Goal: Task Accomplishment & Management: Complete application form

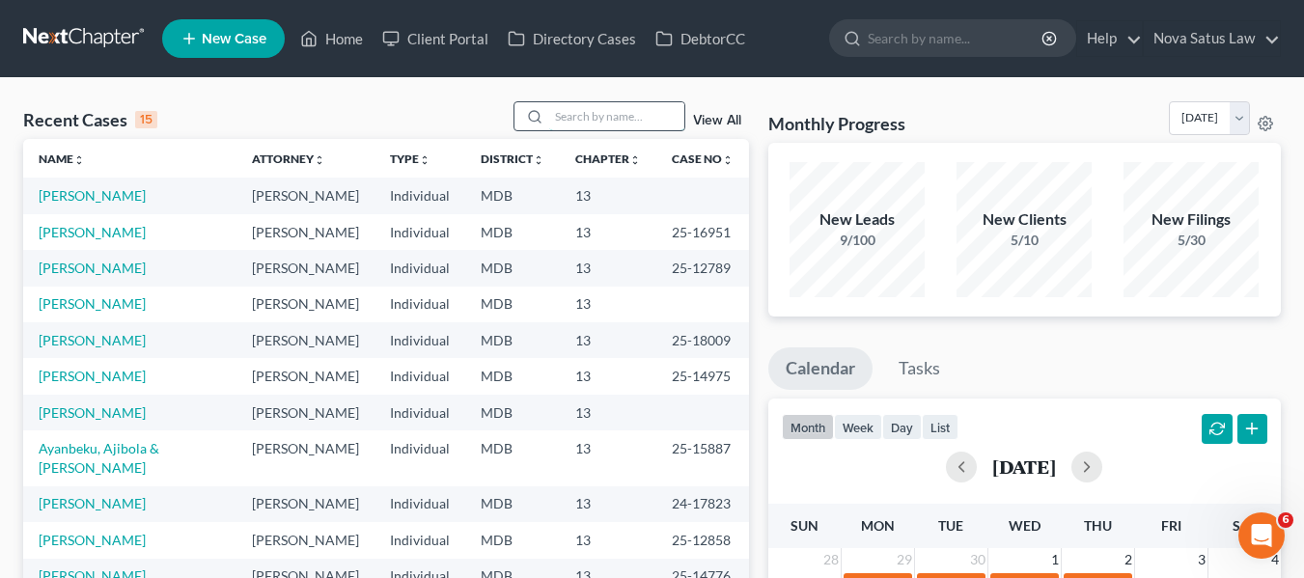
click at [605, 108] on input "search" at bounding box center [616, 116] width 135 height 28
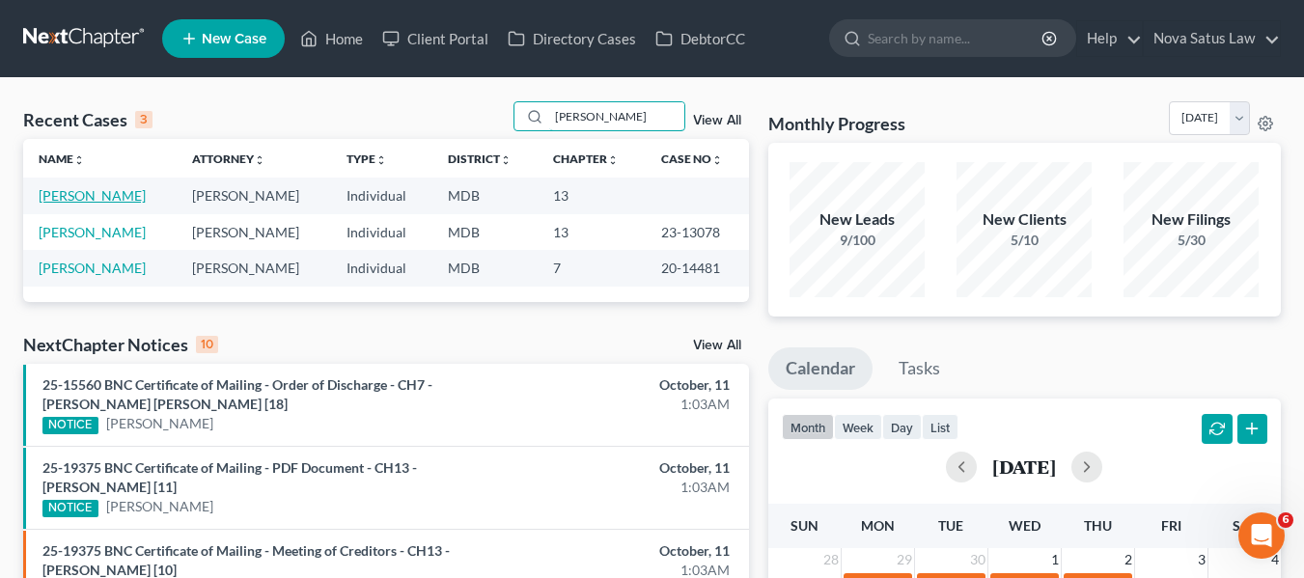
type input "[PERSON_NAME]"
click at [65, 193] on link "[PERSON_NAME]" at bounding box center [92, 195] width 107 height 16
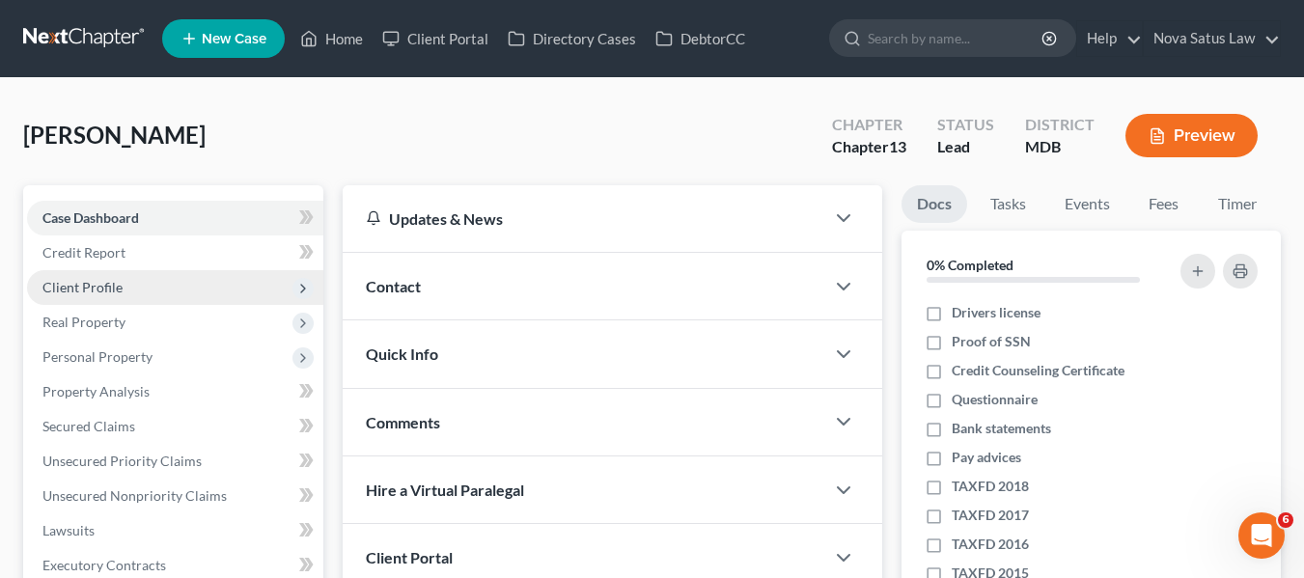
click at [98, 279] on span "Client Profile" at bounding box center [82, 287] width 80 height 16
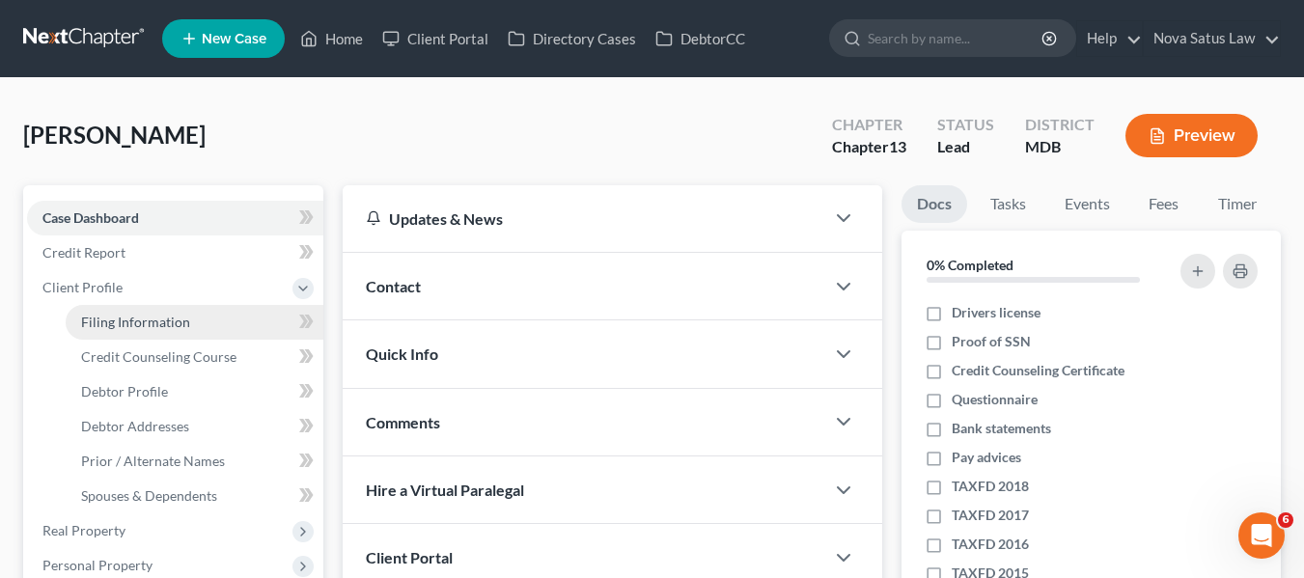
click at [112, 321] on span "Filing Information" at bounding box center [135, 322] width 109 height 16
select select "1"
select select "0"
select select "3"
select select "21"
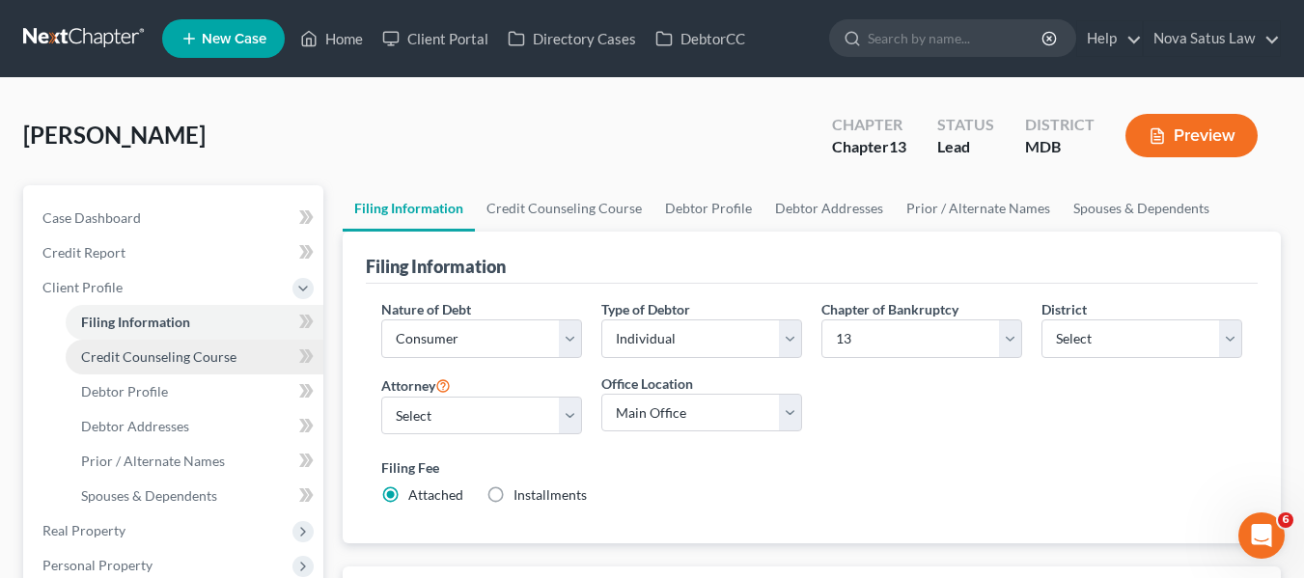
click at [136, 365] on link "Credit Counseling Course" at bounding box center [195, 357] width 258 height 35
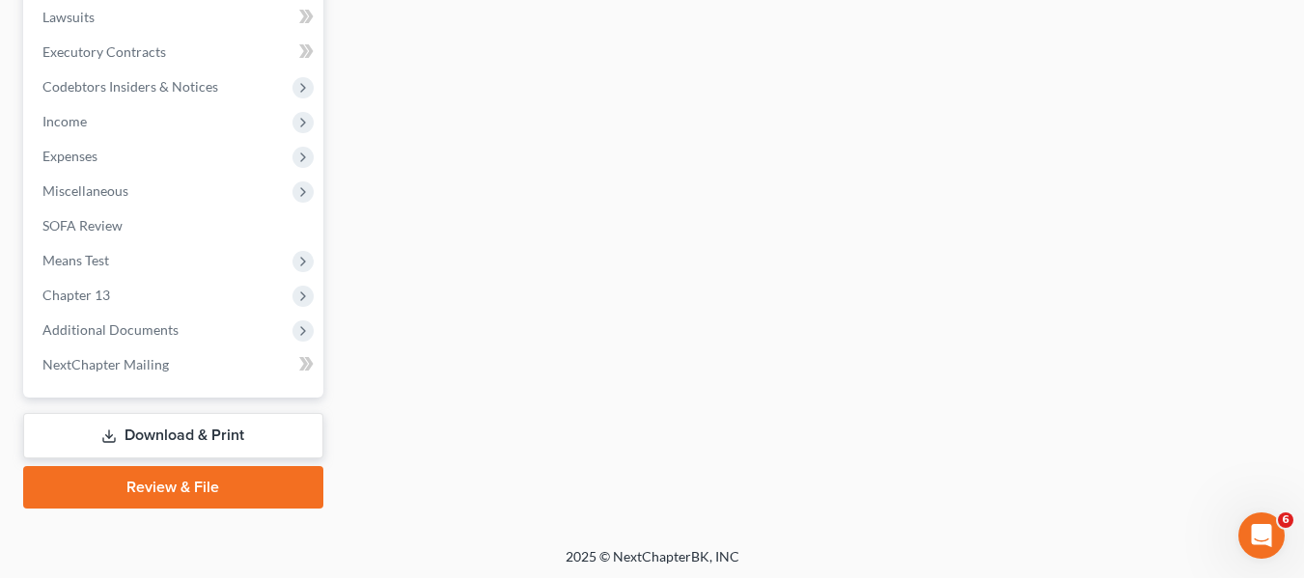
scroll to position [726, 0]
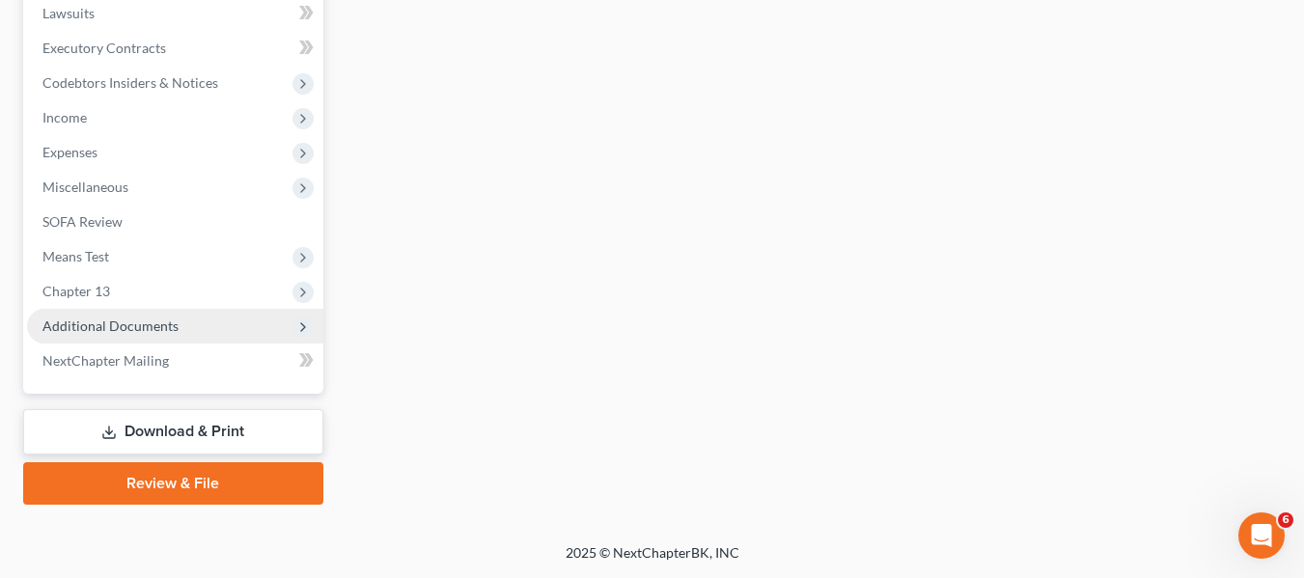
click at [93, 320] on span "Additional Documents" at bounding box center [110, 326] width 136 height 16
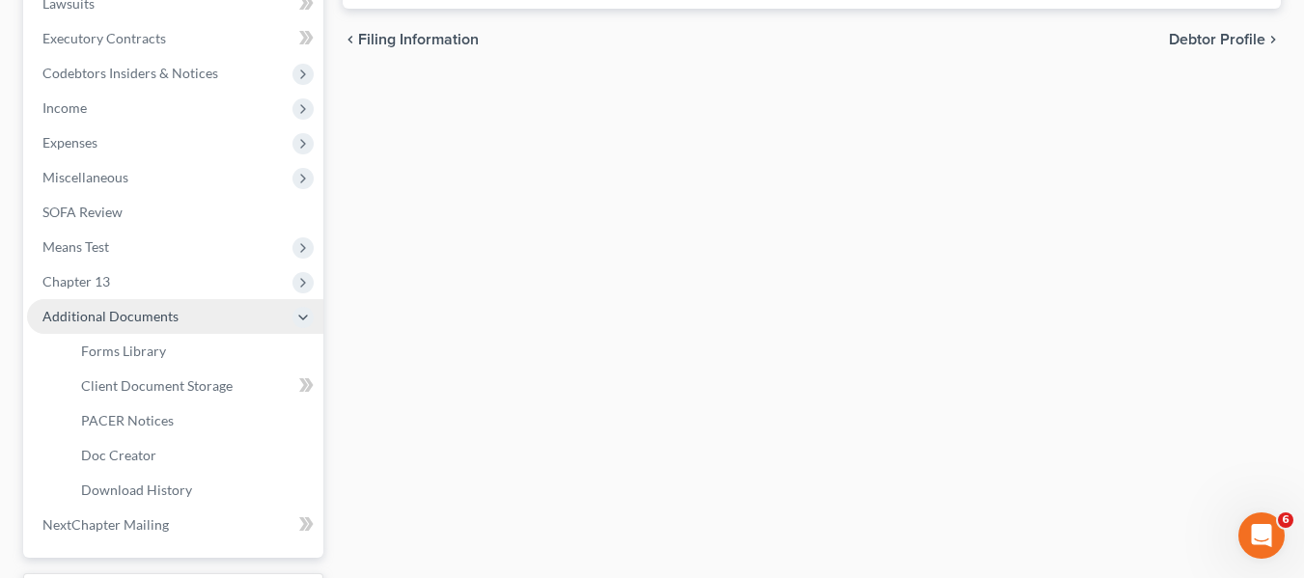
scroll to position [517, 0]
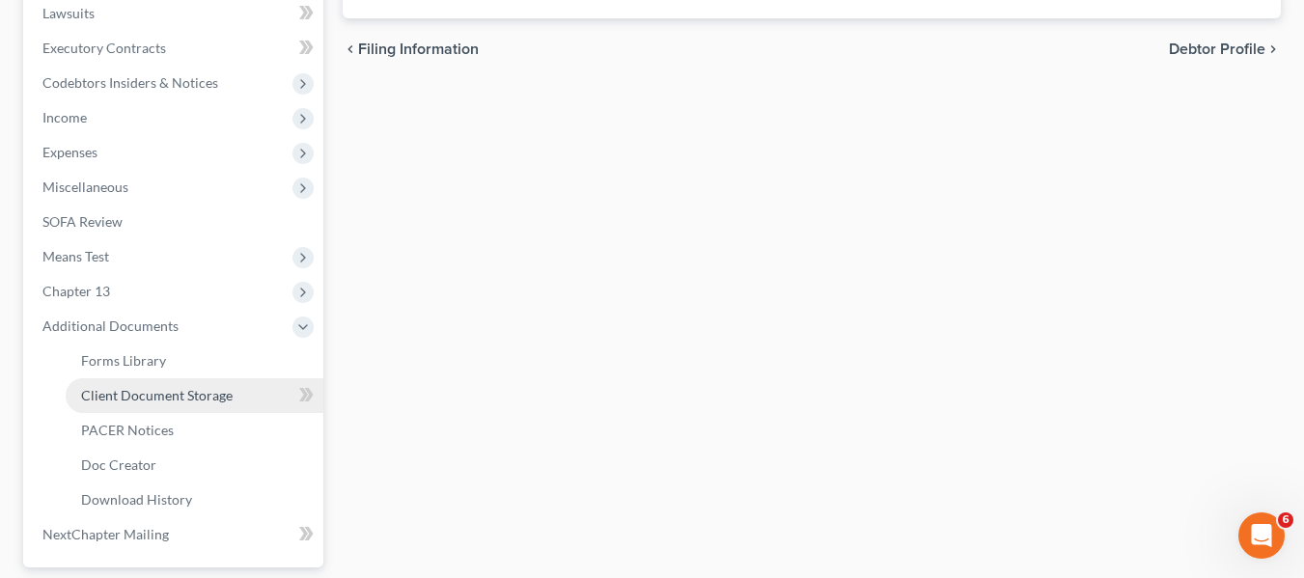
click at [120, 405] on link "Client Document Storage" at bounding box center [195, 395] width 258 height 35
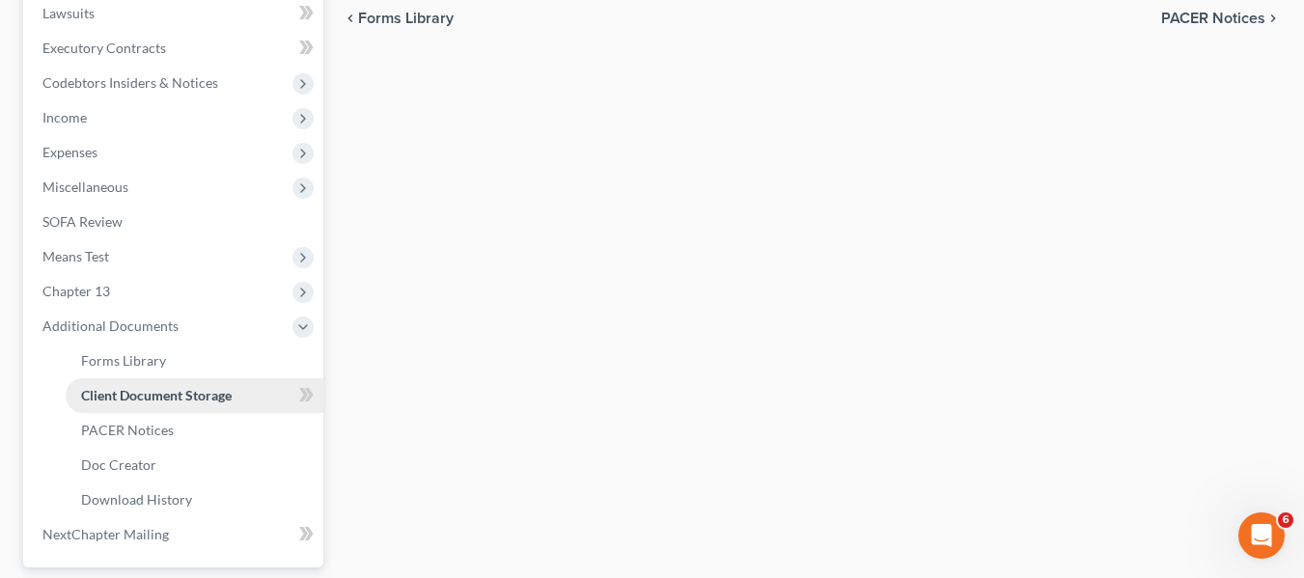
scroll to position [51, 0]
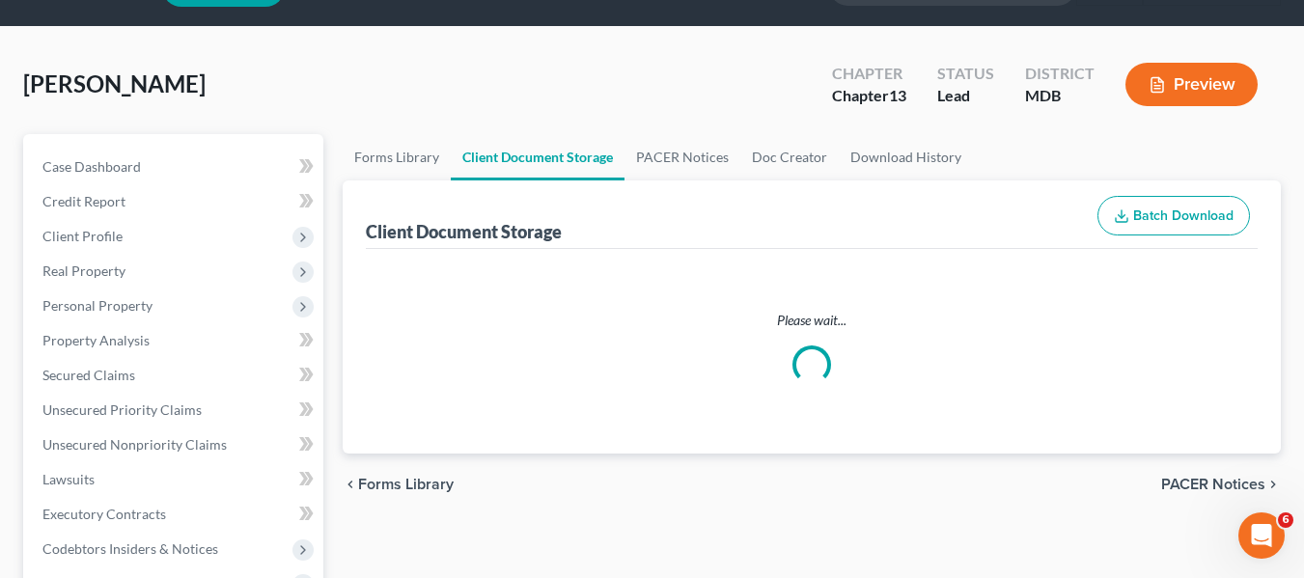
select select "14"
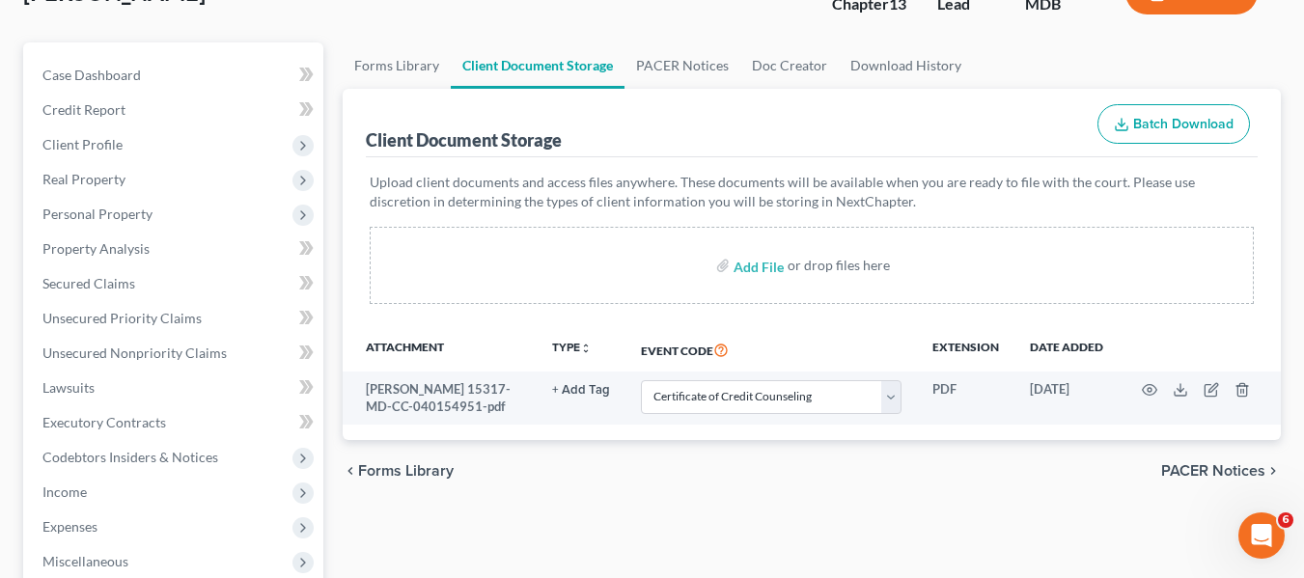
scroll to position [144, 0]
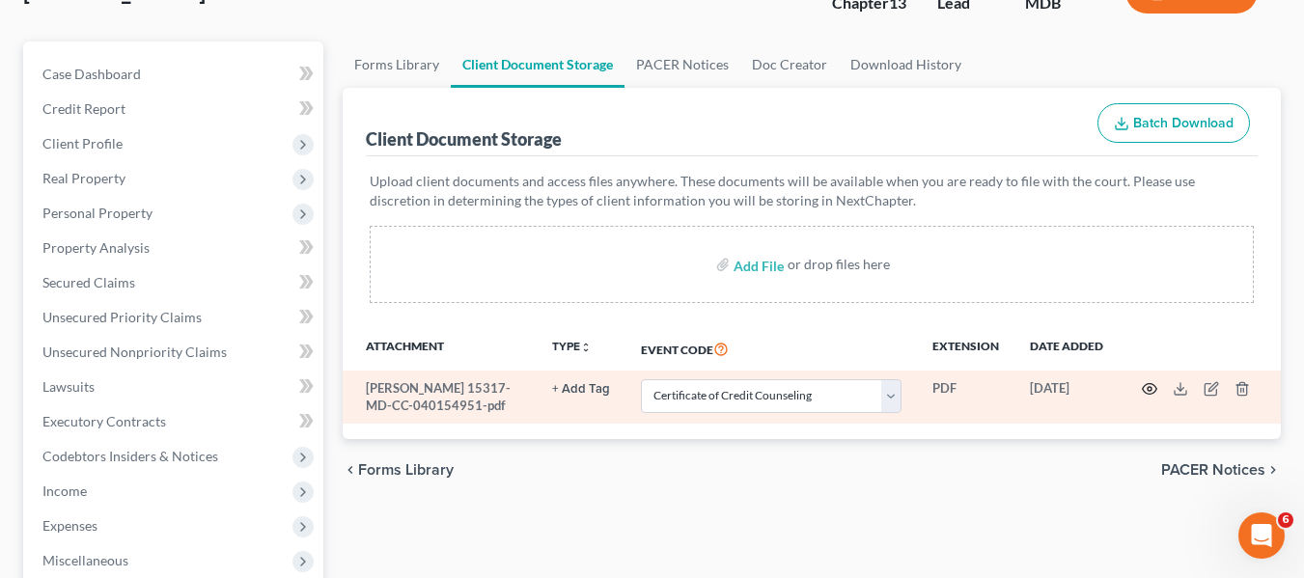
click at [1144, 384] on icon "button" at bounding box center [1149, 388] width 15 height 15
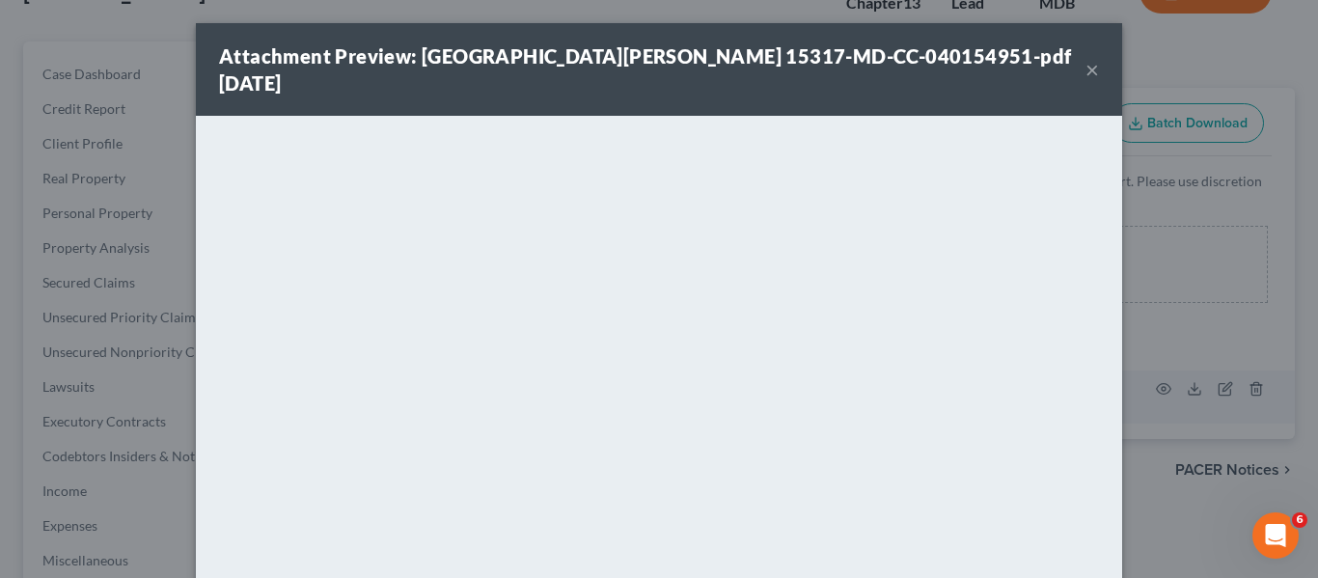
click at [1086, 62] on button "×" at bounding box center [1093, 69] width 14 height 23
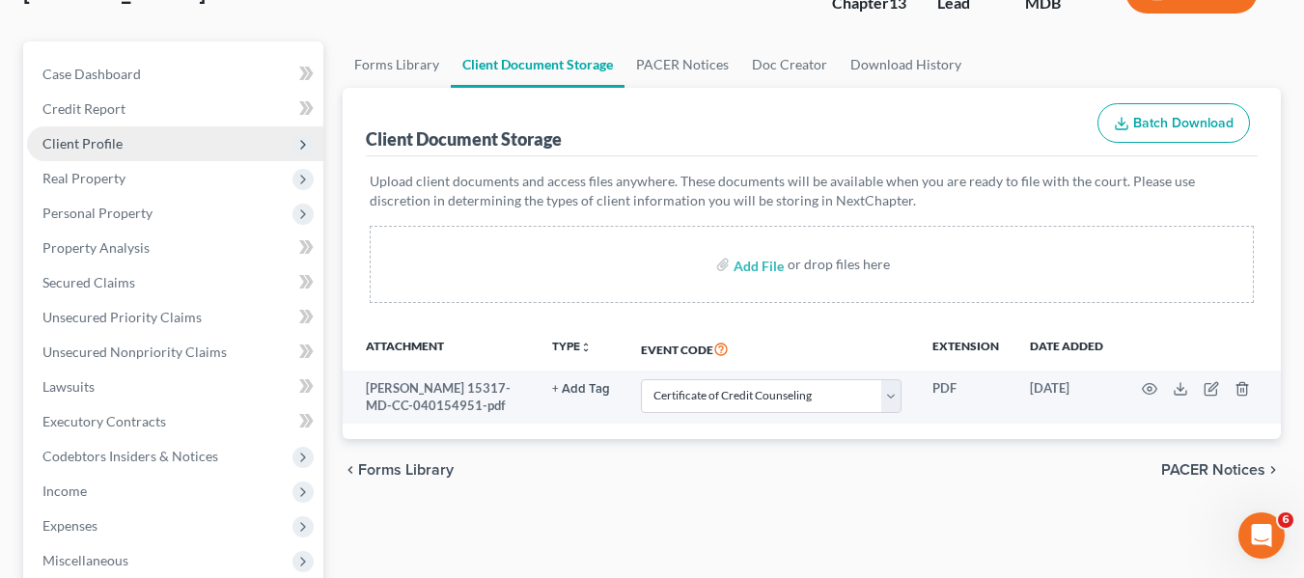
click at [89, 137] on span "Client Profile" at bounding box center [82, 143] width 80 height 16
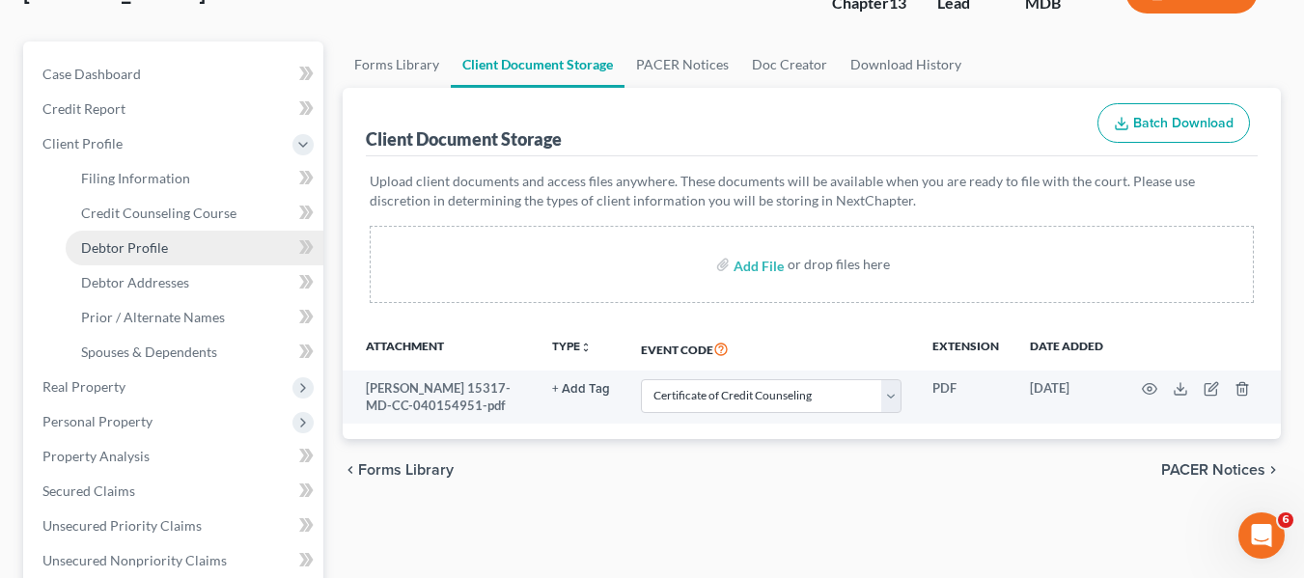
click at [111, 239] on span "Debtor Profile" at bounding box center [124, 247] width 87 height 16
select select "0"
select select "1"
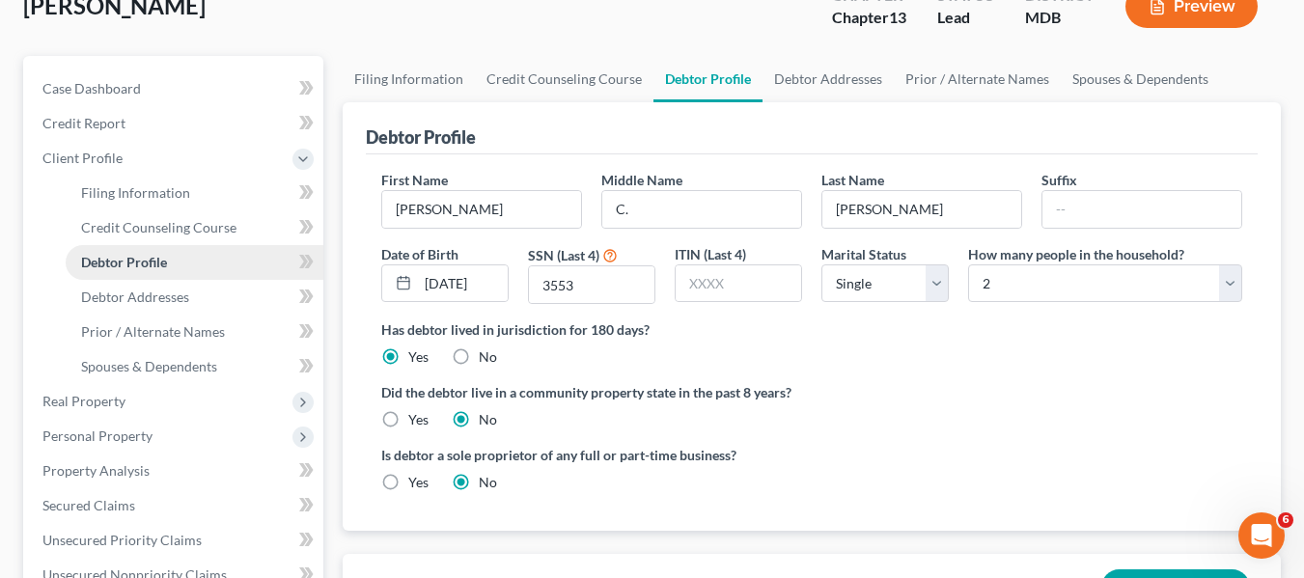
scroll to position [137, 0]
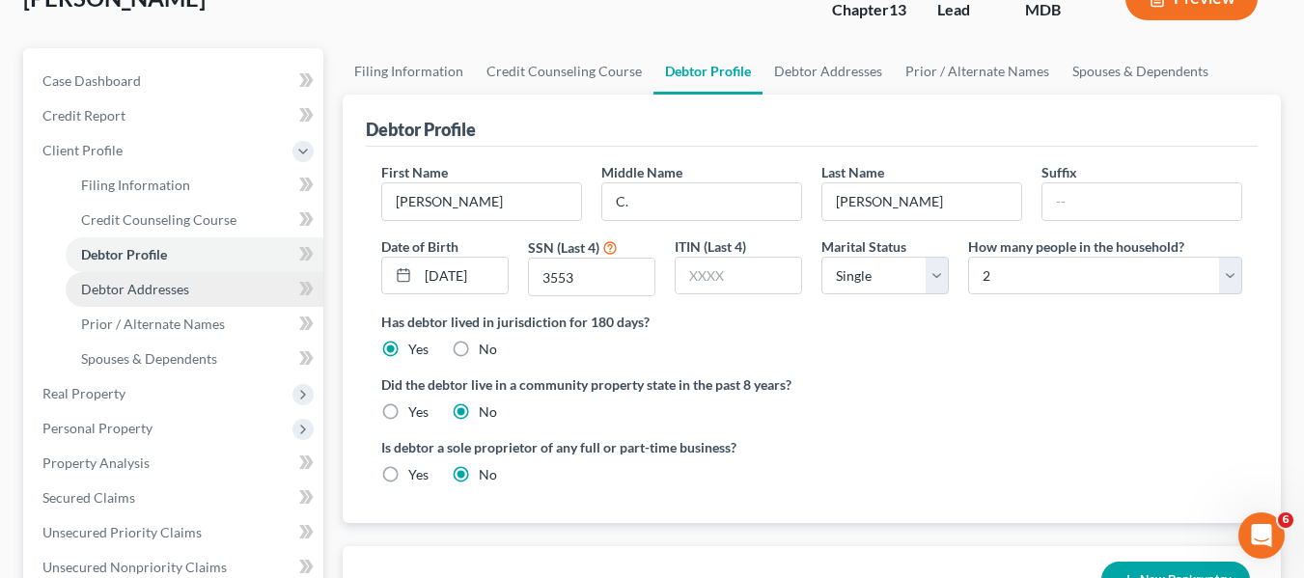
click at [121, 285] on span "Debtor Addresses" at bounding box center [135, 289] width 108 height 16
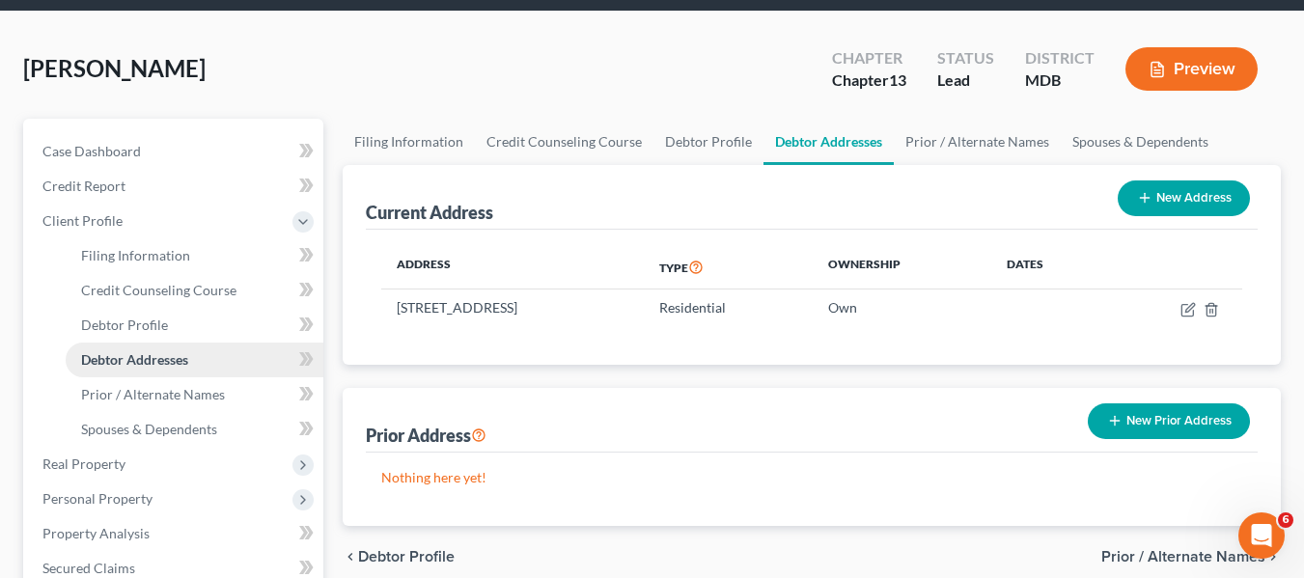
scroll to position [68, 0]
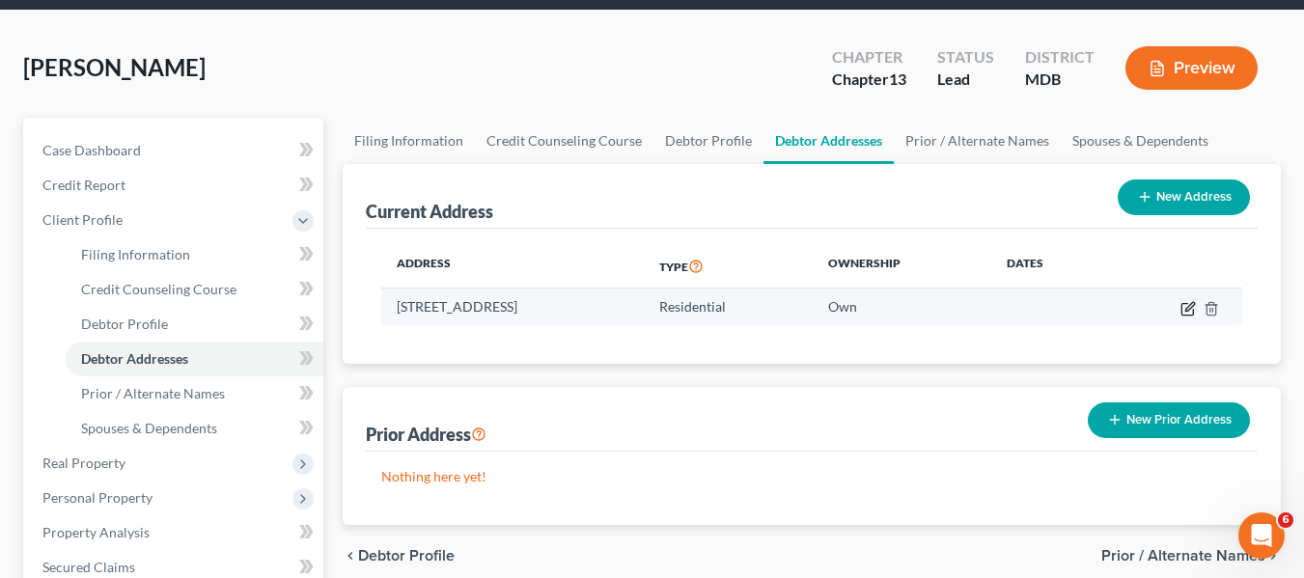
click at [1182, 308] on icon "button" at bounding box center [1187, 309] width 12 height 12
select select "21"
select select "1"
select select "0"
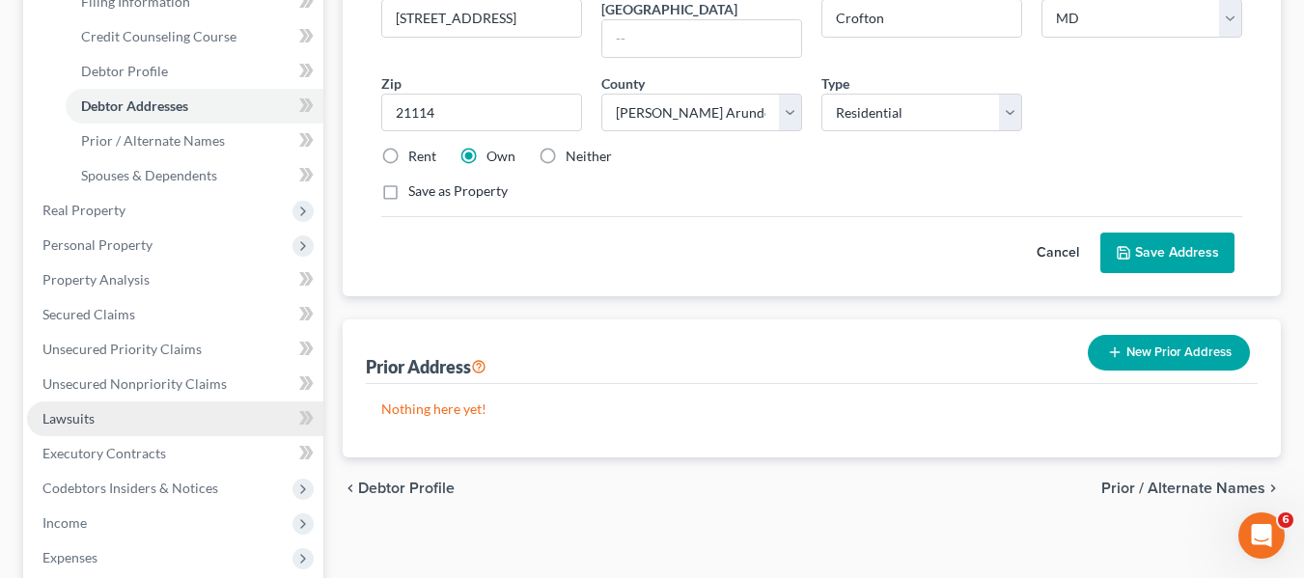
scroll to position [318, 0]
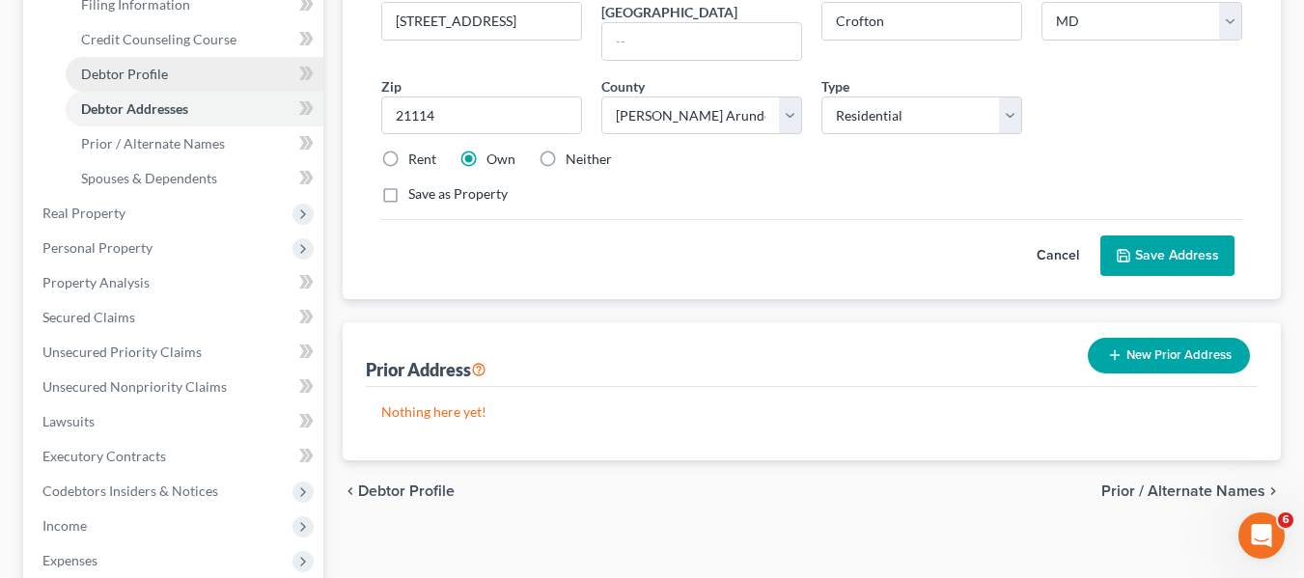
click at [129, 76] on span "Debtor Profile" at bounding box center [124, 74] width 87 height 16
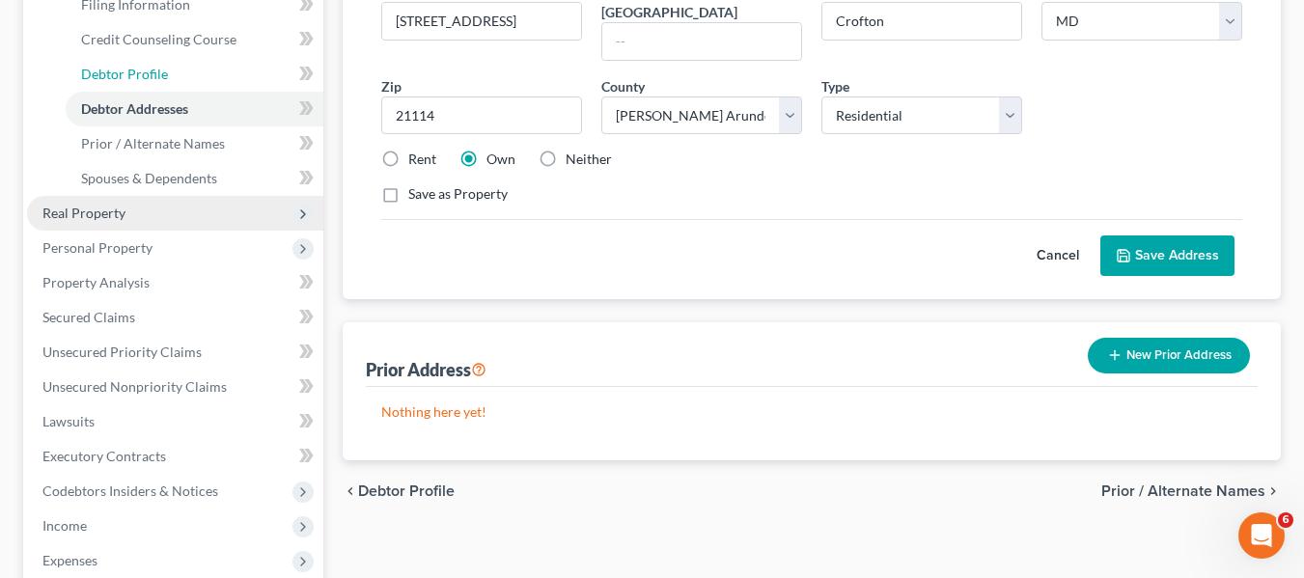
select select "0"
select select "1"
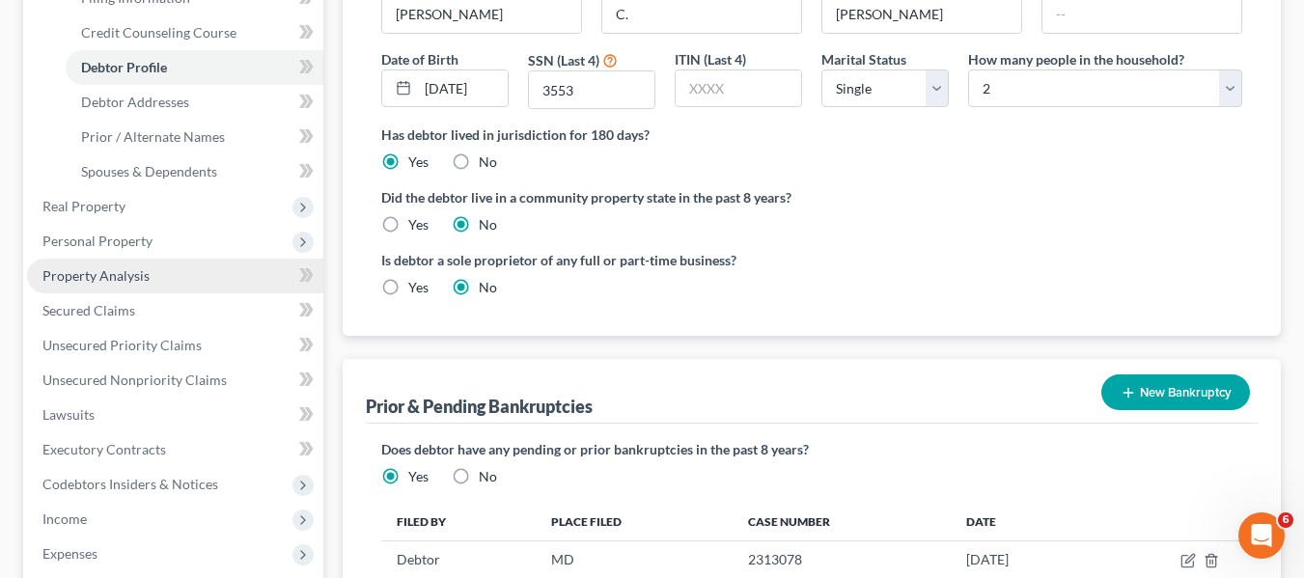
scroll to position [321, 0]
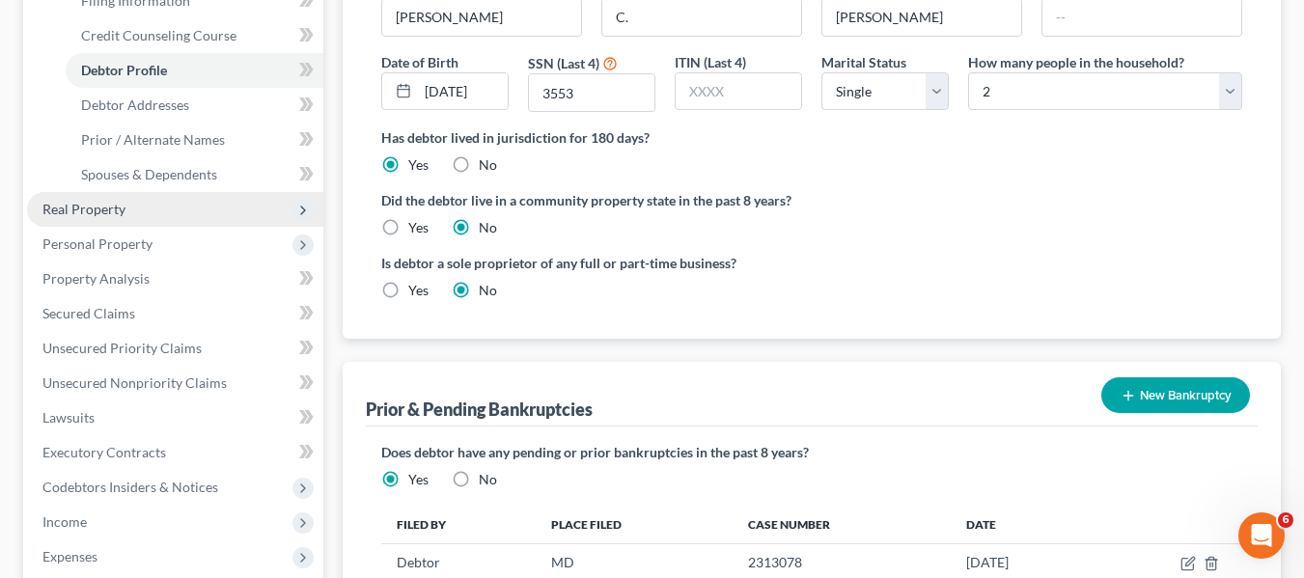
click at [99, 209] on span "Real Property" at bounding box center [83, 209] width 83 height 16
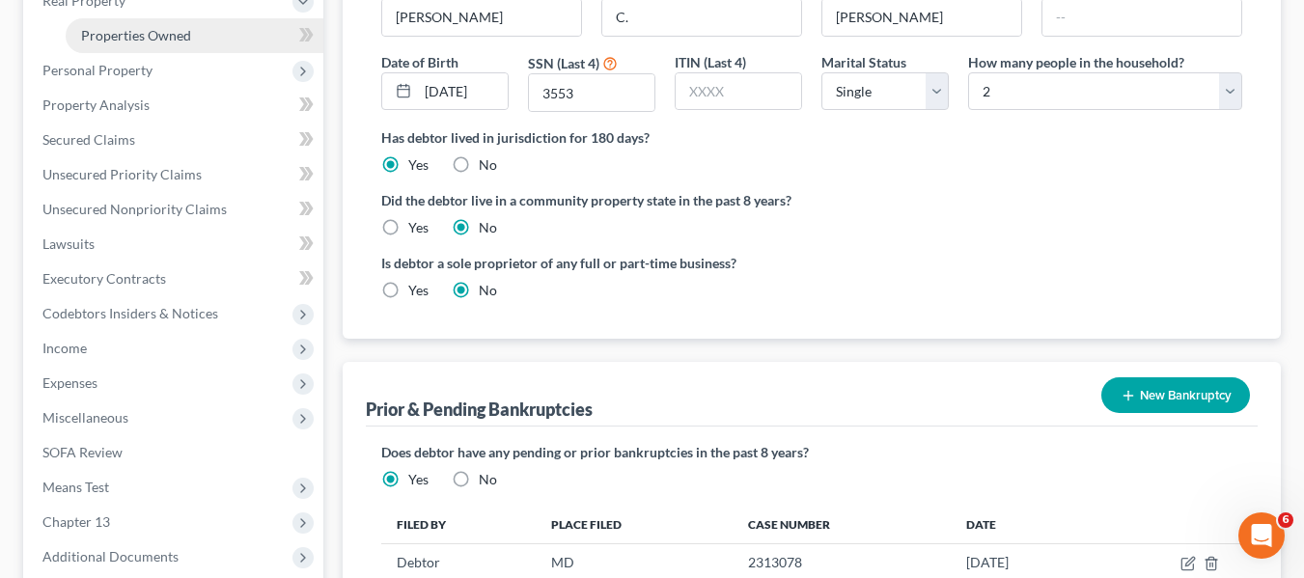
click at [116, 45] on link "Properties Owned" at bounding box center [195, 35] width 258 height 35
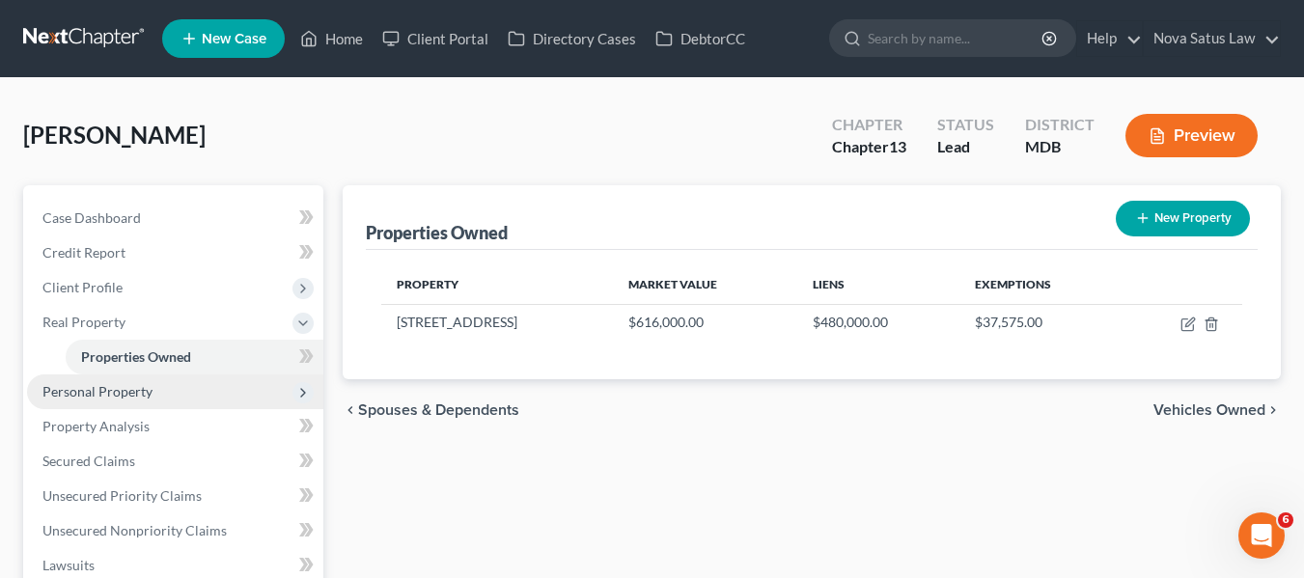
click at [132, 383] on span "Personal Property" at bounding box center [97, 391] width 110 height 16
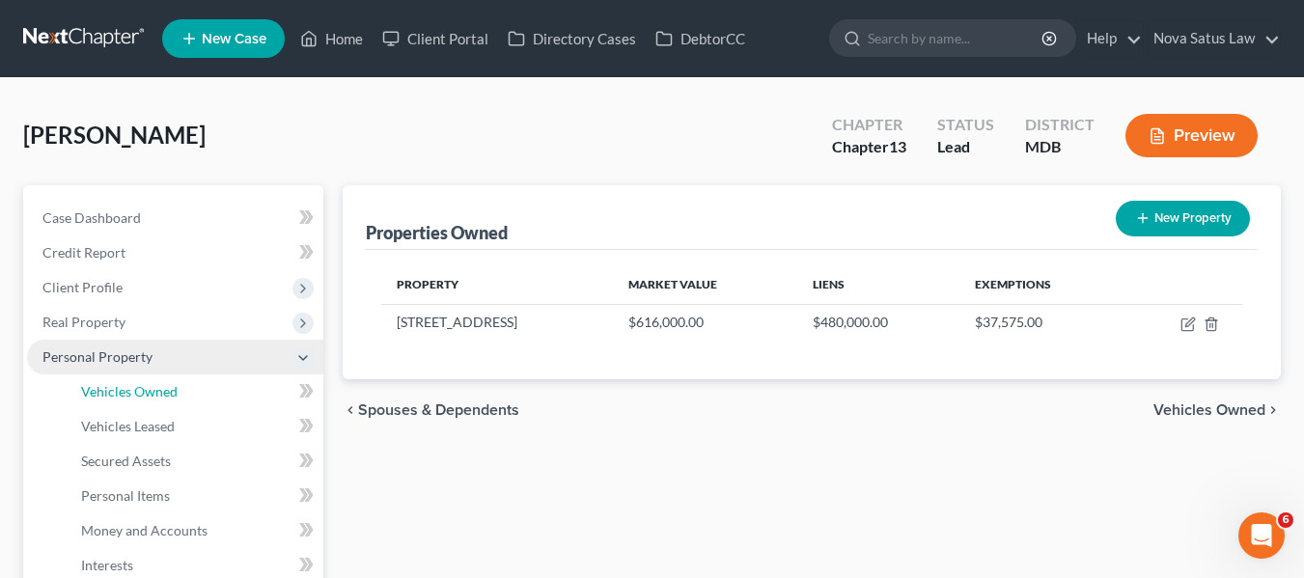
click at [132, 383] on span "Vehicles Owned" at bounding box center [129, 391] width 97 height 16
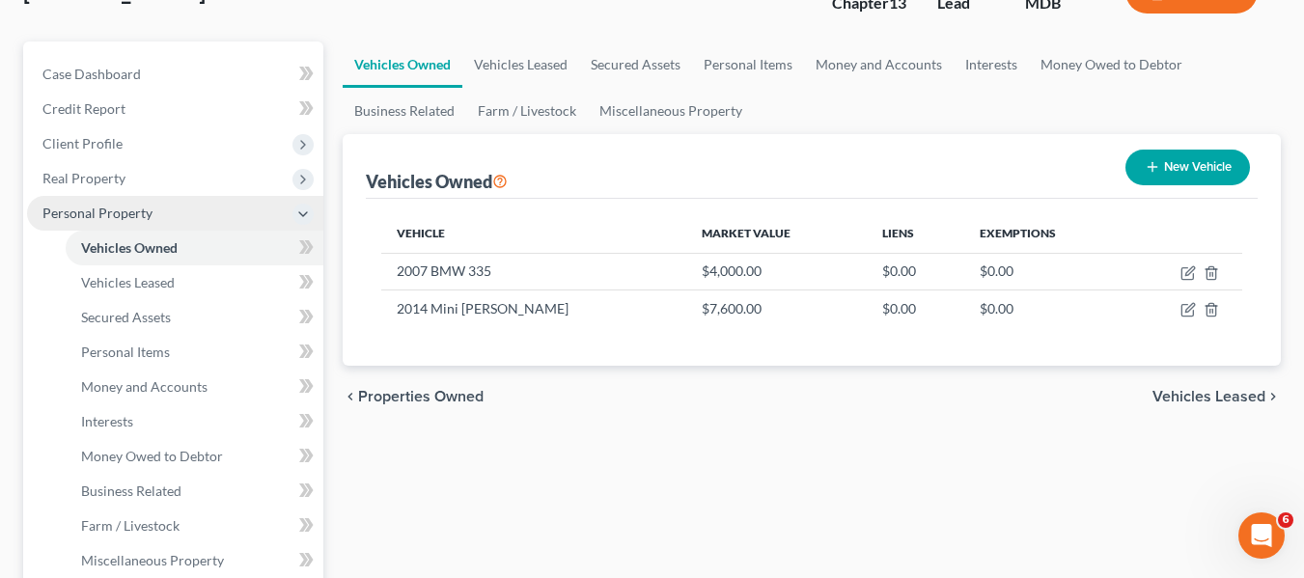
scroll to position [145, 0]
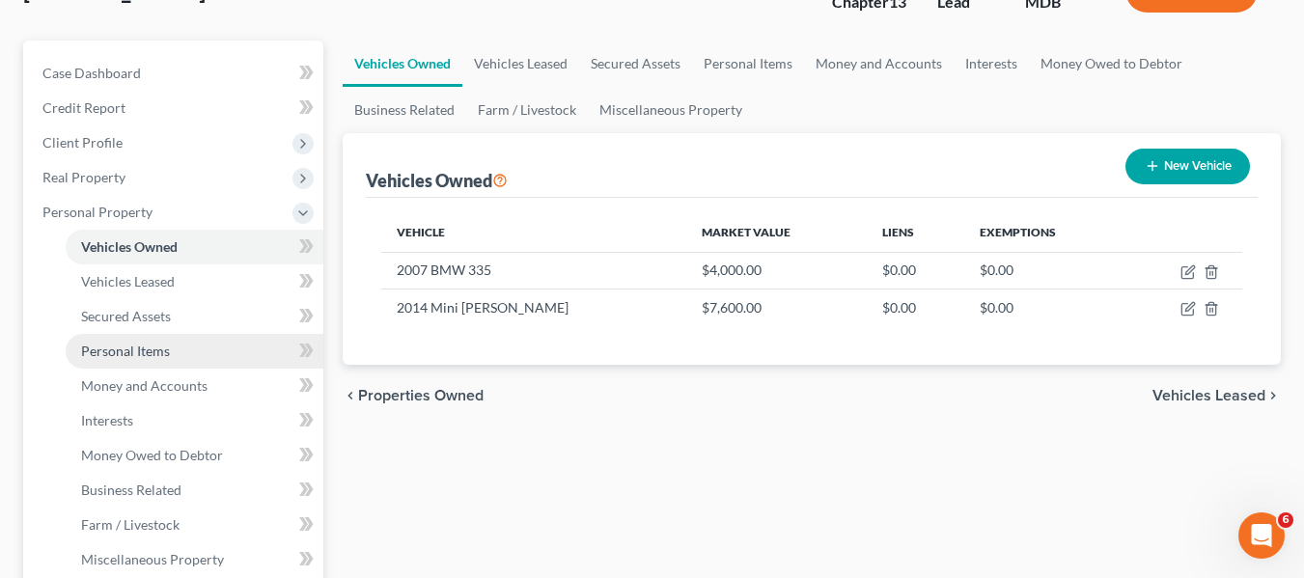
click at [116, 341] on link "Personal Items" at bounding box center [195, 351] width 258 height 35
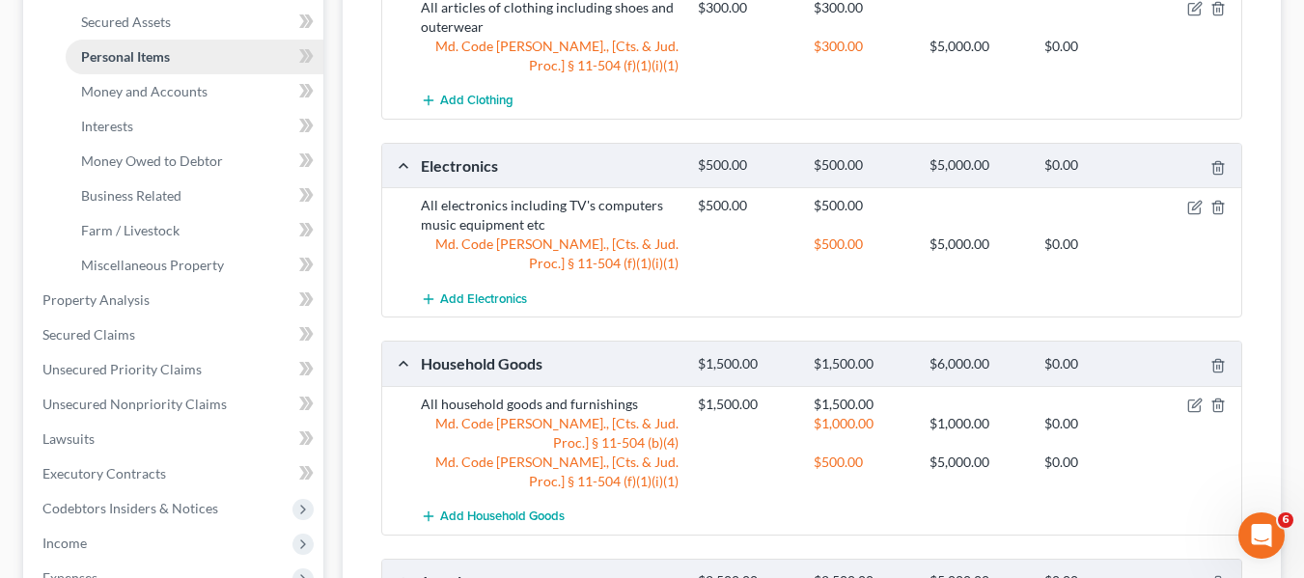
scroll to position [438, 0]
click at [134, 98] on span "Money and Accounts" at bounding box center [144, 92] width 126 height 16
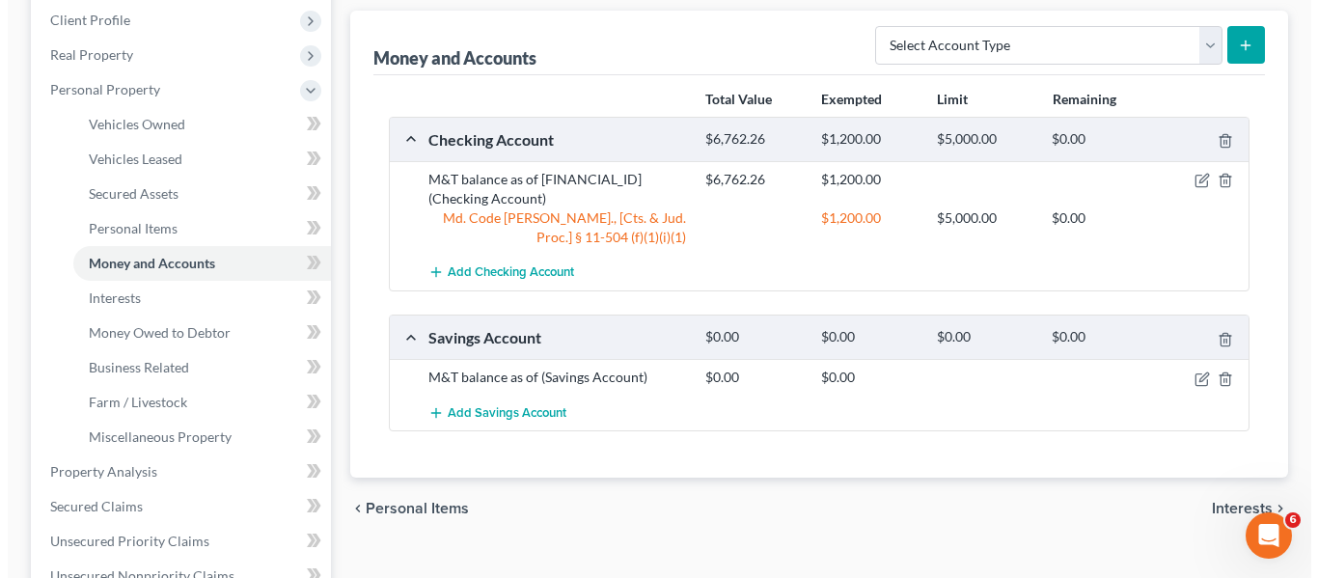
scroll to position [268, 0]
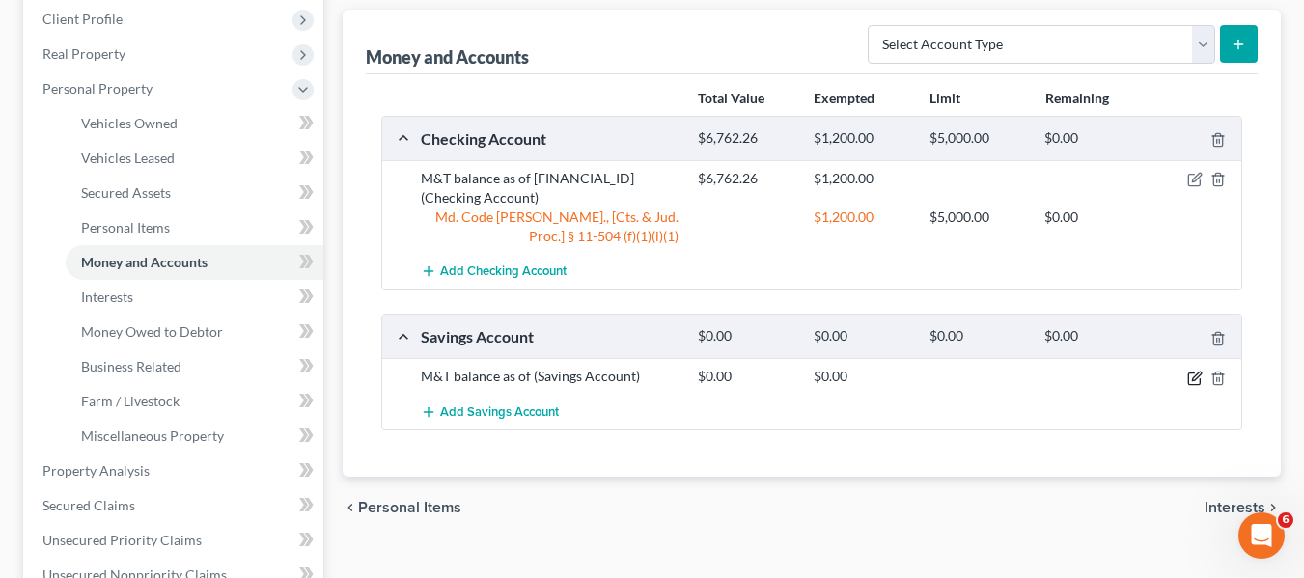
click at [1199, 382] on icon "button" at bounding box center [1194, 378] width 15 height 15
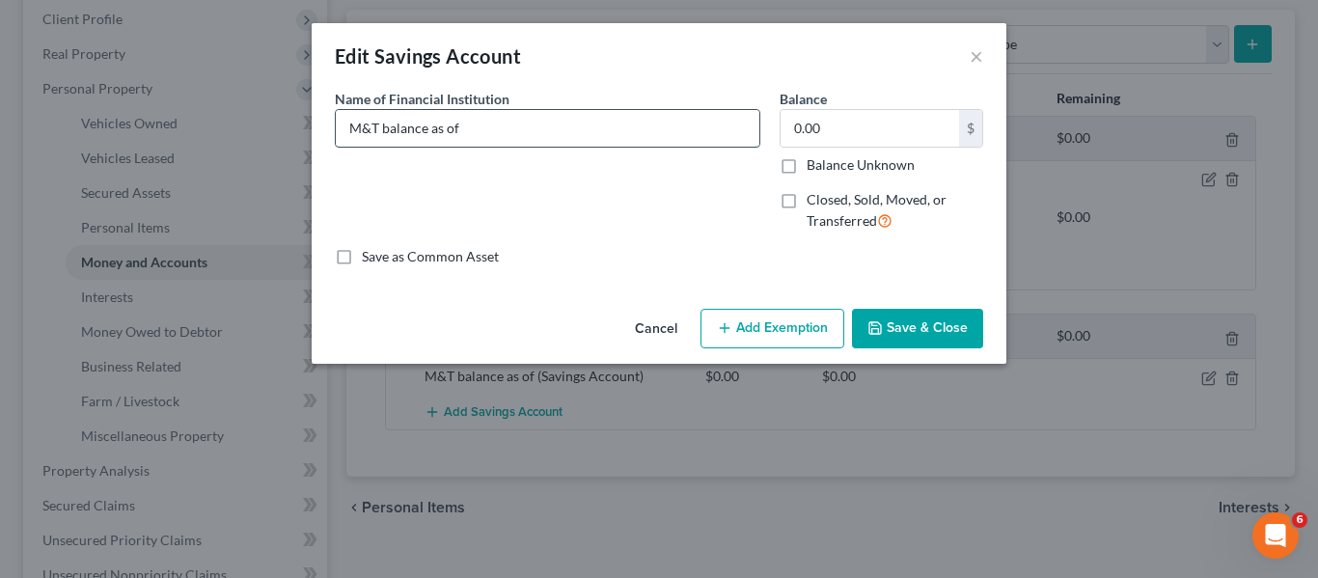
click at [566, 122] on input "M&T balance as of" at bounding box center [548, 128] width 424 height 37
type input "M&T balance as of 090625"
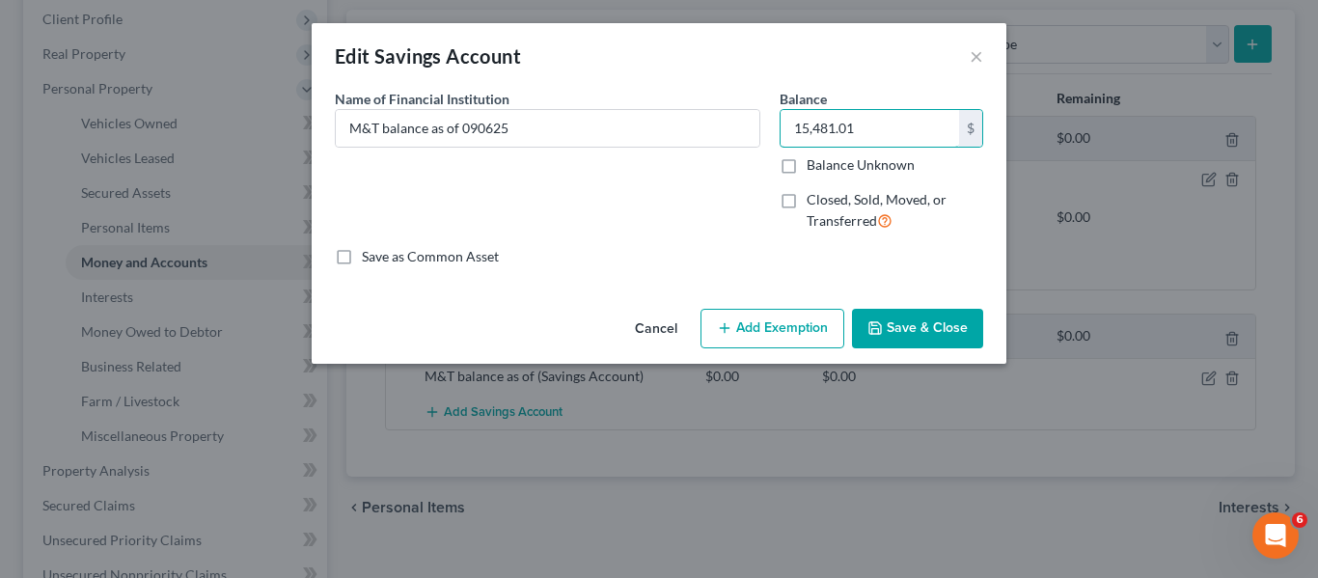
type input "15,481.01"
click at [740, 335] on button "Add Exemption" at bounding box center [773, 329] width 144 height 41
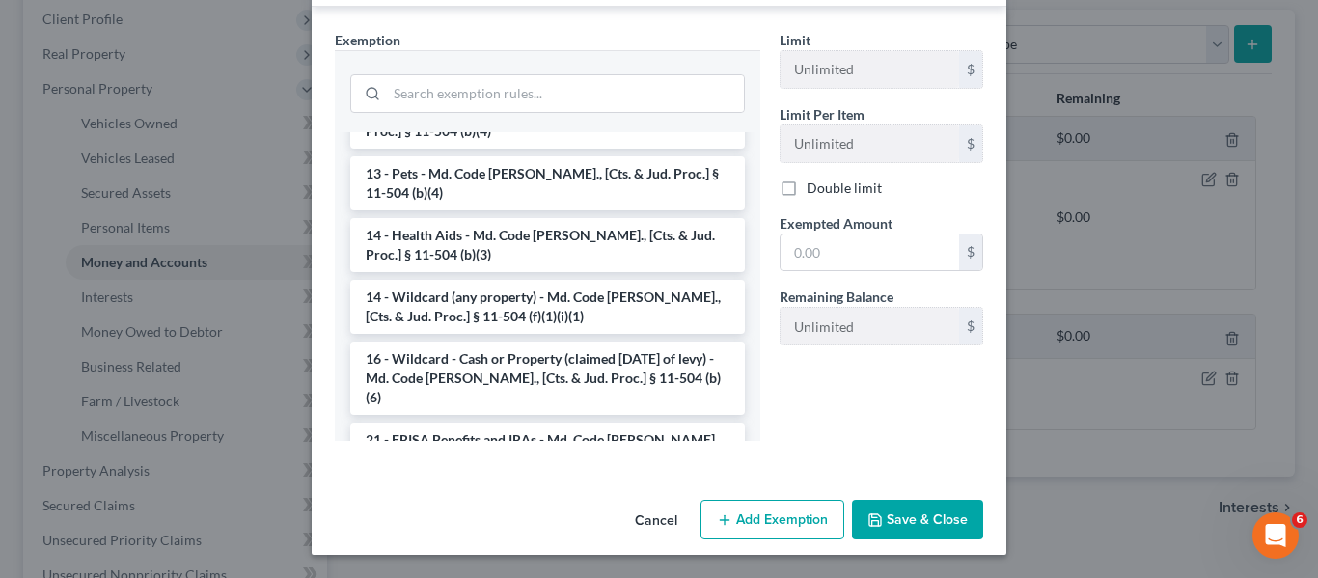
scroll to position [328, 0]
click at [442, 279] on li "14 - Wildcard (any property) - Md. Code [PERSON_NAME]., [Cts. & Jud. Proc.] § 1…" at bounding box center [547, 306] width 395 height 54
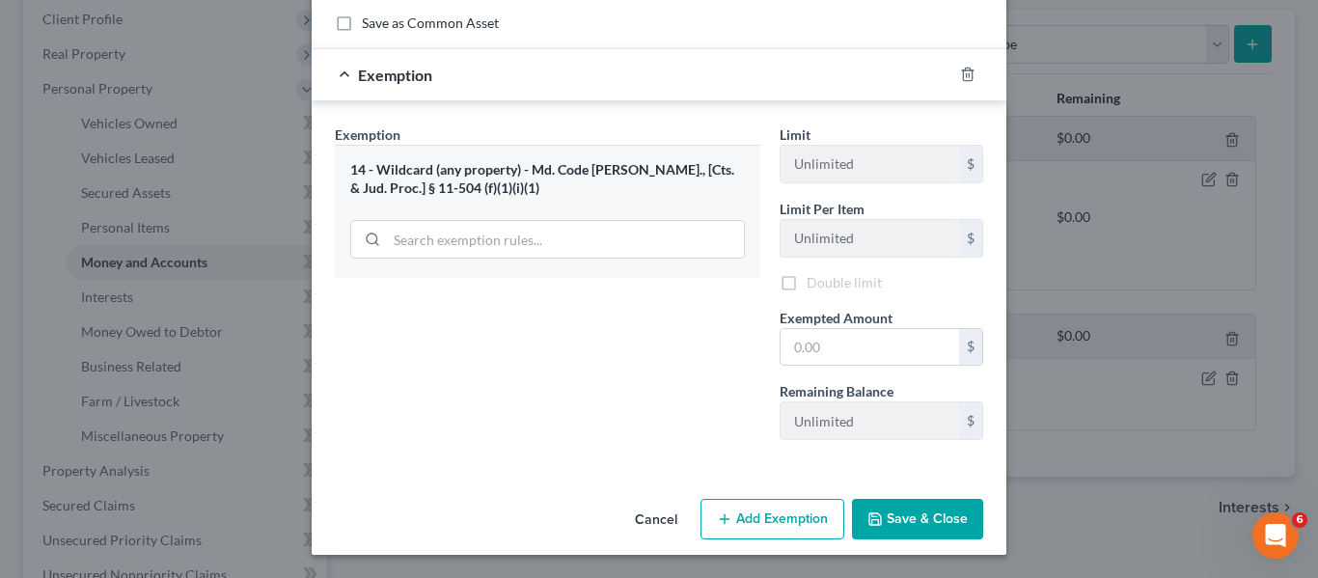
scroll to position [236, 0]
click at [962, 76] on icon "button" at bounding box center [967, 71] width 15 height 15
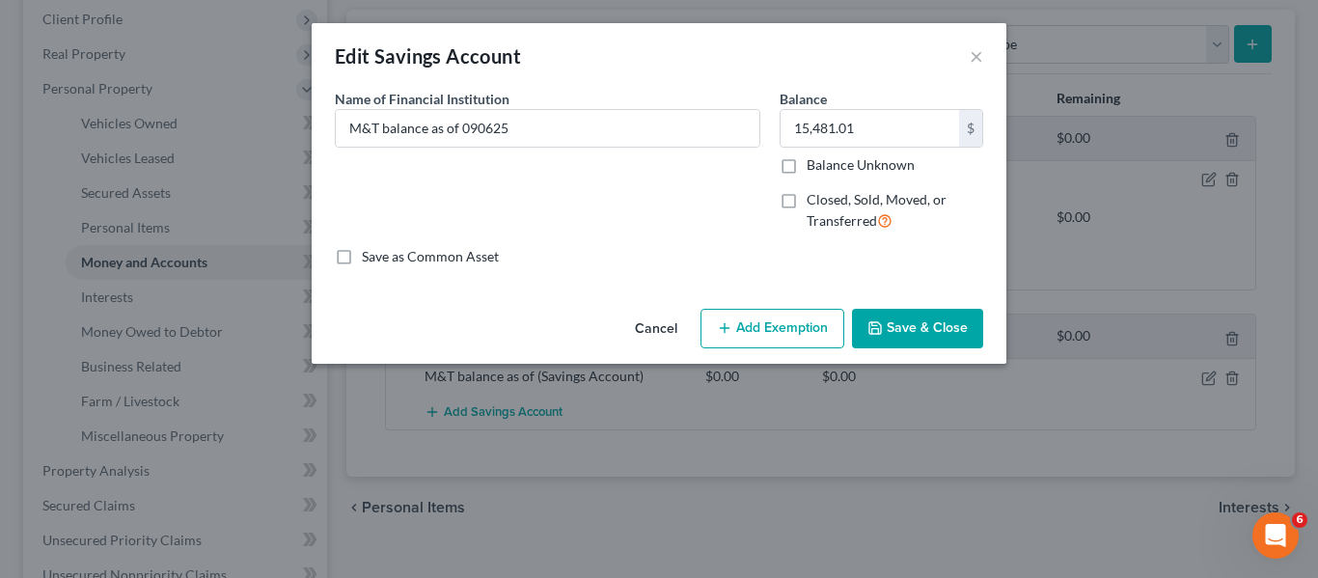
click at [762, 320] on button "Add Exemption" at bounding box center [773, 329] width 144 height 41
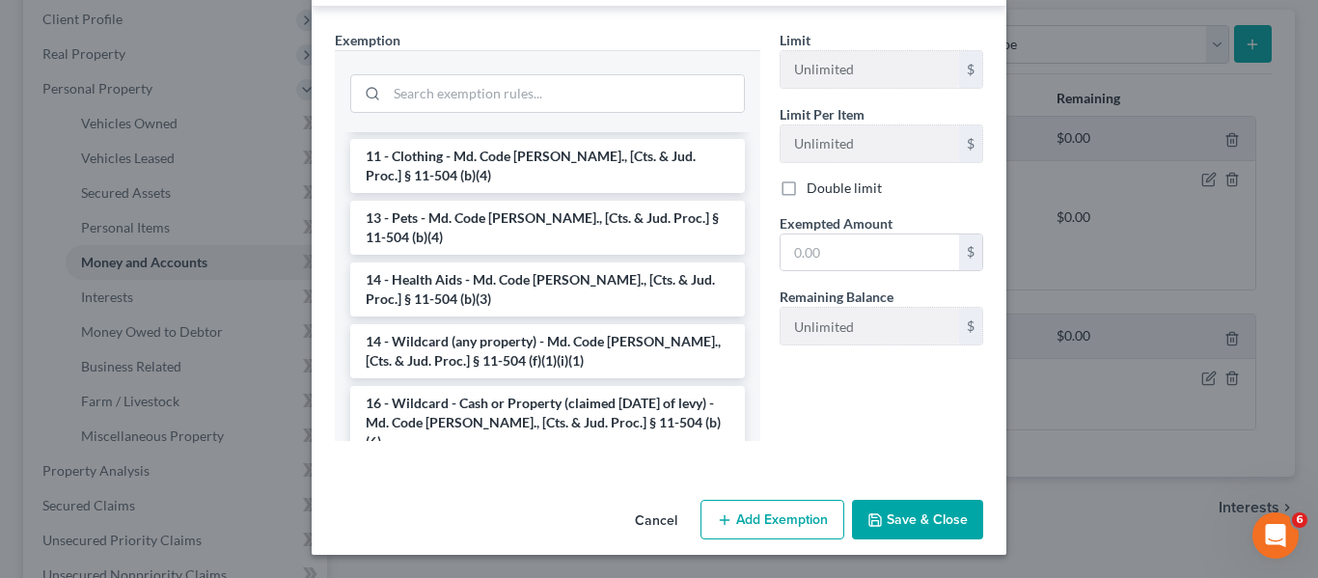
scroll to position [284, 0]
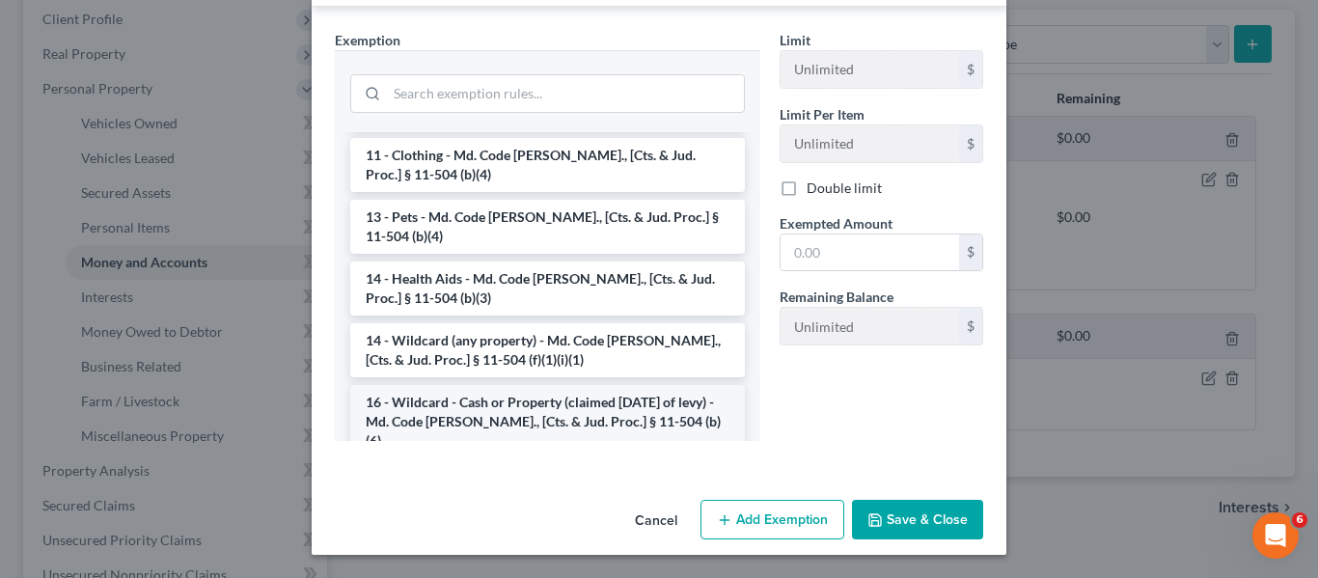
click at [481, 389] on li "16 - Wildcard - Cash or Property (claimed [DATE] of levy) - Md. Code [PERSON_NA…" at bounding box center [547, 421] width 395 height 73
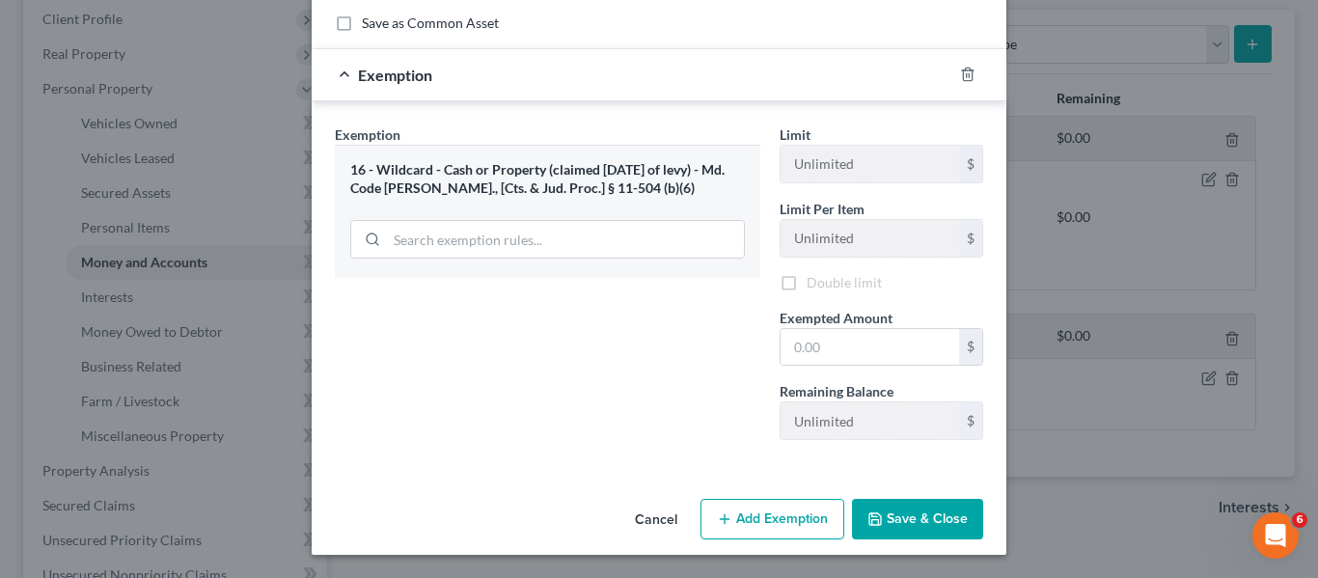
scroll to position [236, 0]
click at [964, 69] on icon "button" at bounding box center [967, 71] width 15 height 15
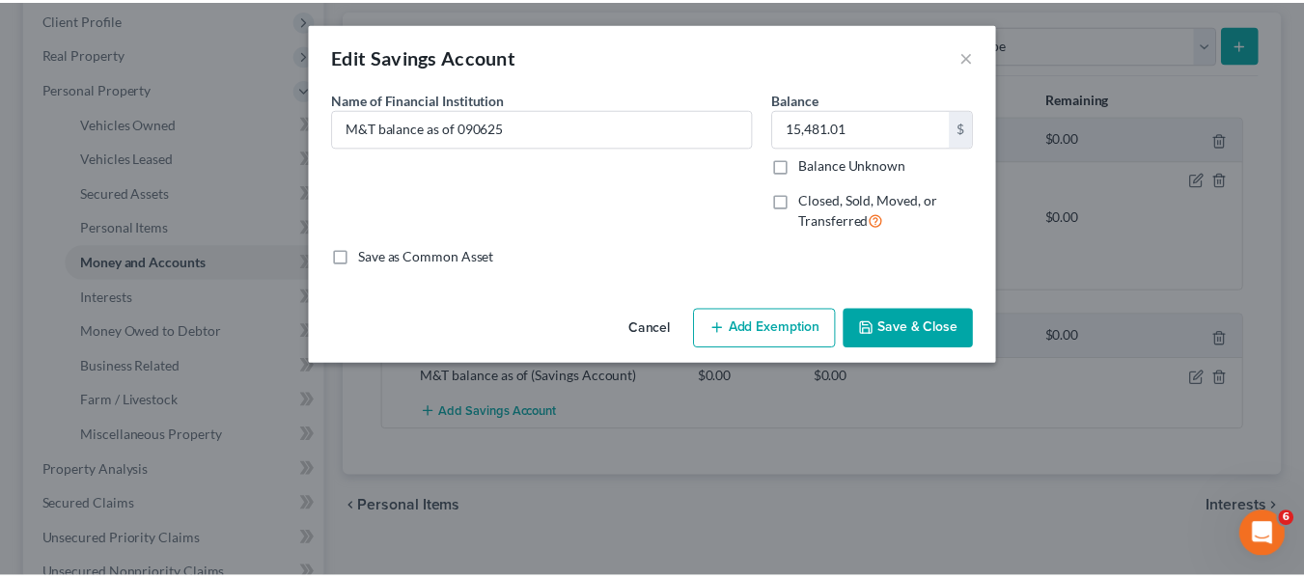
scroll to position [0, 0]
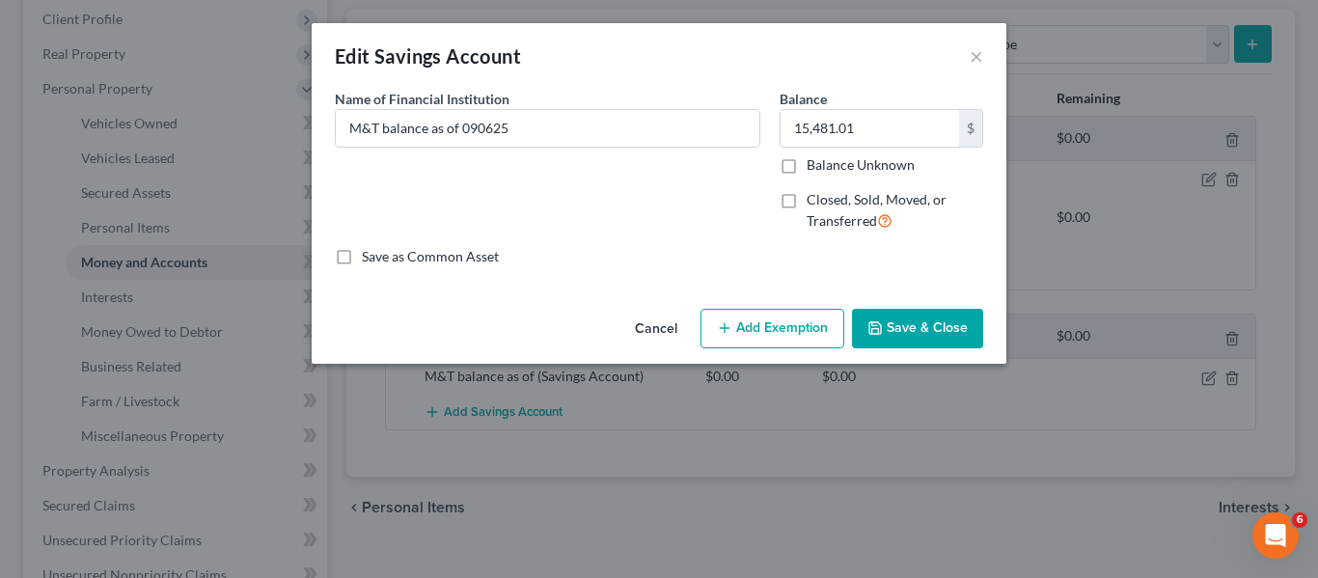
click at [658, 327] on button "Cancel" at bounding box center [656, 330] width 73 height 39
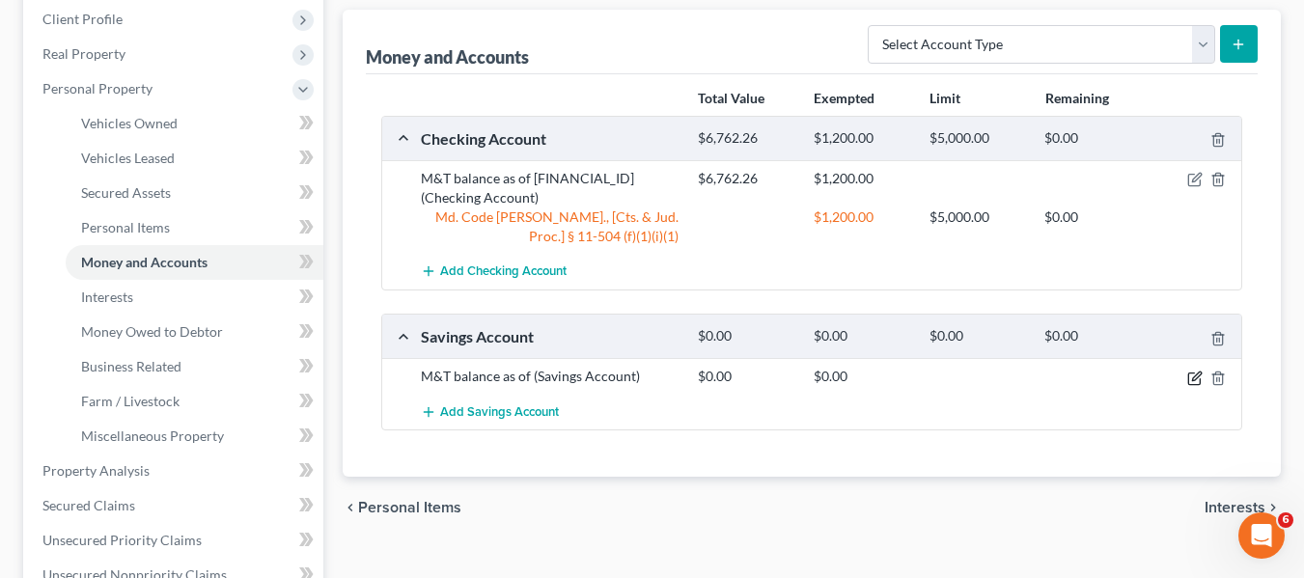
click at [1198, 373] on icon "button" at bounding box center [1196, 376] width 9 height 9
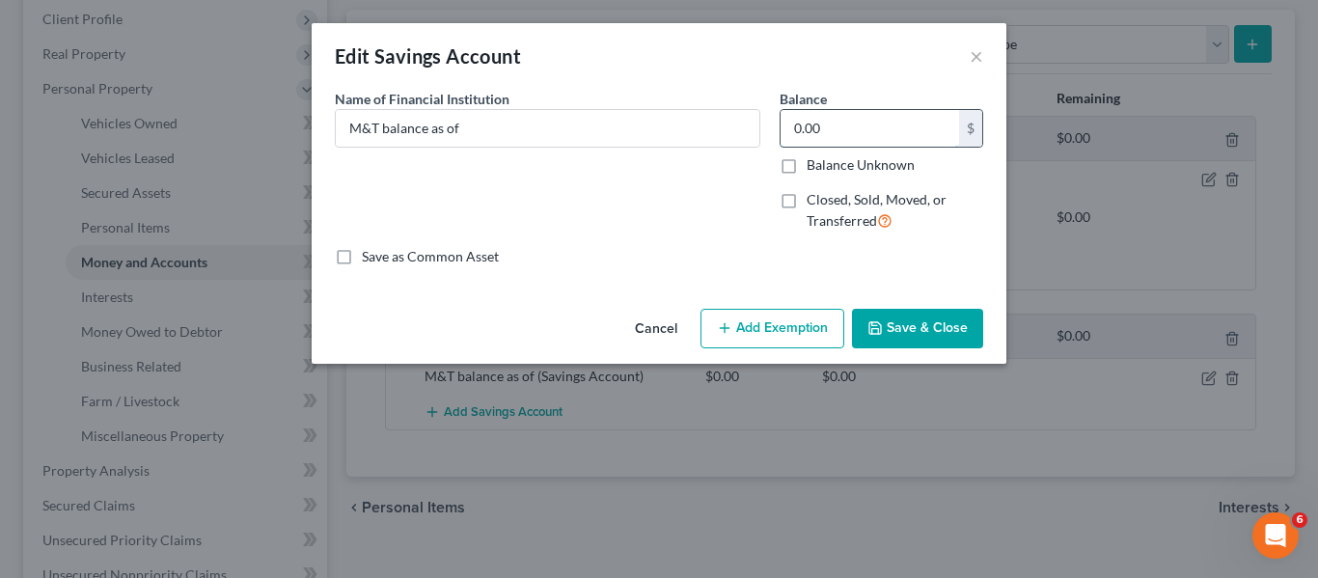
click at [890, 135] on input "0.00" at bounding box center [870, 128] width 179 height 37
type input "15,481.01"
click at [659, 134] on input "M&T balance as of" at bounding box center [548, 128] width 424 height 37
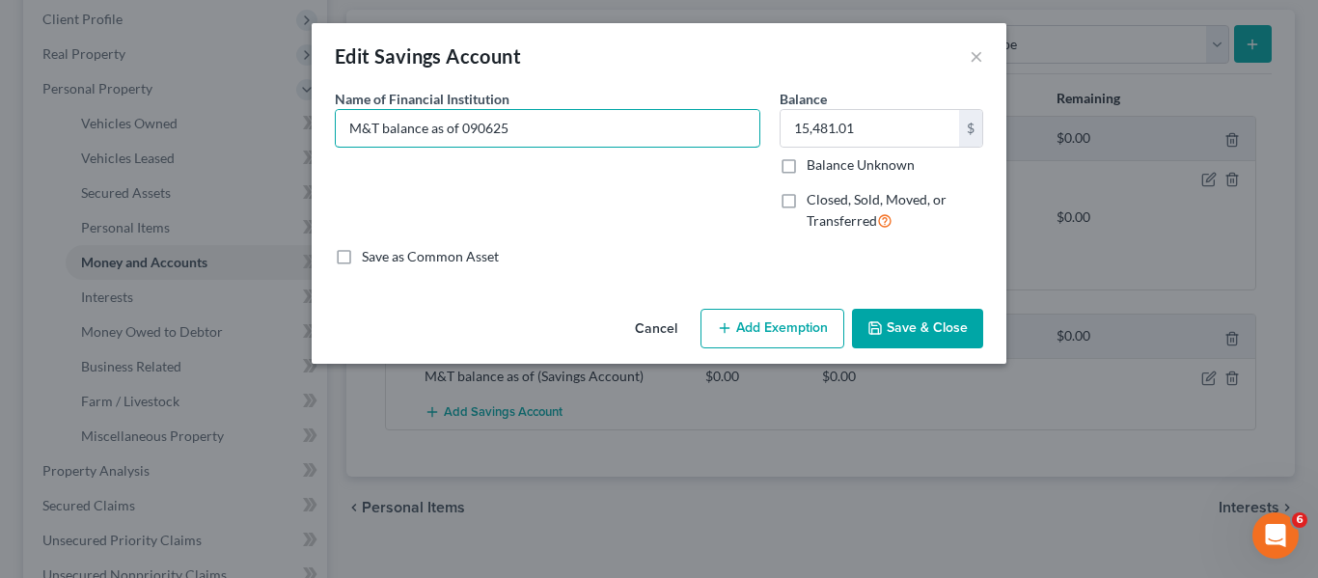
type input "M&T balance as of 090625"
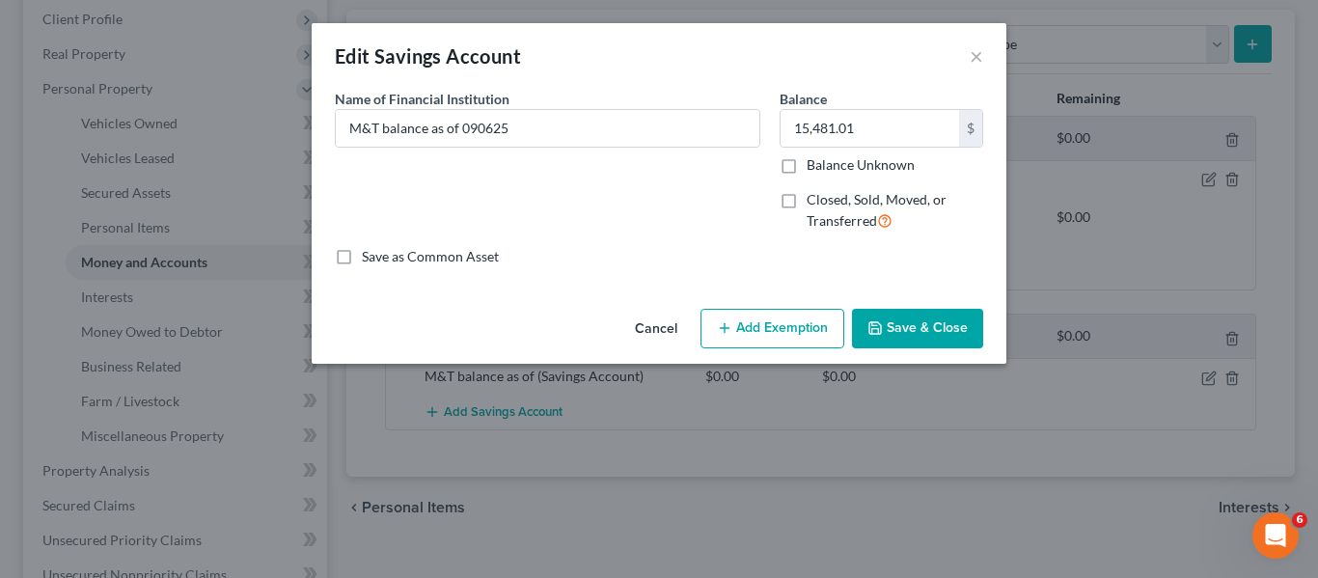
click at [899, 319] on button "Save & Close" at bounding box center [917, 329] width 131 height 41
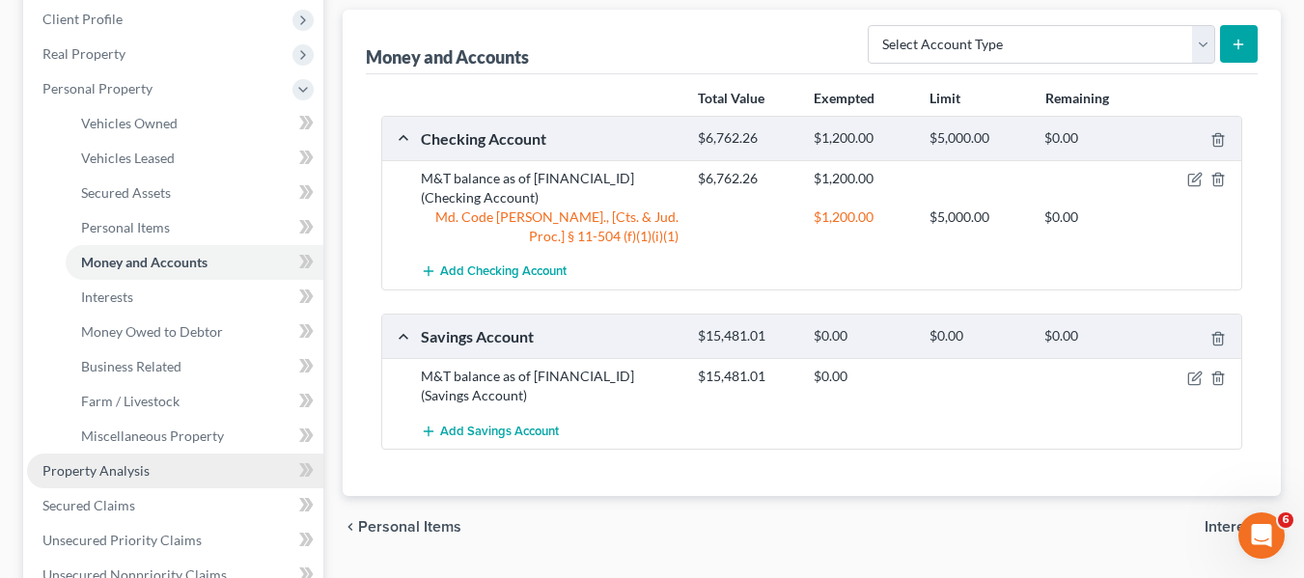
click at [117, 470] on span "Property Analysis" at bounding box center [95, 470] width 107 height 16
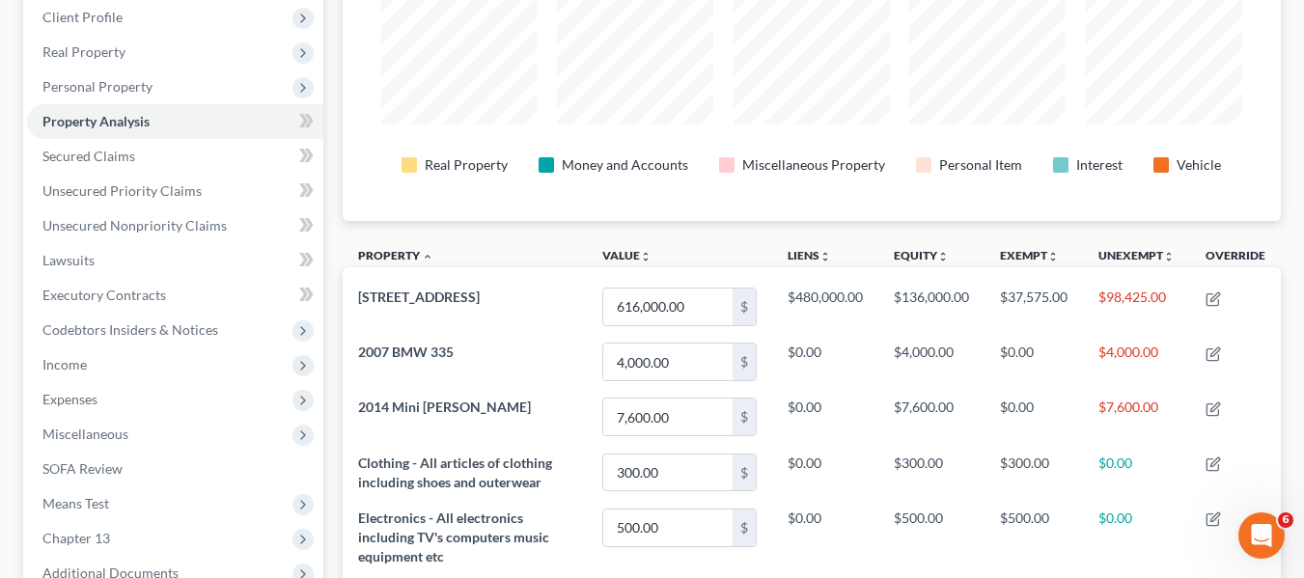
scroll to position [269, 0]
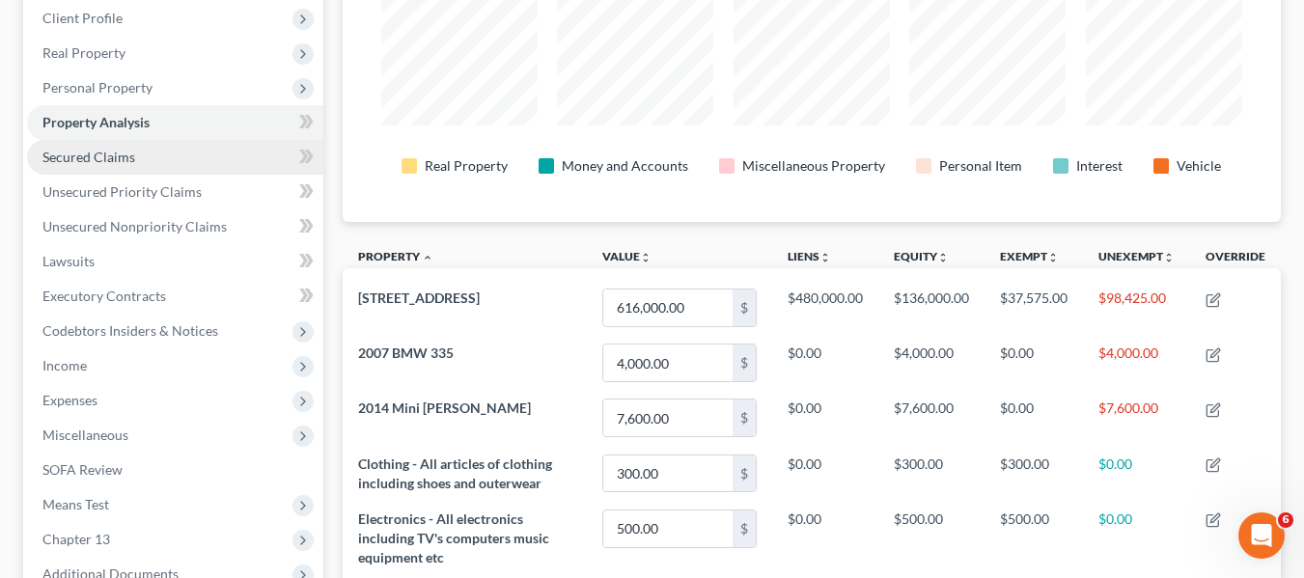
click at [45, 159] on span "Secured Claims" at bounding box center [88, 157] width 93 height 16
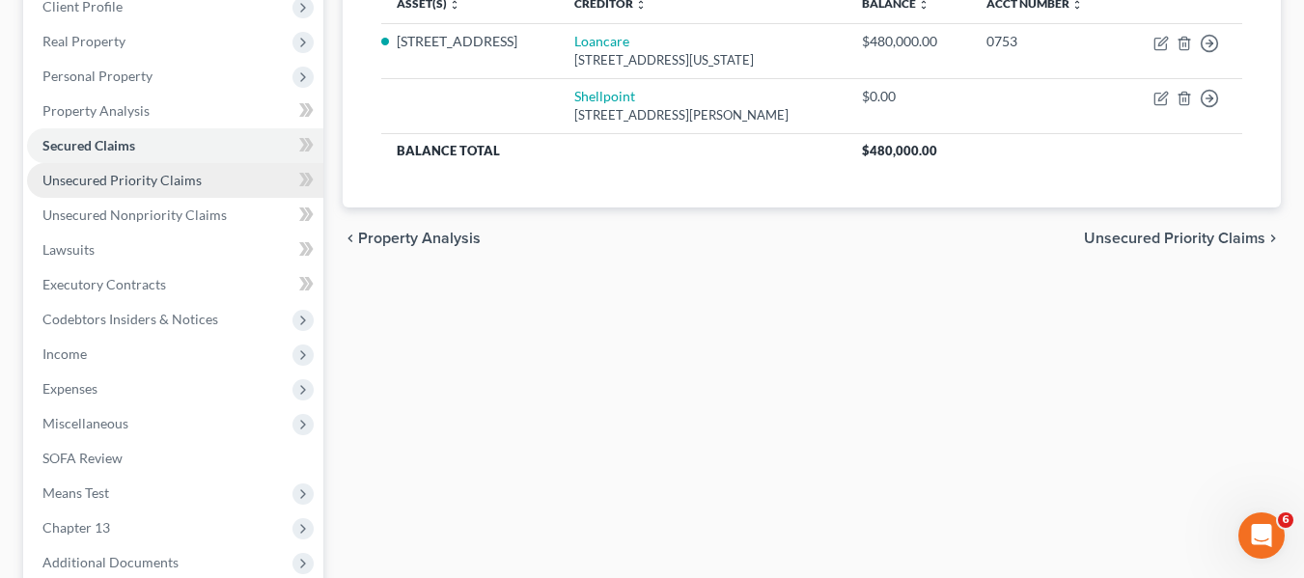
click at [109, 172] on span "Unsecured Priority Claims" at bounding box center [121, 180] width 159 height 16
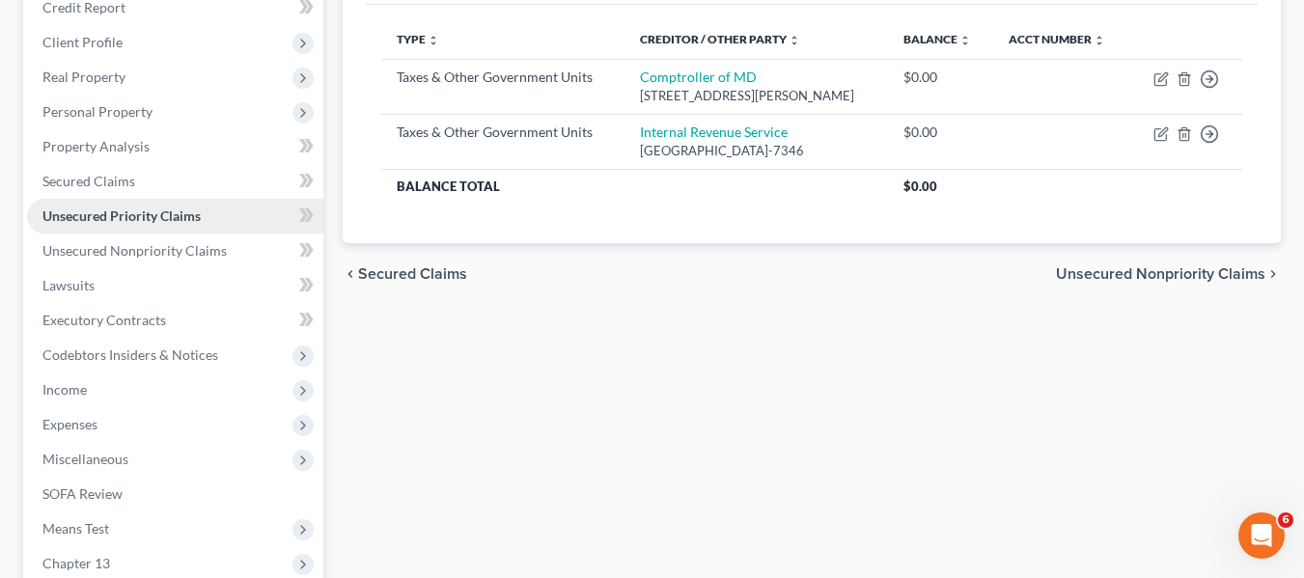
scroll to position [246, 0]
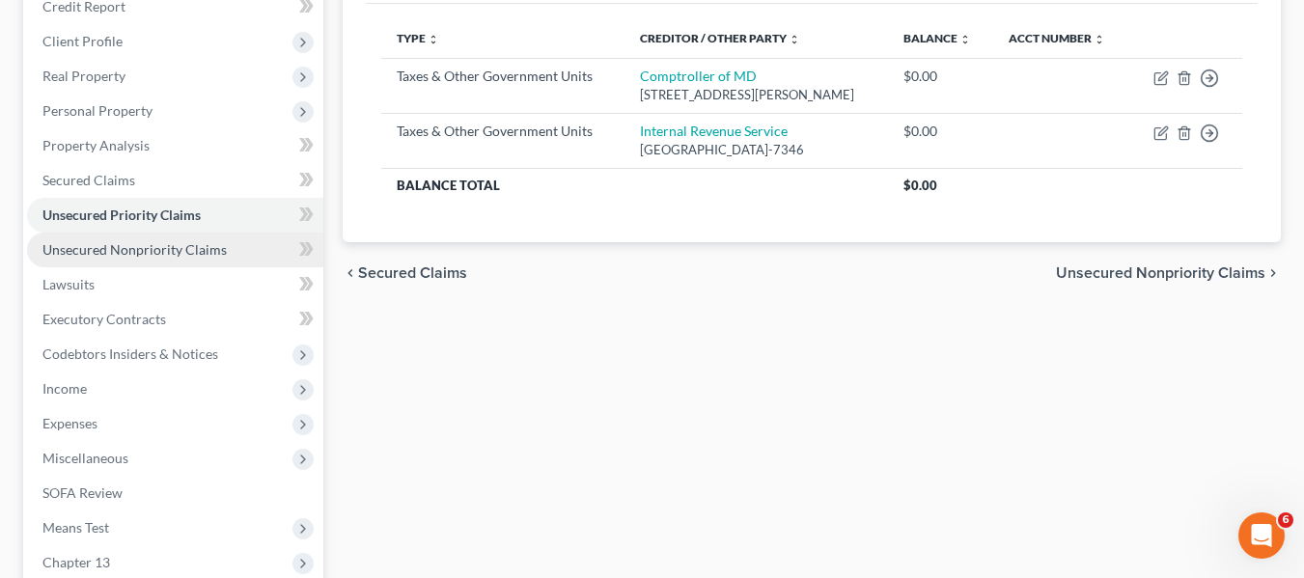
click at [116, 250] on span "Unsecured Nonpriority Claims" at bounding box center [134, 249] width 184 height 16
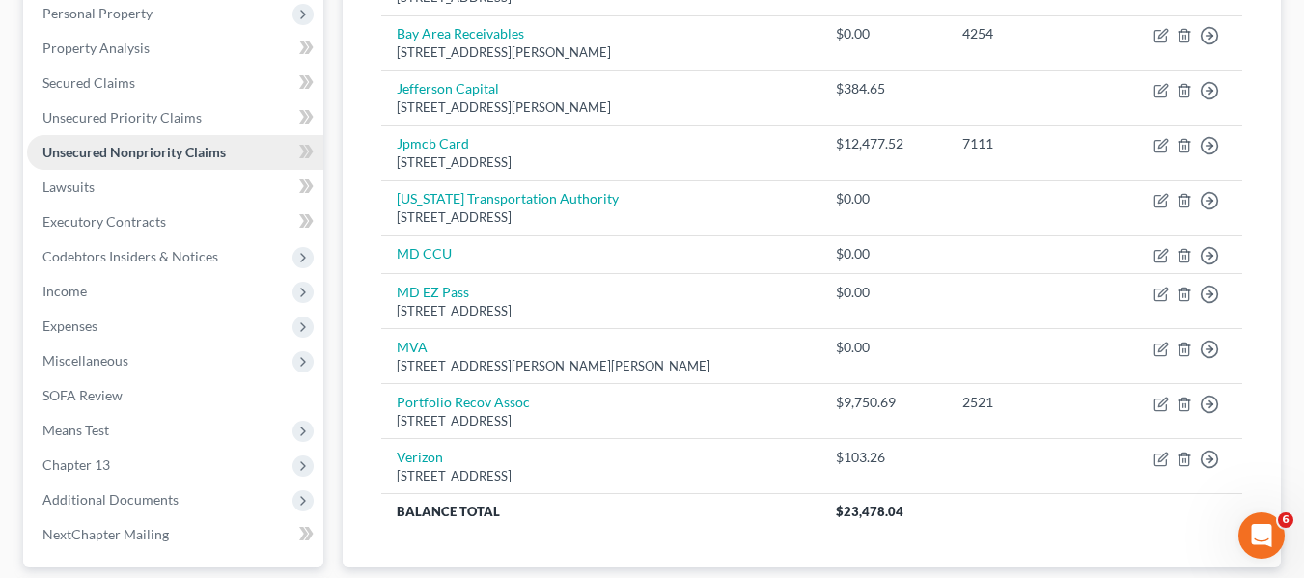
scroll to position [334, 0]
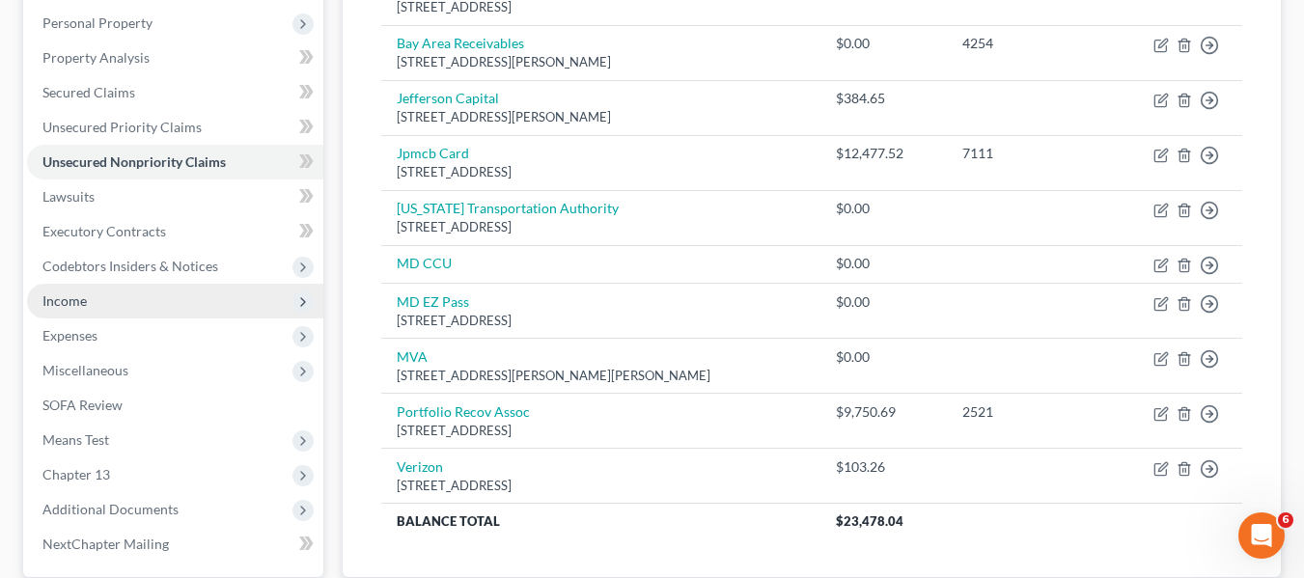
click at [85, 295] on span "Income" at bounding box center [64, 300] width 44 height 16
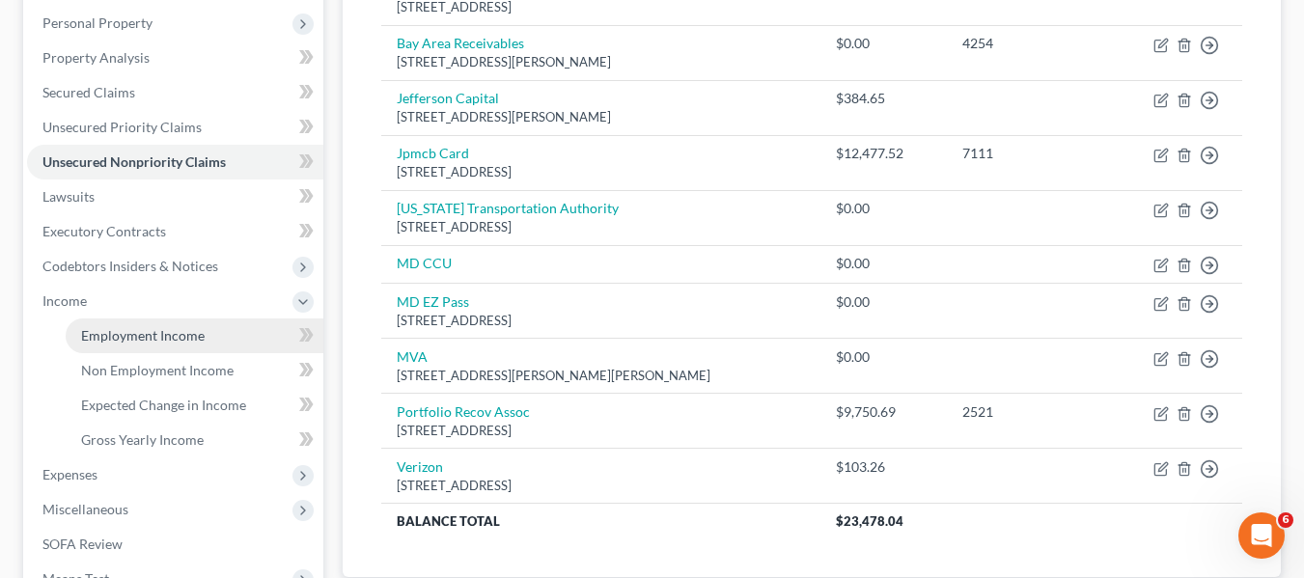
click at [115, 336] on span "Employment Income" at bounding box center [143, 335] width 124 height 16
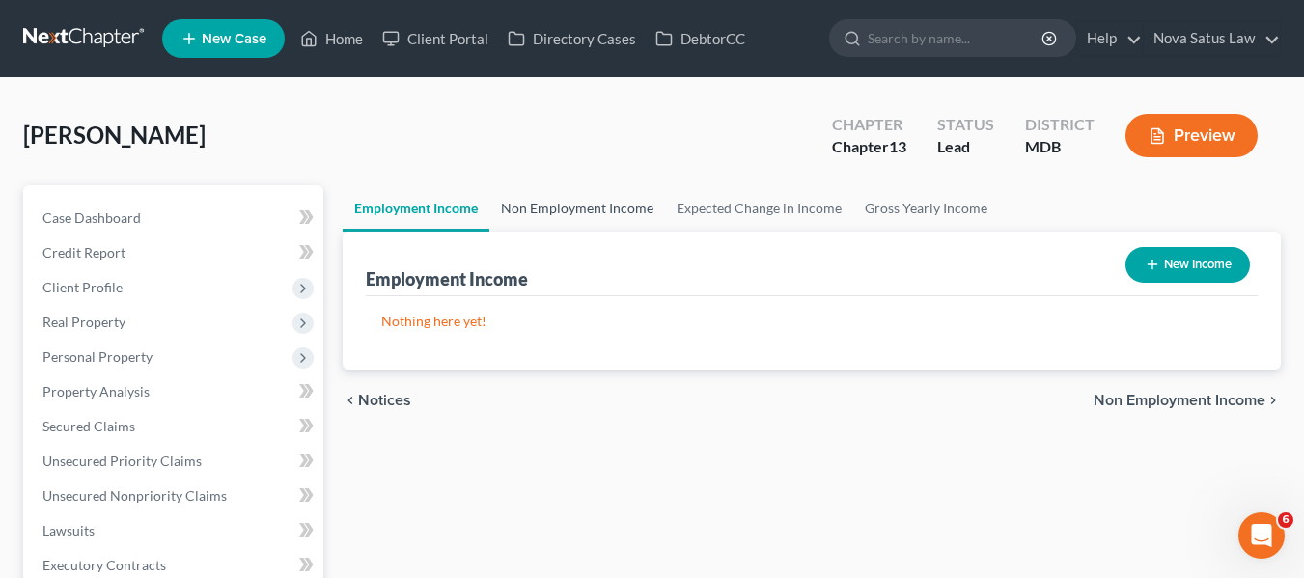
click at [594, 204] on link "Non Employment Income" at bounding box center [577, 208] width 176 height 46
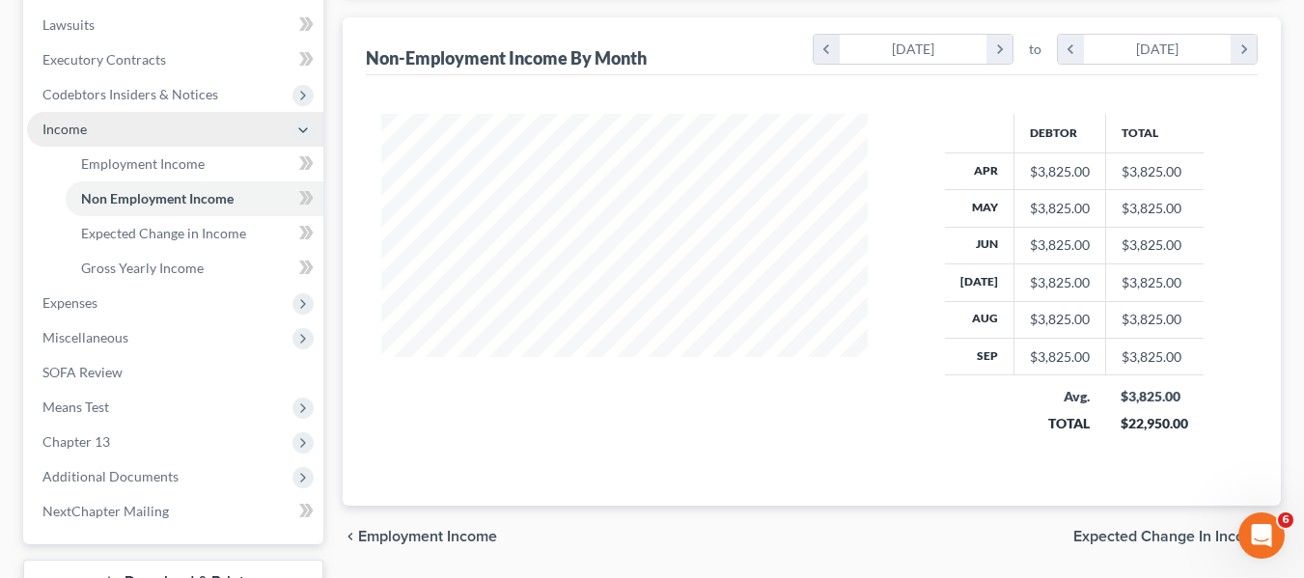
scroll to position [507, 0]
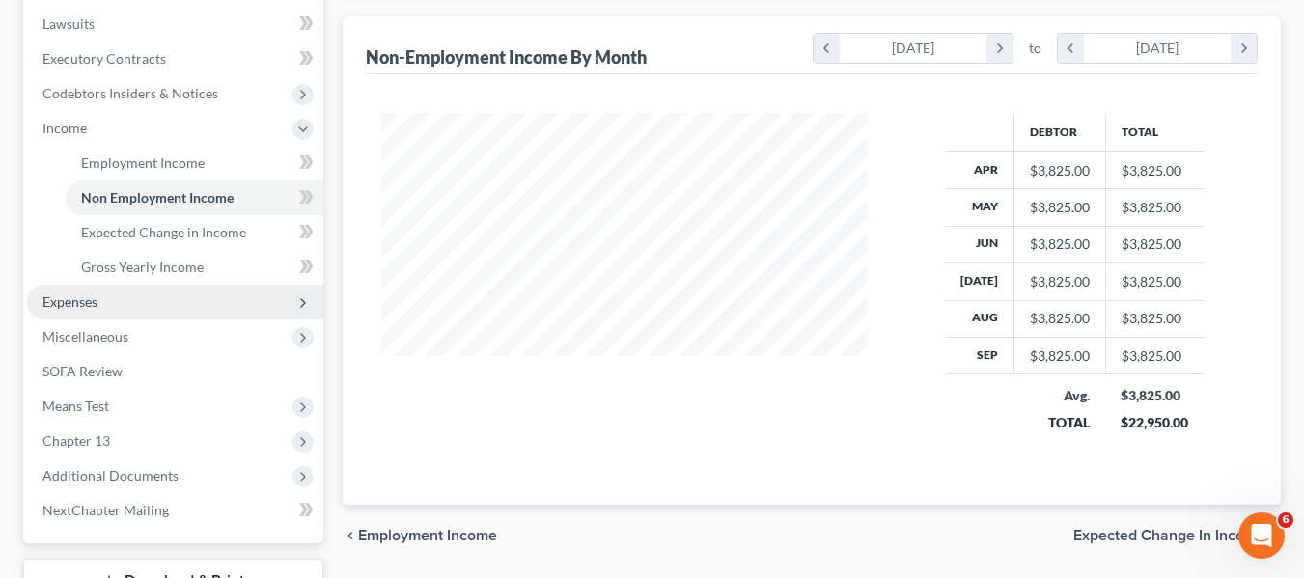
click at [54, 312] on span "Expenses" at bounding box center [175, 302] width 296 height 35
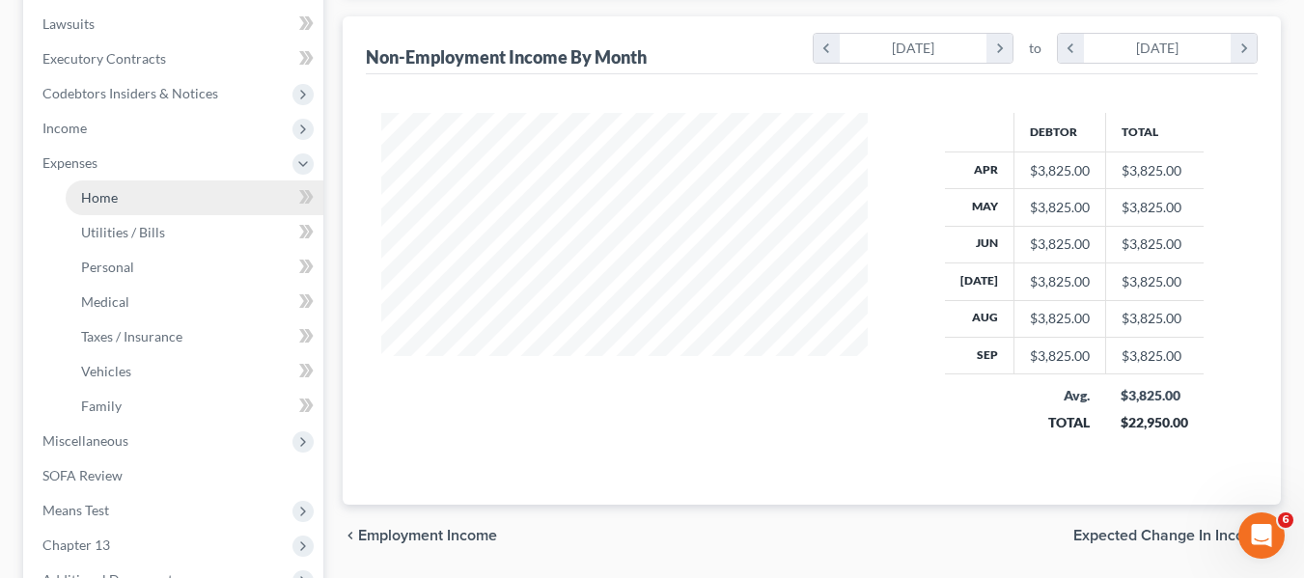
click at [90, 208] on link "Home" at bounding box center [195, 197] width 258 height 35
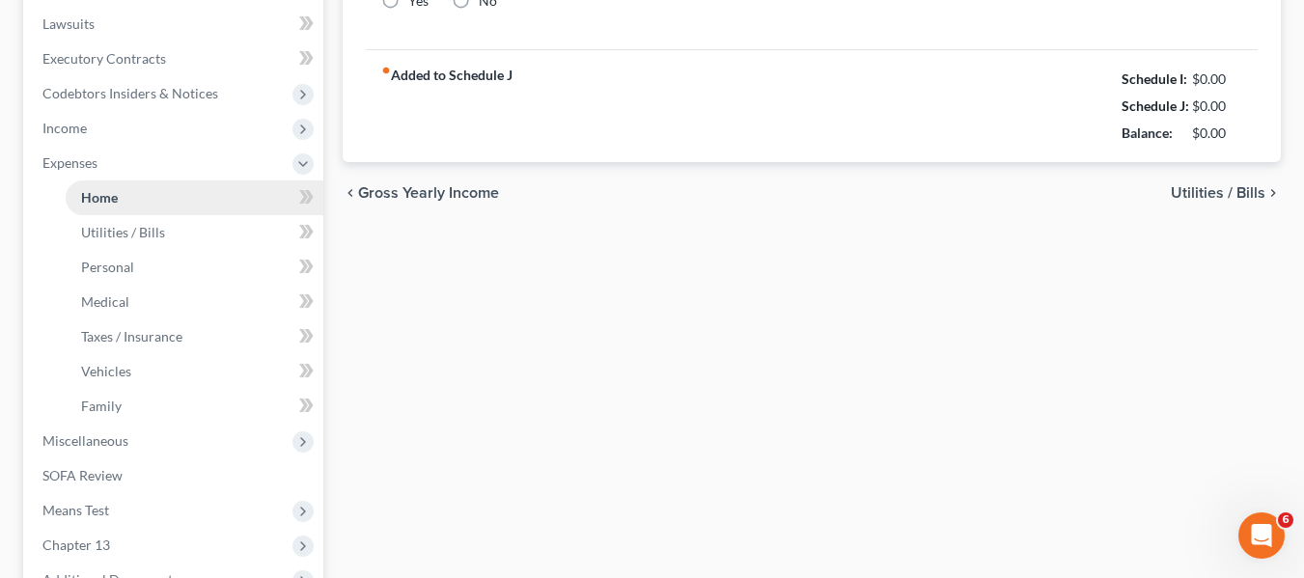
type input "3,000.00"
type input "0.00"
radio input "true"
type input "0.00"
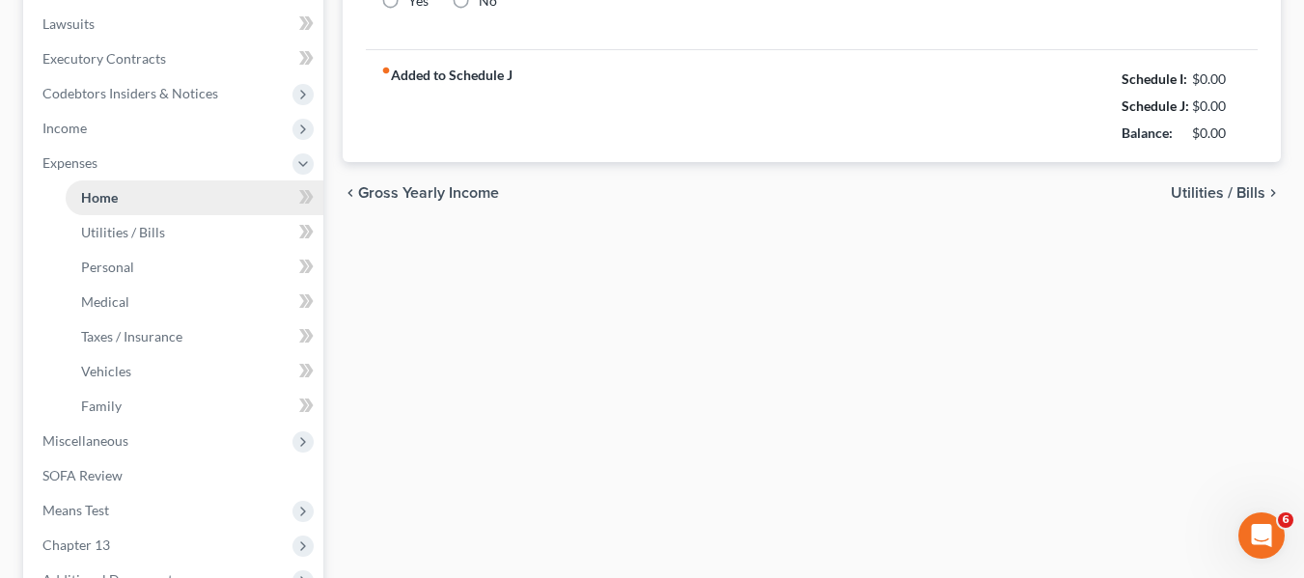
type input "50.00"
type input "0.00"
type input "150.00"
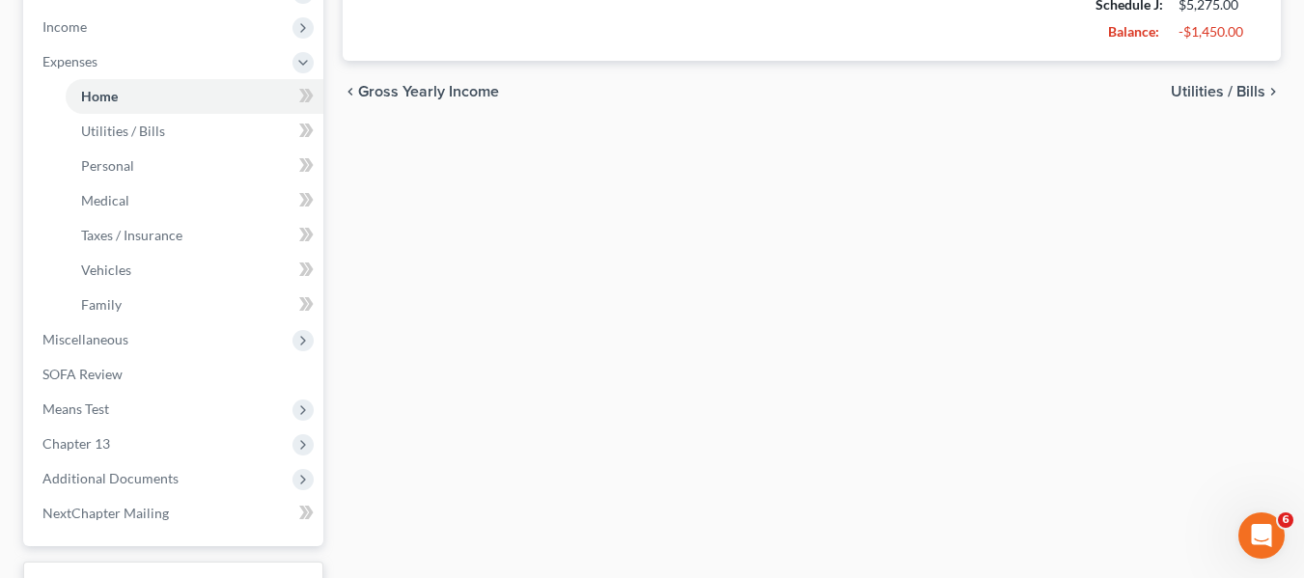
scroll to position [617, 0]
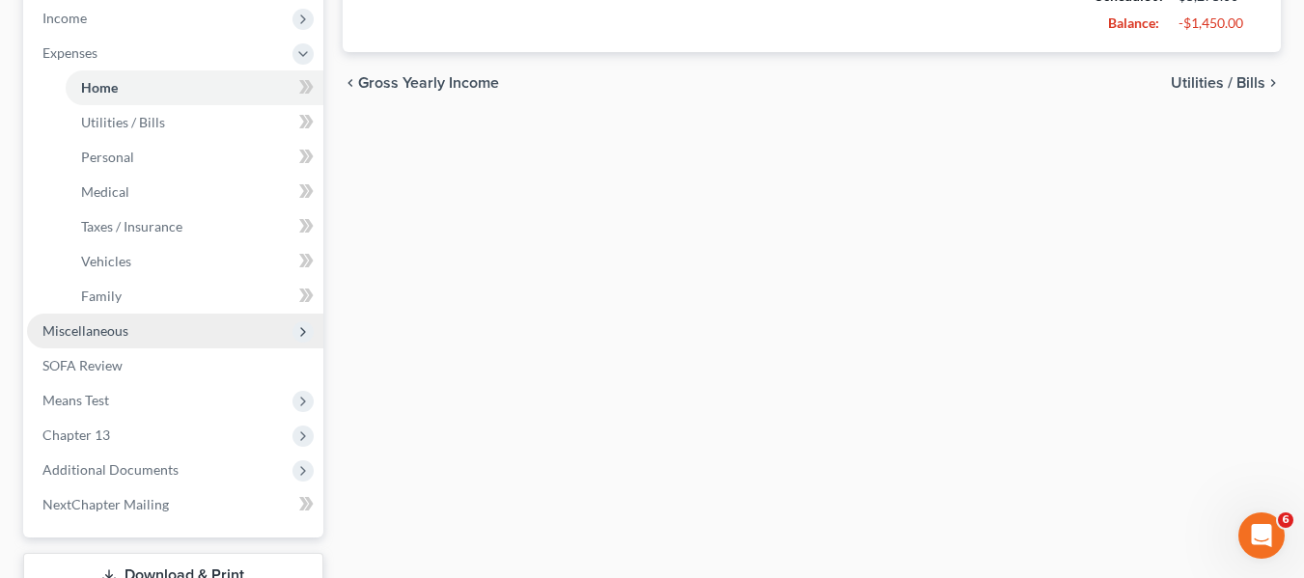
click at [129, 327] on span "Miscellaneous" at bounding box center [175, 331] width 296 height 35
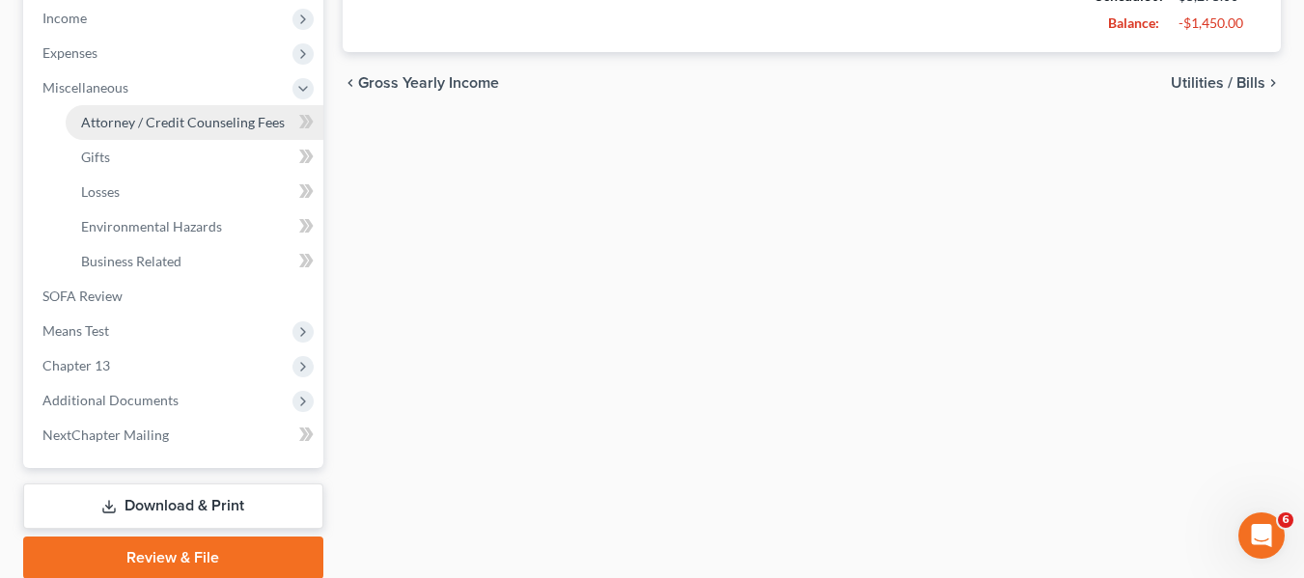
click at [152, 128] on span "Attorney / Credit Counseling Fees" at bounding box center [183, 122] width 204 height 16
select select "2"
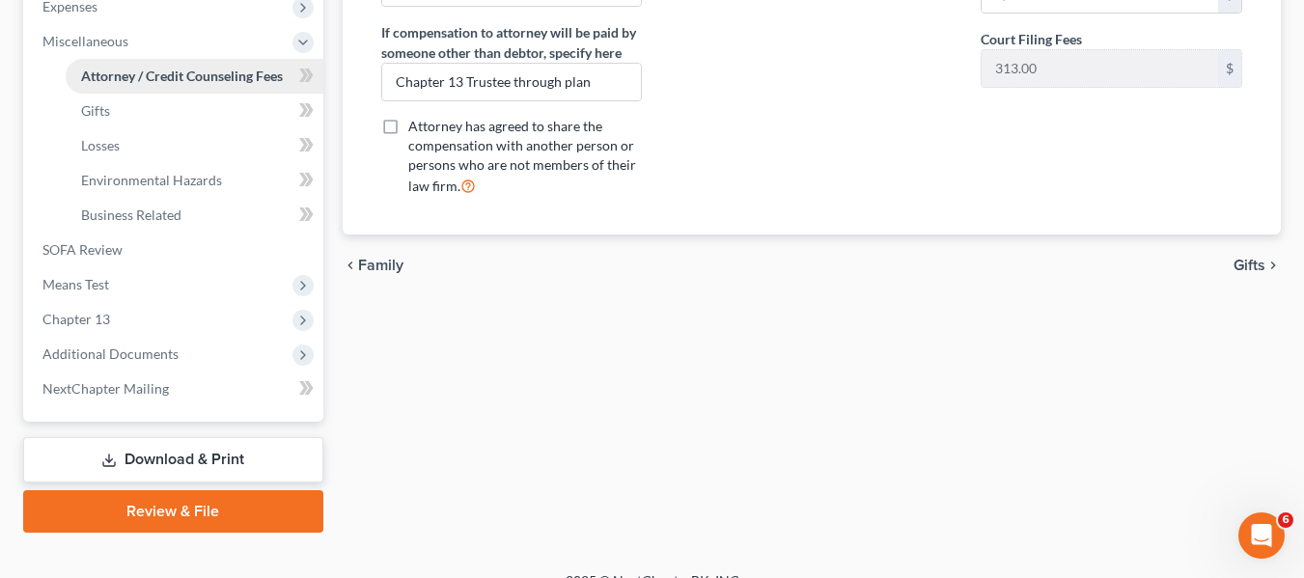
scroll to position [691, 0]
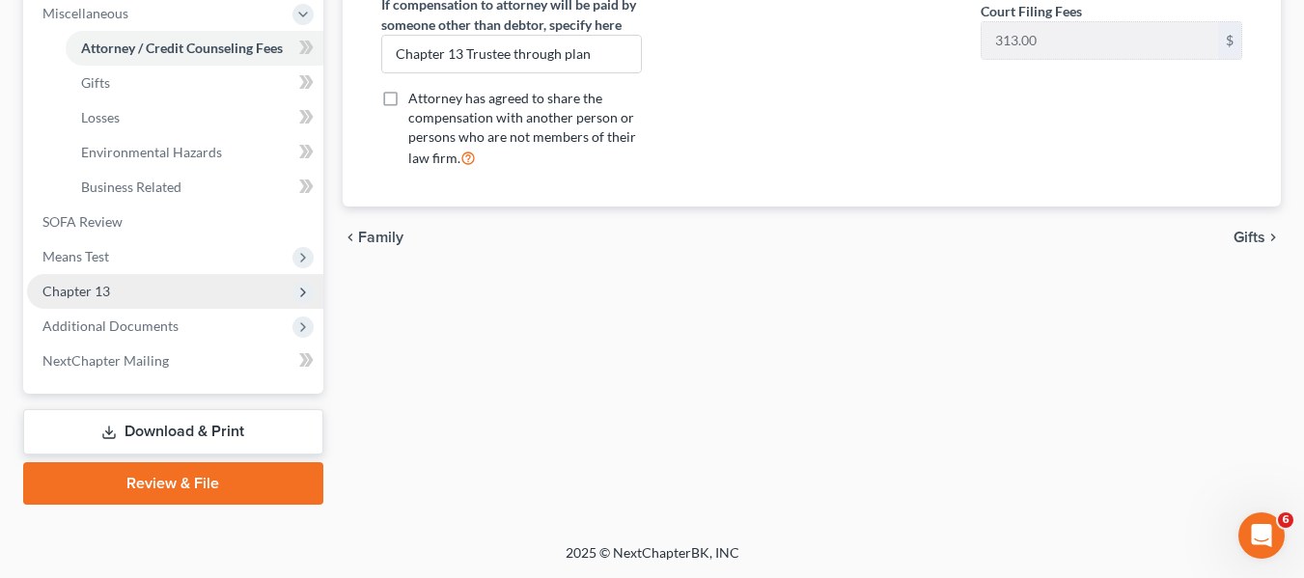
click at [81, 285] on span "Chapter 13" at bounding box center [76, 291] width 68 height 16
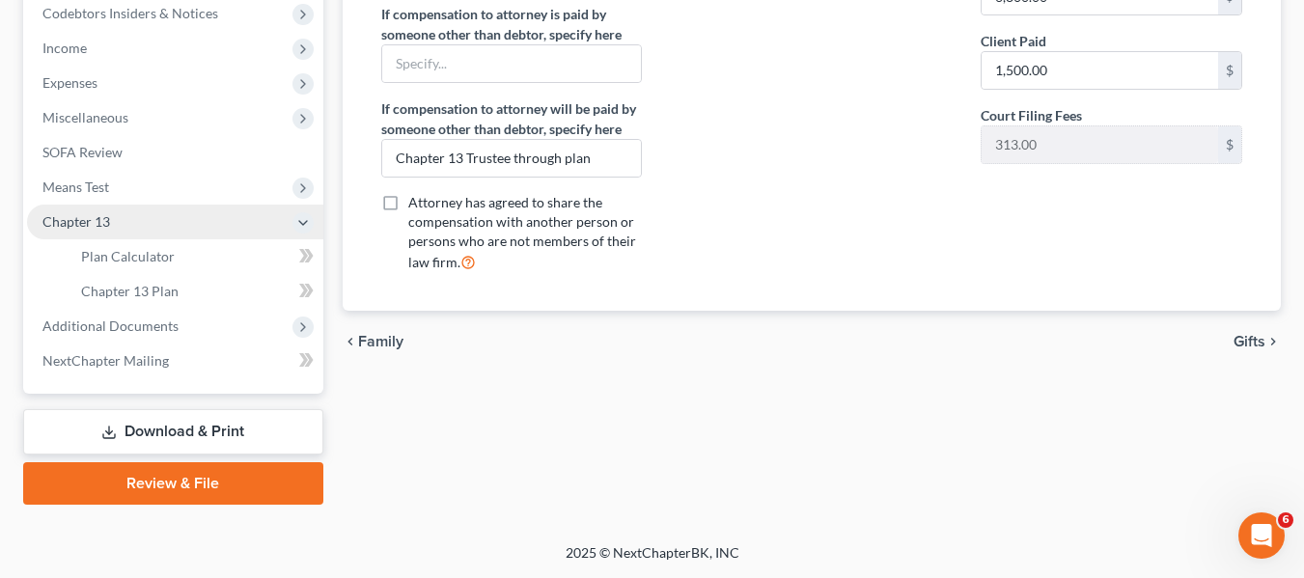
scroll to position [587, 0]
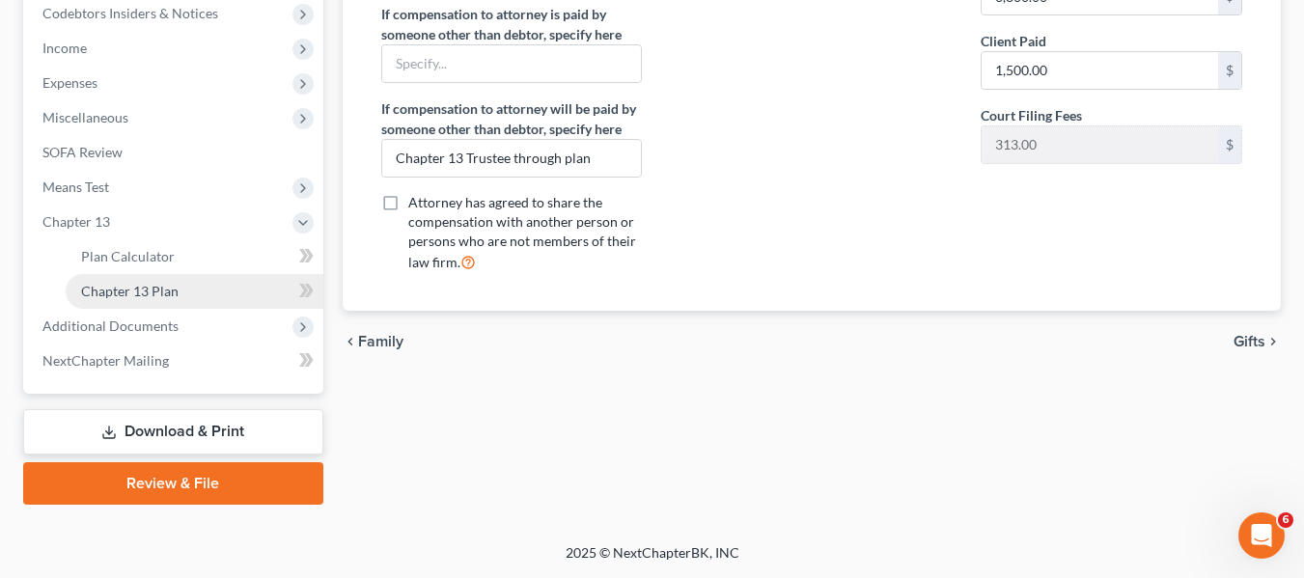
click at [128, 288] on span "Chapter 13 Plan" at bounding box center [129, 291] width 97 height 16
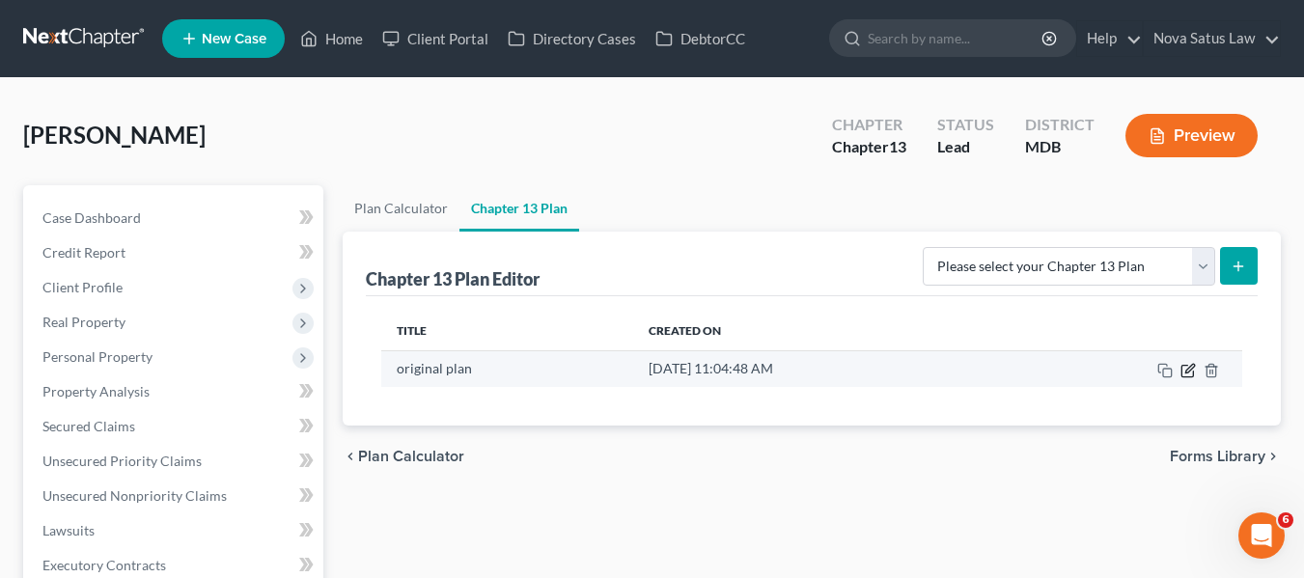
click at [1189, 373] on icon "button" at bounding box center [1187, 370] width 15 height 15
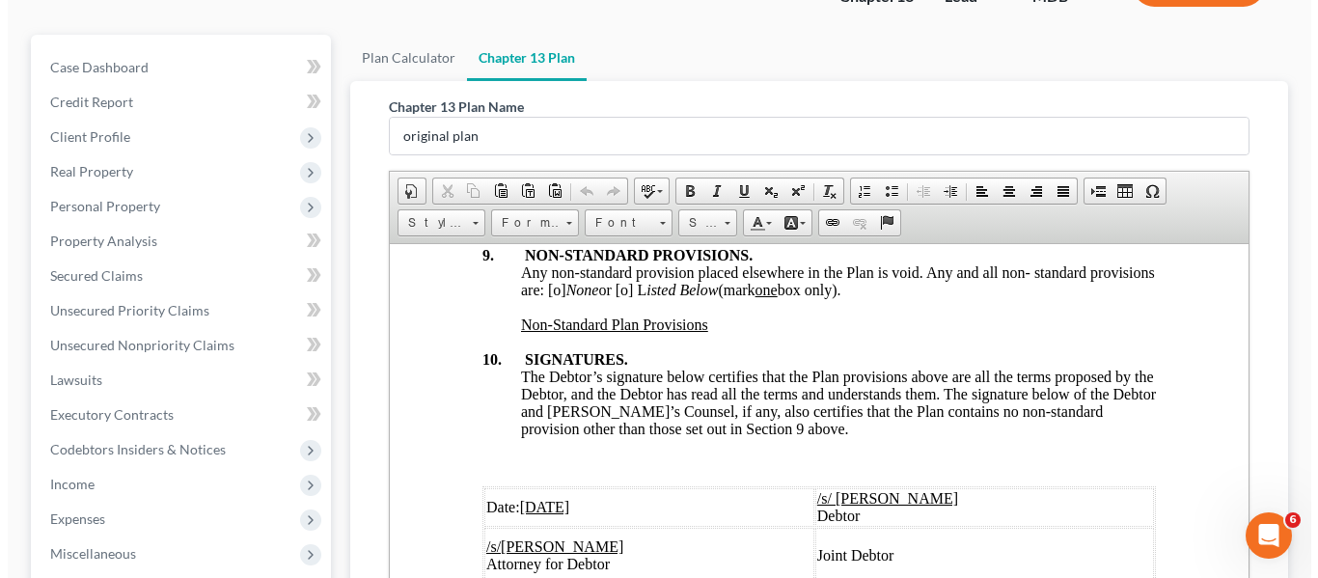
scroll to position [587, 0]
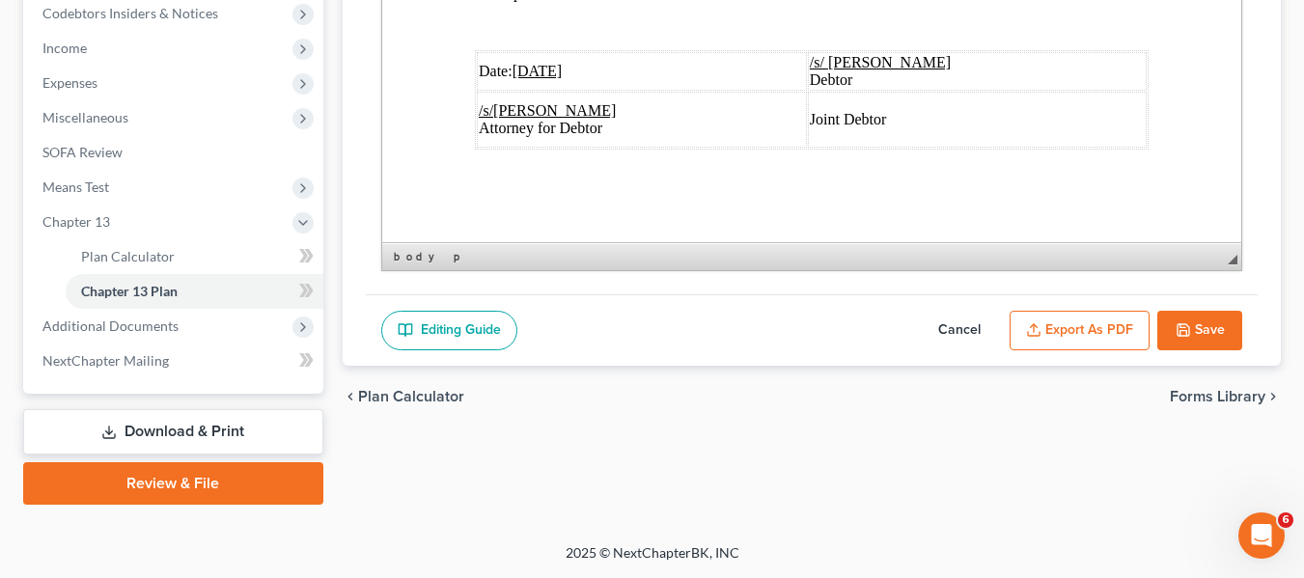
click at [536, 63] on u "[DATE]" at bounding box center [536, 71] width 50 height 16
click at [1074, 340] on button "Export as PDF" at bounding box center [1079, 331] width 140 height 41
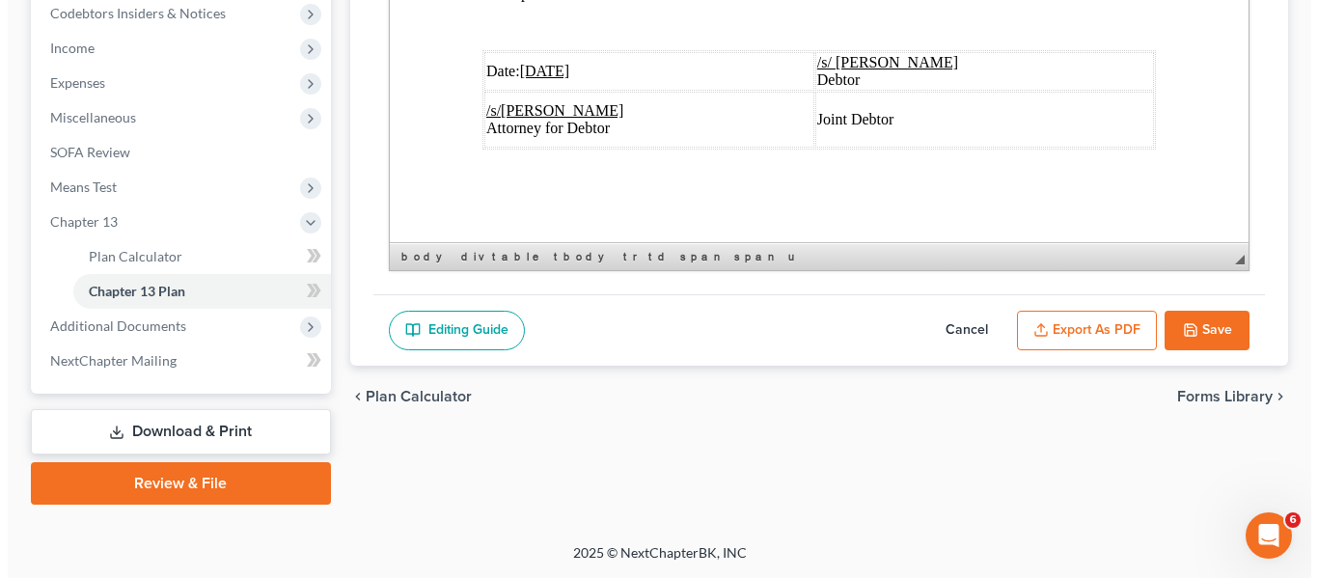
scroll to position [7419, 0]
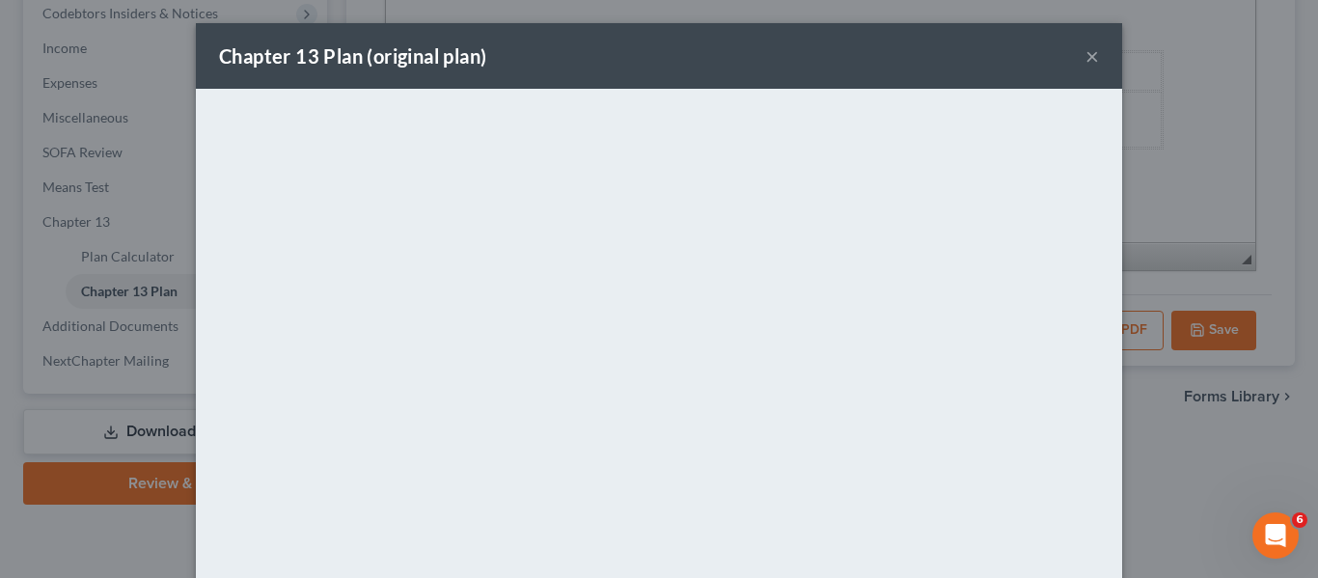
click at [631, 79] on div "Chapter 13 Plan (original plan) ×" at bounding box center [659, 56] width 926 height 66
click at [1086, 54] on button "×" at bounding box center [1093, 55] width 14 height 23
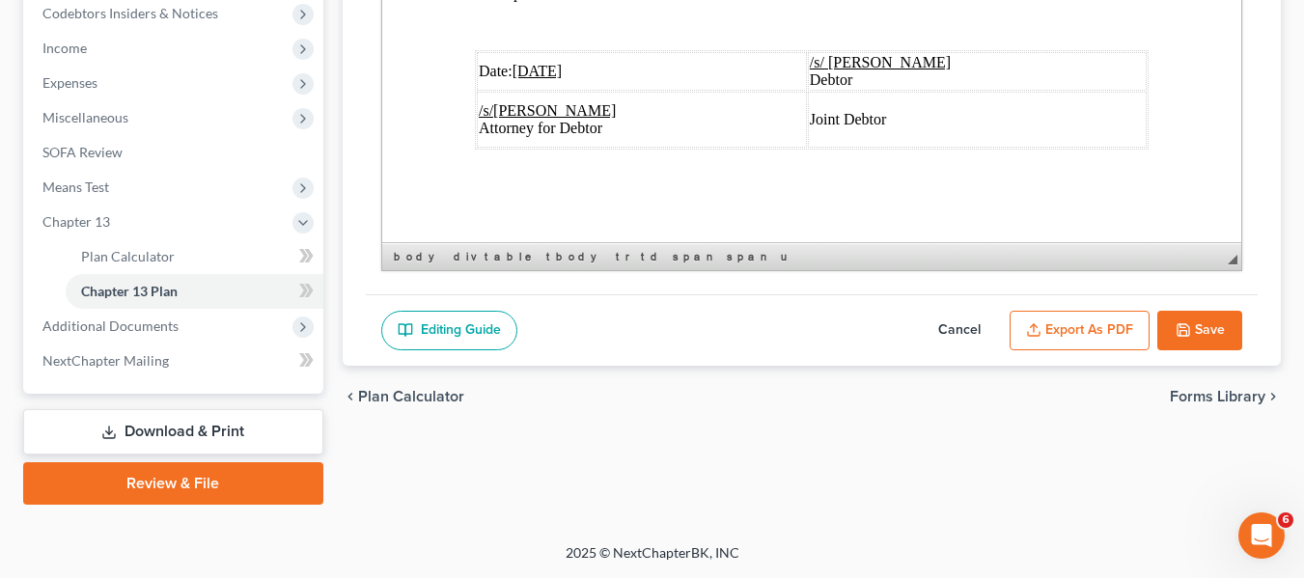
scroll to position [7489, 0]
click at [179, 429] on link "Download & Print" at bounding box center [173, 431] width 300 height 45
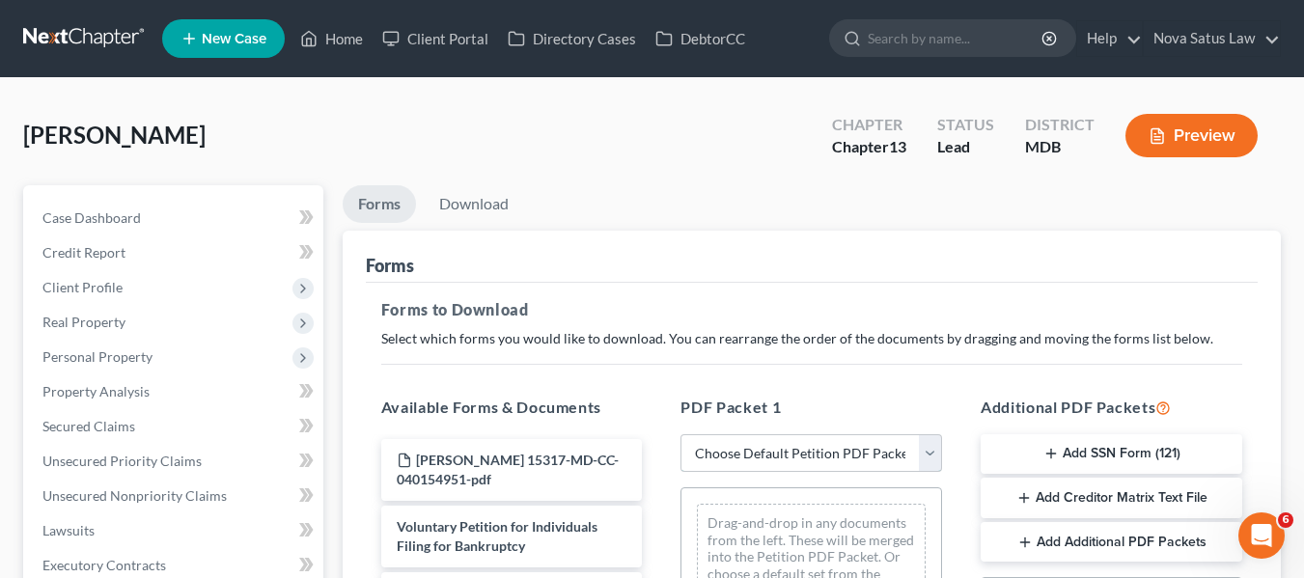
click at [827, 466] on select "Choose Default Petition PDF Packet Complete Bankruptcy Petition (all forms and …" at bounding box center [811, 453] width 262 height 39
select select "0"
click at [680, 434] on select "Choose Default Petition PDF Packet Complete Bankruptcy Petition (all forms and …" at bounding box center [811, 453] width 262 height 39
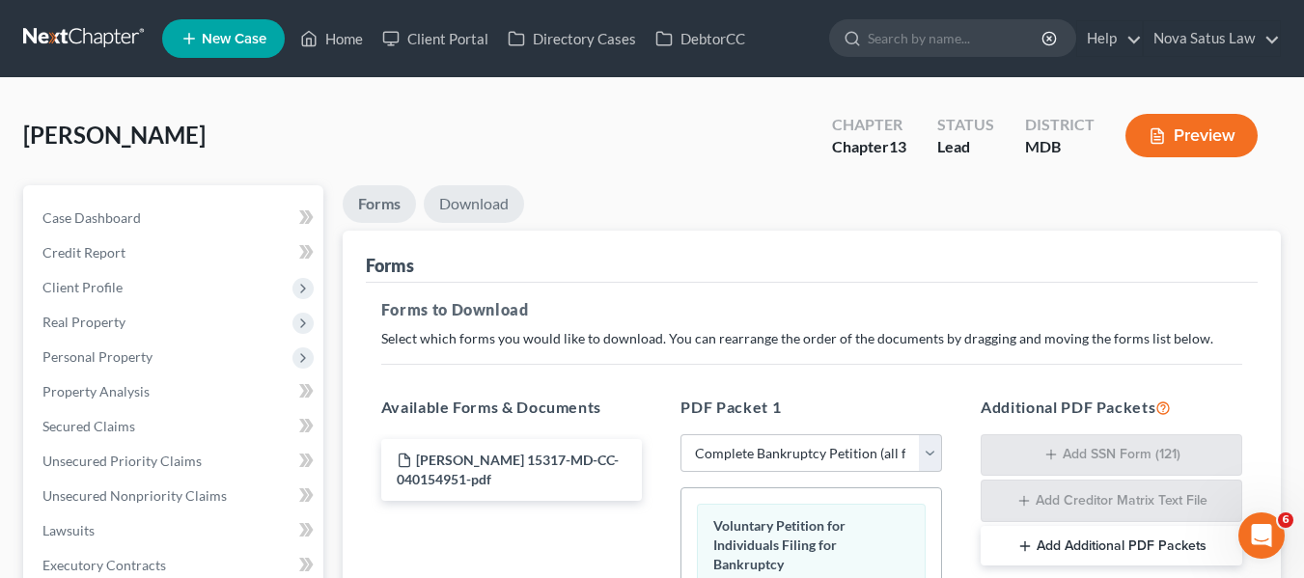
click at [479, 191] on link "Download" at bounding box center [474, 204] width 100 height 38
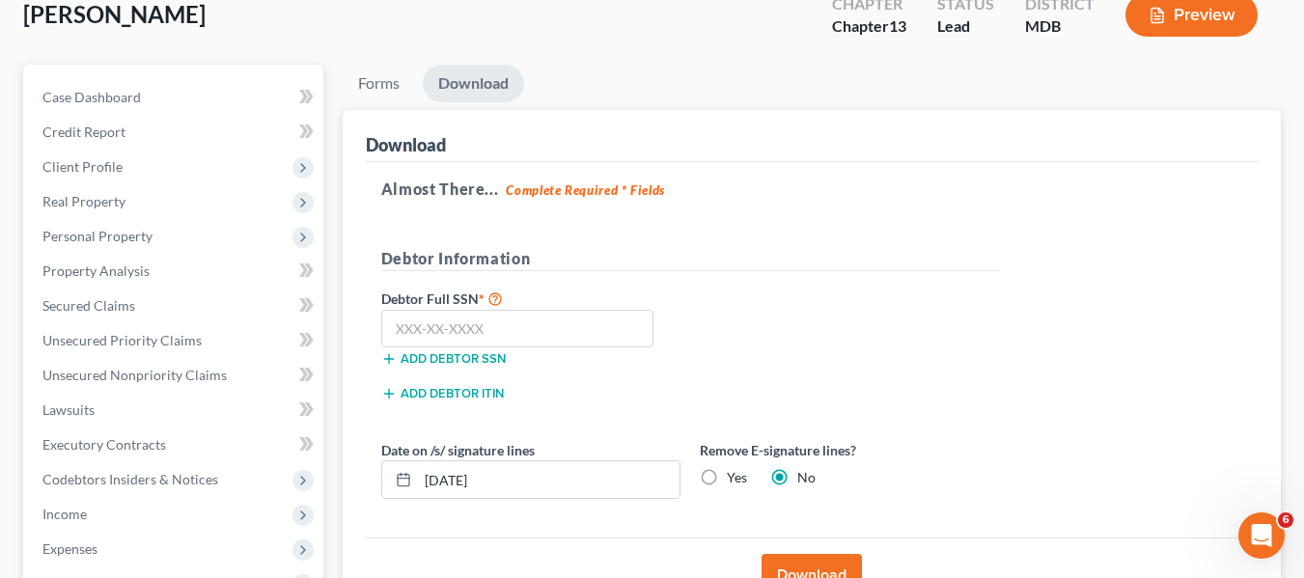
scroll to position [122, 0]
click at [397, 333] on input "text" at bounding box center [517, 328] width 273 height 39
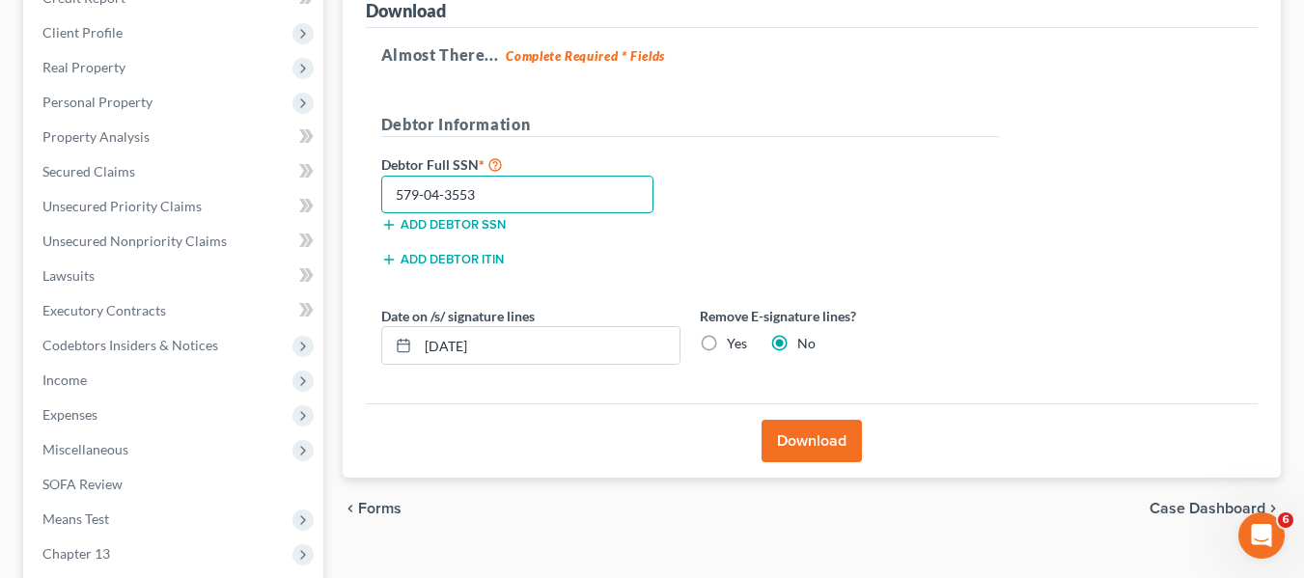
scroll to position [264, 0]
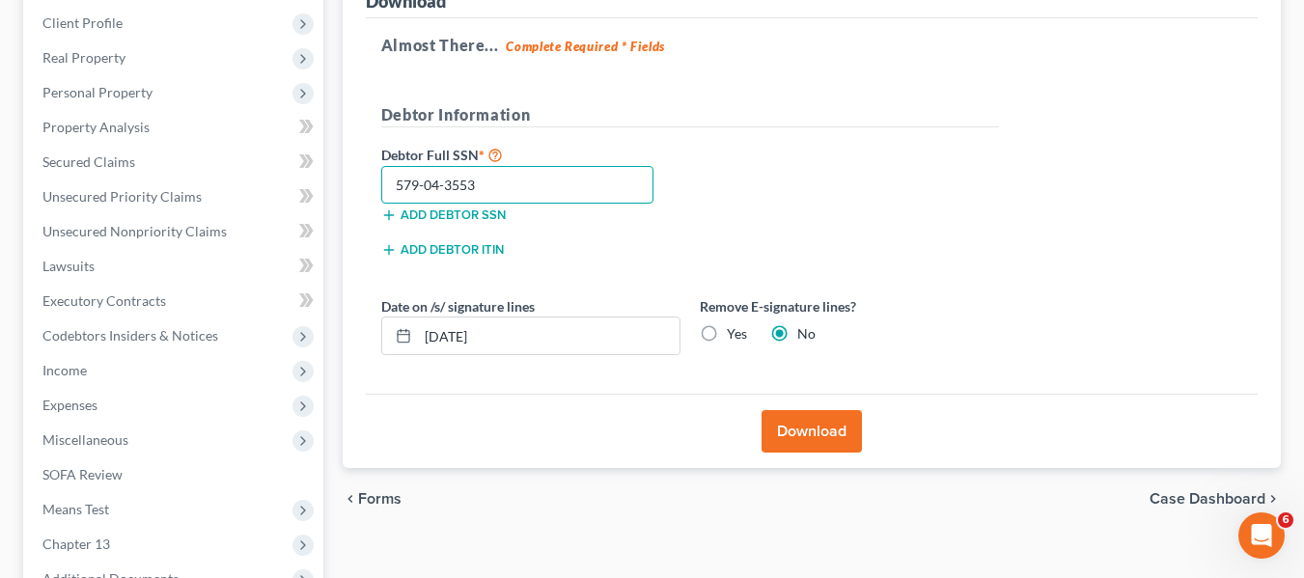
type input "579-04-3553"
click at [778, 434] on button "Download" at bounding box center [811, 431] width 100 height 42
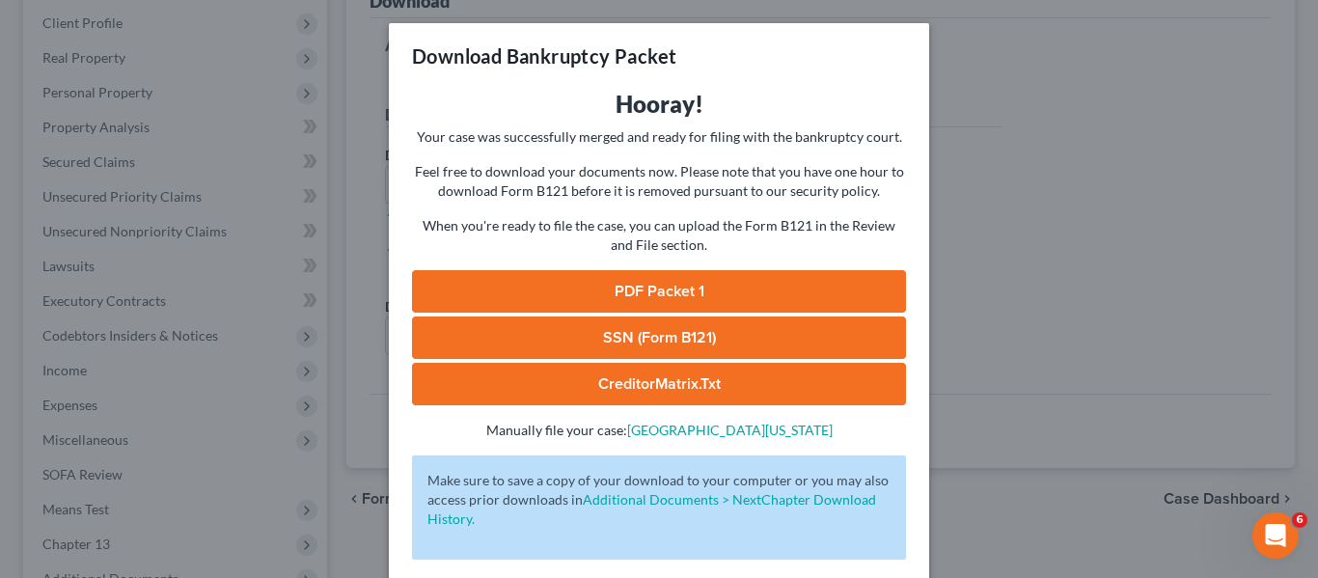
click at [666, 300] on link "PDF Packet 1" at bounding box center [659, 291] width 494 height 42
click at [954, 217] on div "Download Bankruptcy Packet Hooray! Your case was successfully merged and ready …" at bounding box center [659, 289] width 1318 height 578
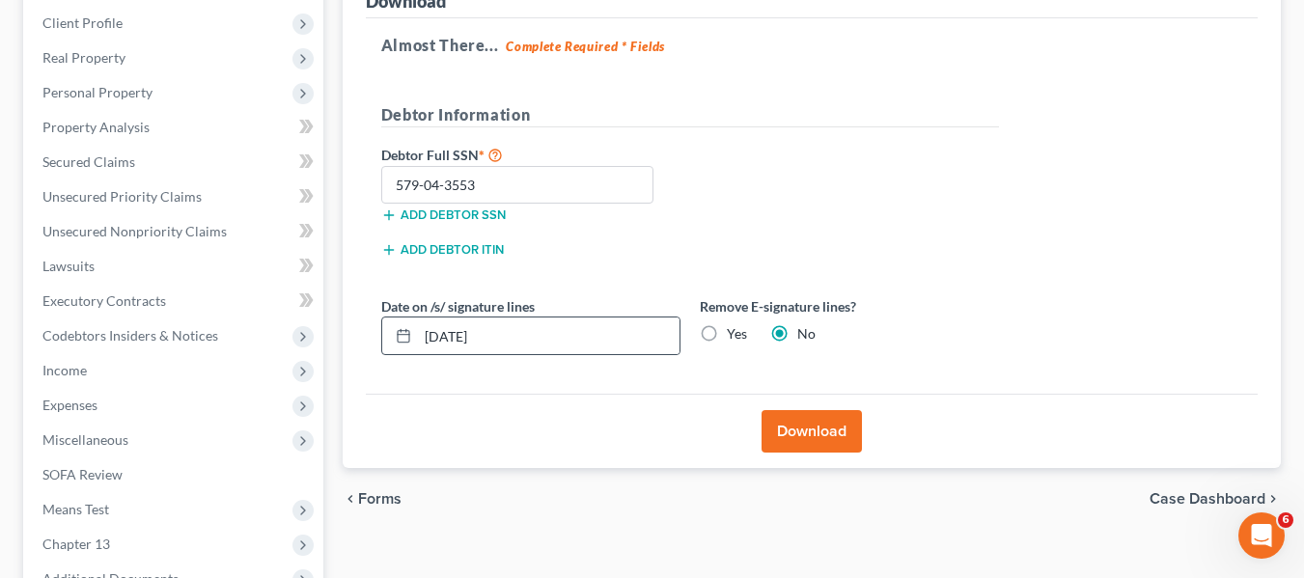
scroll to position [517, 0]
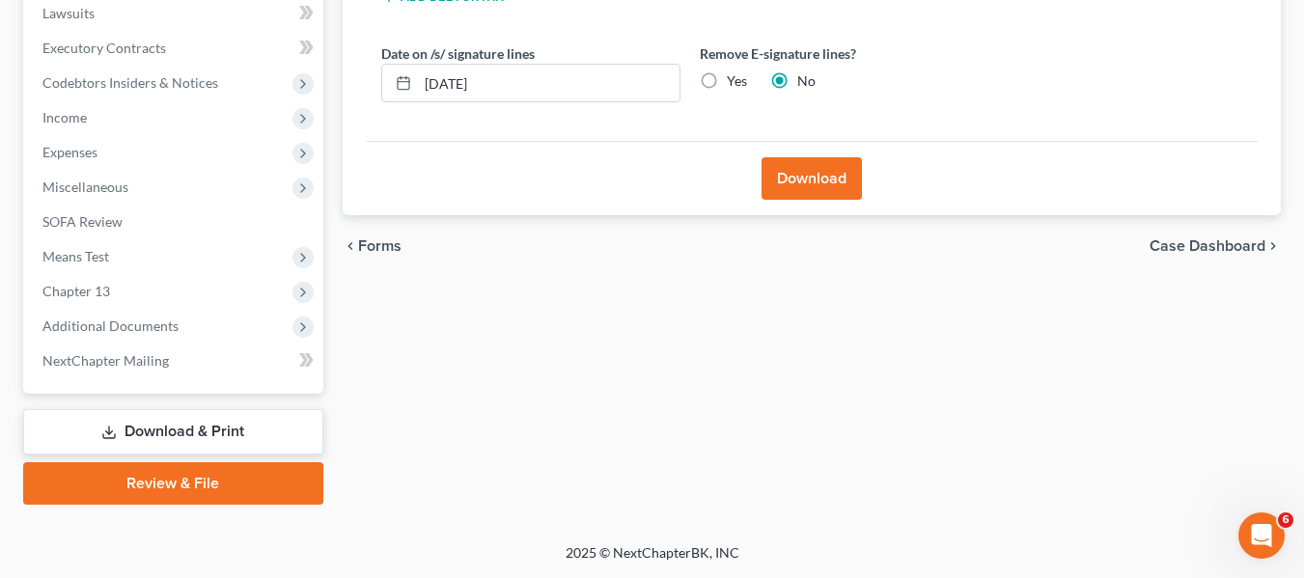
click at [198, 484] on link "Review & File" at bounding box center [173, 483] width 300 height 42
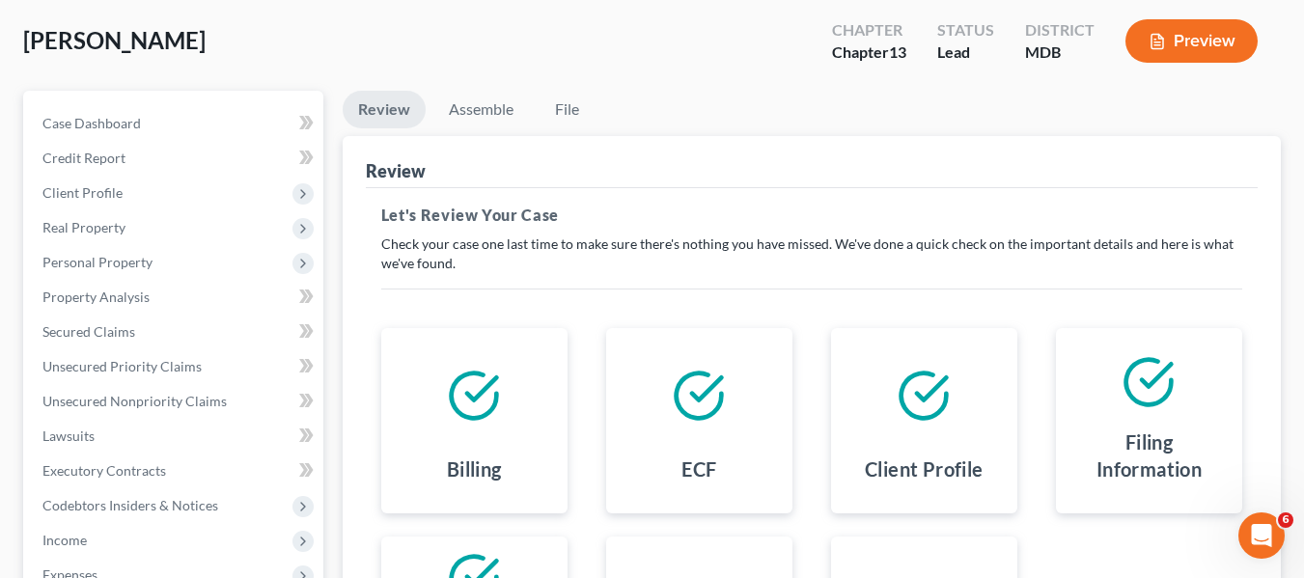
scroll to position [82, 0]
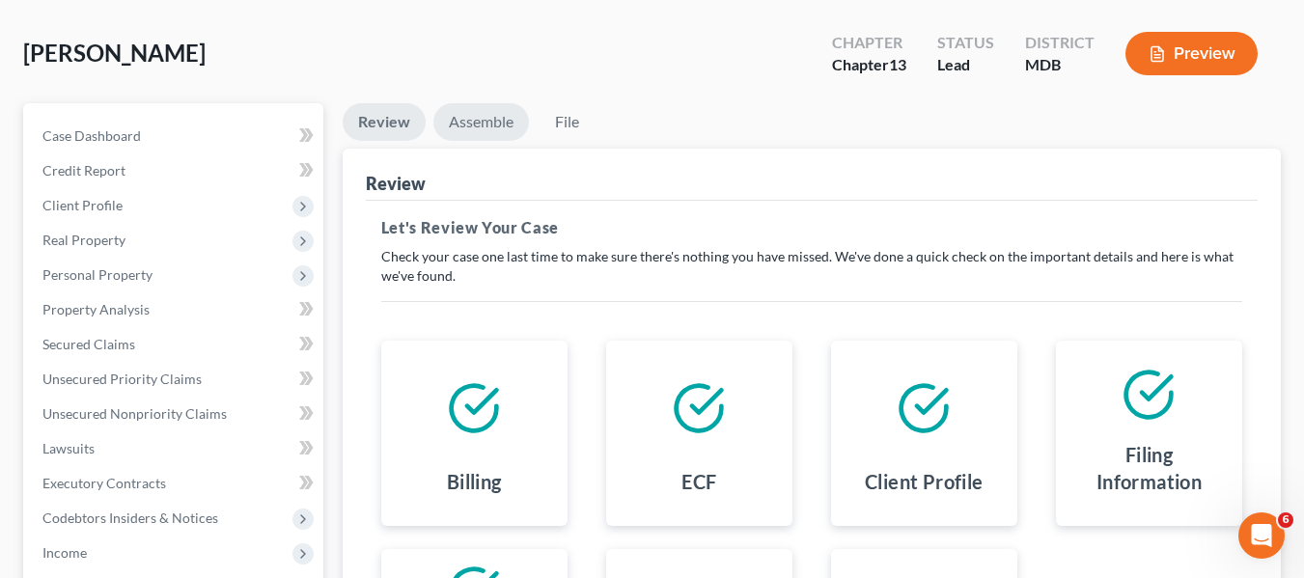
click at [478, 130] on link "Assemble" at bounding box center [481, 122] width 96 height 38
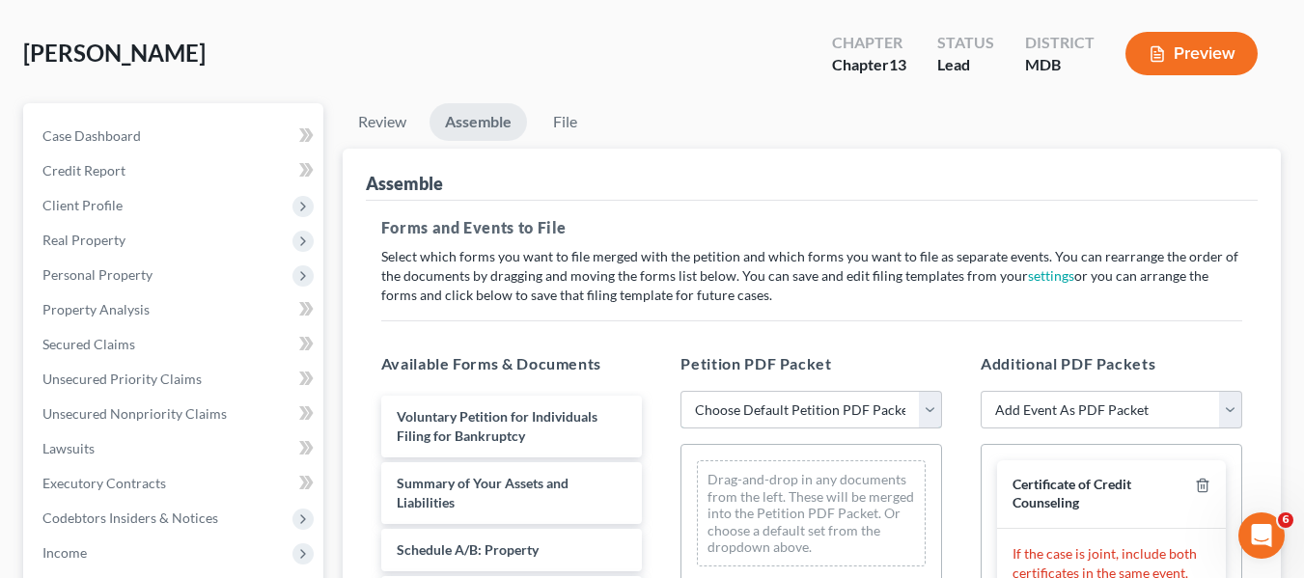
click at [778, 411] on select "Choose Default Petition PDF Packet Emergency Filing (Voluntary Petition and Cre…" at bounding box center [811, 410] width 262 height 39
select select "1"
click at [680, 391] on select "Choose Default Petition PDF Packet Emergency Filing (Voluntary Petition and Cre…" at bounding box center [811, 410] width 262 height 39
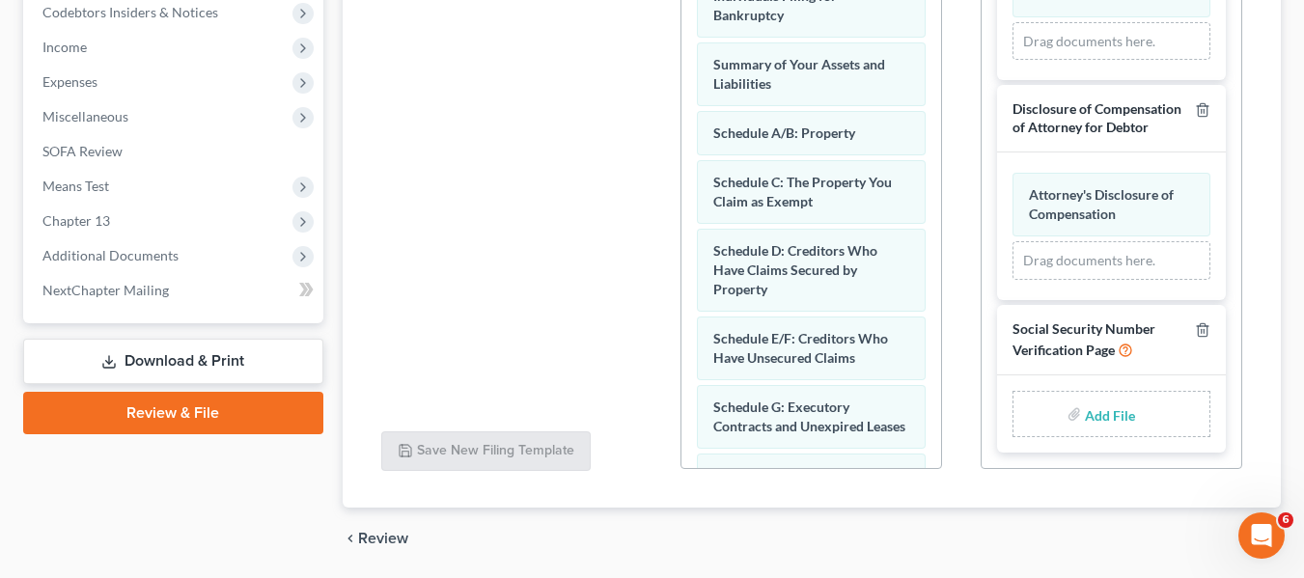
scroll to position [652, 0]
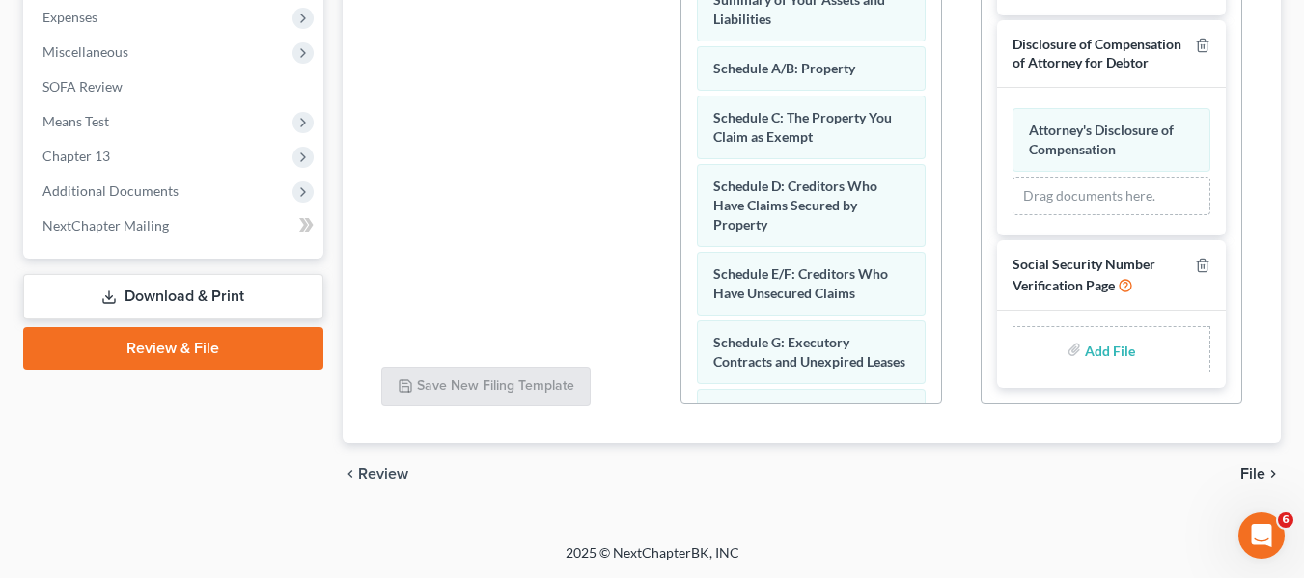
click at [1086, 348] on input "file" at bounding box center [1108, 349] width 46 height 35
type input "C:\fakepath\SSN.pdf"
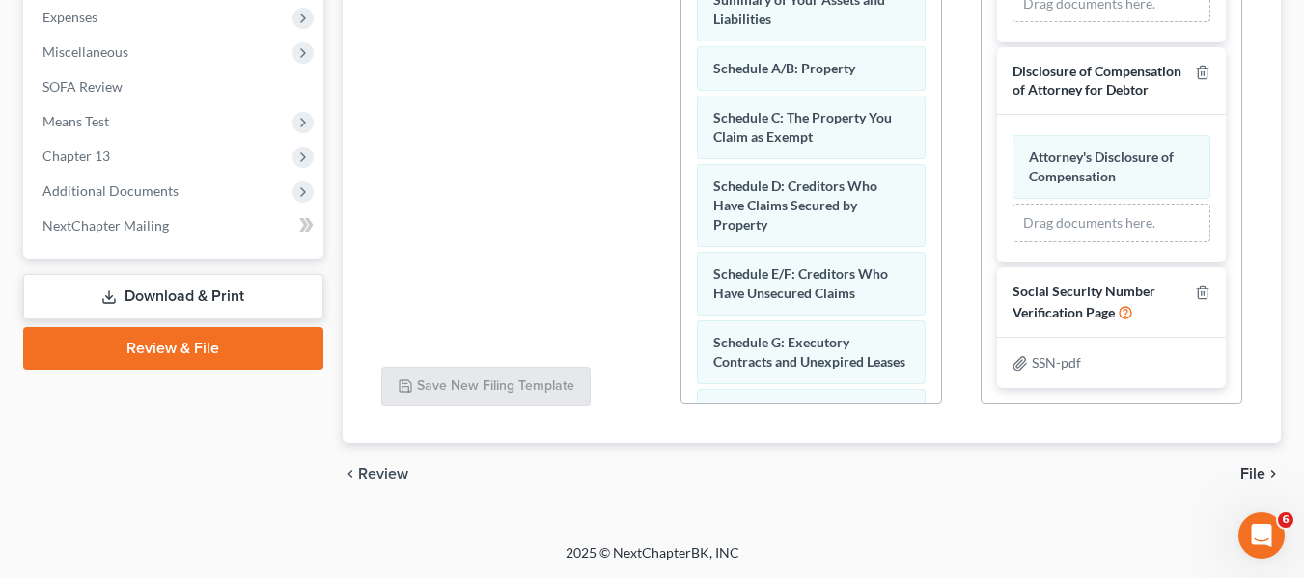
scroll to position [147, 0]
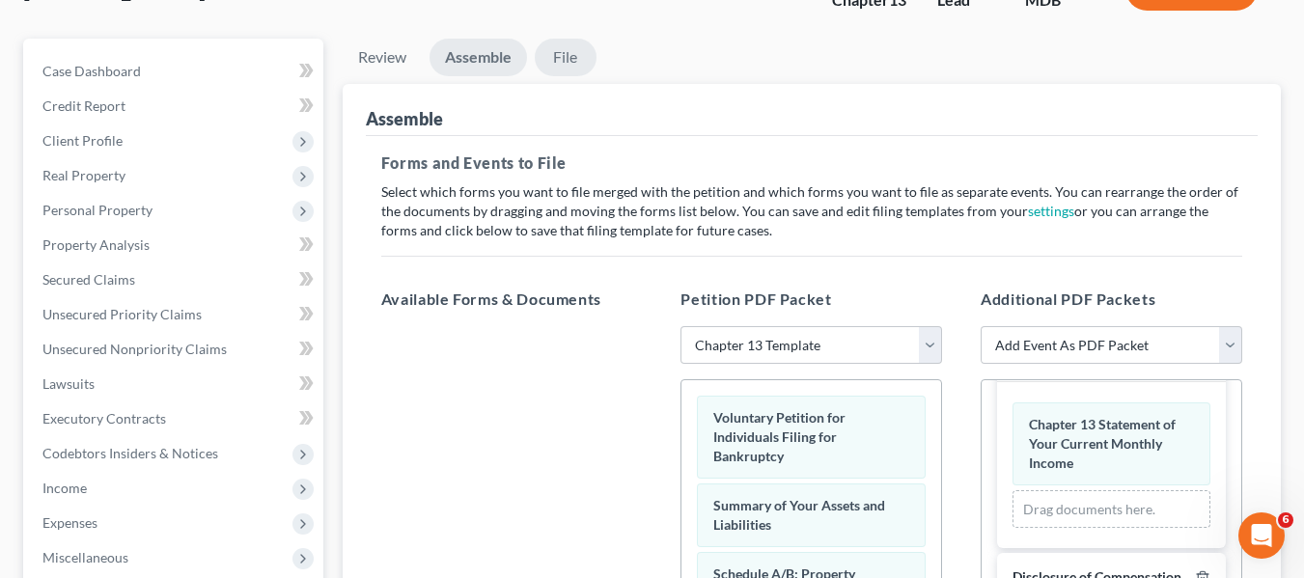
click at [572, 59] on link "File" at bounding box center [566, 58] width 62 height 38
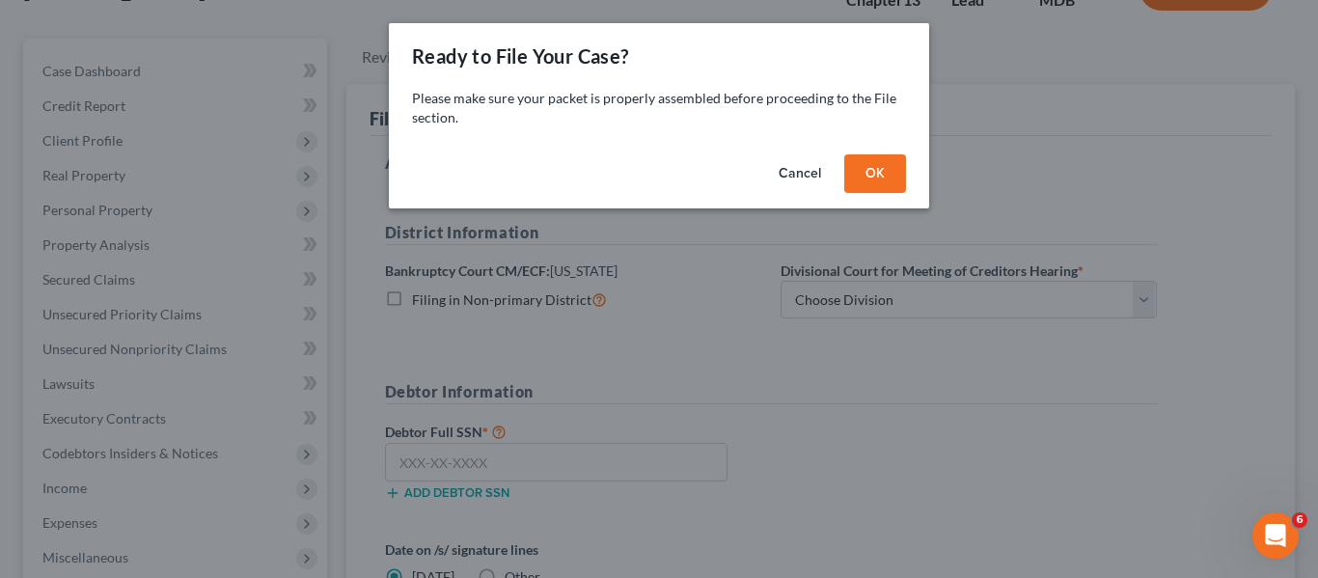
click at [869, 173] on button "OK" at bounding box center [875, 173] width 62 height 39
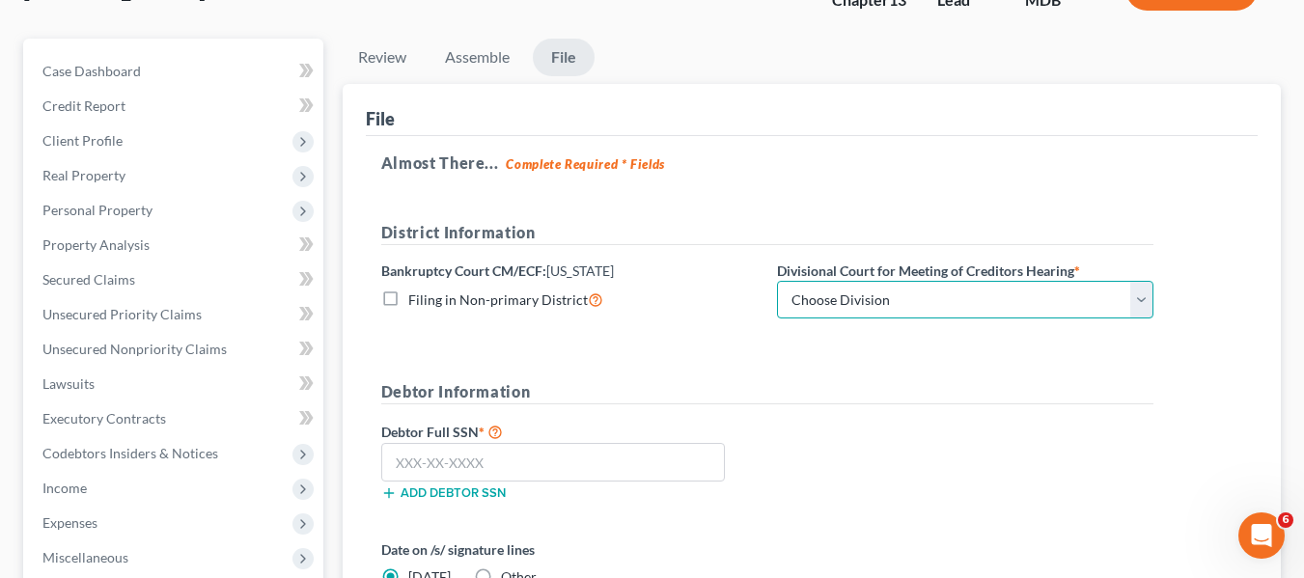
click at [887, 296] on select "Choose Division Baltimore Greenbelt" at bounding box center [965, 300] width 376 height 39
select select "0"
click at [777, 281] on select "Choose Division Baltimore Greenbelt" at bounding box center [965, 300] width 376 height 39
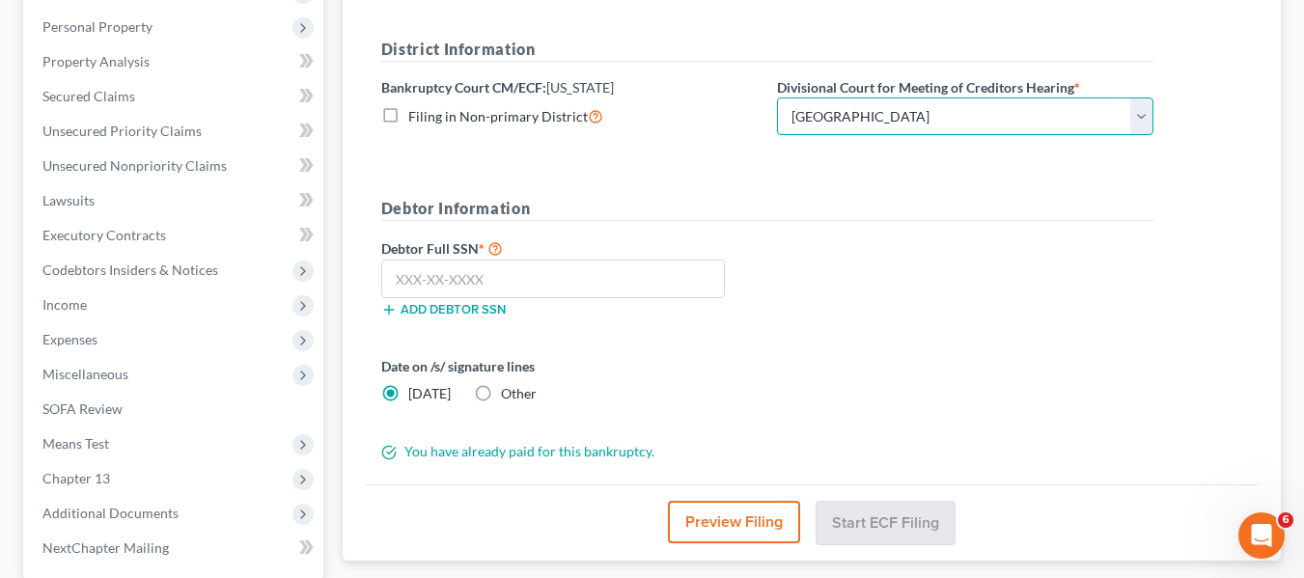
scroll to position [331, 0]
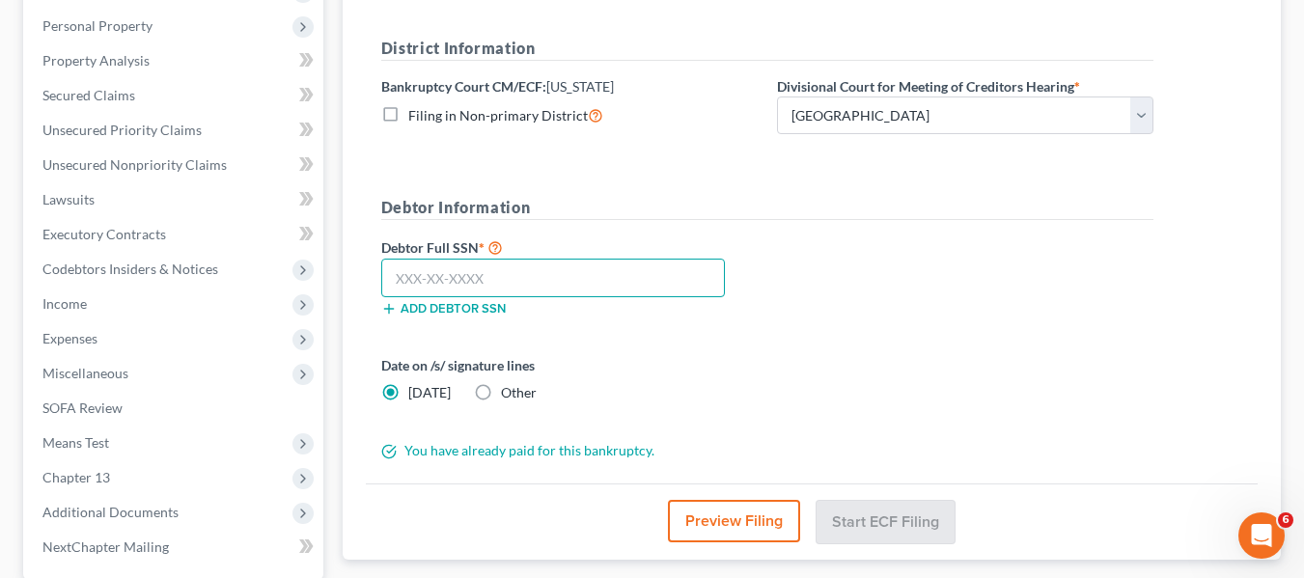
click at [405, 287] on input "text" at bounding box center [553, 278] width 344 height 39
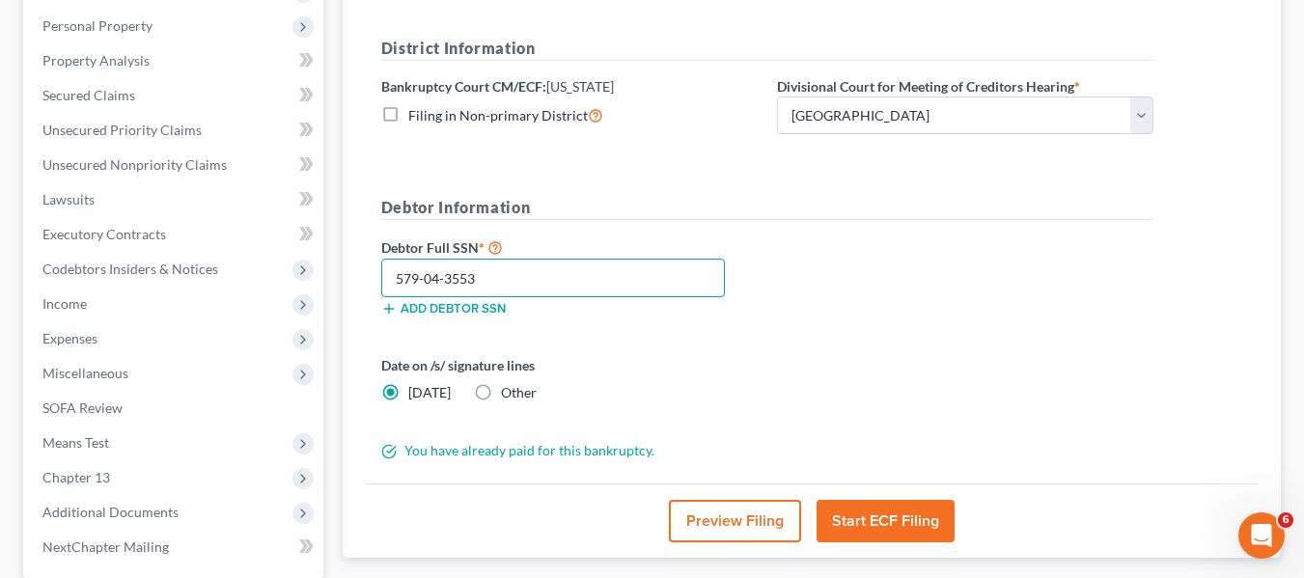
type input "579-04-3553"
click at [834, 504] on button "Start ECF Filing" at bounding box center [885, 521] width 138 height 42
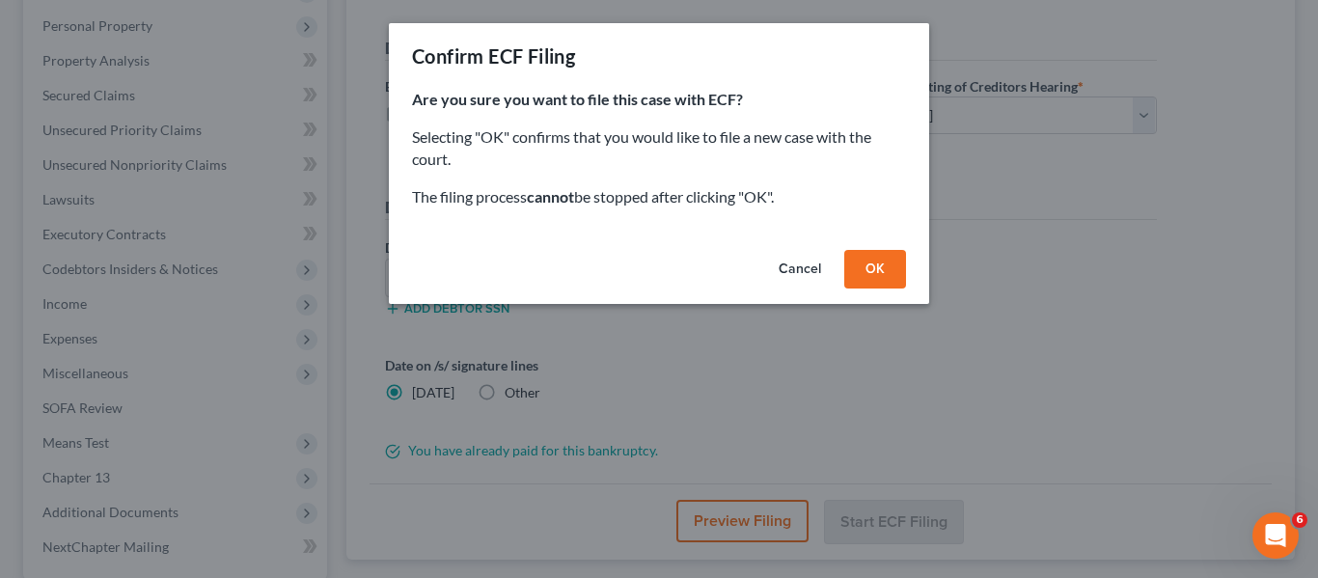
click at [856, 274] on button "OK" at bounding box center [875, 269] width 62 height 39
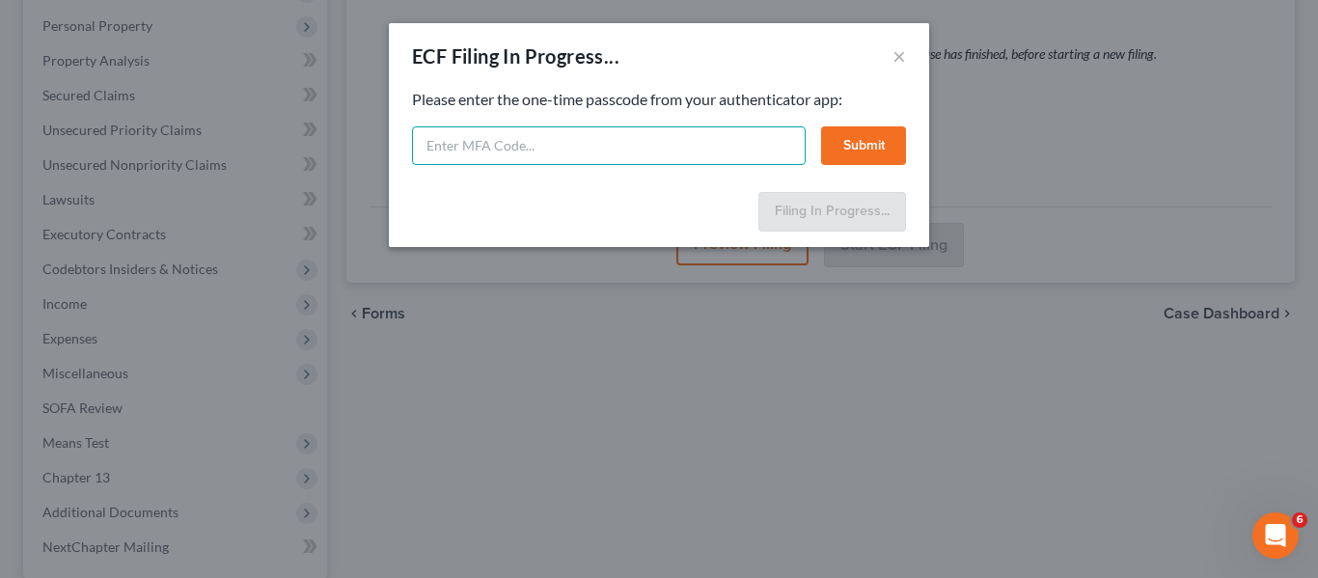
click at [519, 152] on input "text" at bounding box center [609, 145] width 394 height 39
type input "233148"
click at [842, 144] on button "Submit" at bounding box center [863, 145] width 85 height 39
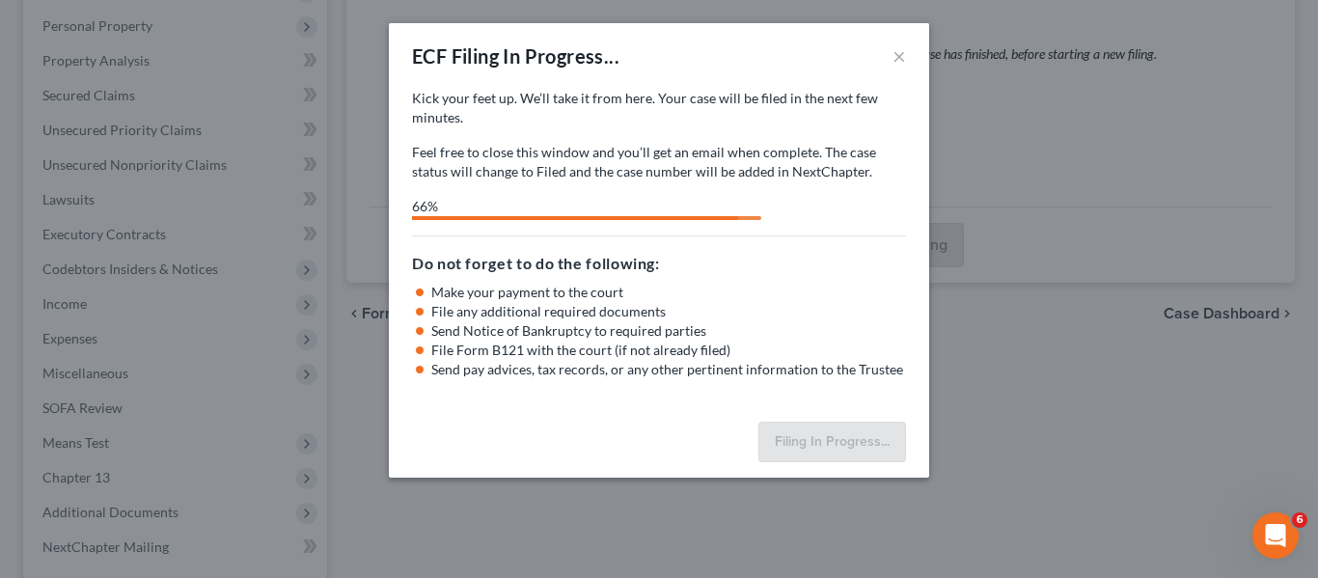
select select "0"
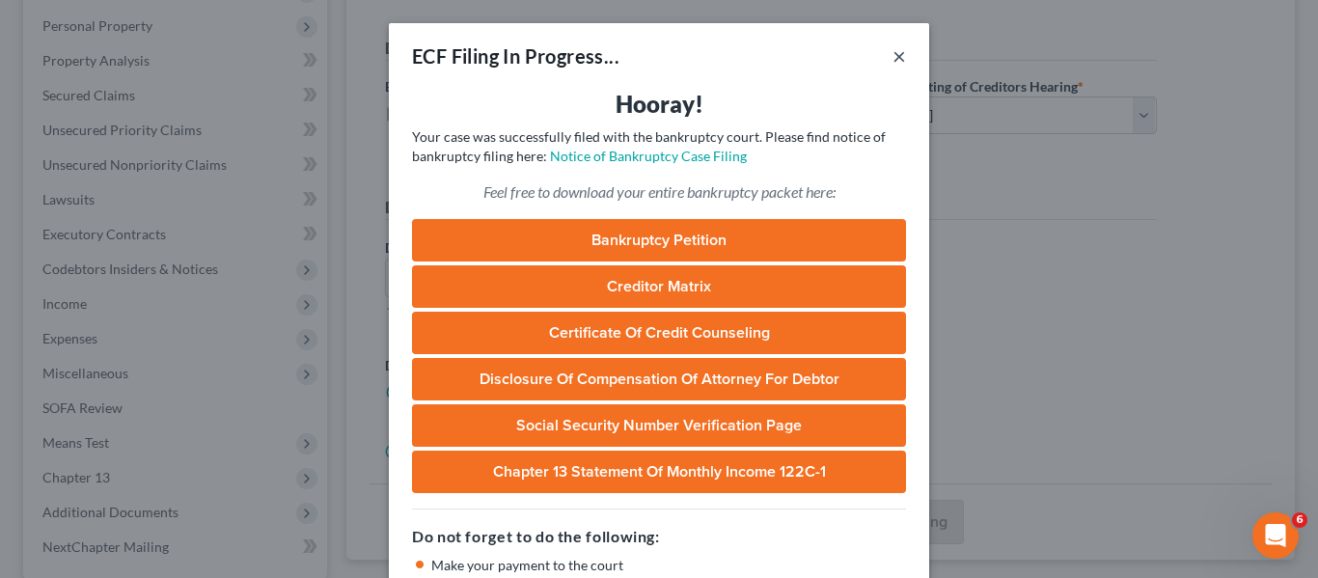
click at [893, 57] on button "×" at bounding box center [900, 55] width 14 height 23
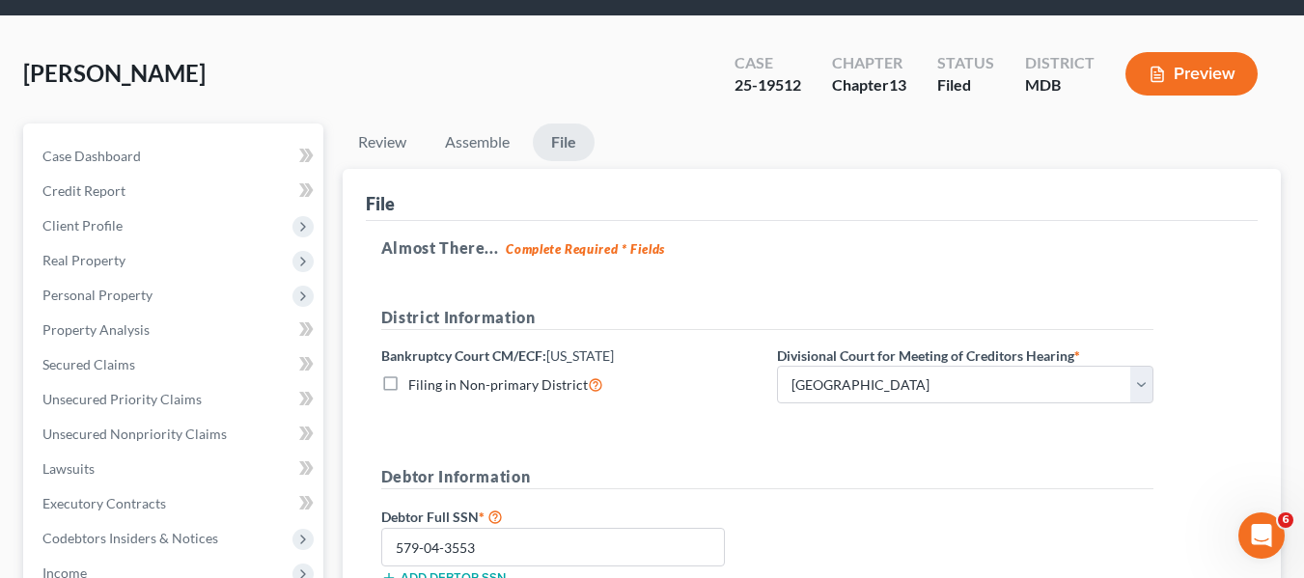
scroll to position [0, 0]
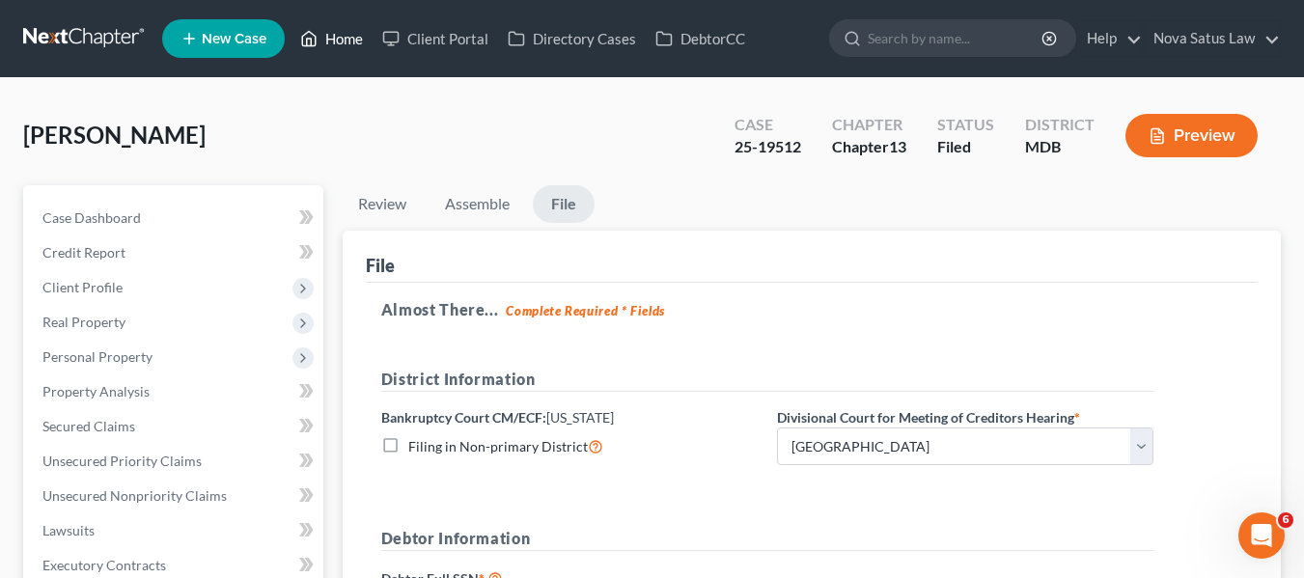
click at [333, 32] on link "Home" at bounding box center [331, 38] width 82 height 35
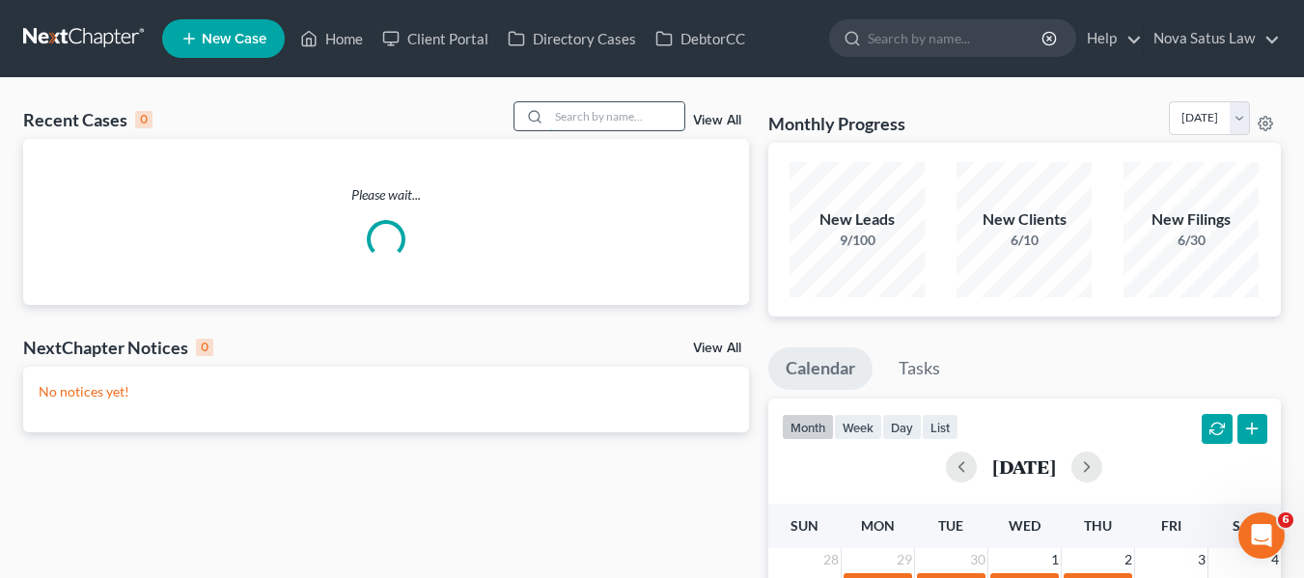
click at [566, 108] on input "search" at bounding box center [616, 116] width 135 height 28
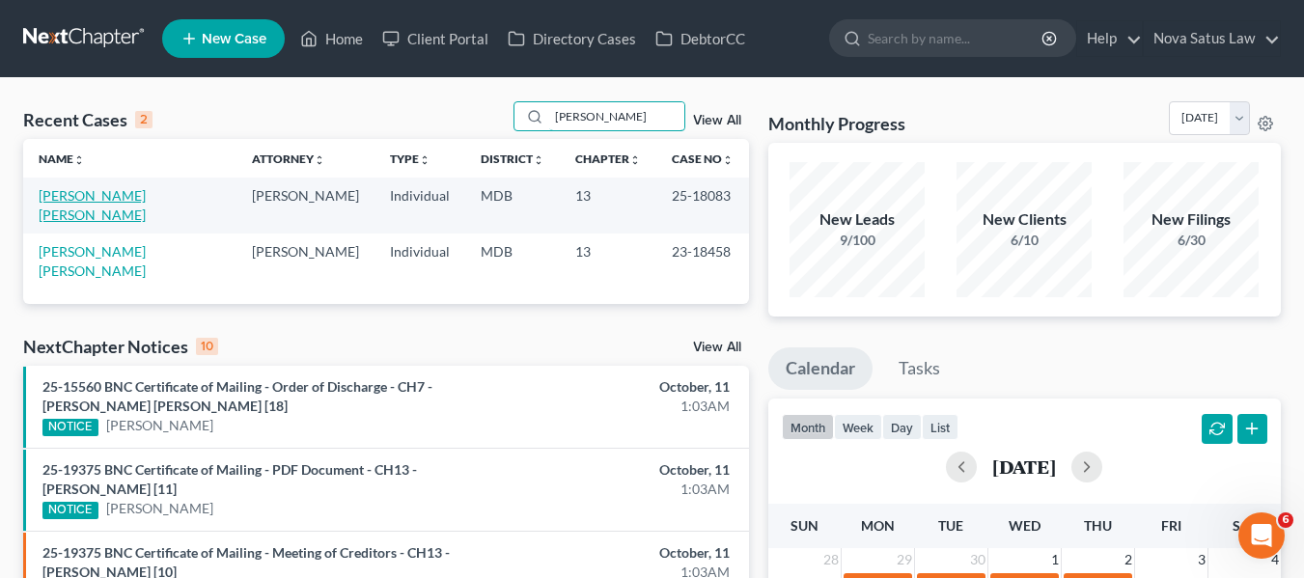
type input "[PERSON_NAME]"
click at [93, 197] on link "[PERSON_NAME] [PERSON_NAME]" at bounding box center [92, 205] width 107 height 36
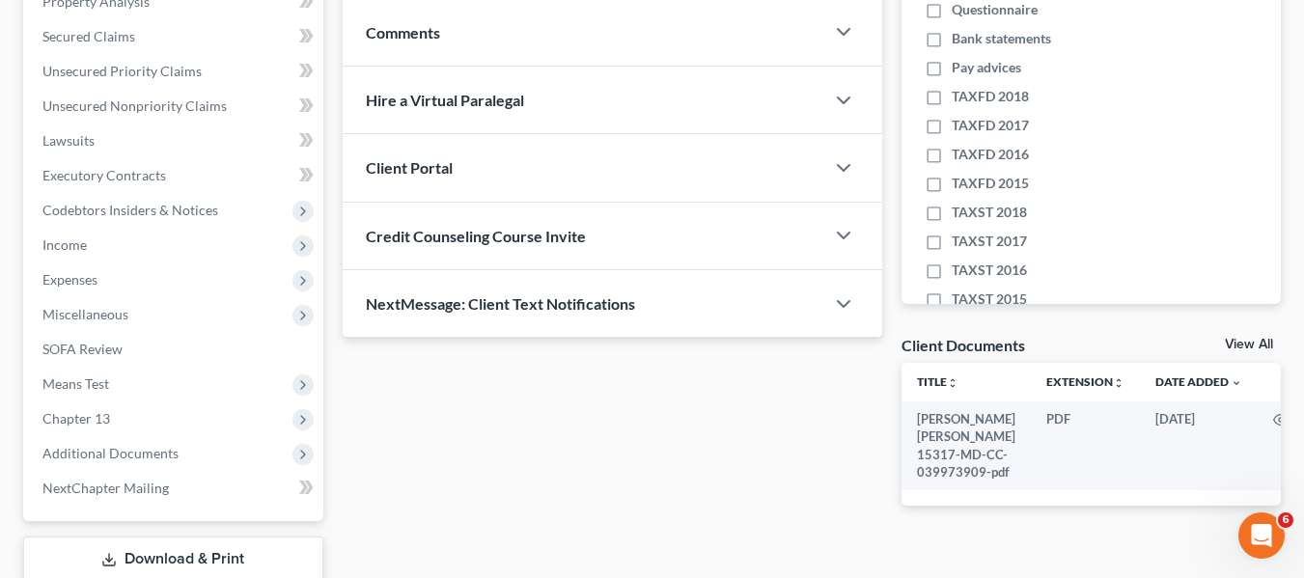
scroll to position [389, 0]
click at [81, 104] on span "Unsecured Nonpriority Claims" at bounding box center [134, 106] width 184 height 16
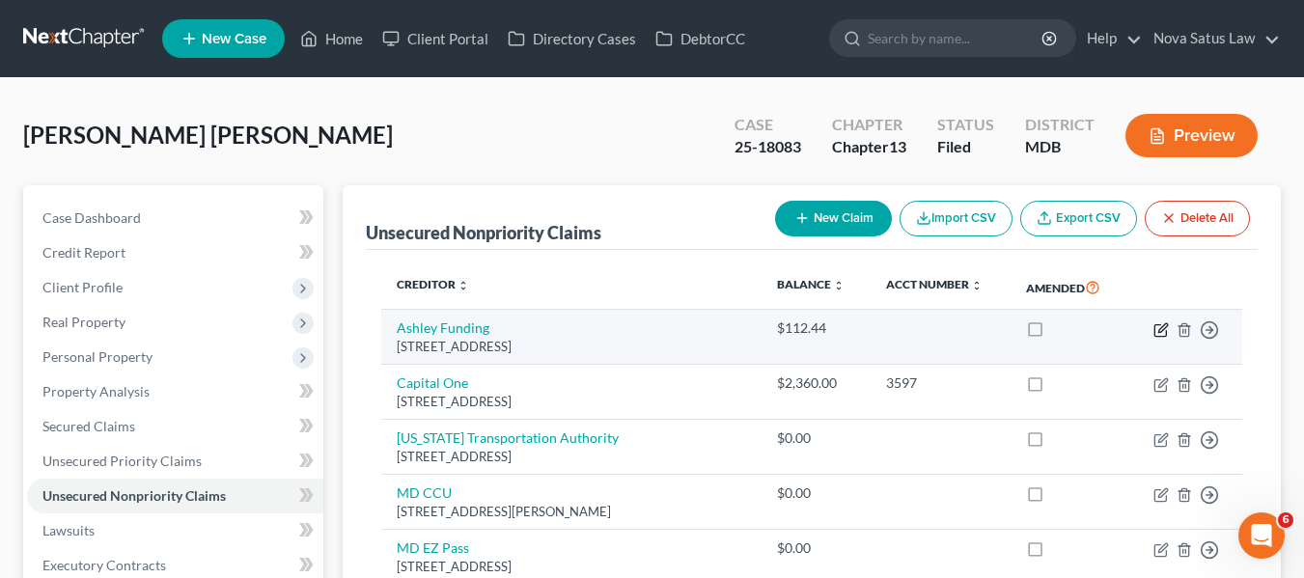
click at [1168, 329] on icon "button" at bounding box center [1160, 329] width 15 height 15
select select "42"
select select "0"
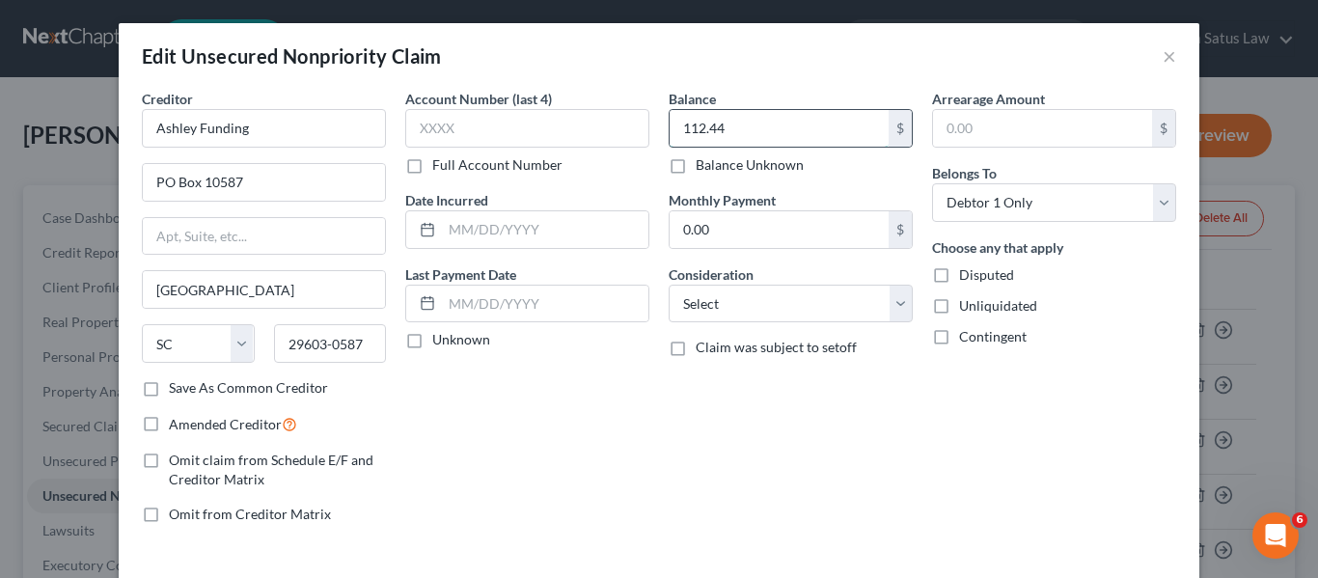
click at [838, 145] on input "112.44" at bounding box center [779, 128] width 219 height 37
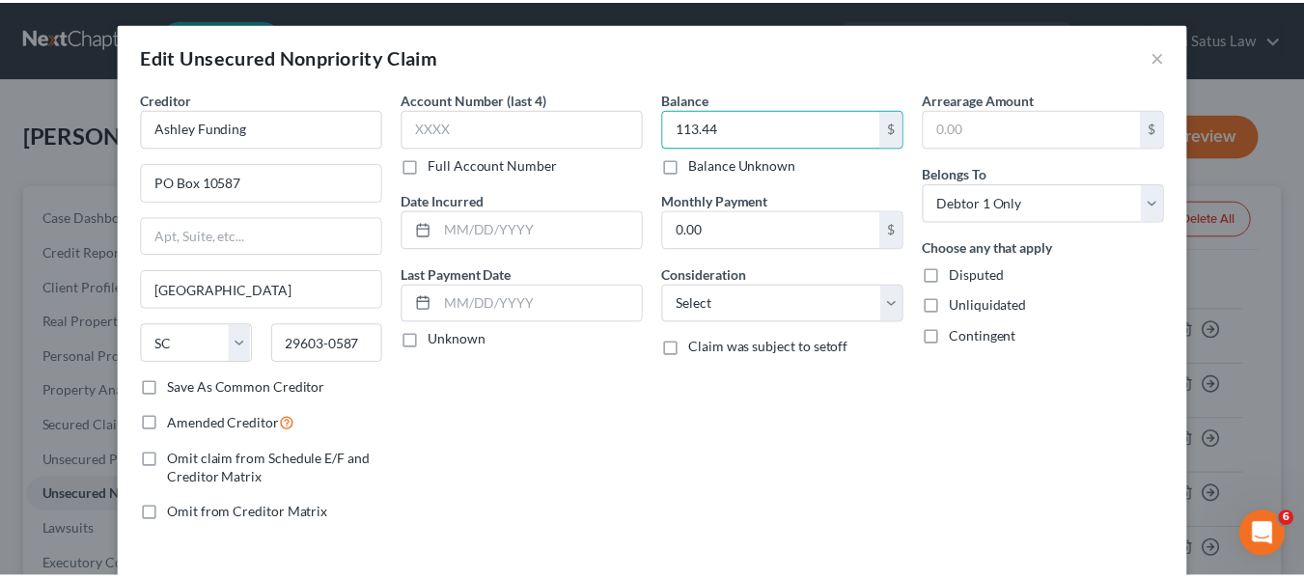
scroll to position [138, 0]
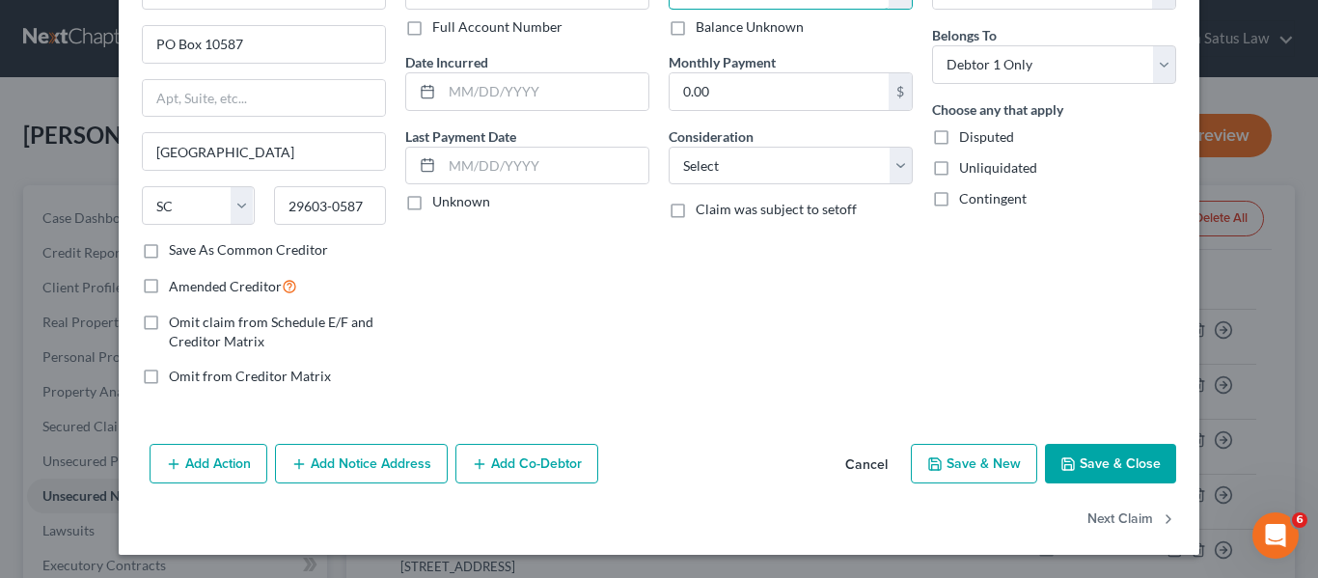
type input "113.44"
click at [1048, 477] on button "Save & Close" at bounding box center [1110, 464] width 131 height 41
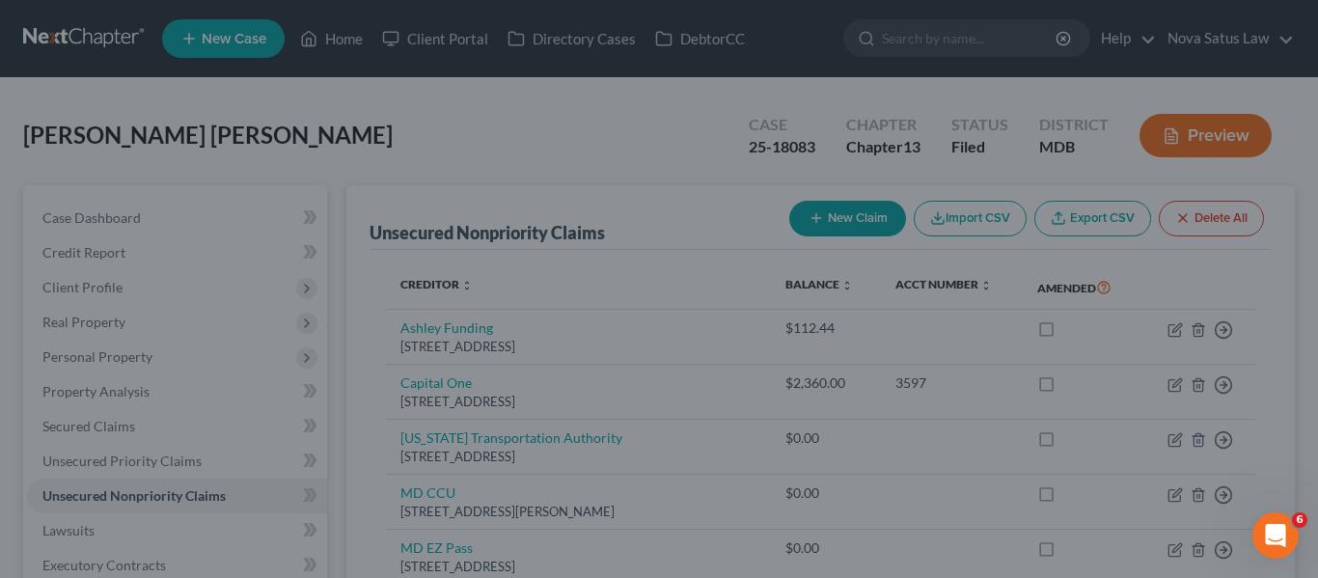
type input "0"
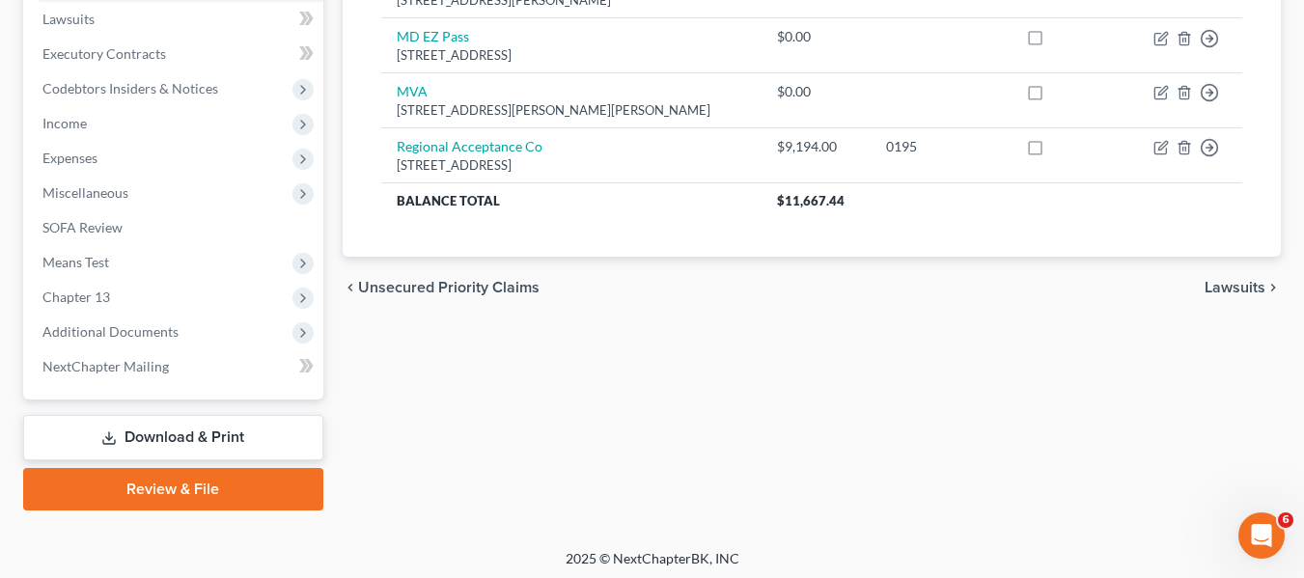
scroll to position [517, 0]
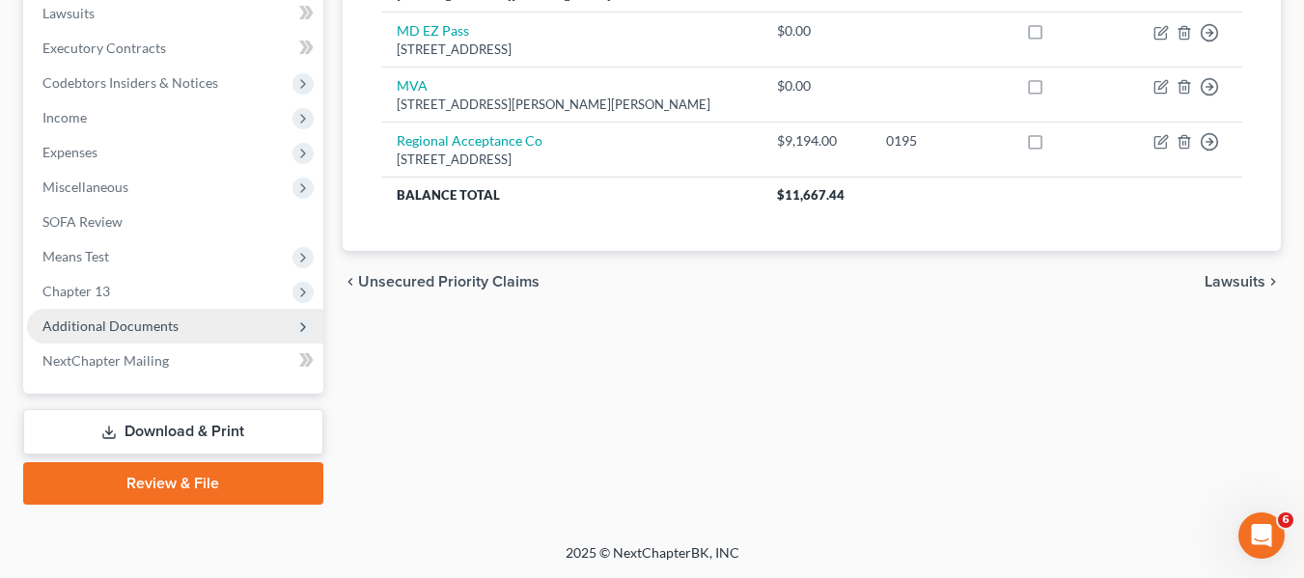
click at [92, 332] on span "Additional Documents" at bounding box center [110, 326] width 136 height 16
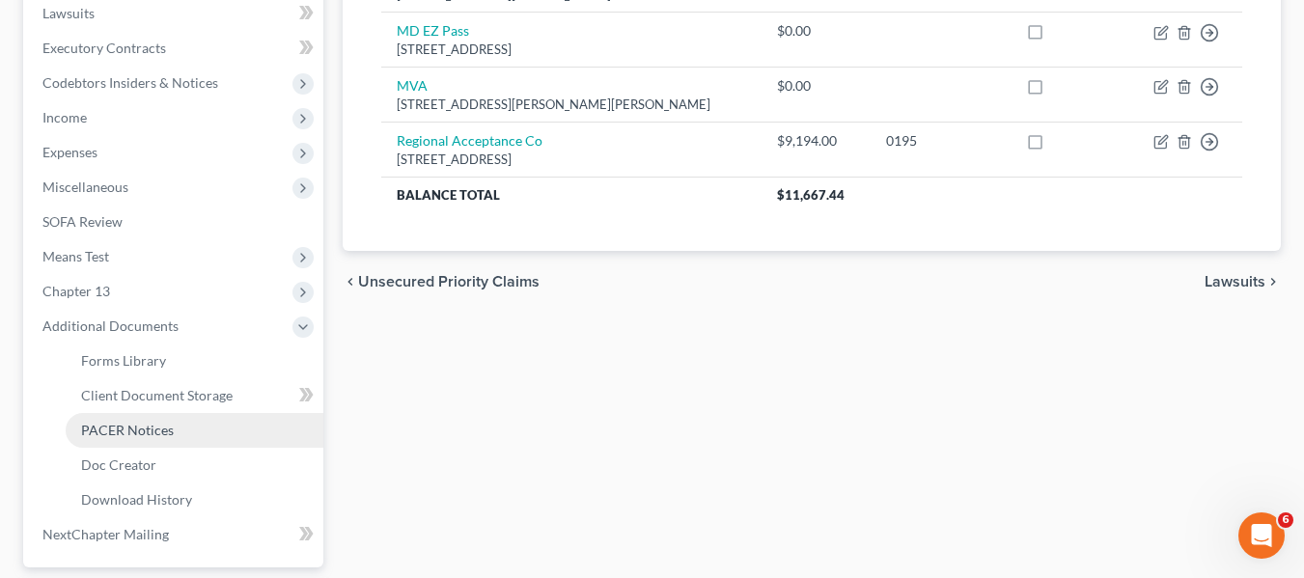
click at [122, 426] on span "PACER Notices" at bounding box center [127, 430] width 93 height 16
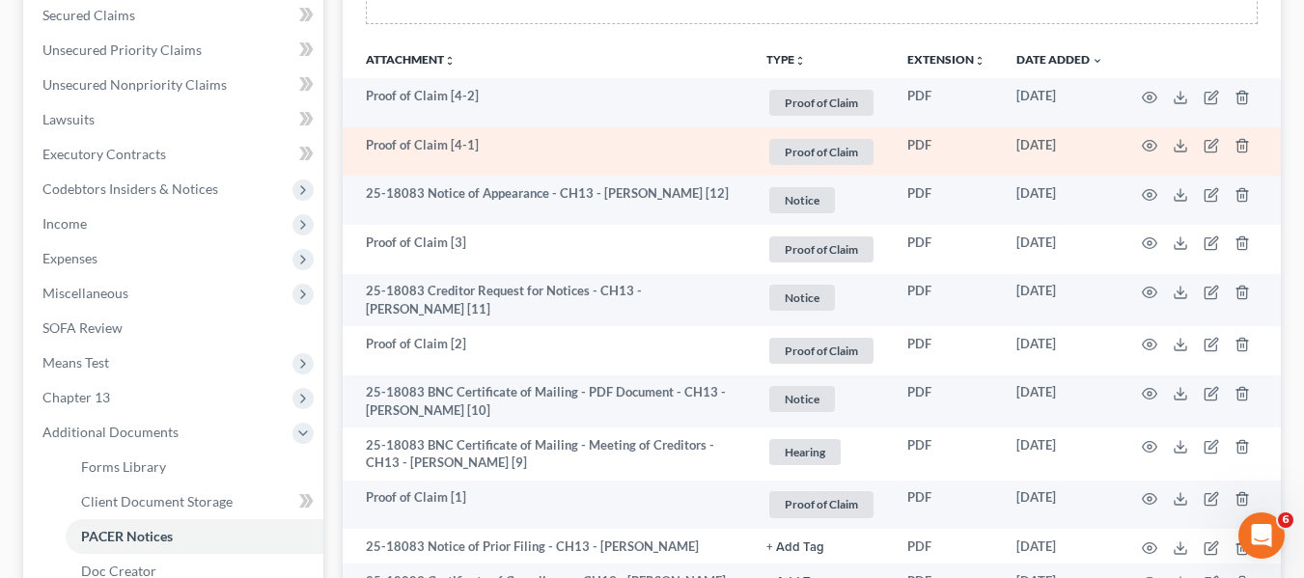
scroll to position [412, 0]
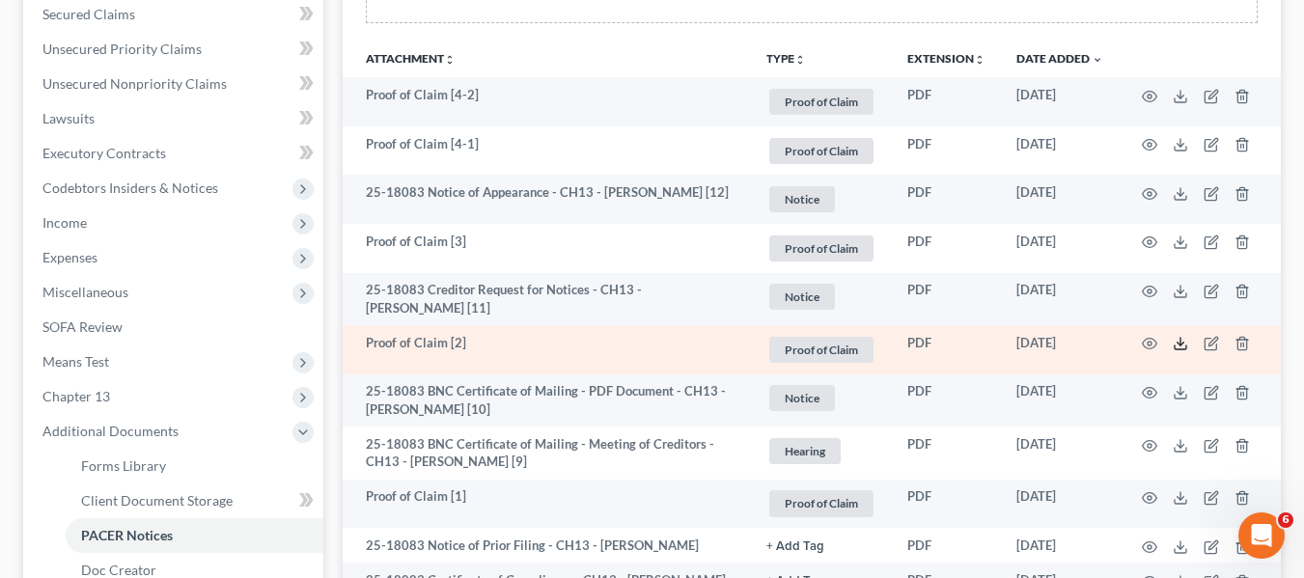
click at [1186, 343] on icon at bounding box center [1180, 343] width 15 height 15
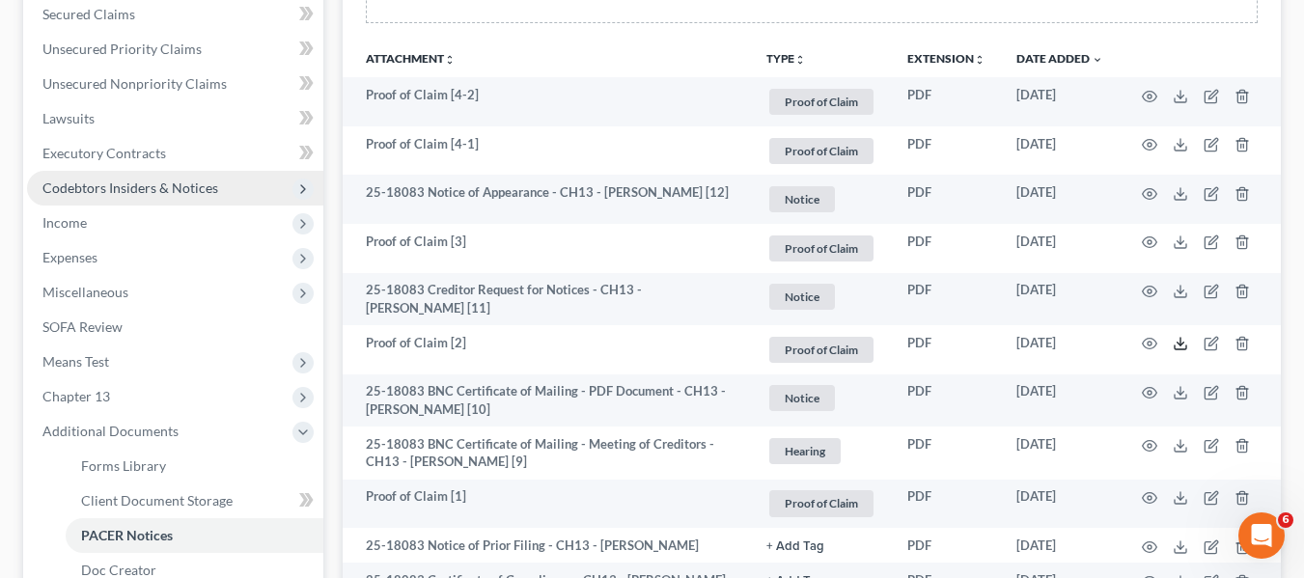
scroll to position [347, 0]
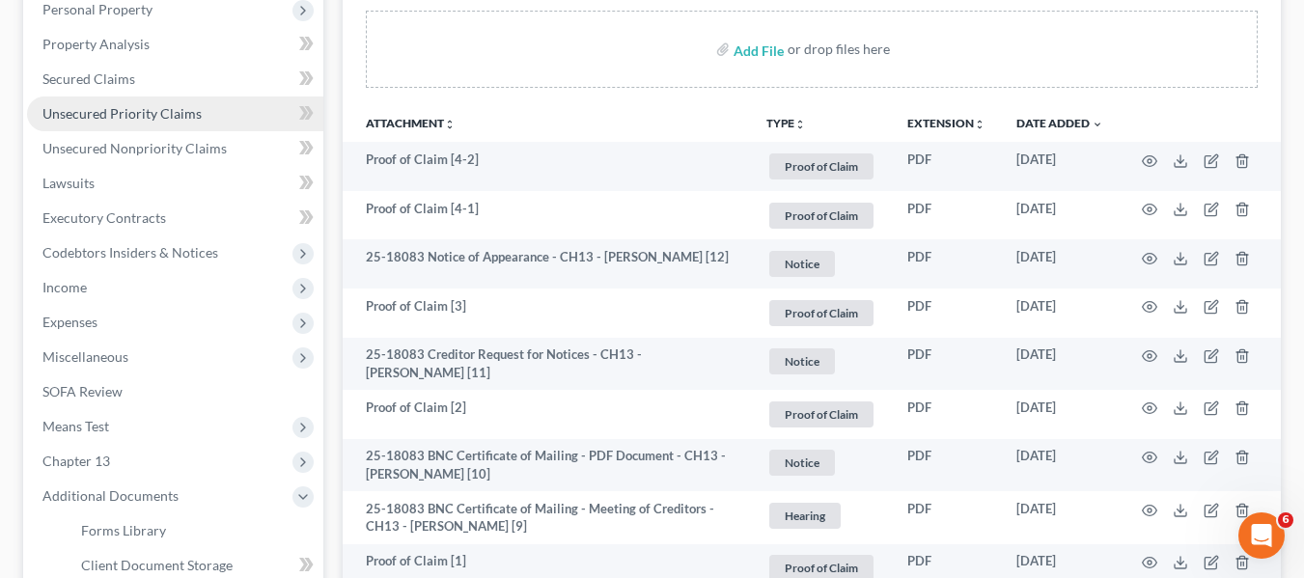
click at [108, 116] on span "Unsecured Priority Claims" at bounding box center [121, 113] width 159 height 16
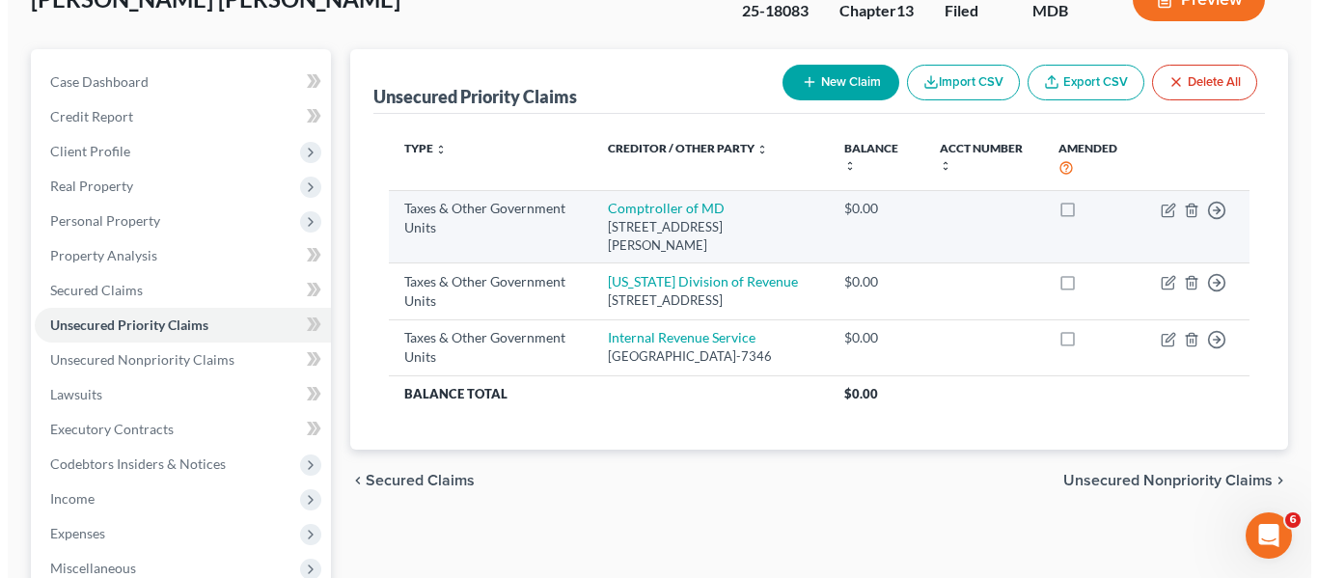
scroll to position [145, 0]
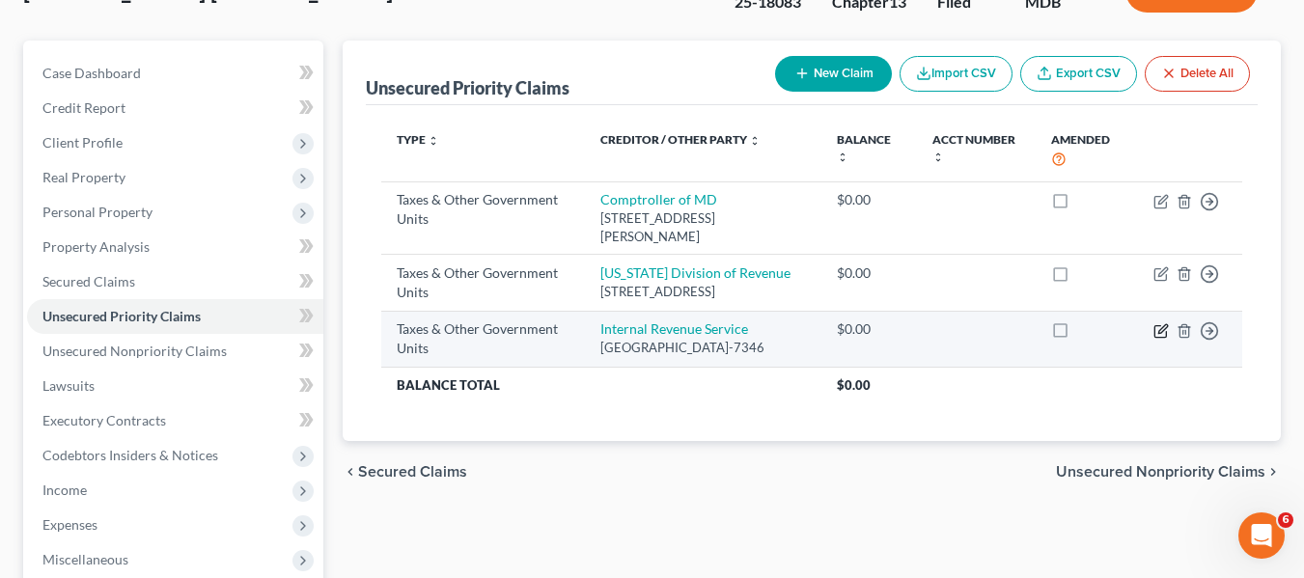
click at [1159, 333] on icon "button" at bounding box center [1162, 328] width 9 height 9
select select "0"
select select "39"
select select "0"
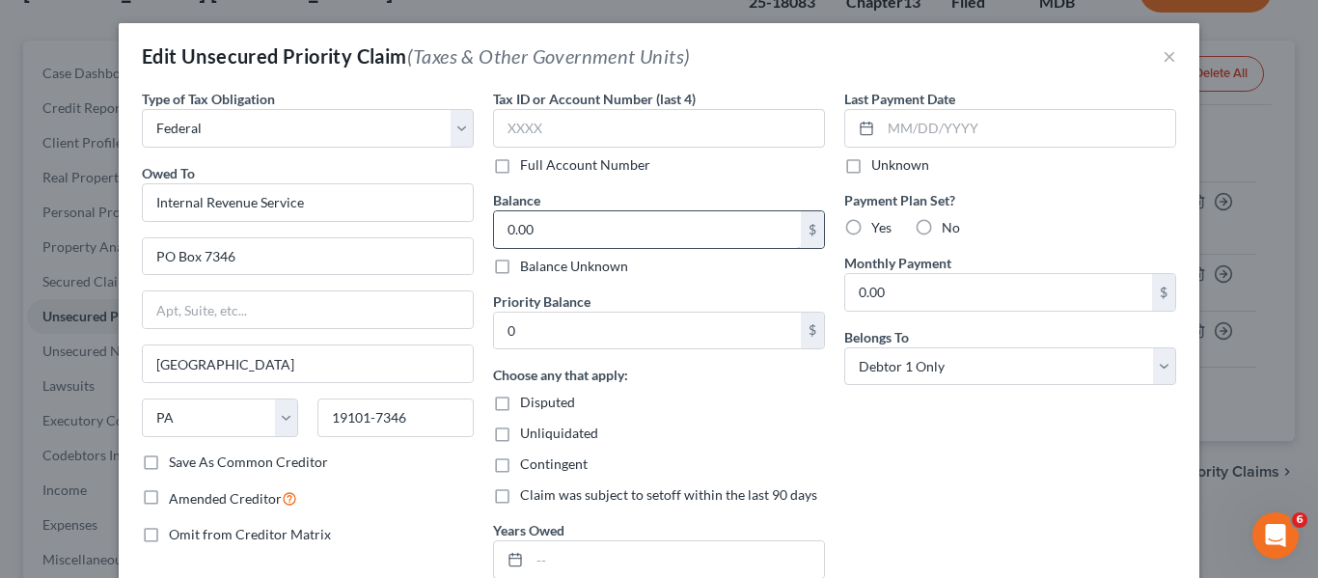
click at [603, 233] on input "0.00" at bounding box center [647, 229] width 307 height 37
type input "9,887.80"
click at [561, 335] on input "0" at bounding box center [647, 331] width 307 height 37
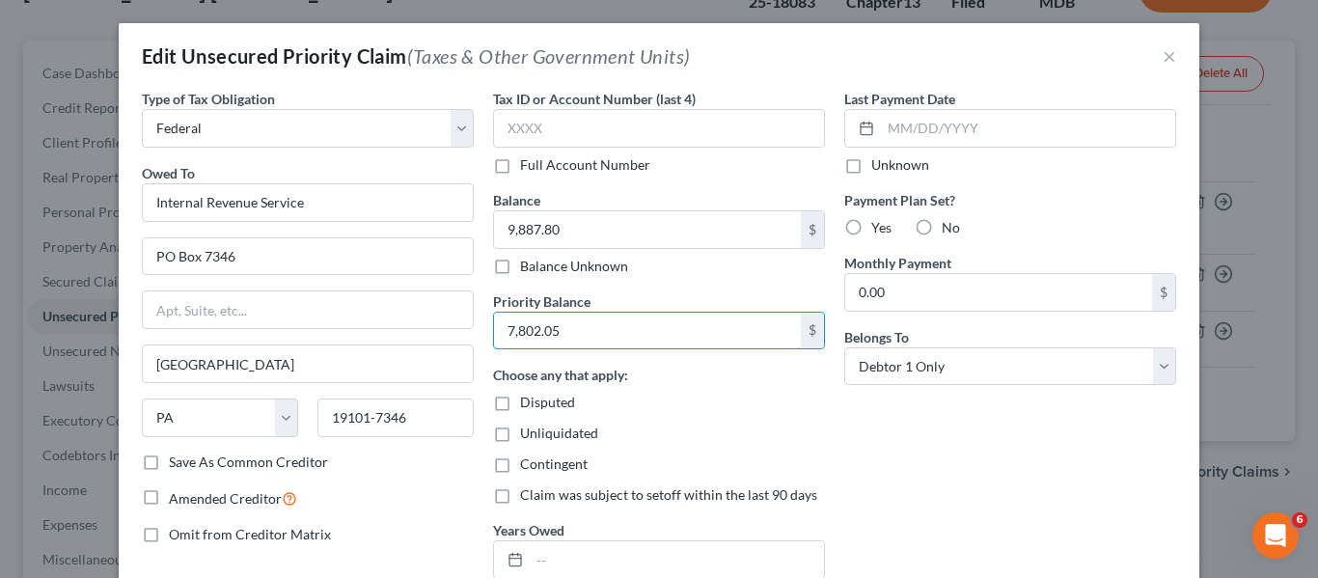
type input "7,802.05"
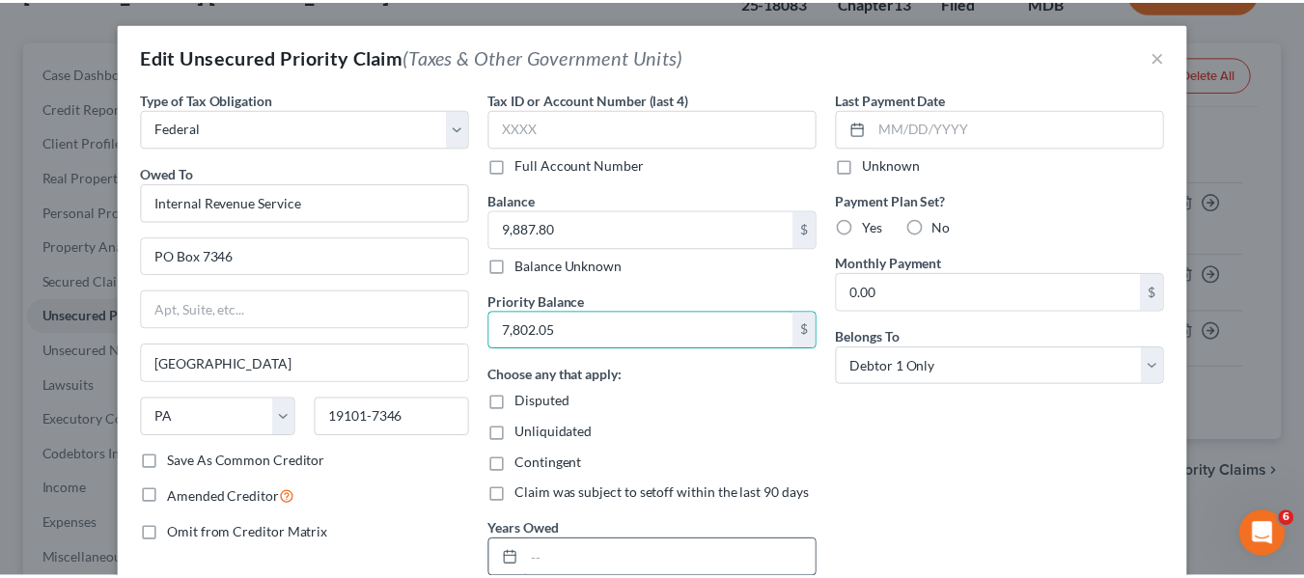
scroll to position [193, 0]
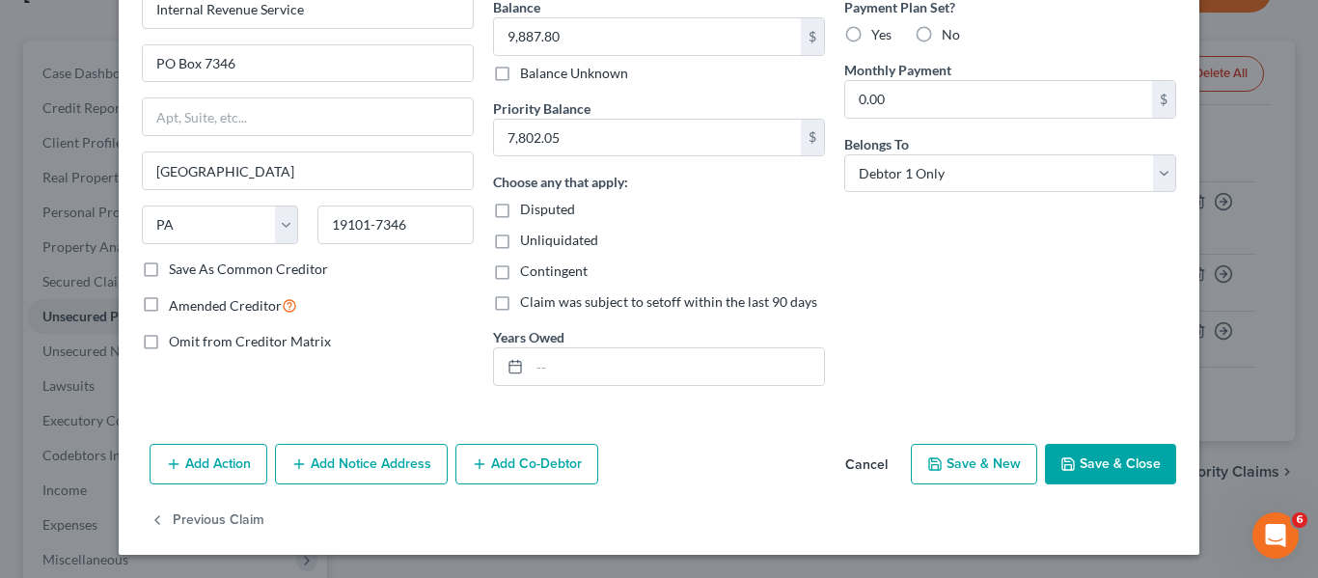
click at [1064, 456] on icon "button" at bounding box center [1068, 463] width 15 height 15
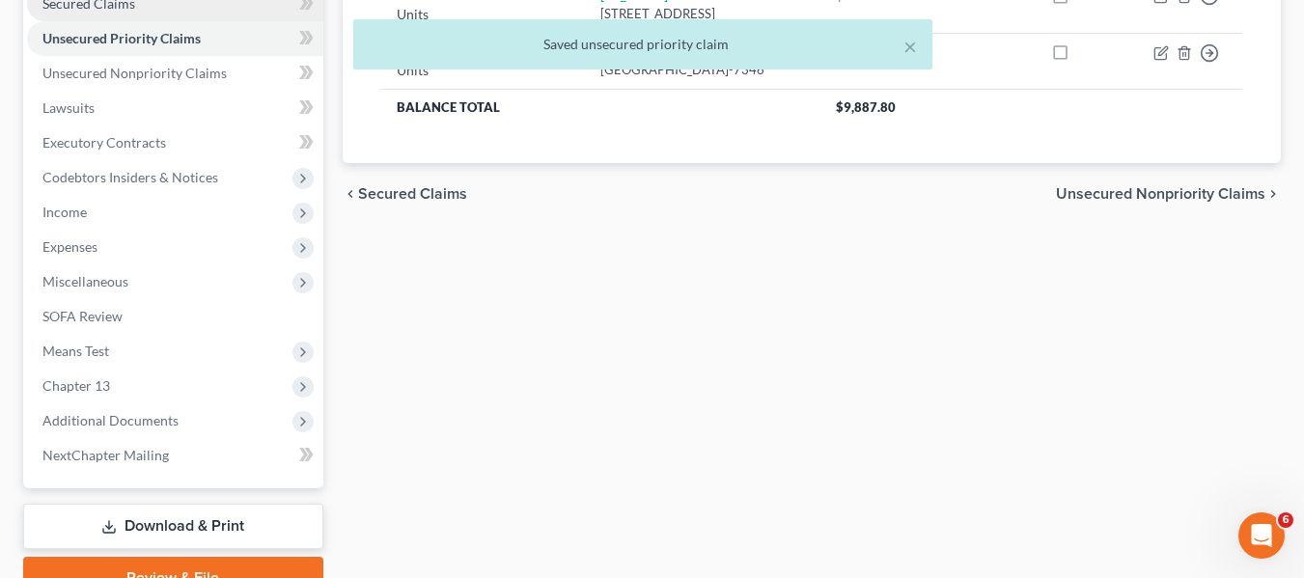
scroll to position [517, 0]
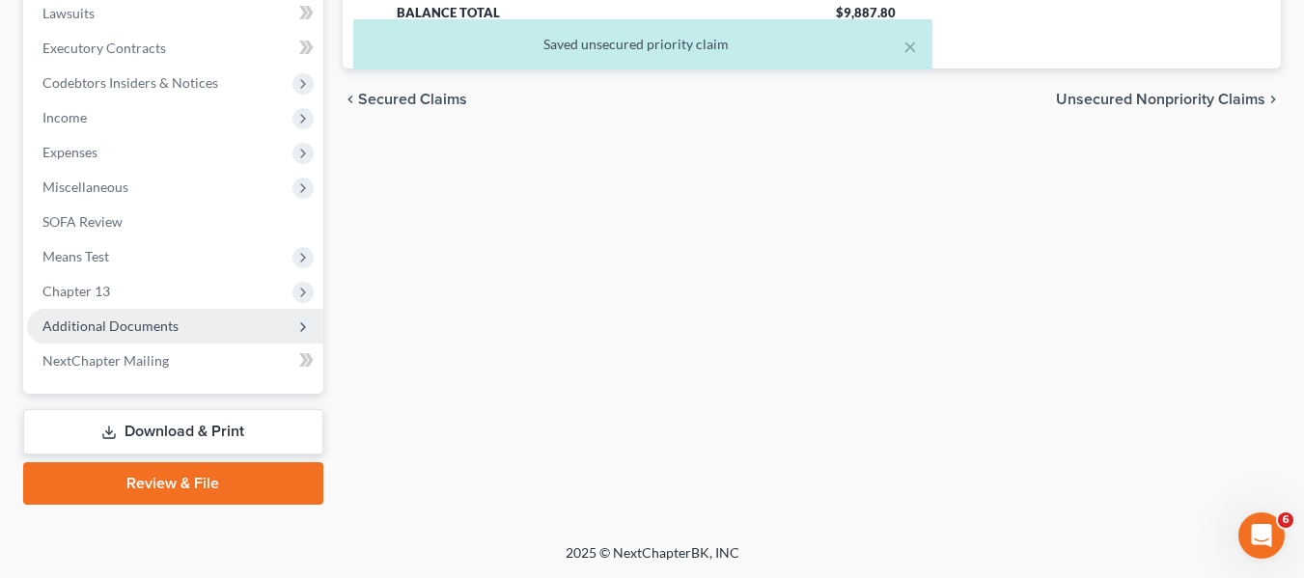
click at [113, 318] on span "Additional Documents" at bounding box center [110, 326] width 136 height 16
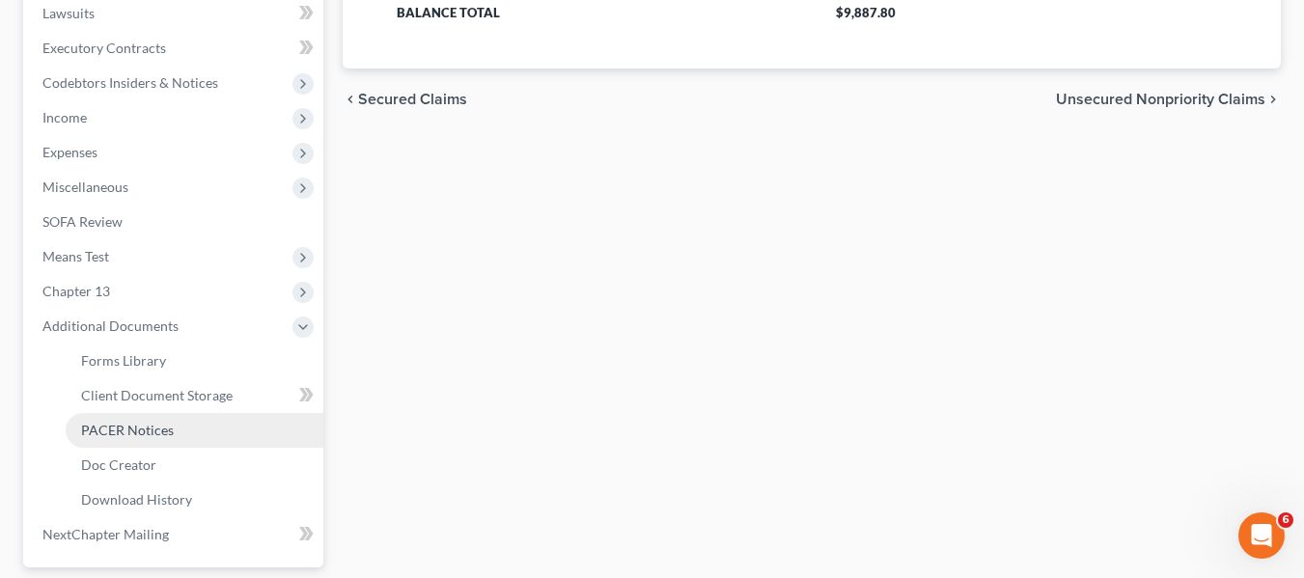
click at [137, 428] on span "PACER Notices" at bounding box center [127, 430] width 93 height 16
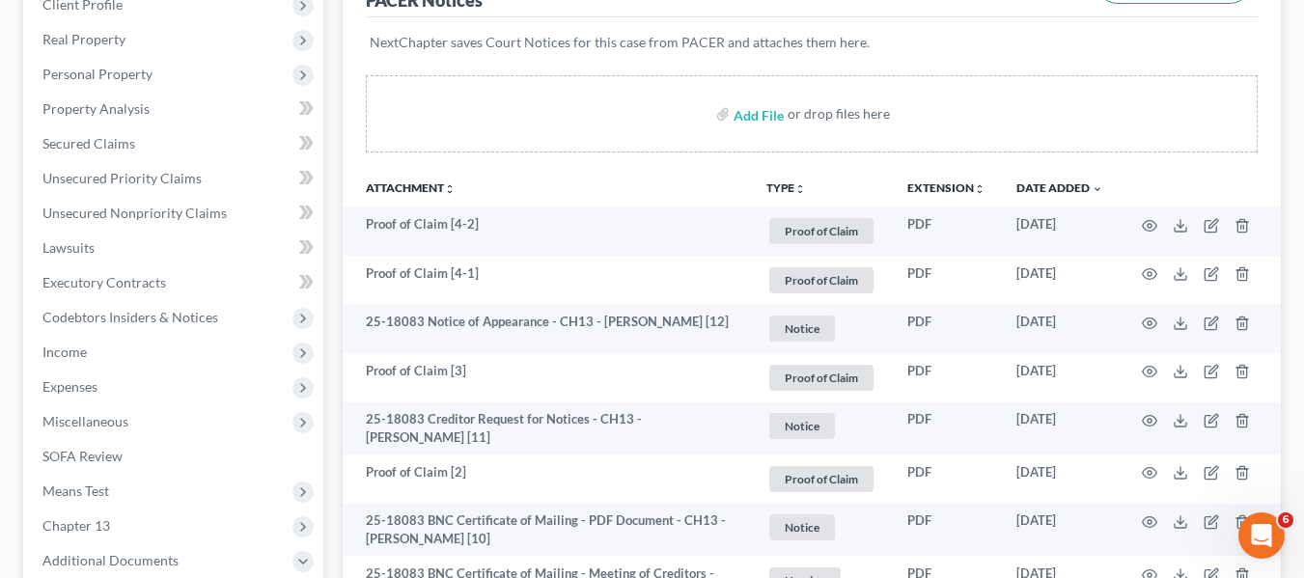
scroll to position [284, 0]
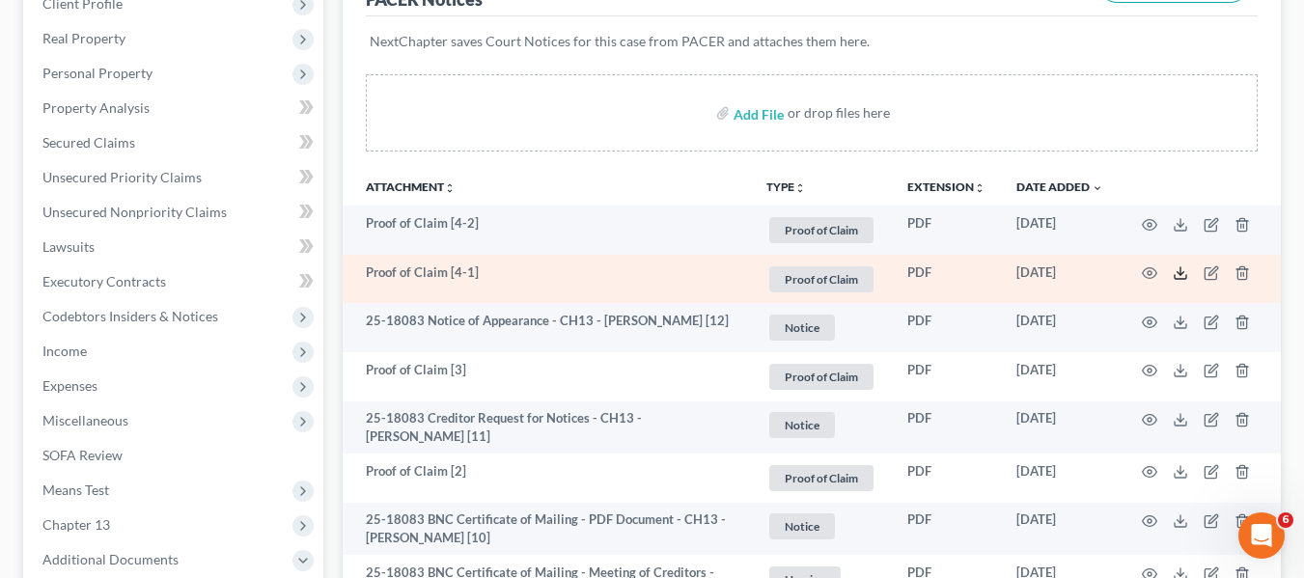
click at [1182, 267] on icon at bounding box center [1180, 272] width 15 height 15
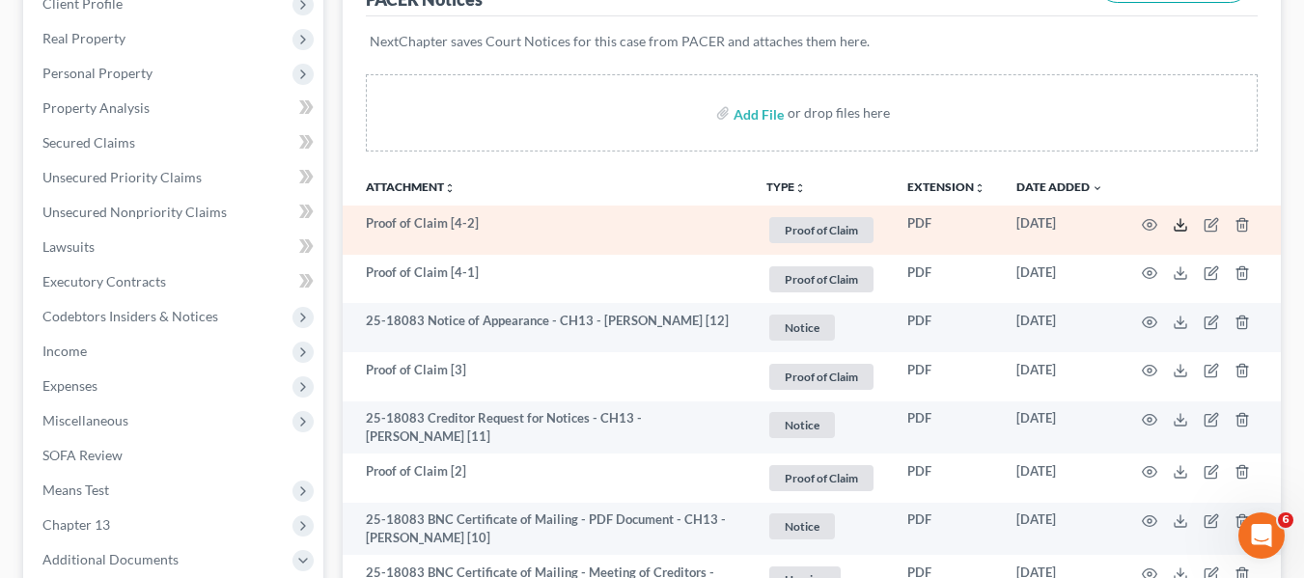
click at [1177, 221] on icon at bounding box center [1180, 224] width 15 height 15
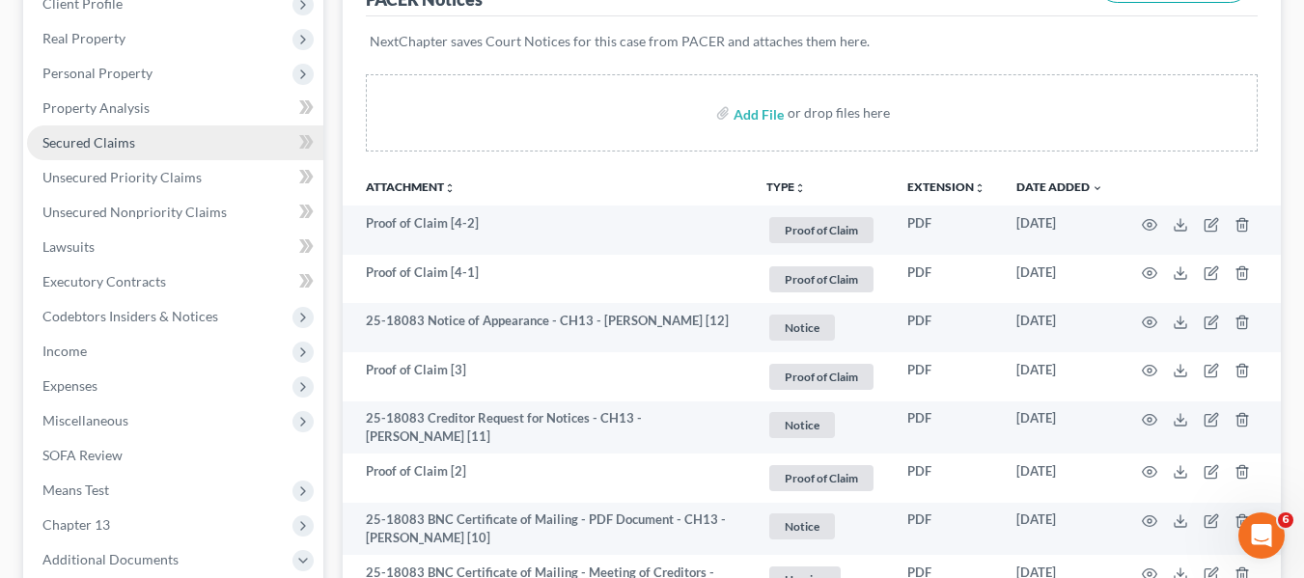
click at [77, 147] on span "Secured Claims" at bounding box center [88, 142] width 93 height 16
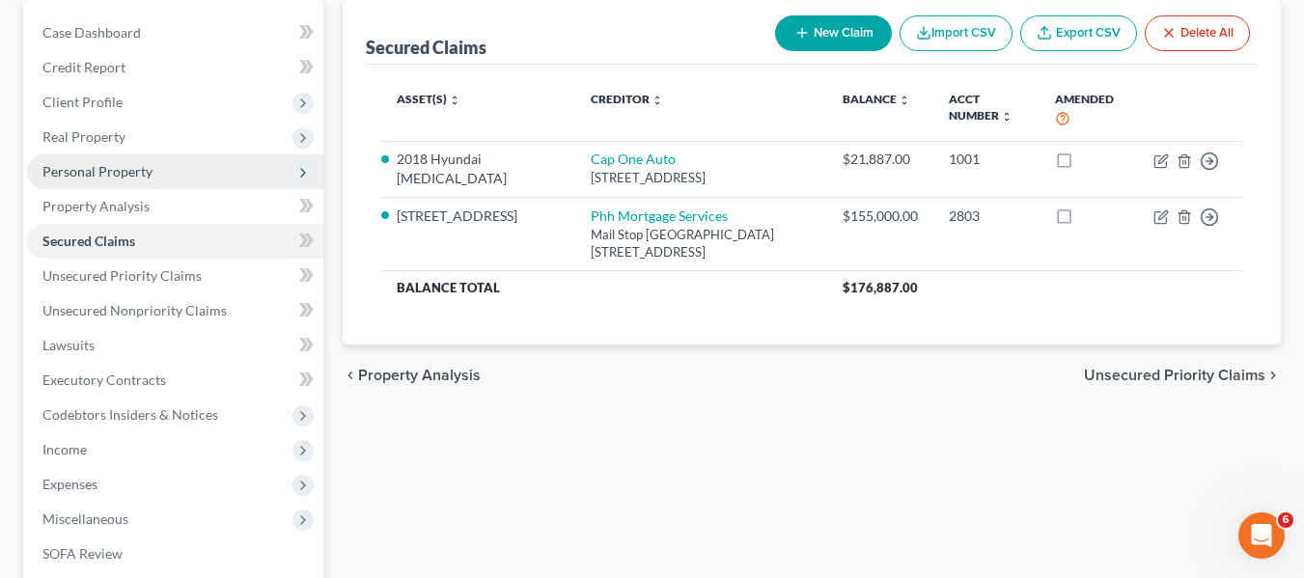
scroll to position [187, 0]
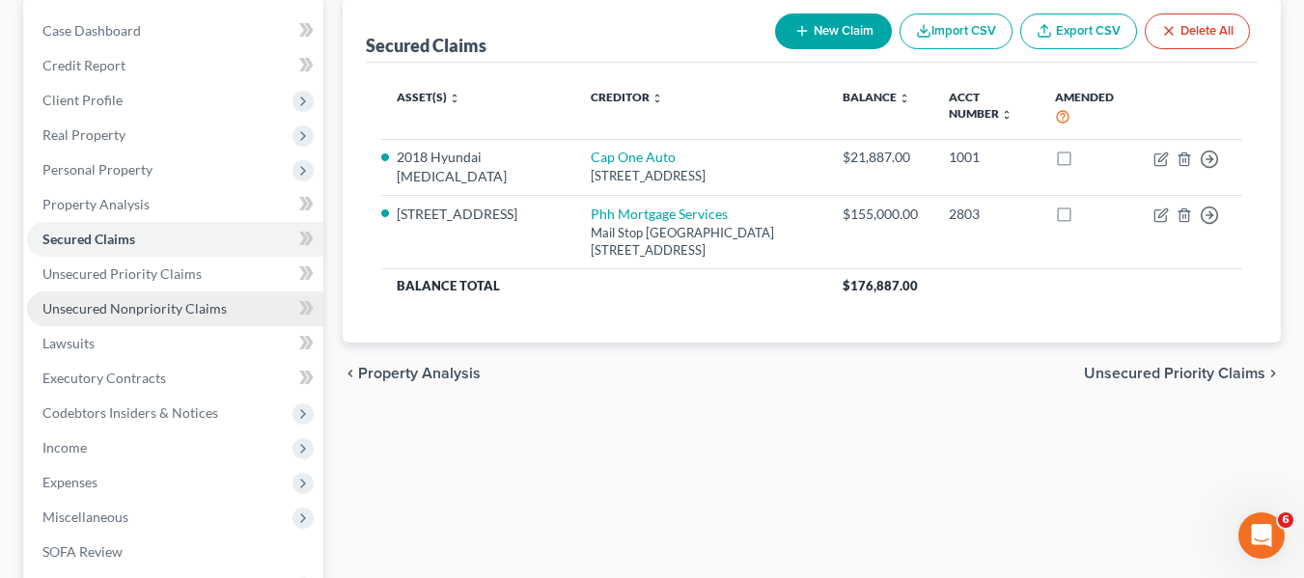
click at [150, 304] on span "Unsecured Nonpriority Claims" at bounding box center [134, 308] width 184 height 16
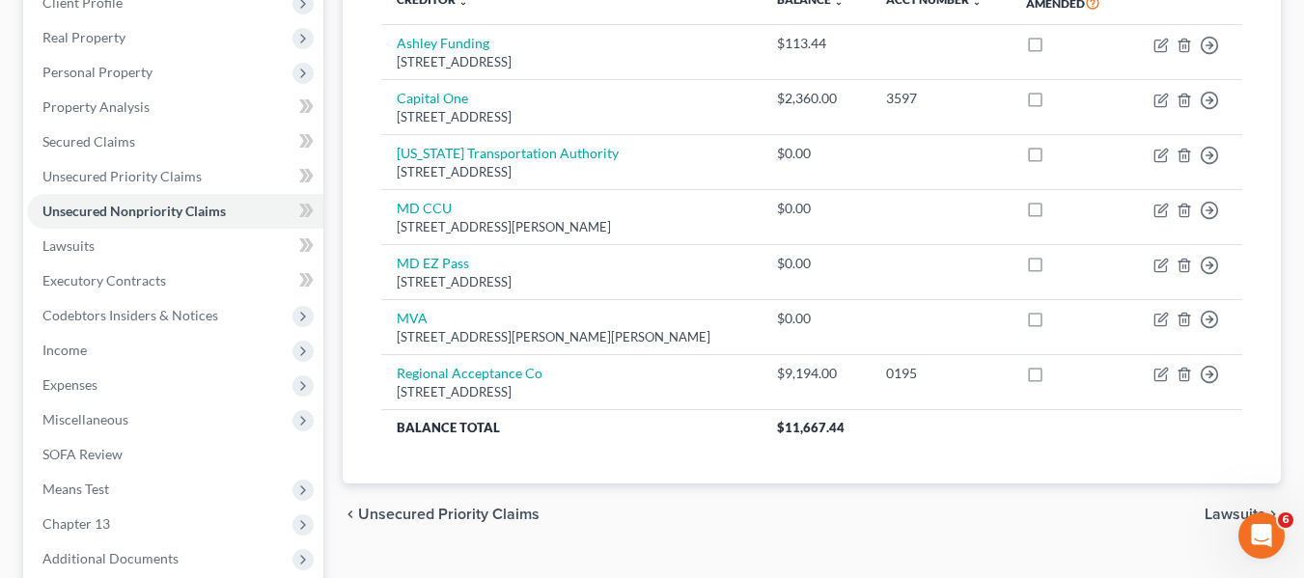
scroll to position [286, 0]
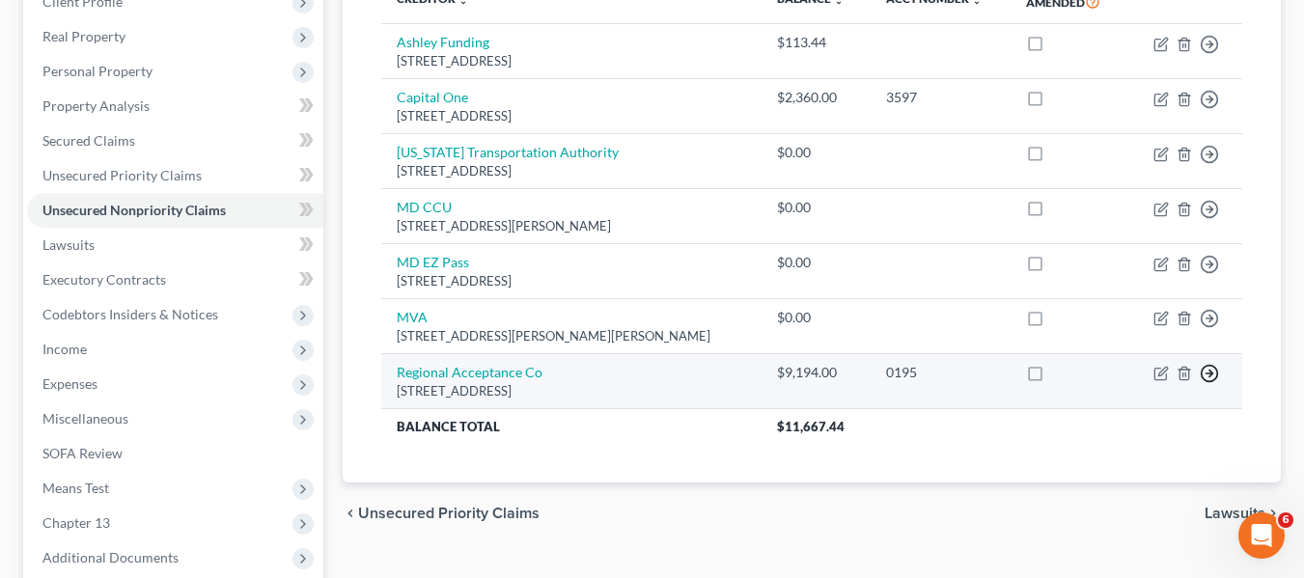
click at [1214, 371] on icon "button" at bounding box center [1209, 373] width 19 height 19
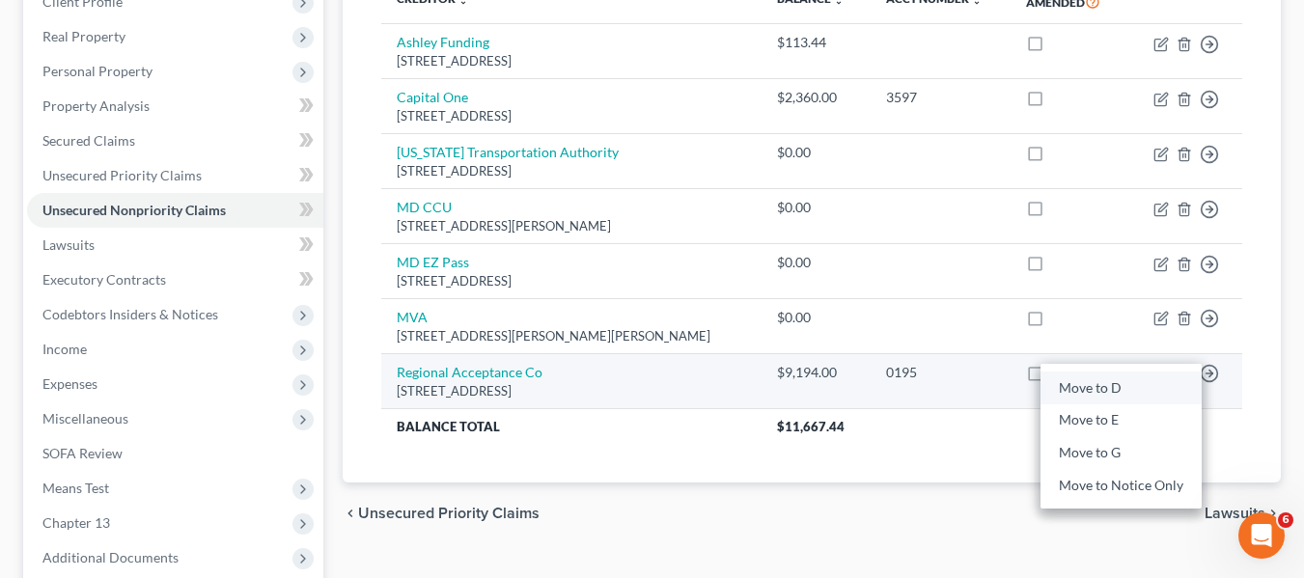
click at [1089, 394] on link "Move to D" at bounding box center [1120, 388] width 161 height 33
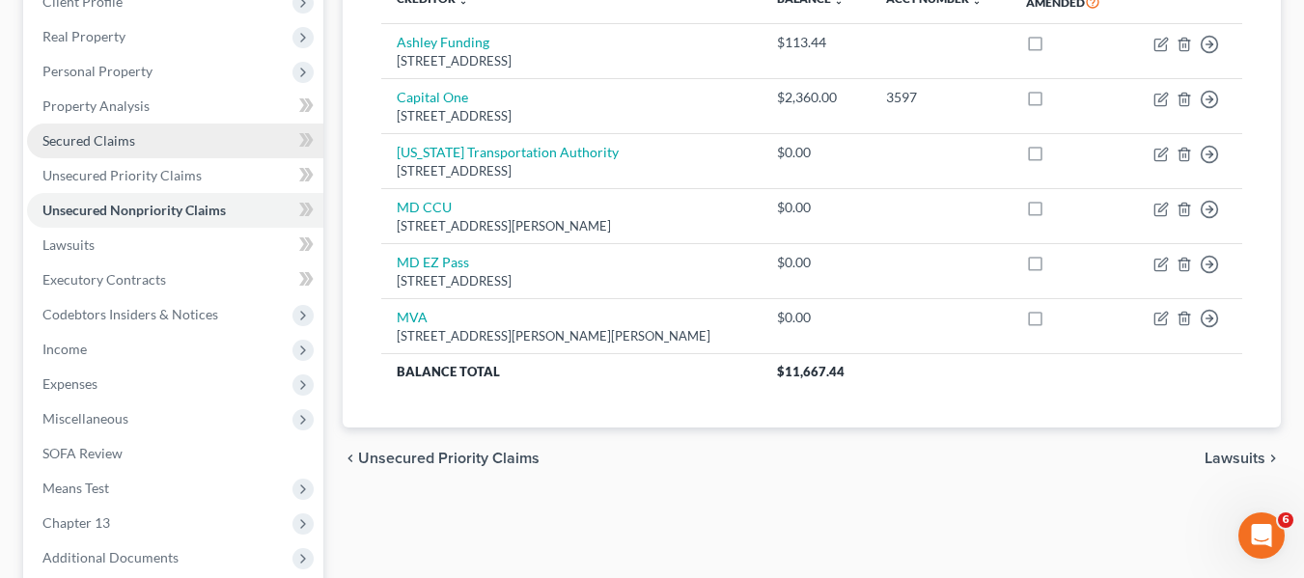
click at [124, 143] on span "Secured Claims" at bounding box center [88, 140] width 93 height 16
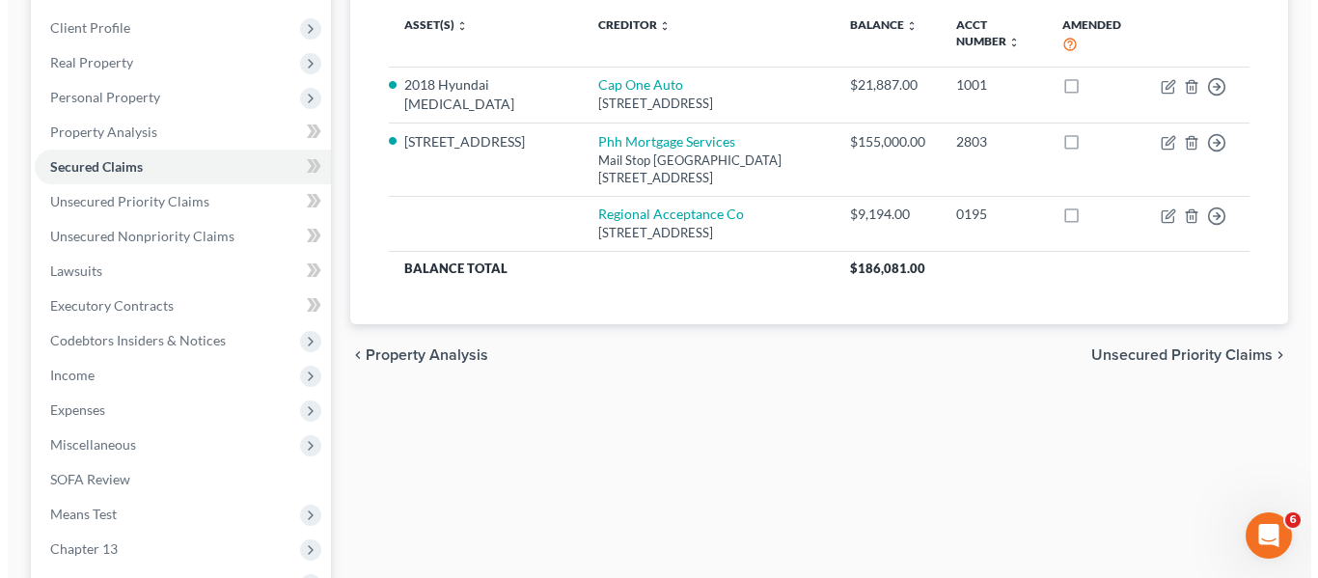
scroll to position [261, 0]
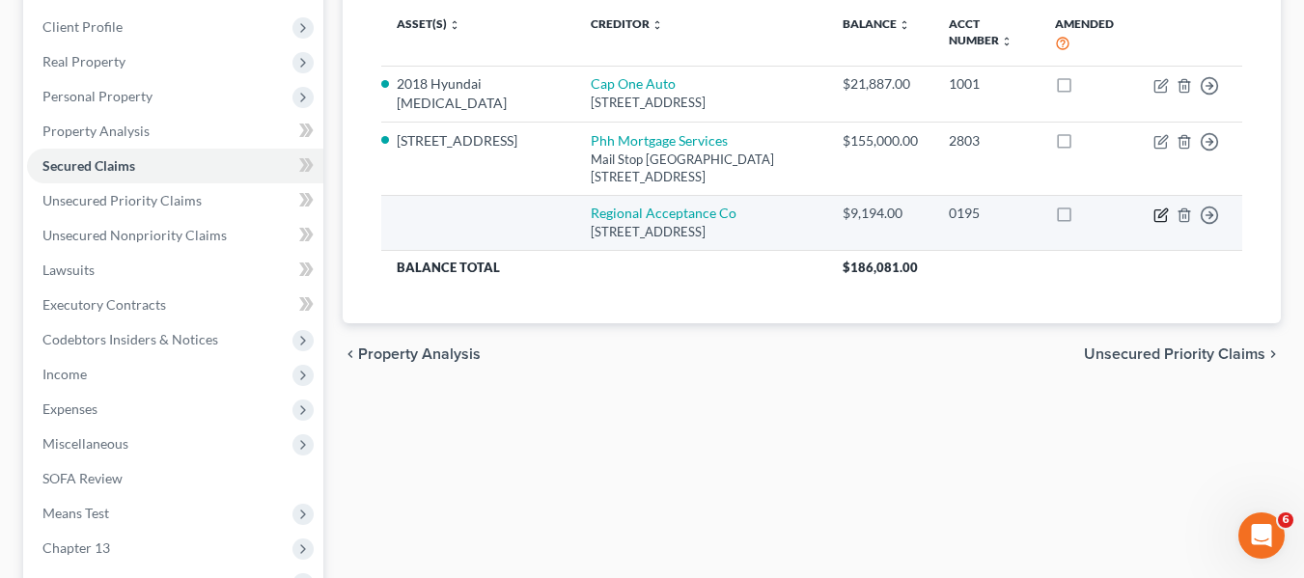
click at [1163, 207] on icon "button" at bounding box center [1160, 214] width 15 height 15
select select "7"
select select "0"
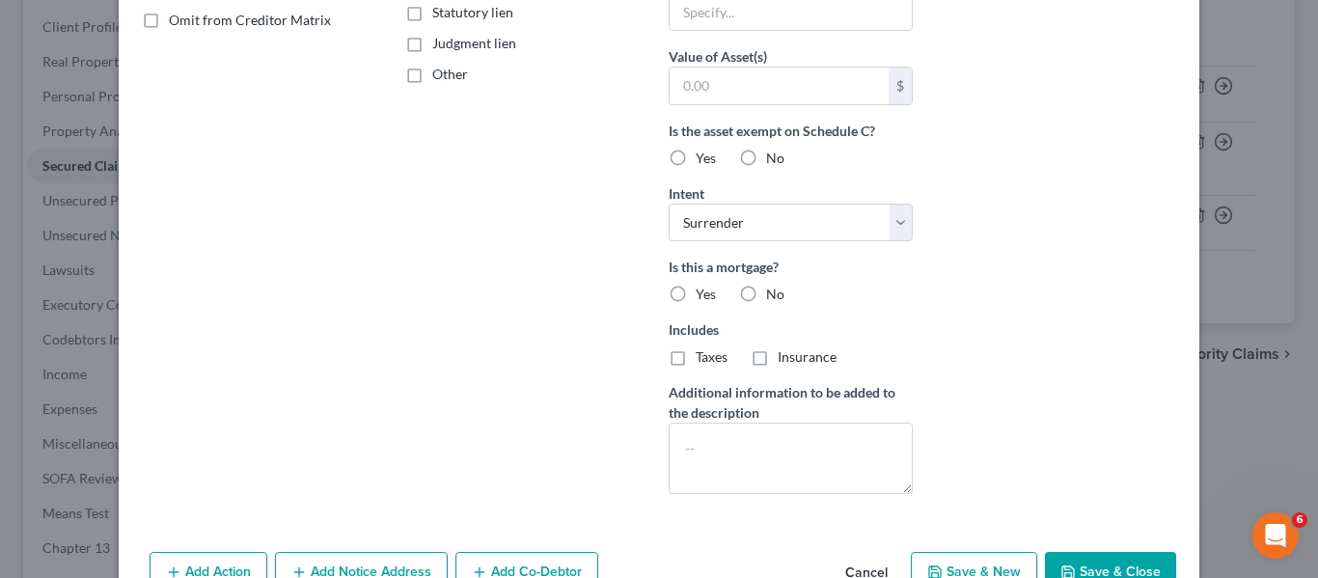
scroll to position [454, 0]
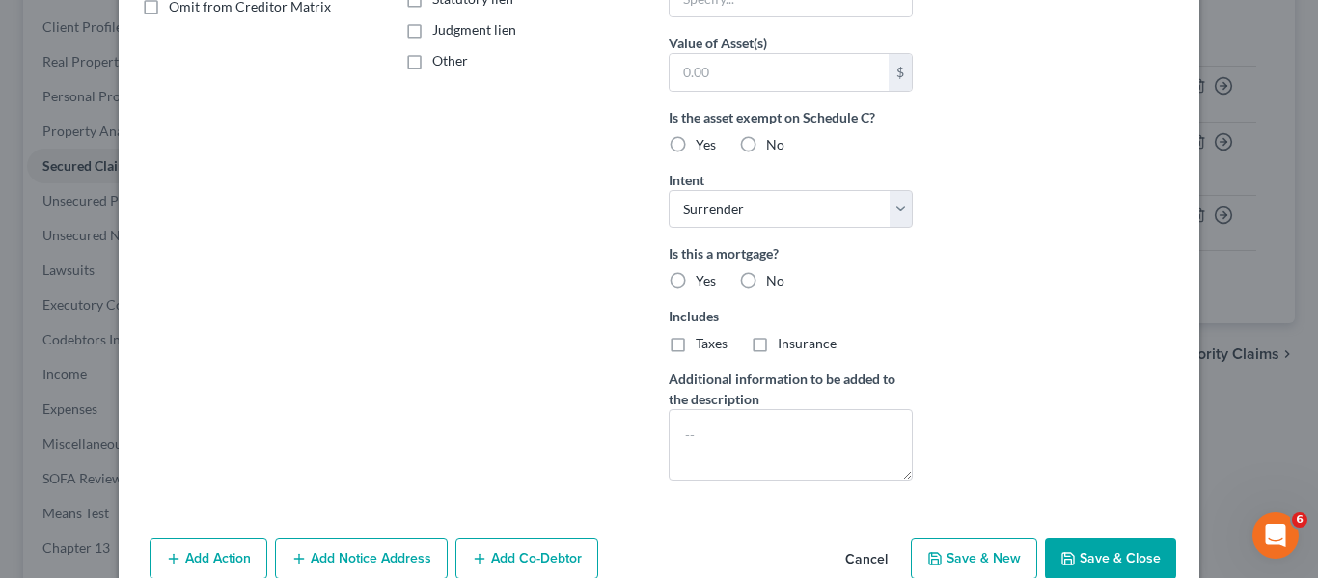
click at [1062, 544] on button "Save & Close" at bounding box center [1110, 559] width 131 height 41
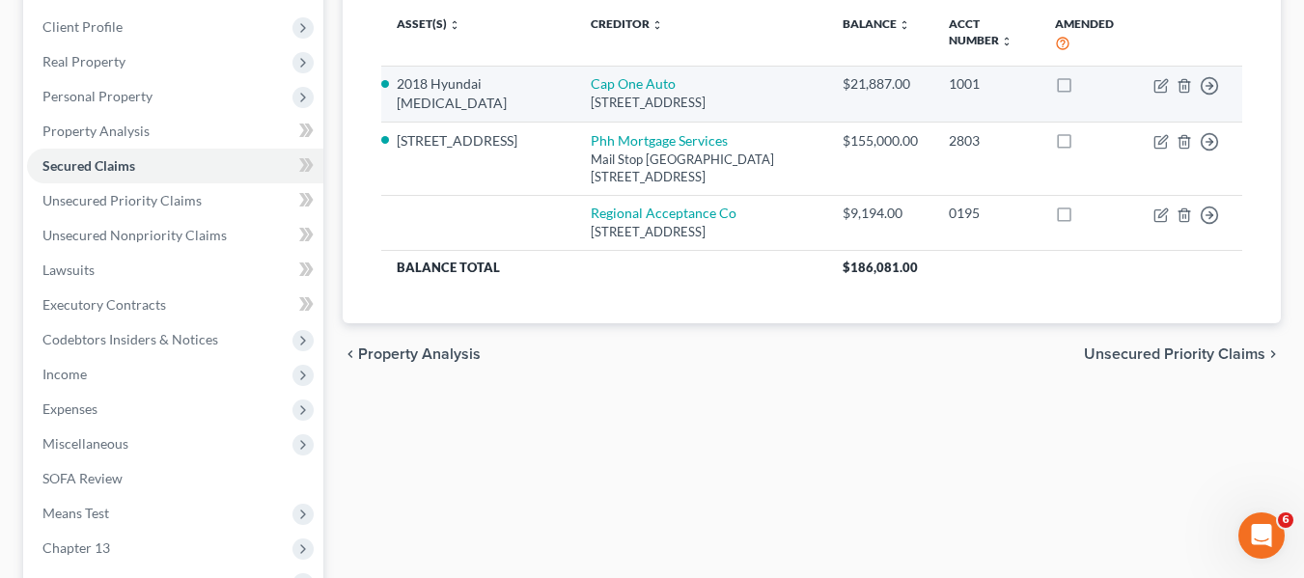
scroll to position [0, 0]
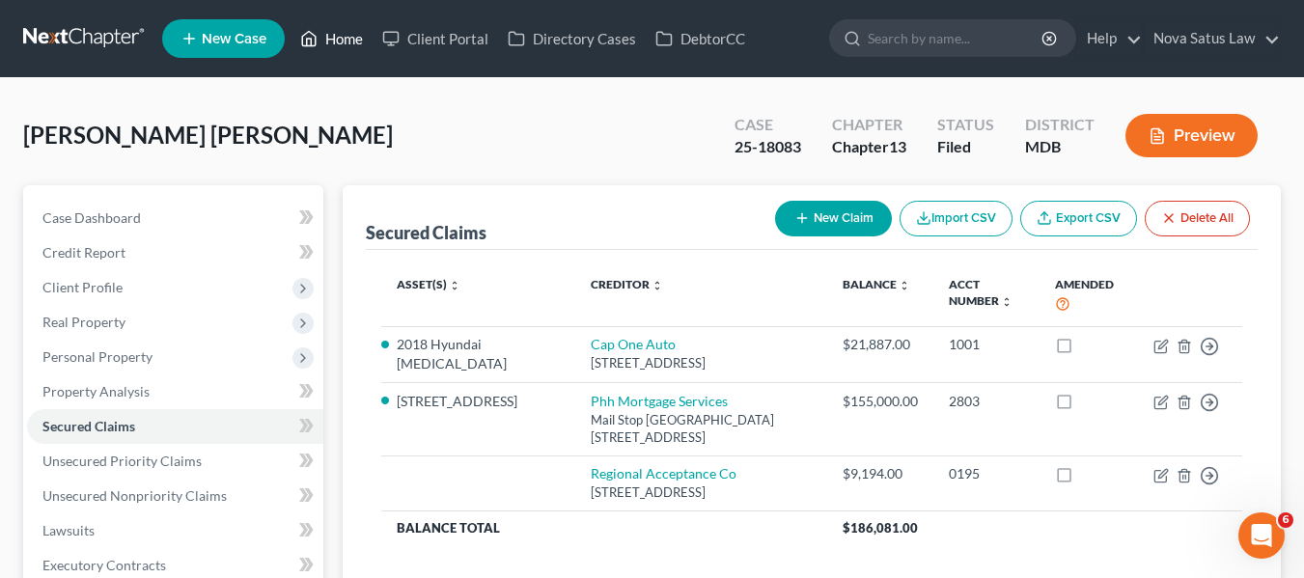
click at [337, 44] on link "Home" at bounding box center [331, 38] width 82 height 35
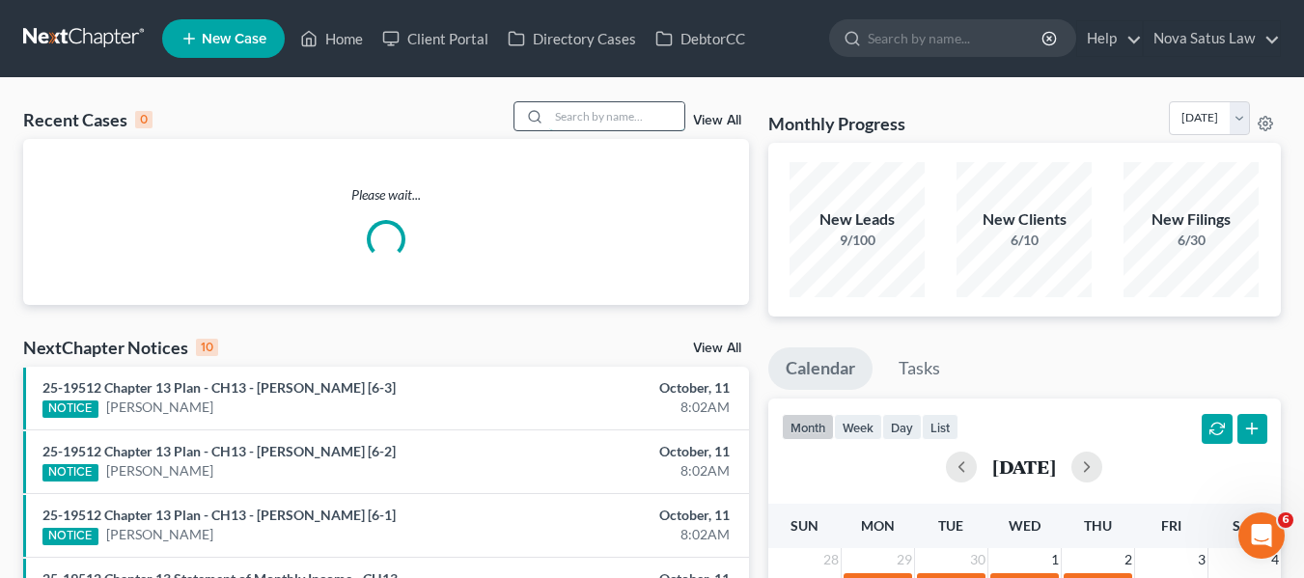
click at [564, 107] on input "search" at bounding box center [616, 116] width 135 height 28
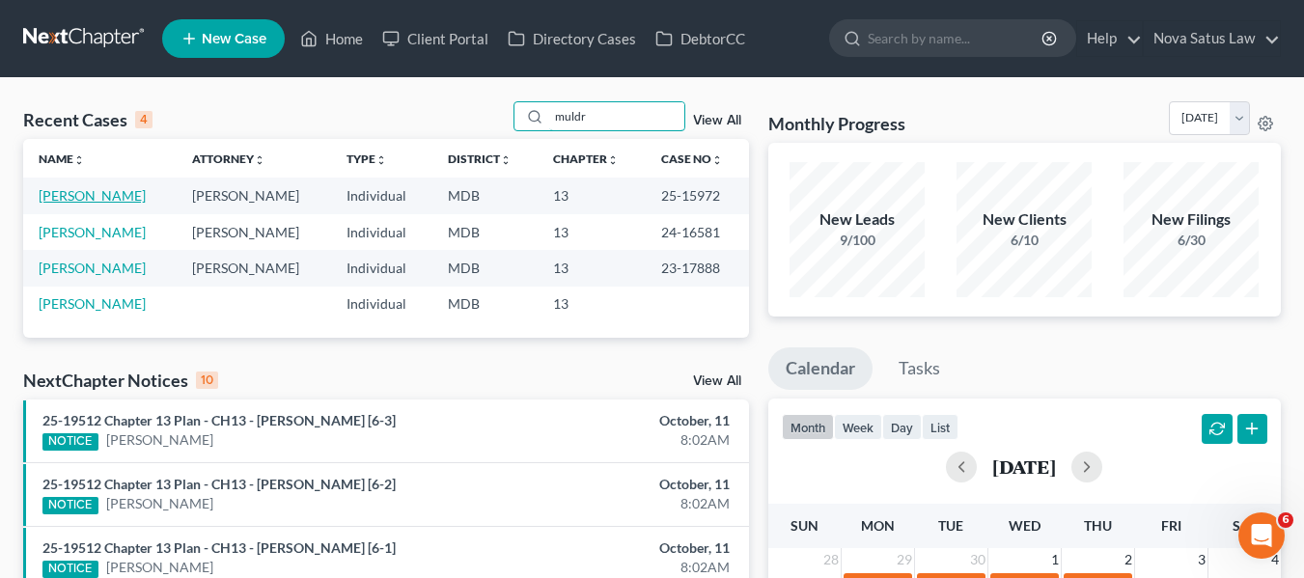
type input "muldr"
click at [98, 191] on link "[PERSON_NAME]" at bounding box center [92, 195] width 107 height 16
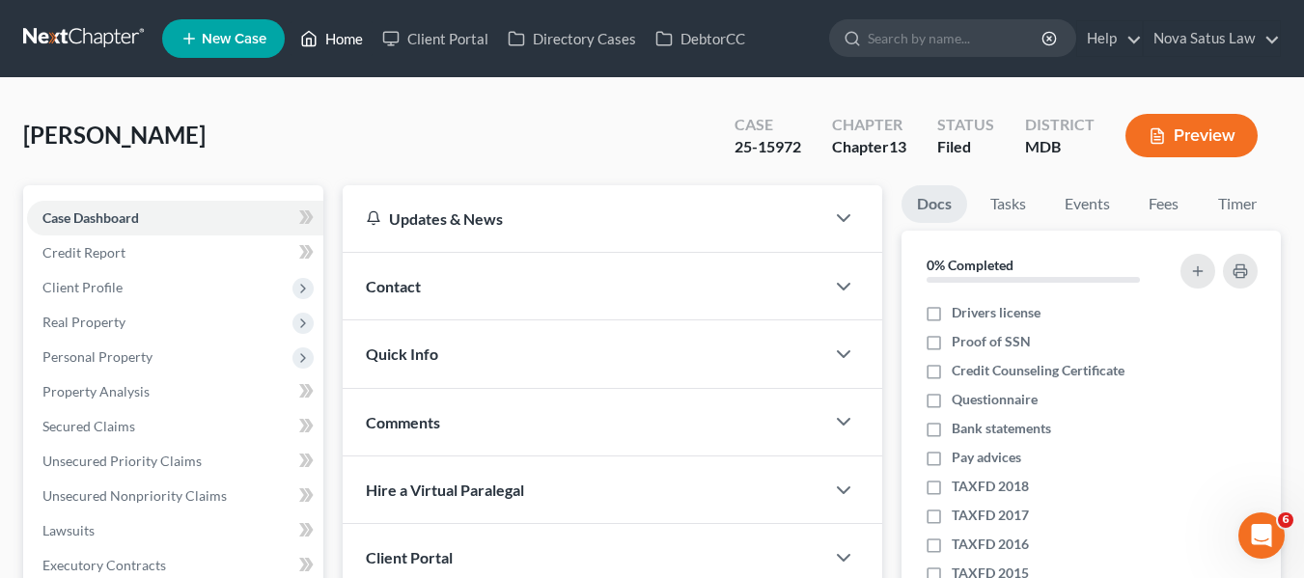
click at [346, 41] on link "Home" at bounding box center [331, 38] width 82 height 35
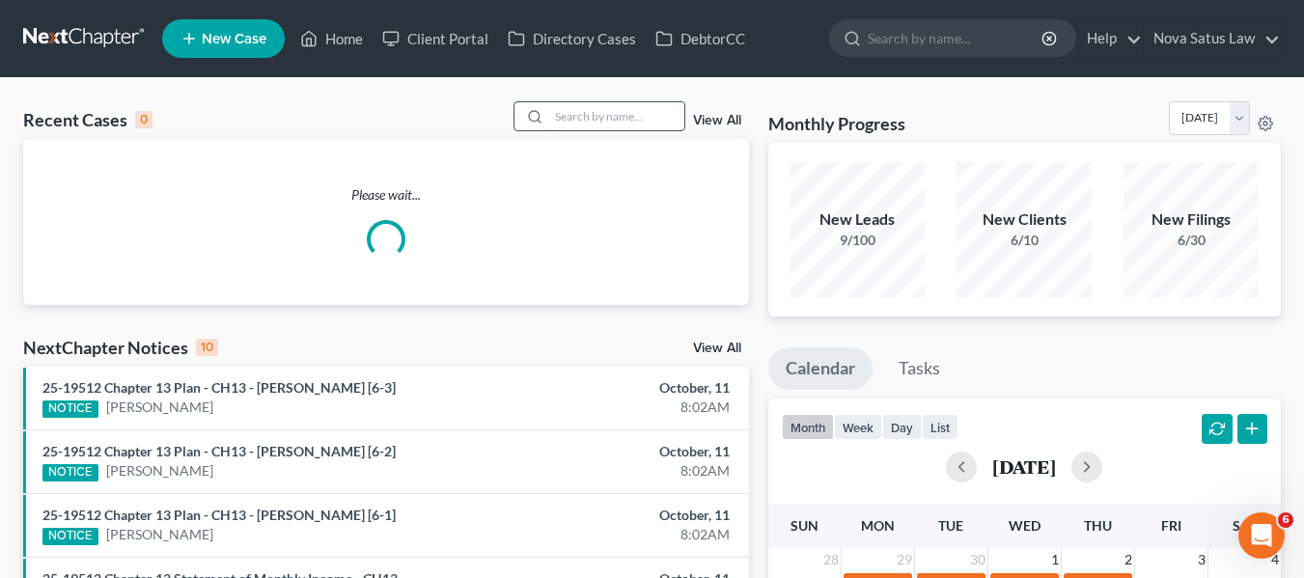
click at [562, 120] on input "search" at bounding box center [616, 116] width 135 height 28
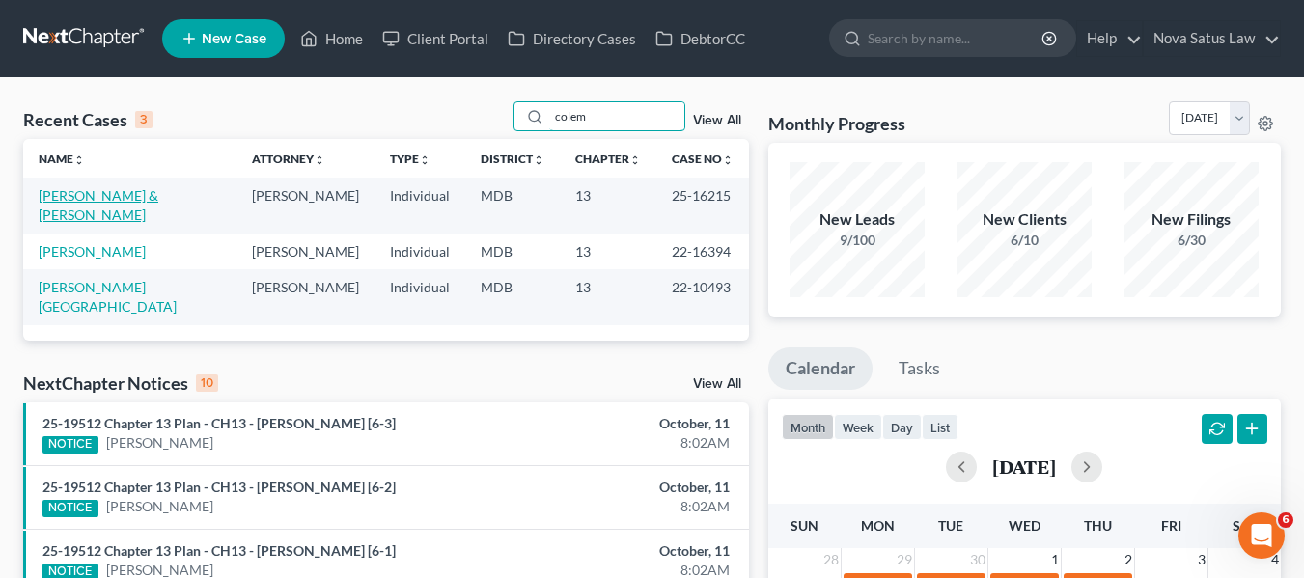
type input "colem"
click at [71, 196] on link "[PERSON_NAME] & [PERSON_NAME]" at bounding box center [99, 205] width 120 height 36
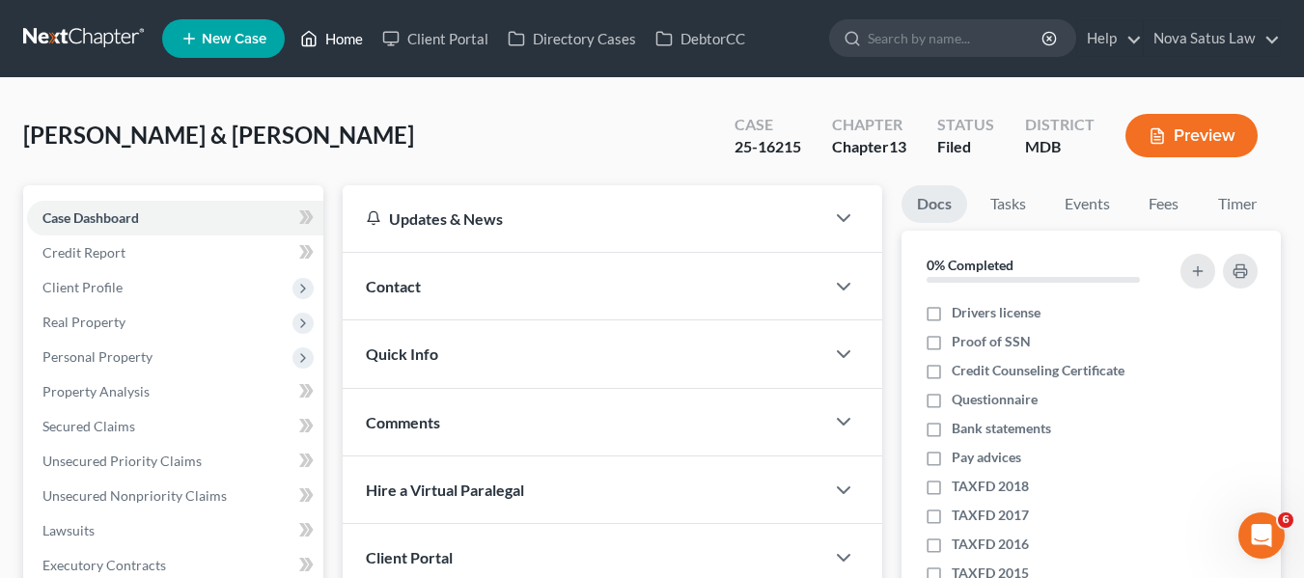
click at [350, 35] on link "Home" at bounding box center [331, 38] width 82 height 35
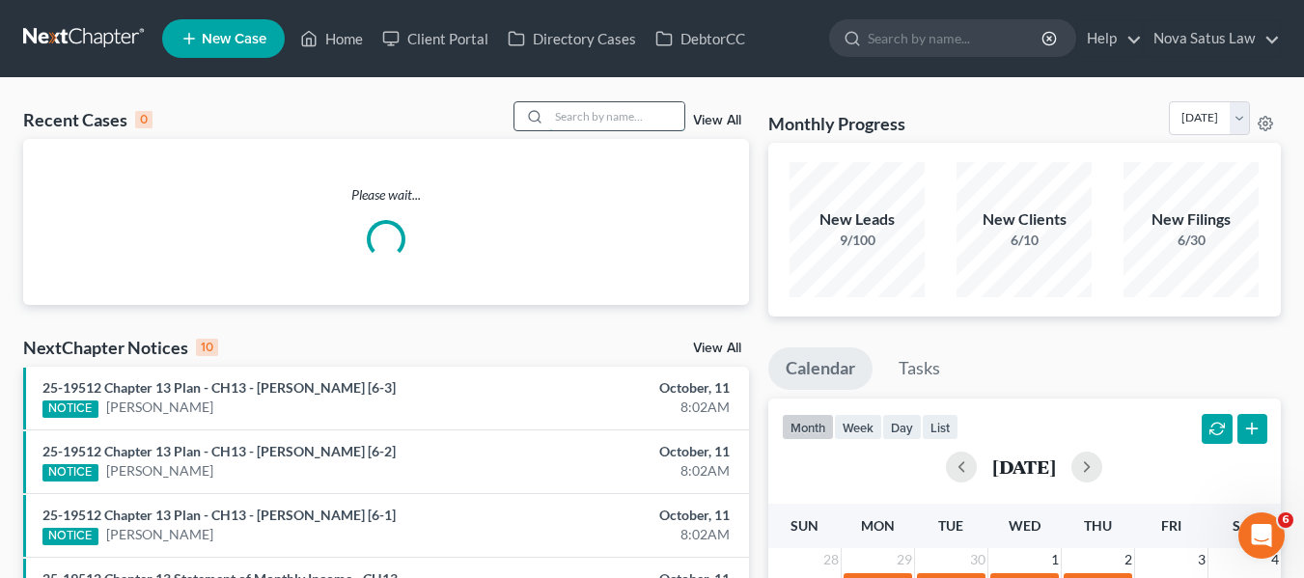
click at [564, 113] on input "search" at bounding box center [616, 116] width 135 height 28
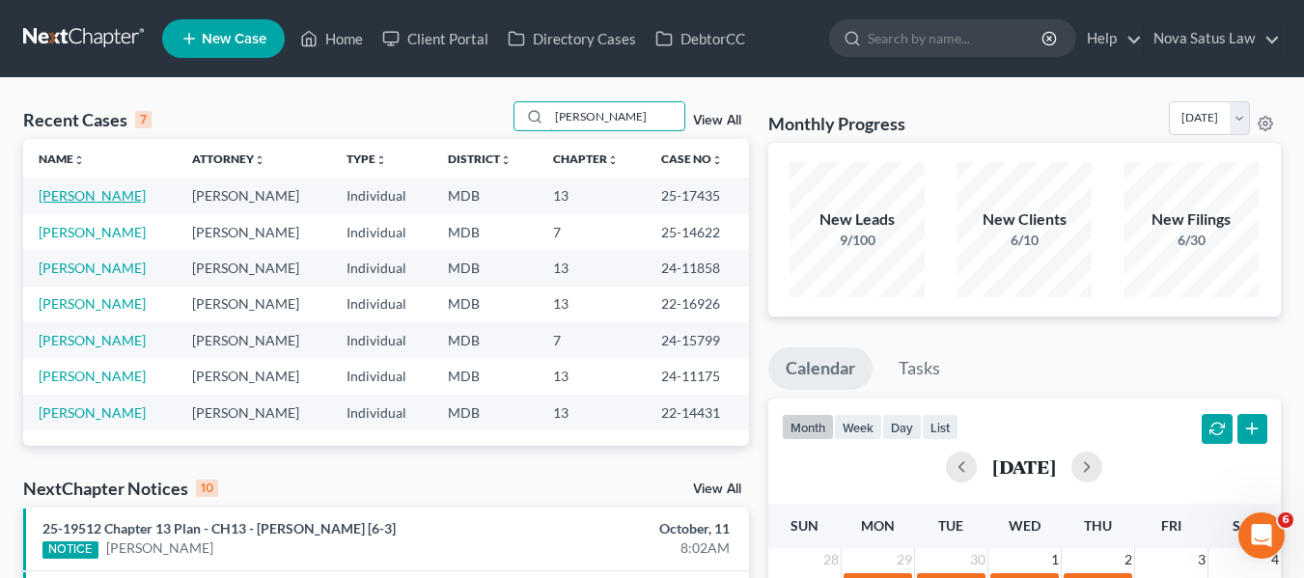
type input "[PERSON_NAME]"
click at [84, 197] on link "[PERSON_NAME]" at bounding box center [92, 195] width 107 height 16
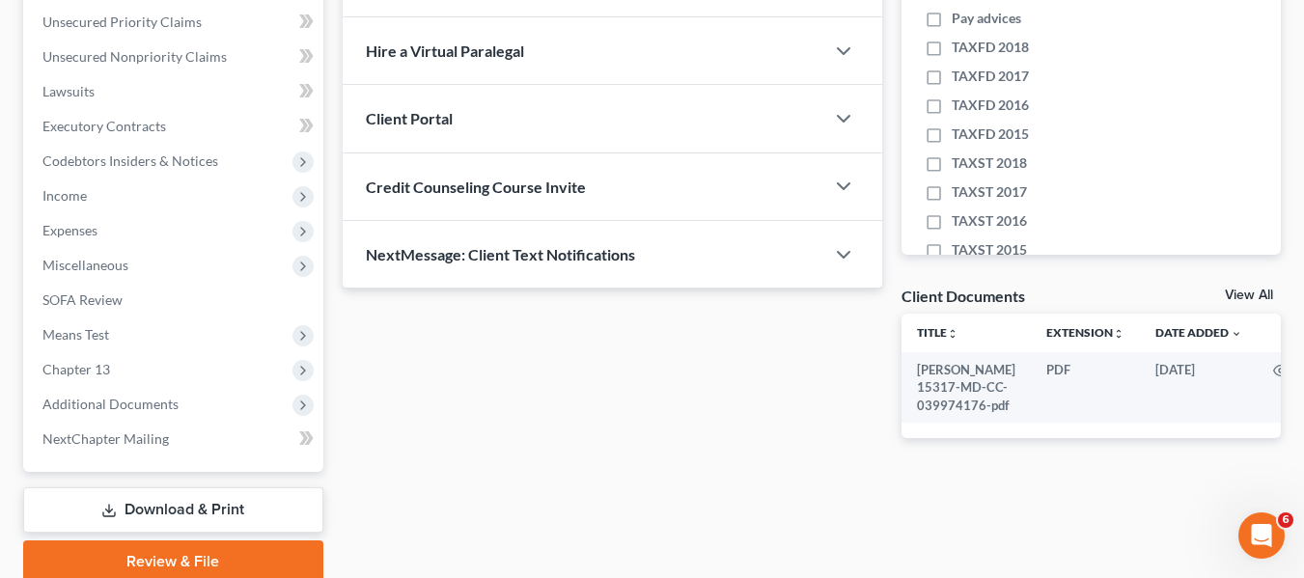
scroll to position [517, 0]
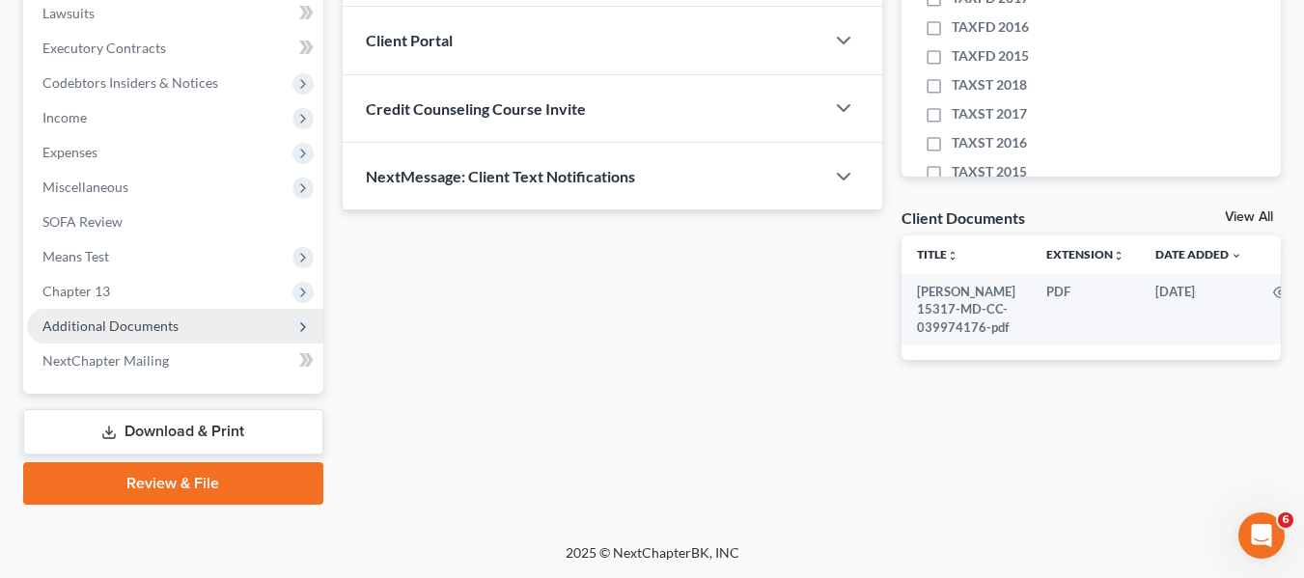
click at [87, 322] on span "Additional Documents" at bounding box center [110, 326] width 136 height 16
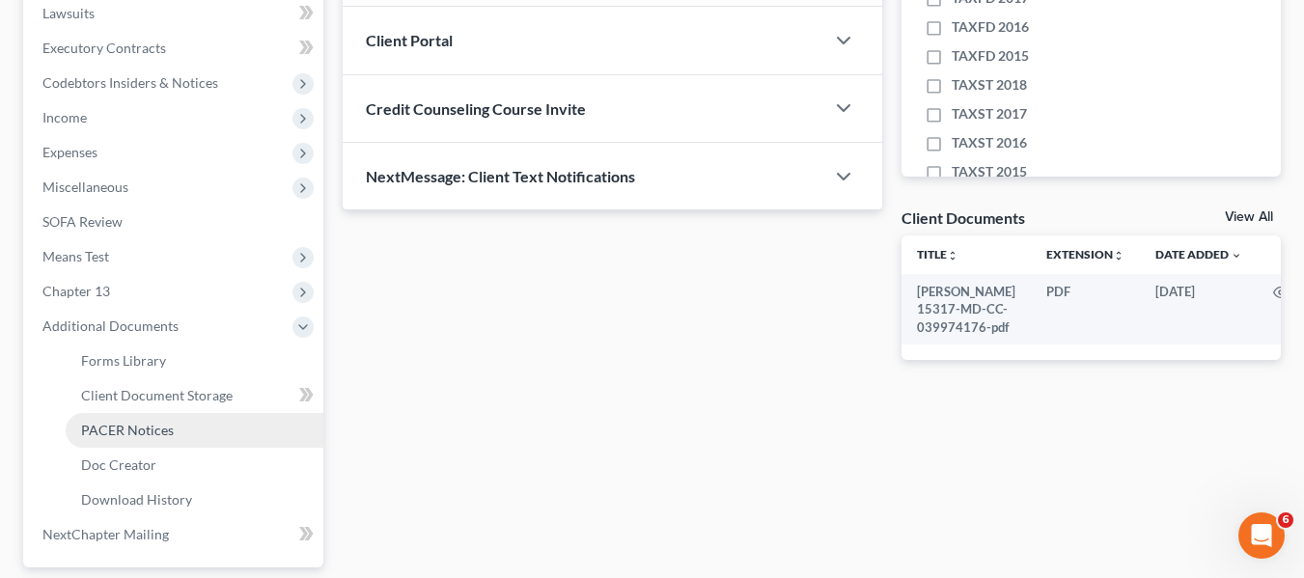
click at [105, 422] on span "PACER Notices" at bounding box center [127, 430] width 93 height 16
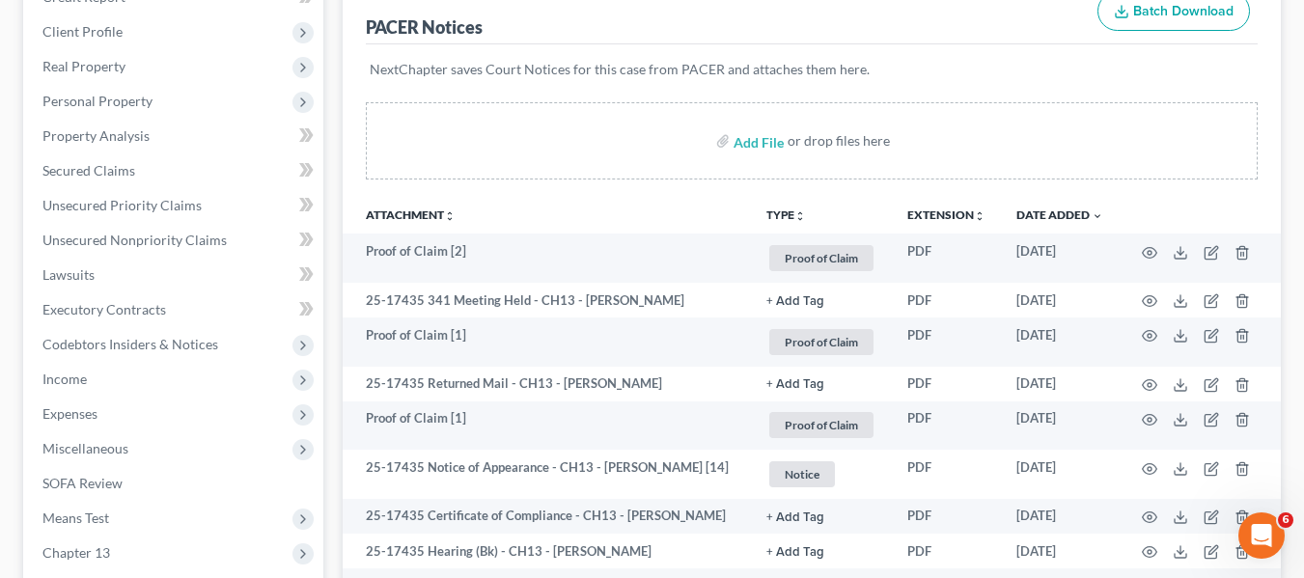
scroll to position [257, 0]
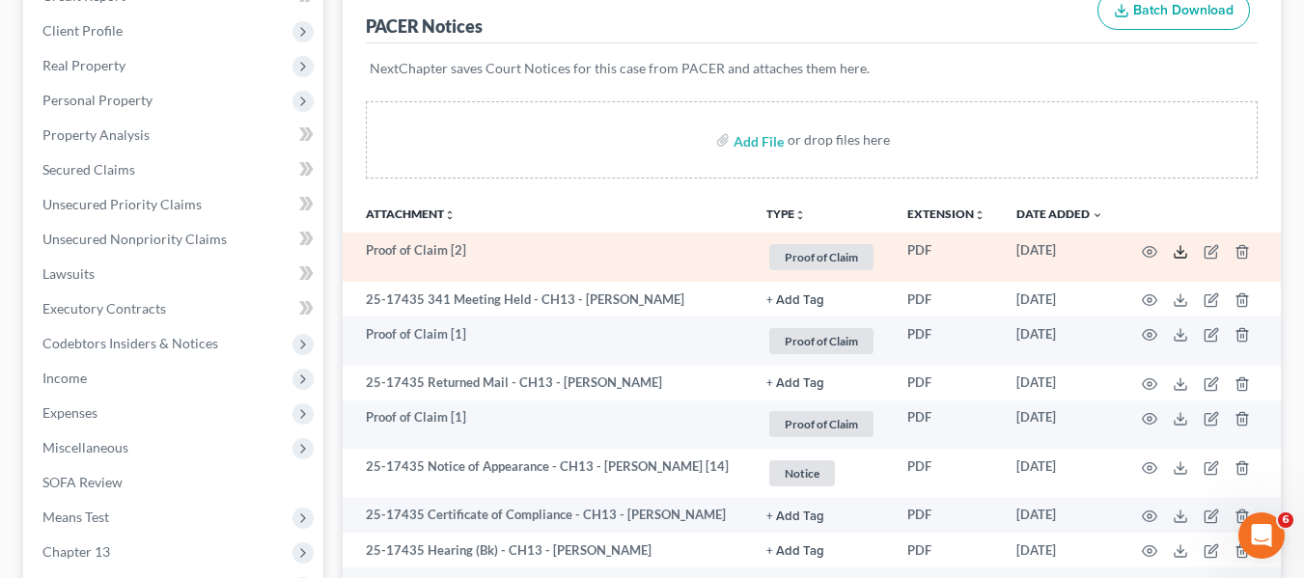
click at [1180, 246] on line at bounding box center [1180, 250] width 0 height 8
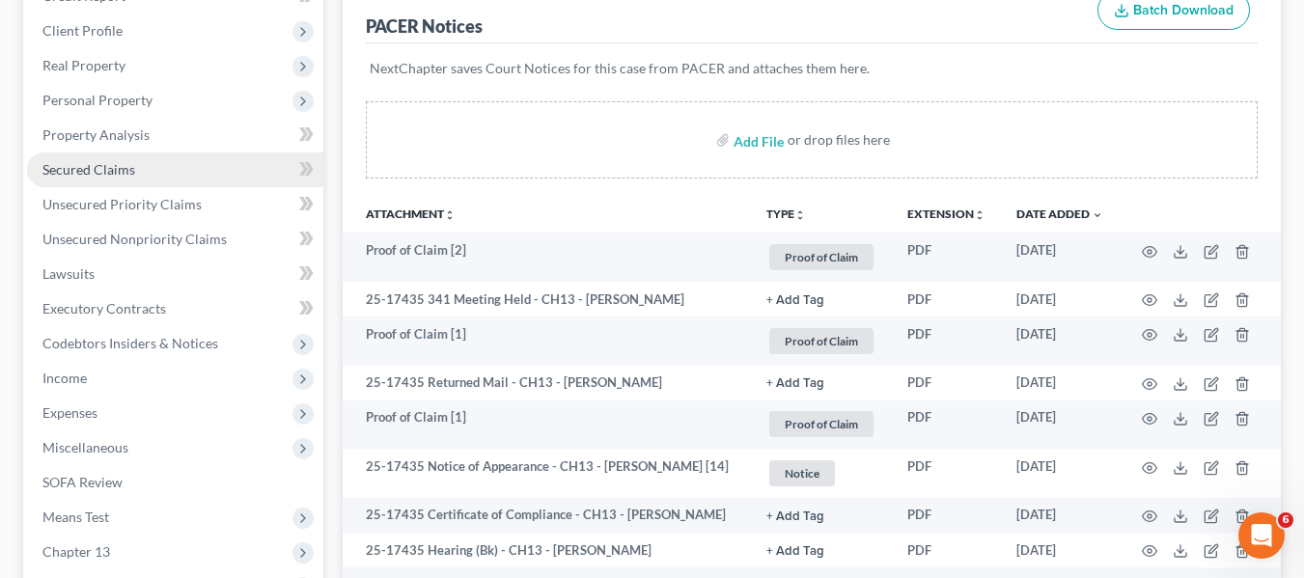
click at [103, 175] on span "Secured Claims" at bounding box center [88, 169] width 93 height 16
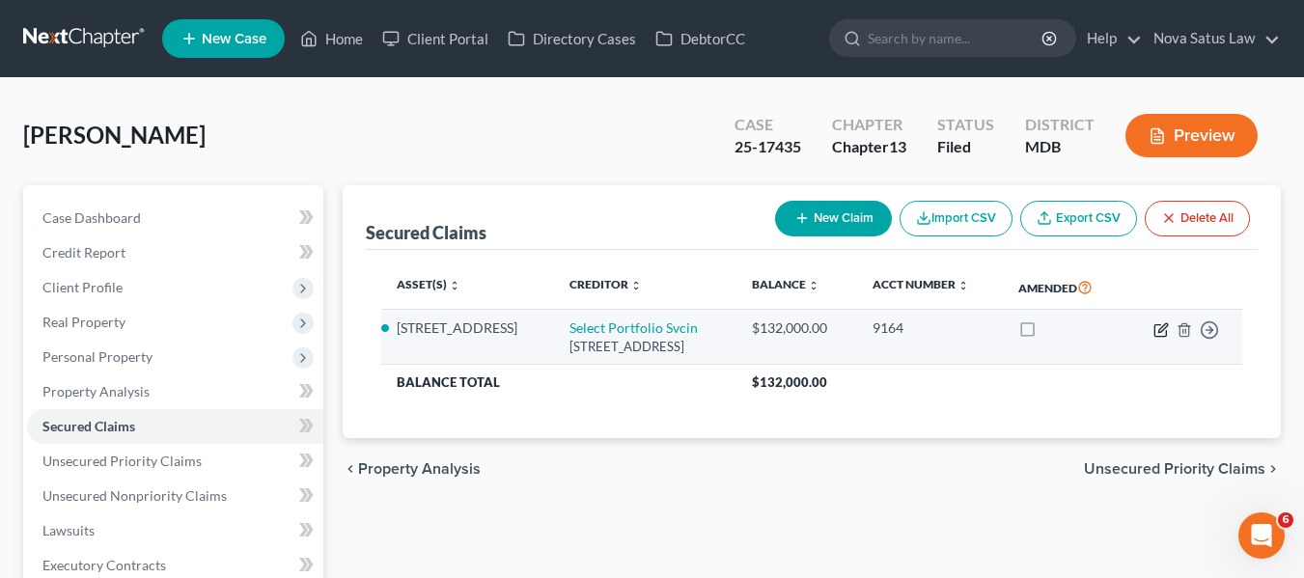
click at [1158, 333] on icon "button" at bounding box center [1160, 329] width 15 height 15
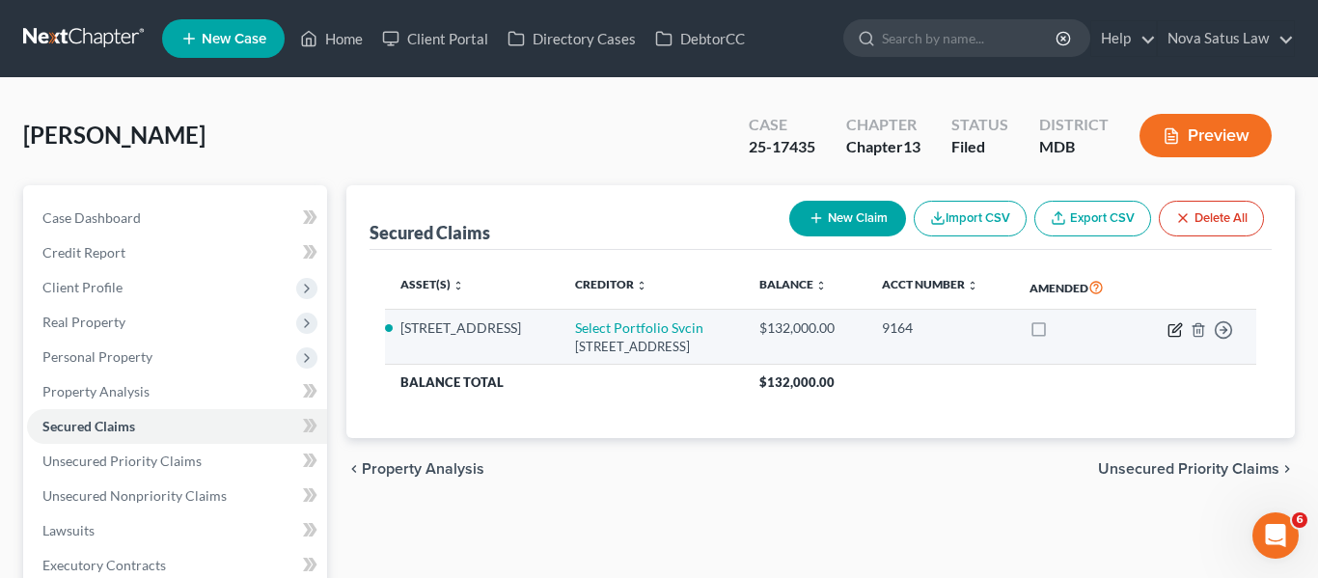
select select "46"
select select "6"
select select "0"
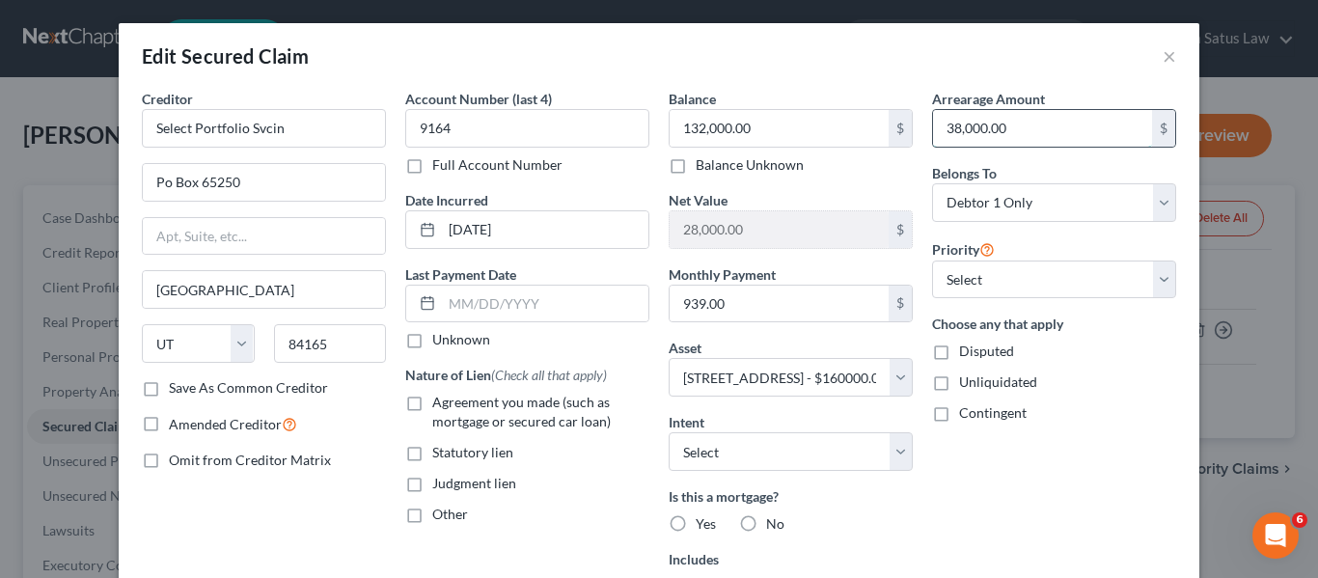
click at [1025, 134] on input "38,000.00" at bounding box center [1042, 128] width 219 height 37
type input "44,360.88"
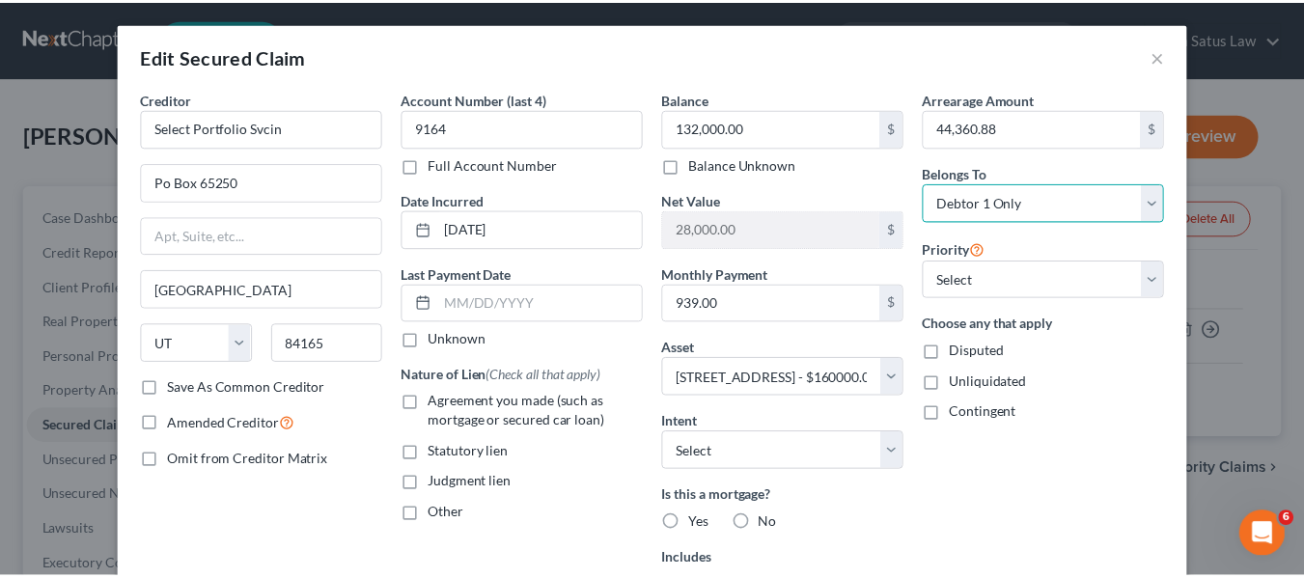
scroll to position [298, 0]
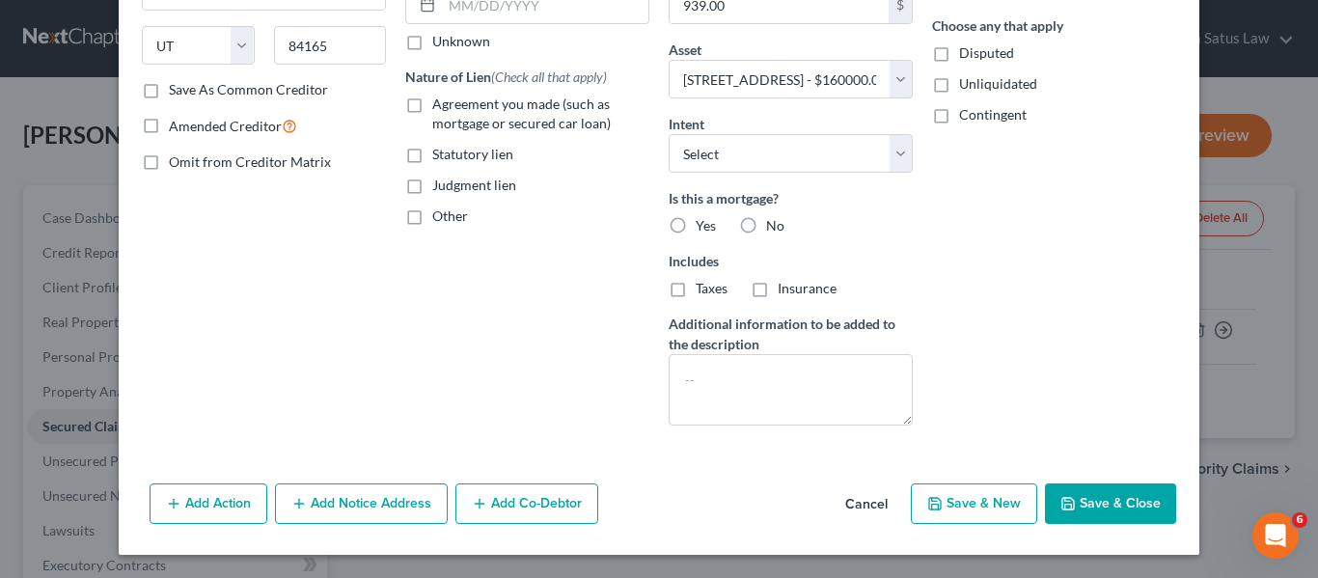
click at [1070, 497] on icon "button" at bounding box center [1068, 503] width 15 height 15
select select
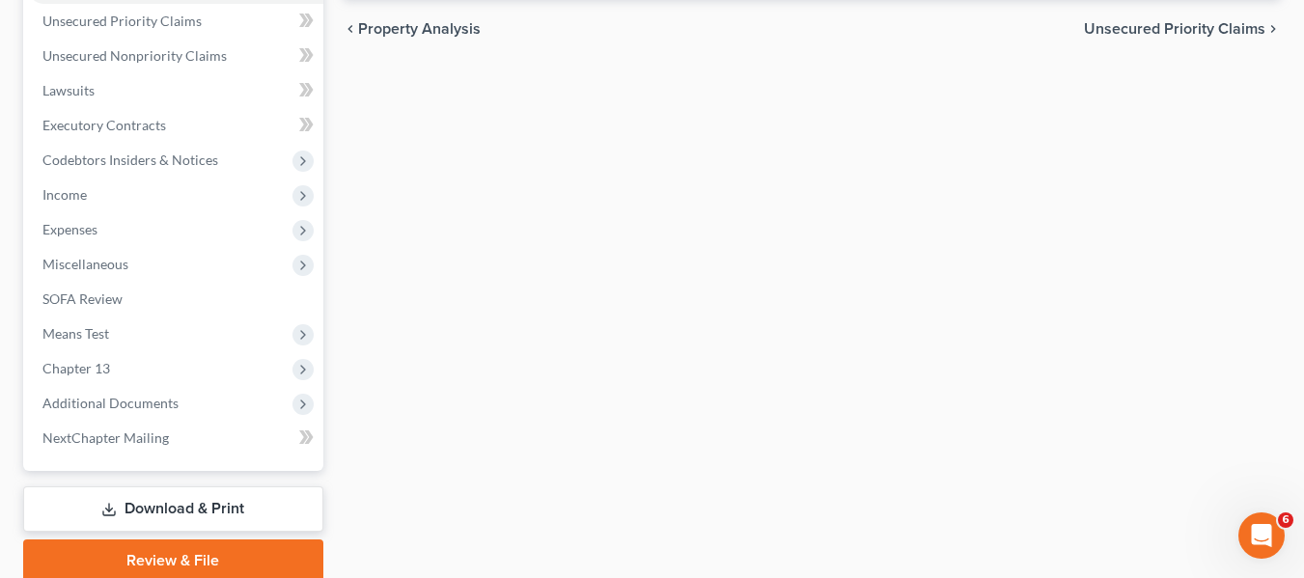
scroll to position [441, 0]
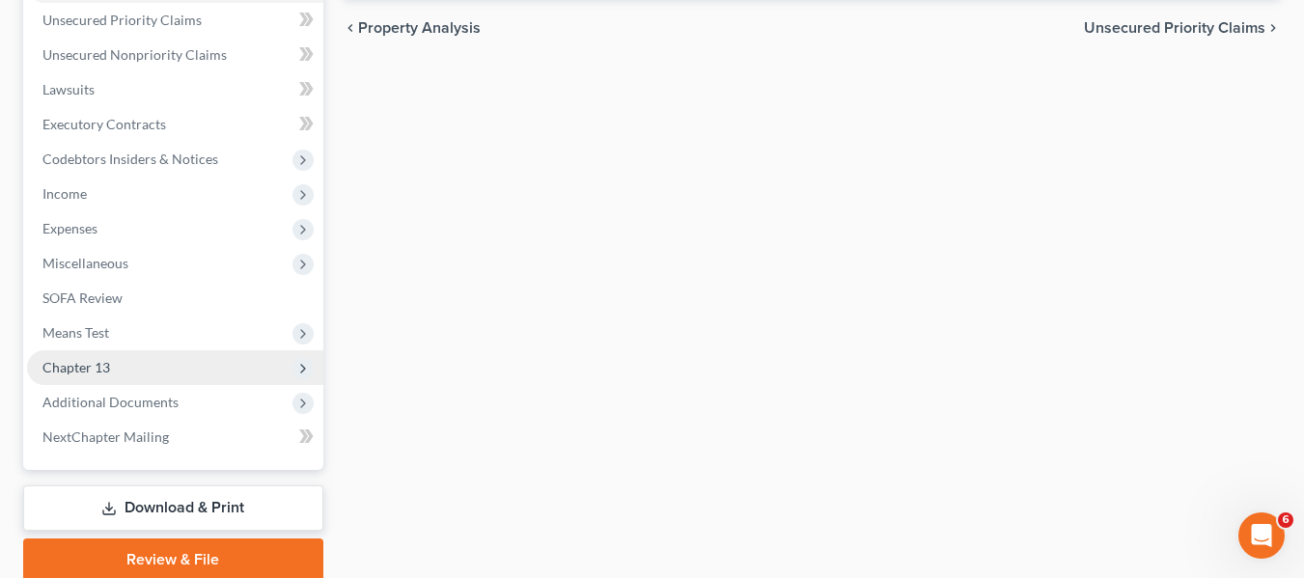
click at [116, 368] on span "Chapter 13" at bounding box center [175, 367] width 296 height 35
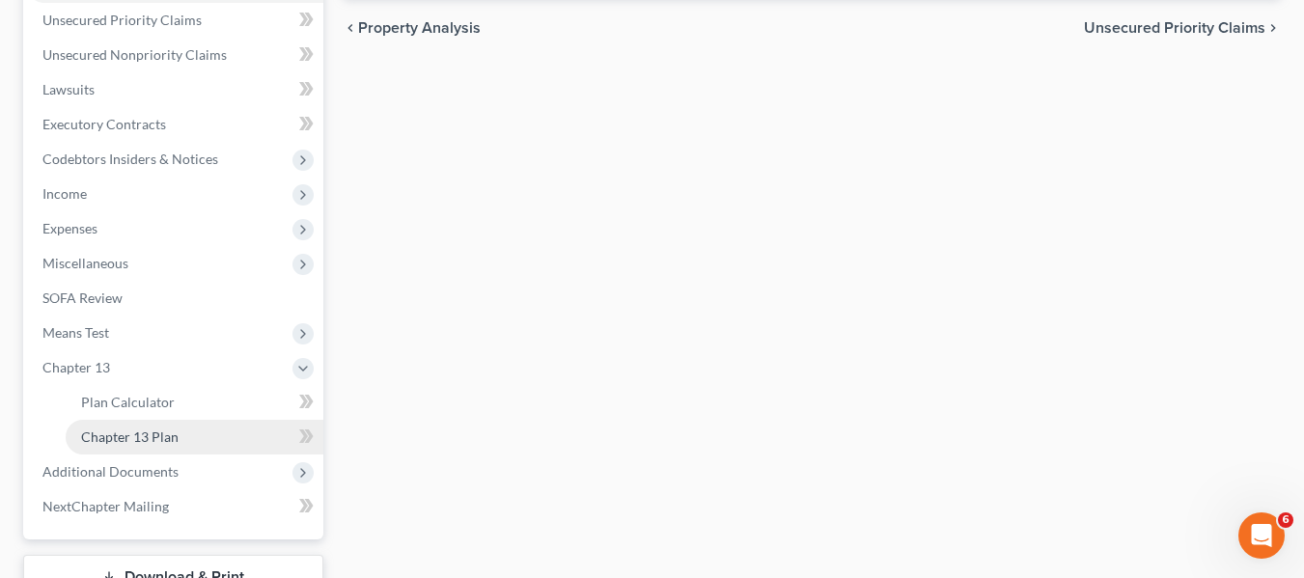
click at [148, 445] on link "Chapter 13 Plan" at bounding box center [195, 437] width 258 height 35
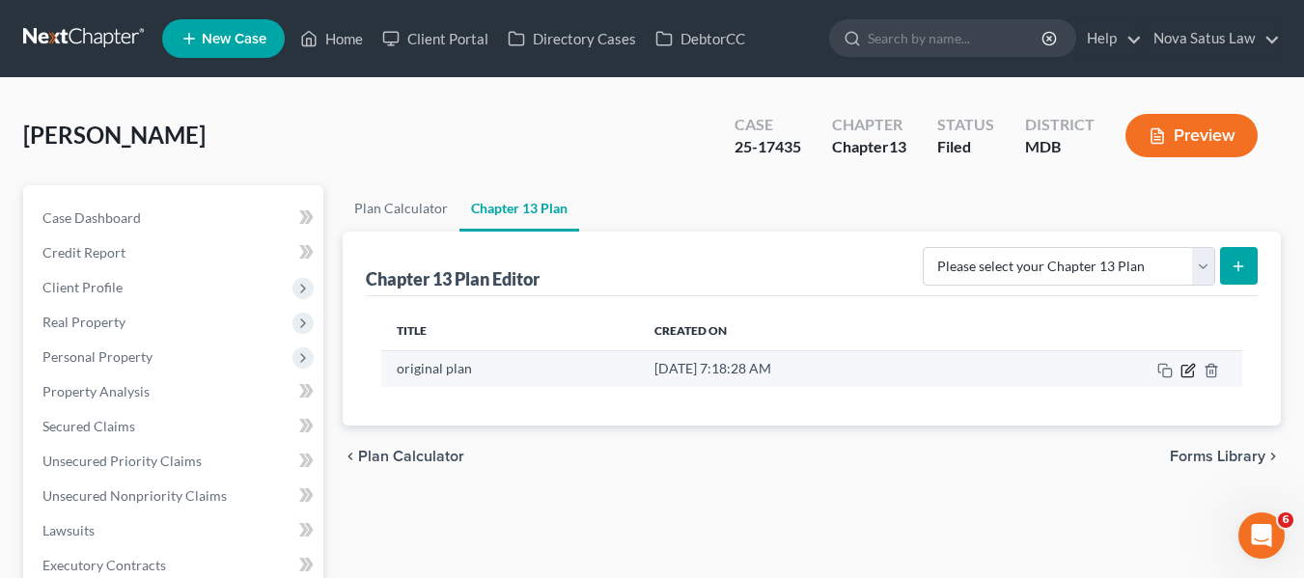
click at [1184, 367] on icon "button" at bounding box center [1187, 370] width 15 height 15
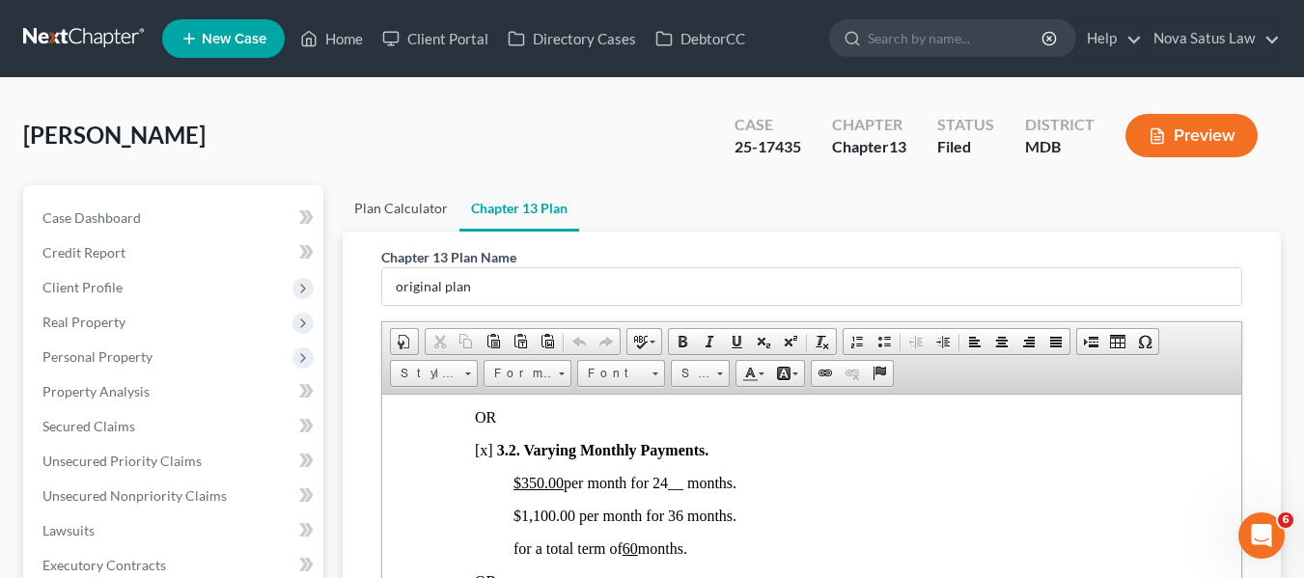
click at [383, 215] on link "Plan Calculator" at bounding box center [401, 208] width 117 height 46
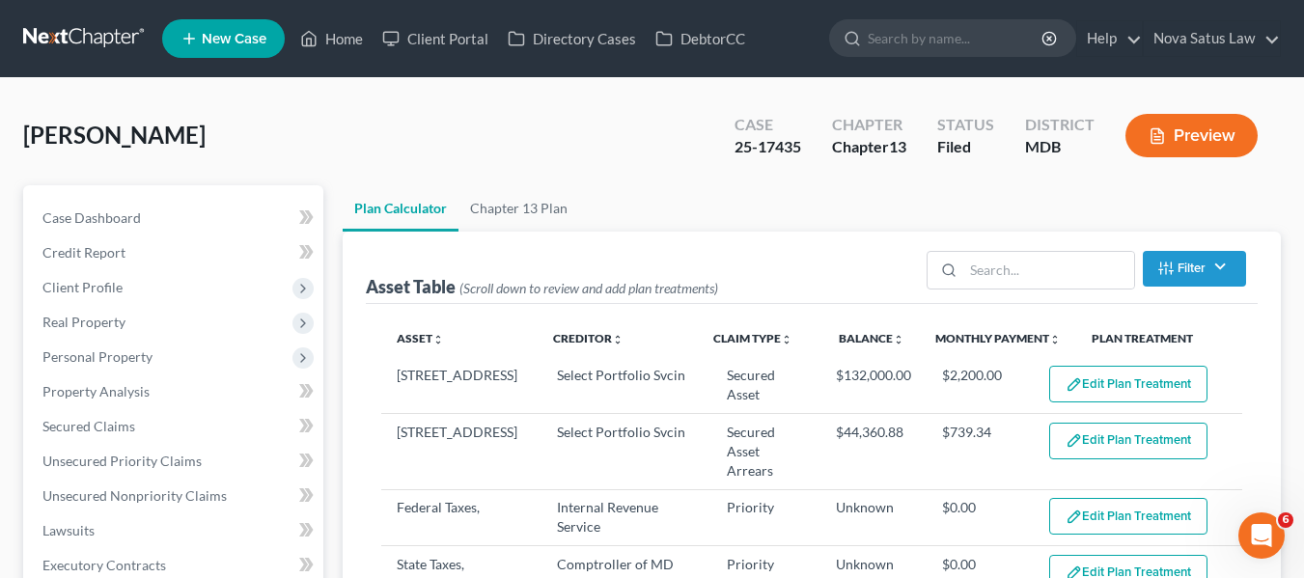
select select "59"
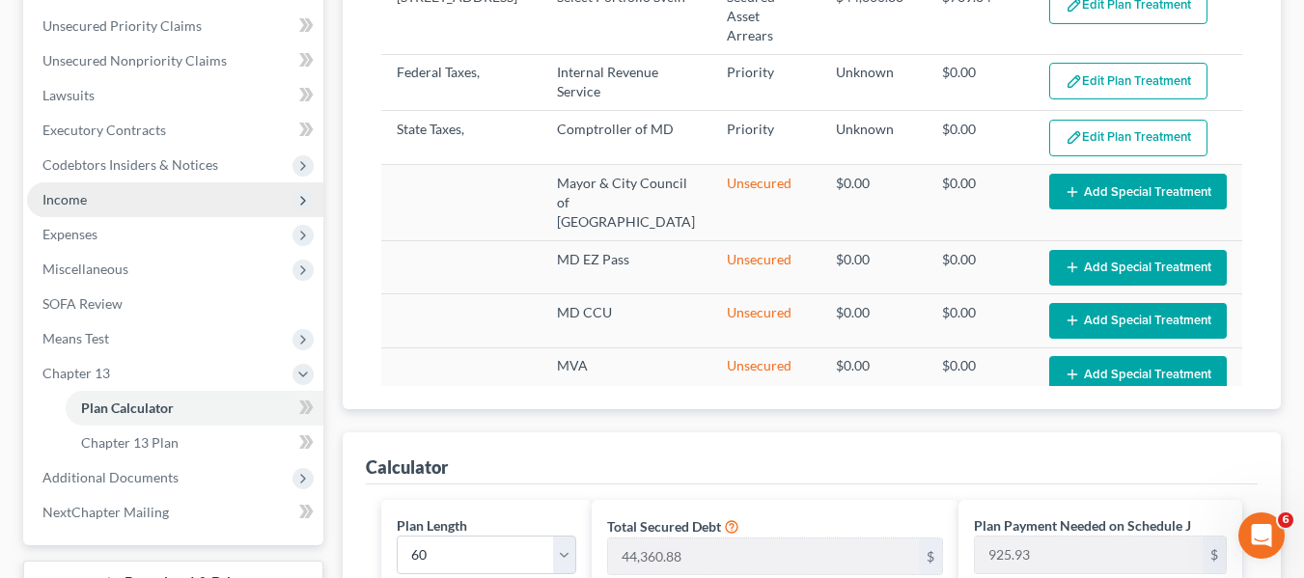
scroll to position [433, 0]
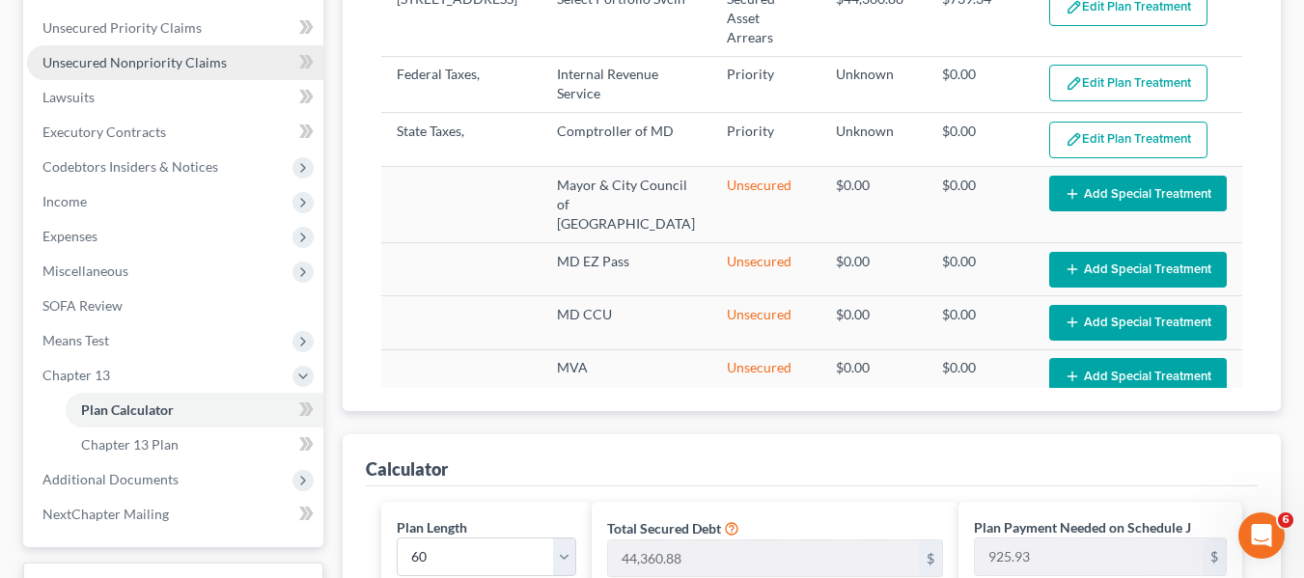
click at [83, 71] on link "Unsecured Nonpriority Claims" at bounding box center [175, 62] width 296 height 35
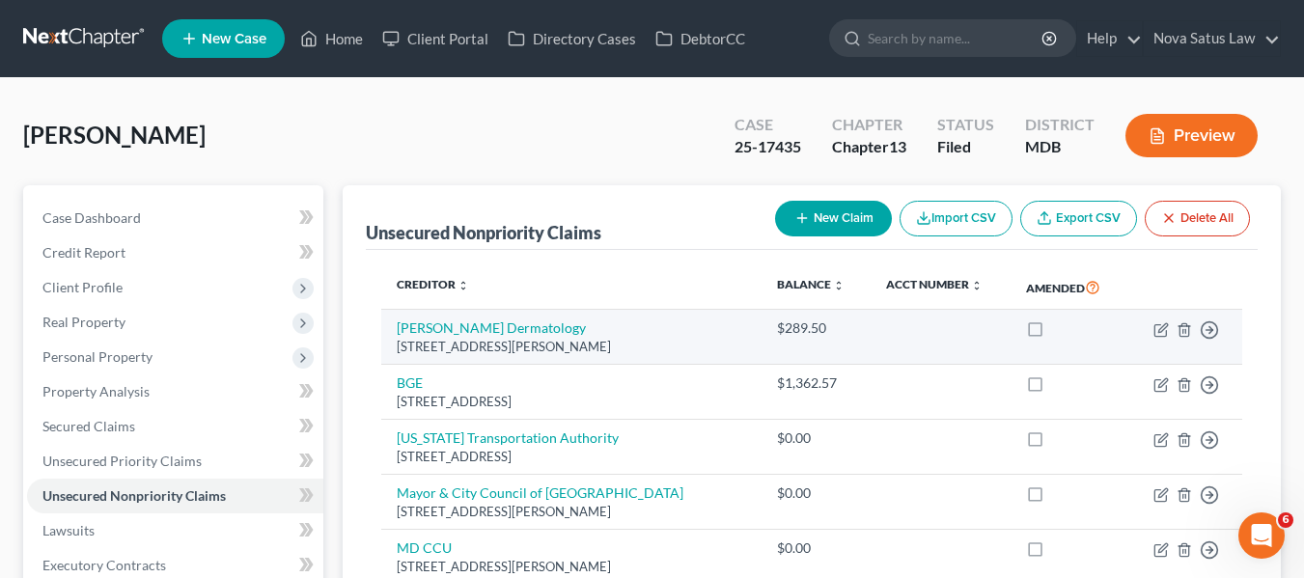
click at [1163, 320] on td "Move to D Move to E Move to G Move to Notice Only" at bounding box center [1184, 337] width 115 height 55
click at [1155, 327] on icon "button" at bounding box center [1160, 330] width 12 height 12
select select "21"
select select "0"
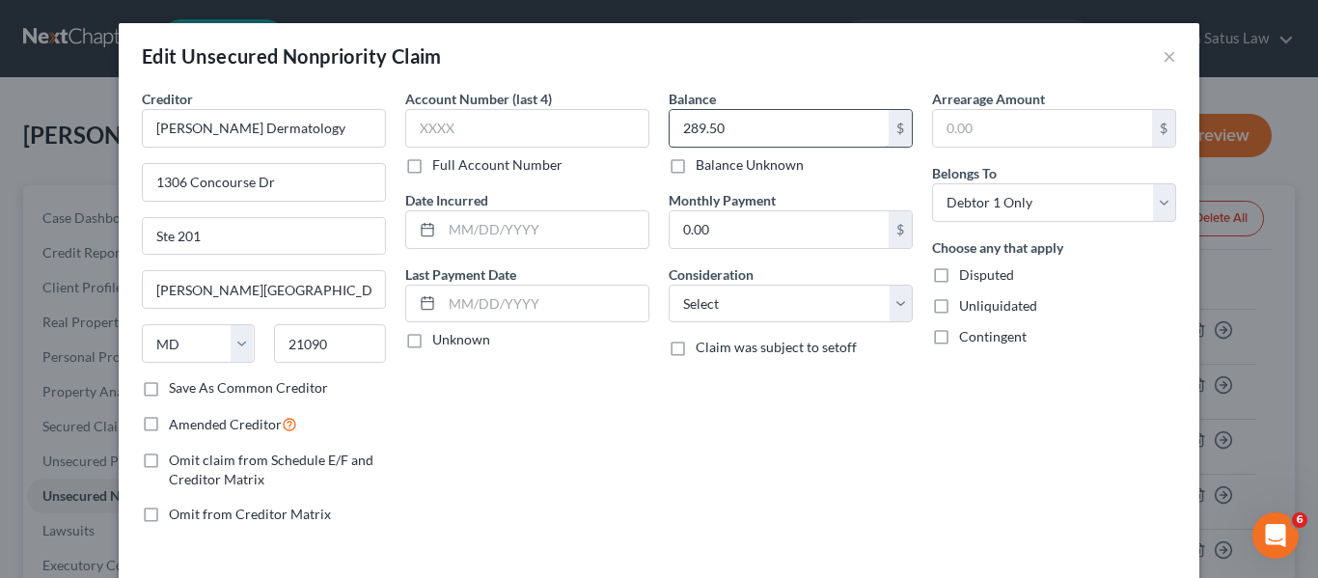
click at [795, 133] on input "289.50" at bounding box center [779, 128] width 219 height 37
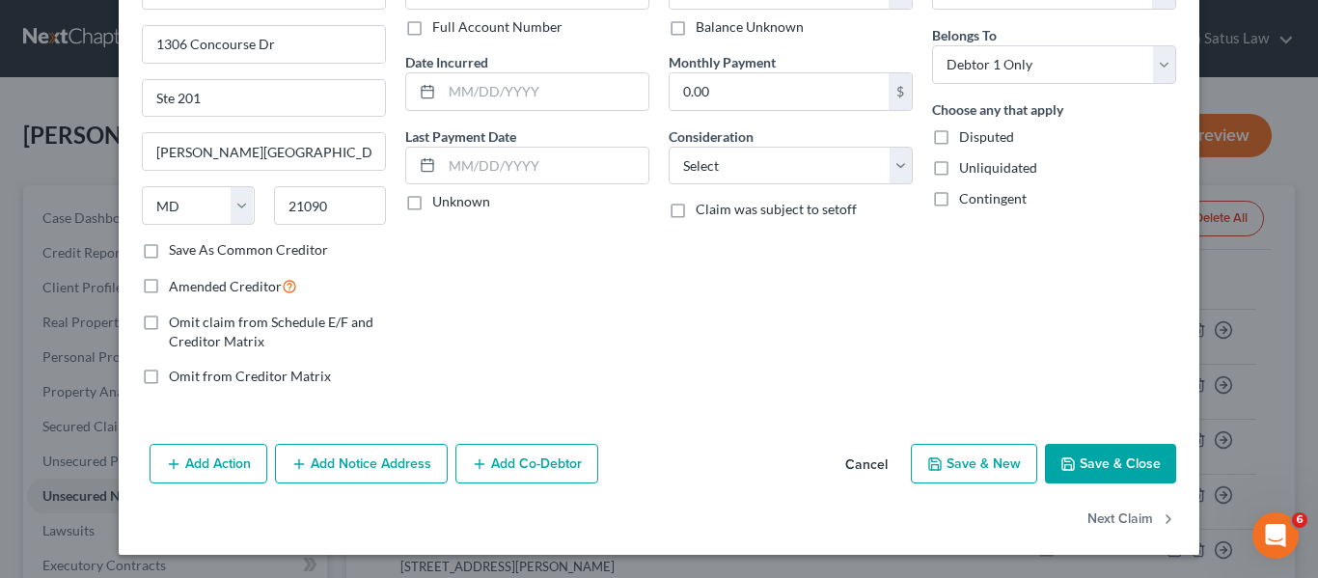
click at [1052, 459] on button "Save & Close" at bounding box center [1110, 464] width 131 height 41
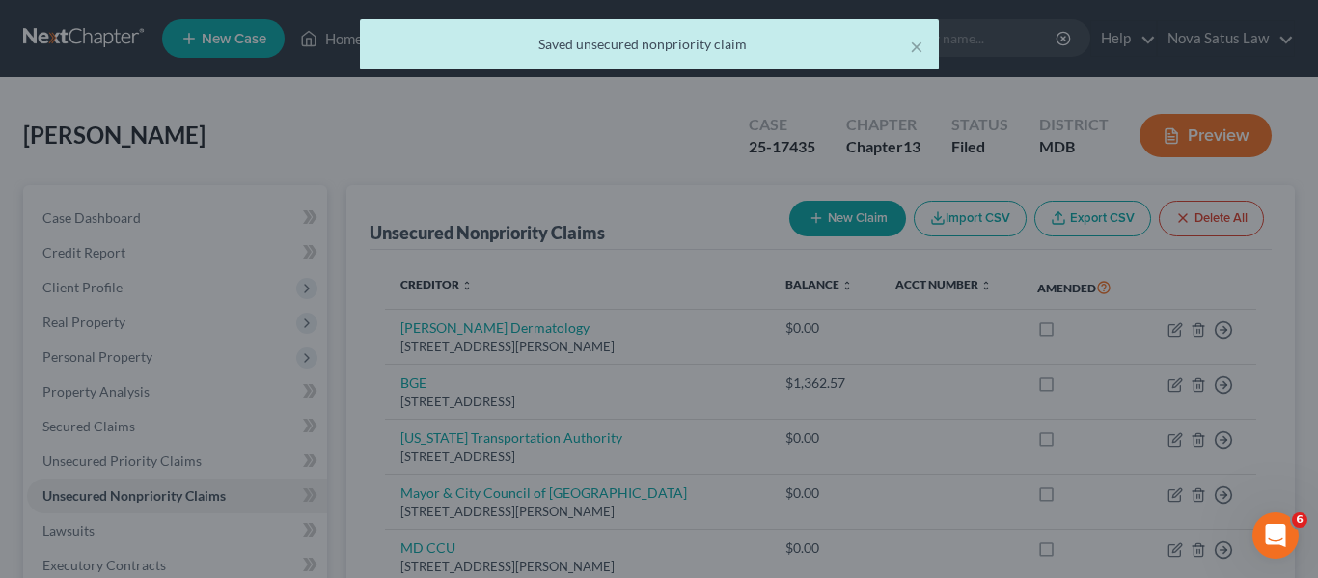
type input "0.00"
type input "0"
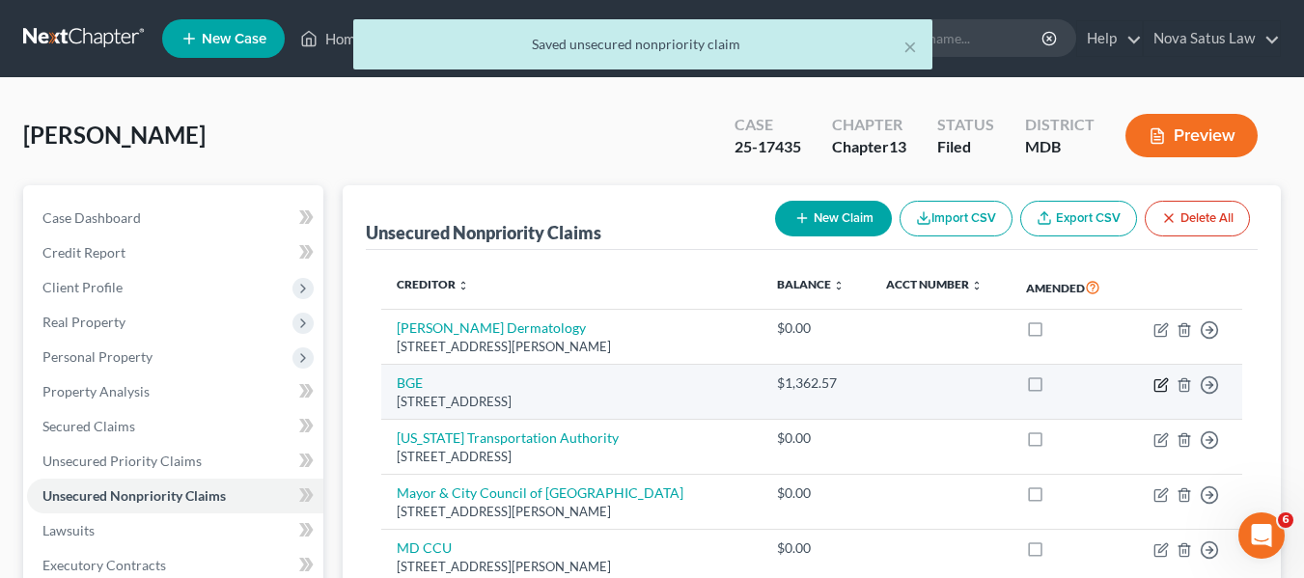
click at [1155, 384] on icon "button" at bounding box center [1160, 385] width 12 height 12
select select "21"
select select "0"
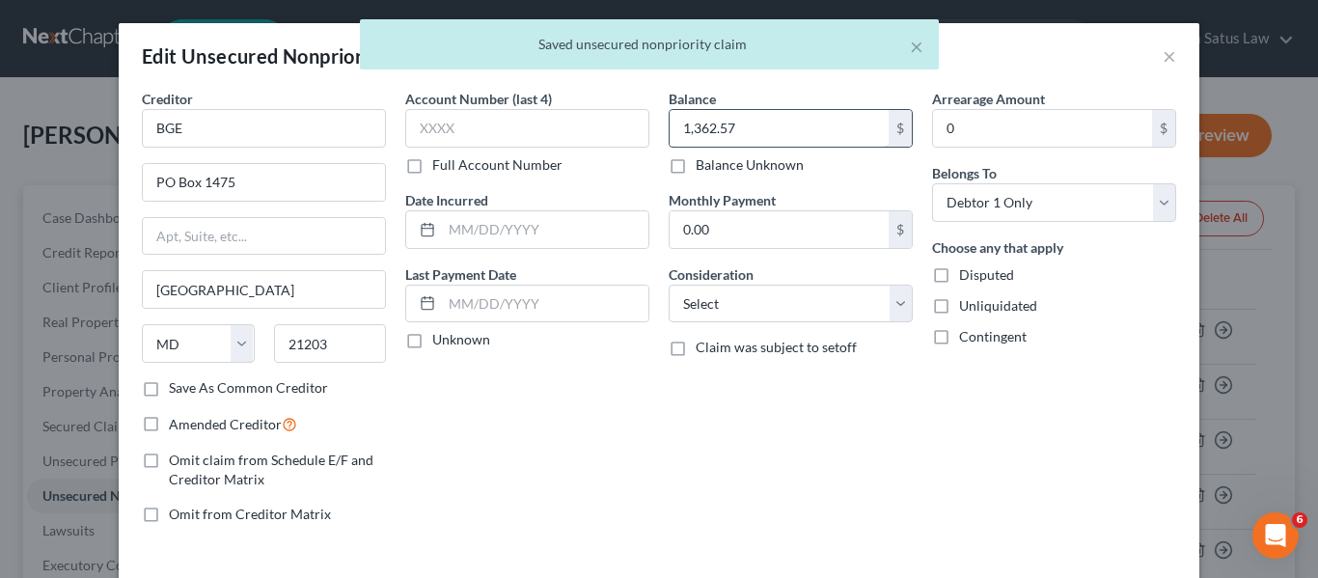
click at [796, 133] on input "1,362.57" at bounding box center [779, 128] width 219 height 37
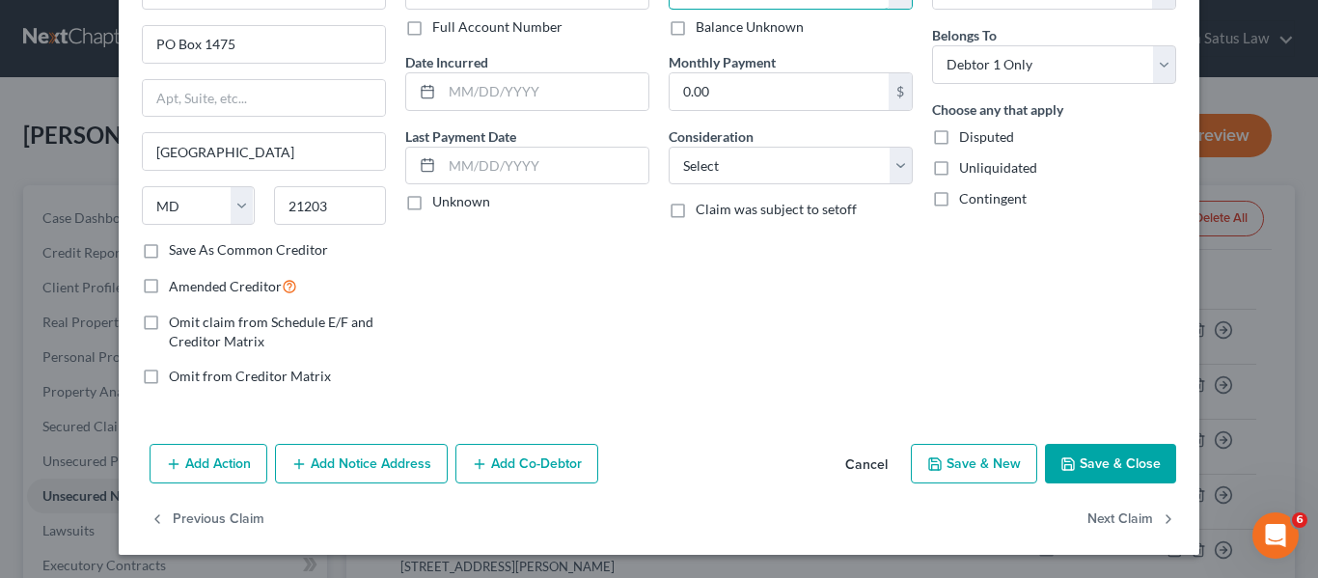
type input "0"
click at [1072, 458] on button "Save & Close" at bounding box center [1110, 464] width 131 height 41
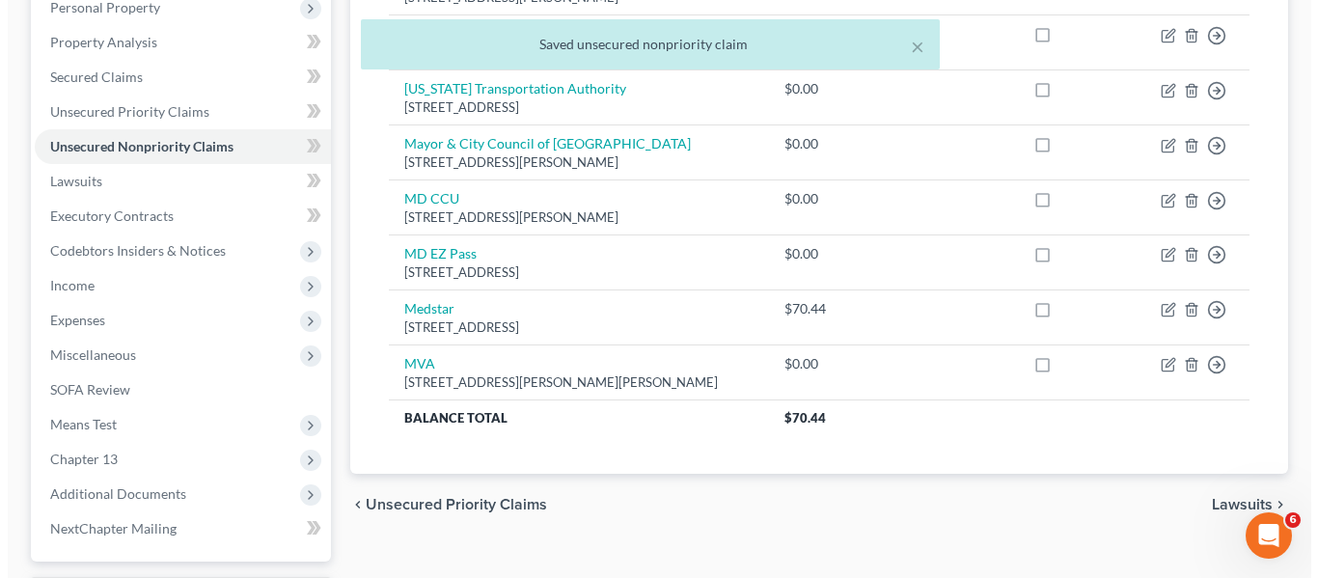
scroll to position [350, 0]
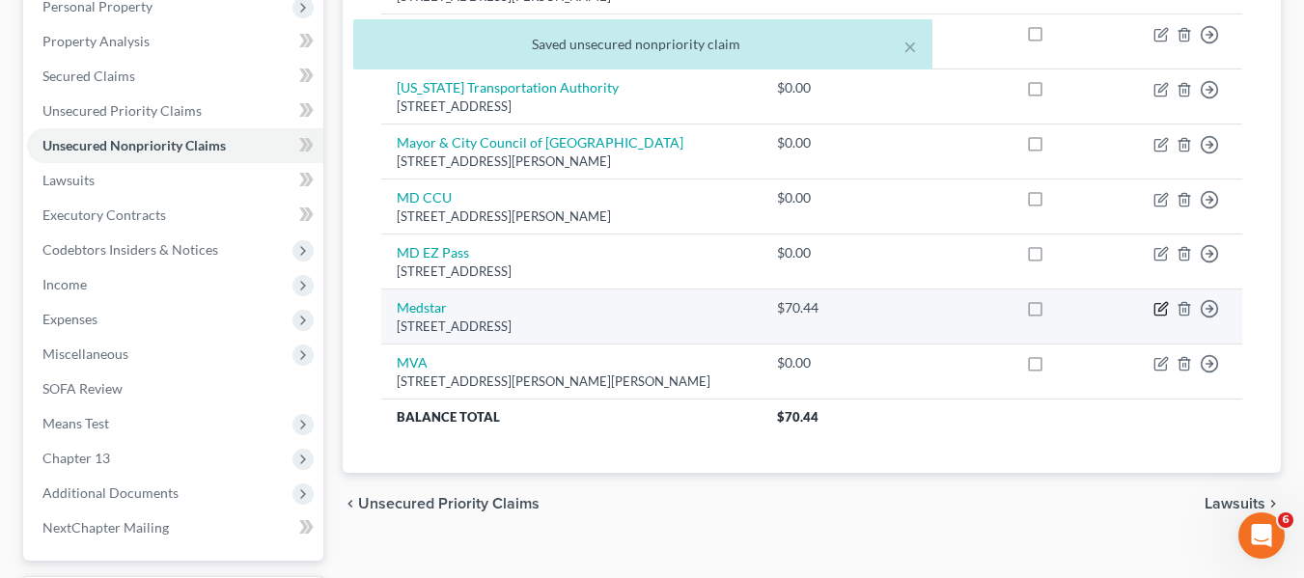
click at [1159, 306] on icon "button" at bounding box center [1160, 308] width 15 height 15
select select "20"
select select "0"
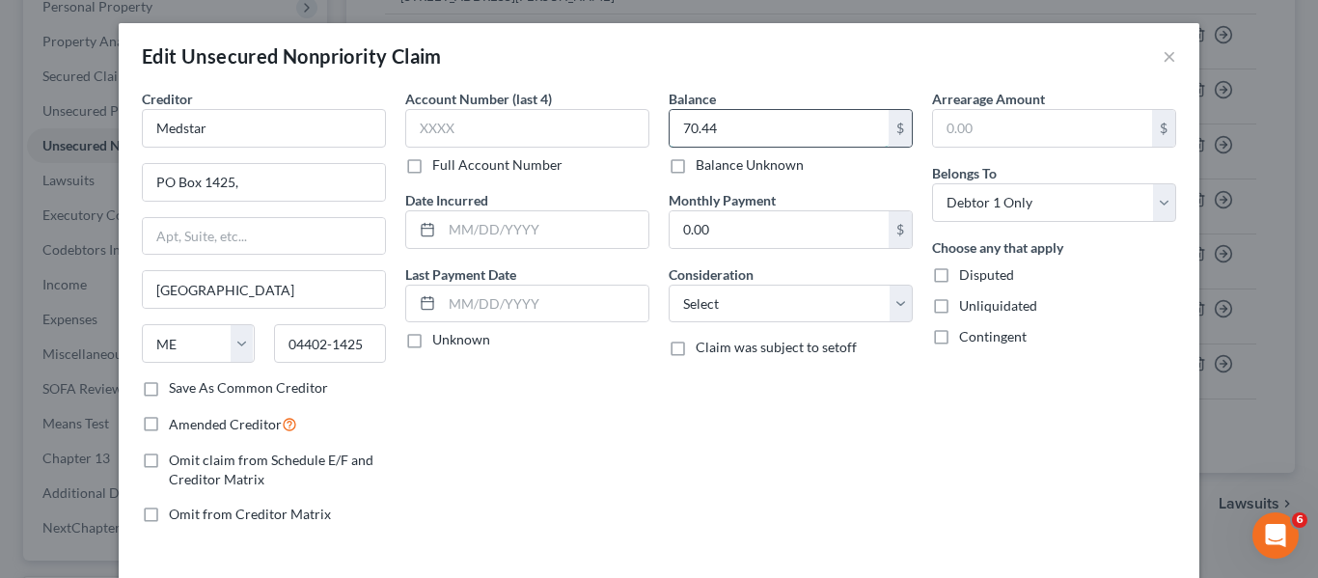
click at [788, 124] on input "70.44" at bounding box center [779, 128] width 219 height 37
click at [1043, 428] on div "Arrearage Amount $ Belongs To * Select Debtor 1 Only Debtor 2 Only Debtor 1 And…" at bounding box center [1054, 314] width 263 height 451
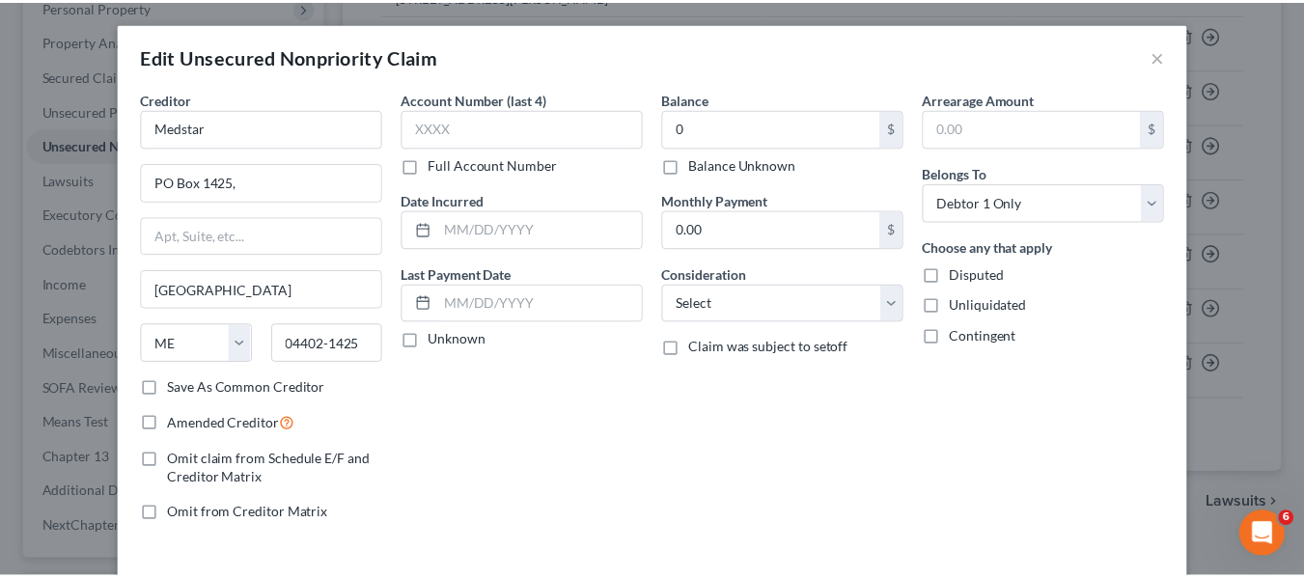
scroll to position [138, 0]
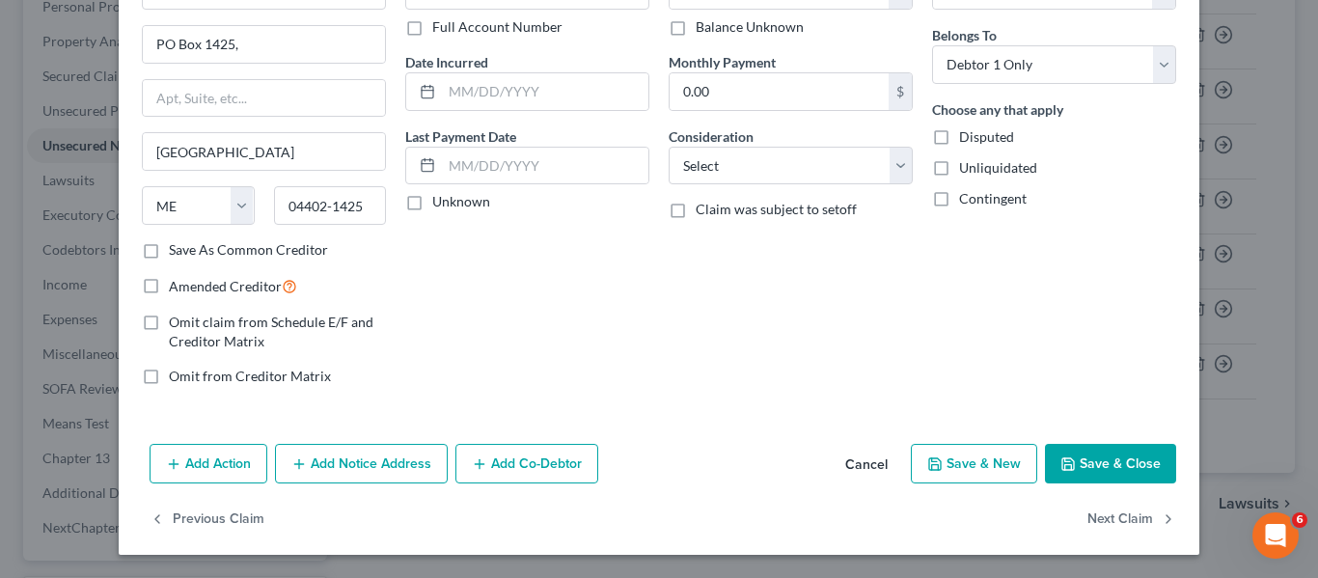
click at [1058, 453] on button "Save & Close" at bounding box center [1110, 464] width 131 height 41
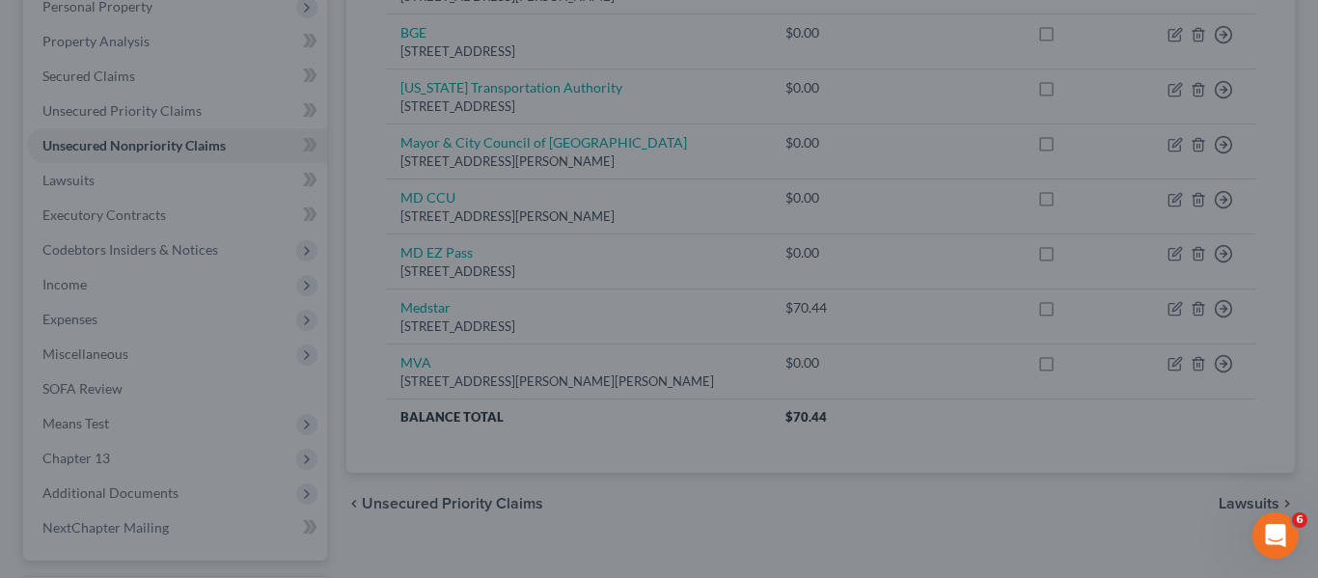
type input "0.00"
type input "0"
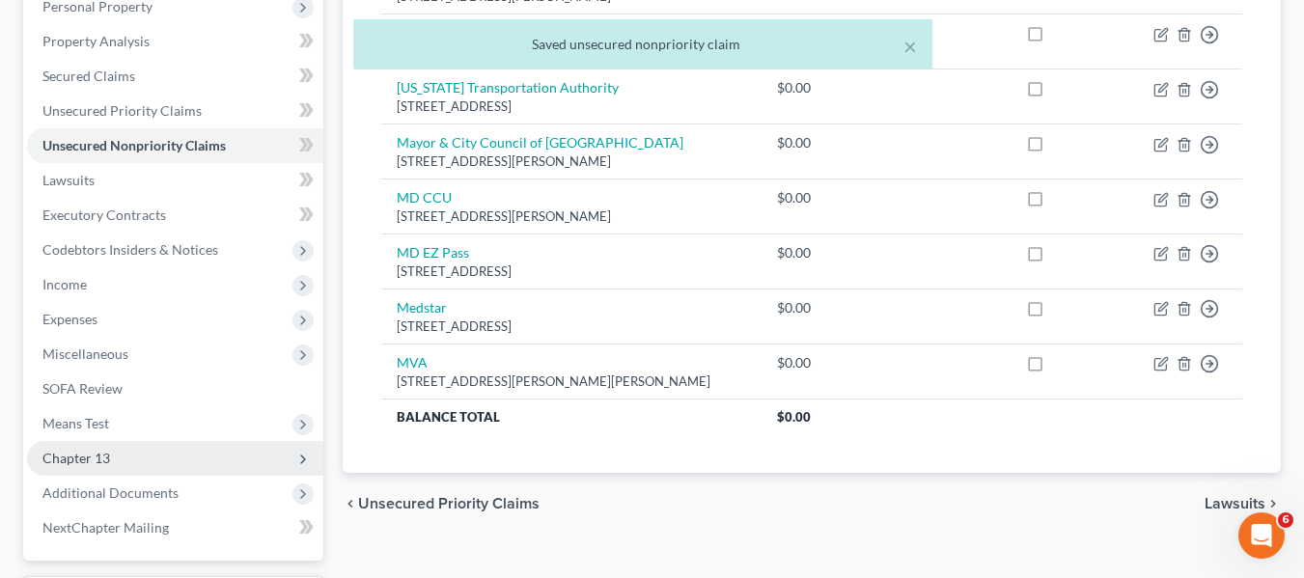
click at [65, 456] on span "Chapter 13" at bounding box center [76, 458] width 68 height 16
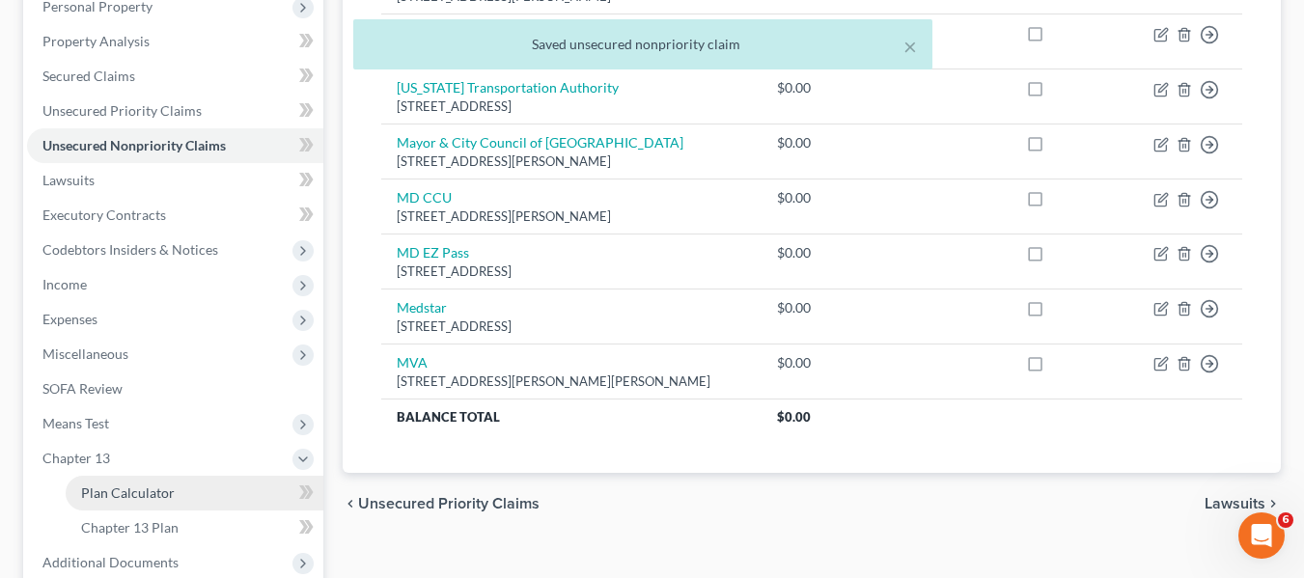
click at [96, 491] on span "Plan Calculator" at bounding box center [128, 492] width 94 height 16
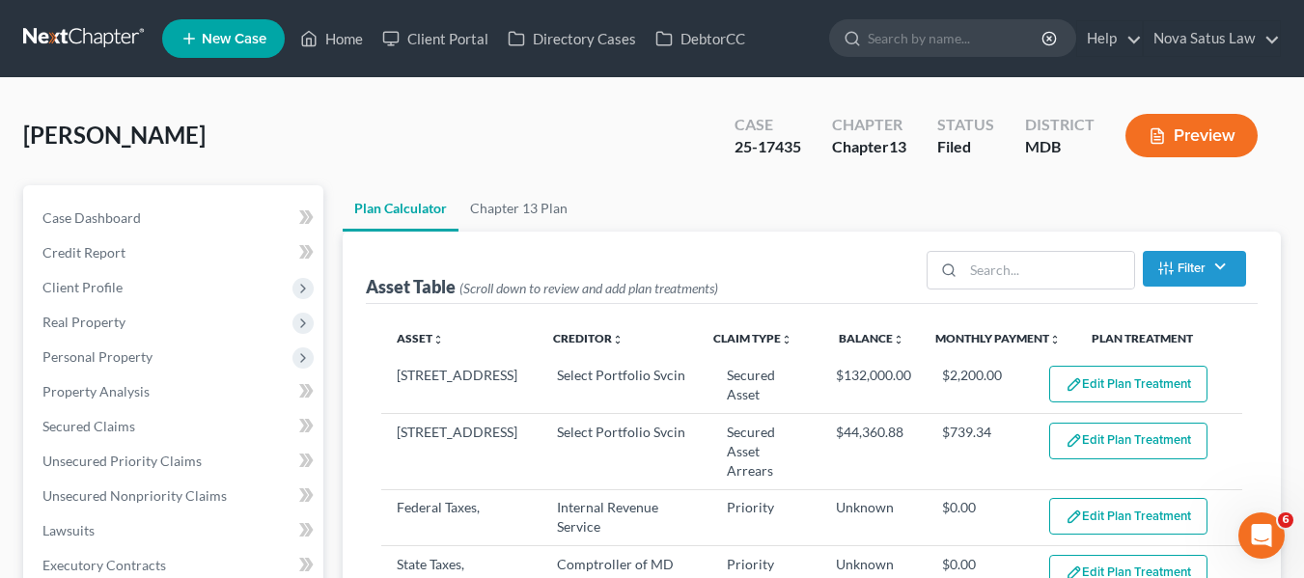
select select "59"
click at [538, 200] on link "Chapter 13 Plan" at bounding box center [518, 208] width 121 height 46
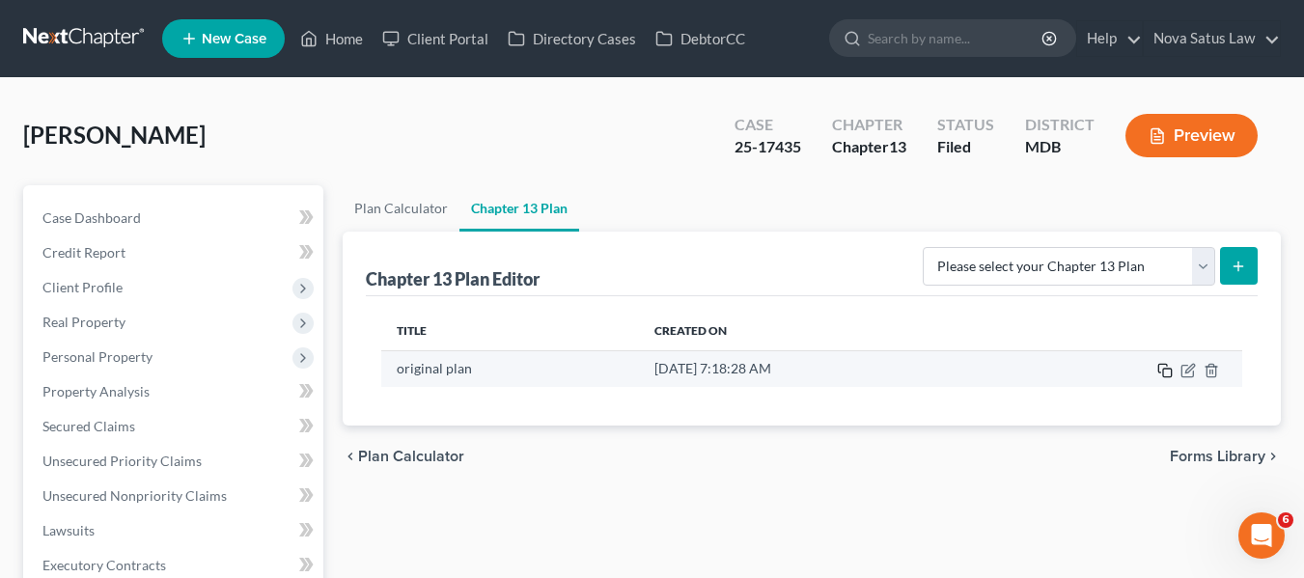
click at [1167, 368] on icon "button" at bounding box center [1164, 370] width 15 height 15
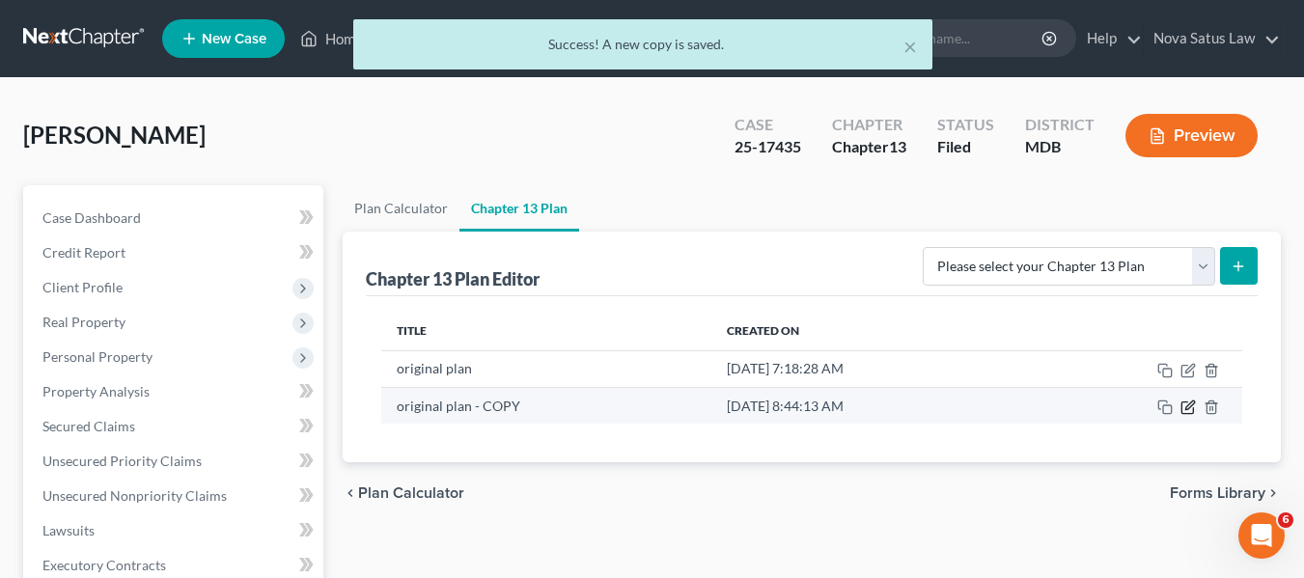
click at [1187, 405] on icon "button" at bounding box center [1187, 407] width 15 height 15
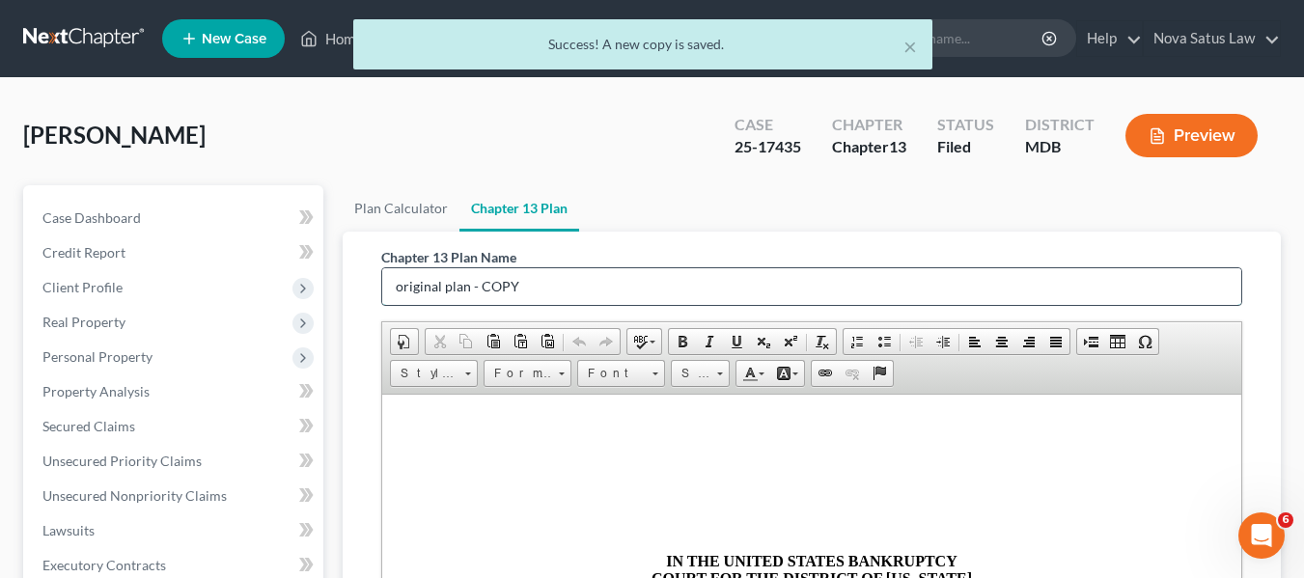
click at [633, 286] on input "original plan - COPY" at bounding box center [811, 286] width 859 height 37
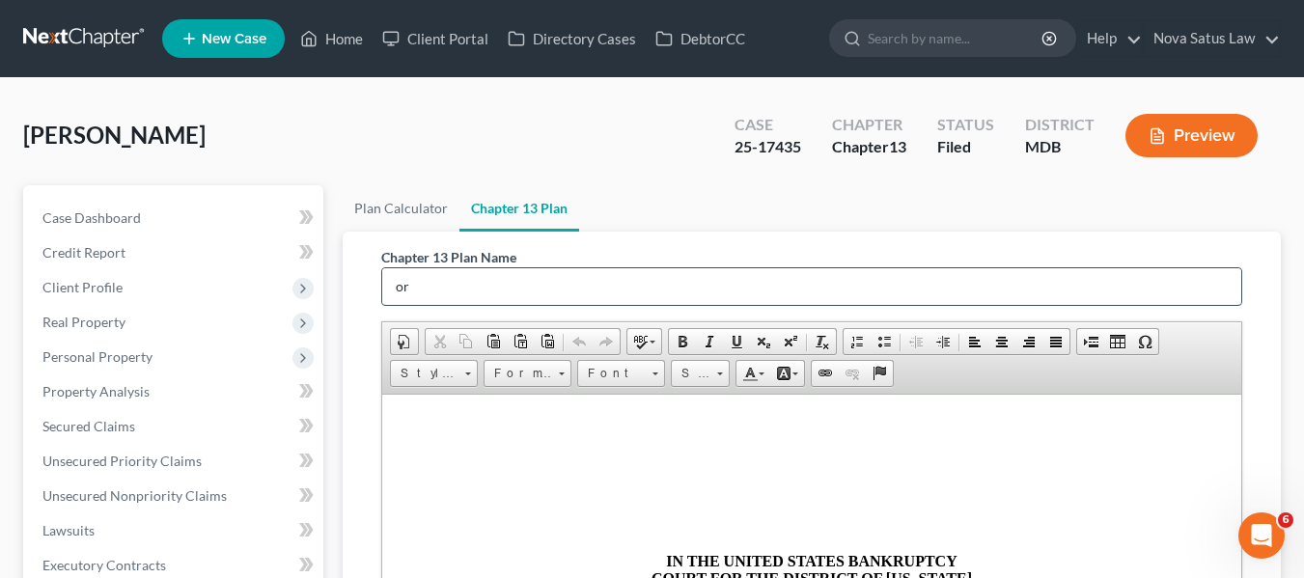
type input "o"
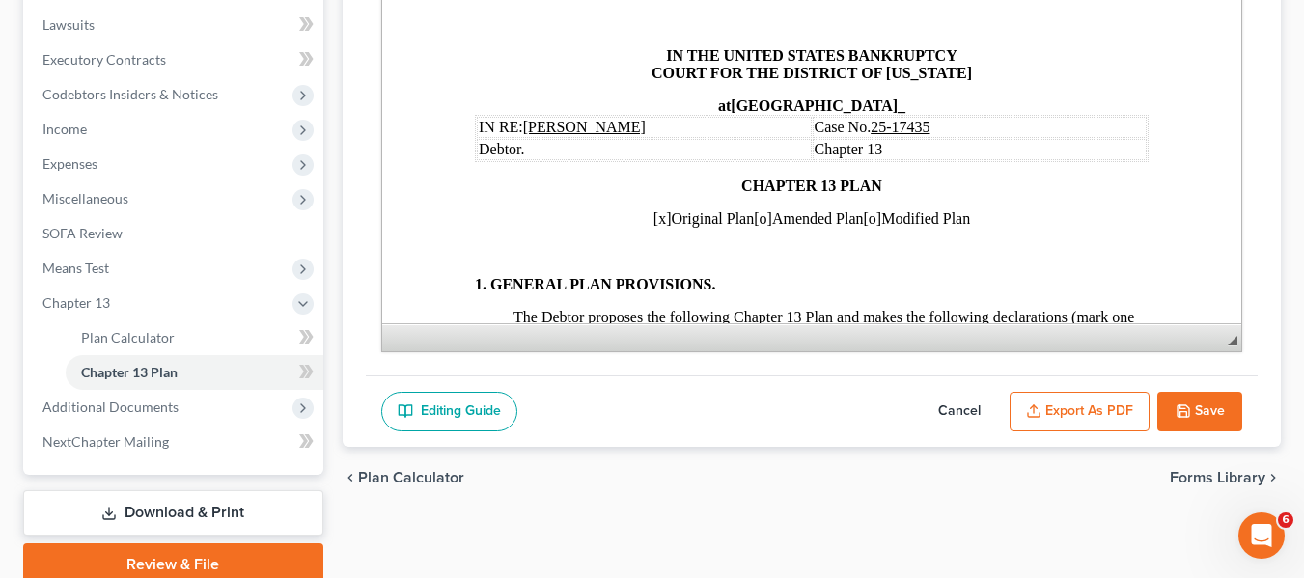
type input "amended plan 101125"
click at [652, 217] on span "[x]" at bounding box center [661, 218] width 18 height 16
click at [753, 214] on span "[o]" at bounding box center [762, 218] width 18 height 16
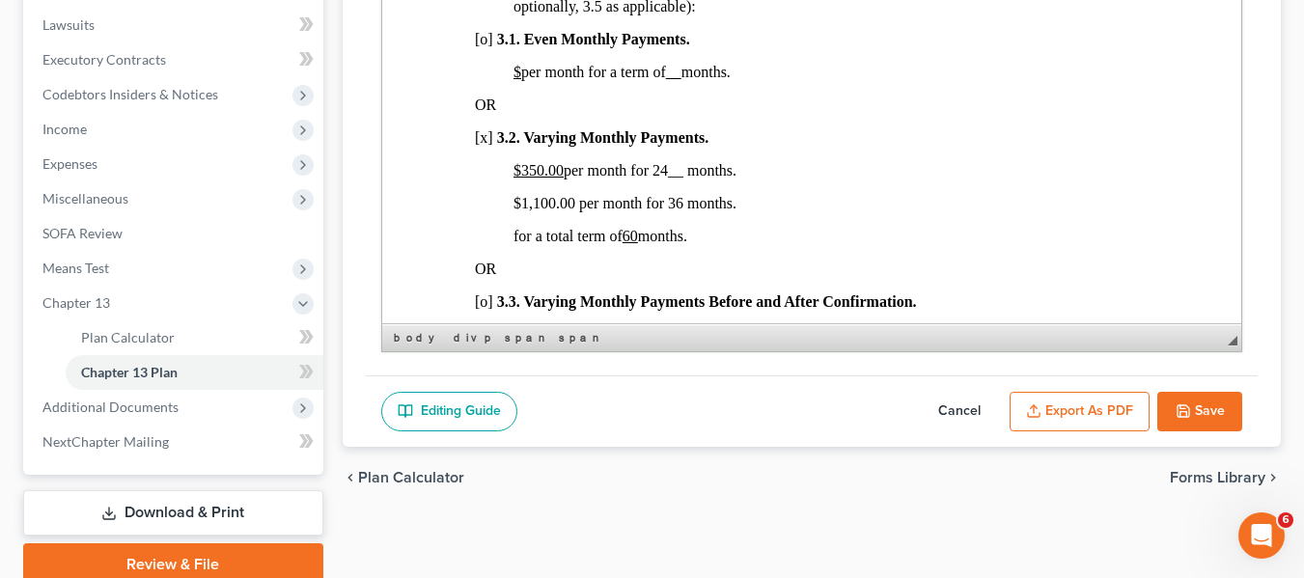
scroll to position [1329, 0]
click at [534, 210] on span "$1,100.00 per month for 36 months." at bounding box center [623, 202] width 223 height 16
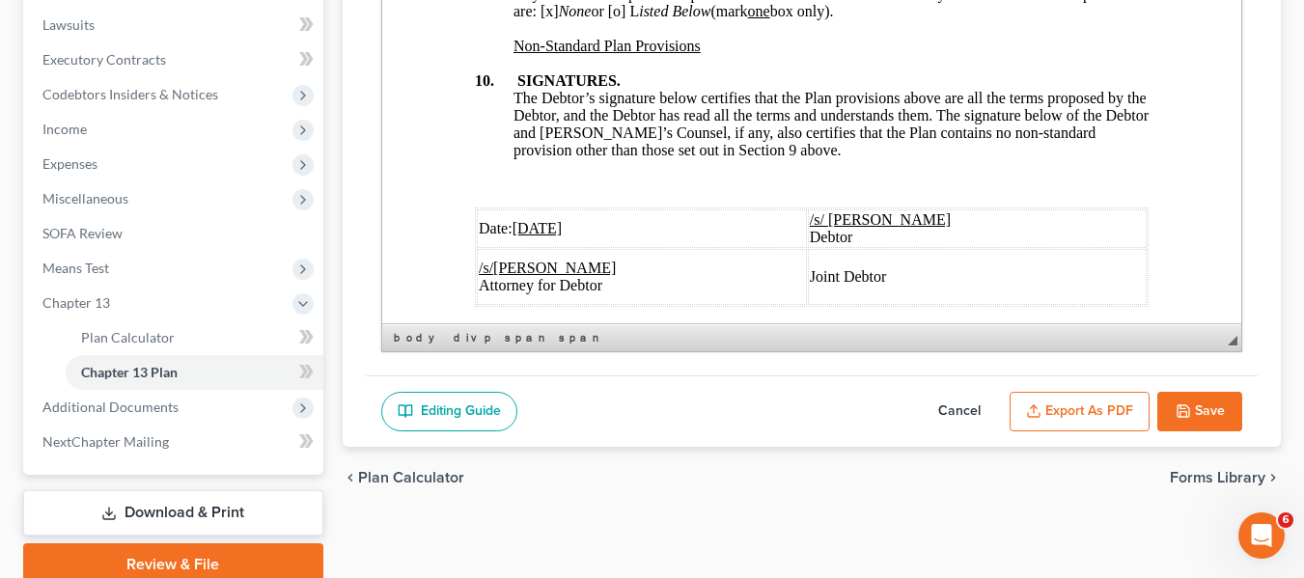
scroll to position [7489, 0]
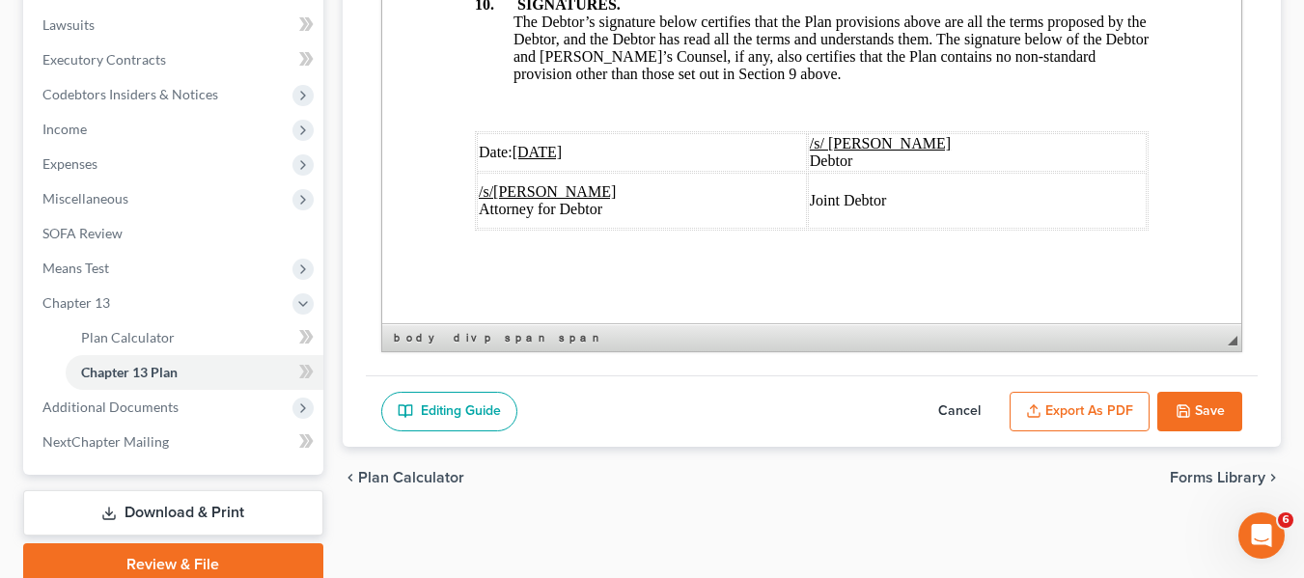
click at [517, 144] on u "[DATE]" at bounding box center [536, 152] width 50 height 16
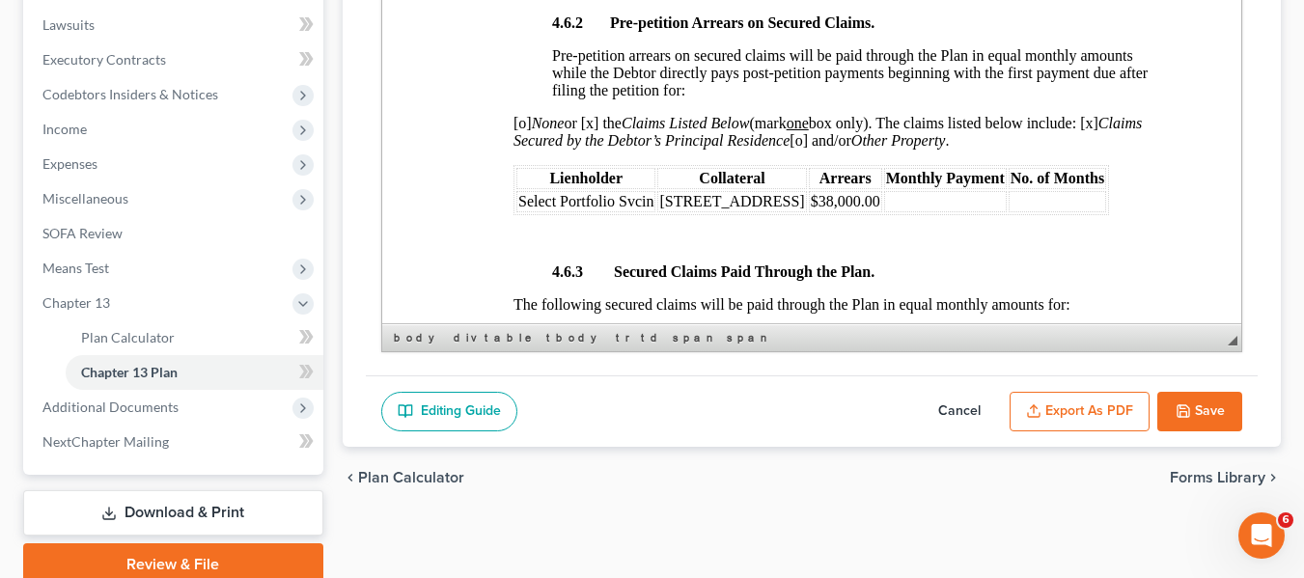
scroll to position [3367, 0]
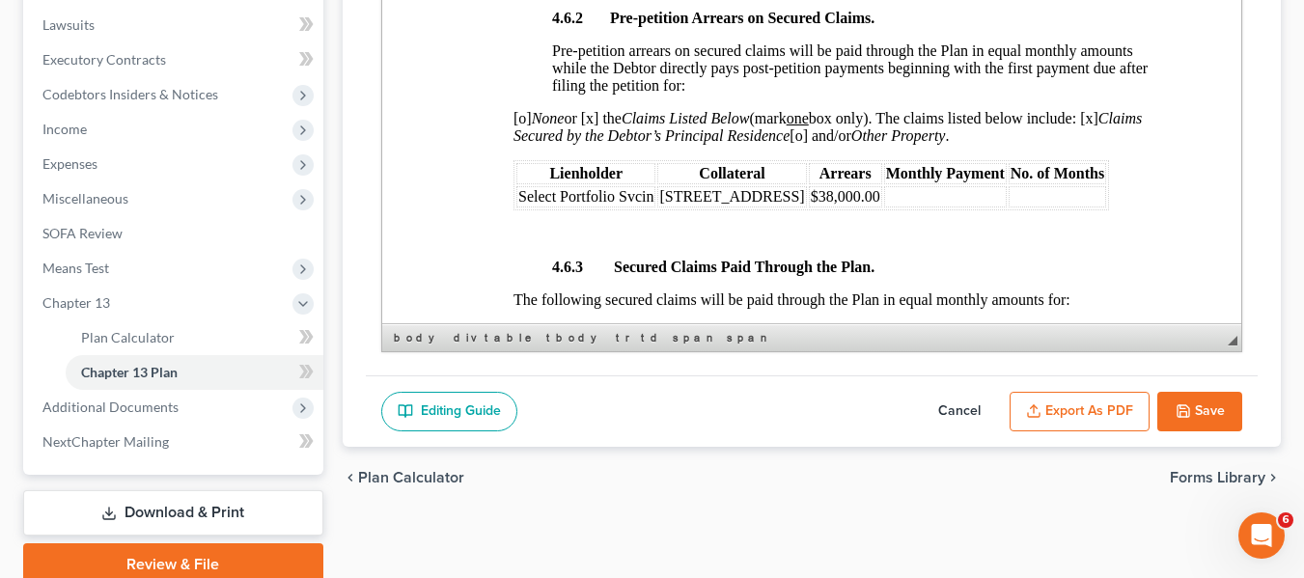
click at [865, 205] on span "$38,000.00" at bounding box center [844, 196] width 69 height 16
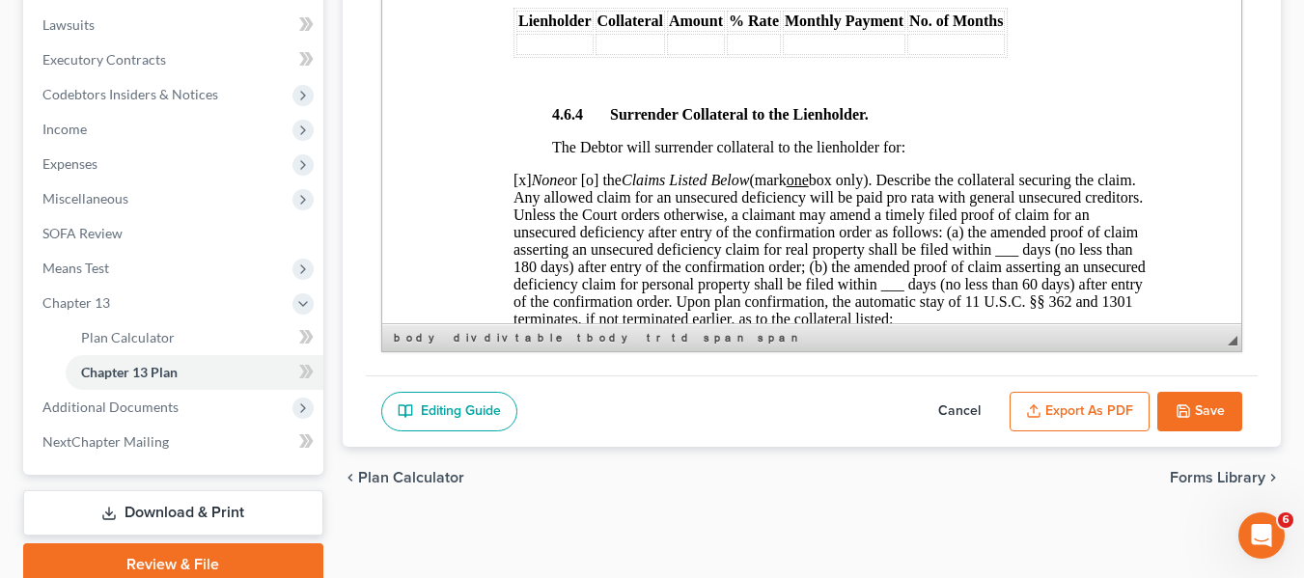
click at [1213, 398] on button "Save" at bounding box center [1199, 412] width 85 height 41
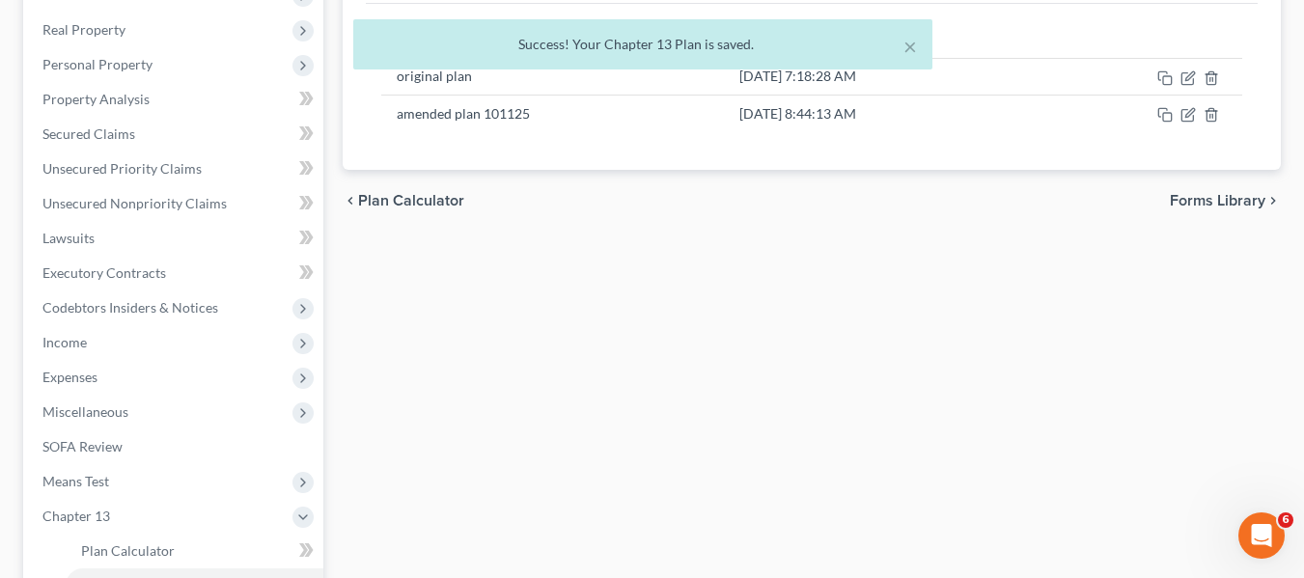
scroll to position [291, 0]
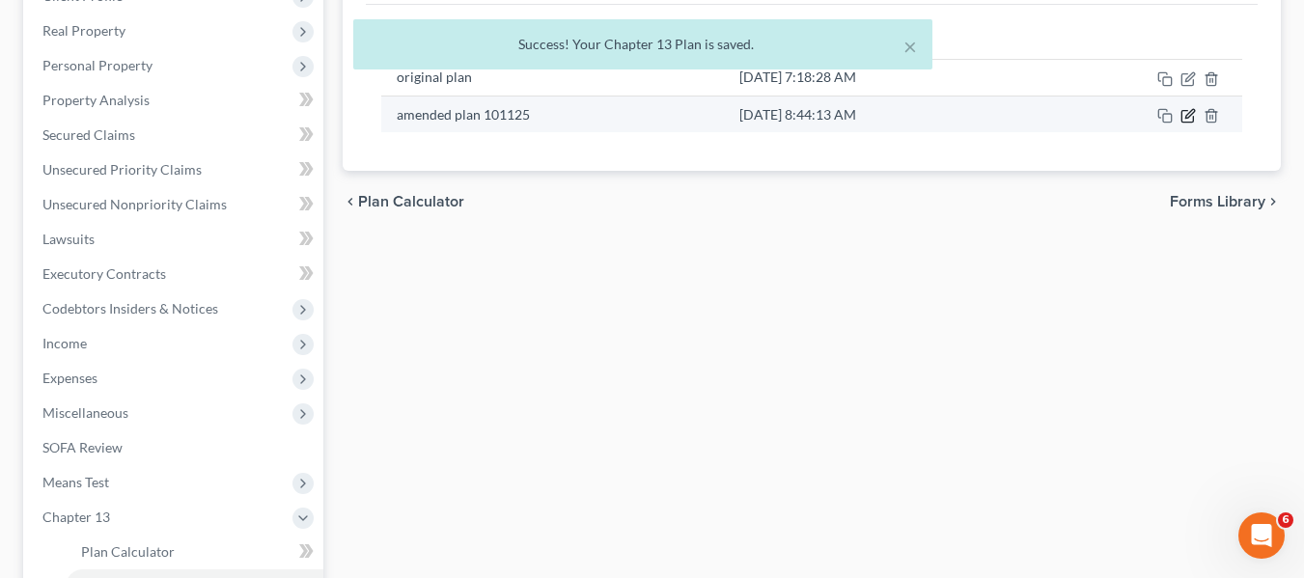
click at [1185, 112] on icon "button" at bounding box center [1187, 115] width 15 height 15
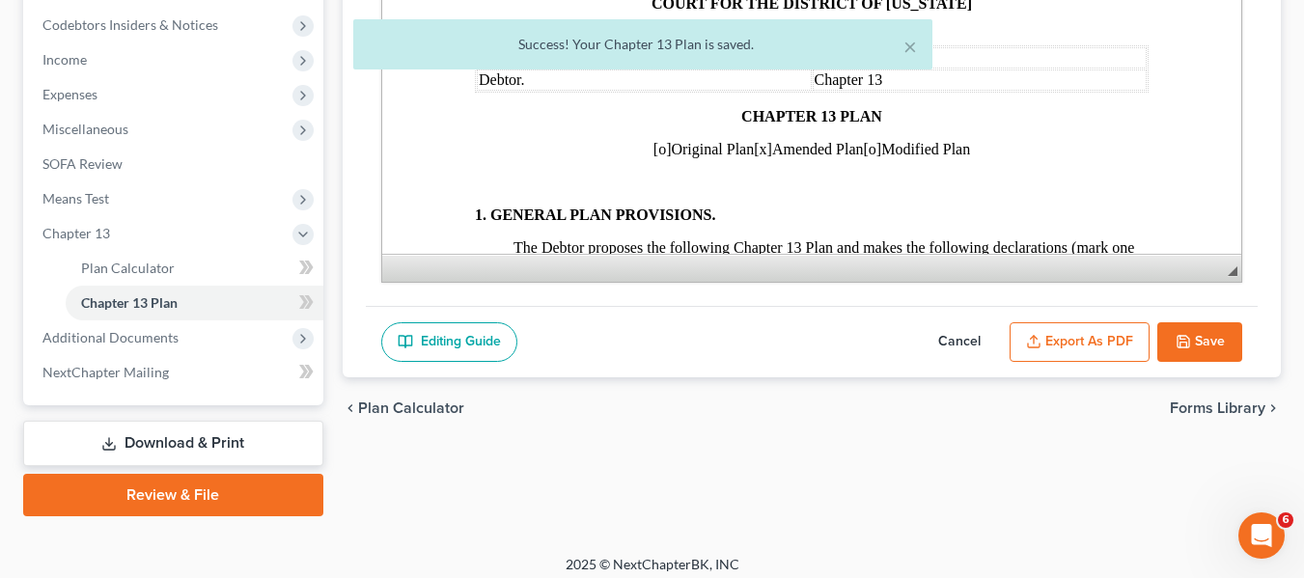
scroll to position [587, 0]
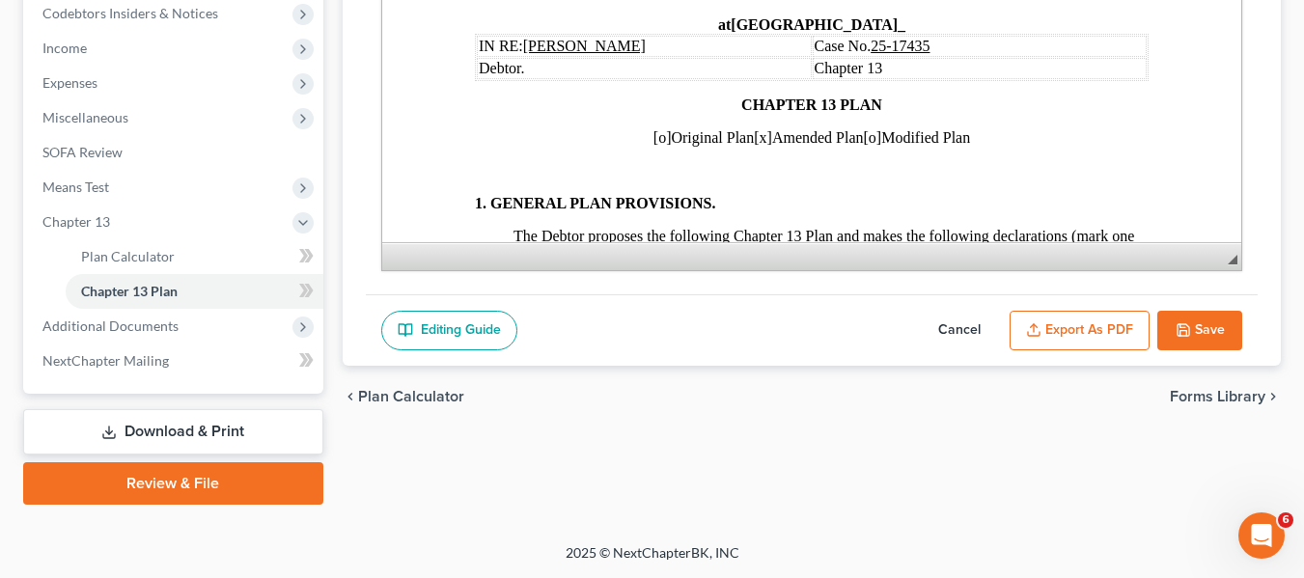
click at [1080, 322] on button "Export as PDF" at bounding box center [1079, 331] width 140 height 41
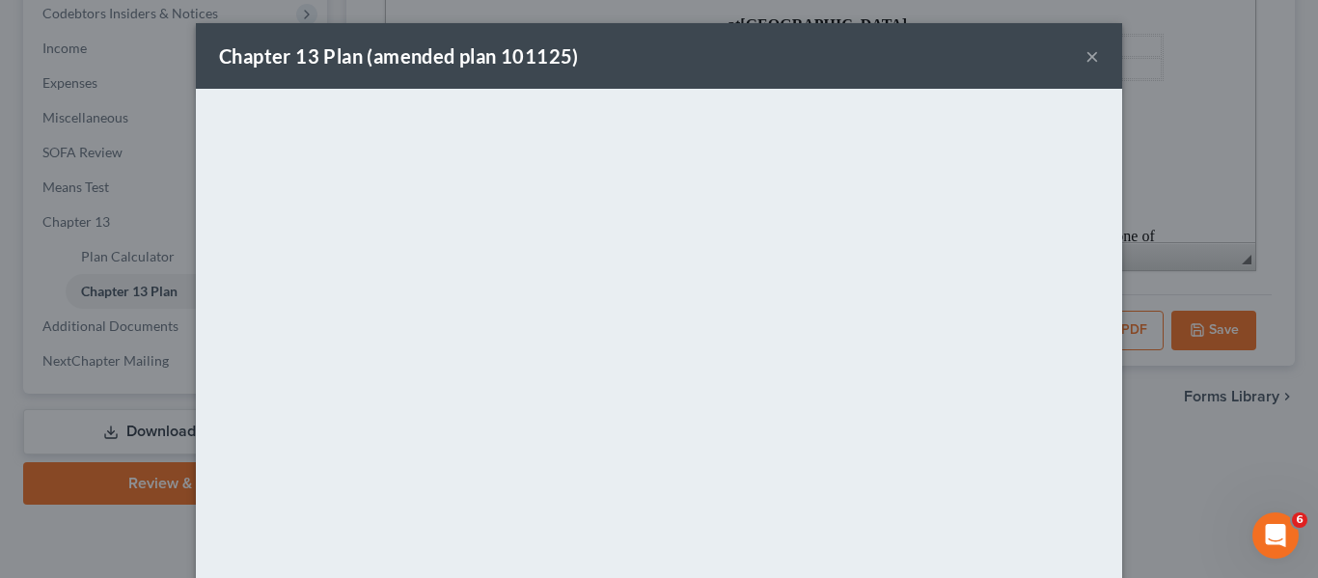
click at [1086, 56] on button "×" at bounding box center [1093, 55] width 14 height 23
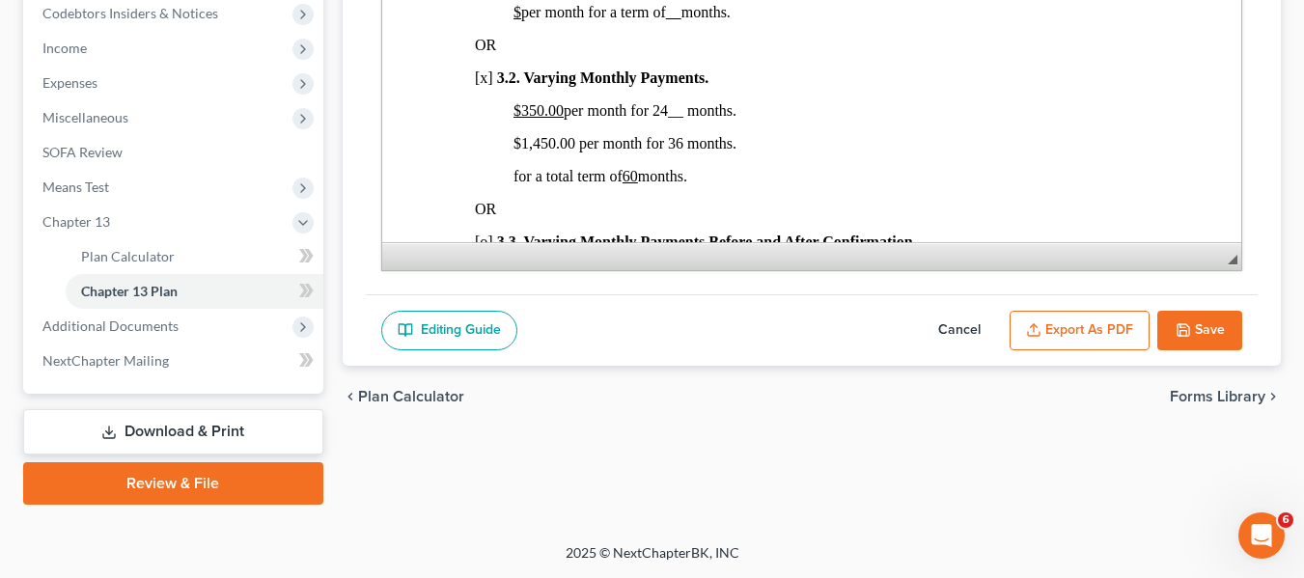
scroll to position [1310, 0]
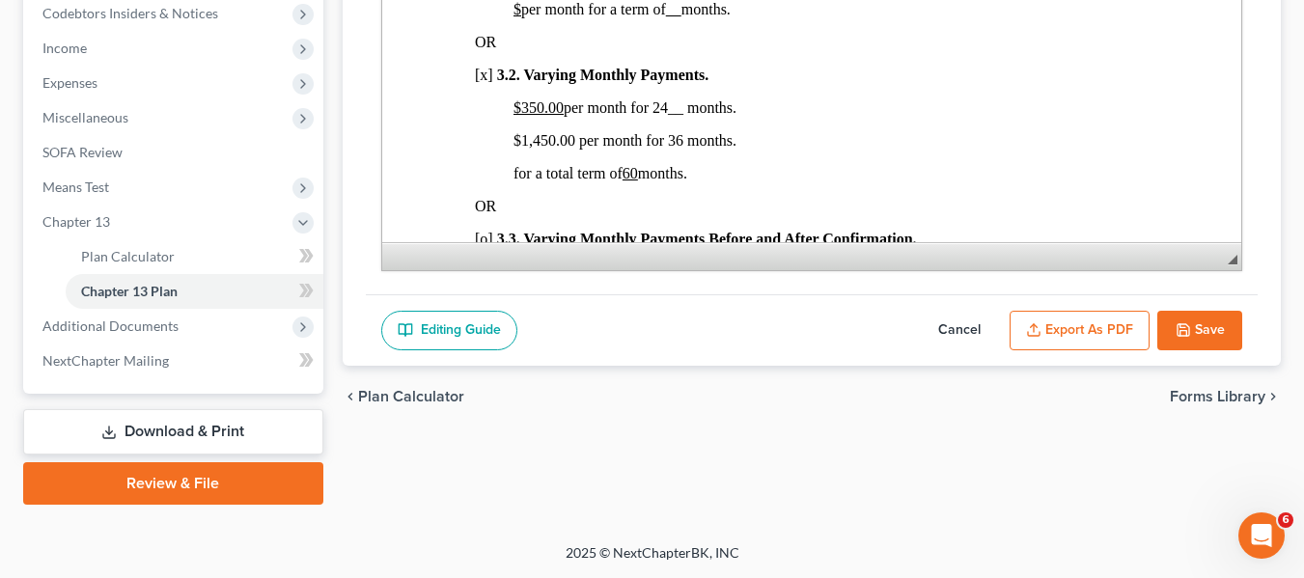
click at [1197, 341] on button "Save" at bounding box center [1199, 331] width 85 height 41
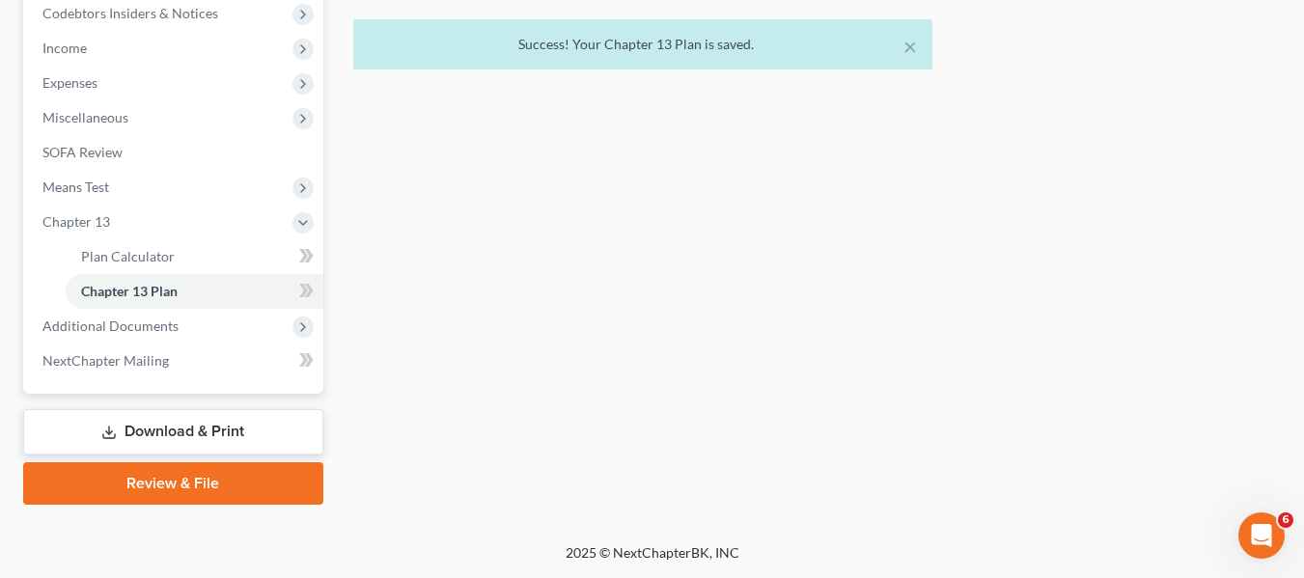
scroll to position [0, 0]
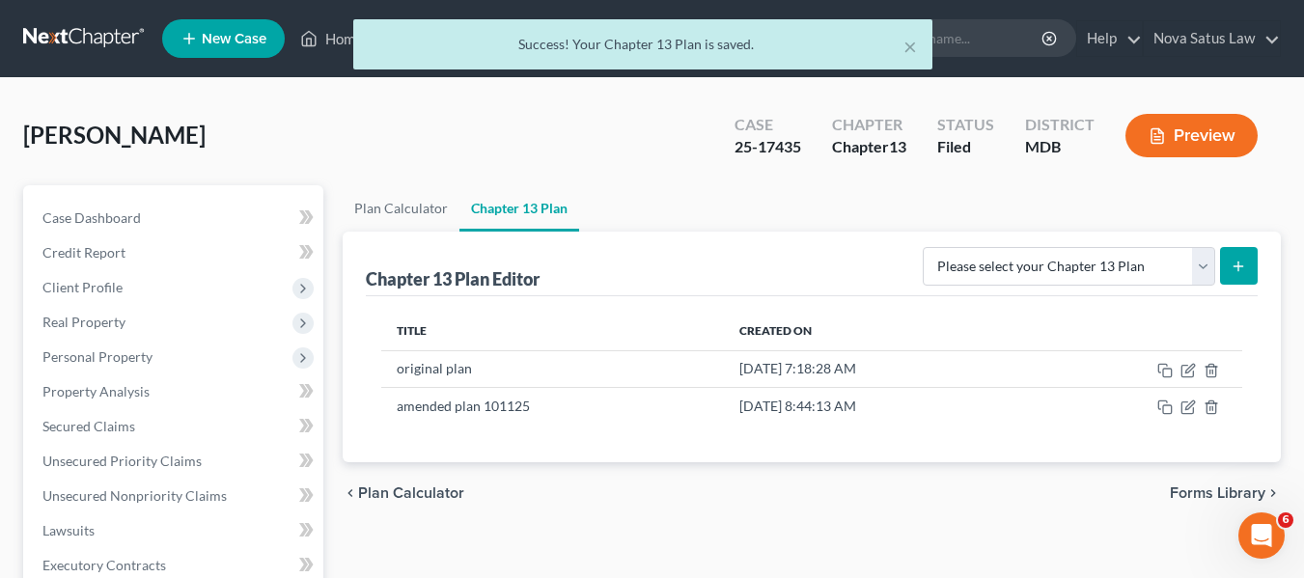
click at [331, 42] on div "× Success! Your Chapter 13 Plan is saved." at bounding box center [642, 49] width 1304 height 60
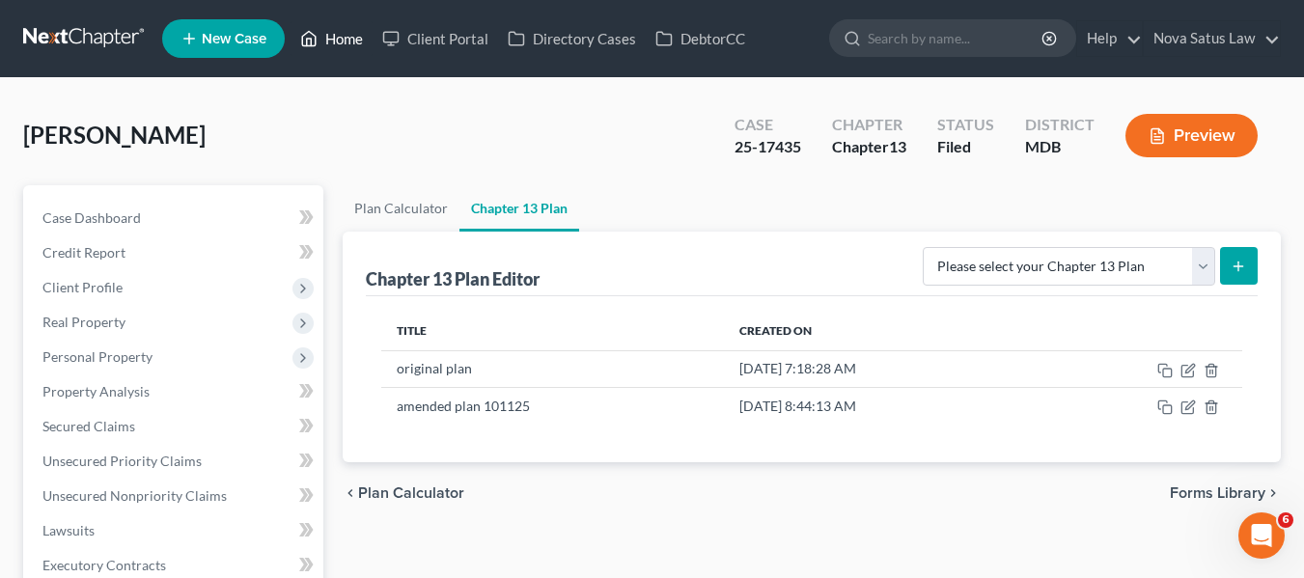
click at [334, 42] on div "Home New Case Client Portal Directory Cases DebtorCC Nova Satus Law [PERSON_NAM…" at bounding box center [652, 582] width 1304 height 1165
click at [349, 35] on link "Home" at bounding box center [331, 38] width 82 height 35
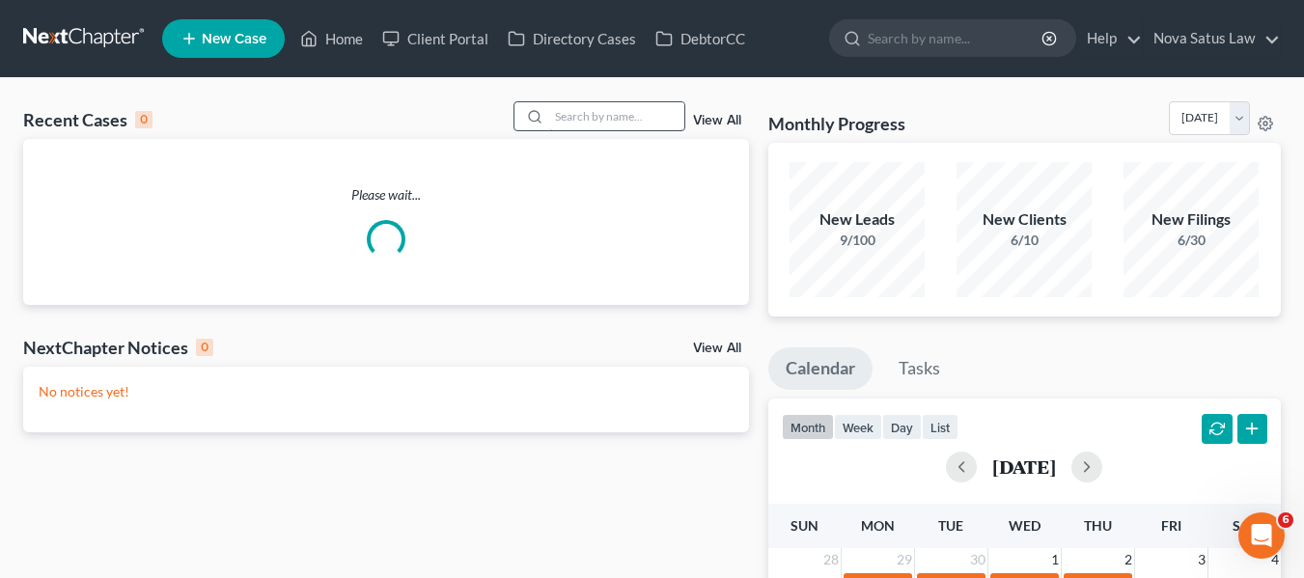
click at [600, 121] on input "search" at bounding box center [616, 116] width 135 height 28
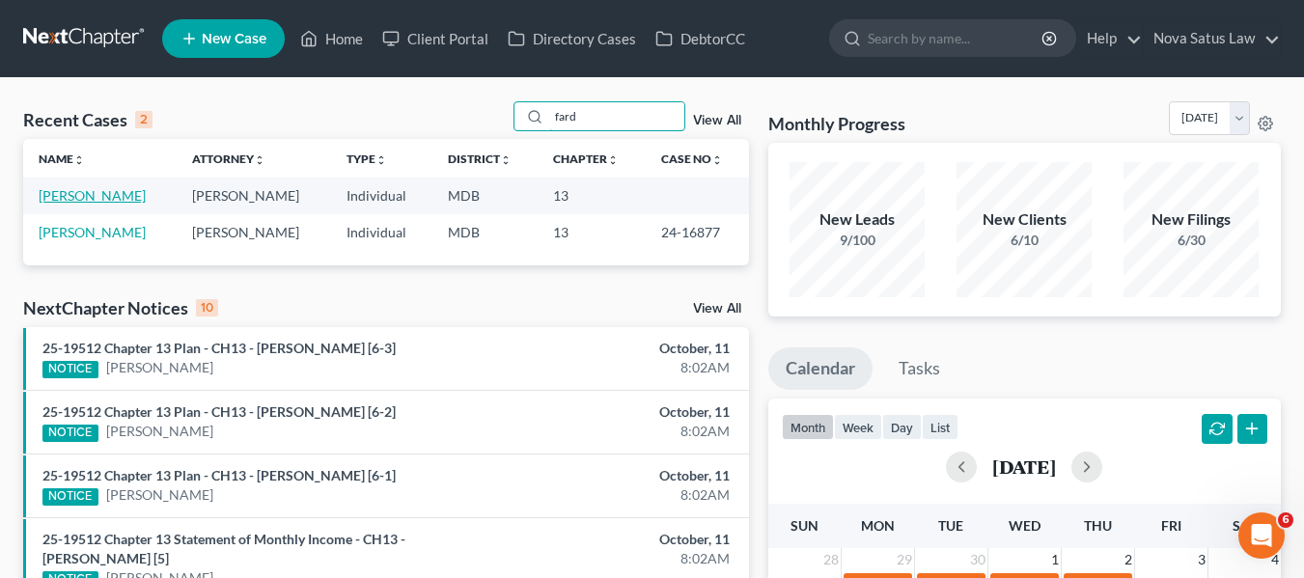
type input "fard"
click at [73, 200] on link "[PERSON_NAME]" at bounding box center [92, 195] width 107 height 16
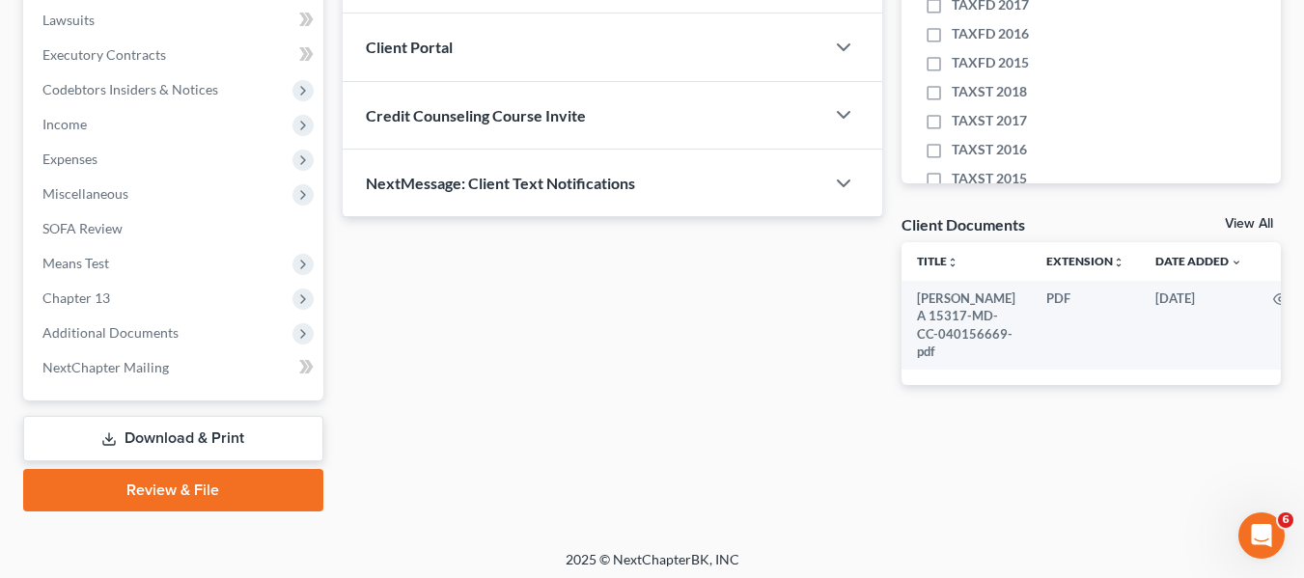
scroll to position [517, 0]
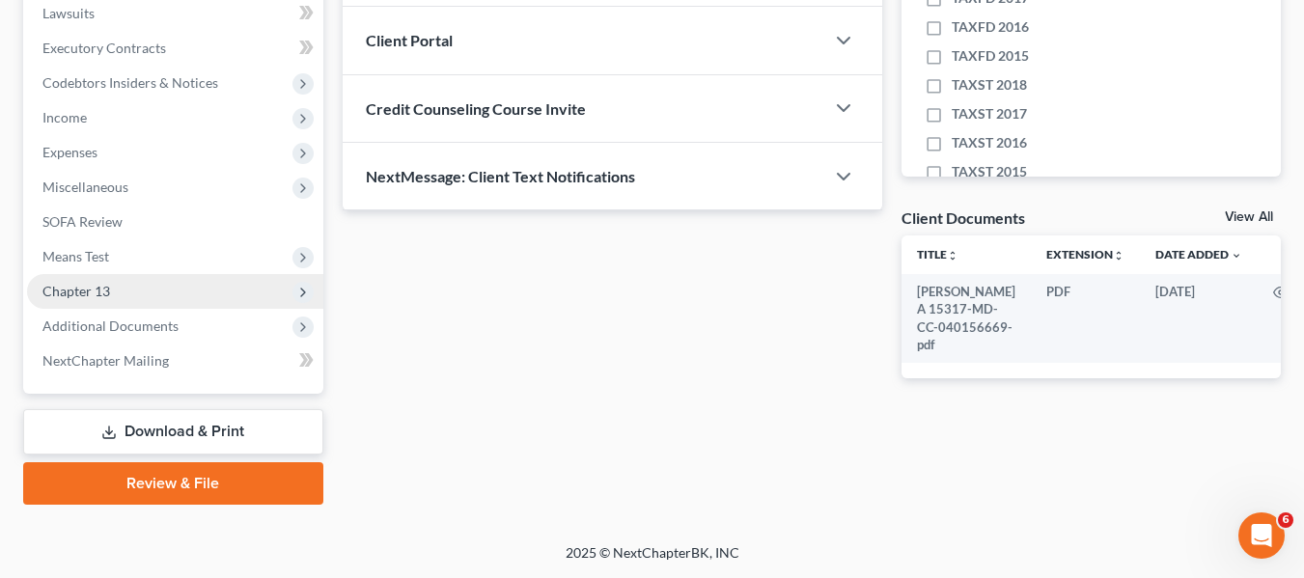
click at [70, 293] on span "Chapter 13" at bounding box center [76, 291] width 68 height 16
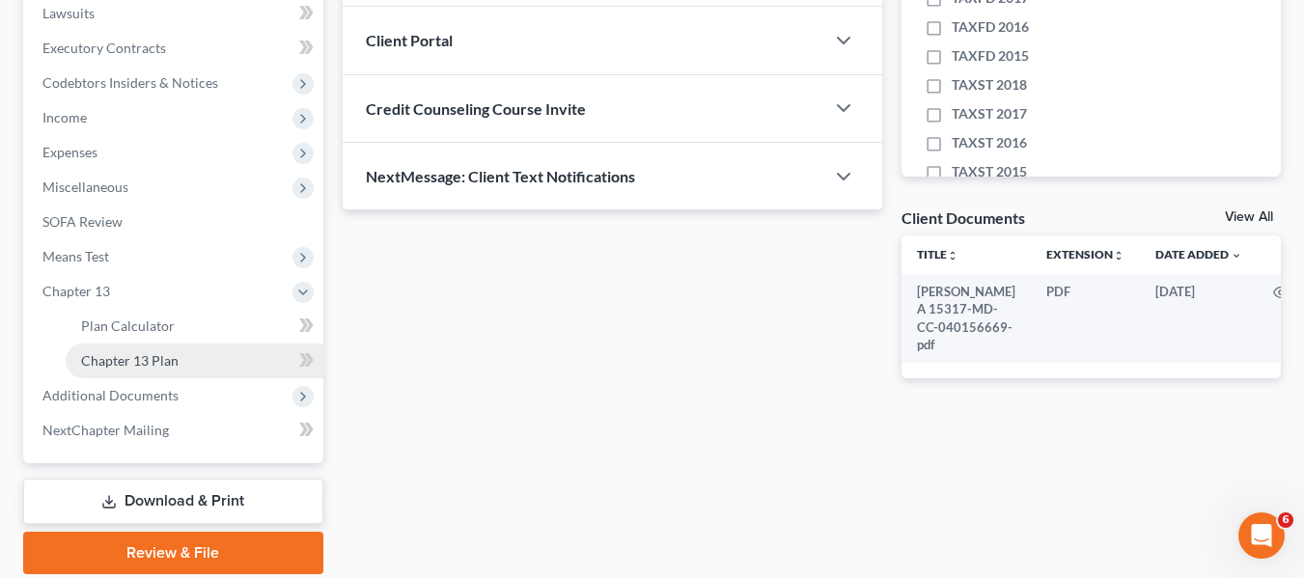
click at [100, 367] on span "Chapter 13 Plan" at bounding box center [129, 360] width 97 height 16
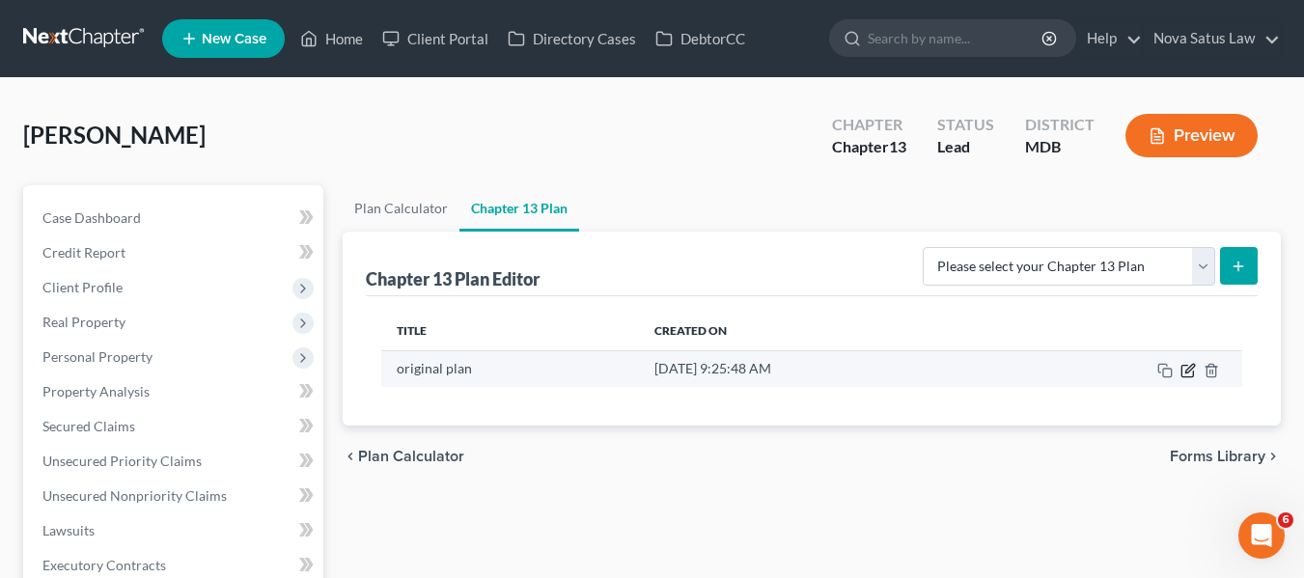
click at [1186, 367] on icon "button" at bounding box center [1187, 370] width 15 height 15
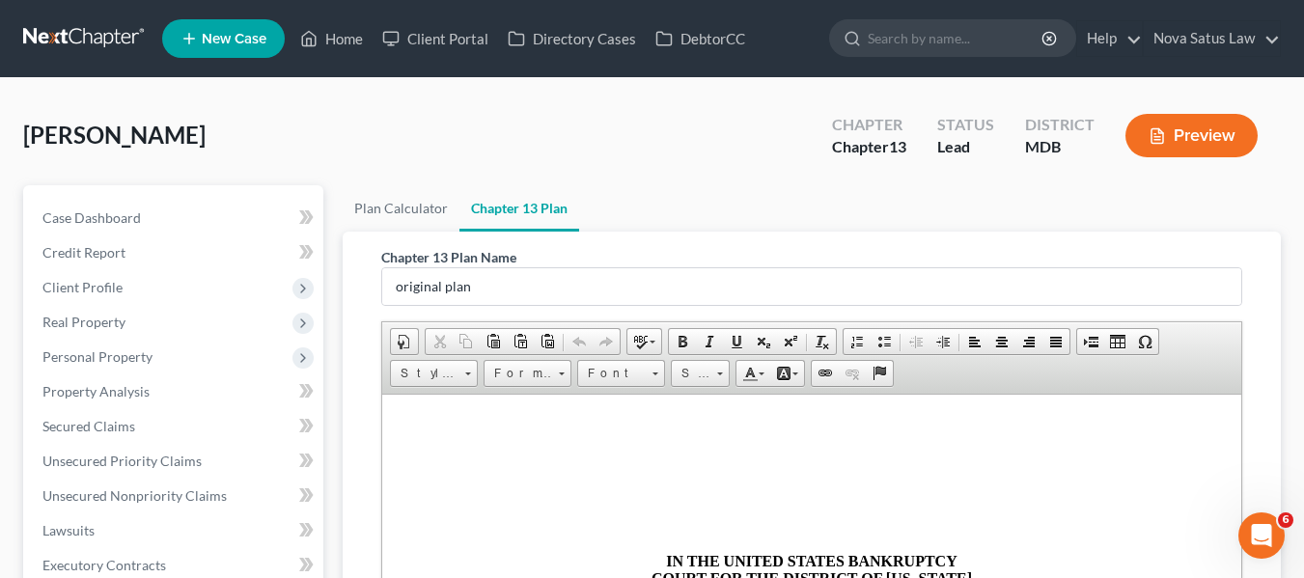
scroll to position [506, 0]
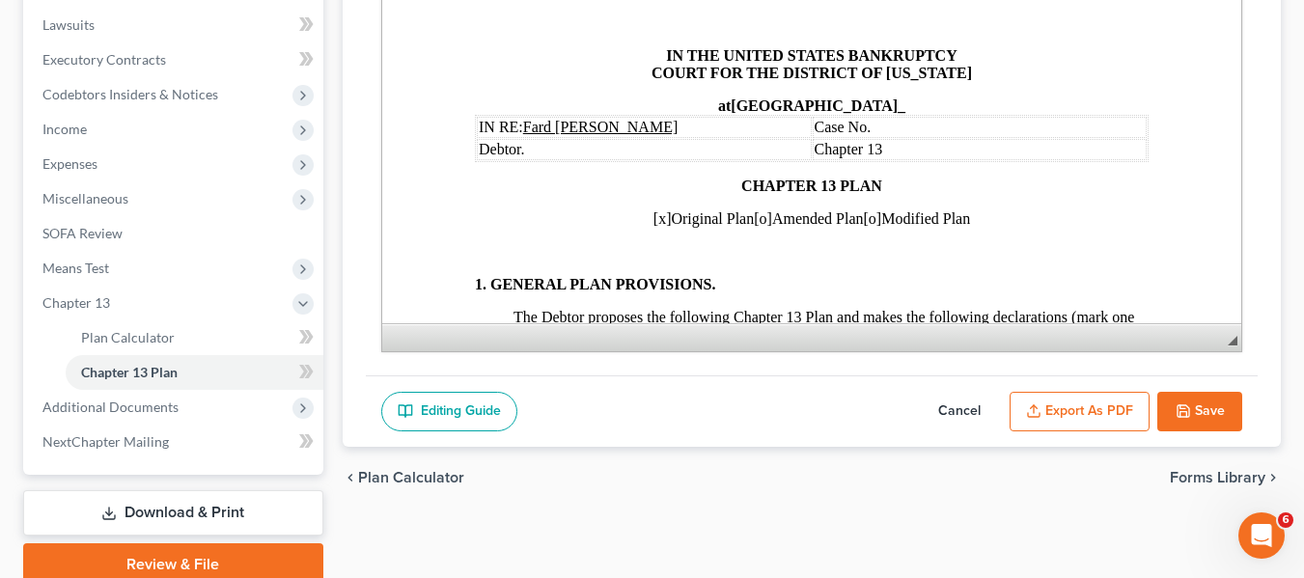
drag, startPoint x: 1317, startPoint y: 519, endPoint x: 449, endPoint y: 375, distance: 880.4
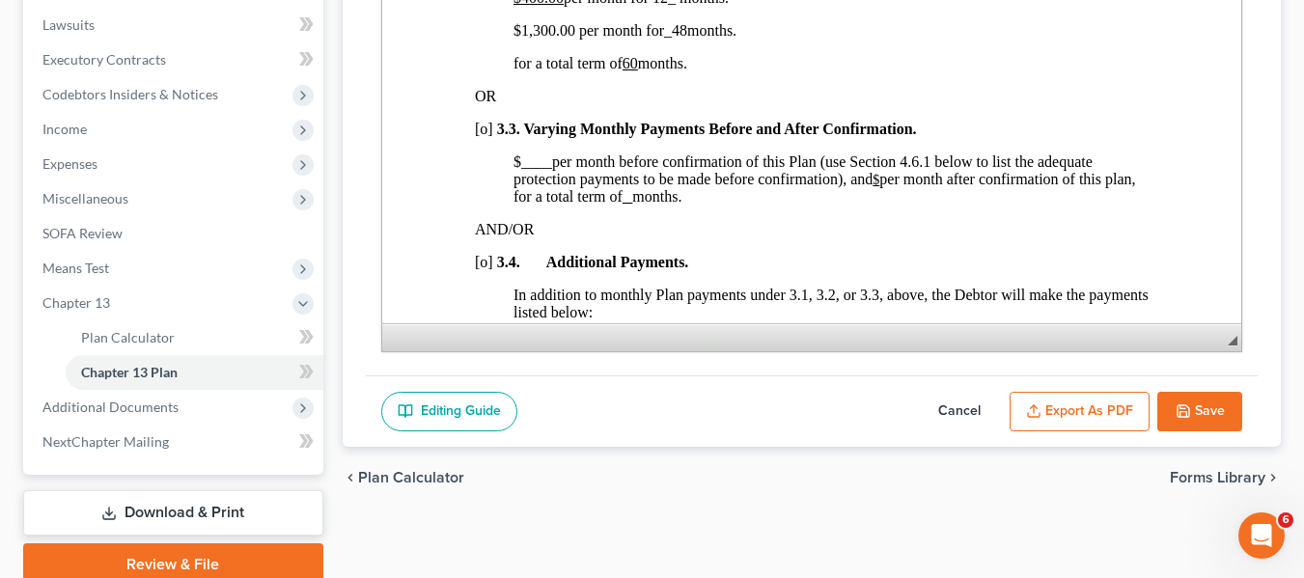
scroll to position [1502, 0]
click at [97, 163] on span "Expenses" at bounding box center [69, 163] width 55 height 16
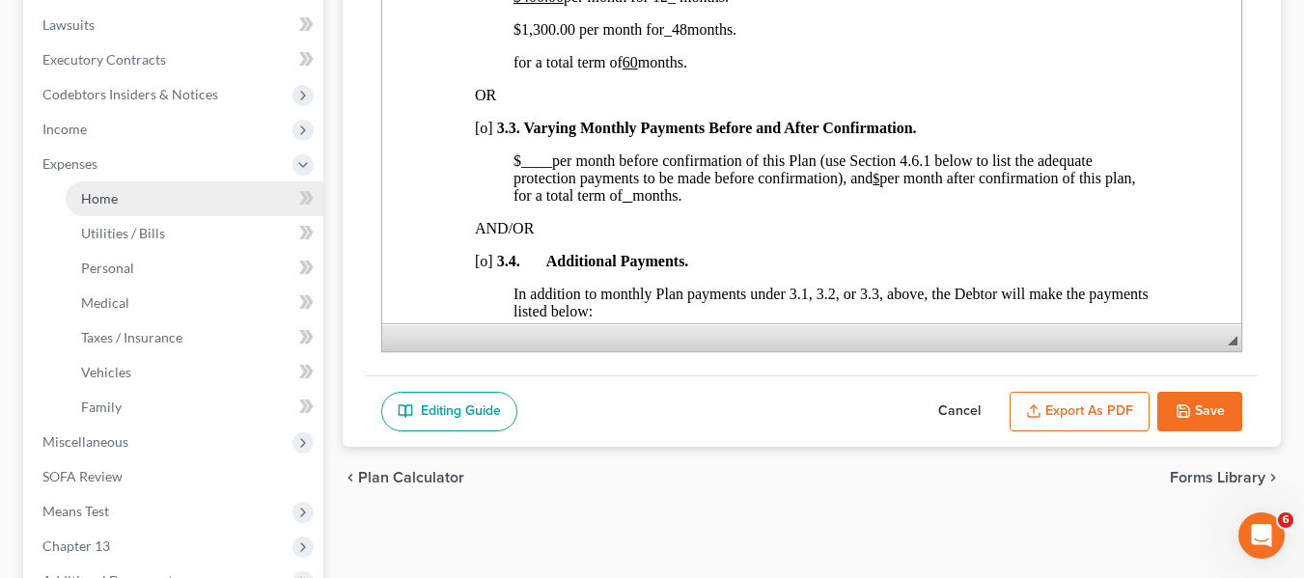
click at [111, 191] on span "Home" at bounding box center [99, 198] width 37 height 16
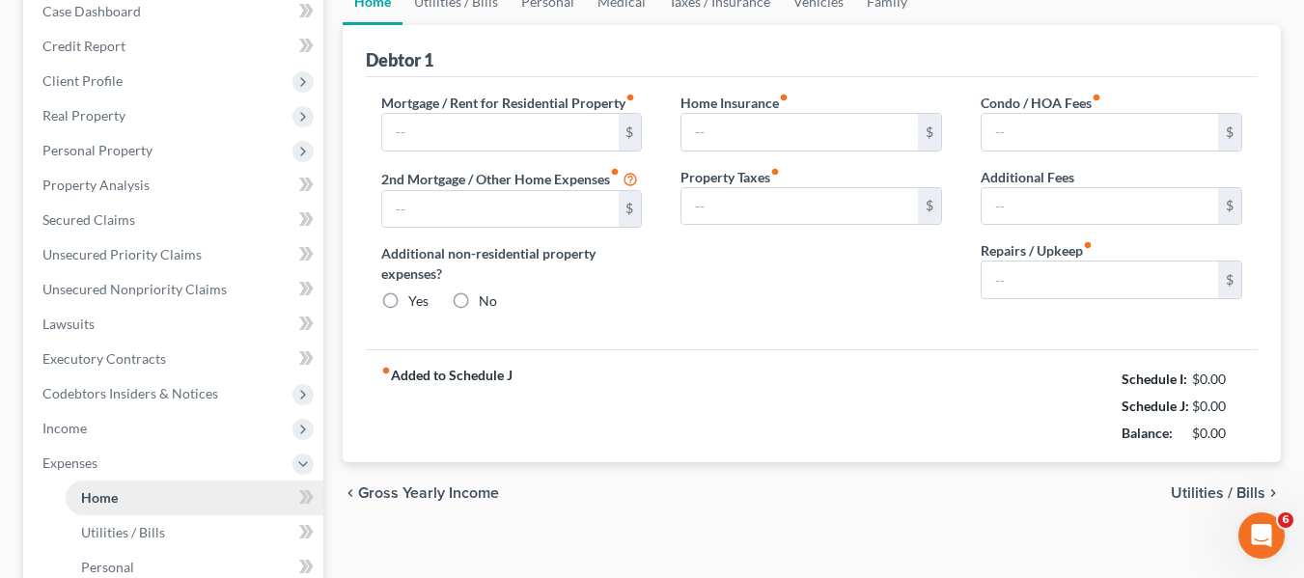
type input "730.00"
type input "0.00"
radio input "true"
type input "0.00"
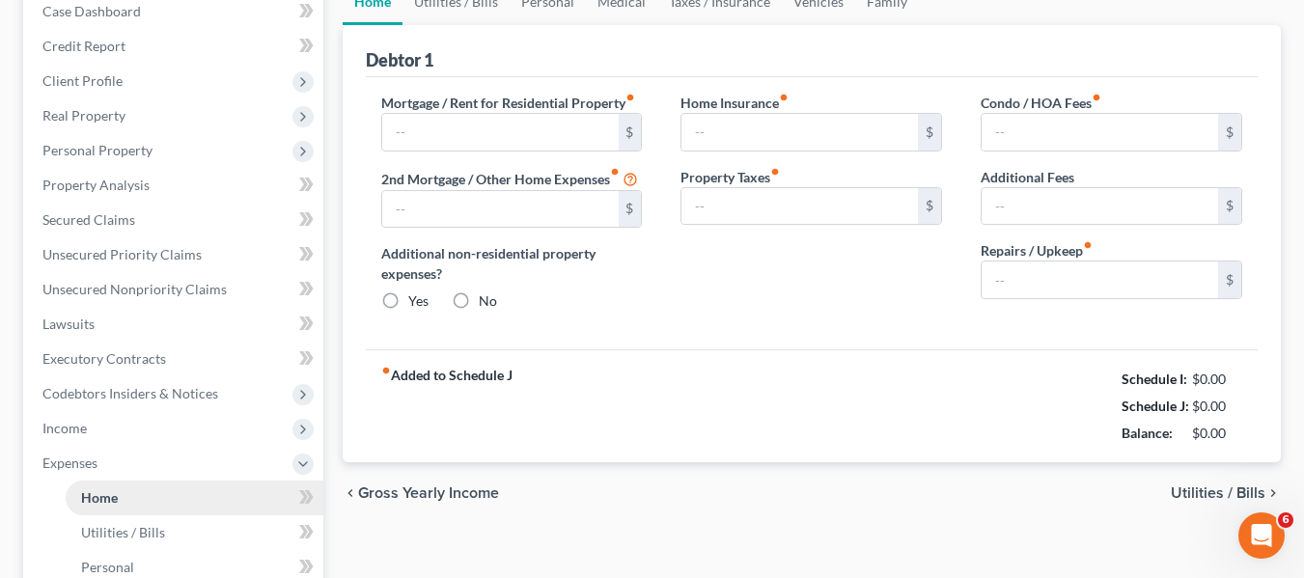
type input "0.00"
type input "100.00"
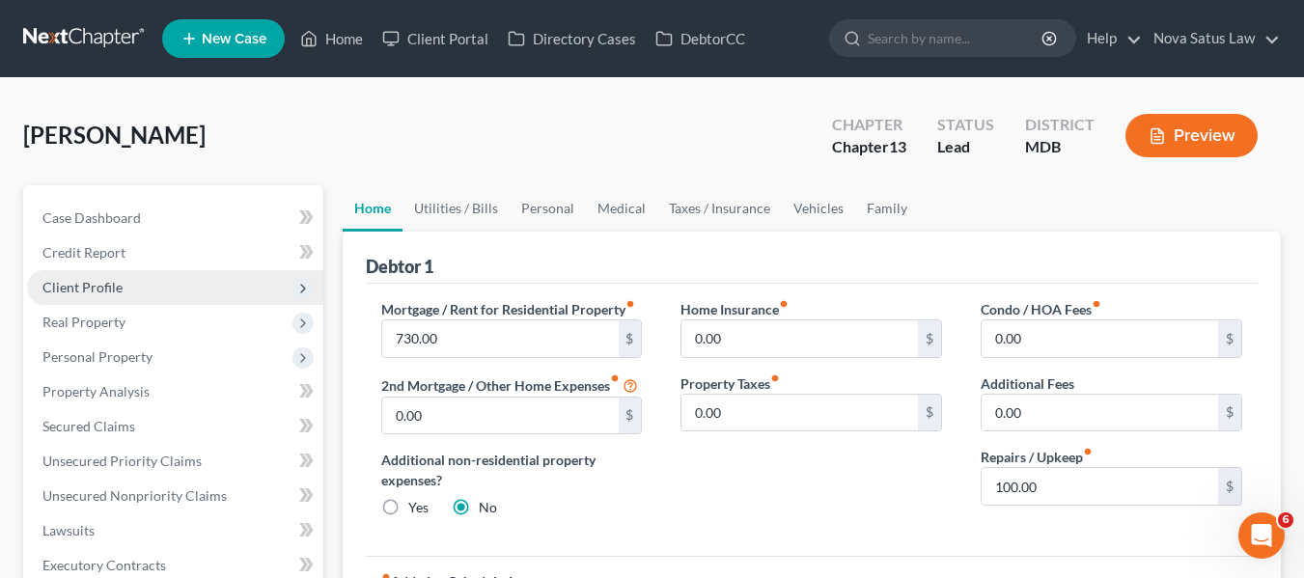
click at [124, 283] on span "Client Profile" at bounding box center [175, 287] width 296 height 35
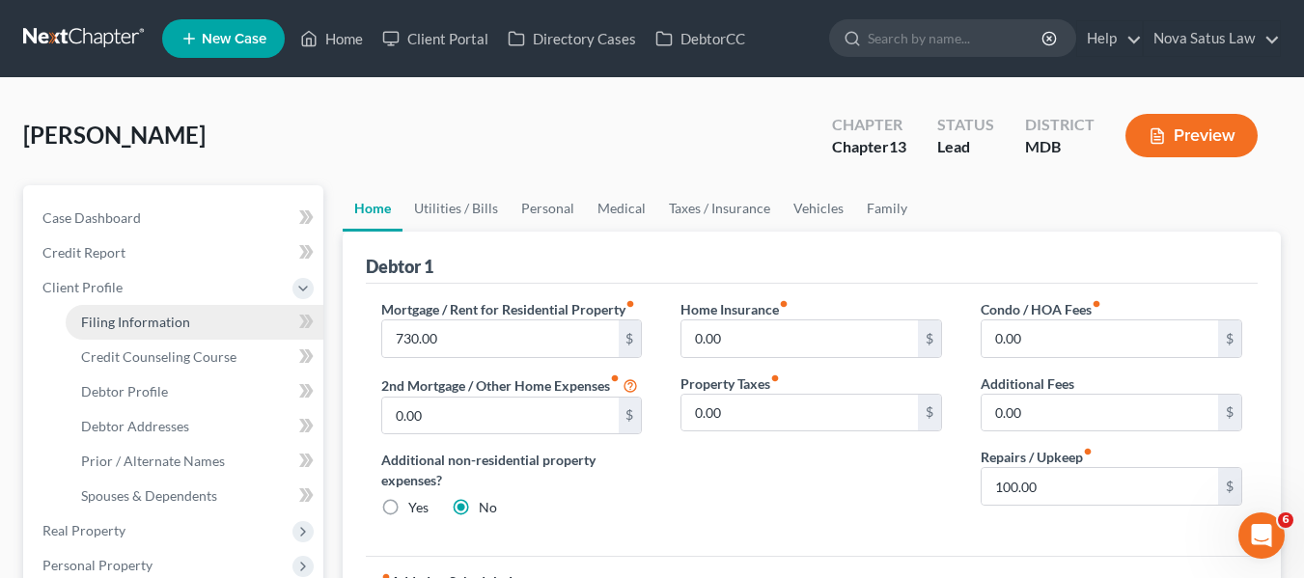
click at [132, 325] on span "Filing Information" at bounding box center [135, 322] width 109 height 16
select select "1"
select select "0"
select select "3"
select select "38"
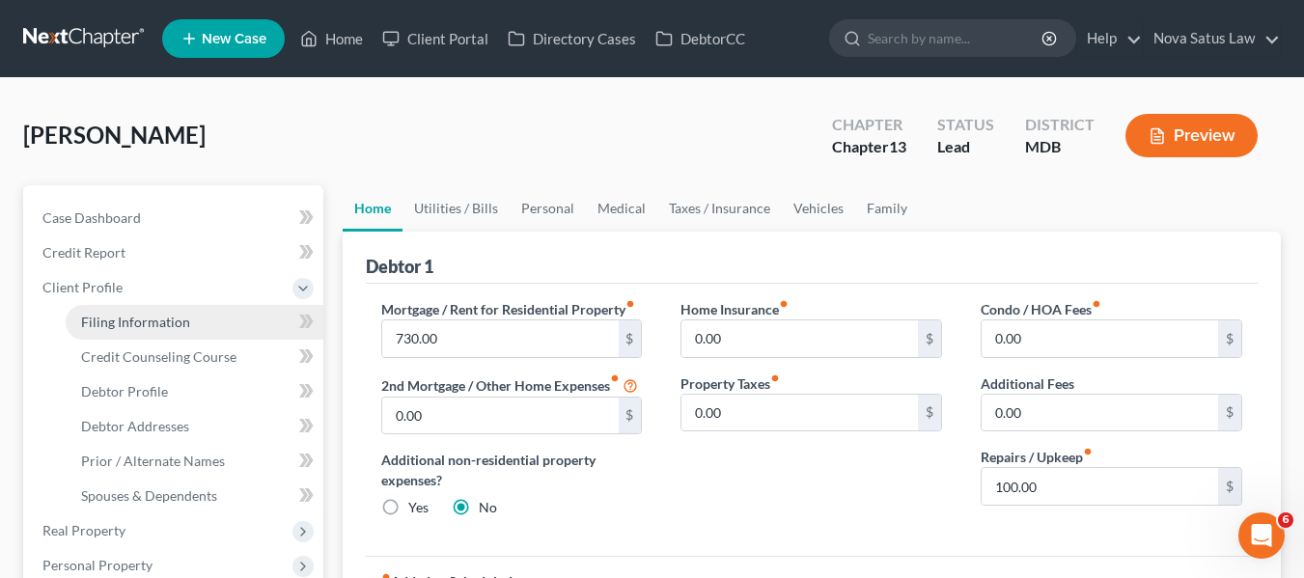
select select "0"
select select "21"
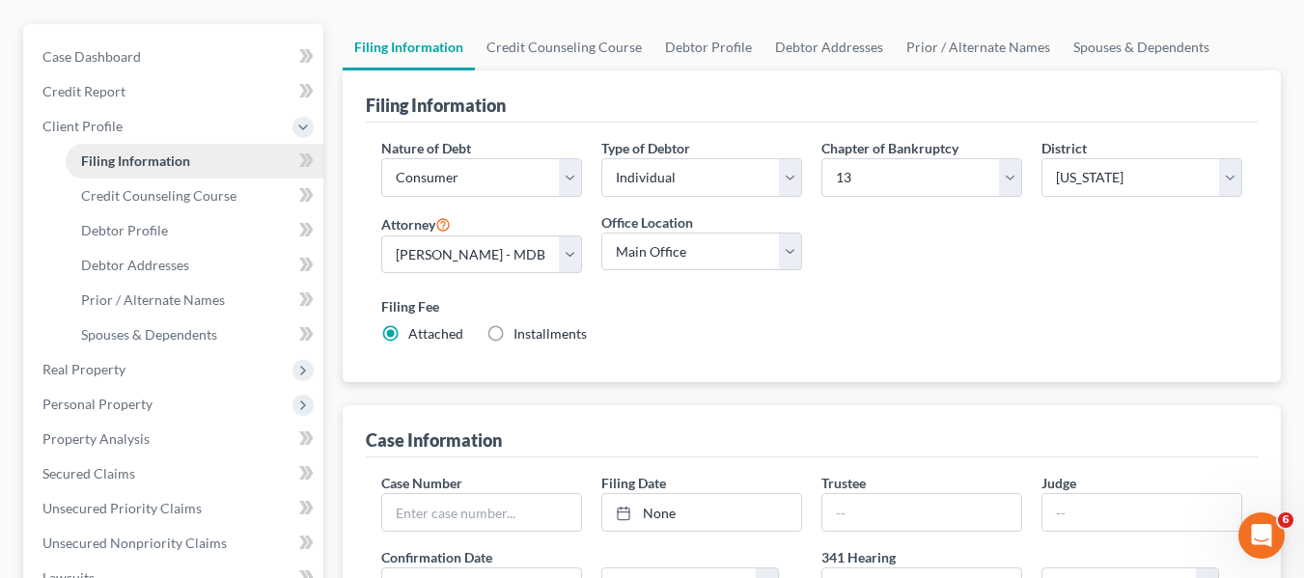
scroll to position [163, 0]
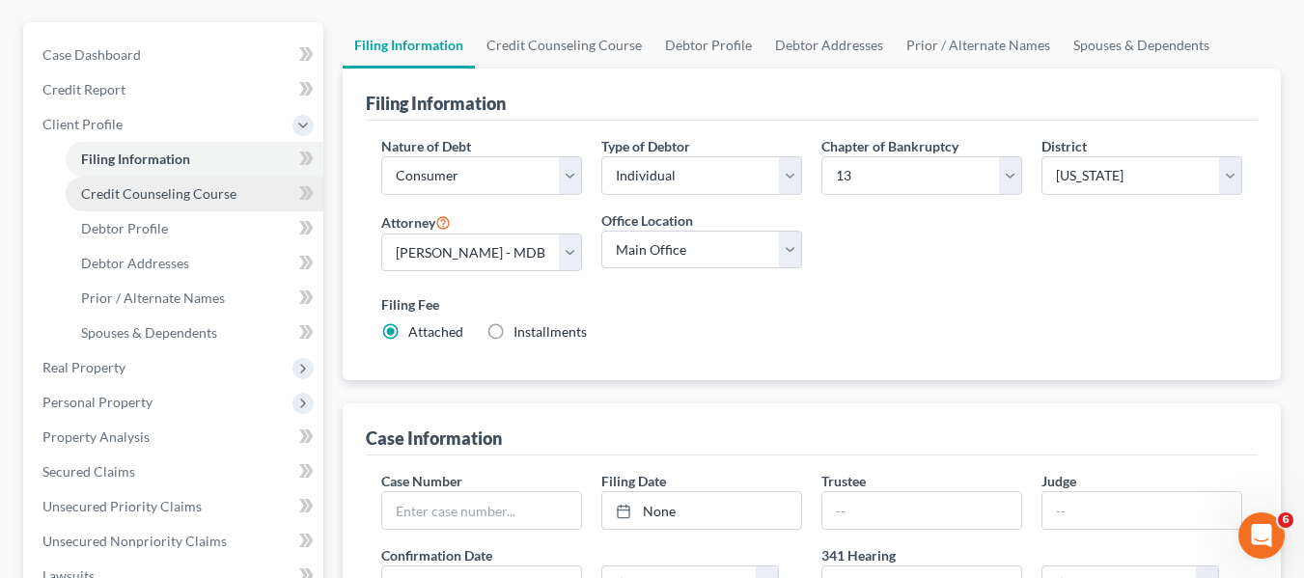
click at [144, 191] on span "Credit Counseling Course" at bounding box center [158, 193] width 155 height 16
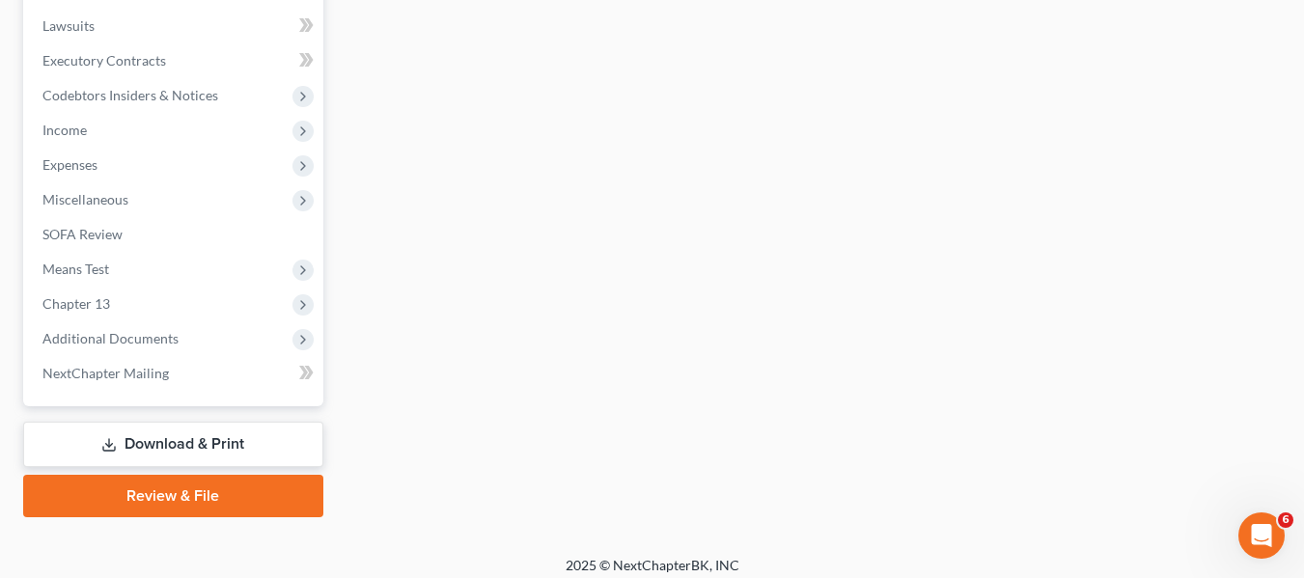
scroll to position [726, 0]
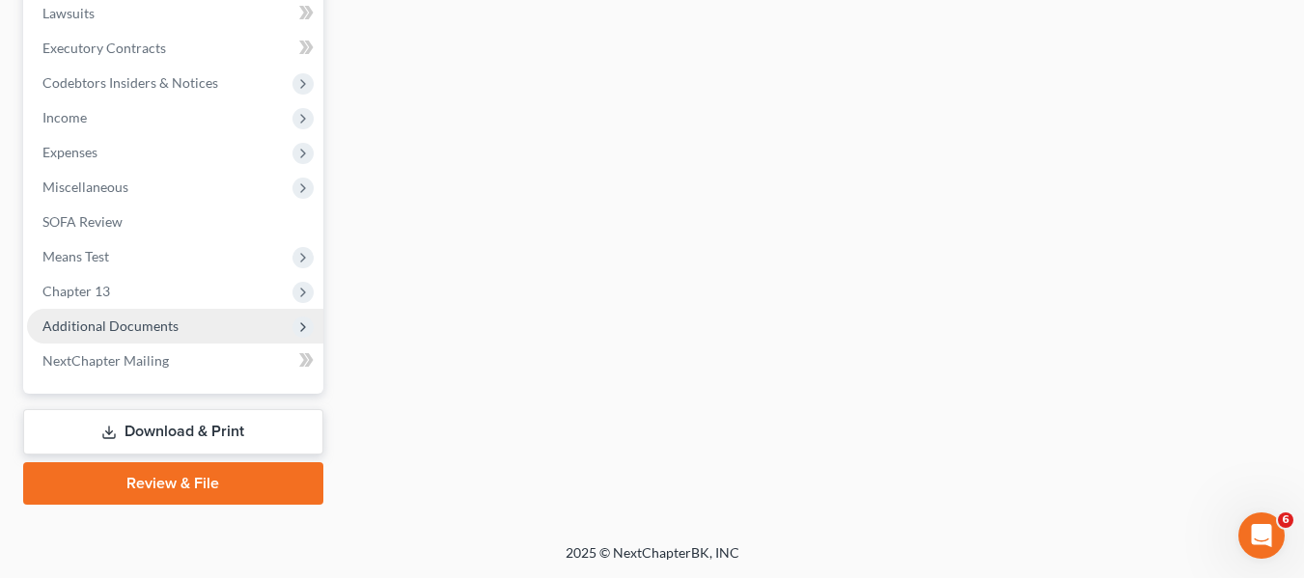
click at [95, 318] on span "Additional Documents" at bounding box center [110, 326] width 136 height 16
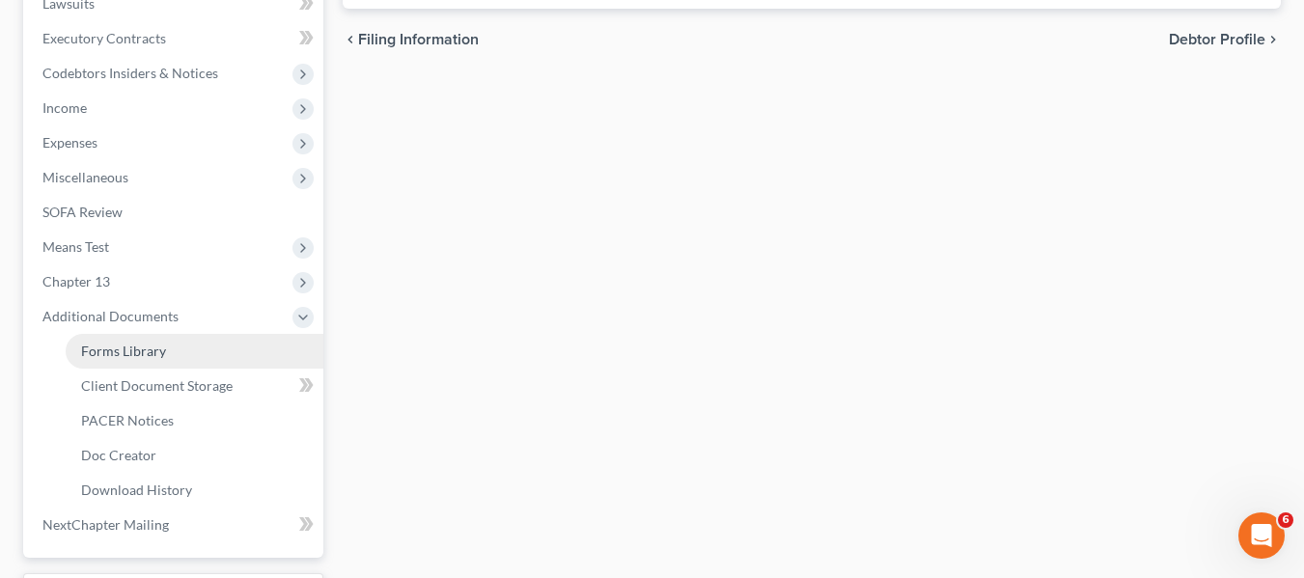
scroll to position [517, 0]
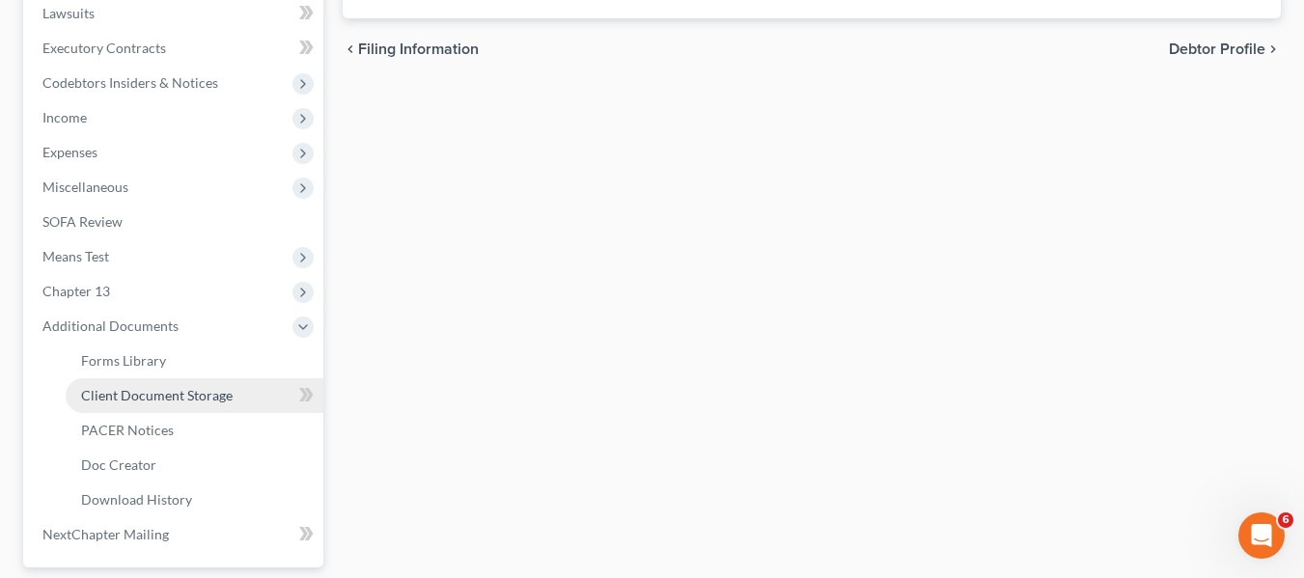
click at [128, 391] on span "Client Document Storage" at bounding box center [157, 395] width 152 height 16
select select "14"
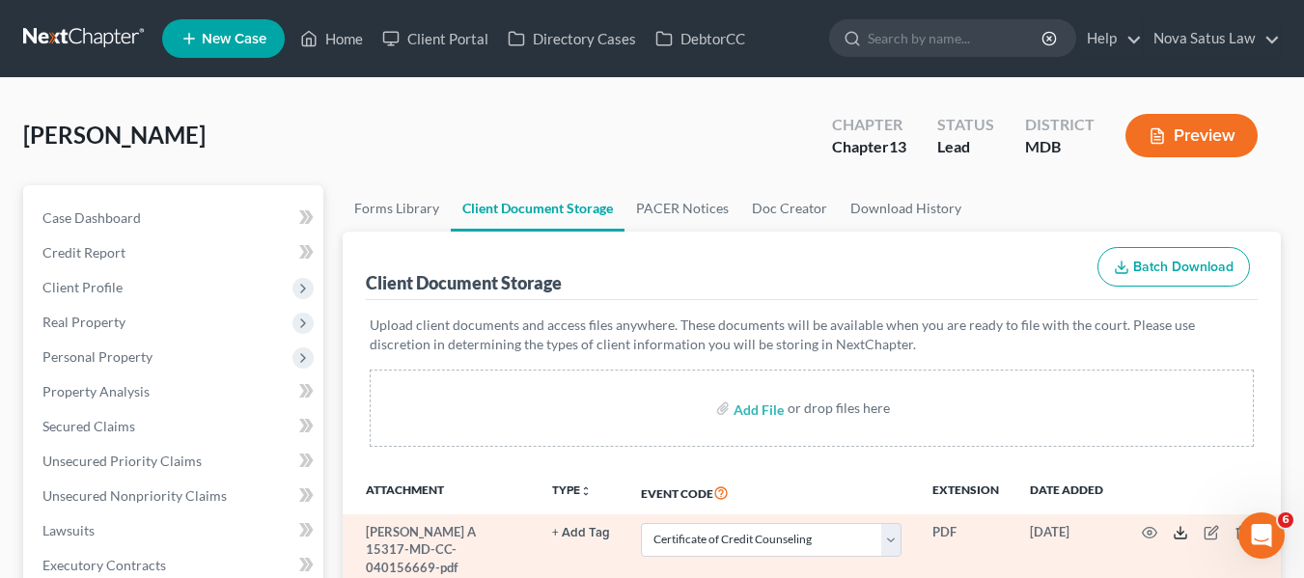
click at [1178, 534] on polyline at bounding box center [1180, 533] width 7 height 3
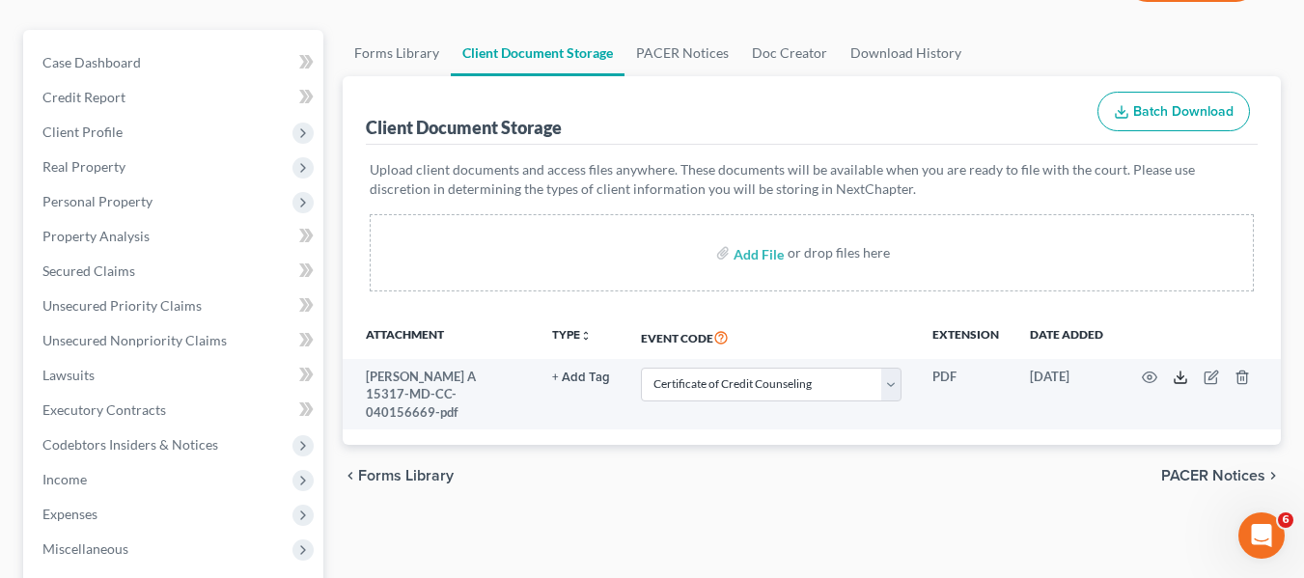
scroll to position [156, 0]
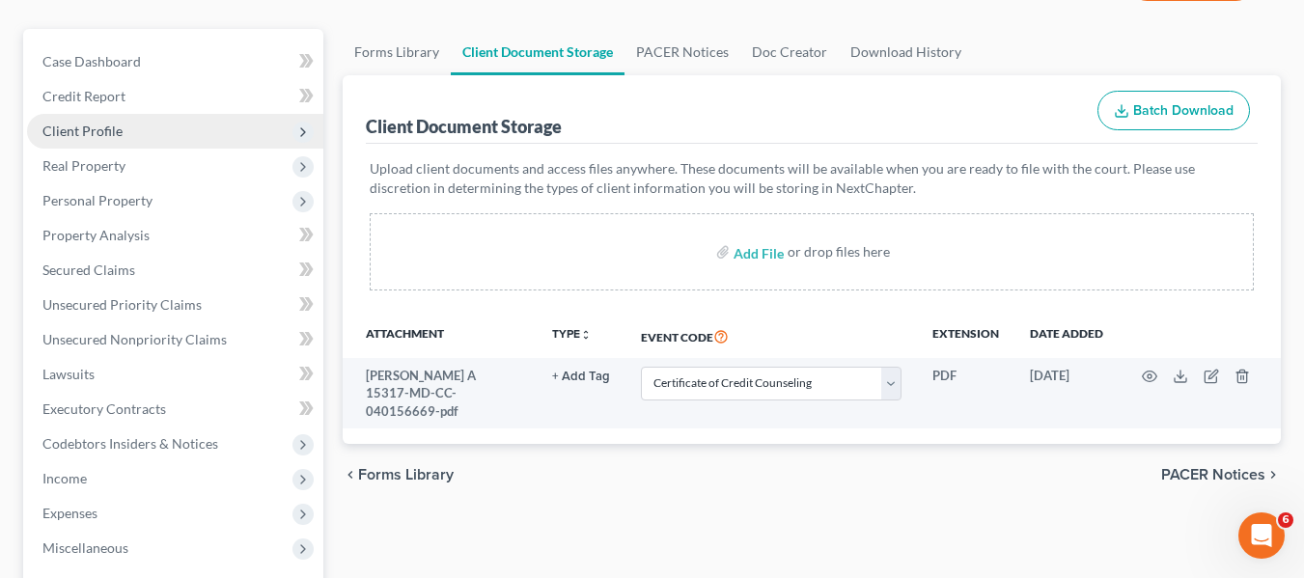
click at [97, 144] on span "Client Profile" at bounding box center [175, 131] width 296 height 35
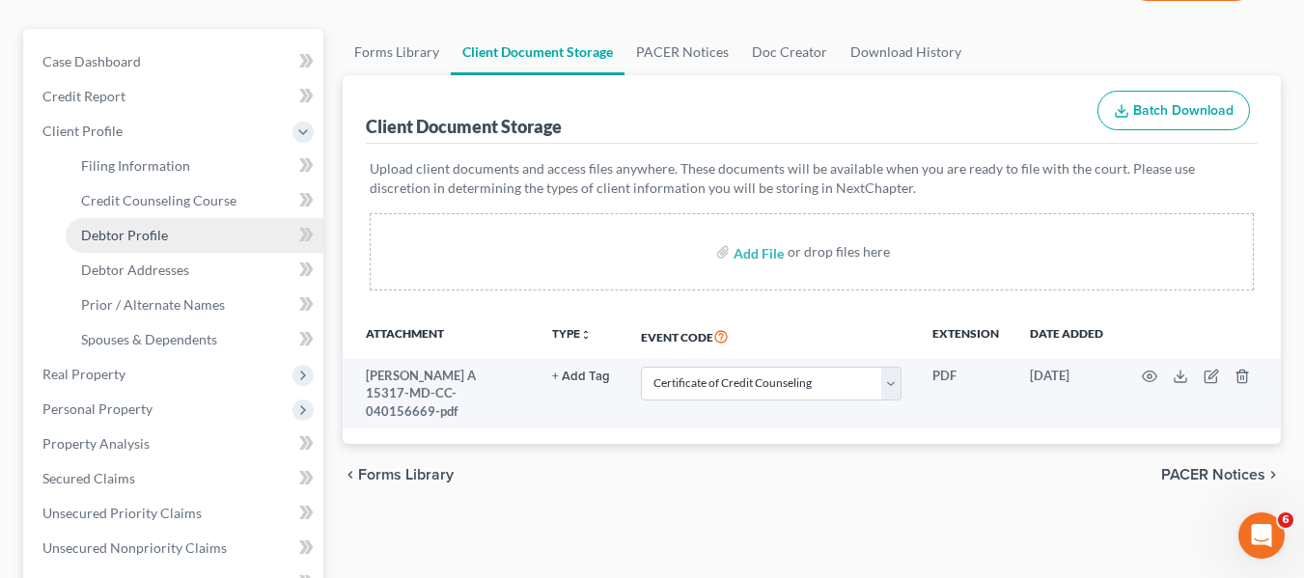
click at [108, 235] on span "Debtor Profile" at bounding box center [124, 235] width 87 height 16
select select "0"
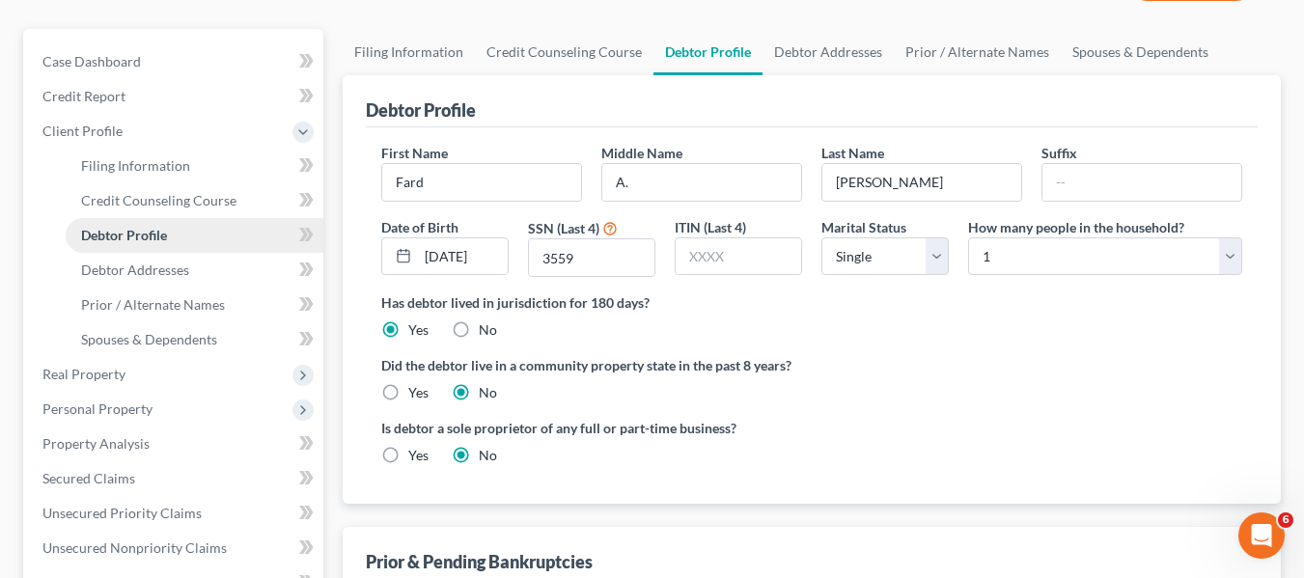
radio input "true"
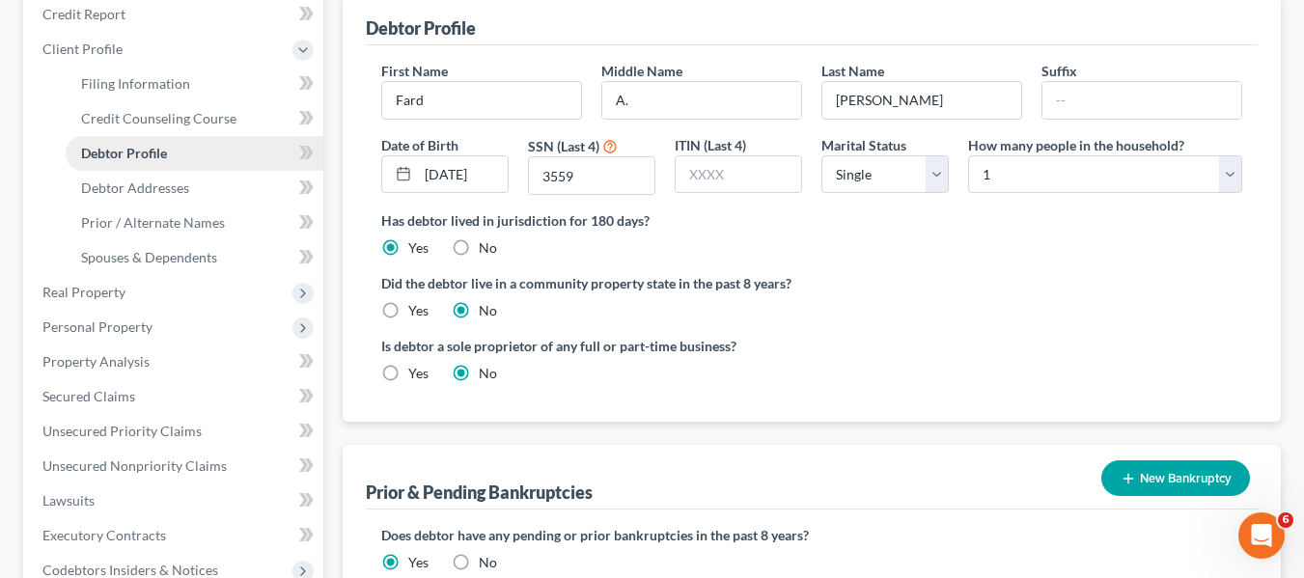
scroll to position [287, 0]
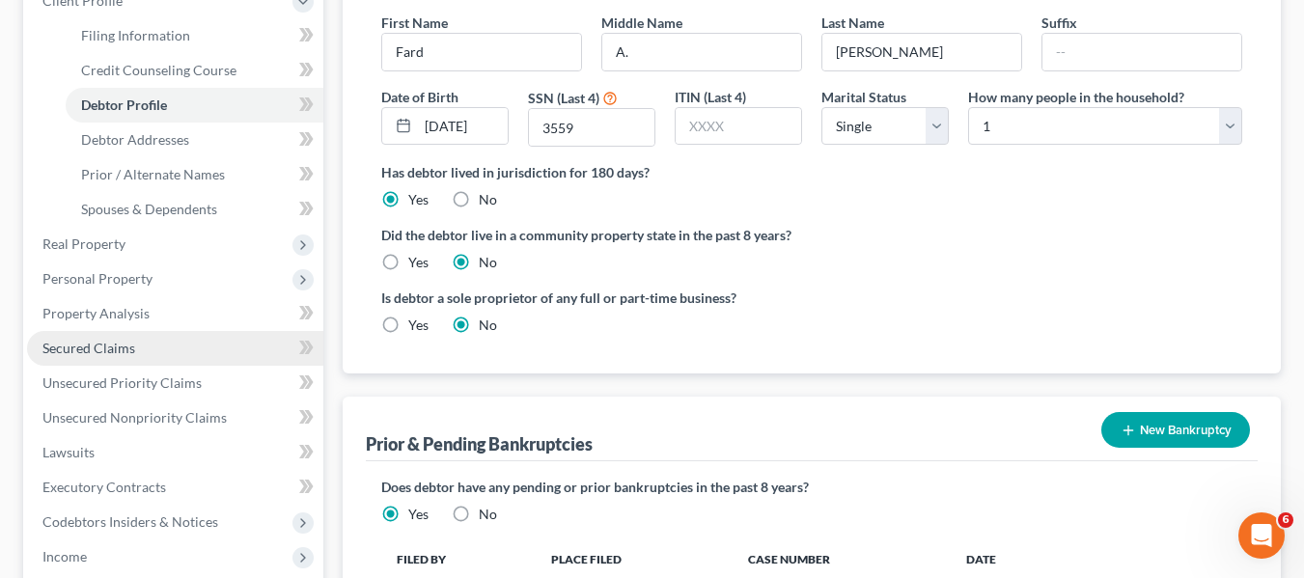
click at [97, 338] on link "Secured Claims" at bounding box center [175, 348] width 296 height 35
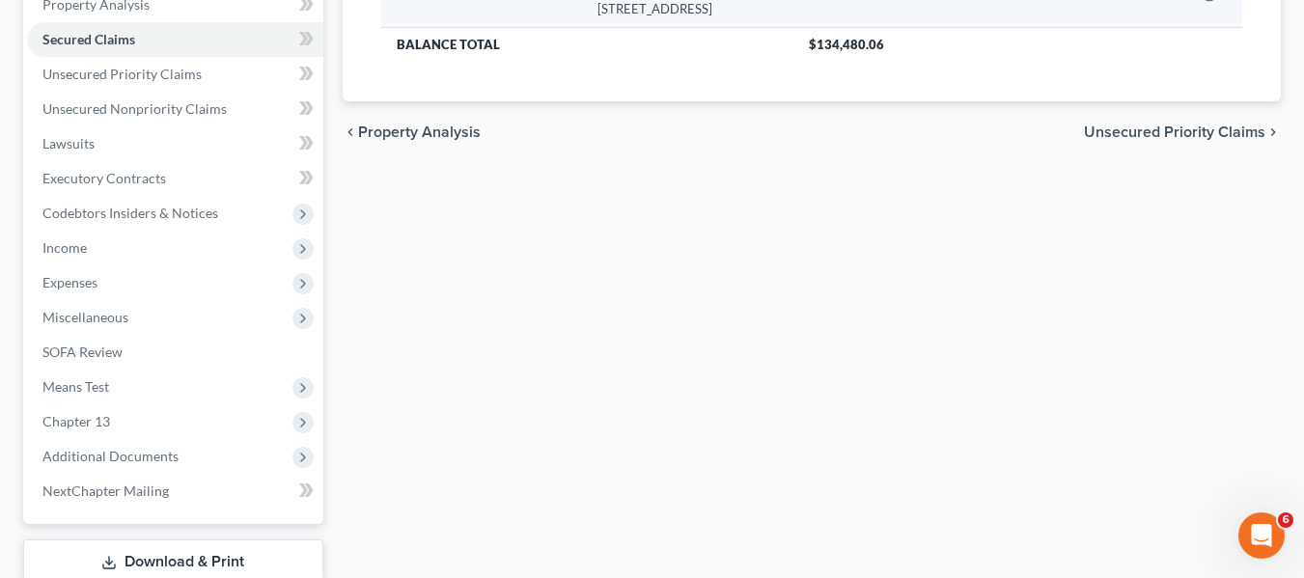
scroll to position [388, 0]
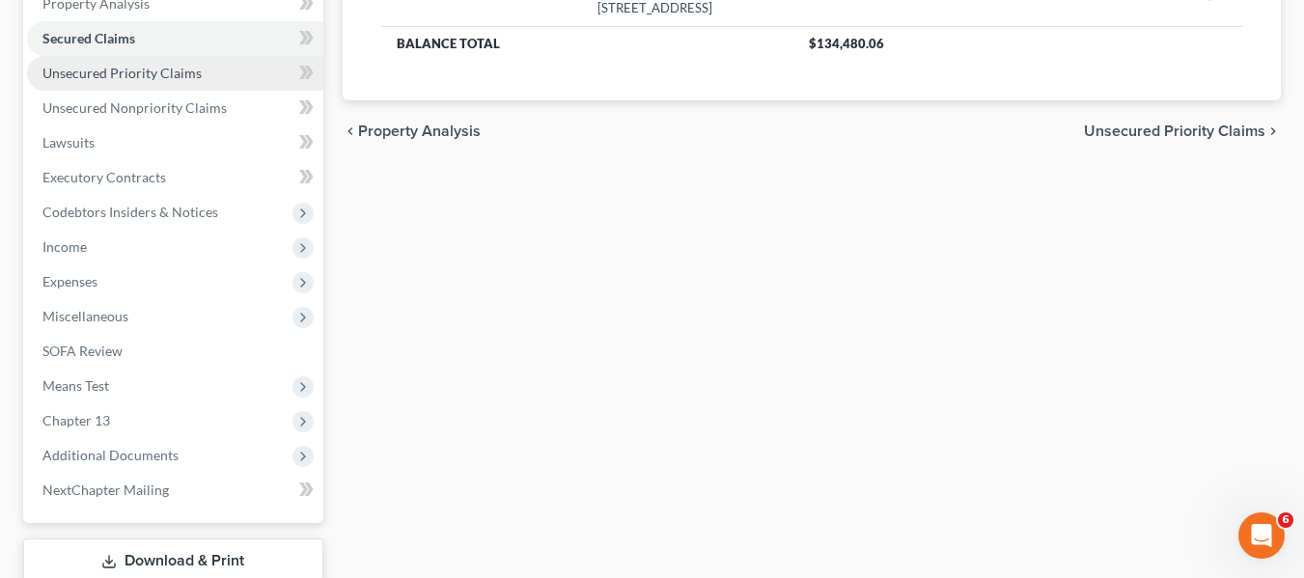
click at [150, 86] on link "Unsecured Priority Claims" at bounding box center [175, 73] width 296 height 35
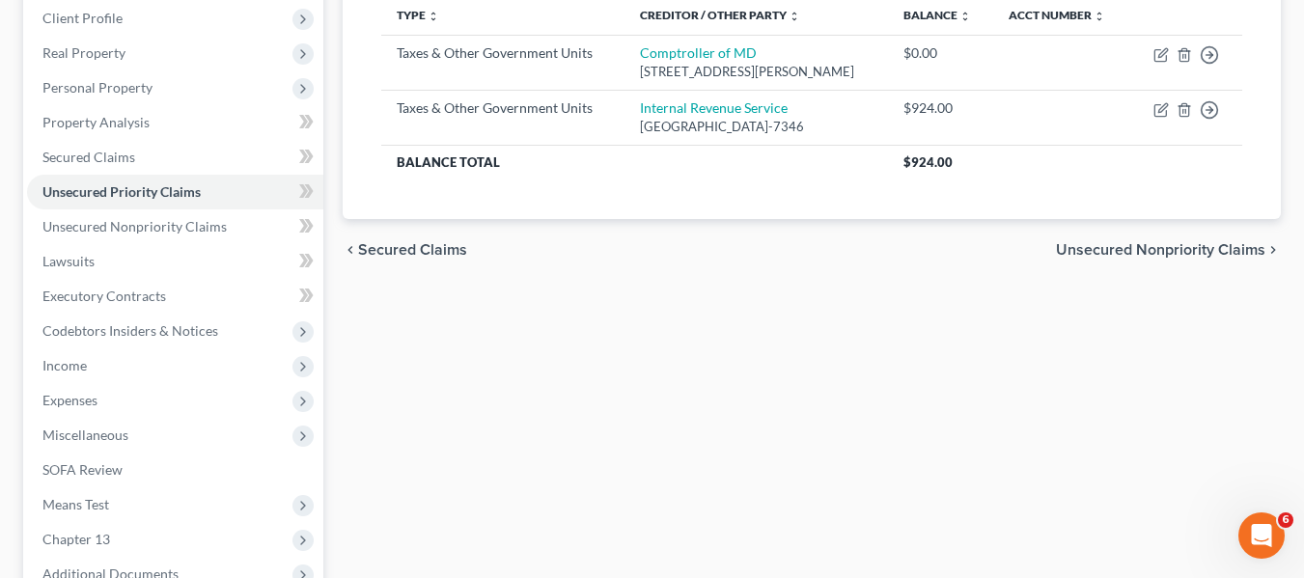
scroll to position [304, 0]
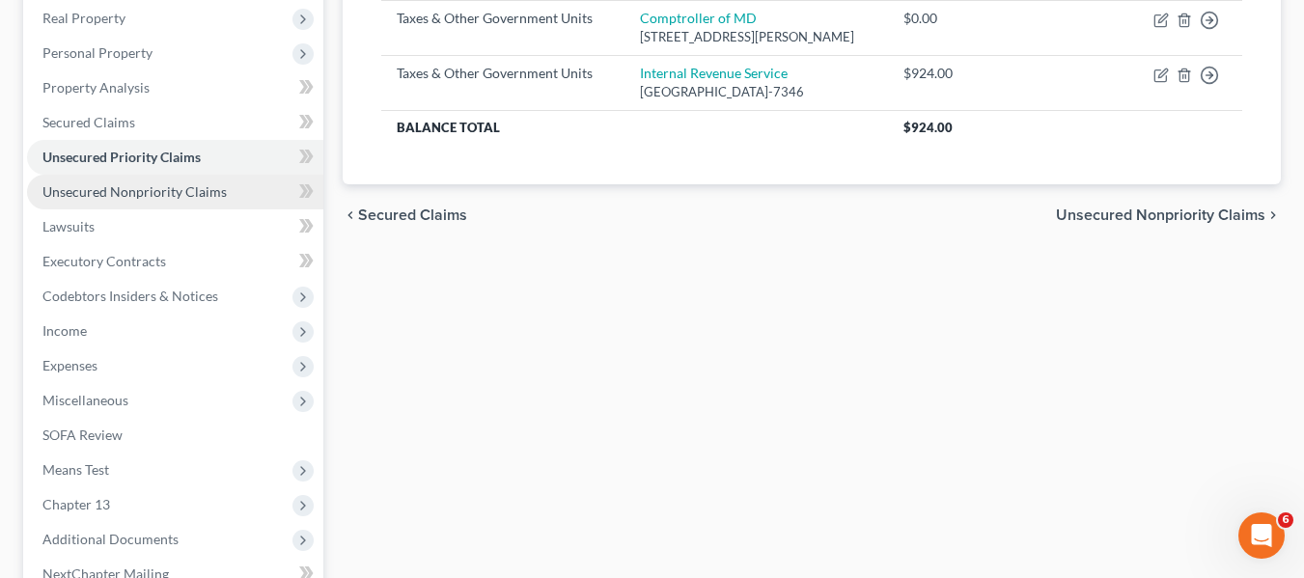
click at [149, 201] on link "Unsecured Nonpriority Claims" at bounding box center [175, 192] width 296 height 35
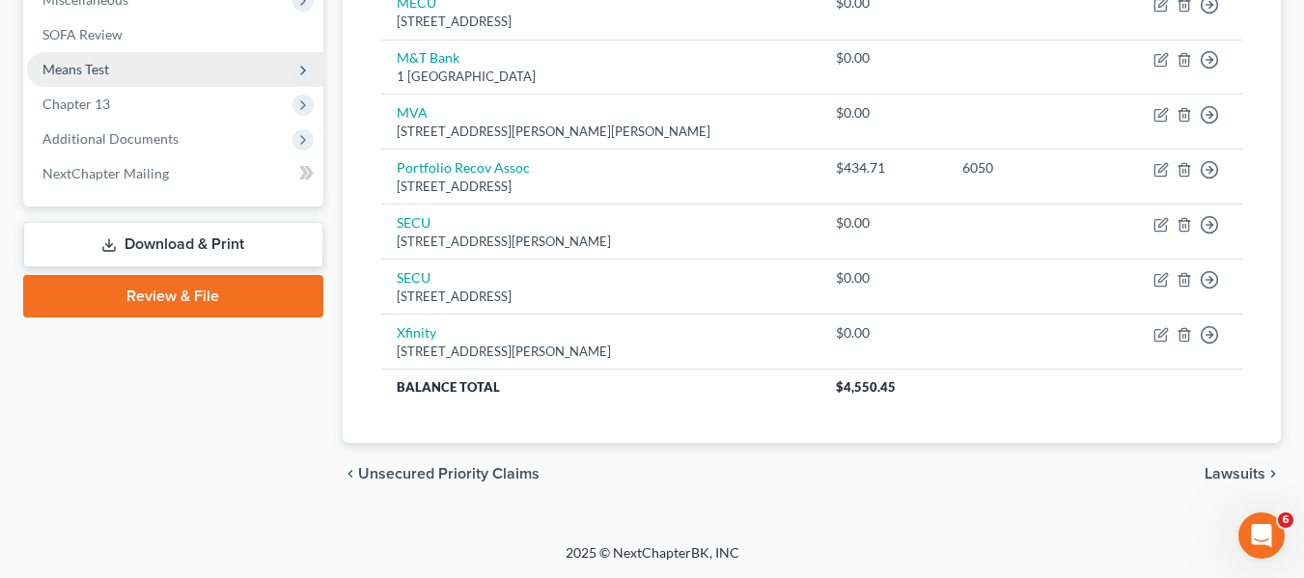
scroll to position [653, 0]
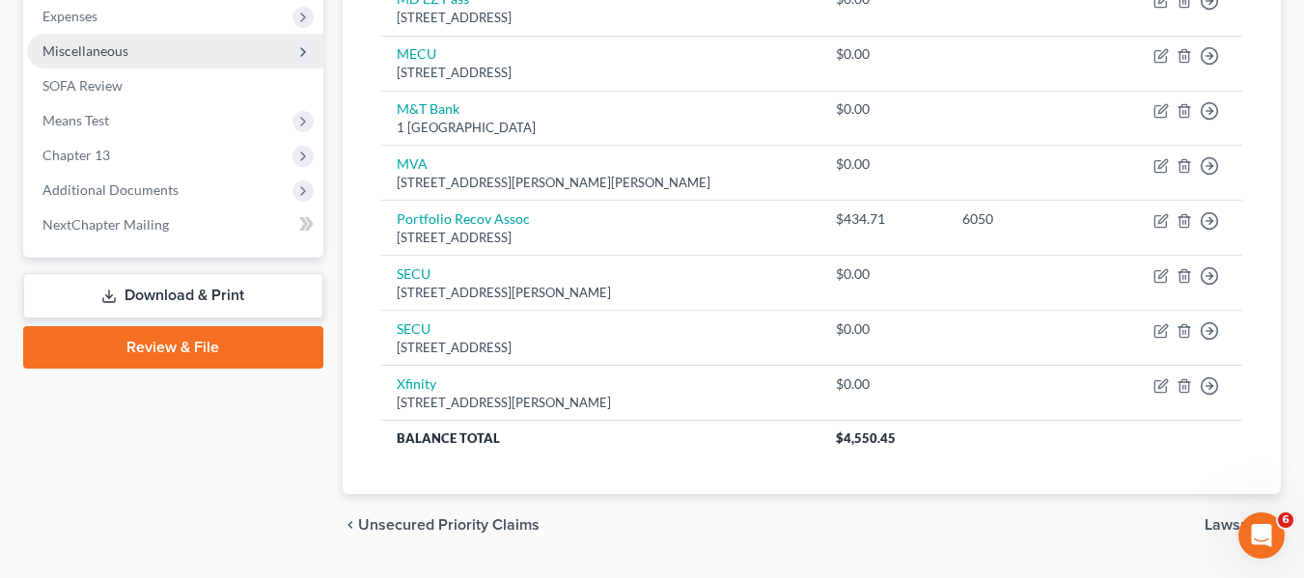
click at [124, 53] on span "Miscellaneous" at bounding box center [85, 50] width 86 height 16
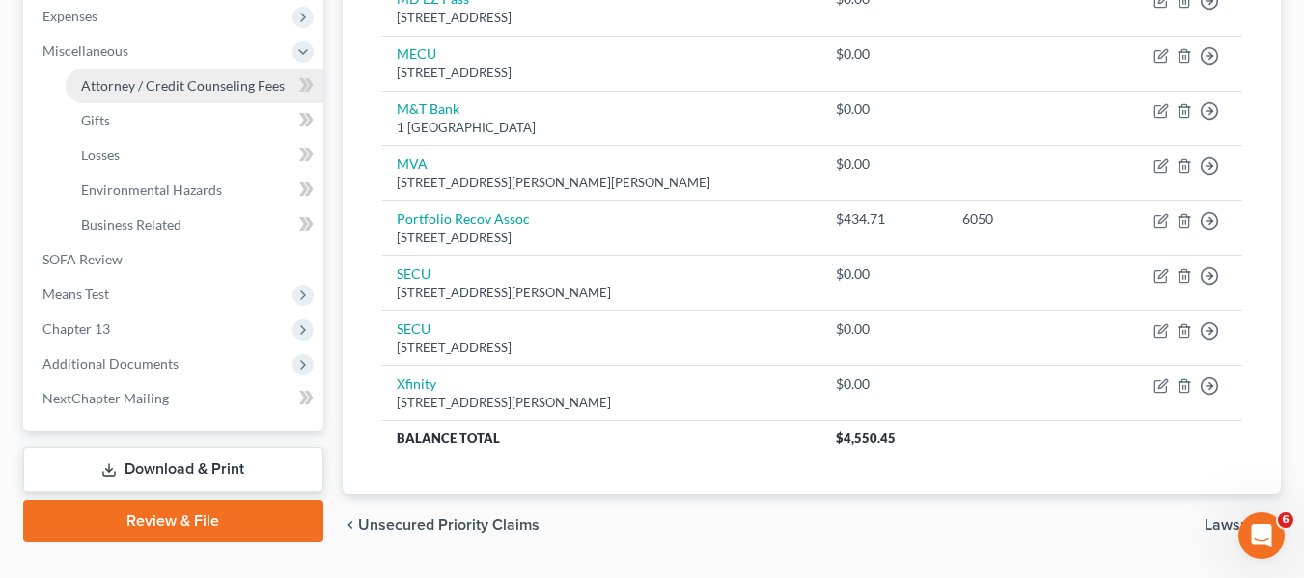
click at [139, 84] on span "Attorney / Credit Counseling Fees" at bounding box center [183, 85] width 204 height 16
select select "2"
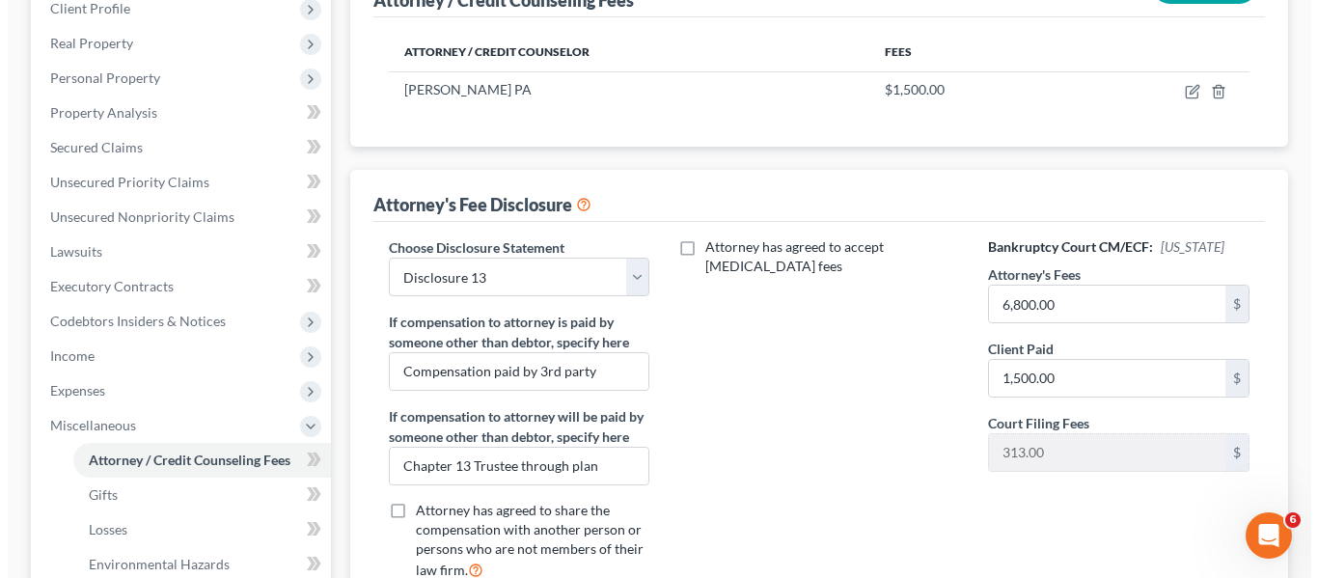
scroll to position [280, 0]
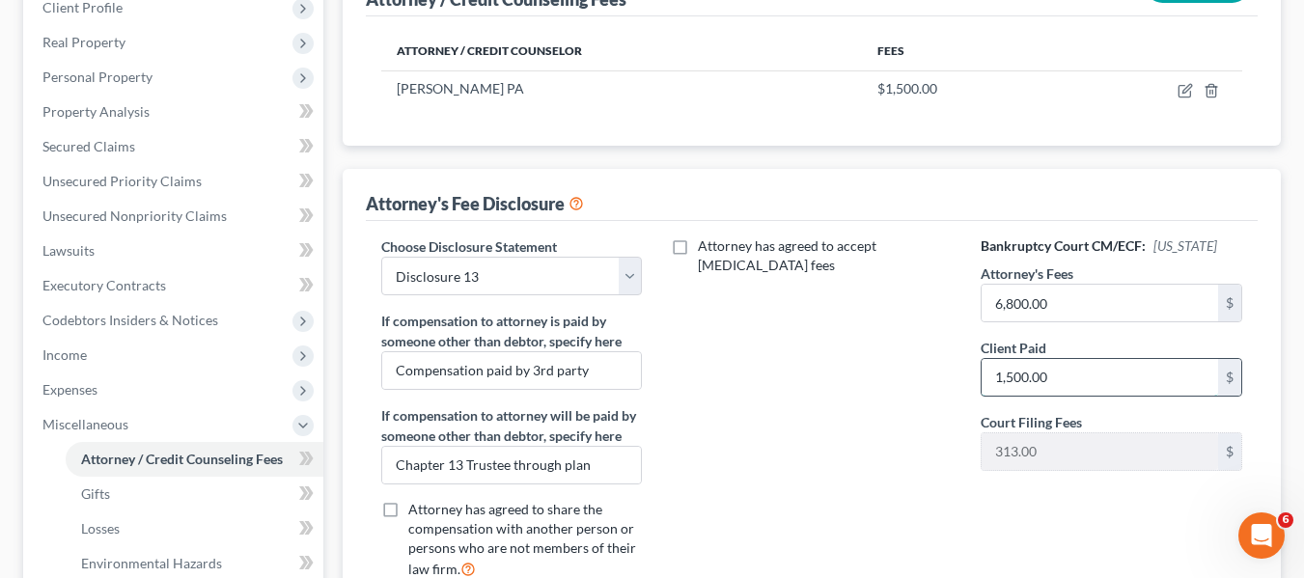
click at [1076, 385] on input "1,500.00" at bounding box center [1099, 377] width 236 height 37
type input "1"
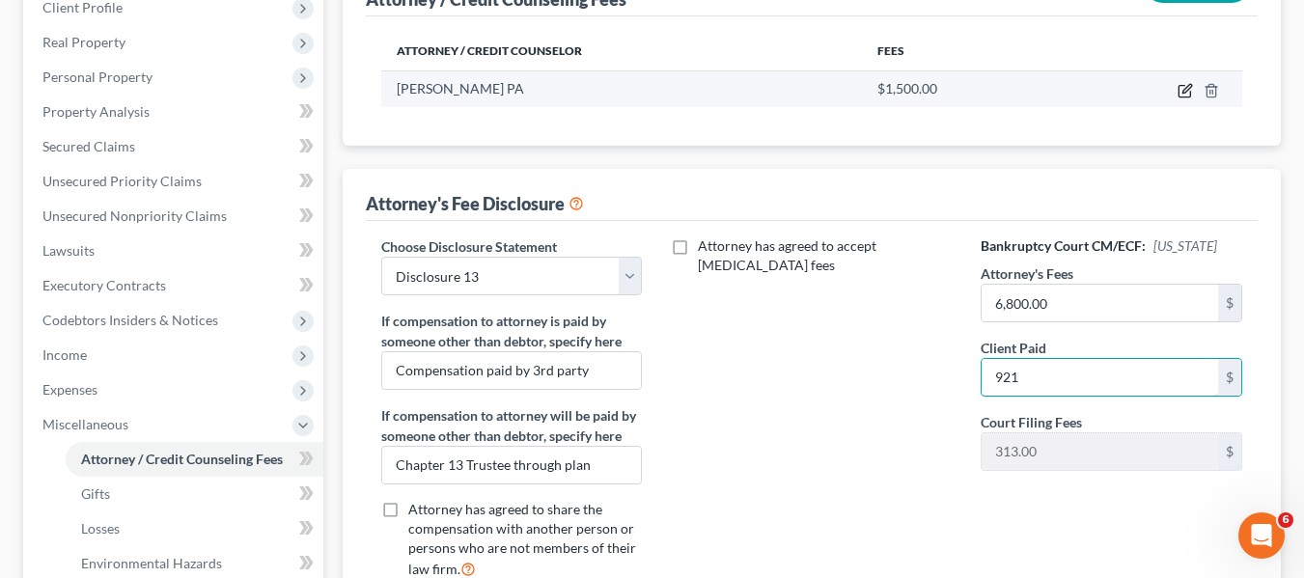
type input "921"
click at [1186, 94] on icon "button" at bounding box center [1184, 90] width 15 height 15
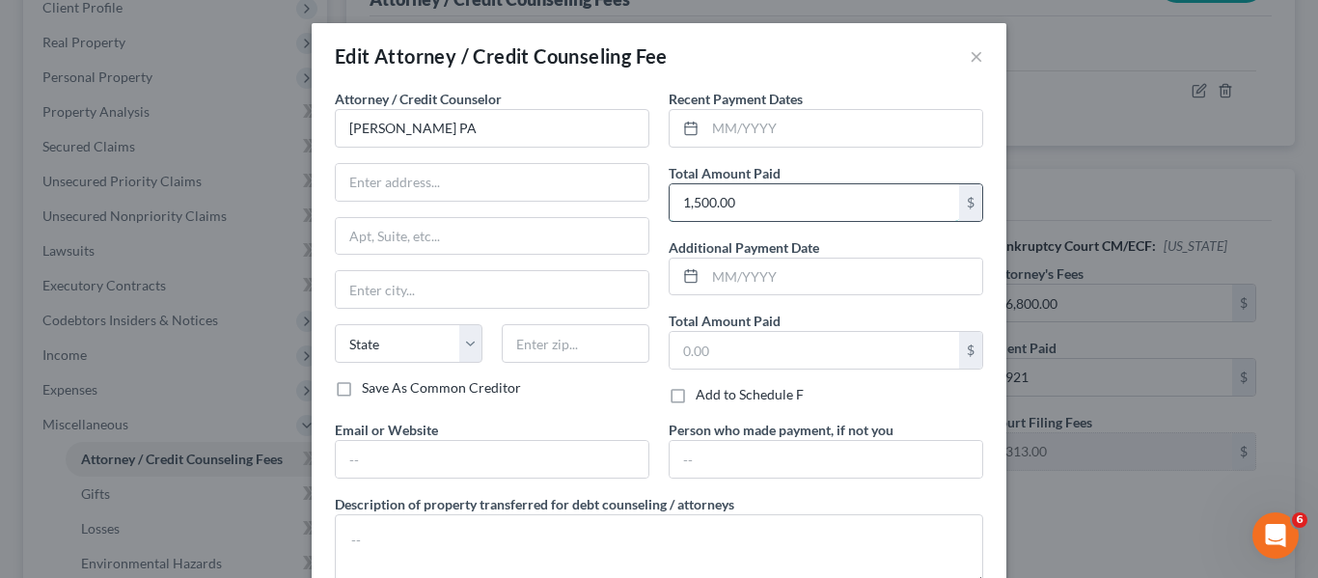
click at [747, 203] on input "1,500.00" at bounding box center [815, 202] width 290 height 37
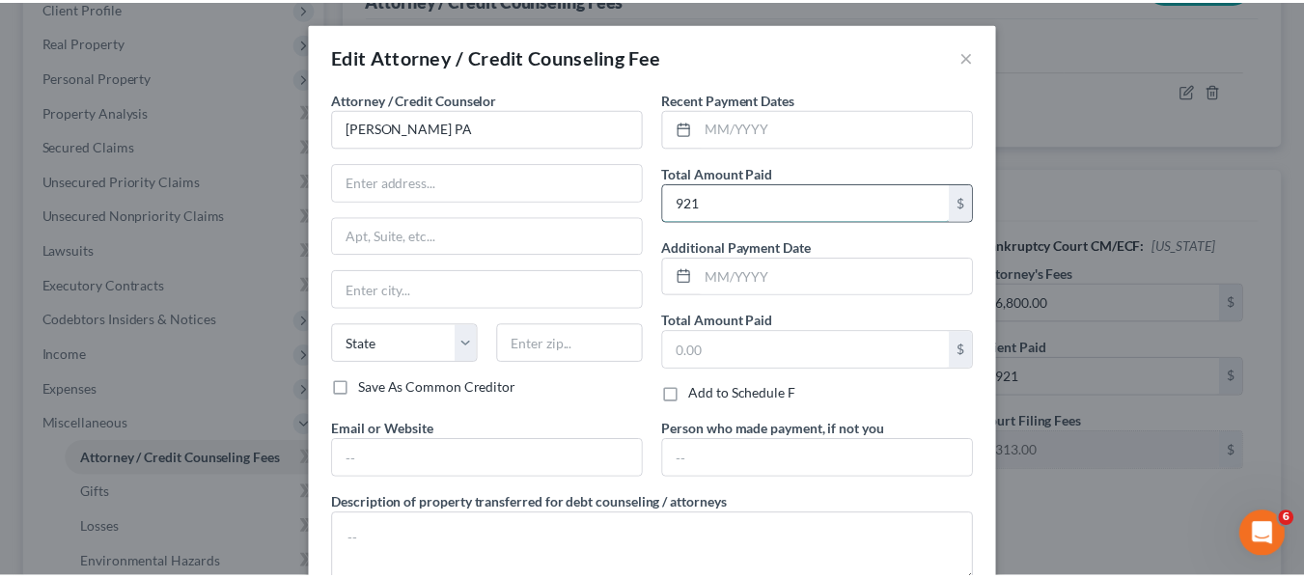
scroll to position [129, 0]
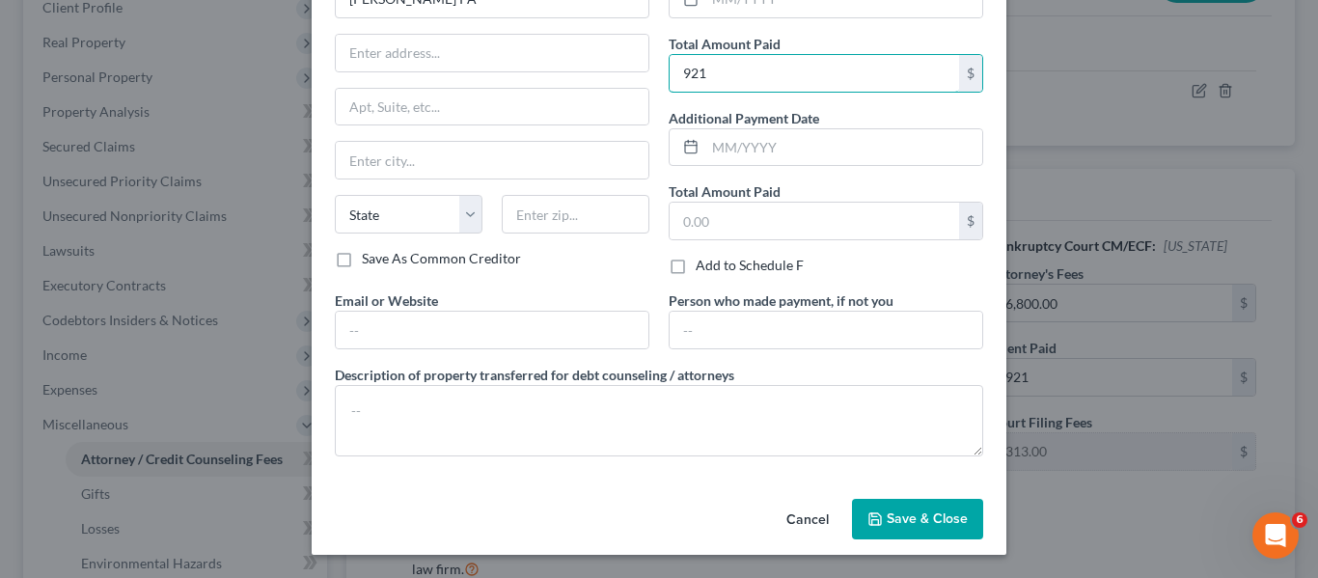
type input "921"
click at [890, 517] on span "Save & Close" at bounding box center [927, 519] width 81 height 16
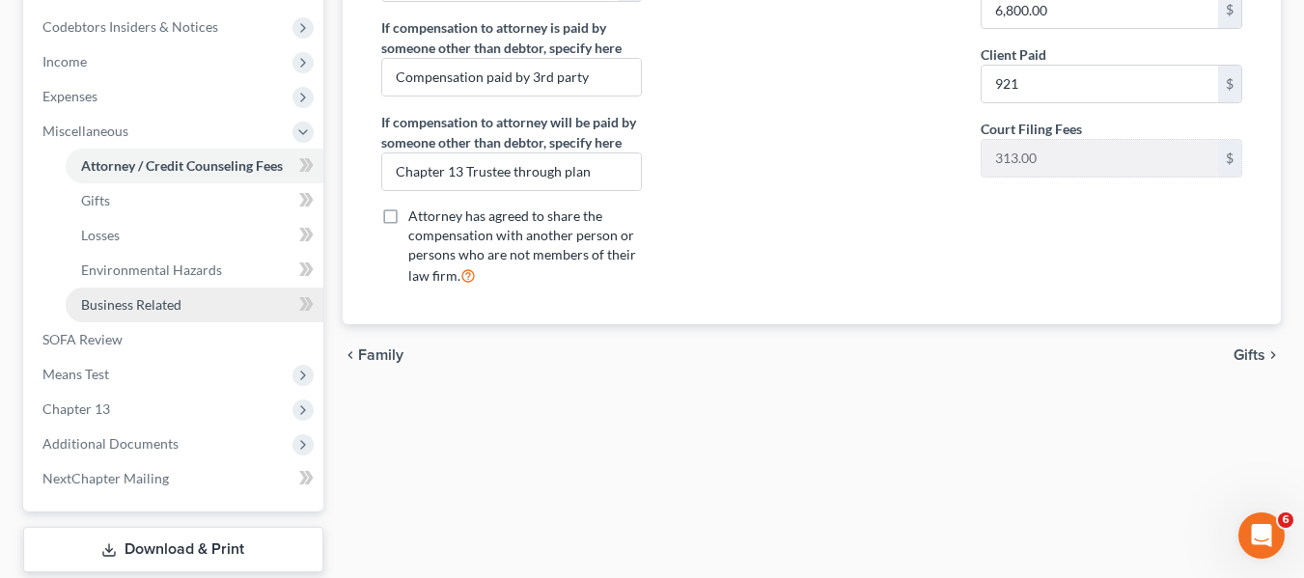
scroll to position [691, 0]
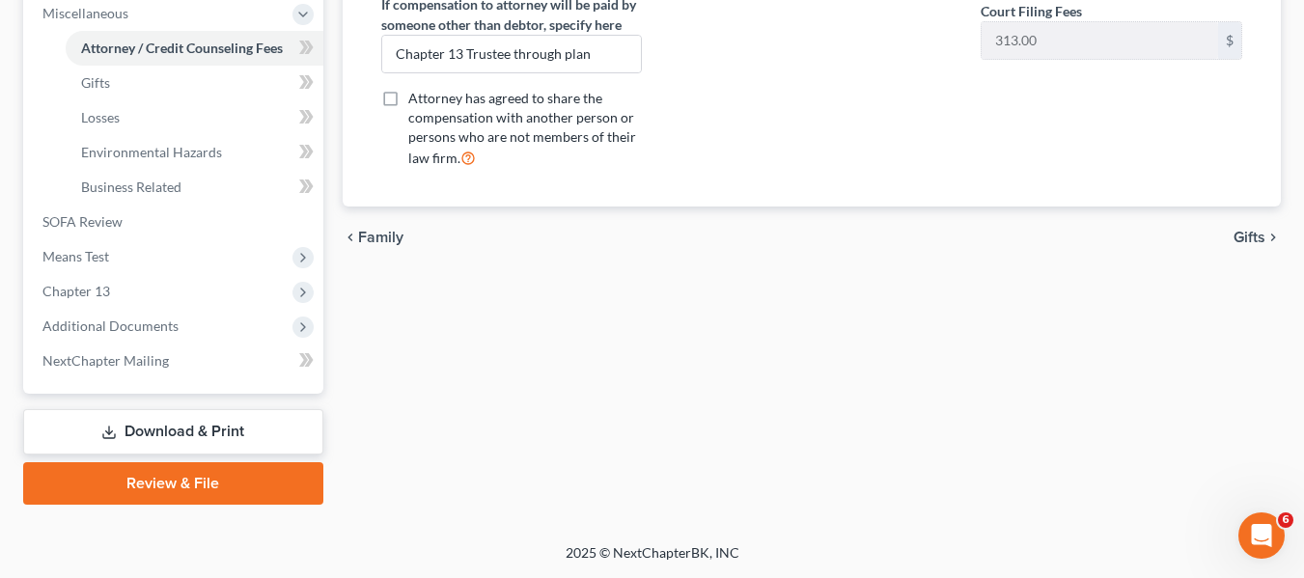
click at [168, 436] on link "Download & Print" at bounding box center [173, 431] width 300 height 45
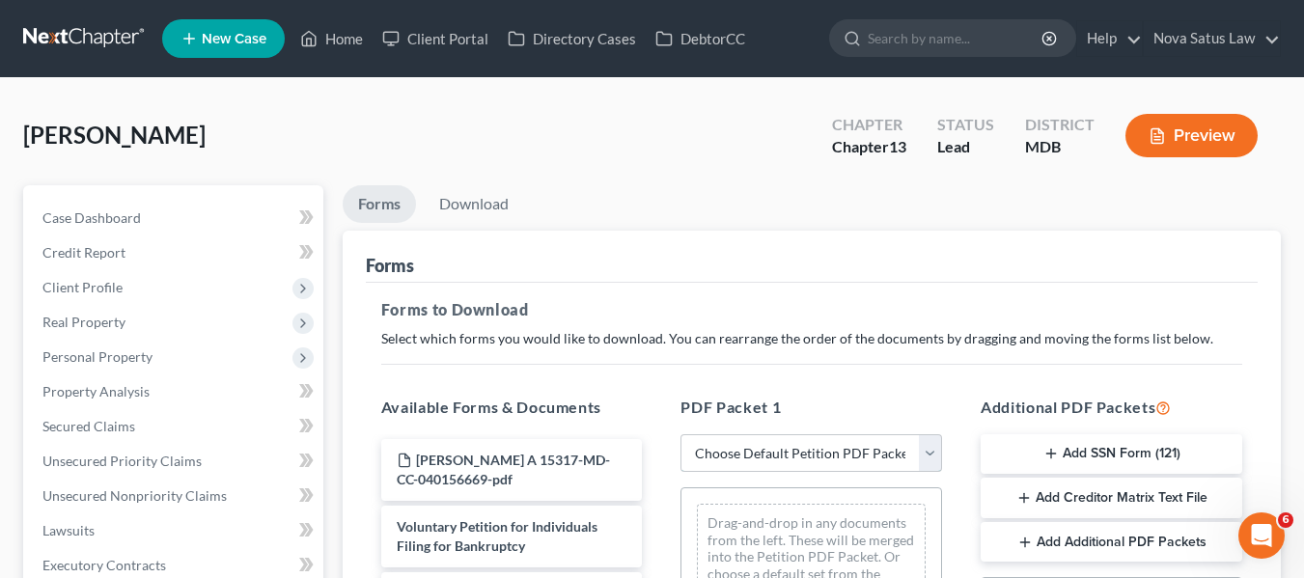
click at [801, 444] on select "Choose Default Petition PDF Packet Complete Bankruptcy Petition (all forms and …" at bounding box center [811, 453] width 262 height 39
select select "0"
click at [680, 434] on select "Choose Default Petition PDF Packet Complete Bankruptcy Petition (all forms and …" at bounding box center [811, 453] width 262 height 39
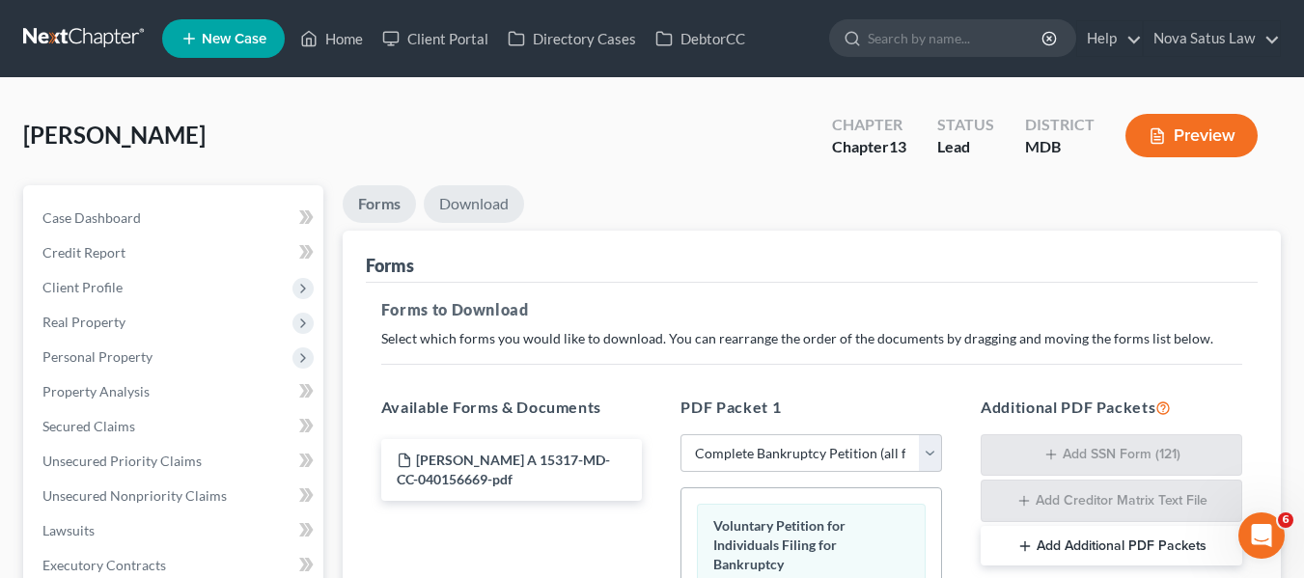
click at [465, 206] on link "Download" at bounding box center [474, 204] width 100 height 38
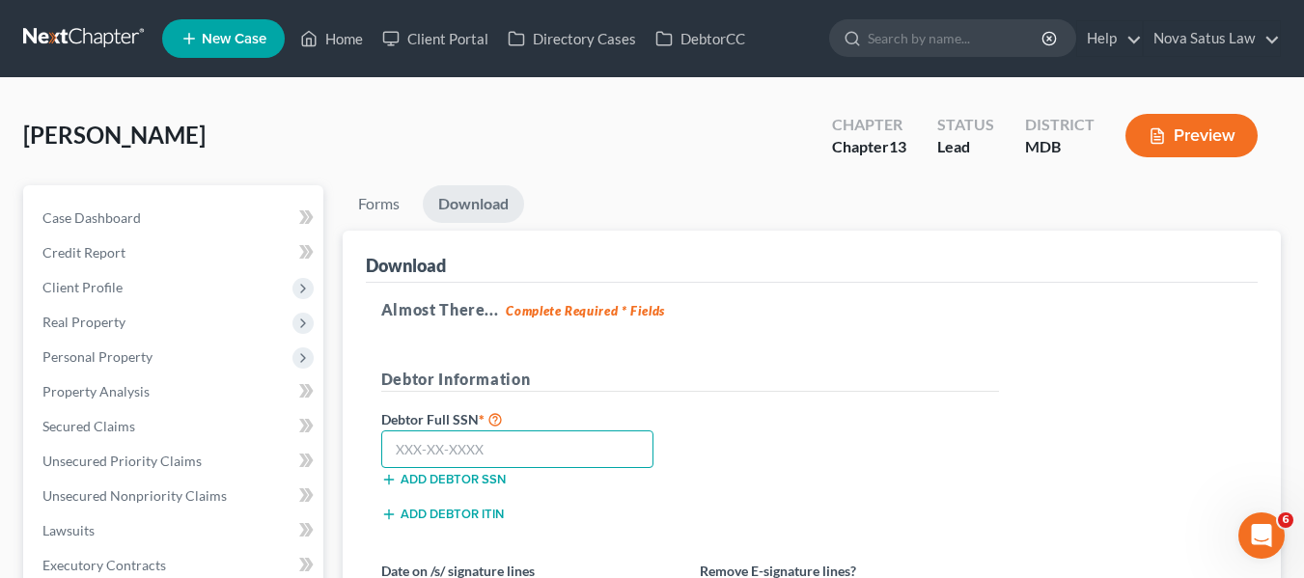
click at [381, 454] on input "text" at bounding box center [517, 449] width 273 height 39
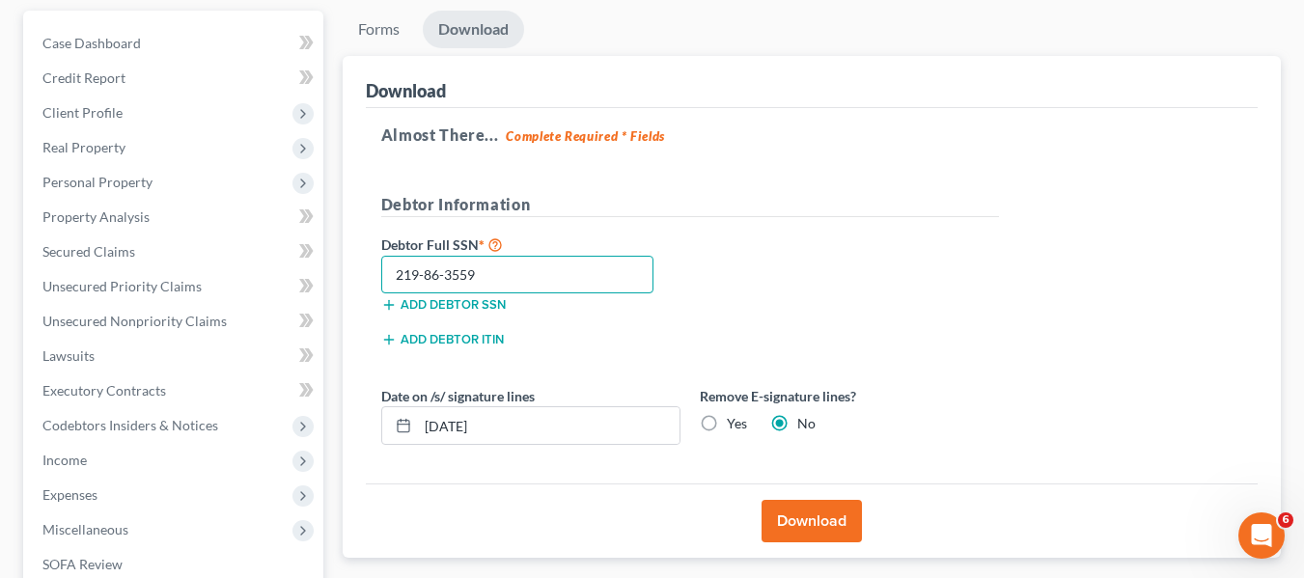
scroll to position [177, 0]
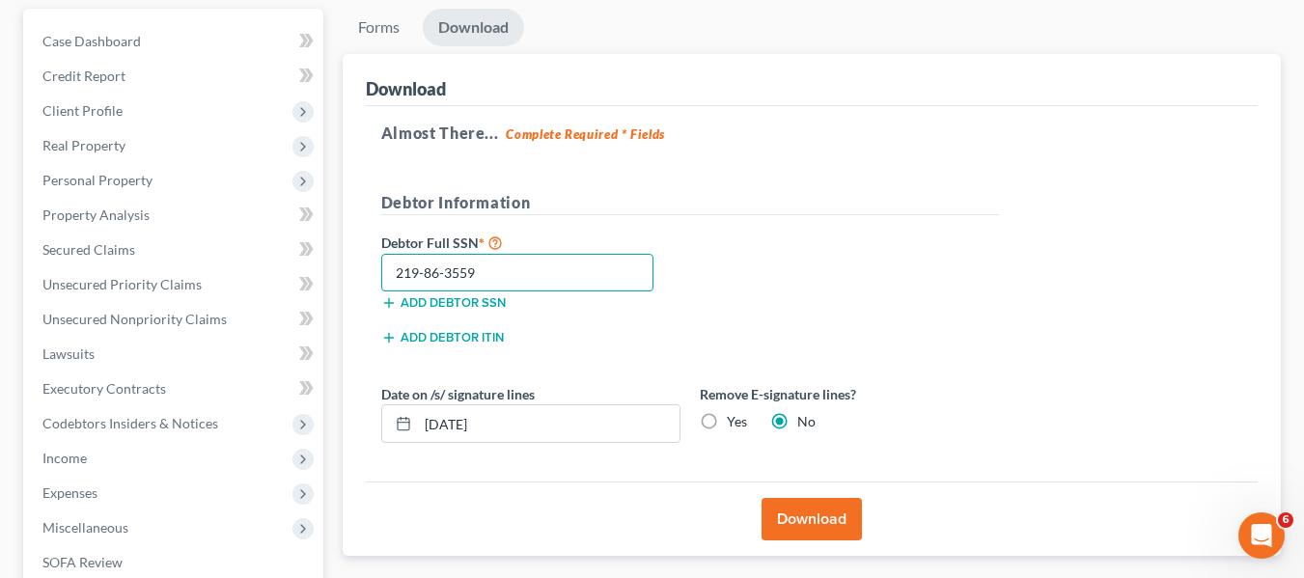
type input "219-86-3559"
click at [787, 507] on button "Download" at bounding box center [811, 519] width 100 height 42
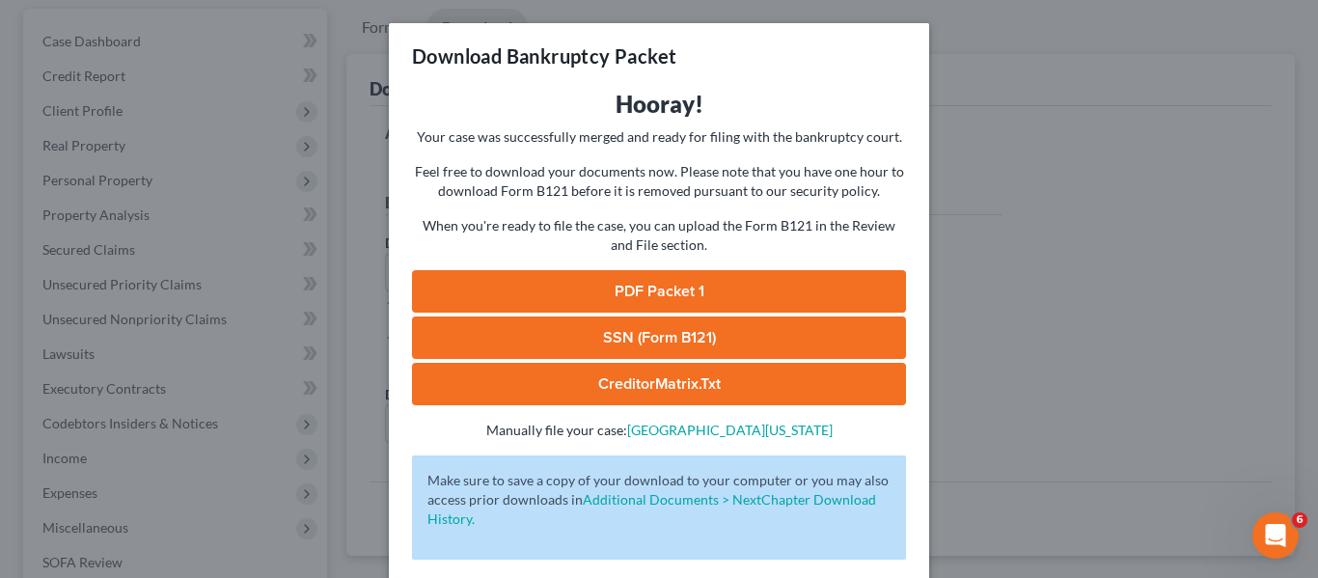
click at [655, 287] on link "PDF Packet 1" at bounding box center [659, 291] width 494 height 42
click at [1007, 169] on div "Download Bankruptcy Packet Hooray! Your case was successfully merged and ready …" at bounding box center [659, 289] width 1318 height 578
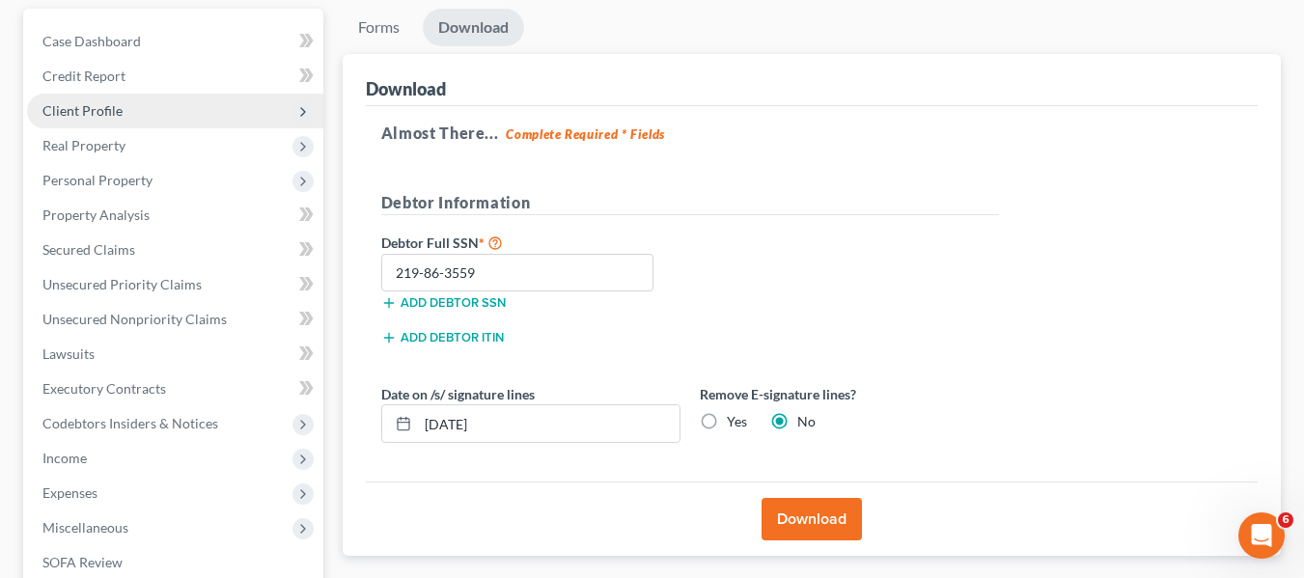
click at [110, 118] on span "Client Profile" at bounding box center [82, 110] width 80 height 16
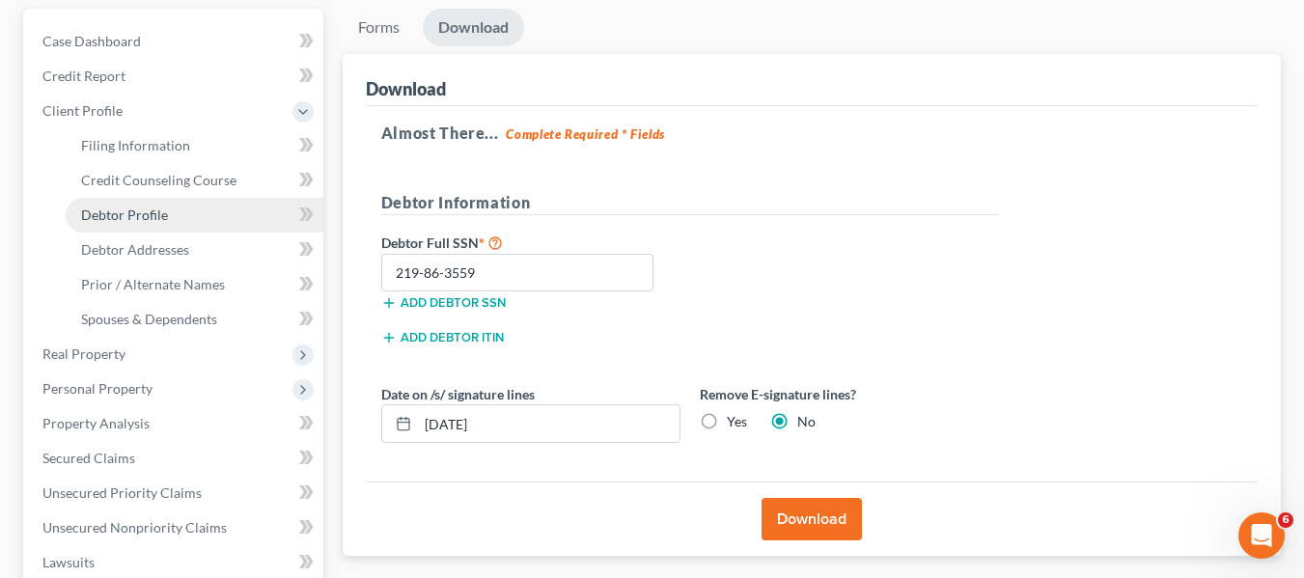
click at [116, 214] on span "Debtor Profile" at bounding box center [124, 215] width 87 height 16
select select "0"
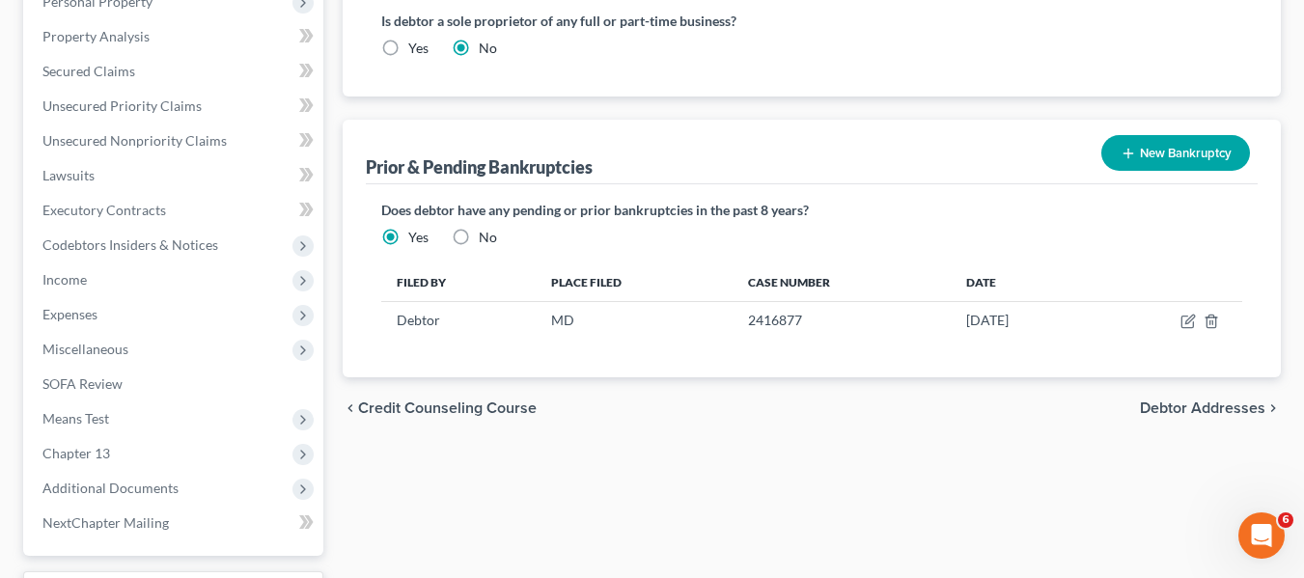
scroll to position [726, 0]
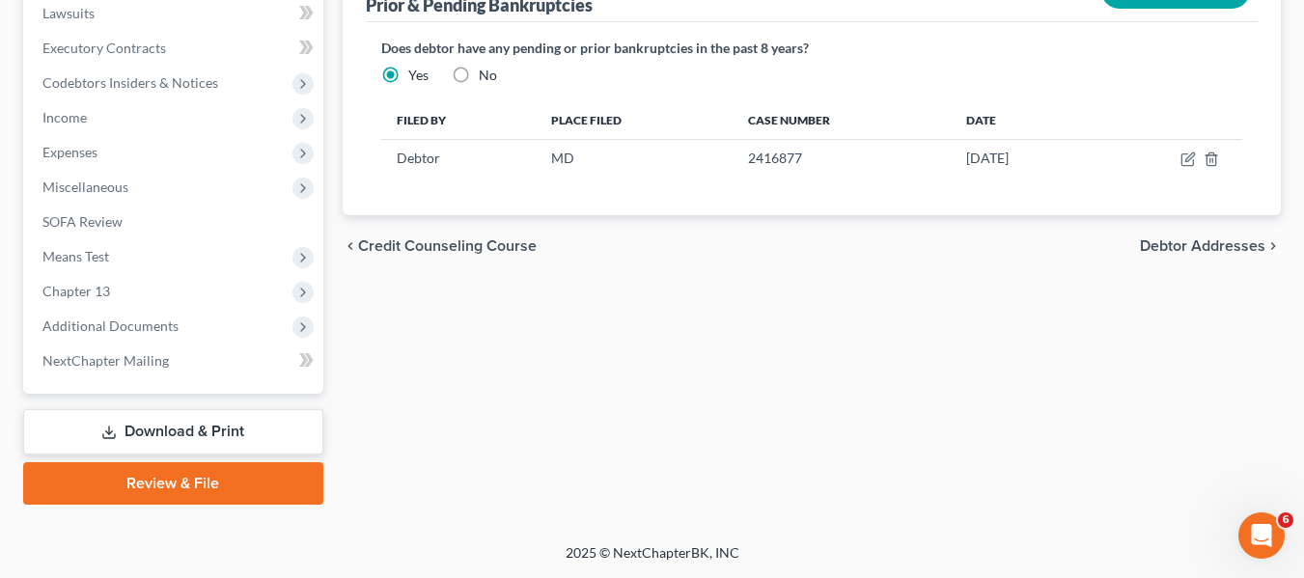
click at [180, 486] on link "Review & File" at bounding box center [173, 483] width 300 height 42
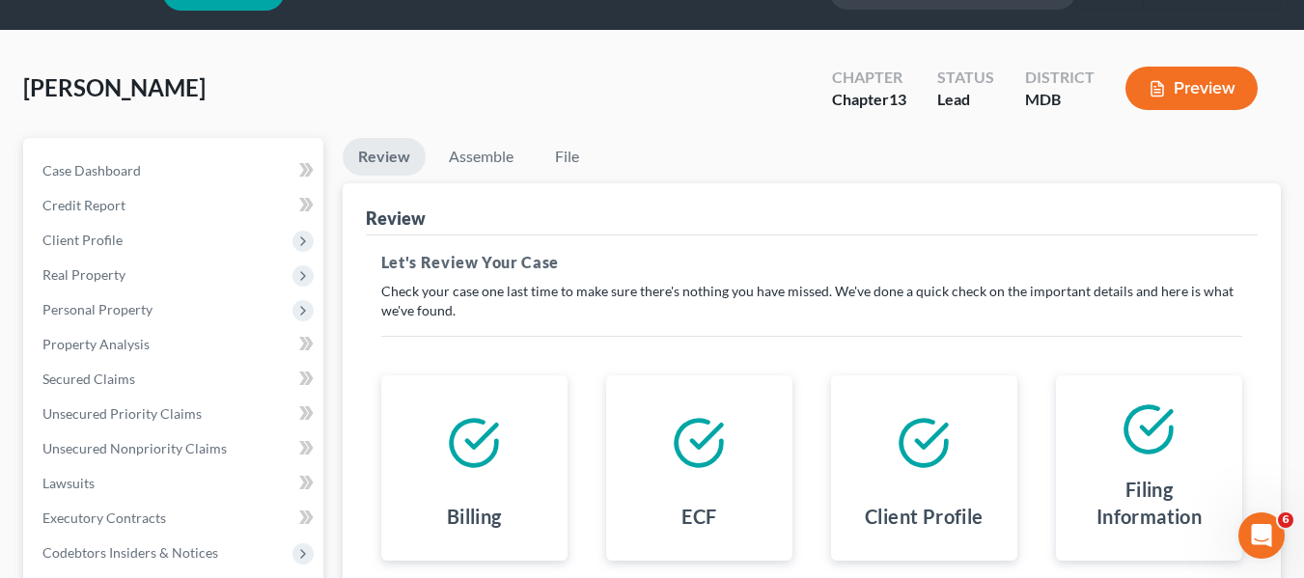
scroll to position [38, 0]
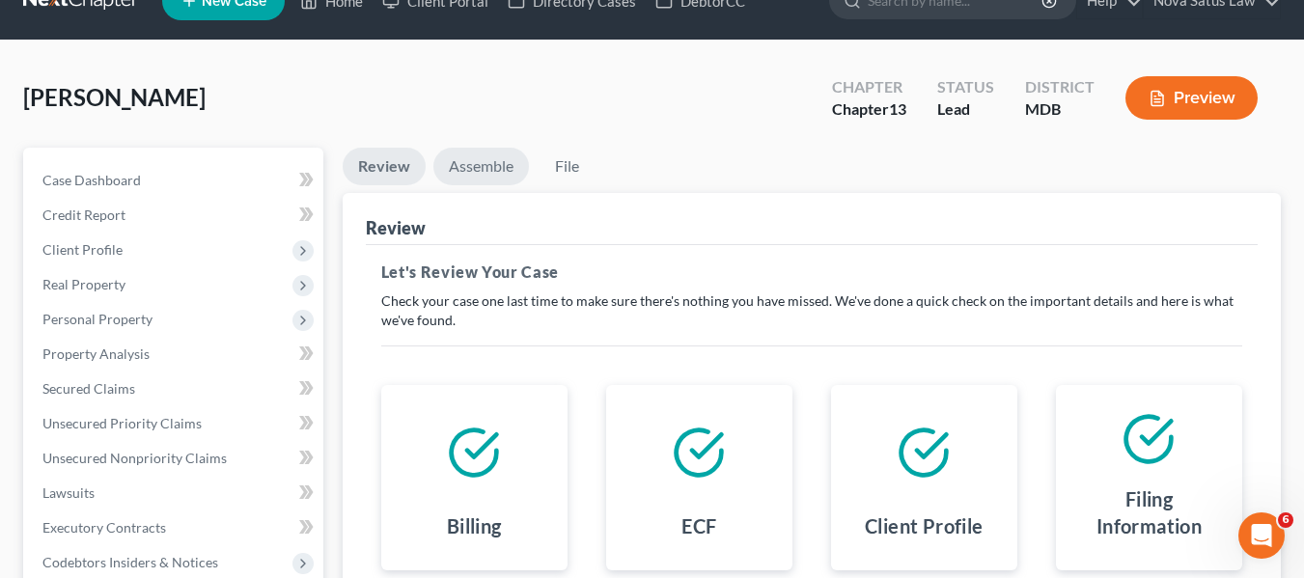
click at [459, 163] on link "Assemble" at bounding box center [481, 167] width 96 height 38
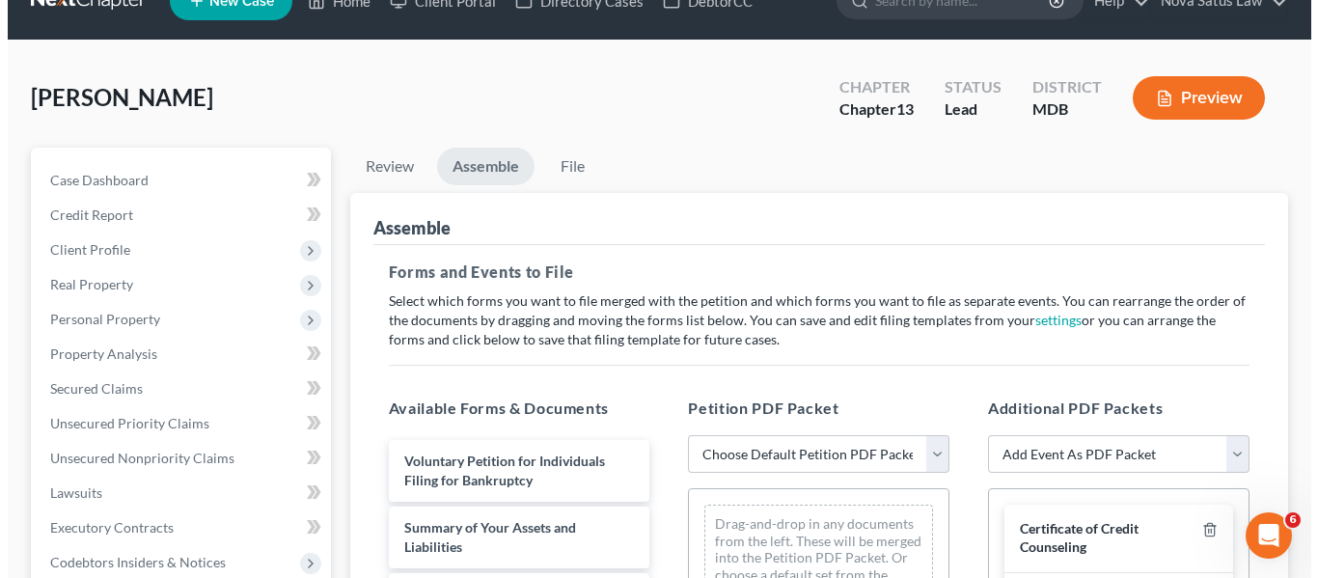
scroll to position [219, 0]
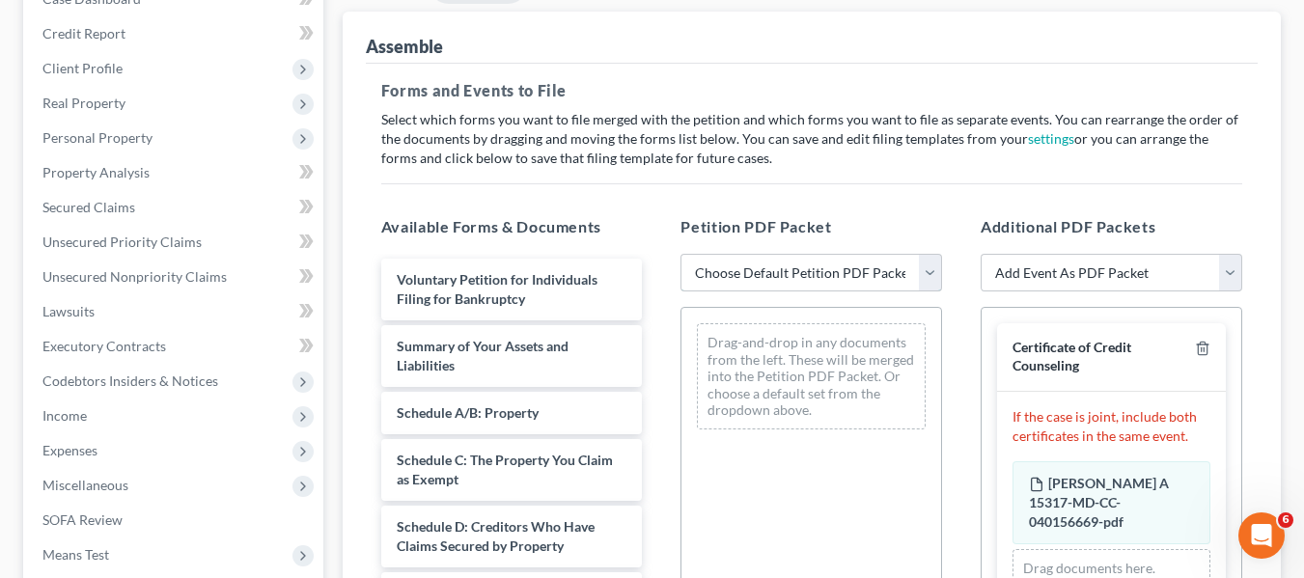
click at [808, 274] on select "Choose Default Petition PDF Packet Emergency Filing (Voluntary Petition and Cre…" at bounding box center [811, 273] width 262 height 39
select select "0"
click at [680, 254] on select "Choose Default Petition PDF Packet Emergency Filing (Voluntary Petition and Cre…" at bounding box center [811, 273] width 262 height 39
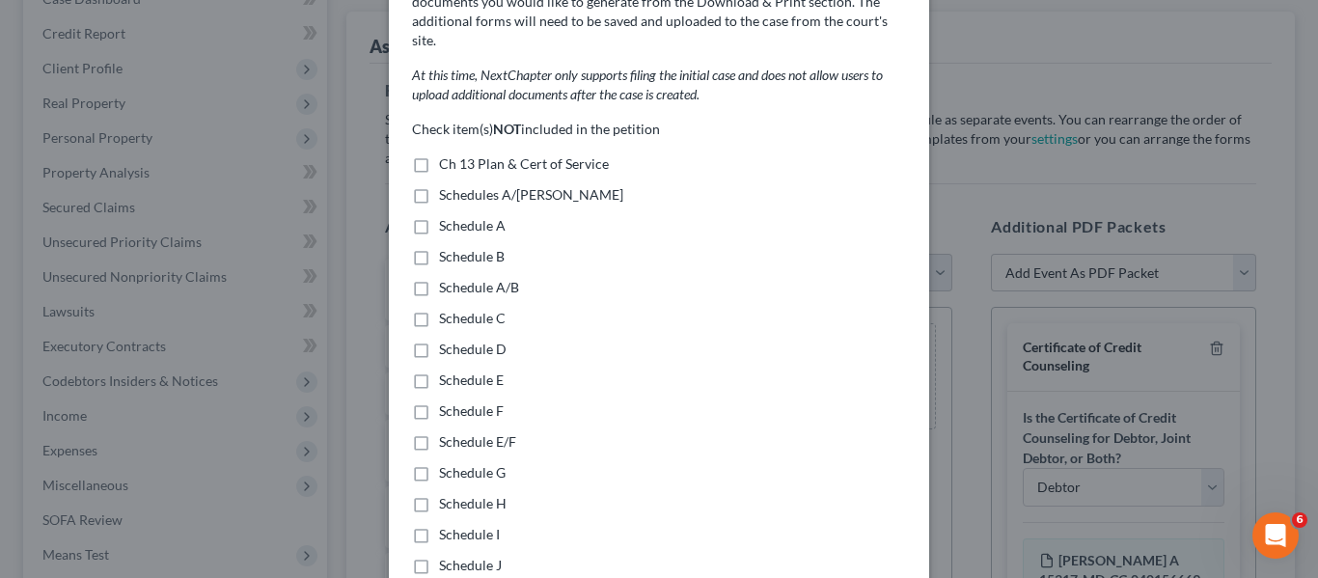
scroll to position [117, 0]
click at [439, 153] on label "Ch 13 Plan & Cert of Service" at bounding box center [524, 162] width 170 height 19
click at [447, 153] on input "Ch 13 Plan & Cert of Service" at bounding box center [453, 159] width 13 height 13
checkbox input "true"
click at [439, 184] on label "Schedules A/[PERSON_NAME]" at bounding box center [531, 193] width 184 height 19
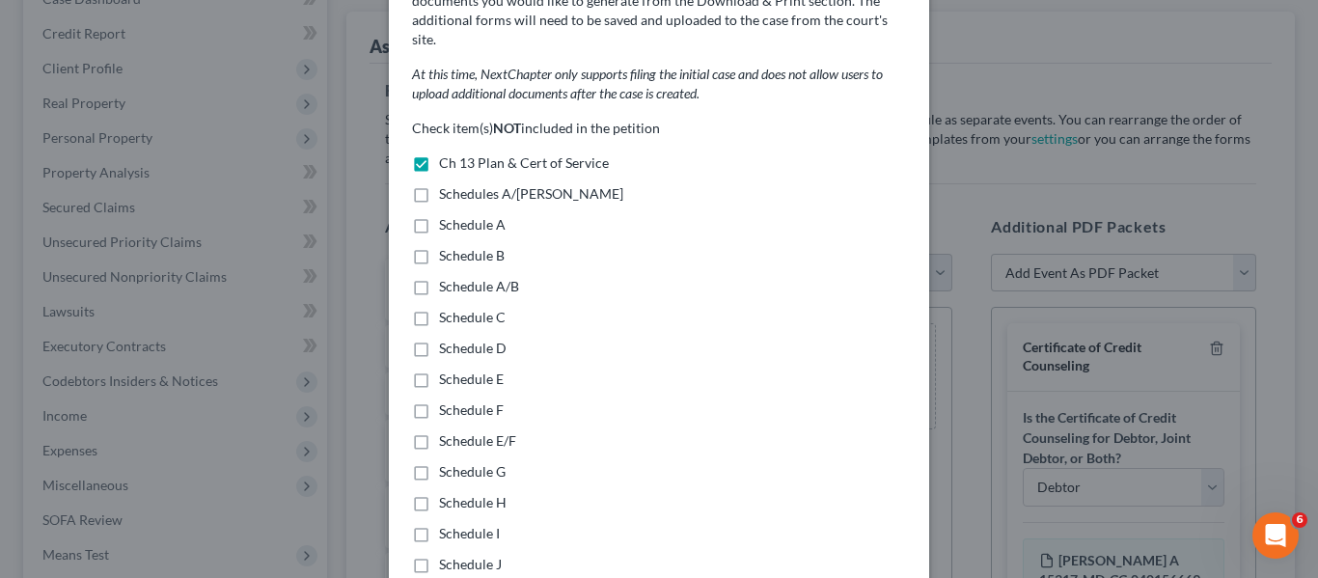
click at [447, 184] on input "Schedules A/[PERSON_NAME]" at bounding box center [453, 190] width 13 height 13
checkbox input "true"
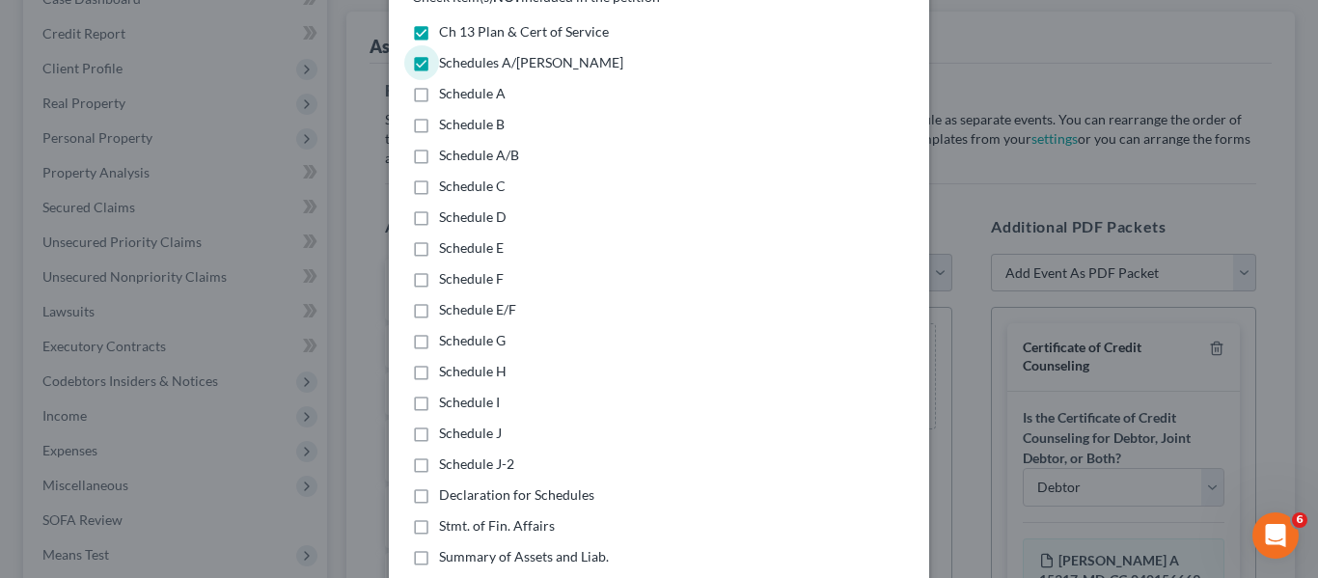
scroll to position [361, 0]
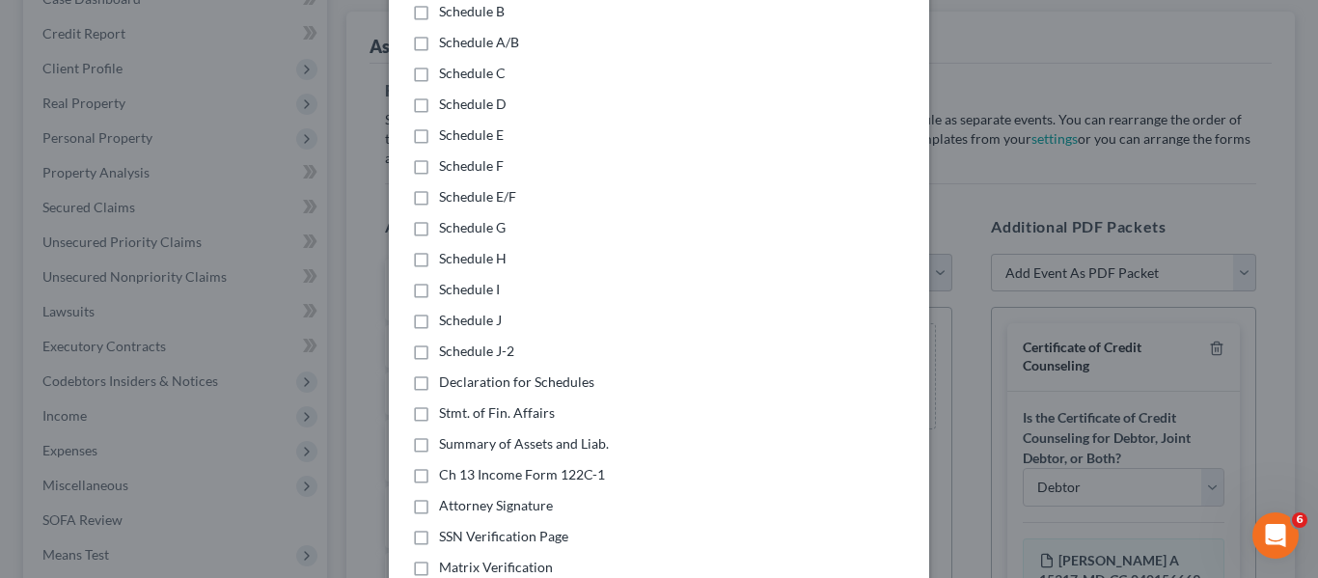
click at [439, 373] on label "Declaration for Schedules" at bounding box center [516, 382] width 155 height 19
click at [447, 373] on input "Declaration for Schedules" at bounding box center [453, 379] width 13 height 13
checkbox input "true"
click at [439, 403] on label "Stmt. of Fin. Affairs" at bounding box center [497, 412] width 116 height 19
click at [447, 403] on input "Stmt. of Fin. Affairs" at bounding box center [453, 409] width 13 height 13
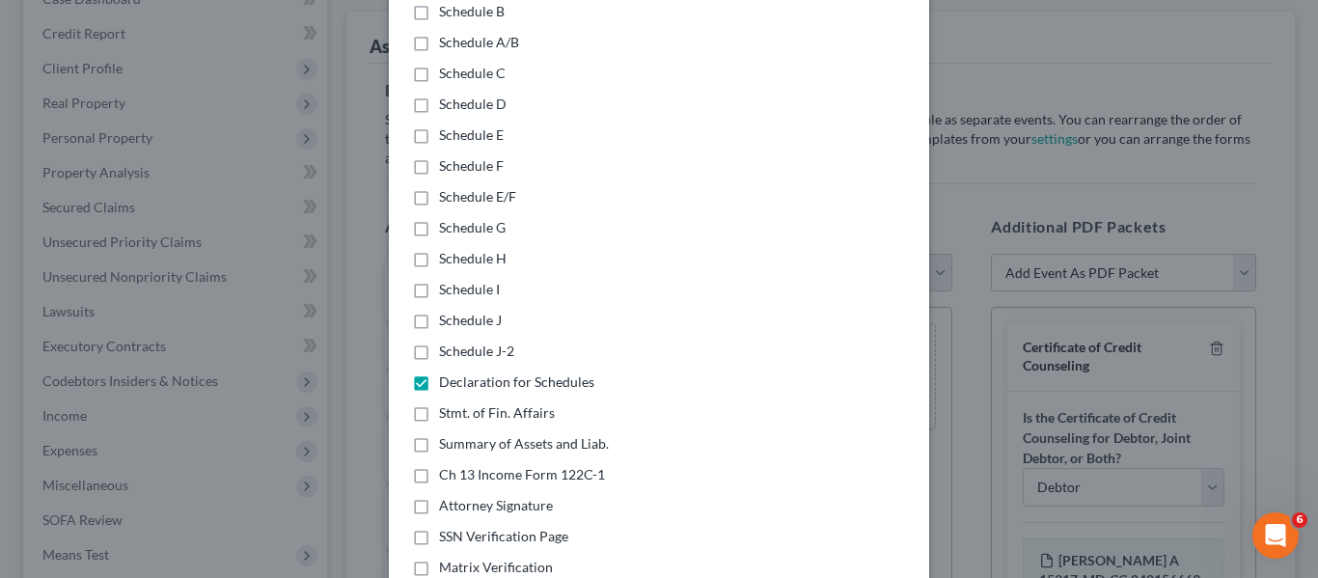
checkbox input "true"
click at [439, 434] on label "Summary of Assets and Liab." at bounding box center [524, 443] width 170 height 19
click at [447, 434] on input "Summary of Assets and Liab." at bounding box center [453, 440] width 13 height 13
checkbox input "true"
click at [439, 465] on label "Ch 13 Income Form 122C-1" at bounding box center [522, 474] width 166 height 19
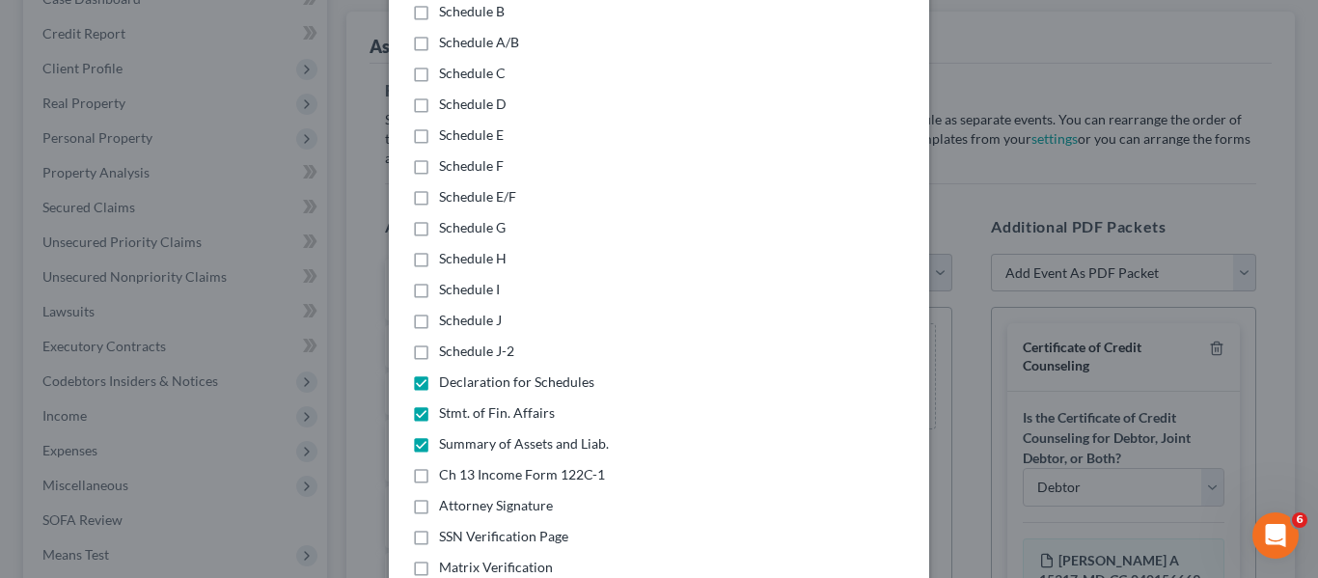
click at [447, 465] on input "Ch 13 Income Form 122C-1" at bounding box center [453, 471] width 13 height 13
checkbox input "true"
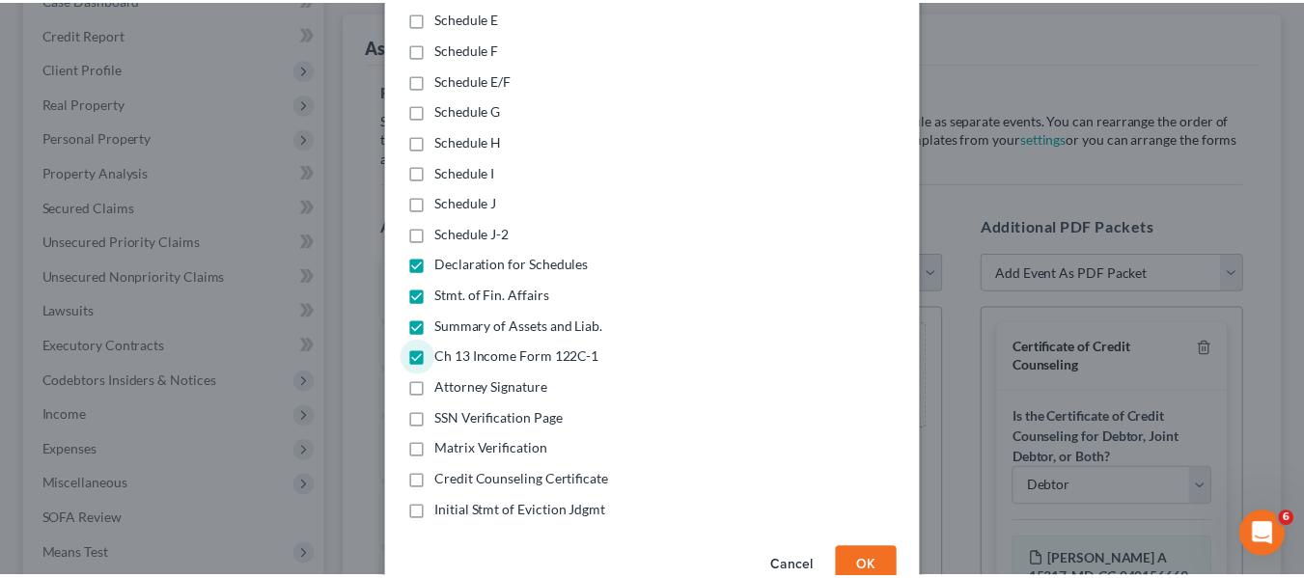
scroll to position [507, 0]
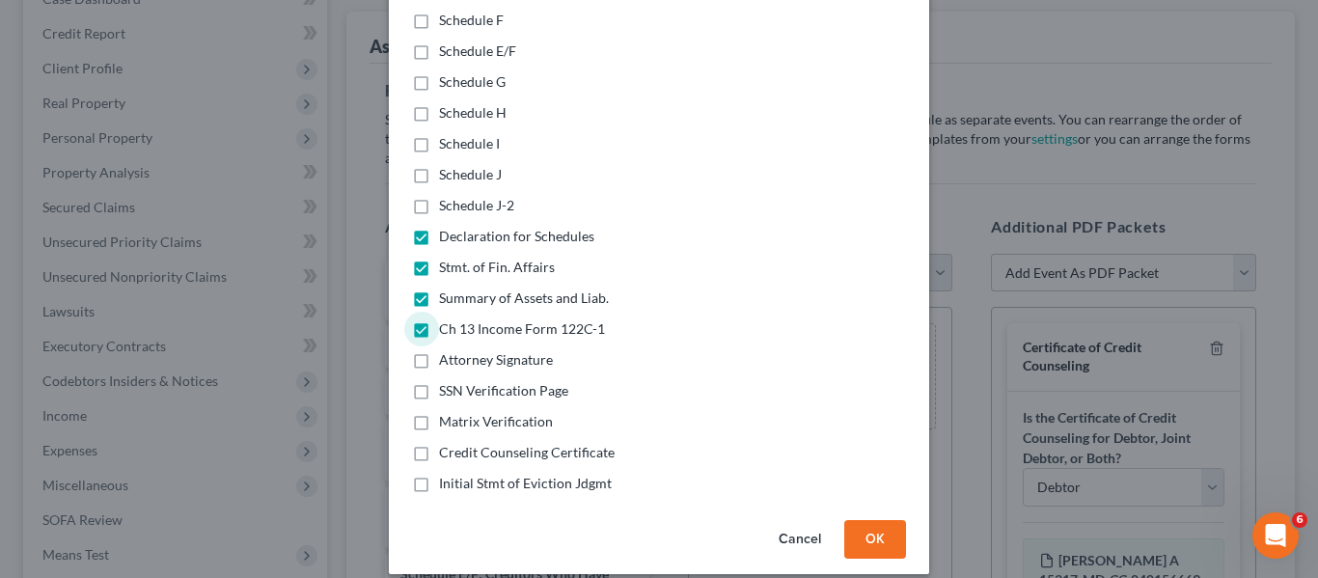
click at [439, 474] on label "Initial Stmt of Eviction Jdgmt" at bounding box center [525, 483] width 173 height 19
click at [447, 474] on input "Initial Stmt of Eviction Jdgmt" at bounding box center [453, 480] width 13 height 13
checkbox input "true"
click at [870, 527] on button "OK" at bounding box center [875, 539] width 62 height 39
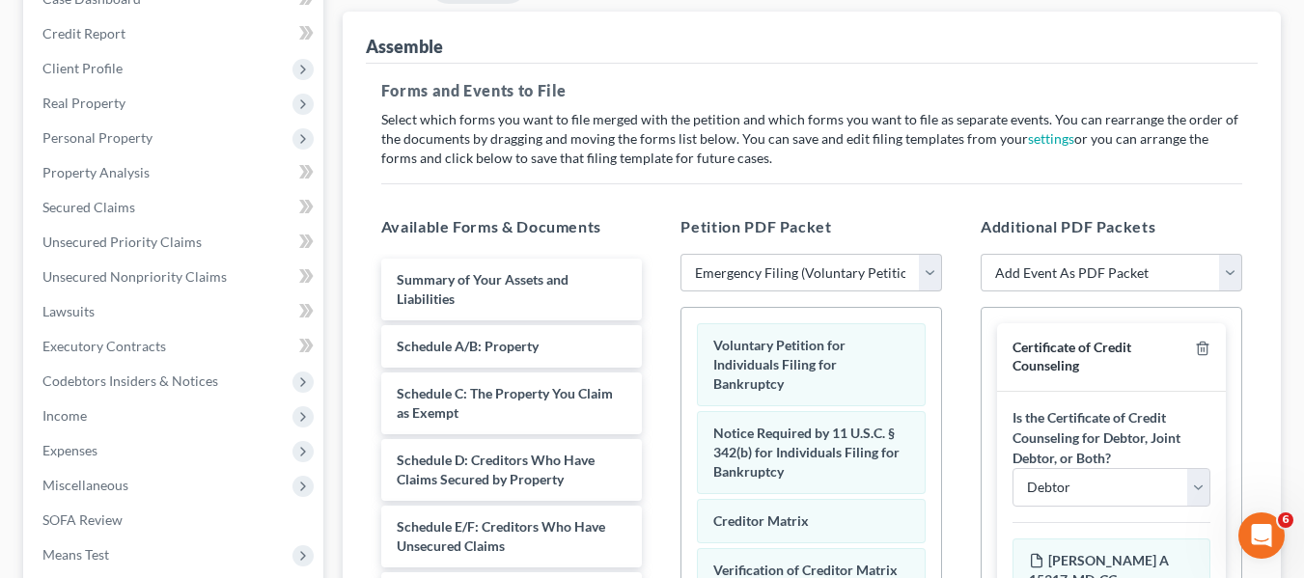
scroll to position [652, 0]
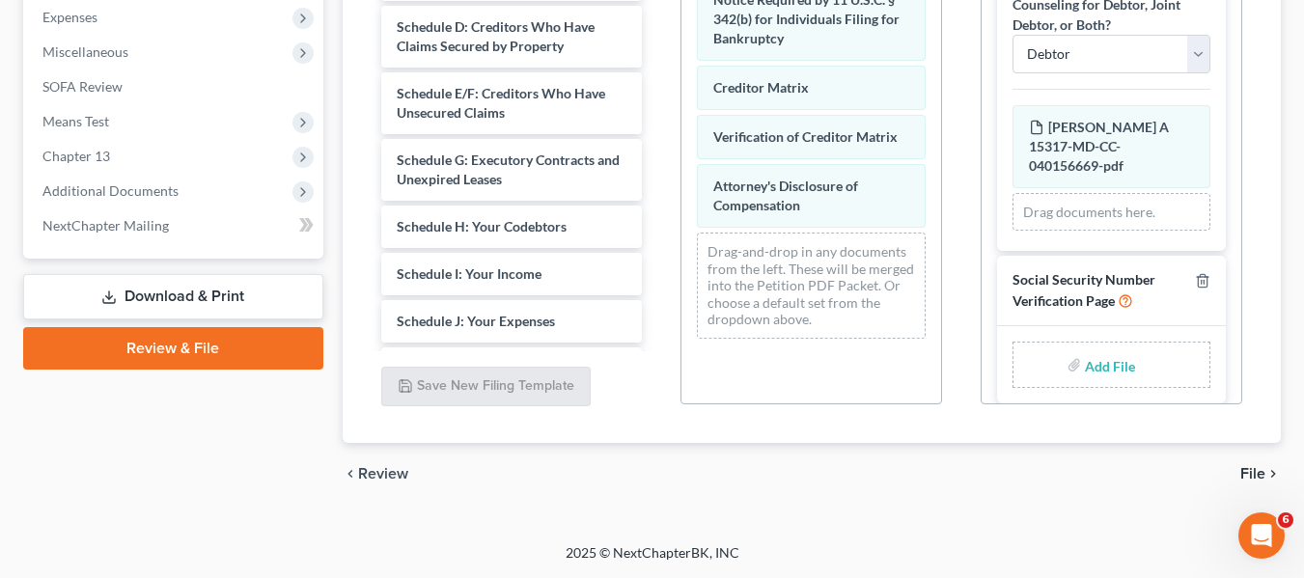
click at [1089, 362] on input "file" at bounding box center [1108, 364] width 46 height 35
type input "C:\fakepath\SSN.pdf"
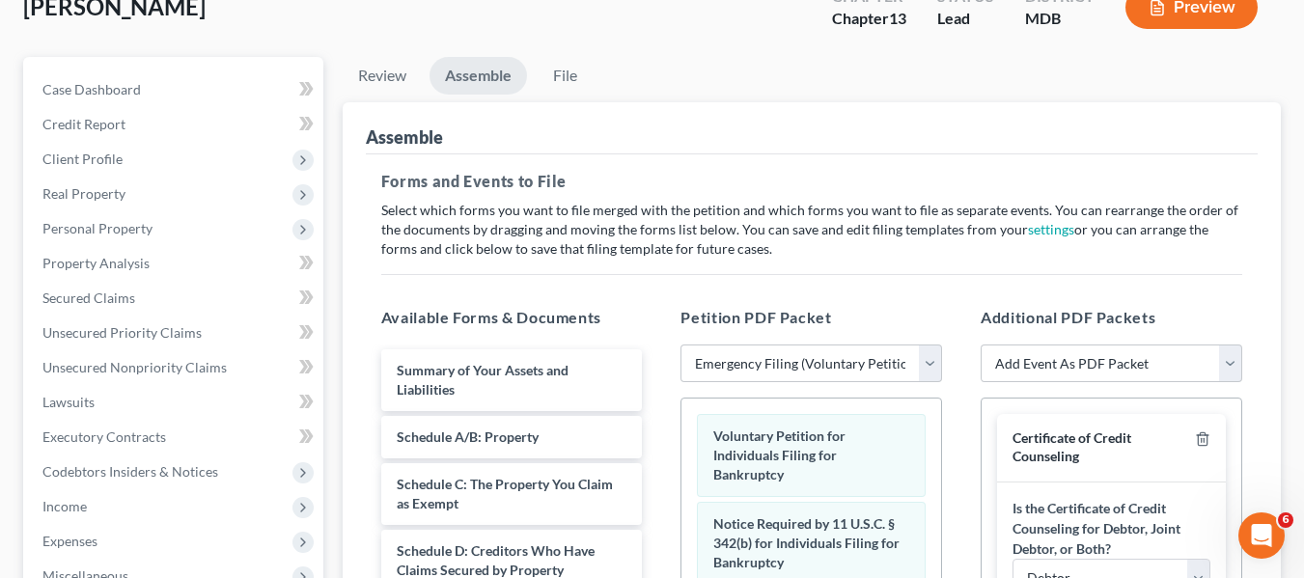
scroll to position [127, 0]
click at [559, 82] on link "File" at bounding box center [566, 77] width 62 height 38
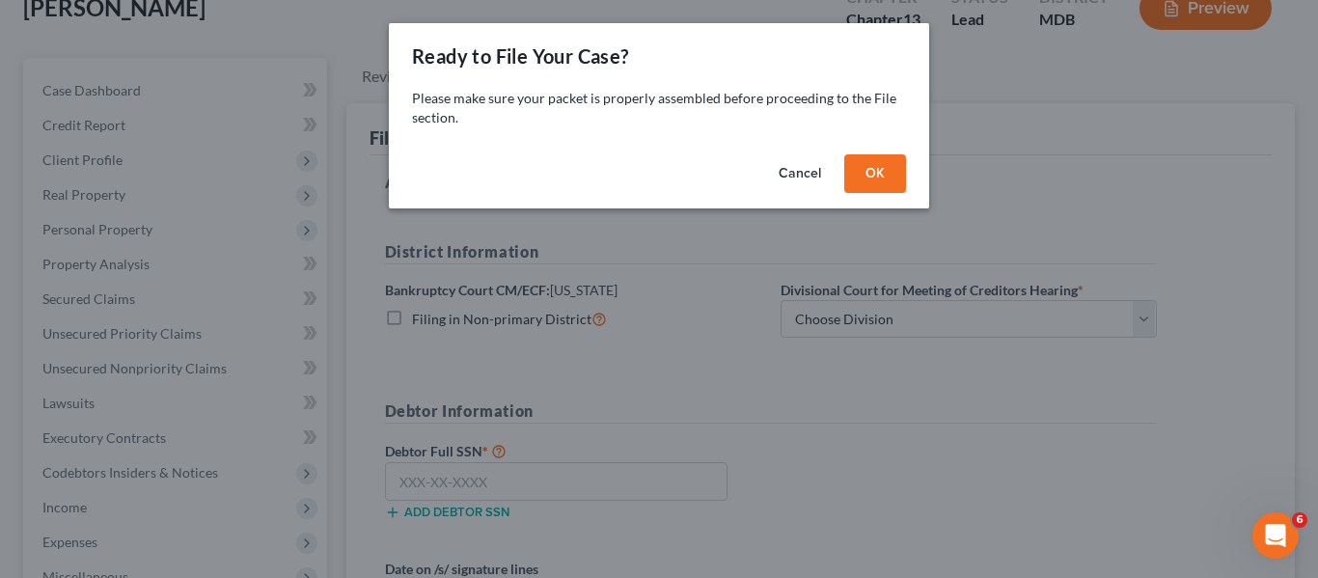
click at [864, 176] on button "OK" at bounding box center [875, 173] width 62 height 39
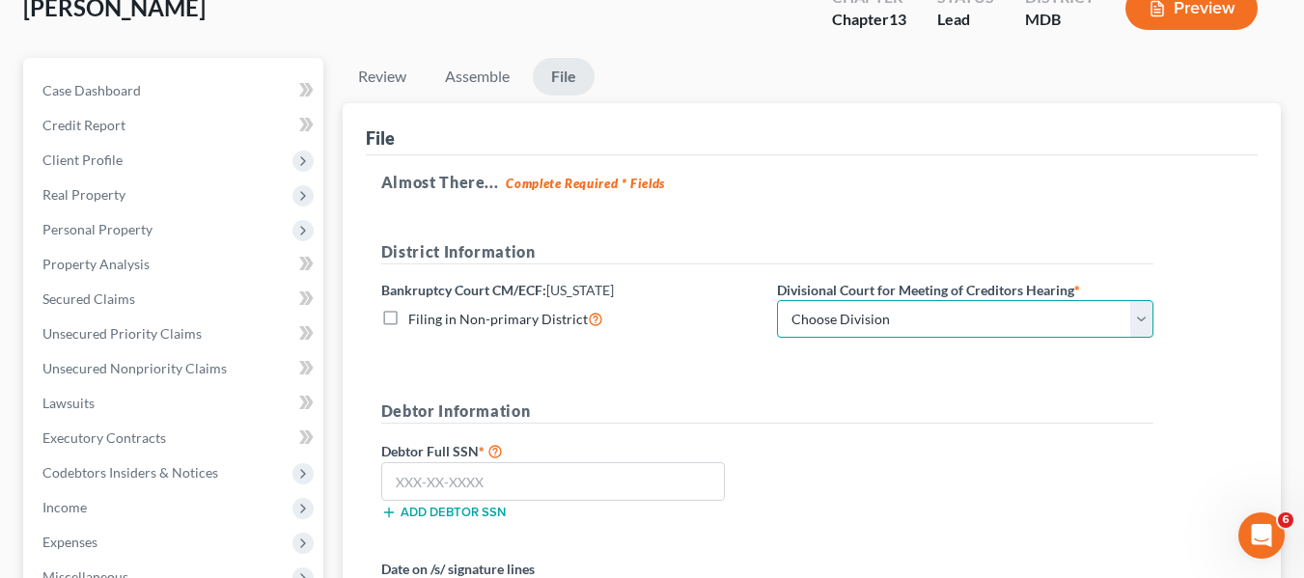
click at [894, 328] on select "Choose Division Baltimore Greenbelt" at bounding box center [965, 319] width 376 height 39
select select "0"
click at [777, 300] on select "Choose Division Baltimore Greenbelt" at bounding box center [965, 319] width 376 height 39
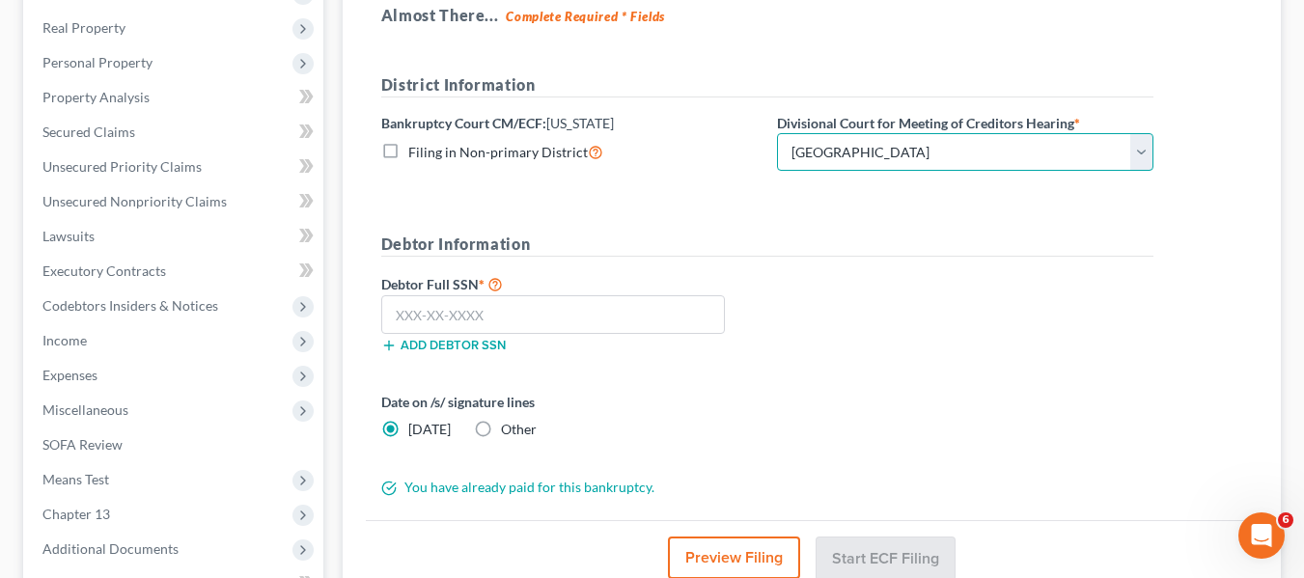
scroll to position [295, 0]
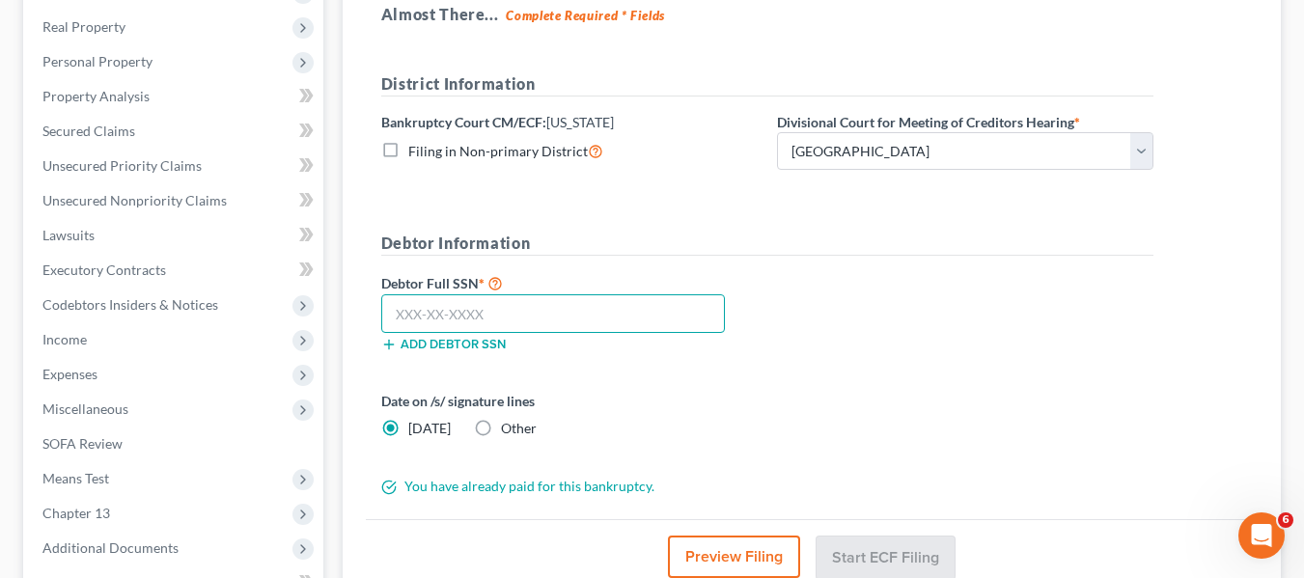
click at [384, 314] on input "text" at bounding box center [553, 313] width 344 height 39
type input "219-86-3559"
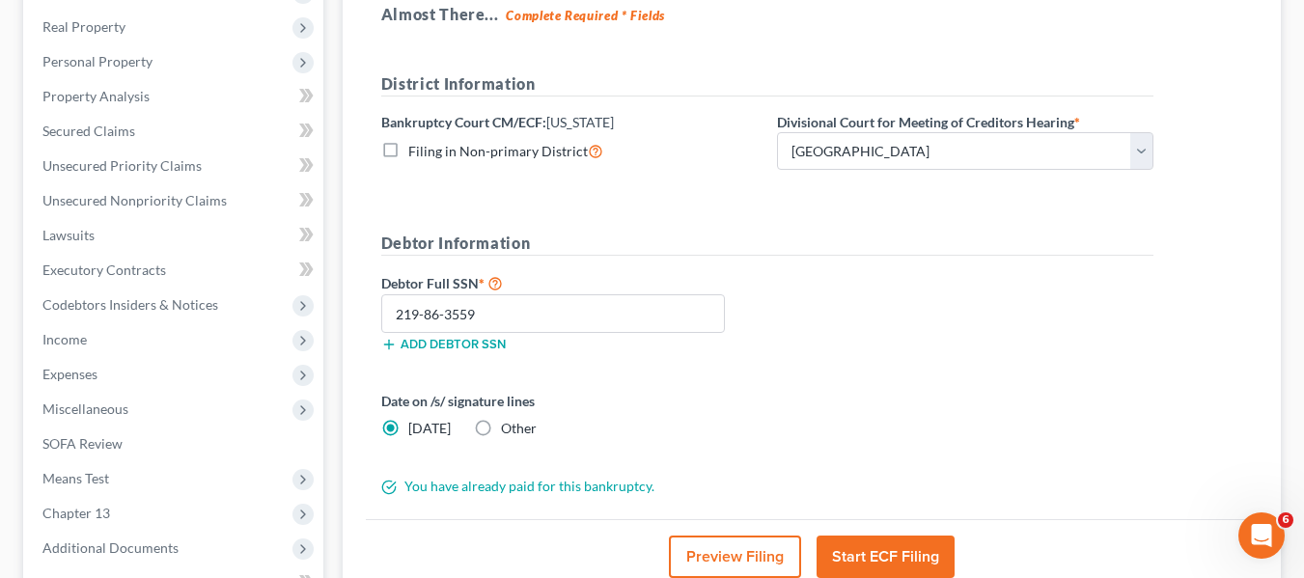
click at [860, 563] on button "Start ECF Filing" at bounding box center [885, 557] width 138 height 42
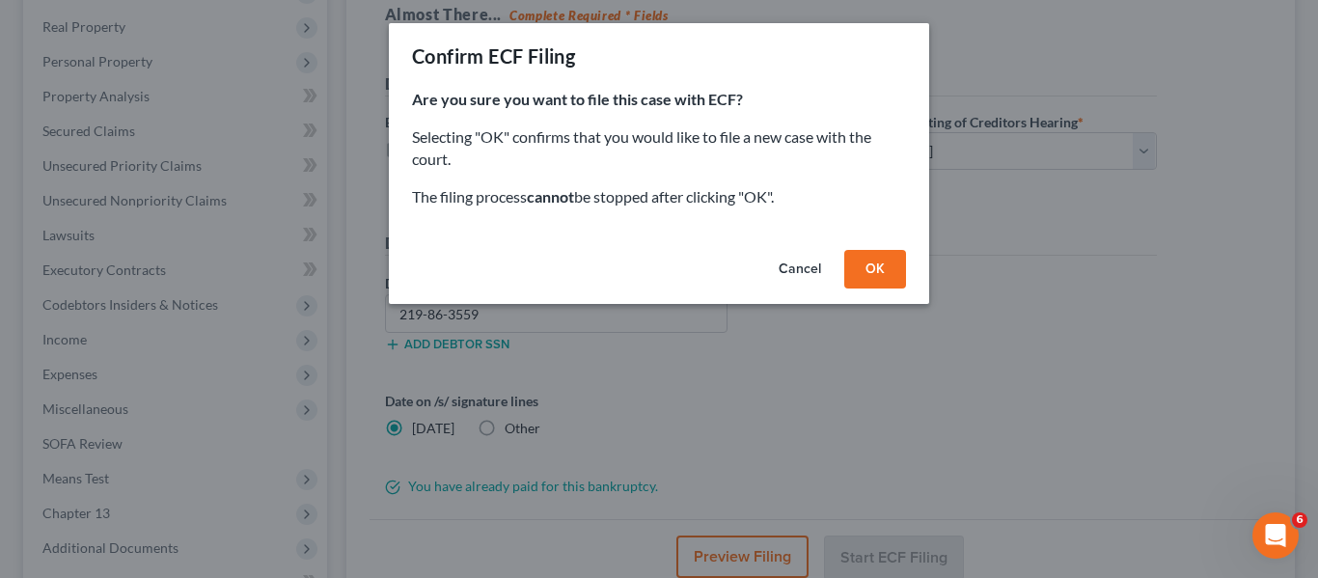
click at [874, 261] on button "OK" at bounding box center [875, 269] width 62 height 39
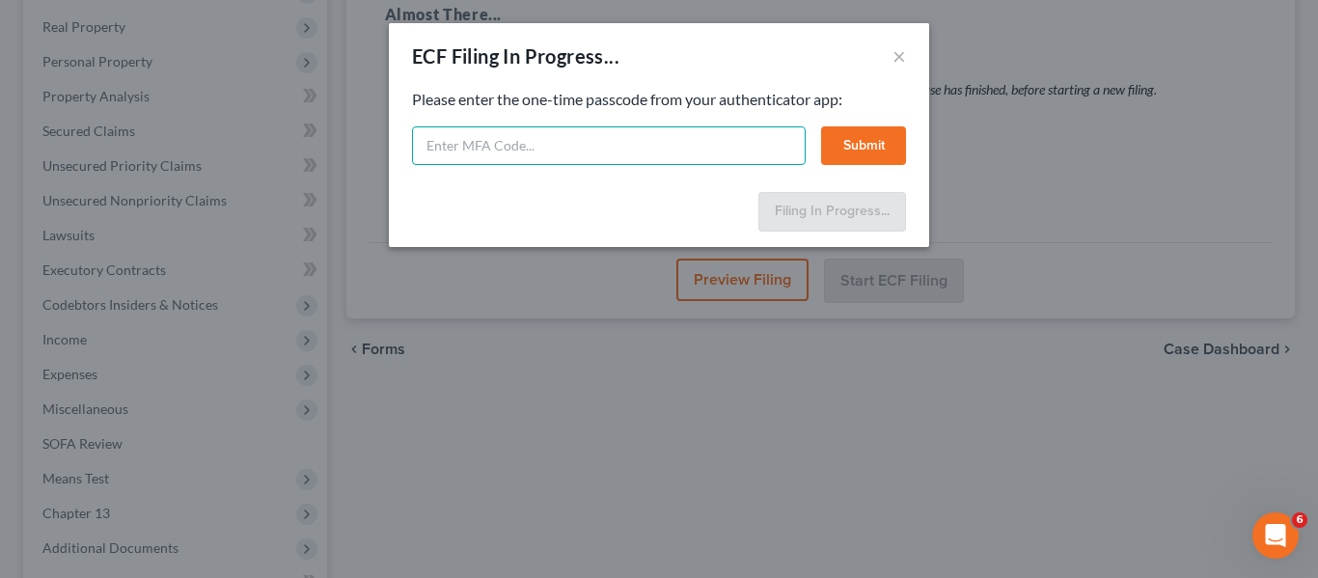
click at [544, 151] on input "text" at bounding box center [609, 145] width 394 height 39
type input "844757"
click at [870, 145] on button "Submit" at bounding box center [863, 145] width 85 height 39
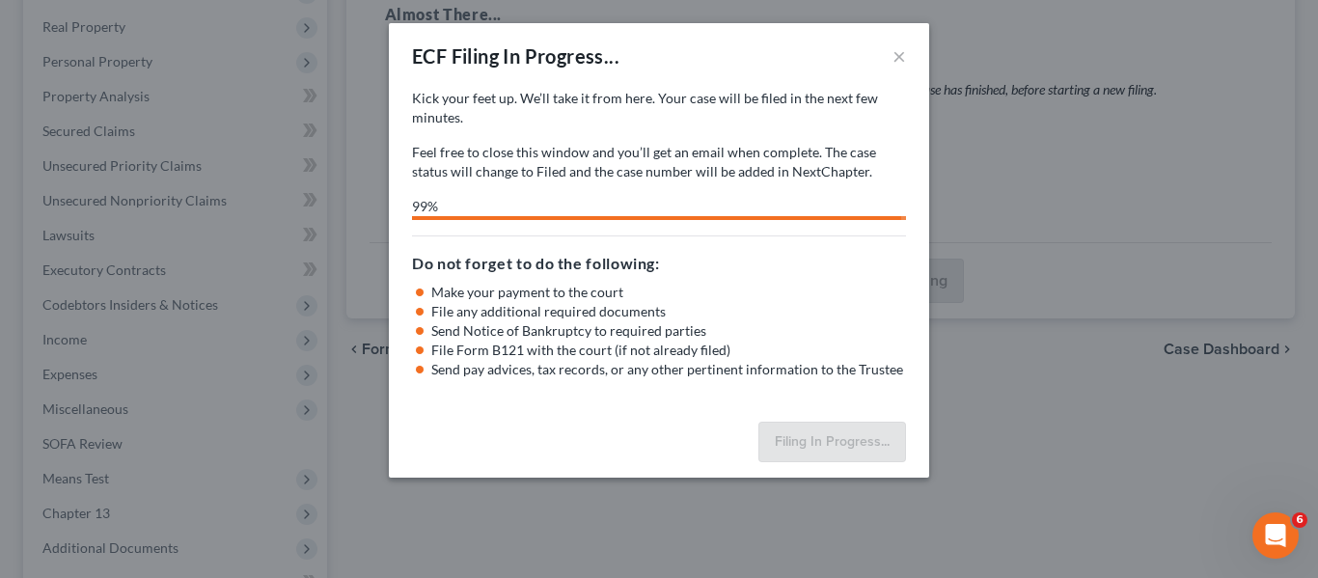
select select "0"
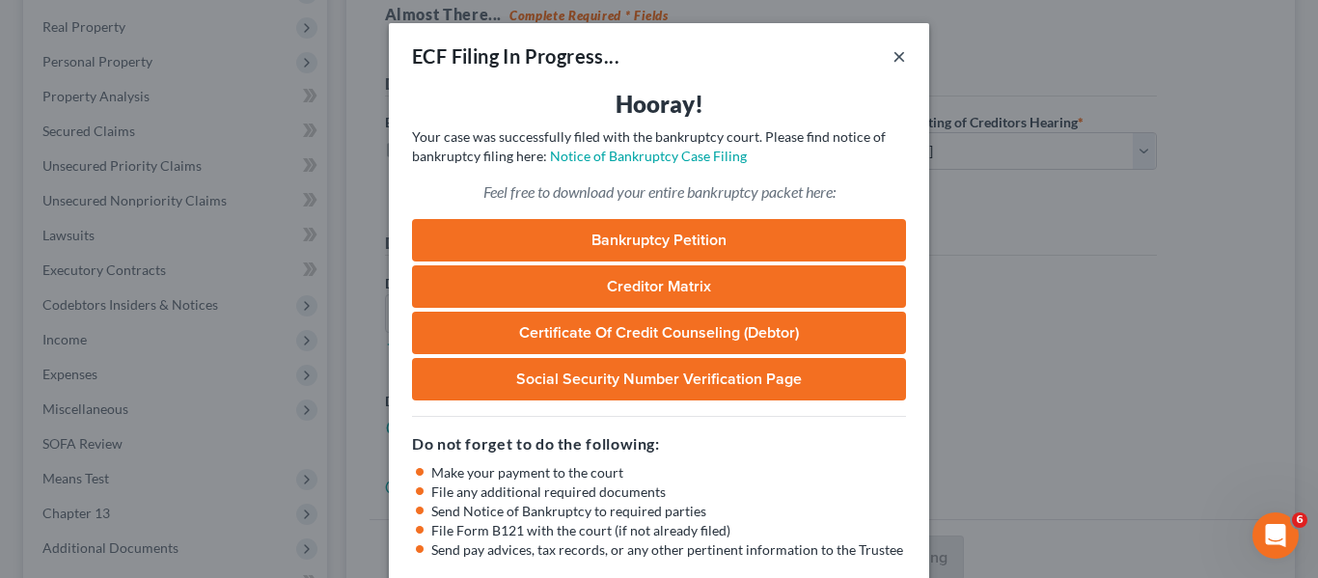
click at [895, 59] on button "×" at bounding box center [900, 55] width 14 height 23
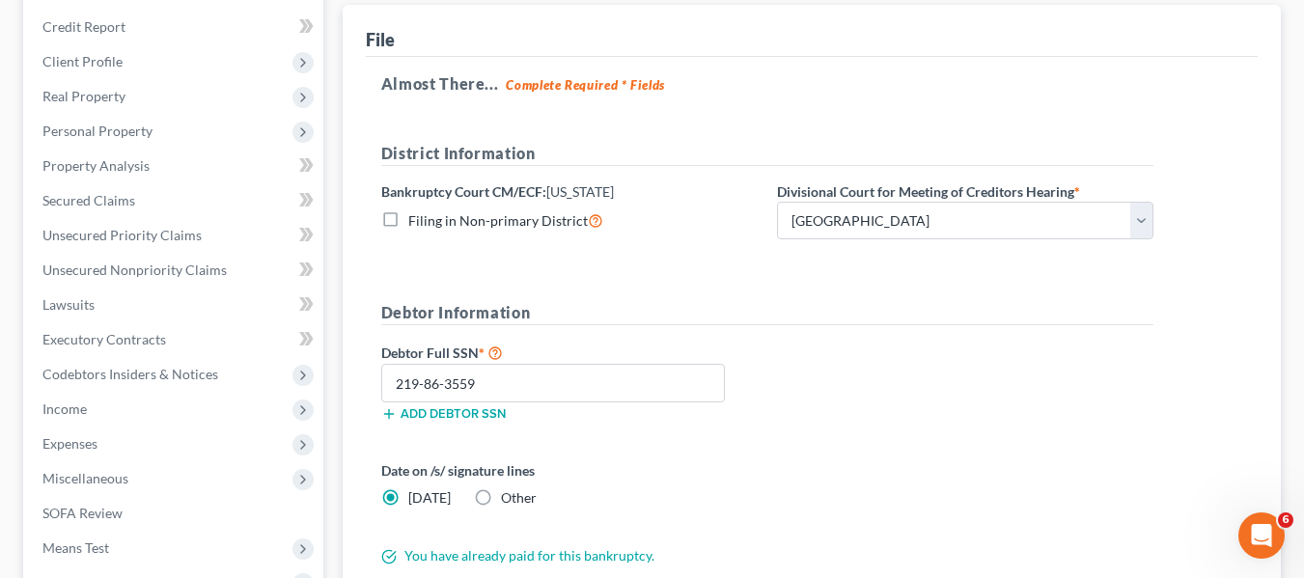
scroll to position [517, 0]
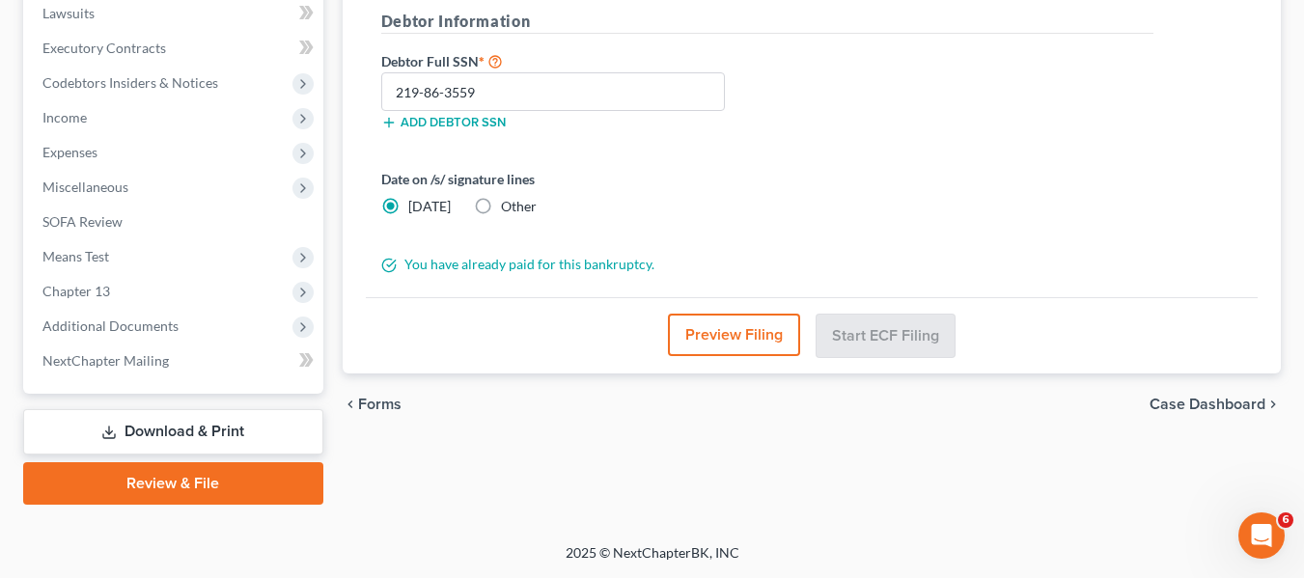
click at [154, 418] on link "Download & Print" at bounding box center [173, 431] width 300 height 45
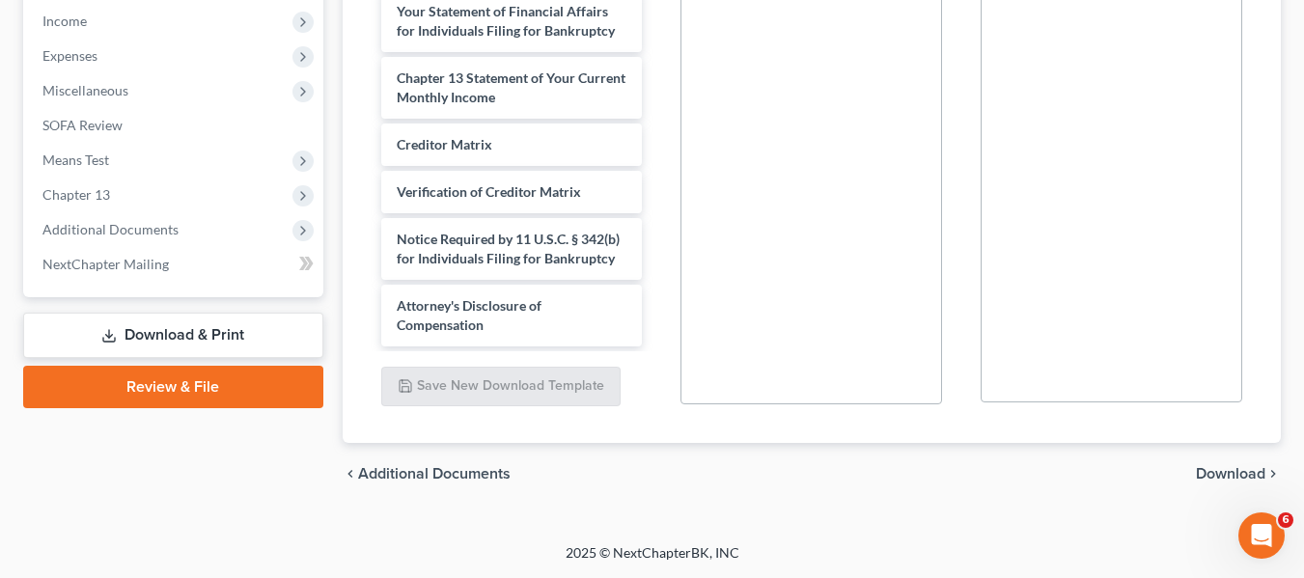
scroll to position [595, 0]
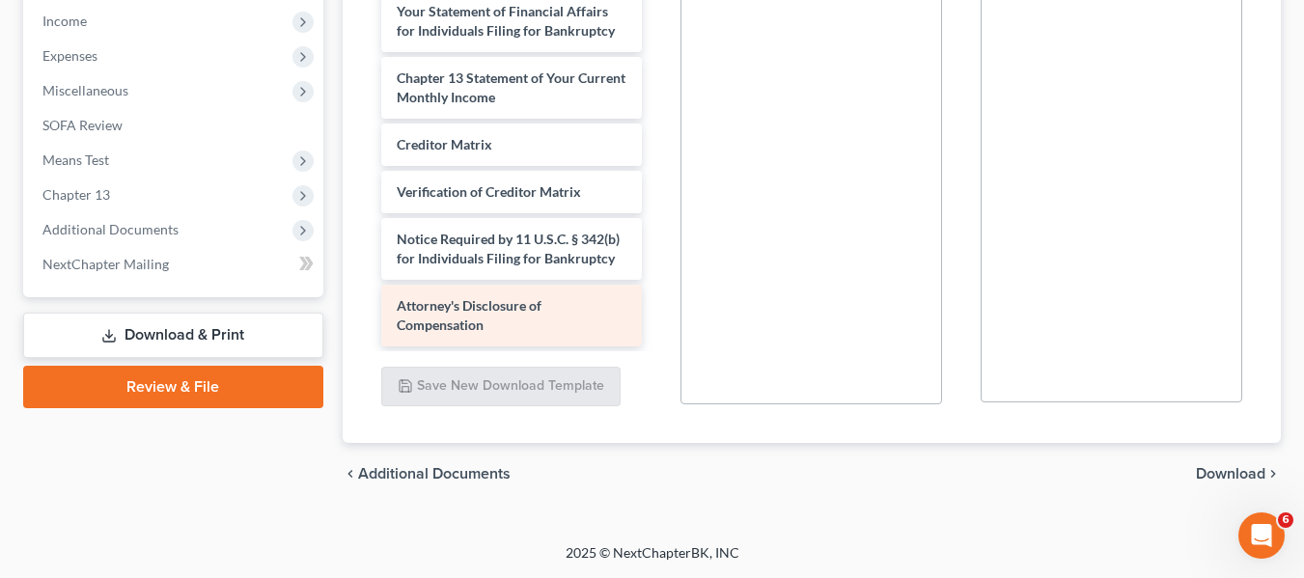
click at [459, 306] on span "Attorney's Disclosure of Compensation" at bounding box center [469, 315] width 145 height 36
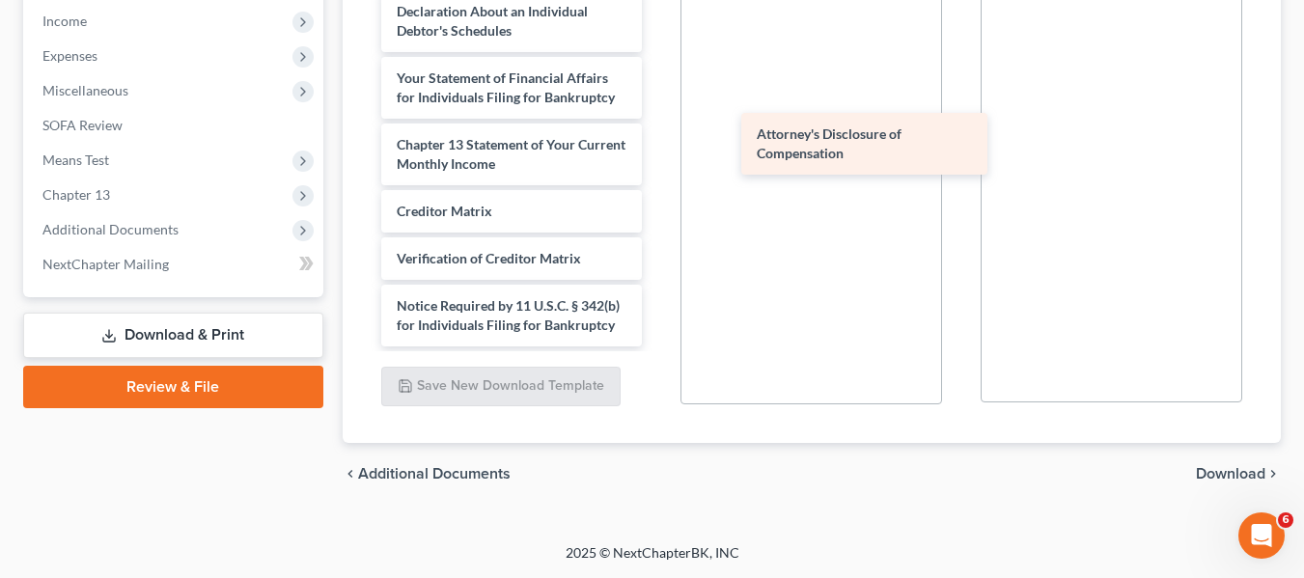
scroll to position [529, 0]
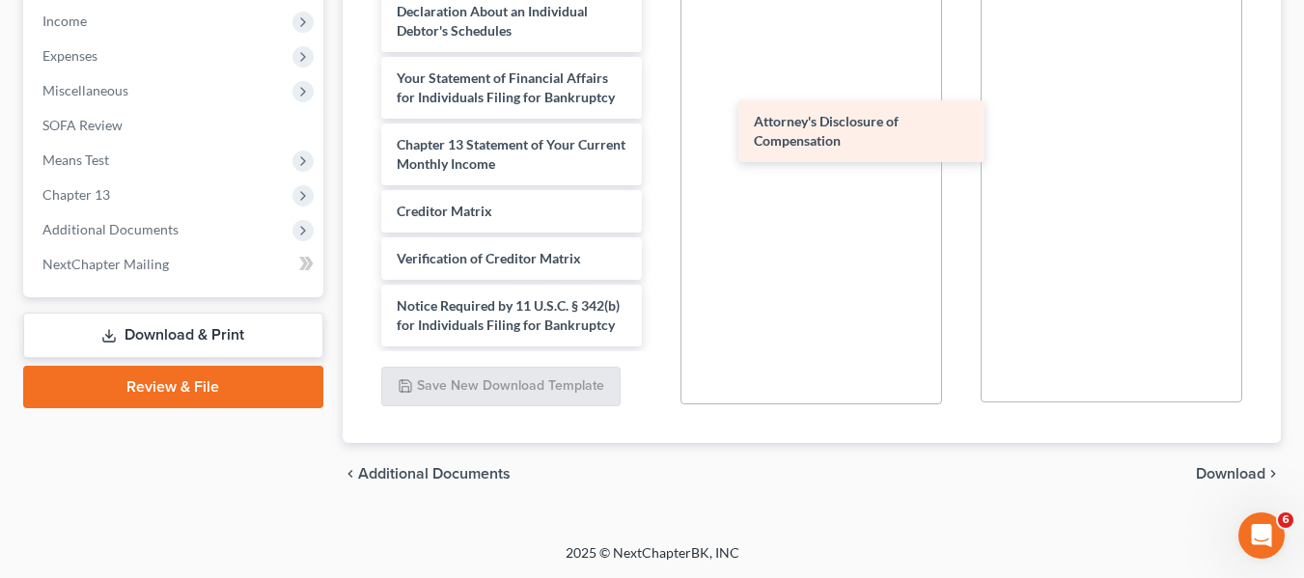
drag, startPoint x: 459, startPoint y: 307, endPoint x: 815, endPoint y: 122, distance: 401.4
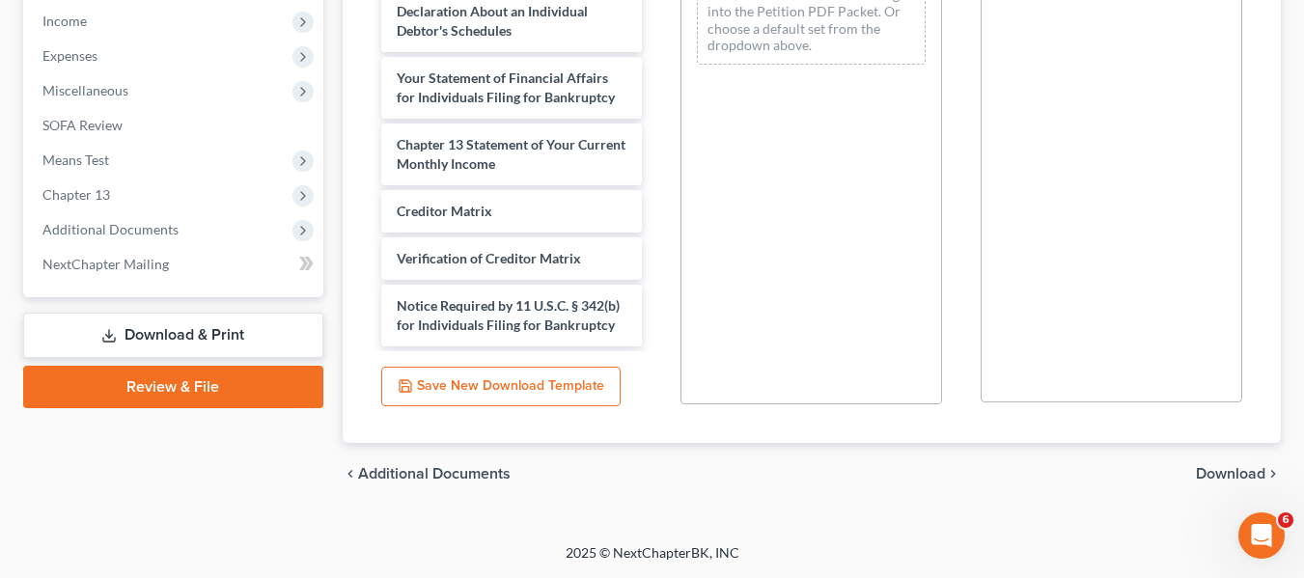
scroll to position [108, 0]
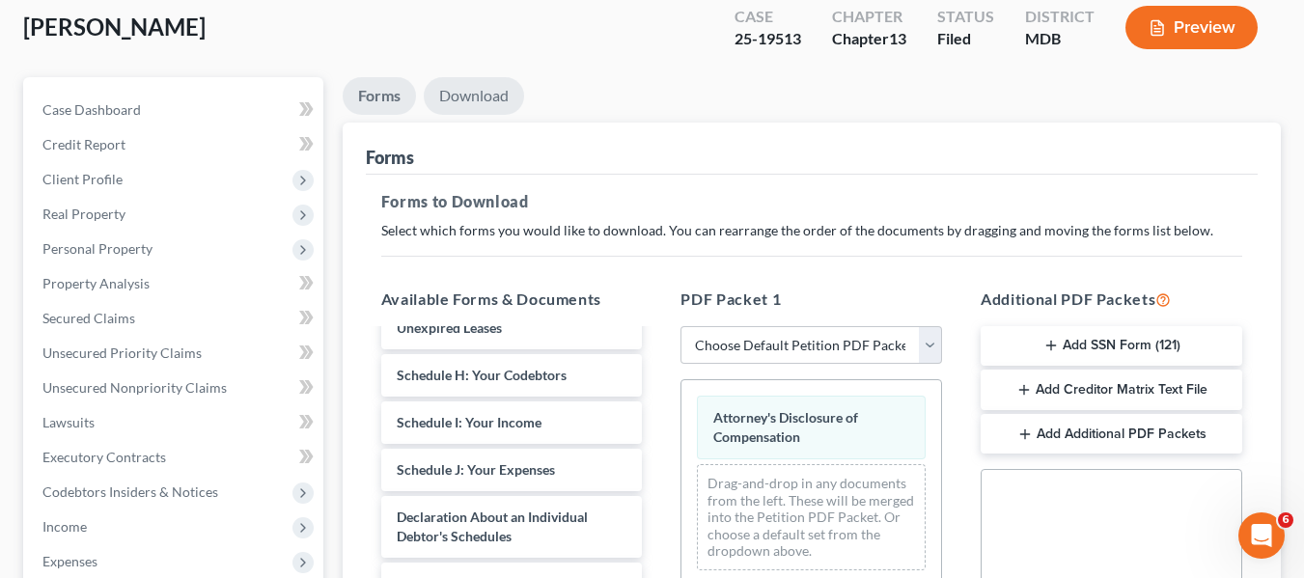
click at [473, 106] on link "Download" at bounding box center [474, 96] width 100 height 38
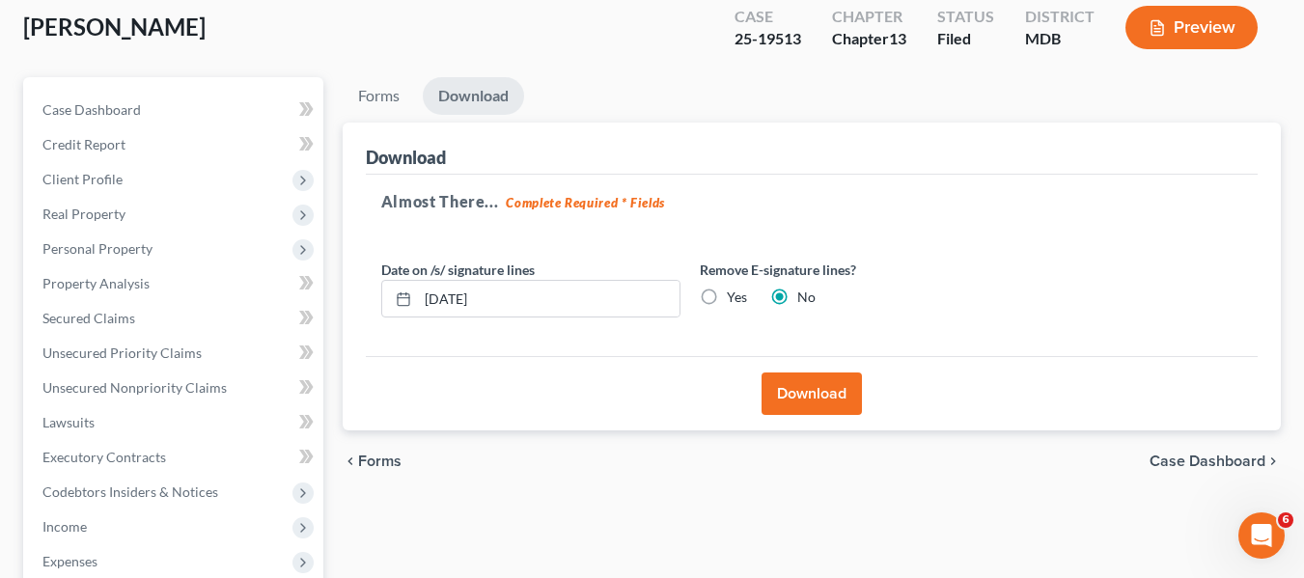
click at [792, 390] on button "Download" at bounding box center [811, 394] width 100 height 42
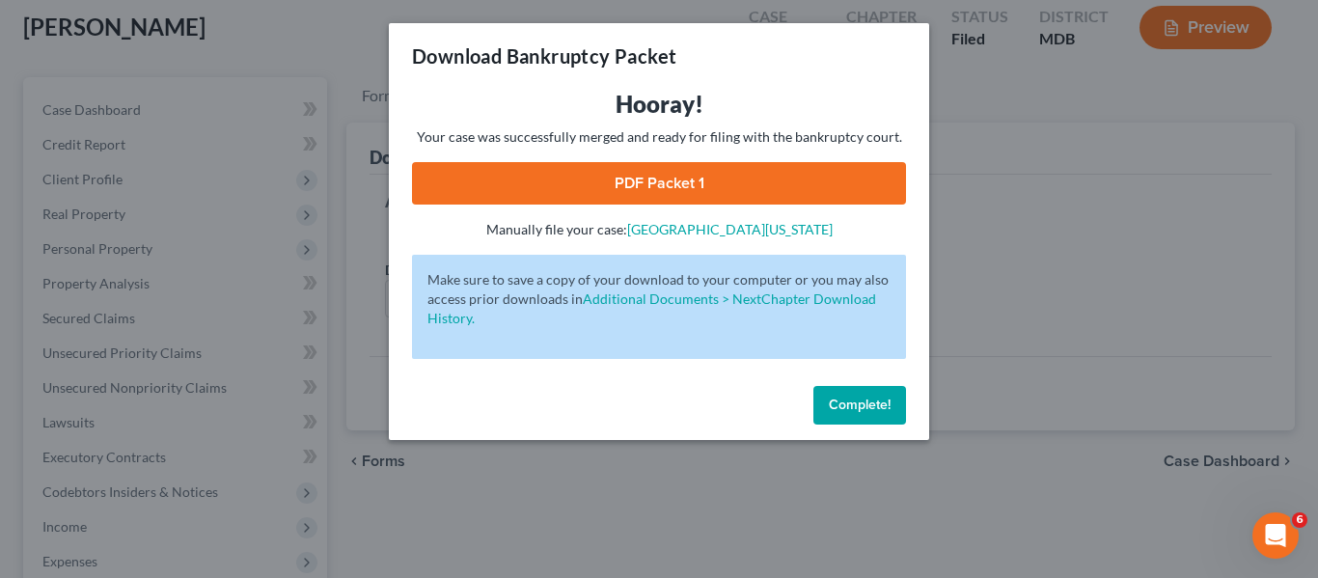
click at [657, 169] on link "PDF Packet 1" at bounding box center [659, 183] width 494 height 42
click at [858, 391] on button "Complete!" at bounding box center [860, 405] width 93 height 39
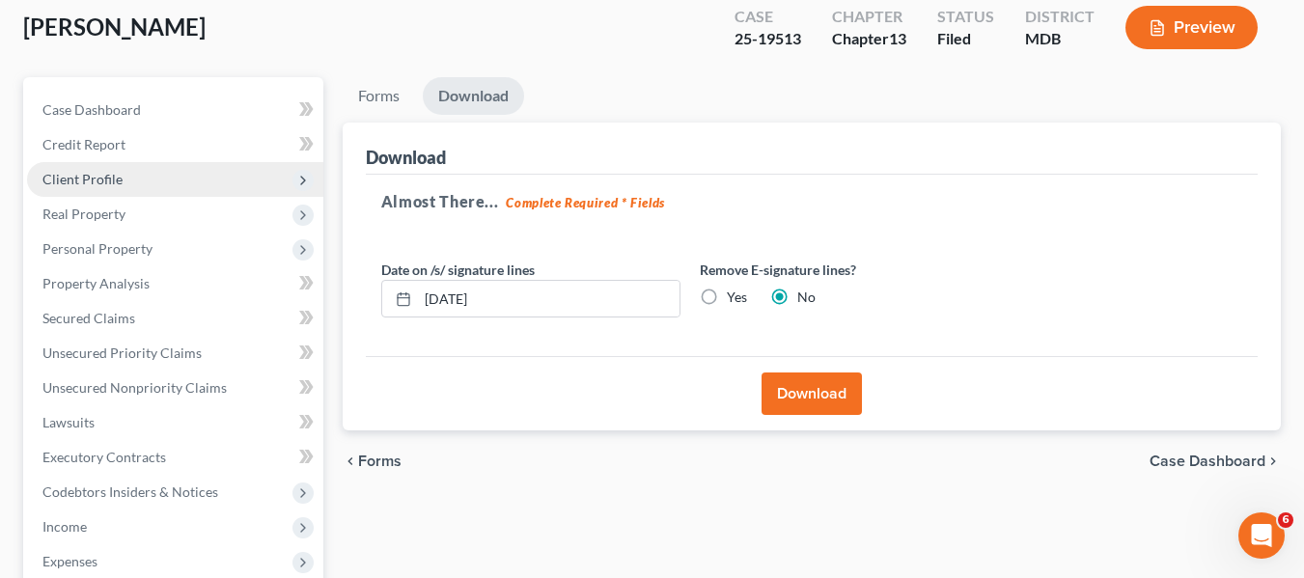
click at [88, 186] on span "Client Profile" at bounding box center [82, 179] width 80 height 16
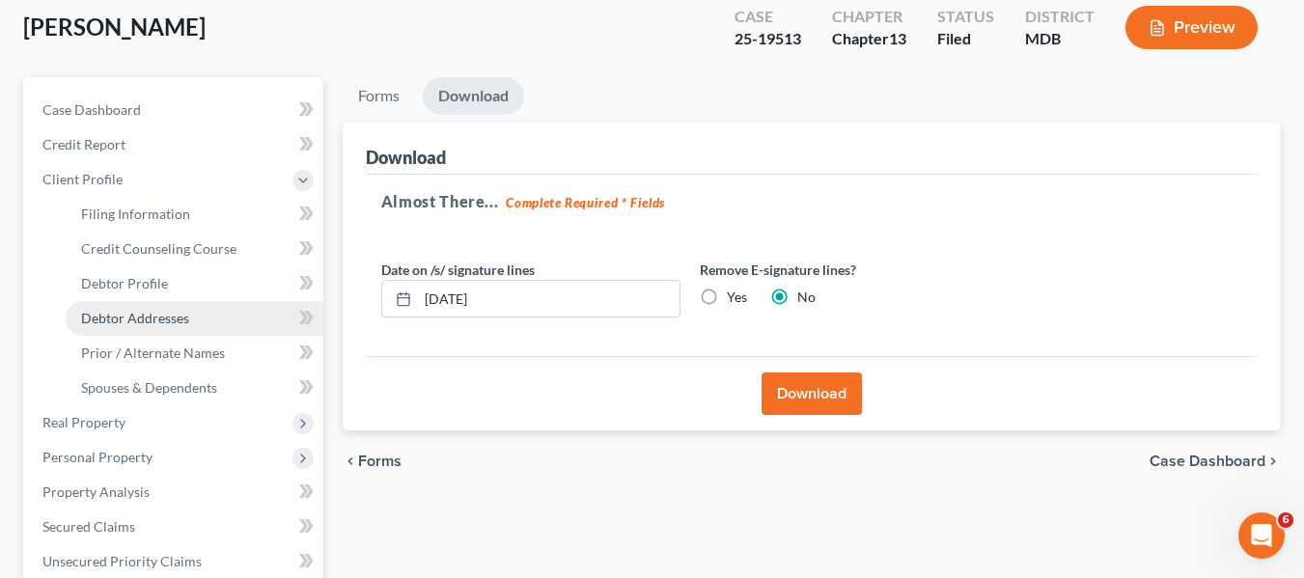
click at [105, 325] on span "Debtor Addresses" at bounding box center [135, 318] width 108 height 16
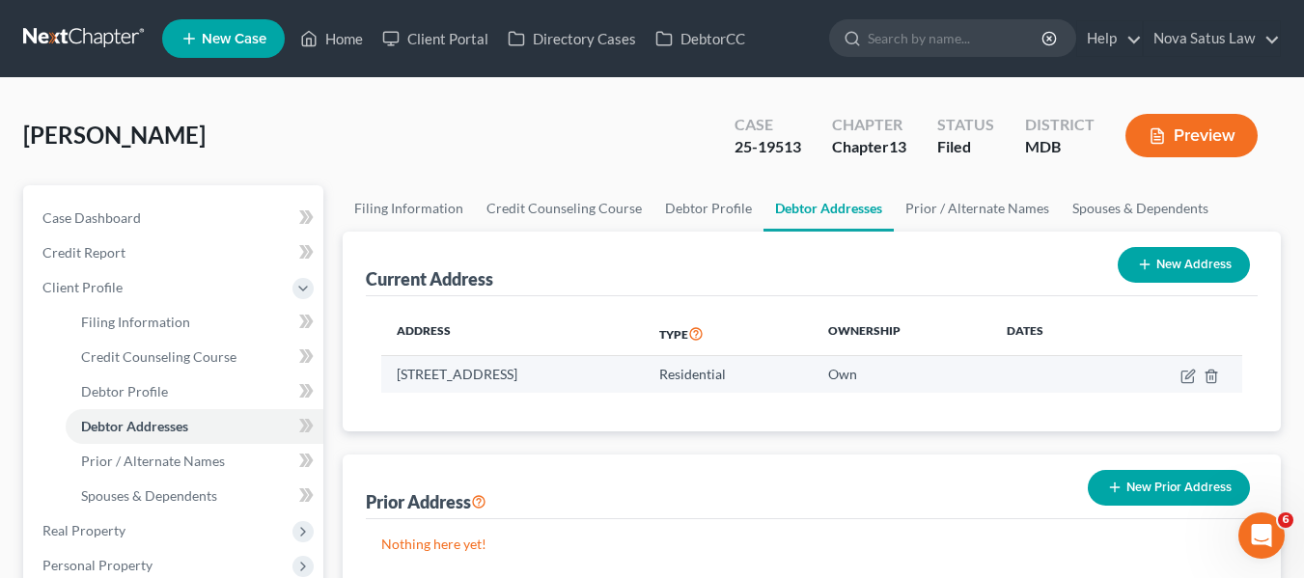
click at [399, 371] on td "[STREET_ADDRESS]" at bounding box center [512, 374] width 262 height 37
copy td "[STREET_ADDRESS]"
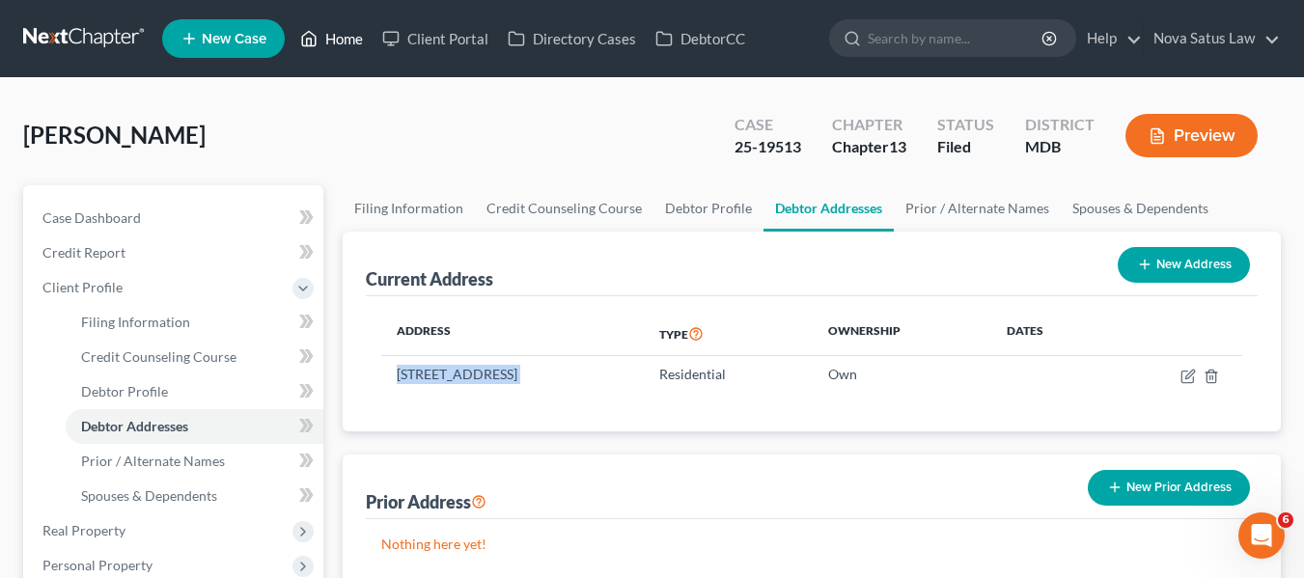
click at [329, 40] on link "Home" at bounding box center [331, 38] width 82 height 35
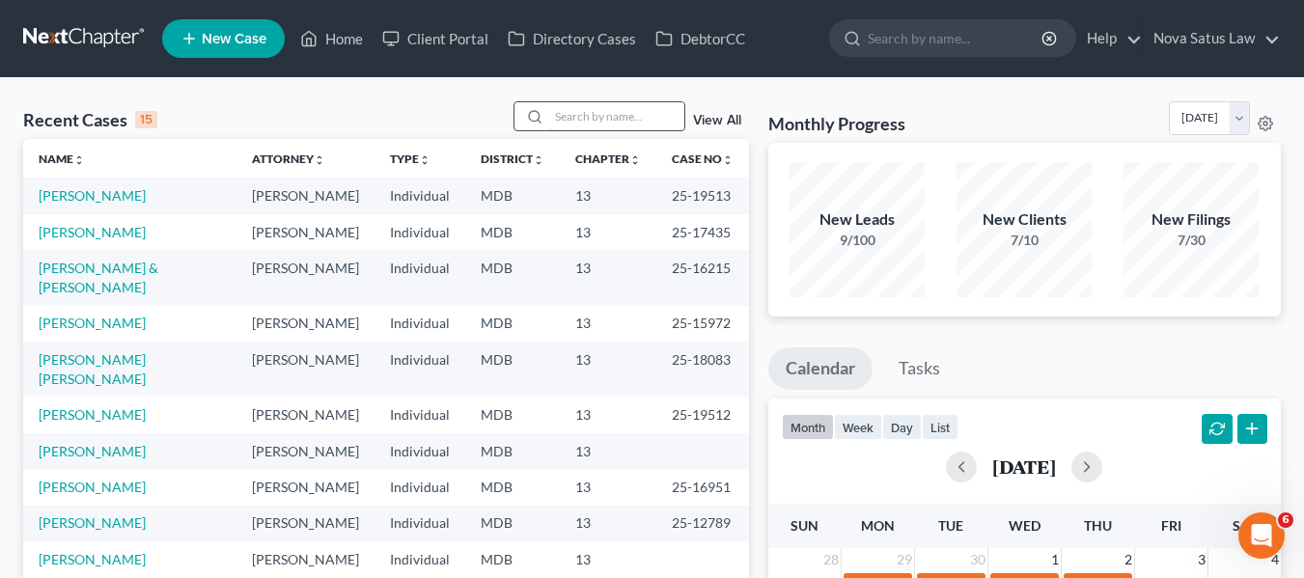
click at [566, 114] on input "search" at bounding box center [616, 116] width 135 height 28
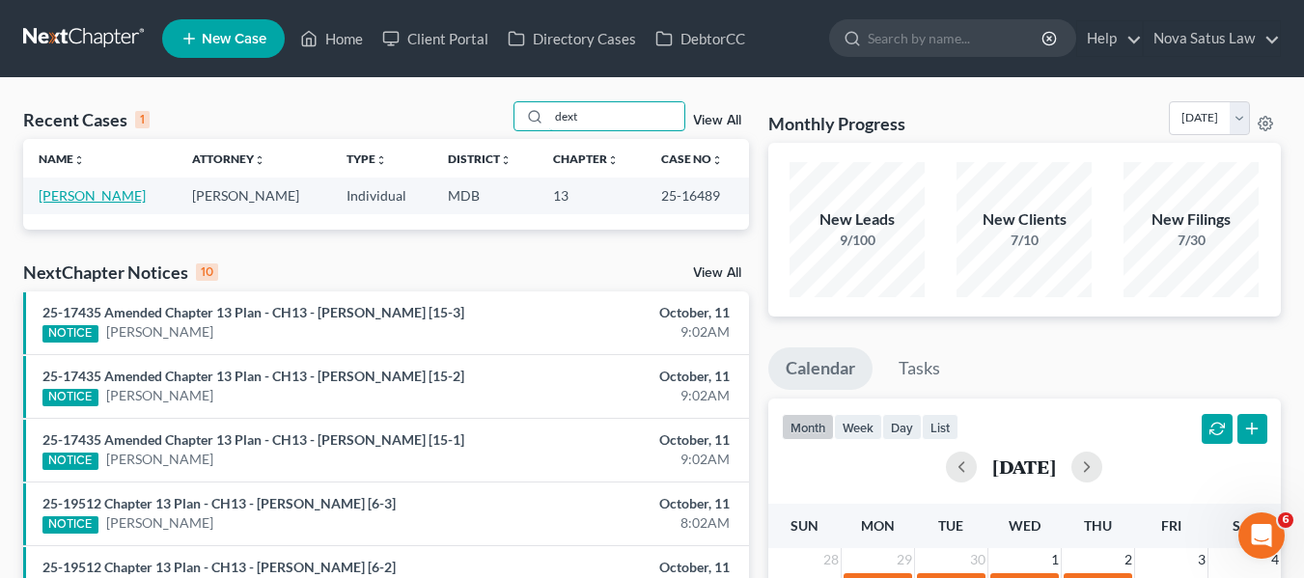
type input "dext"
click at [58, 195] on link "[PERSON_NAME]" at bounding box center [92, 195] width 107 height 16
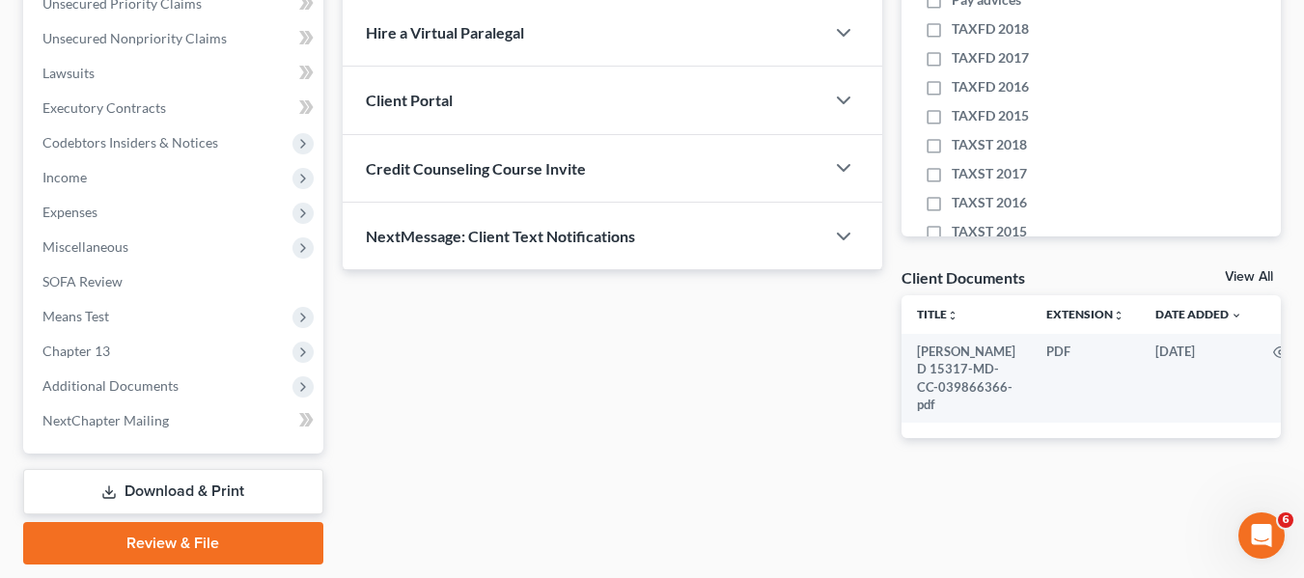
scroll to position [517, 0]
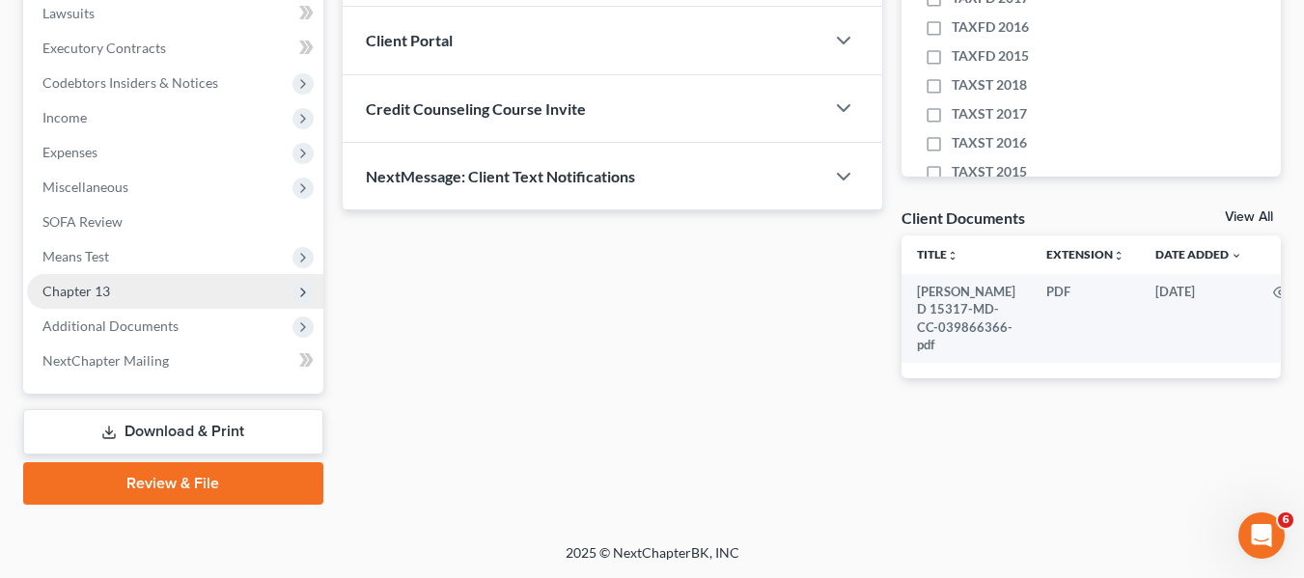
click at [99, 292] on span "Chapter 13" at bounding box center [76, 291] width 68 height 16
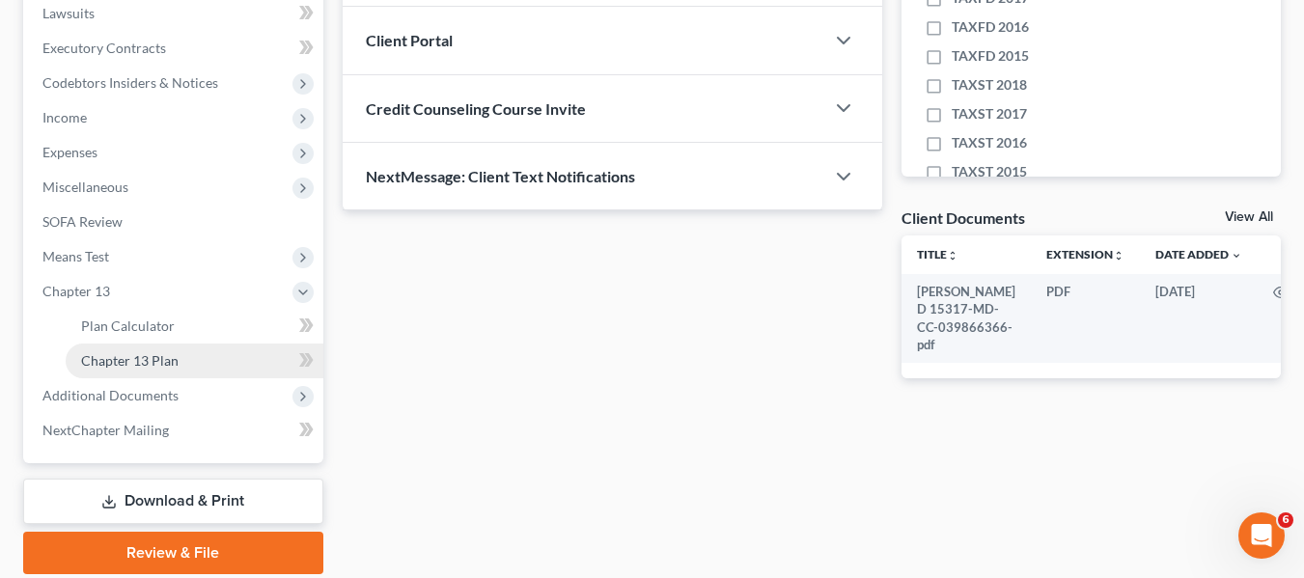
click at [130, 349] on link "Chapter 13 Plan" at bounding box center [195, 361] width 258 height 35
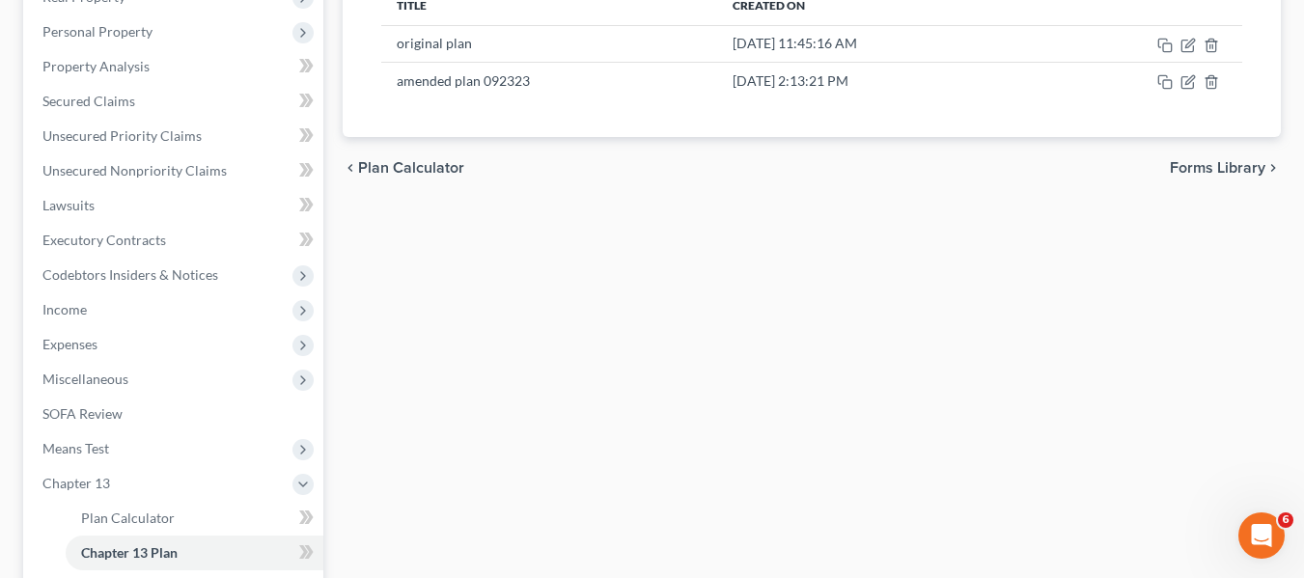
scroll to position [324, 0]
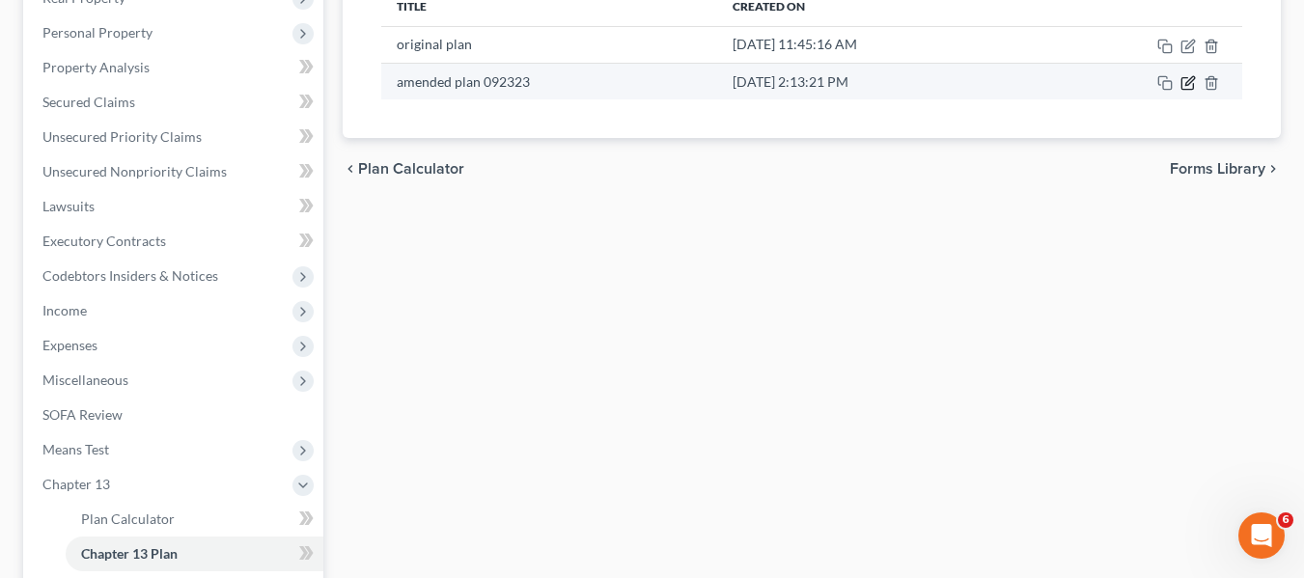
click at [1183, 88] on icon "button" at bounding box center [1187, 82] width 15 height 15
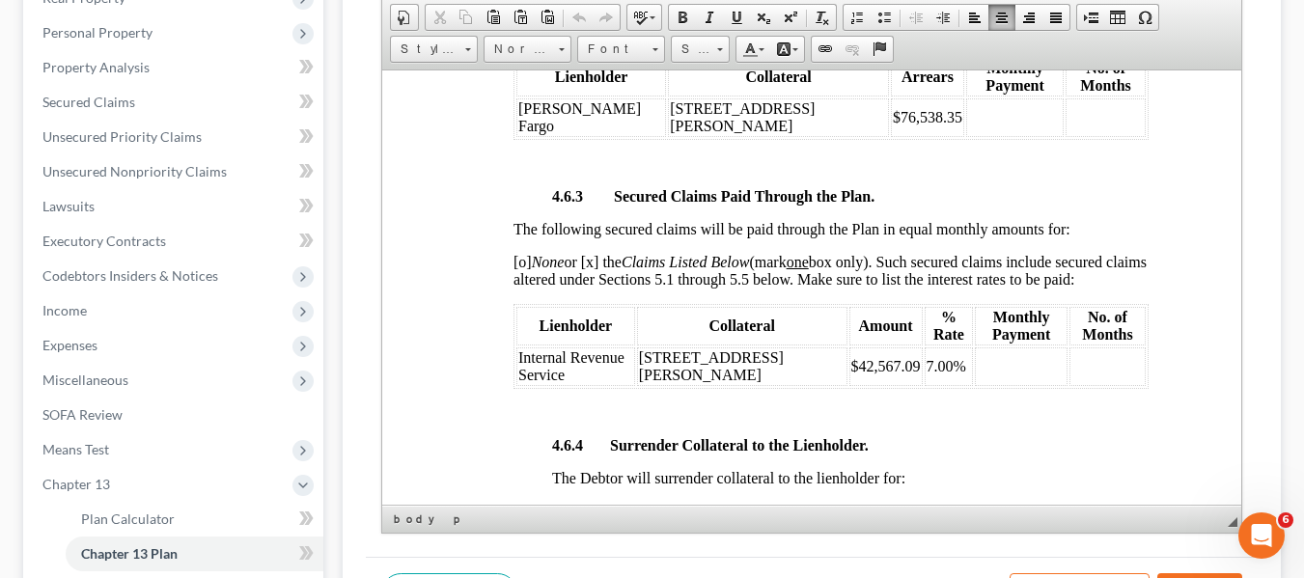
scroll to position [587, 0]
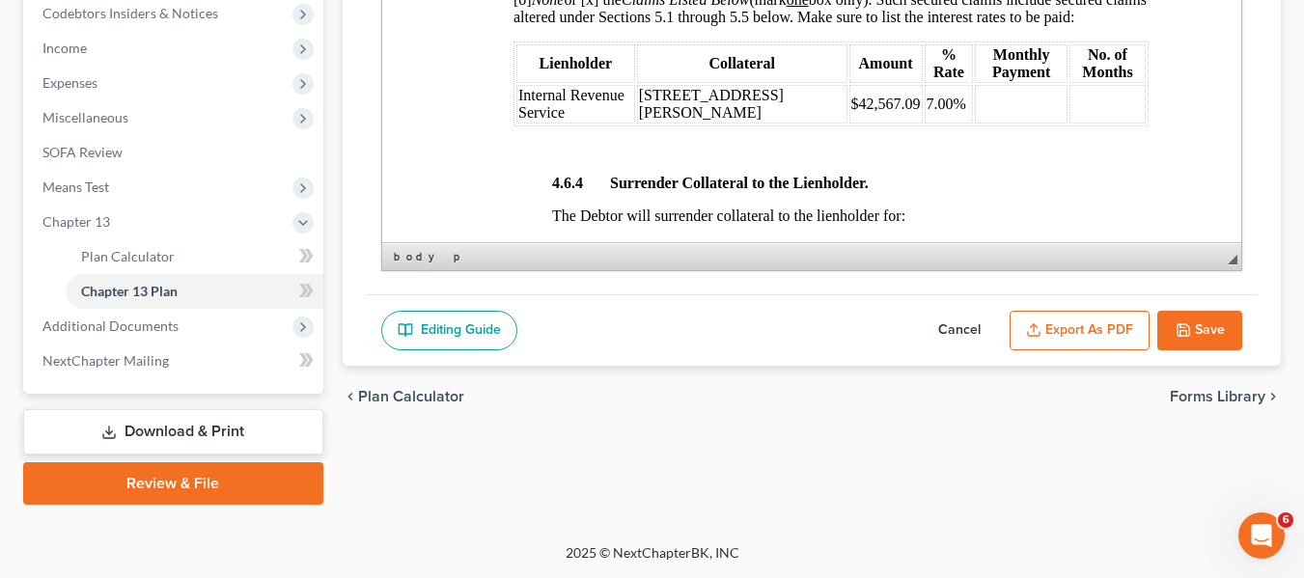
click at [961, 329] on button "Cancel" at bounding box center [959, 331] width 85 height 41
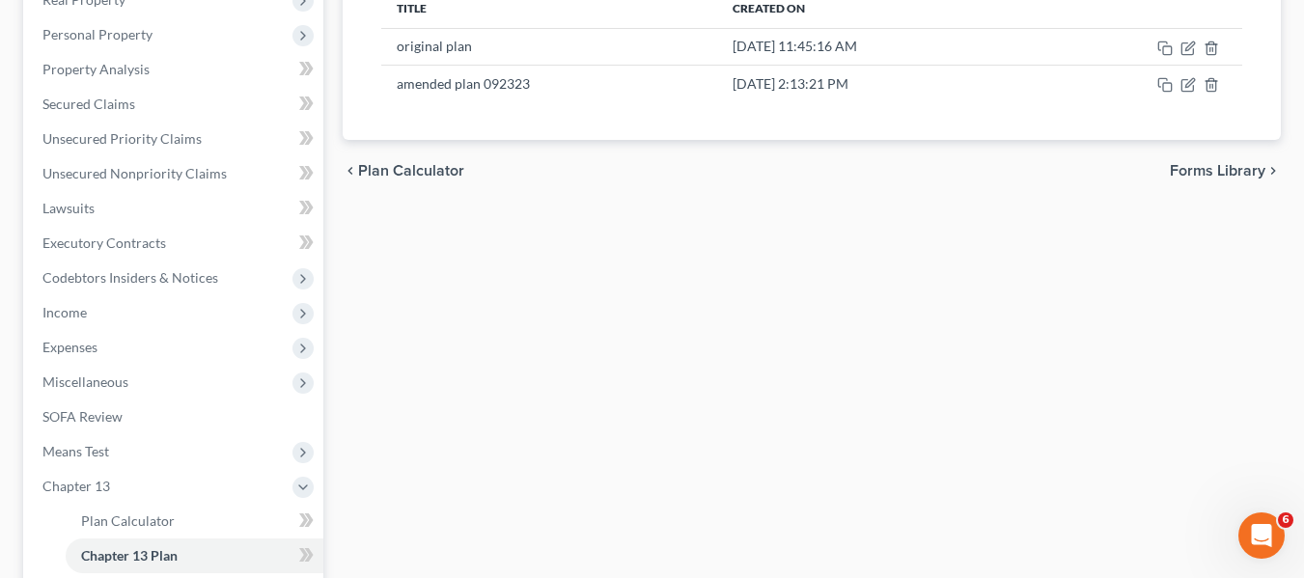
scroll to position [247, 0]
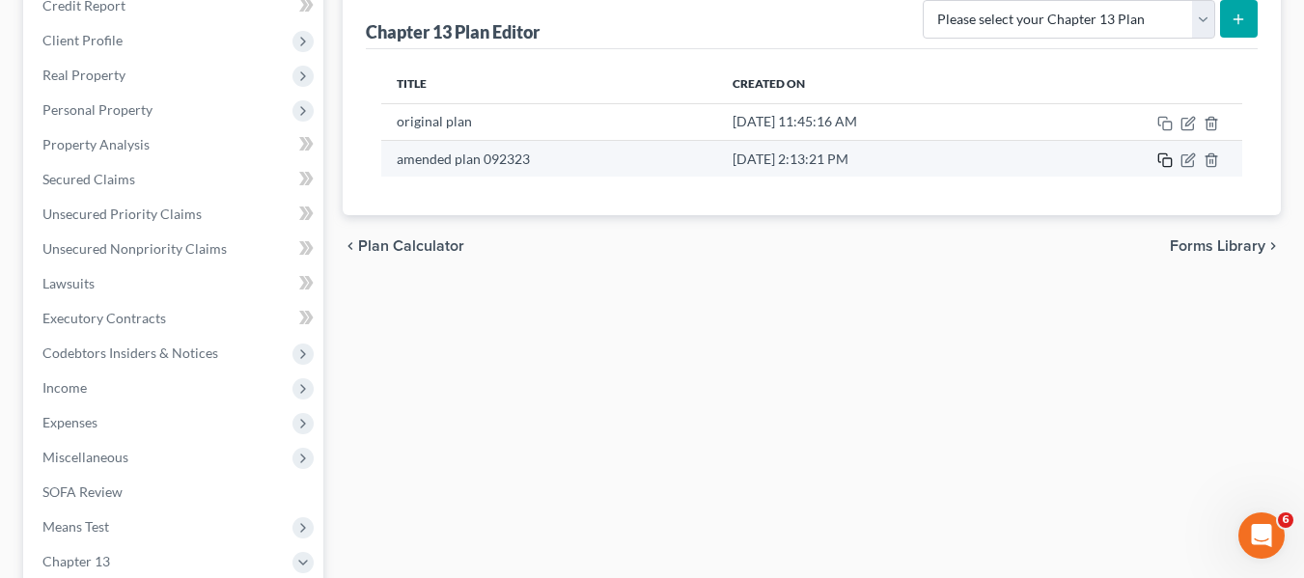
click at [1167, 160] on icon "button" at bounding box center [1164, 159] width 15 height 15
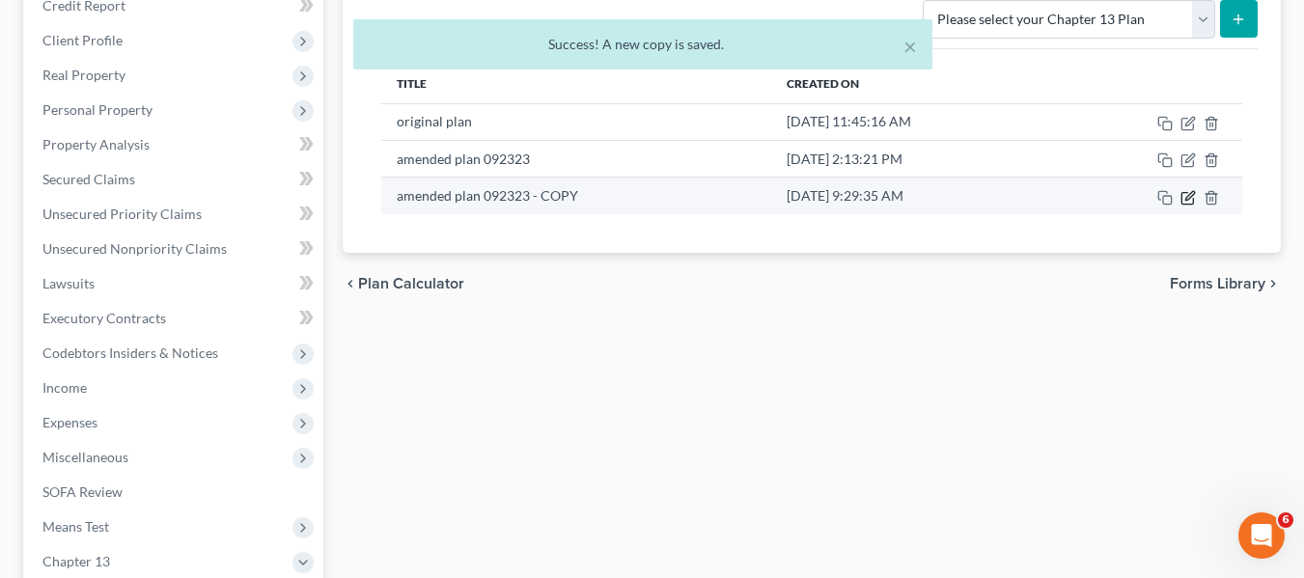
click at [1183, 191] on icon "button" at bounding box center [1187, 197] width 15 height 15
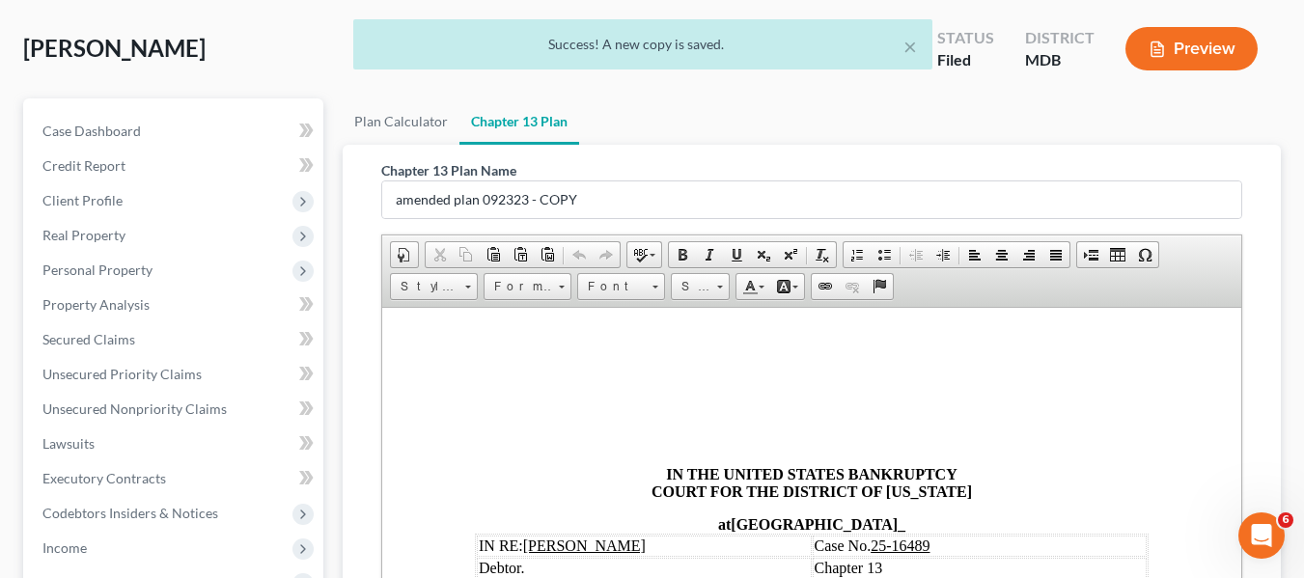
scroll to position [86, 0]
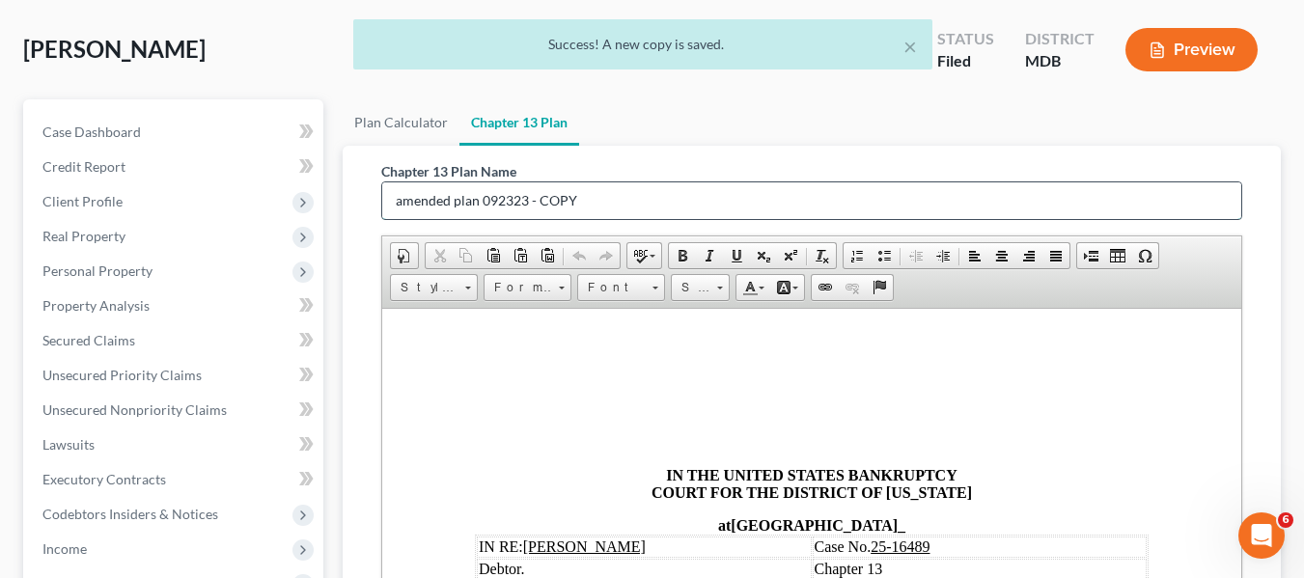
click at [655, 200] on input "amended plan 092323 - COPY" at bounding box center [811, 200] width 859 height 37
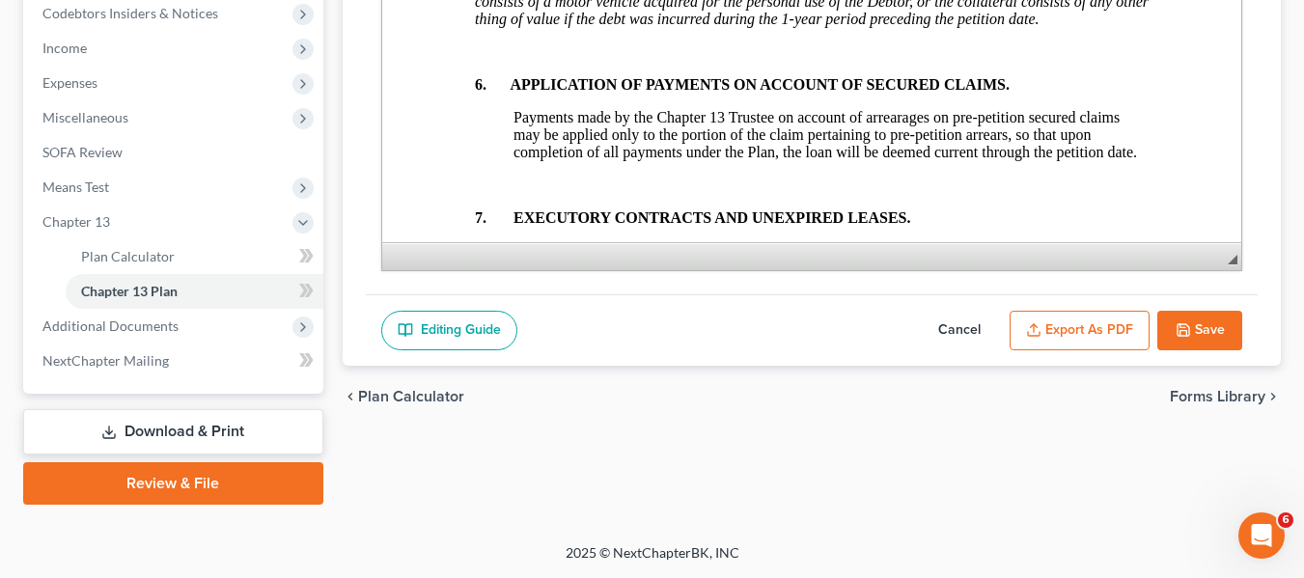
scroll to position [7547, 0]
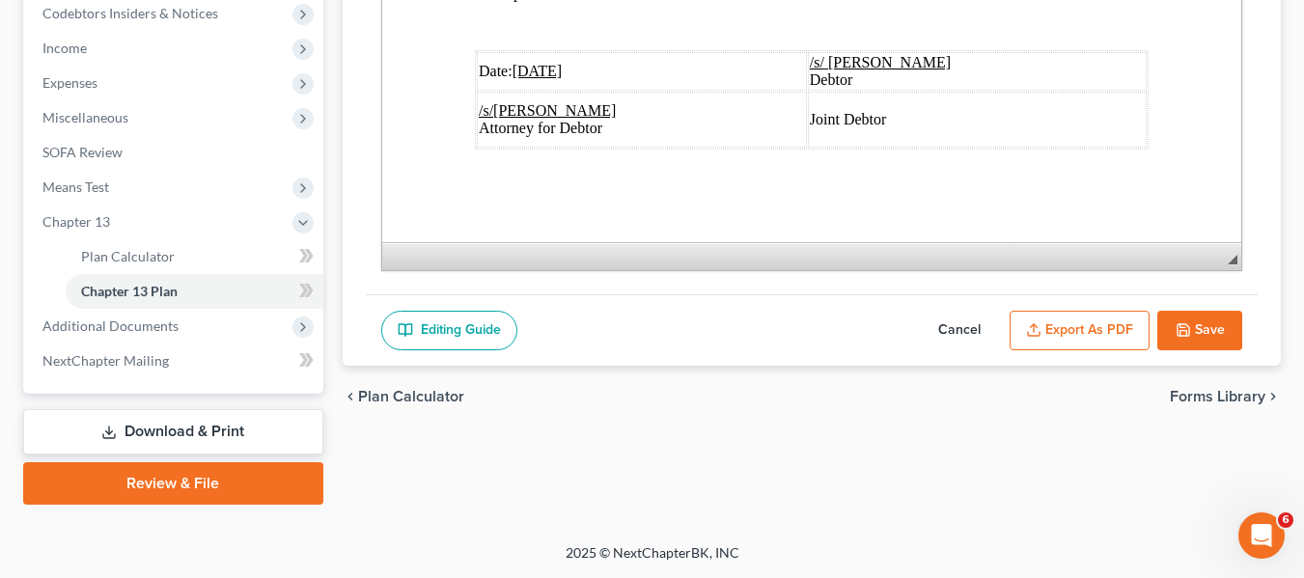
type input "amended plan 101125"
click at [518, 63] on u "[DATE]" at bounding box center [536, 71] width 50 height 16
click at [1048, 325] on button "Export as PDF" at bounding box center [1079, 331] width 140 height 41
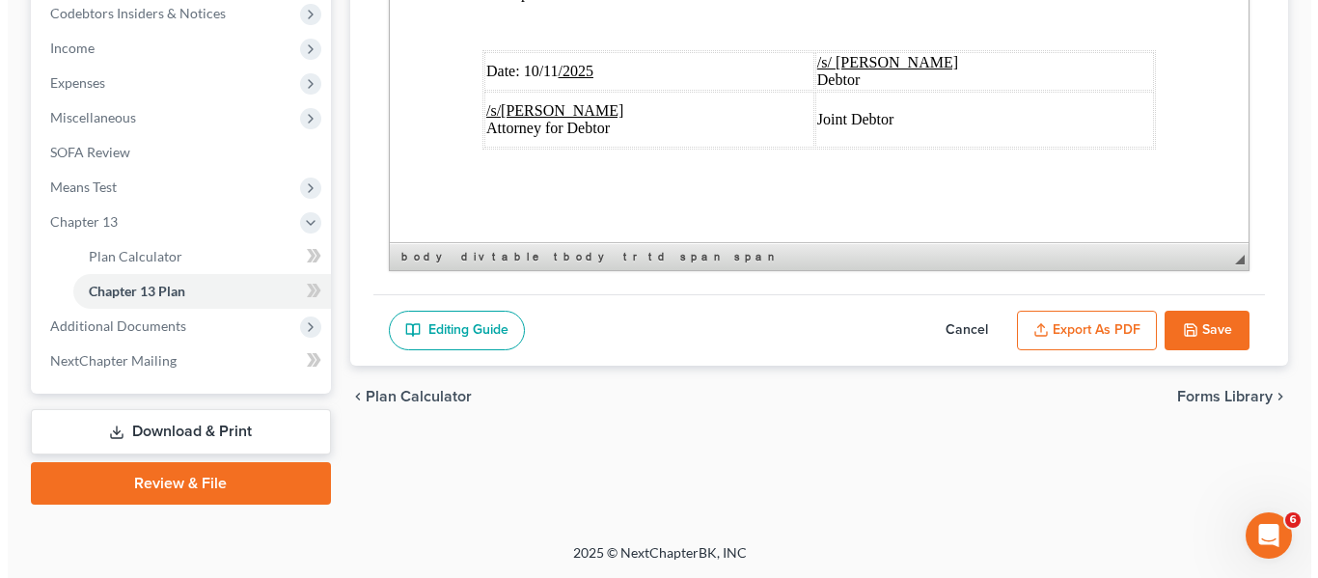
scroll to position [7477, 0]
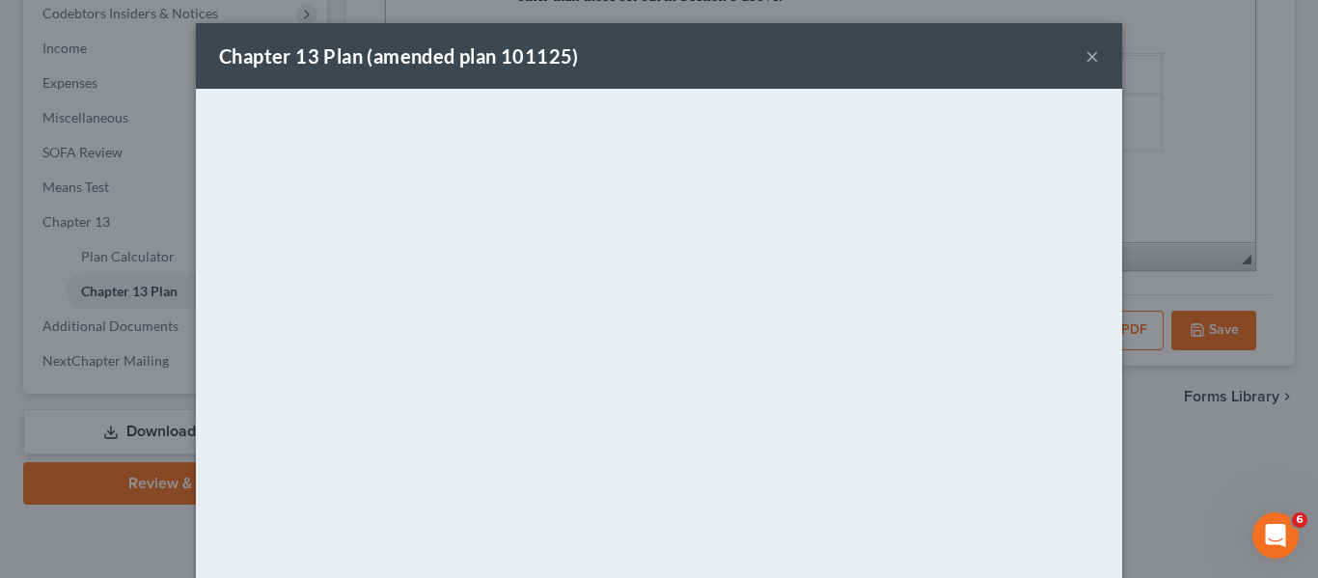
click at [720, 41] on div "Chapter 13 Plan (amended plan 101125) ×" at bounding box center [659, 56] width 926 height 66
click at [1086, 58] on button "×" at bounding box center [1093, 55] width 14 height 23
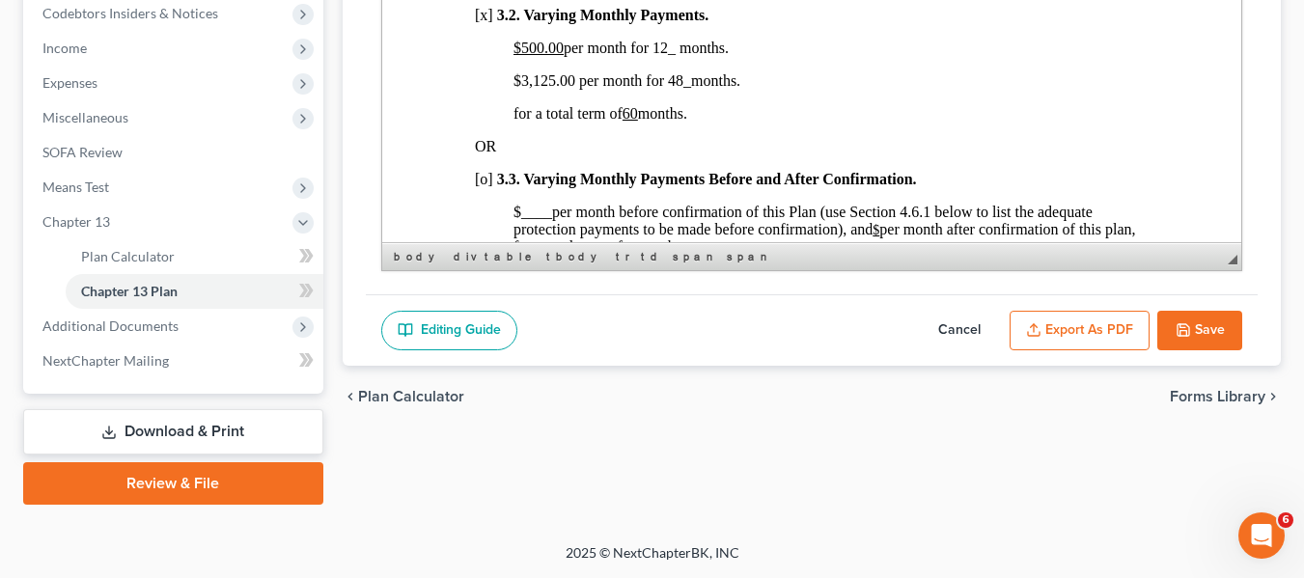
scroll to position [1373, 0]
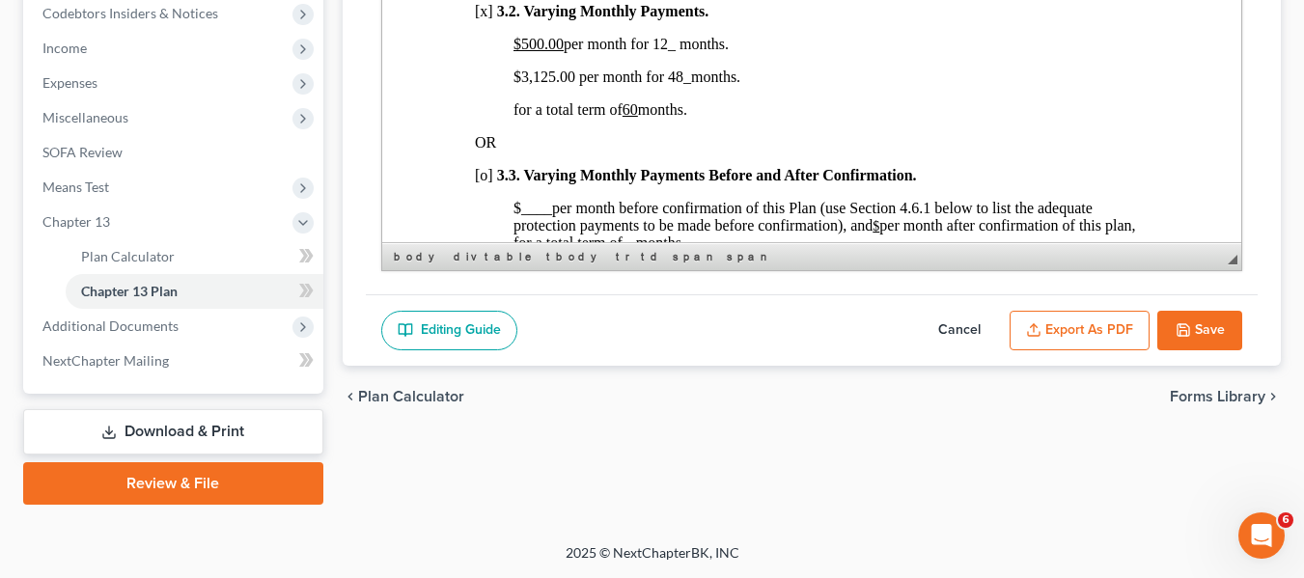
click at [1196, 315] on button "Save" at bounding box center [1199, 331] width 85 height 41
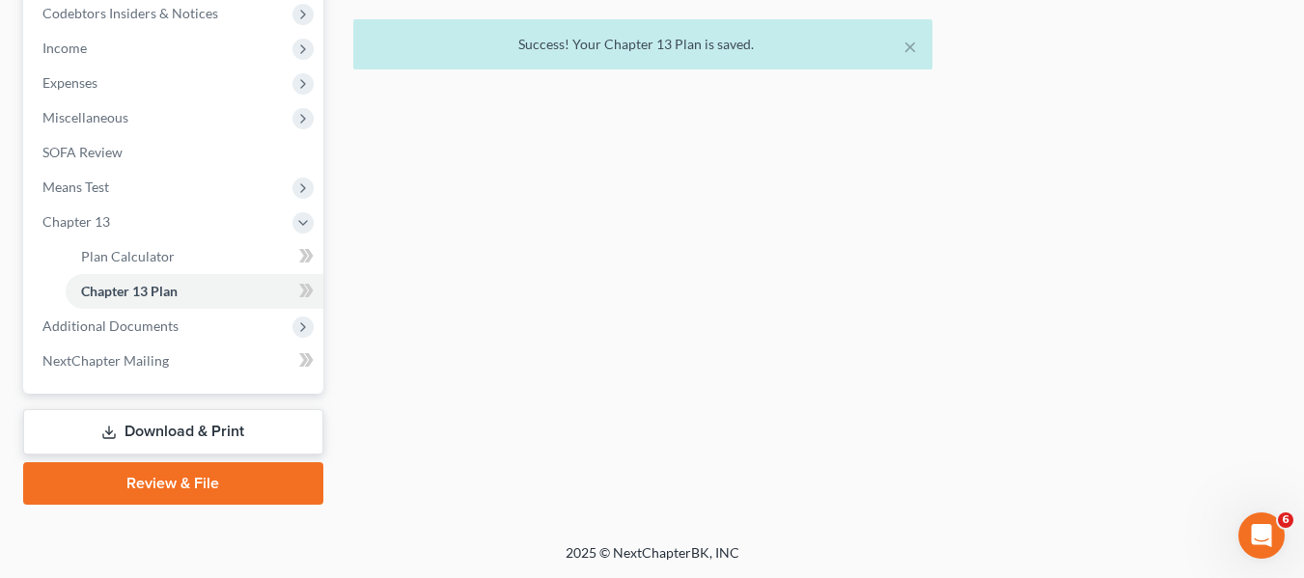
scroll to position [0, 0]
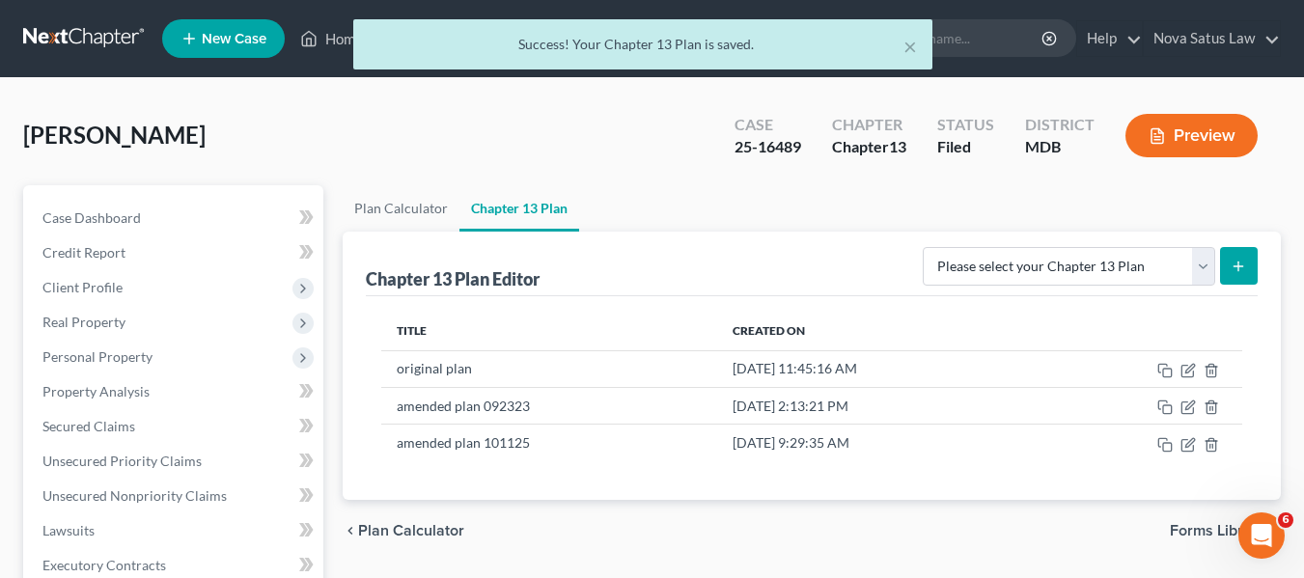
click at [338, 40] on div "× Success! Your Chapter 13 Plan is saved." at bounding box center [642, 49] width 1304 height 60
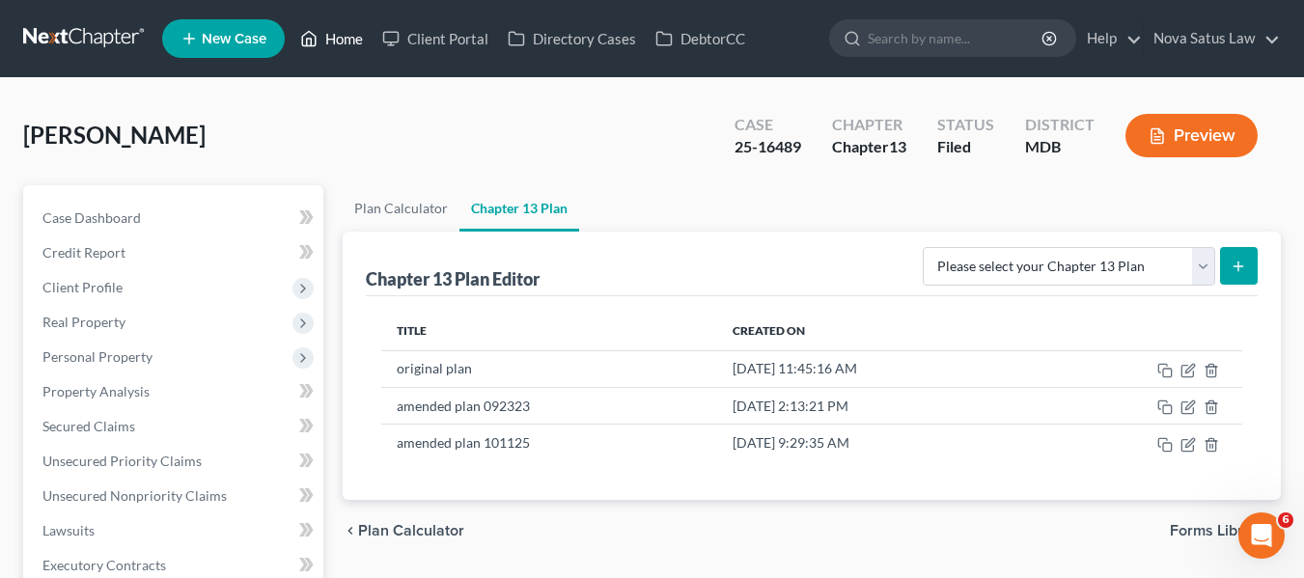
click at [339, 40] on link "Home" at bounding box center [331, 38] width 82 height 35
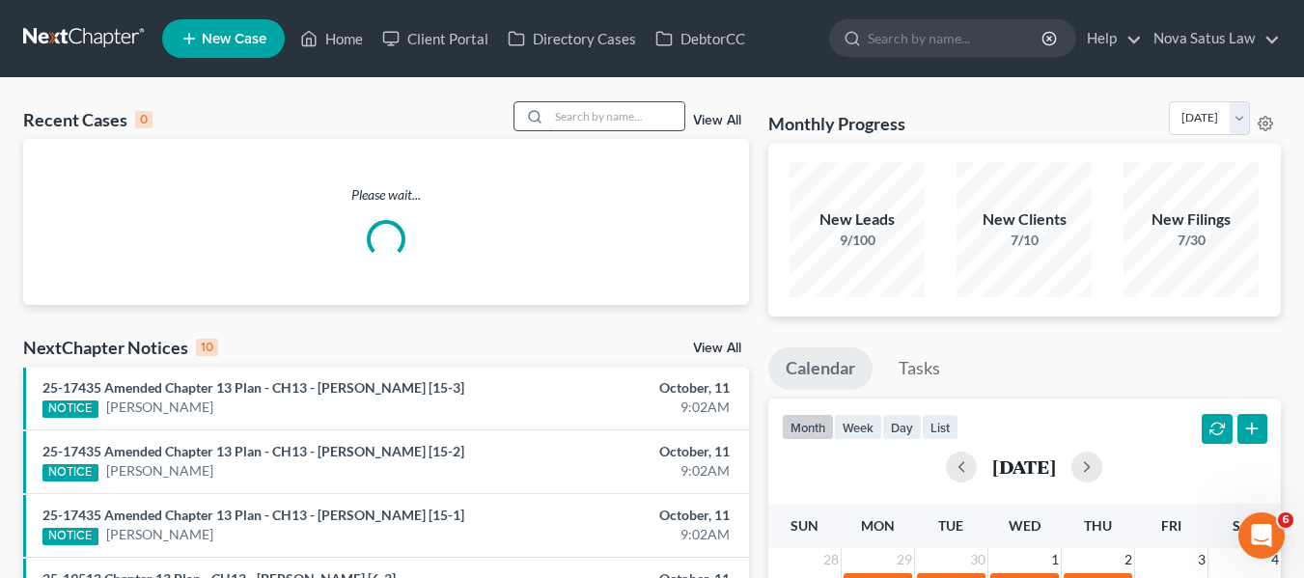
click at [562, 110] on input "search" at bounding box center [616, 116] width 135 height 28
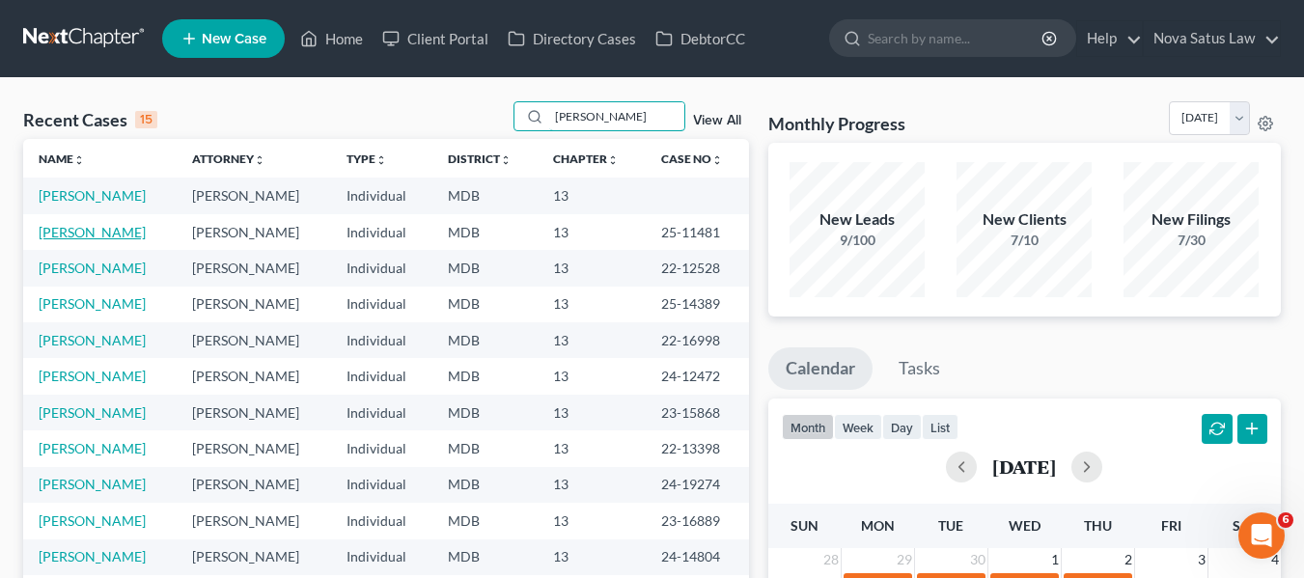
type input "[PERSON_NAME]"
click at [53, 233] on link "[PERSON_NAME]" at bounding box center [92, 232] width 107 height 16
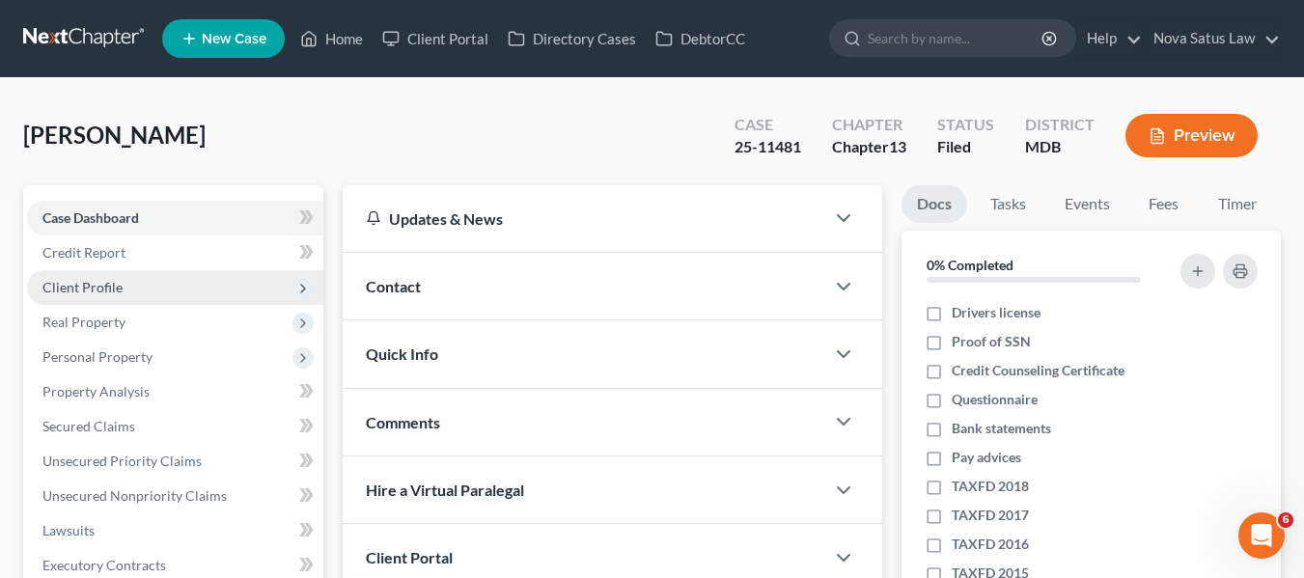
click at [65, 282] on span "Client Profile" at bounding box center [82, 287] width 80 height 16
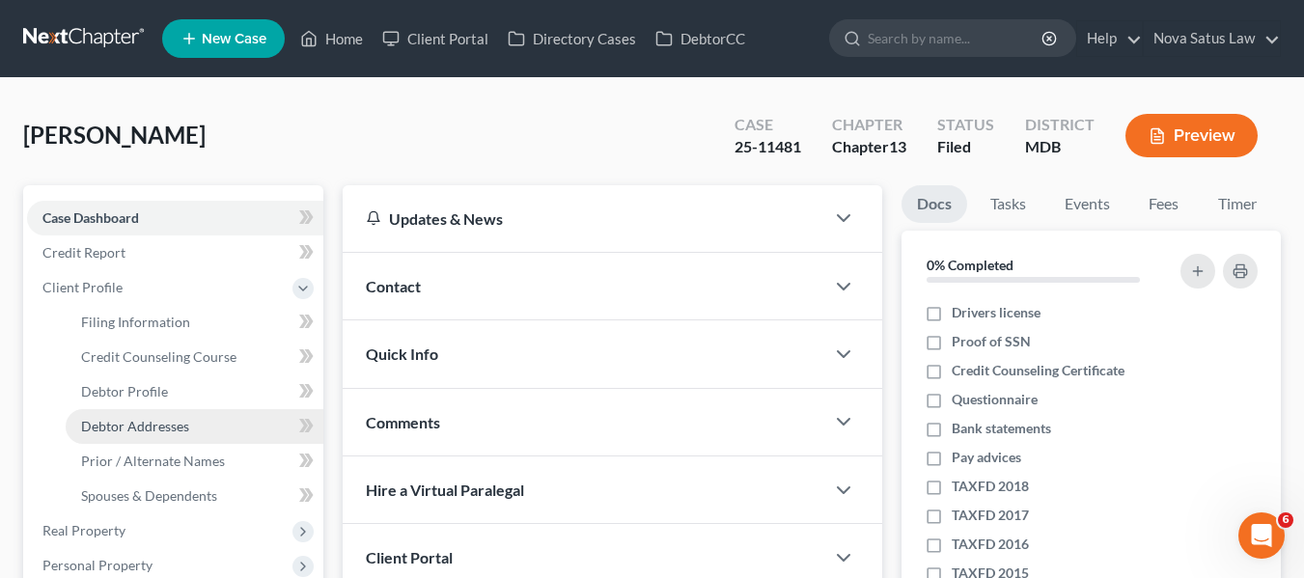
click at [124, 426] on span "Debtor Addresses" at bounding box center [135, 426] width 108 height 16
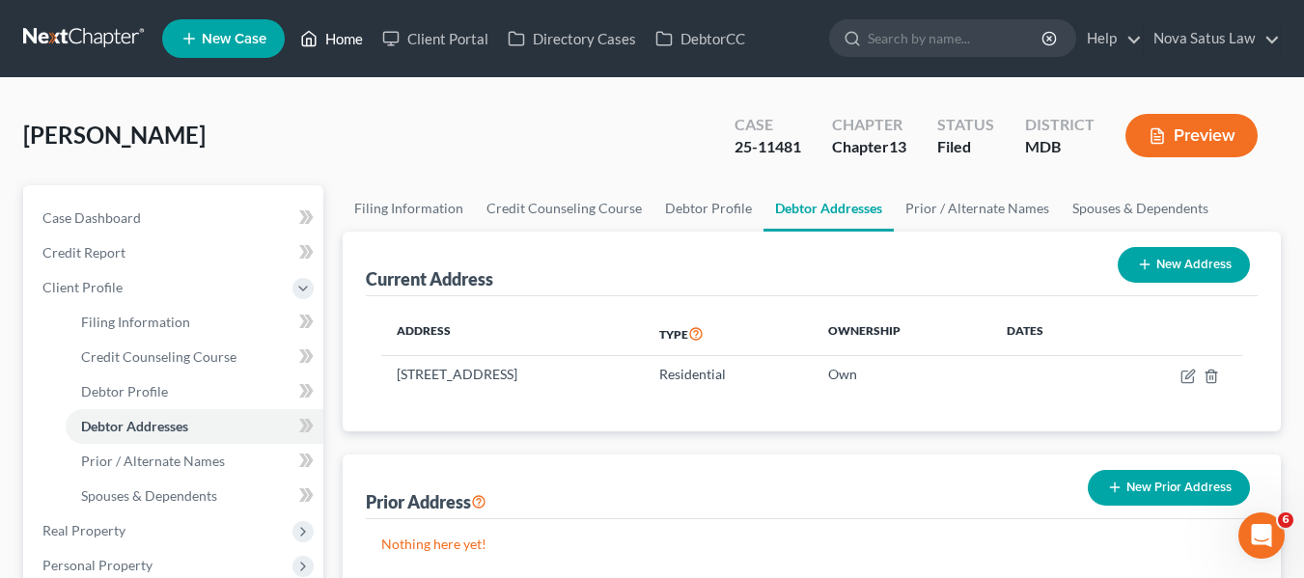
click at [349, 28] on link "Home" at bounding box center [331, 38] width 82 height 35
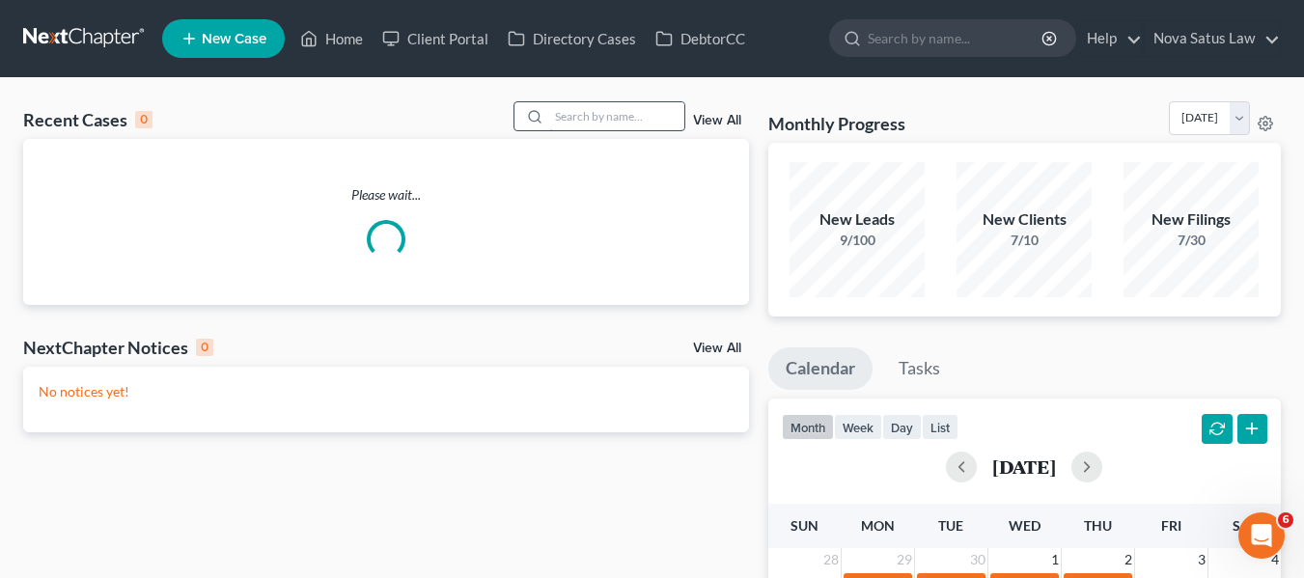
click at [566, 112] on input "search" at bounding box center [616, 116] width 135 height 28
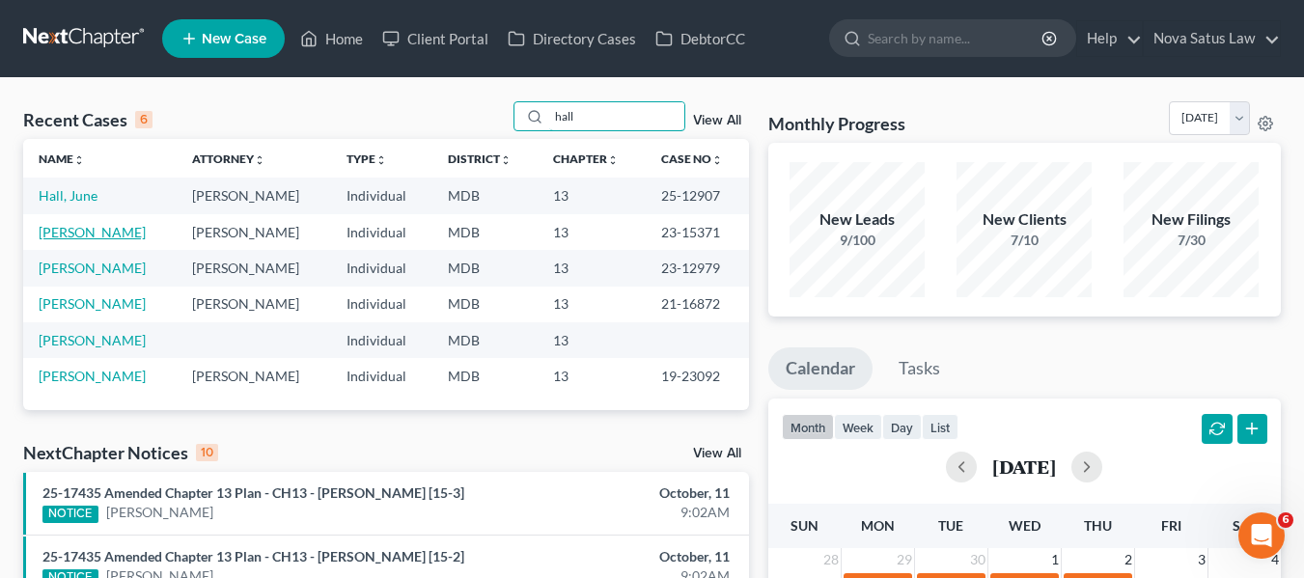
type input "hall"
click at [56, 233] on link "[PERSON_NAME]" at bounding box center [92, 232] width 107 height 16
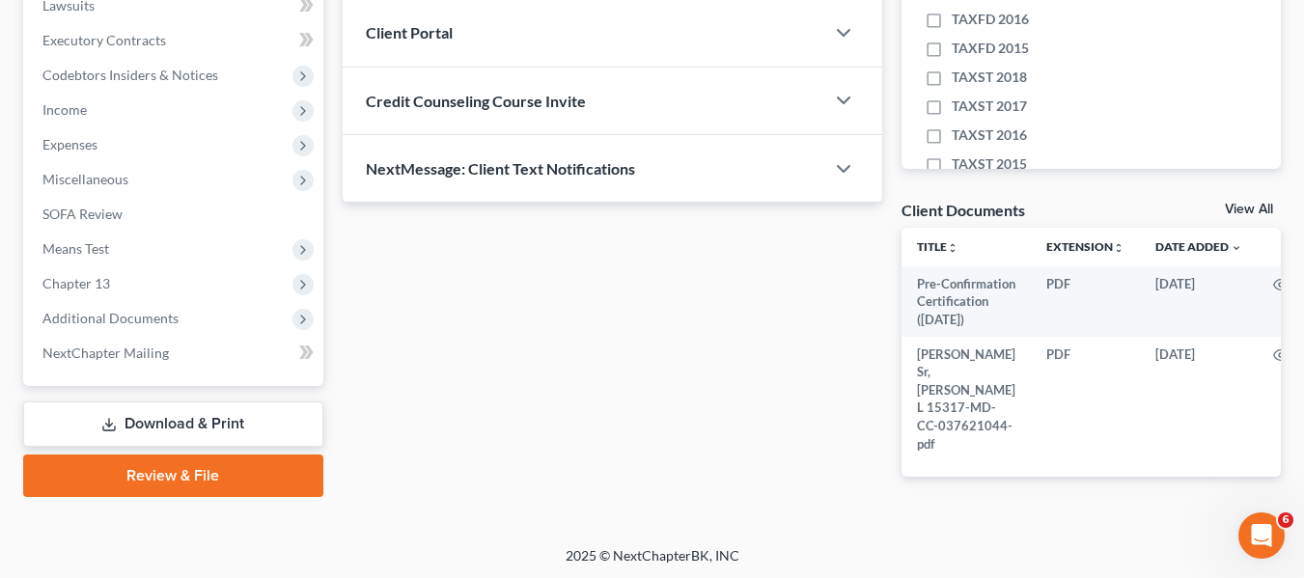
scroll to position [528, 0]
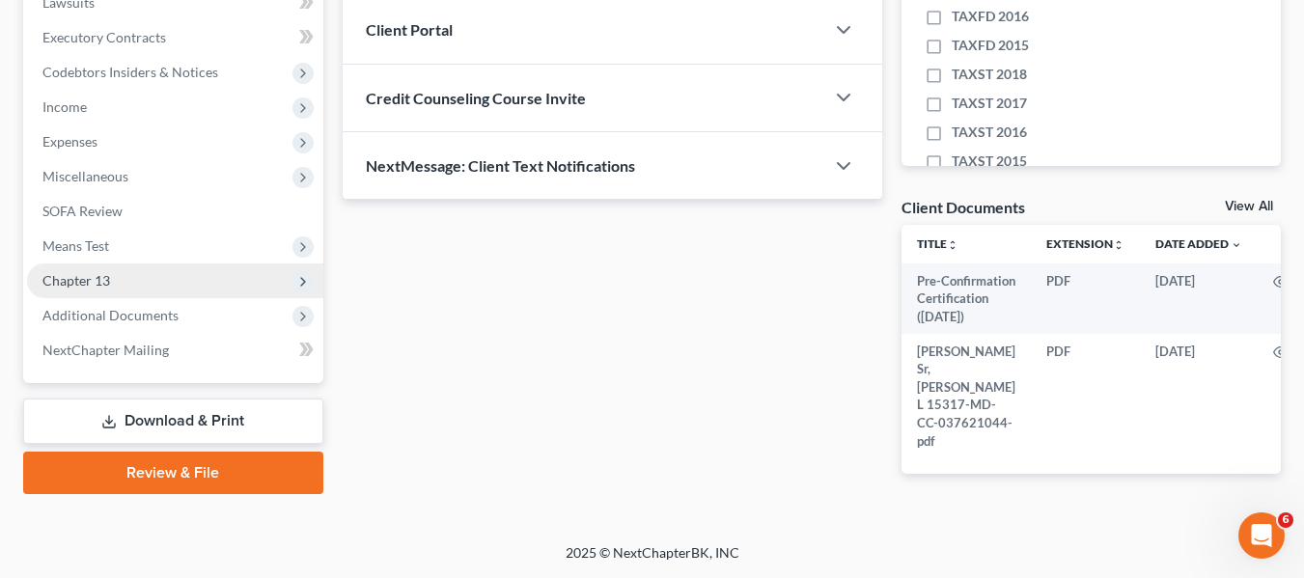
click at [69, 280] on span "Chapter 13" at bounding box center [76, 280] width 68 height 16
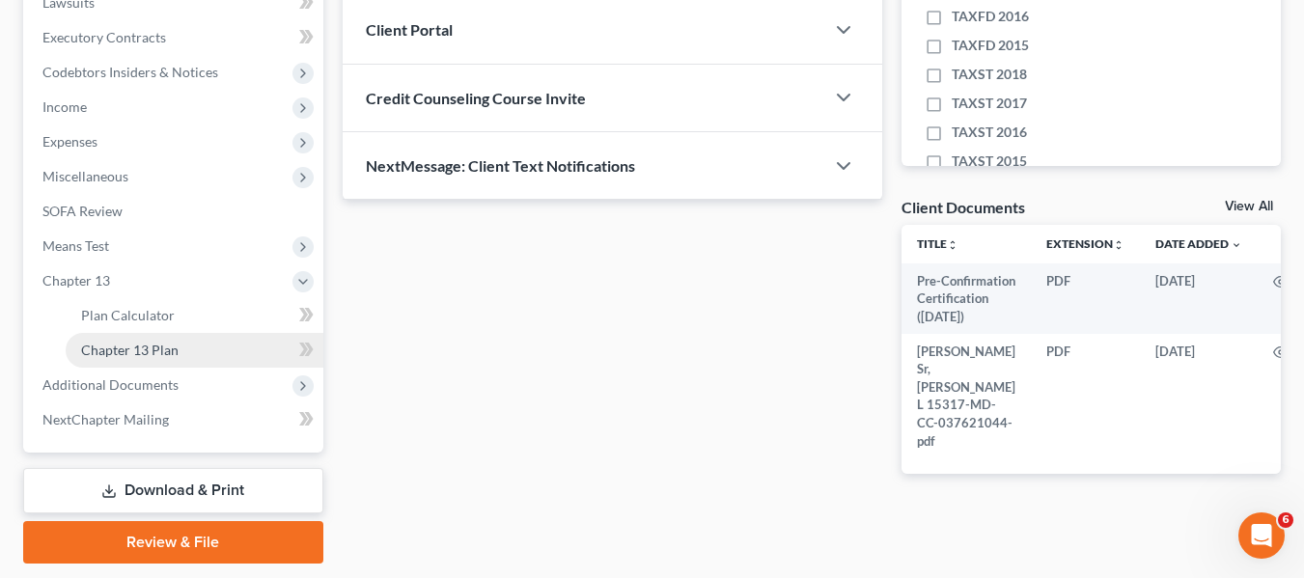
click at [104, 359] on link "Chapter 13 Plan" at bounding box center [195, 350] width 258 height 35
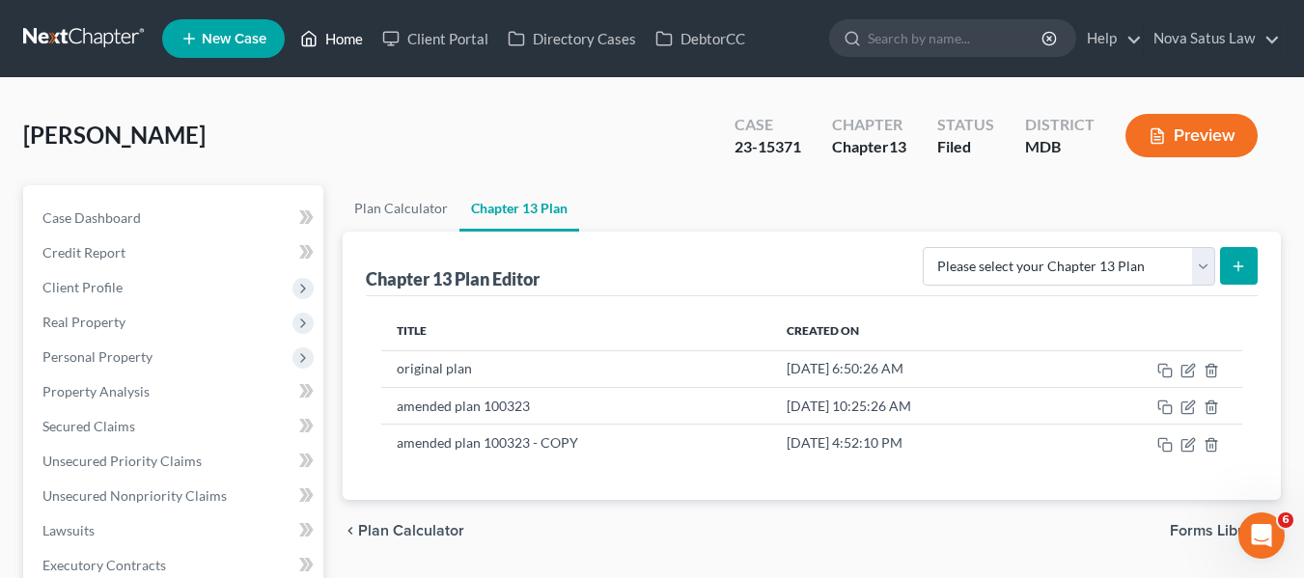
click at [328, 29] on link "Home" at bounding box center [331, 38] width 82 height 35
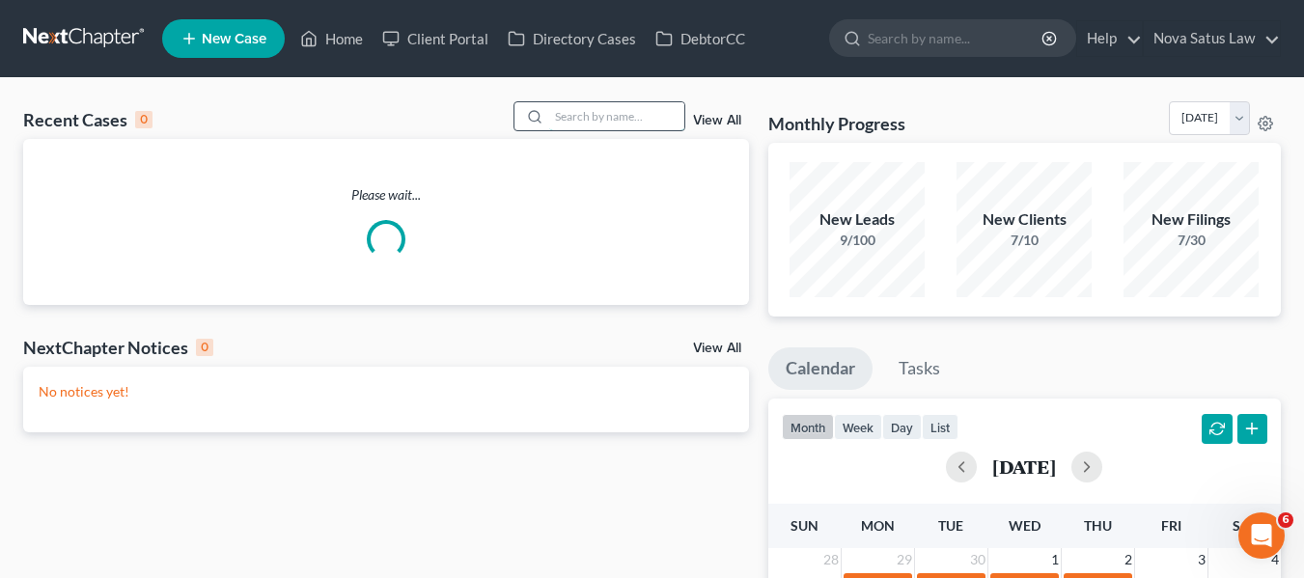
click at [618, 111] on input "search" at bounding box center [616, 116] width 135 height 28
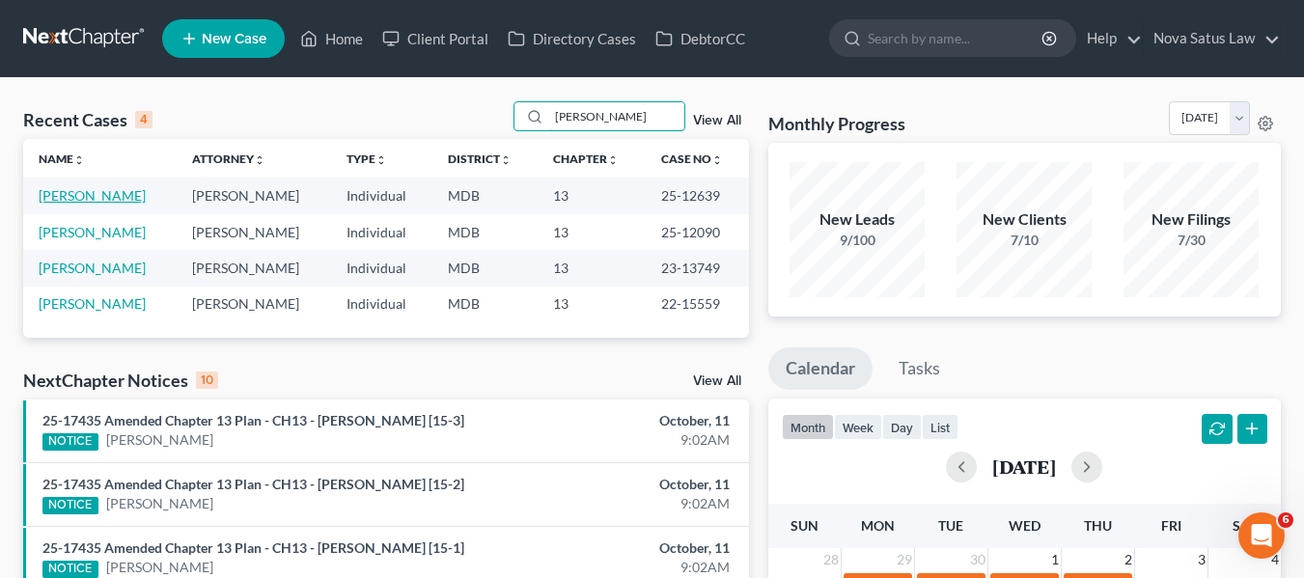
type input "[PERSON_NAME]"
click at [99, 195] on link "[PERSON_NAME]" at bounding box center [92, 195] width 107 height 16
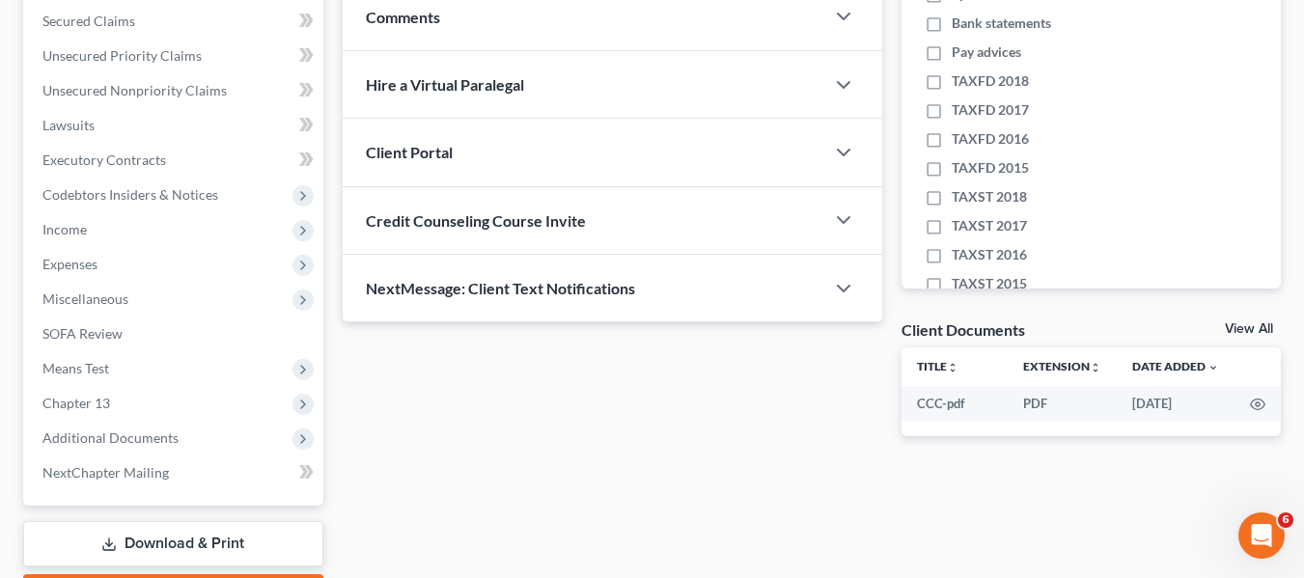
scroll to position [408, 0]
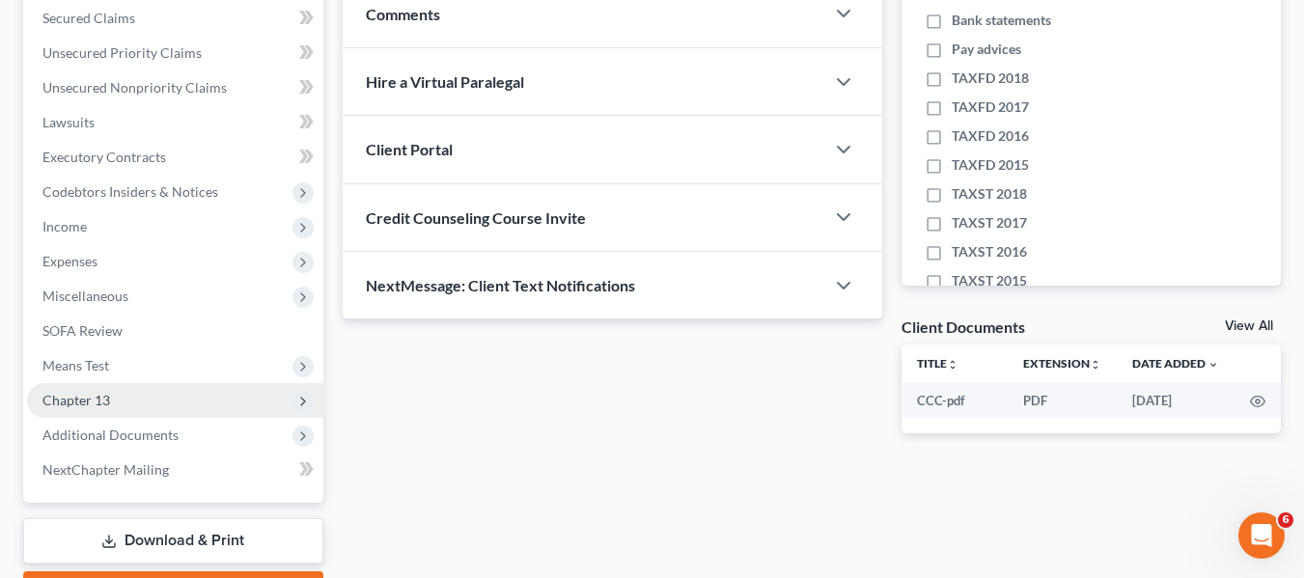
click at [117, 403] on span "Chapter 13" at bounding box center [175, 400] width 296 height 35
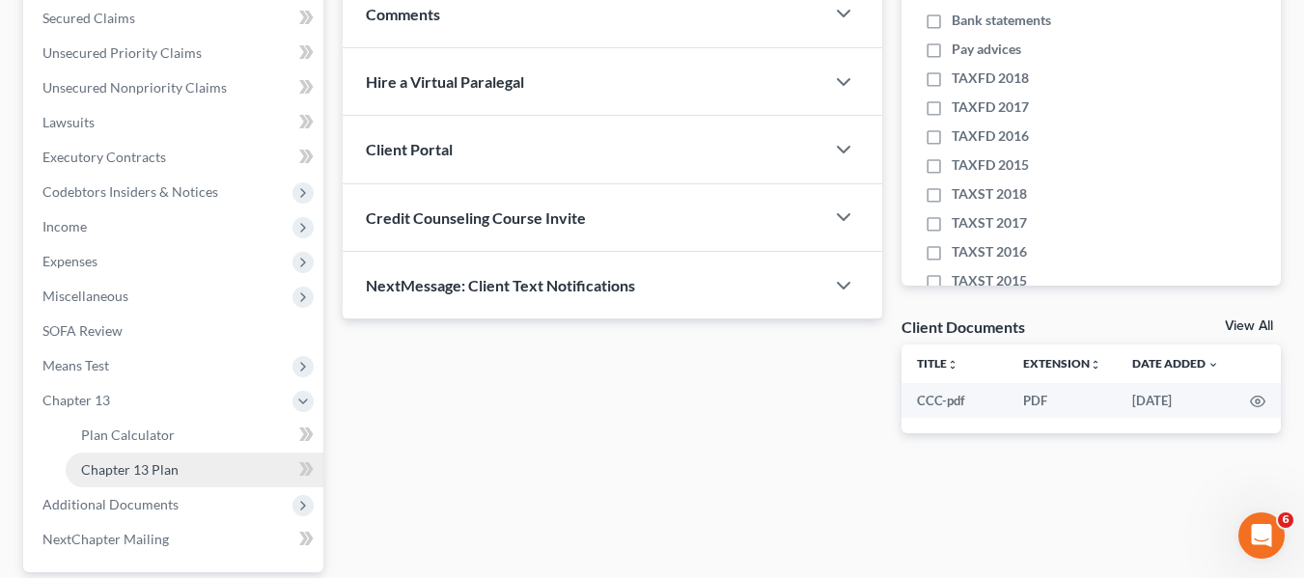
click at [155, 464] on span "Chapter 13 Plan" at bounding box center [129, 469] width 97 height 16
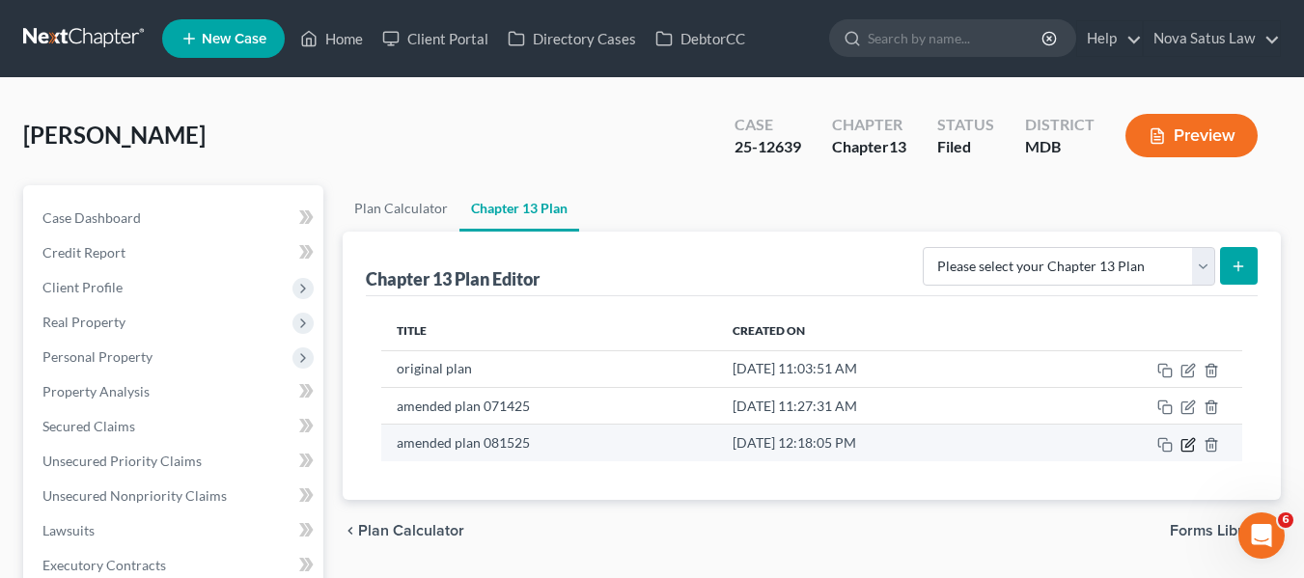
click at [1189, 441] on icon "button" at bounding box center [1189, 442] width 9 height 9
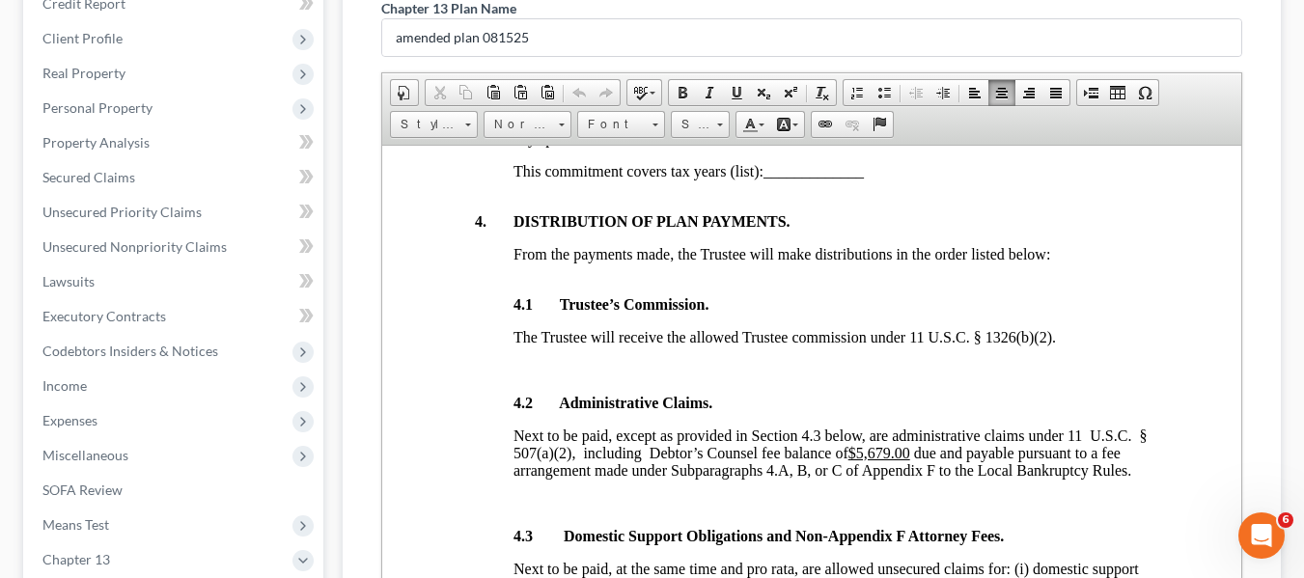
scroll to position [587, 0]
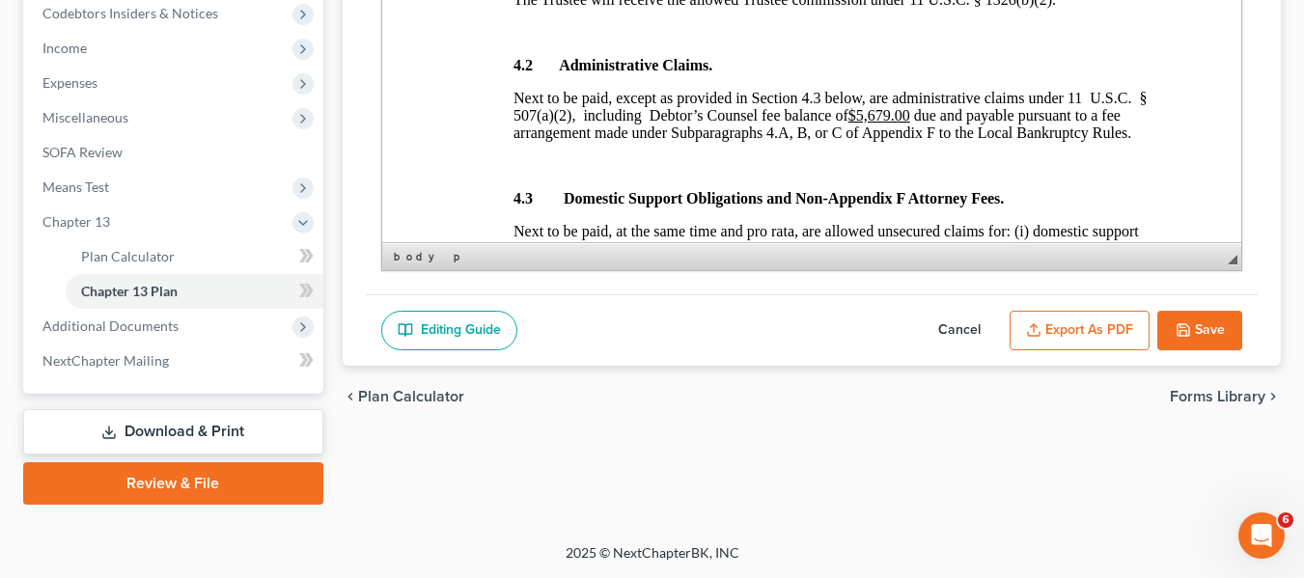
click at [1201, 336] on button "Save" at bounding box center [1199, 331] width 85 height 41
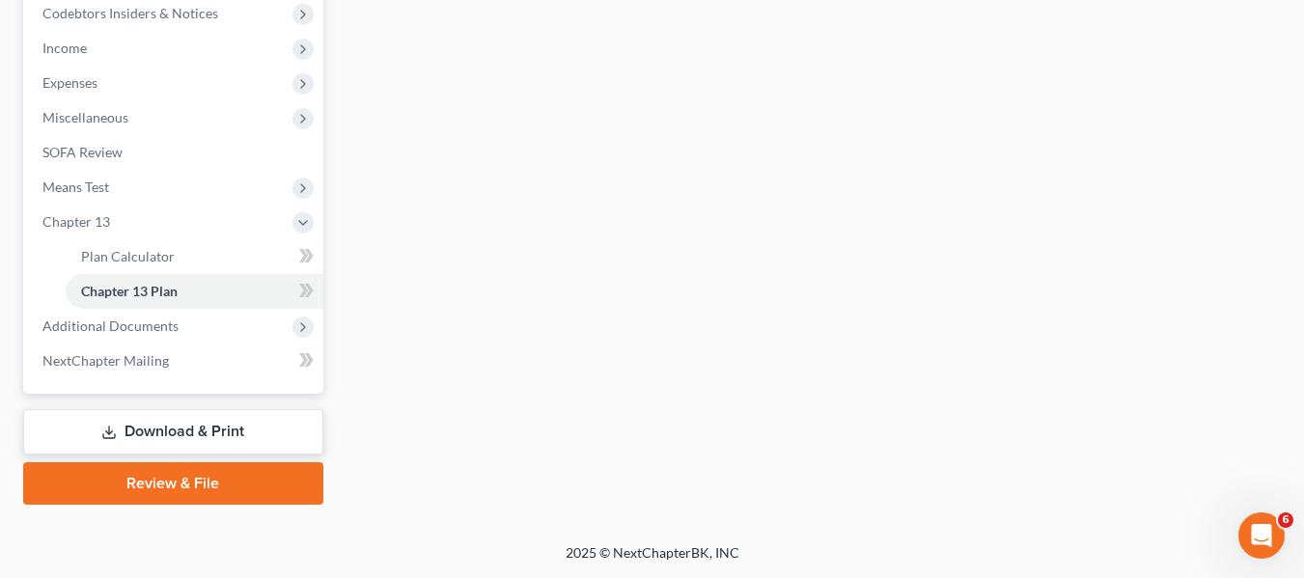
scroll to position [0, 0]
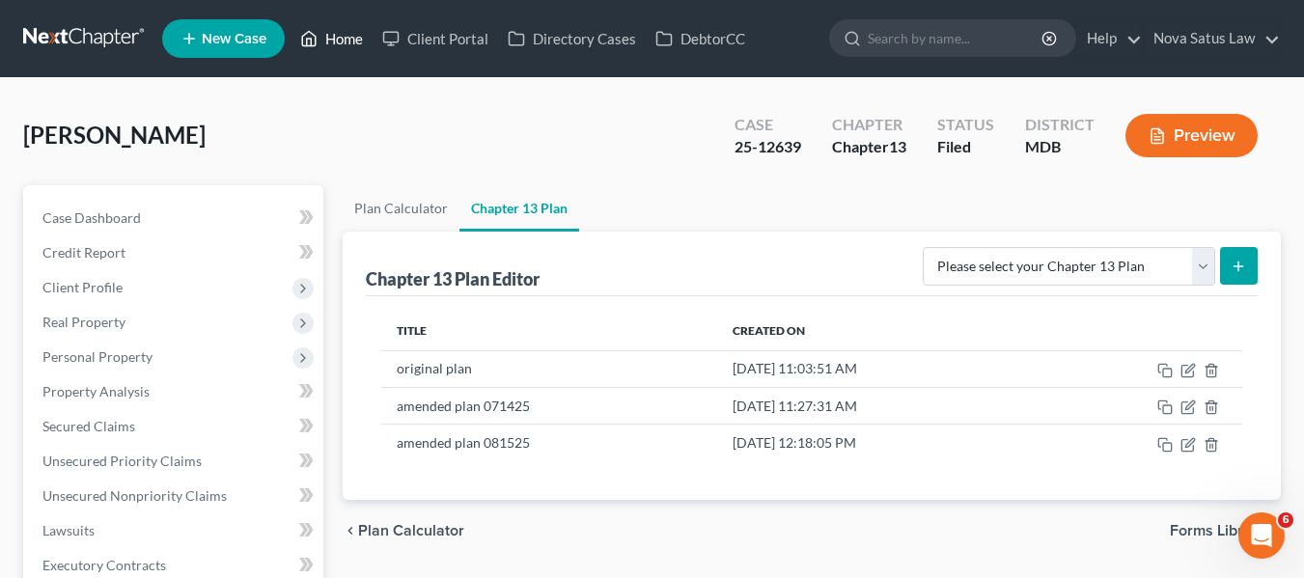
click at [336, 37] on link "Home" at bounding box center [331, 38] width 82 height 35
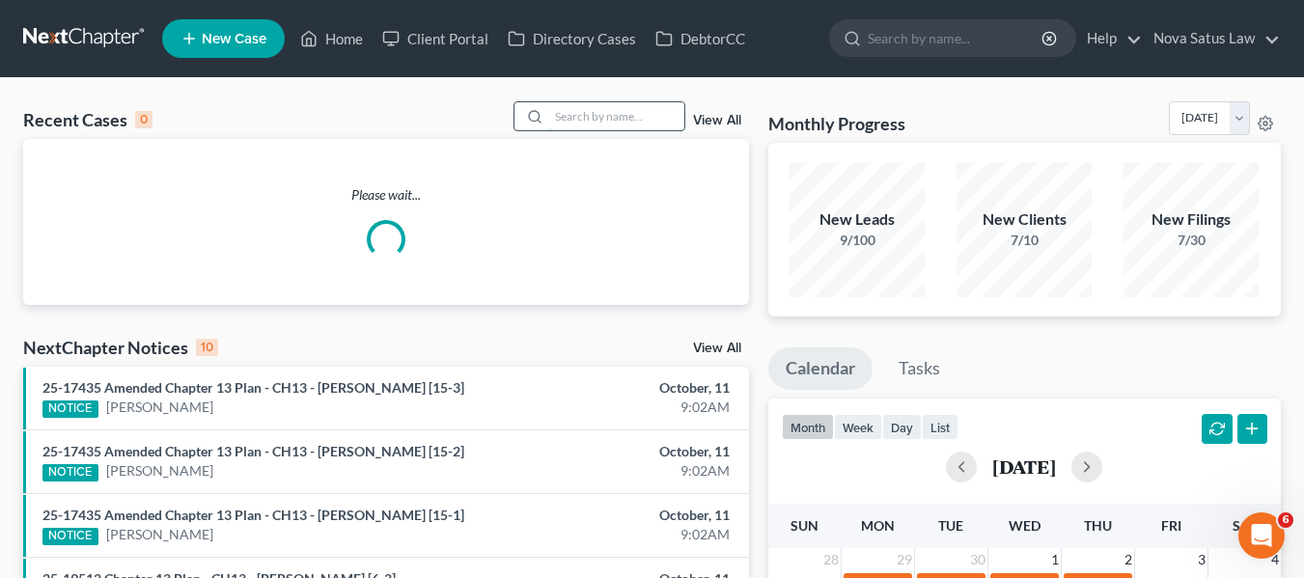
click at [580, 120] on input "search" at bounding box center [616, 116] width 135 height 28
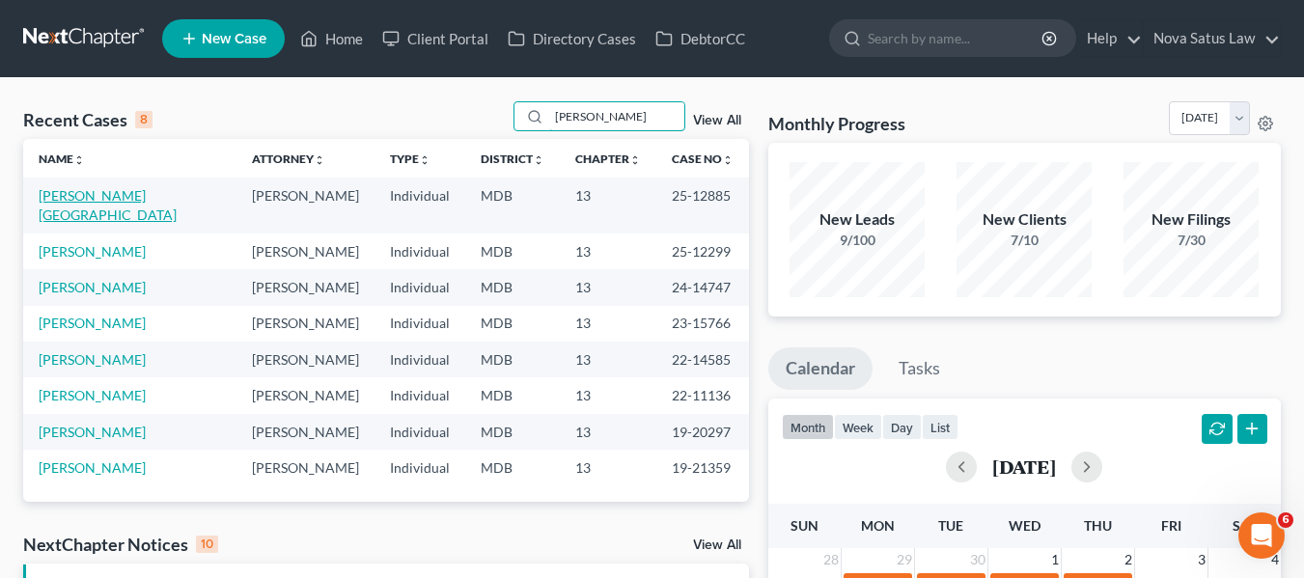
type input "[PERSON_NAME]"
click at [81, 196] on link "[PERSON_NAME][GEOGRAPHIC_DATA]" at bounding box center [108, 205] width 138 height 36
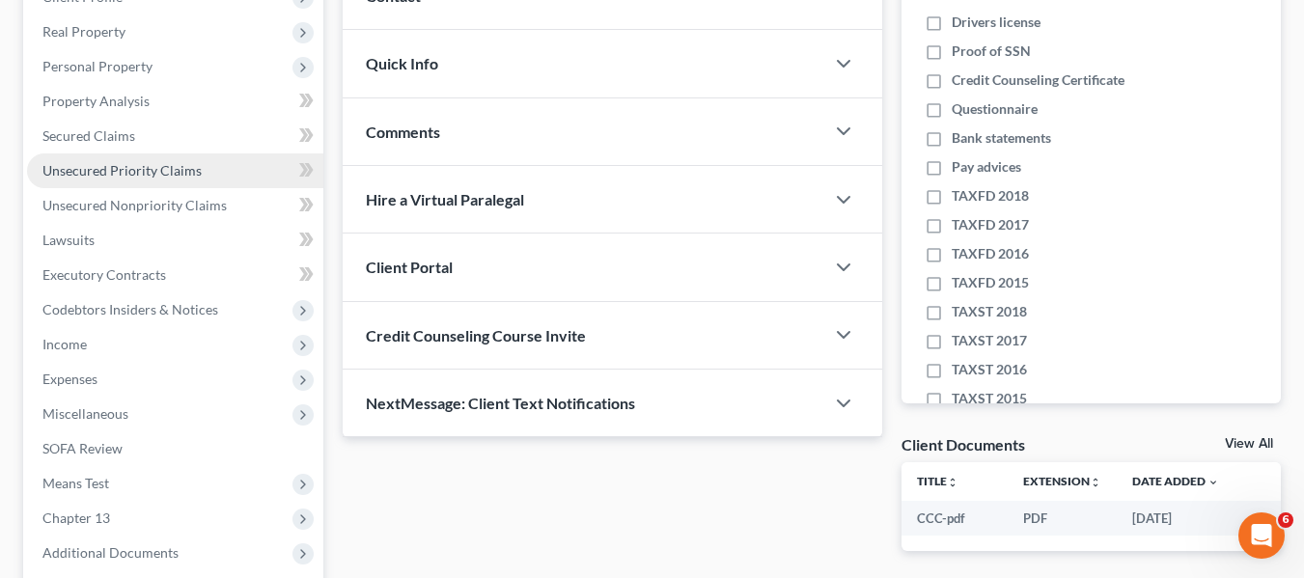
scroll to position [291, 0]
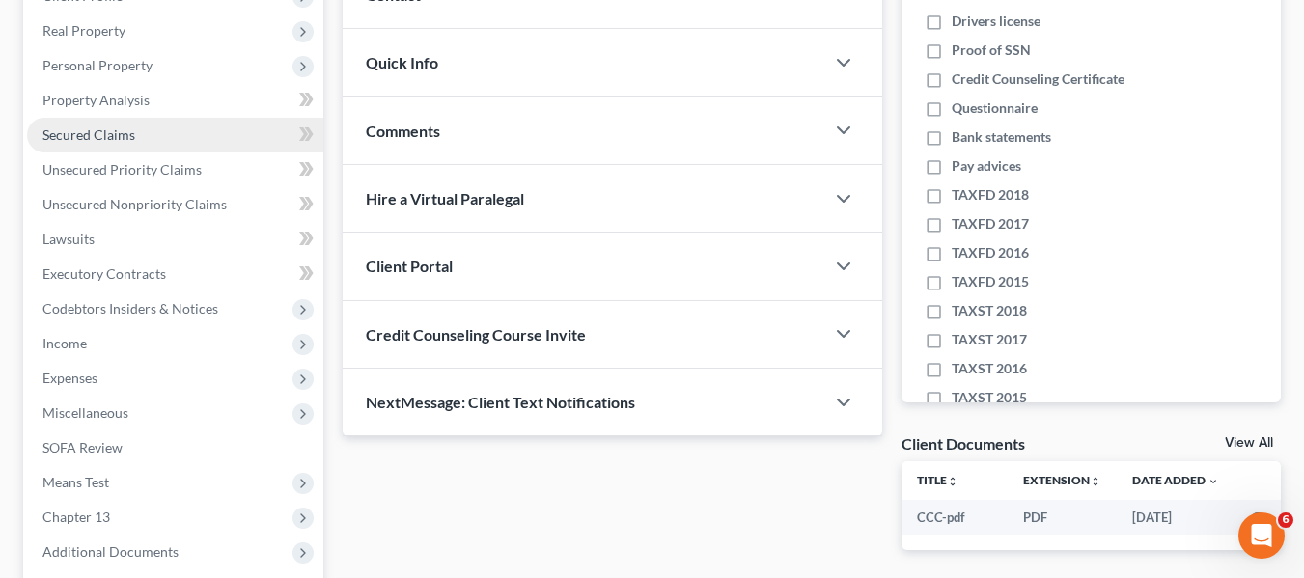
click at [101, 134] on span "Secured Claims" at bounding box center [88, 134] width 93 height 16
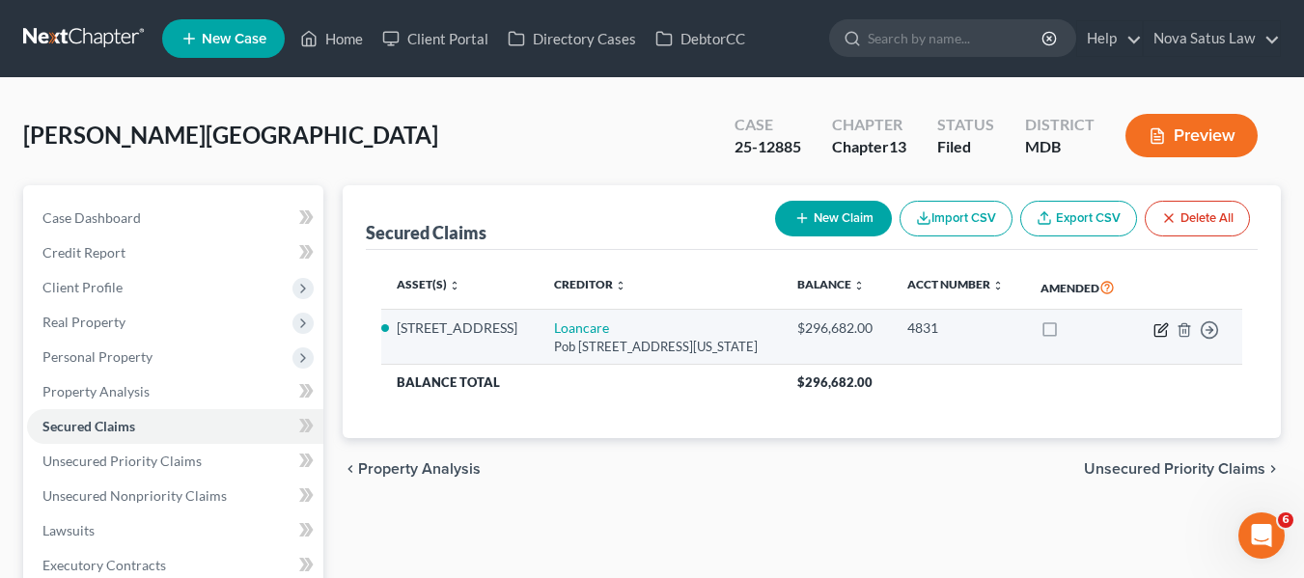
click at [1159, 325] on icon "button" at bounding box center [1160, 329] width 15 height 15
select select "48"
select select "0"
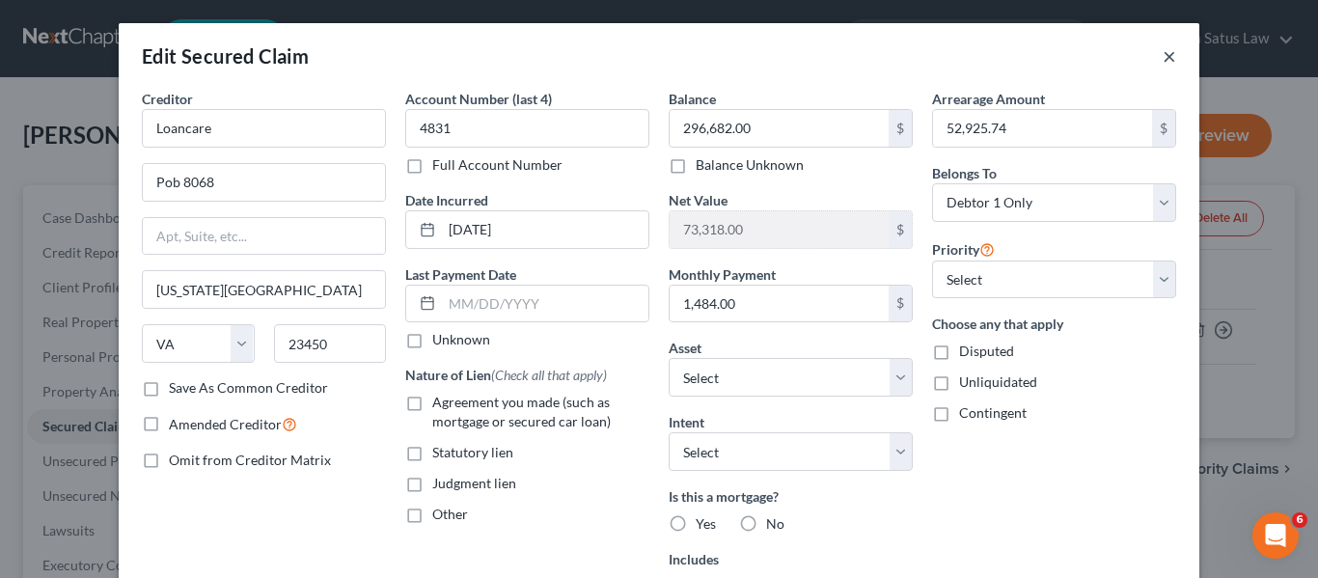
click at [1167, 61] on button "×" at bounding box center [1170, 55] width 14 height 23
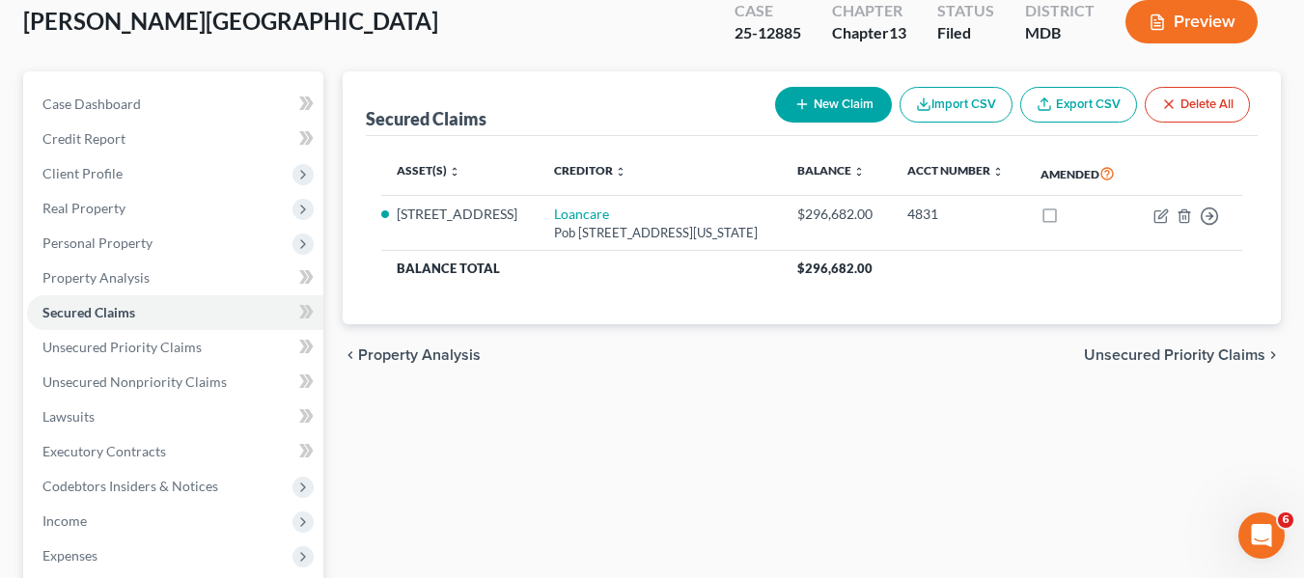
scroll to position [116, 0]
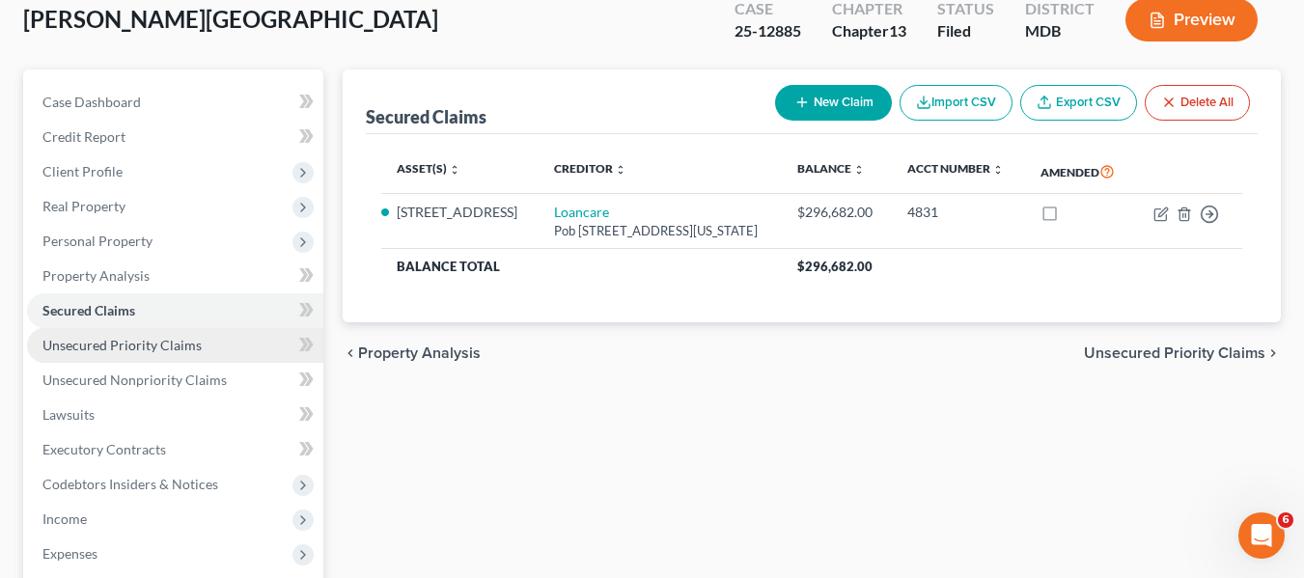
click at [109, 337] on span "Unsecured Priority Claims" at bounding box center [121, 345] width 159 height 16
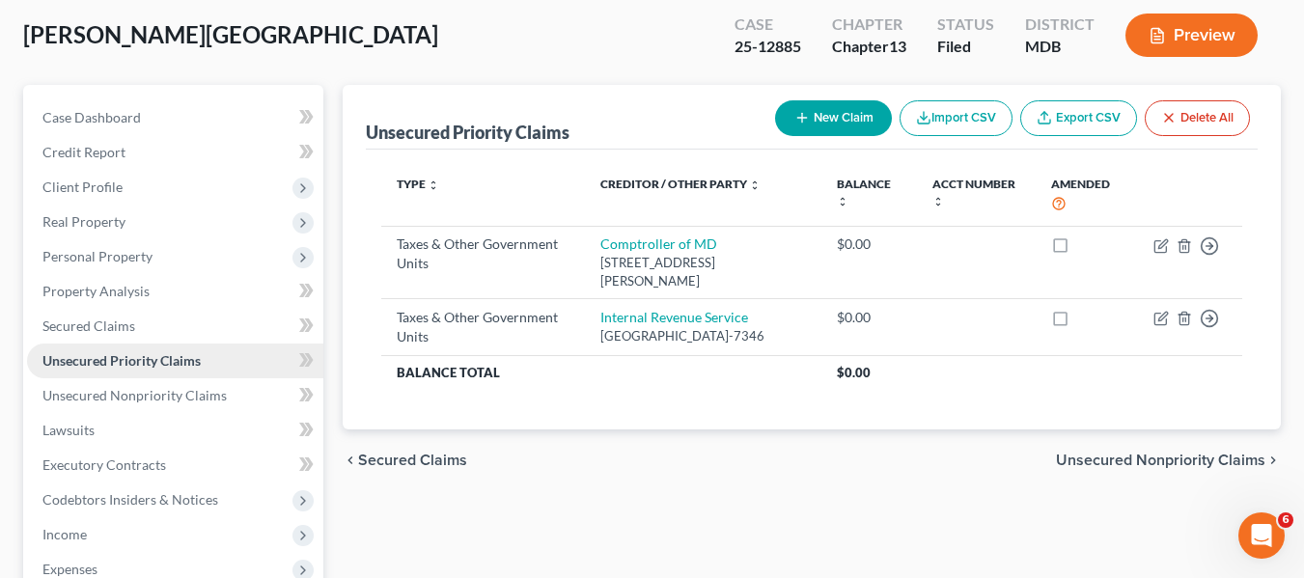
scroll to position [102, 0]
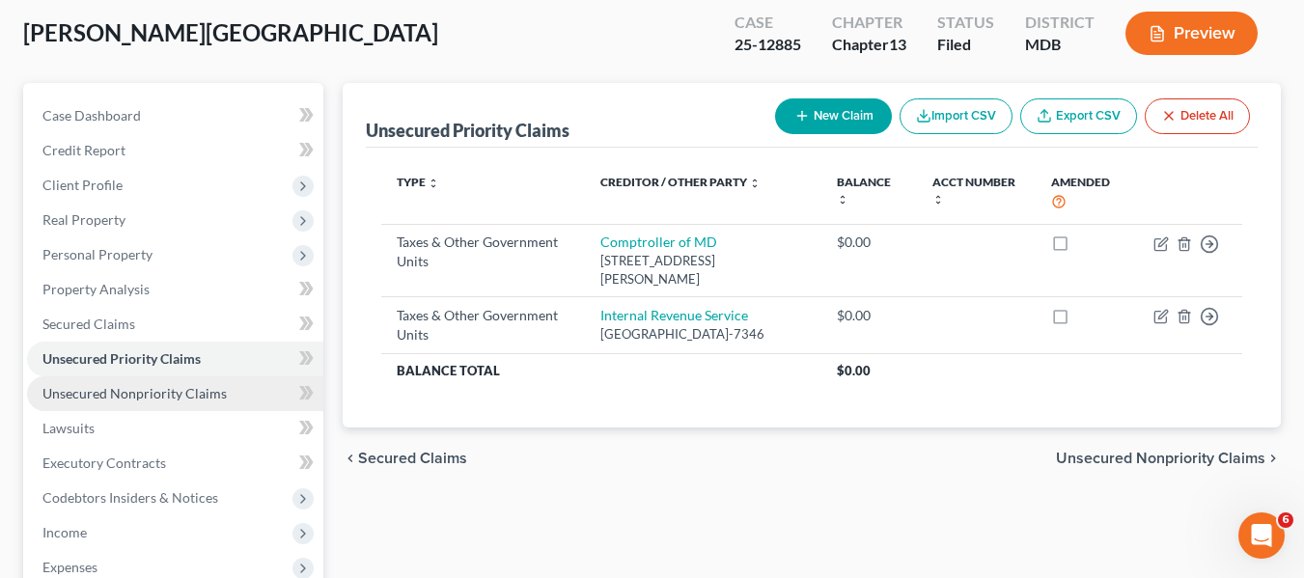
click at [122, 385] on span "Unsecured Nonpriority Claims" at bounding box center [134, 393] width 184 height 16
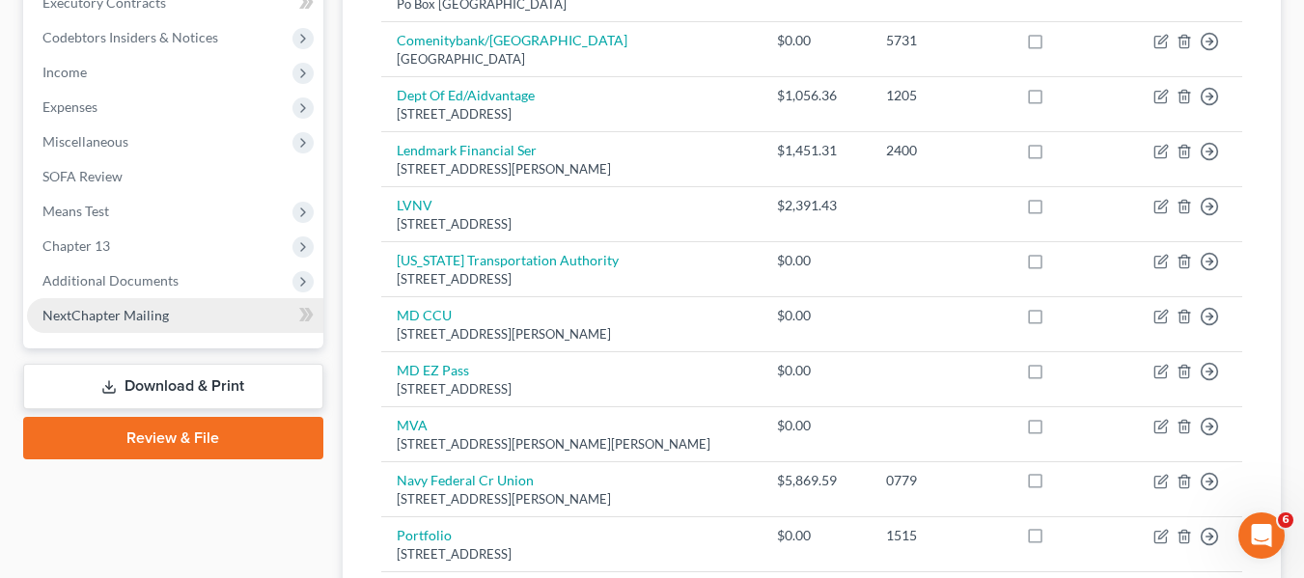
scroll to position [565, 0]
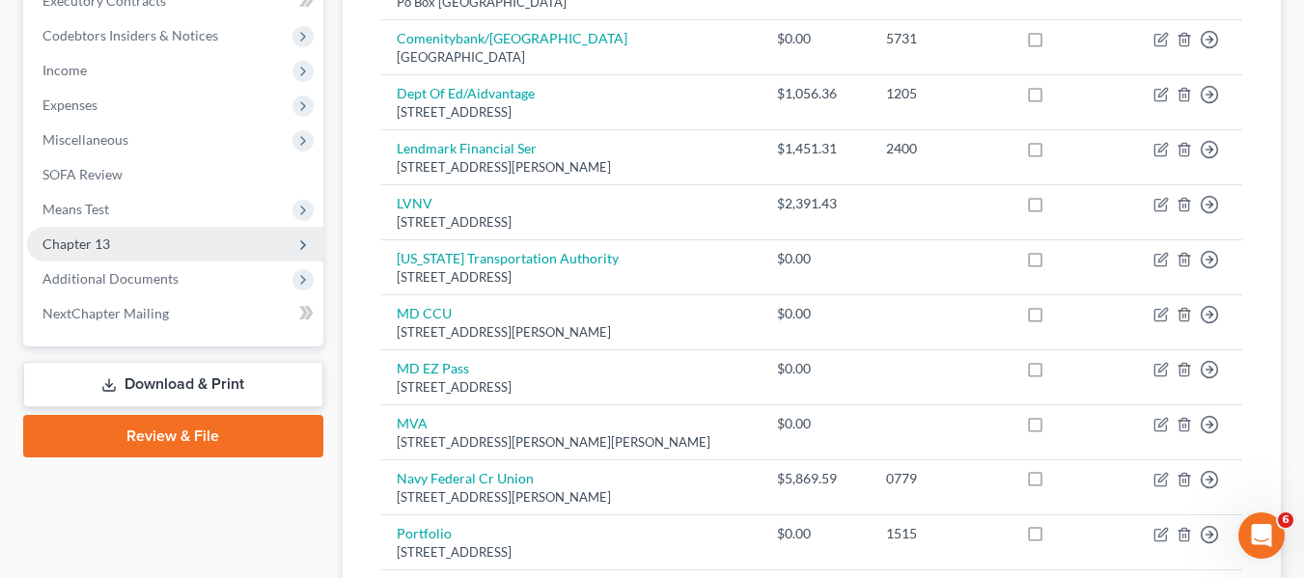
click at [84, 248] on span "Chapter 13" at bounding box center [76, 243] width 68 height 16
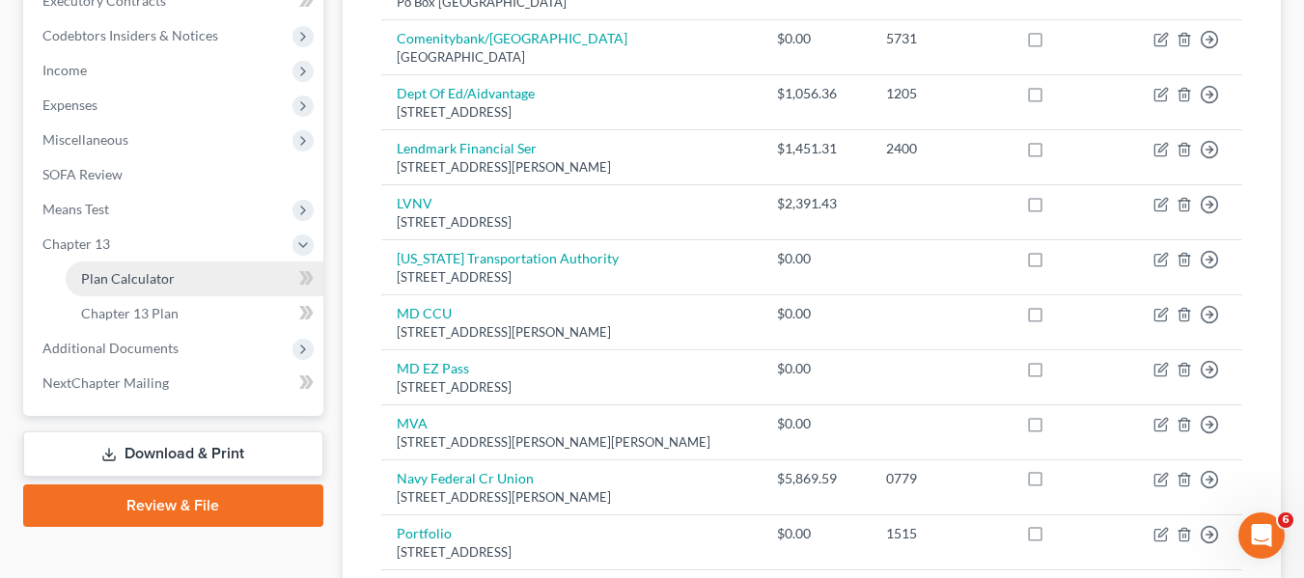
click at [102, 266] on link "Plan Calculator" at bounding box center [195, 279] width 258 height 35
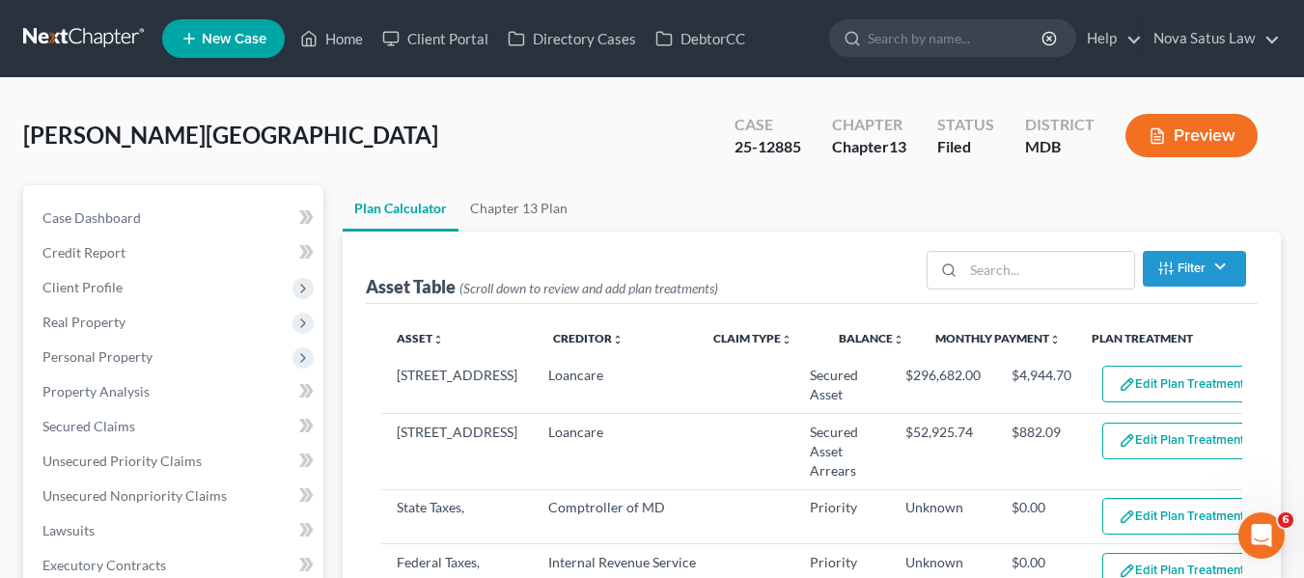
select select "59"
click at [340, 42] on link "Home" at bounding box center [331, 38] width 82 height 35
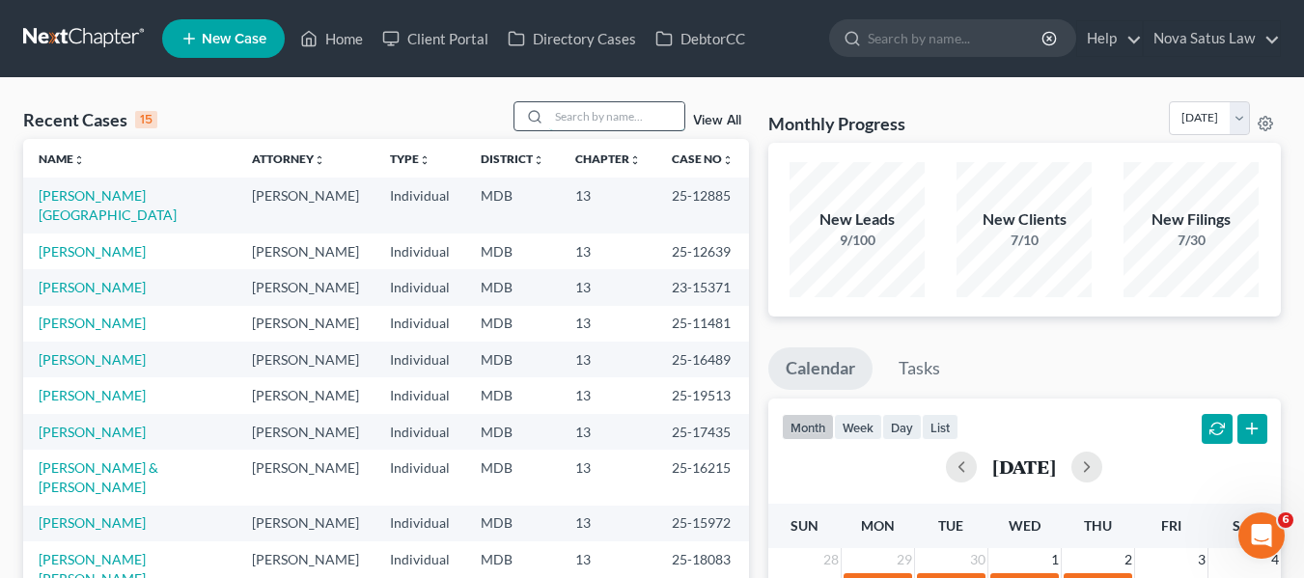
click at [588, 102] on input "search" at bounding box center [616, 116] width 135 height 28
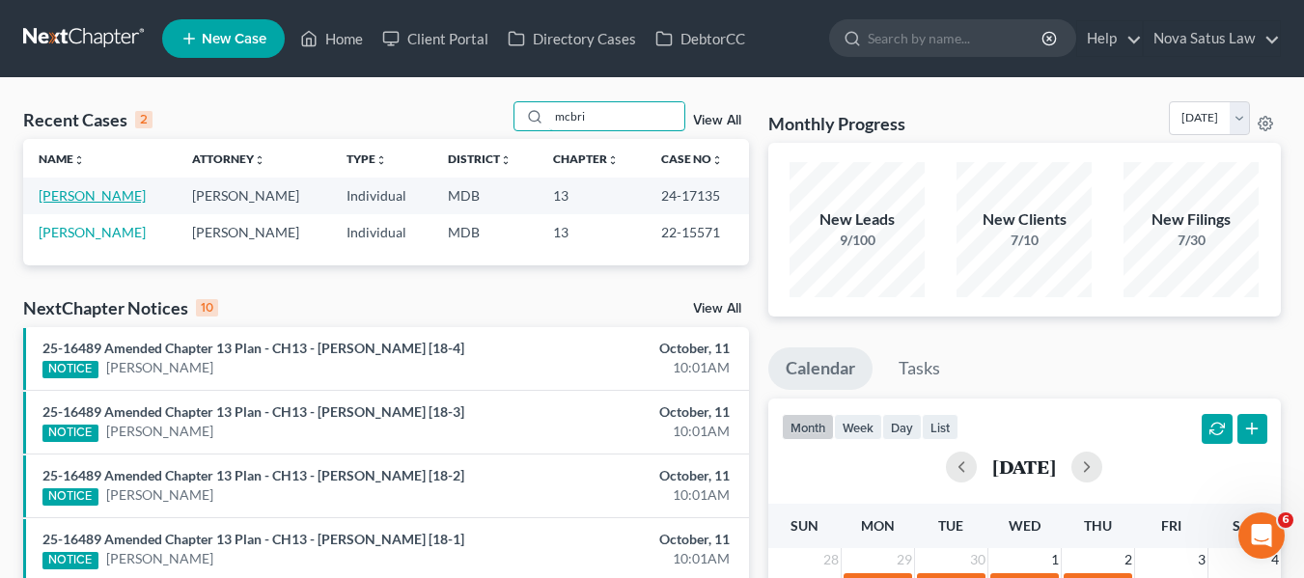
type input "mcbri"
click at [88, 191] on link "[PERSON_NAME]" at bounding box center [92, 195] width 107 height 16
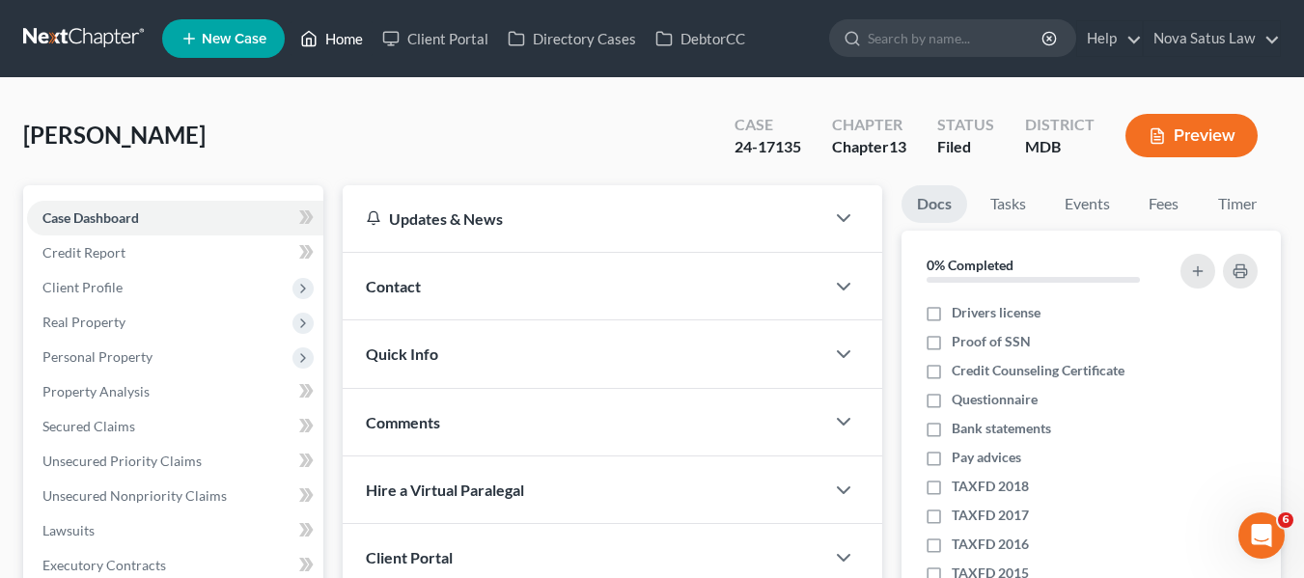
click at [347, 37] on link "Home" at bounding box center [331, 38] width 82 height 35
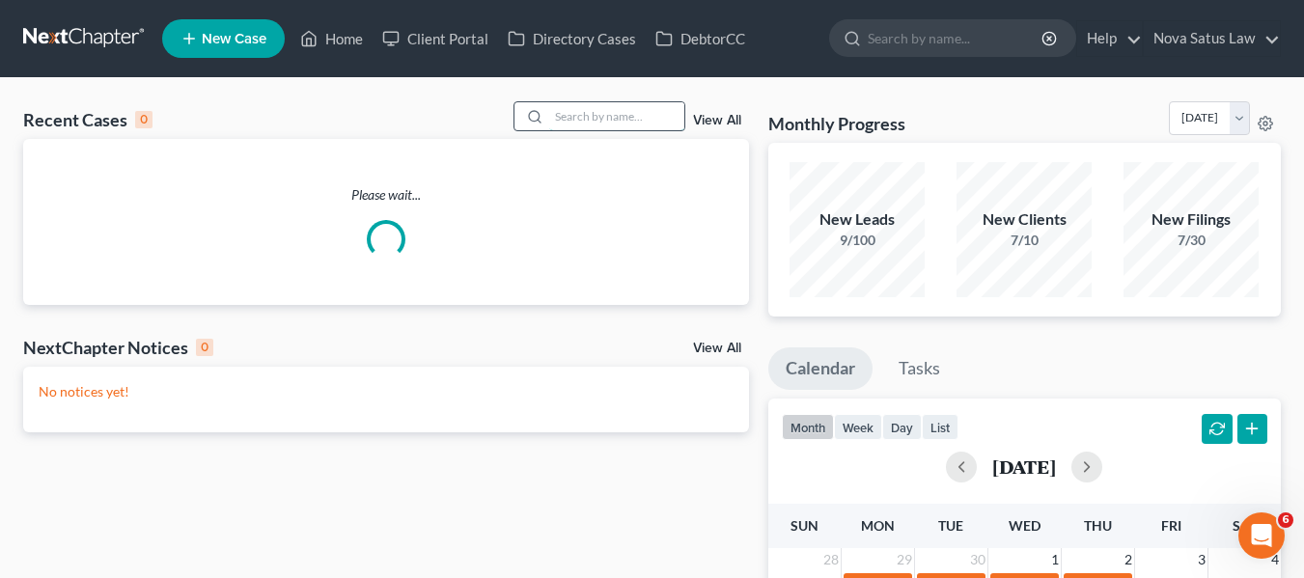
click at [571, 109] on input "search" at bounding box center [616, 116] width 135 height 28
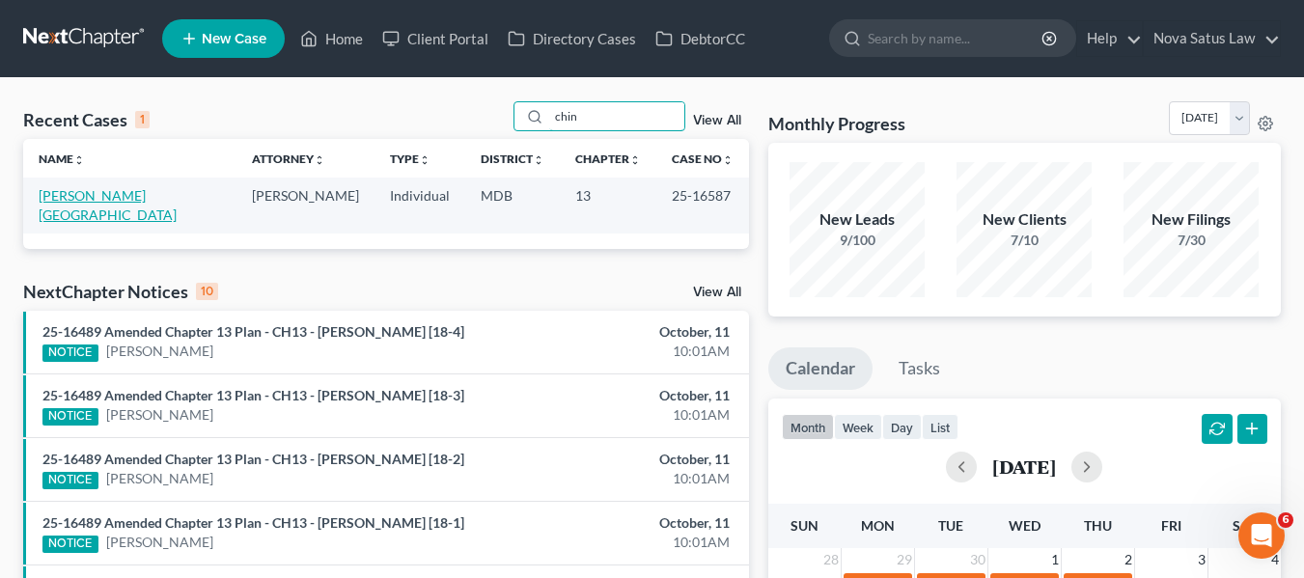
type input "chin"
click at [44, 201] on link "[PERSON_NAME][GEOGRAPHIC_DATA]" at bounding box center [108, 205] width 138 height 36
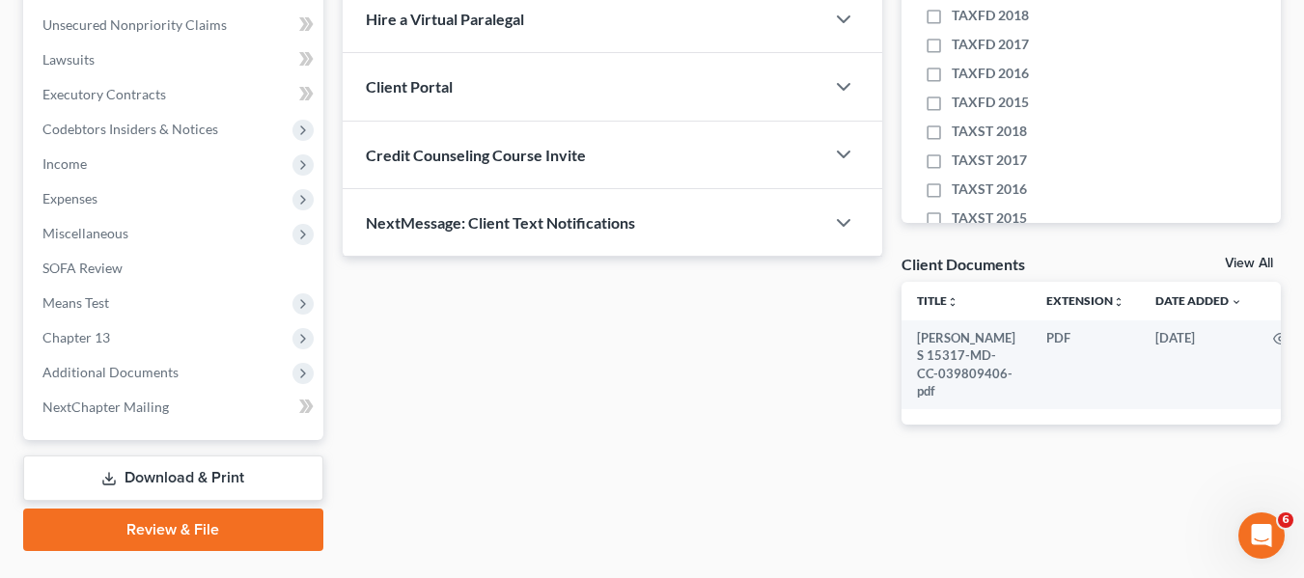
scroll to position [517, 0]
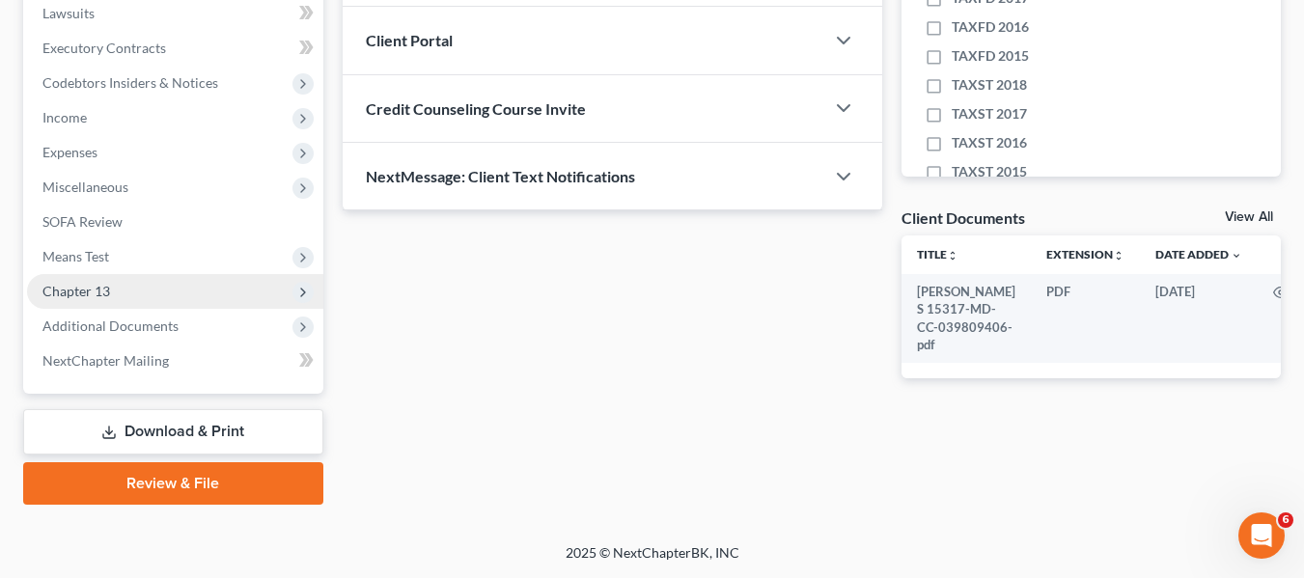
click at [76, 293] on span "Chapter 13" at bounding box center [76, 291] width 68 height 16
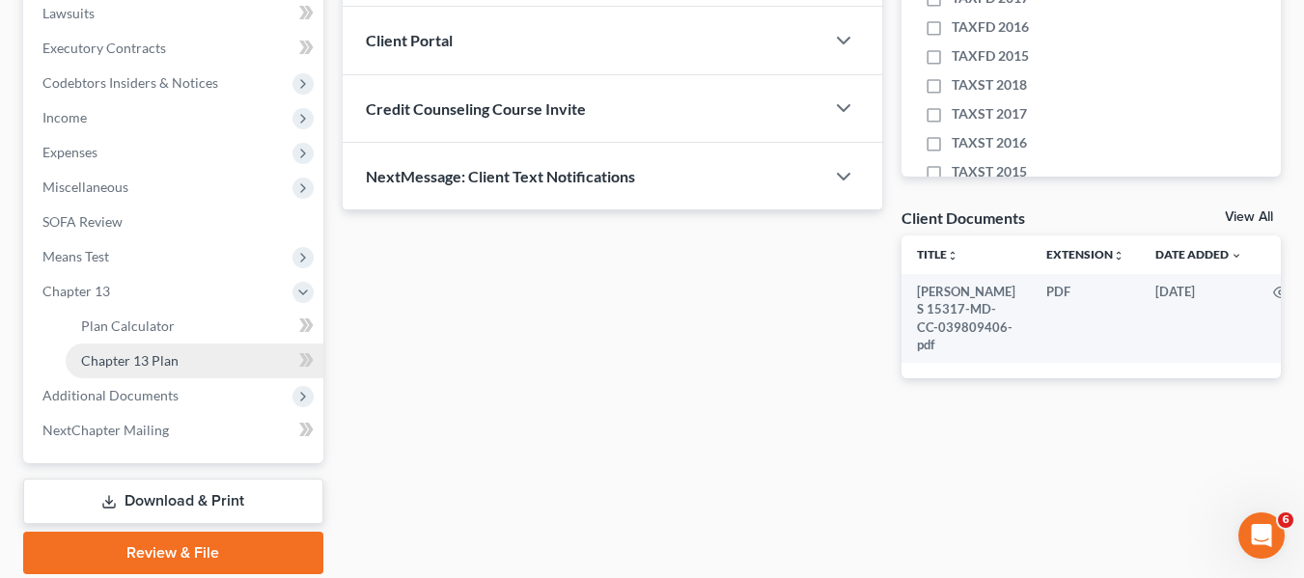
click at [103, 357] on span "Chapter 13 Plan" at bounding box center [129, 360] width 97 height 16
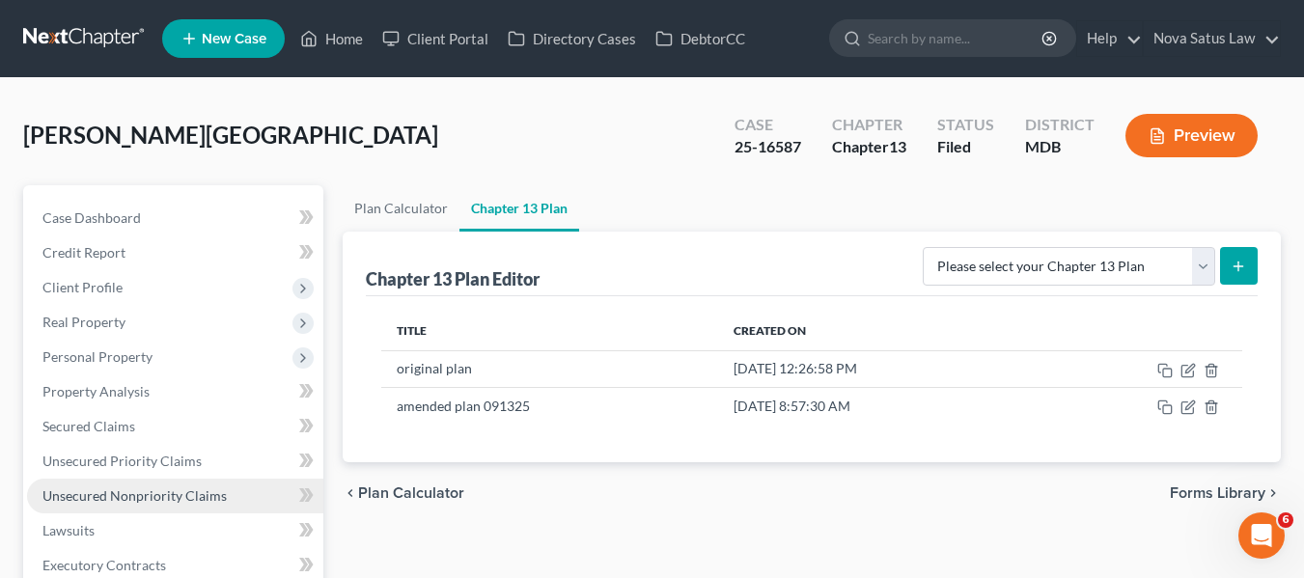
click at [81, 485] on link "Unsecured Nonpriority Claims" at bounding box center [175, 496] width 296 height 35
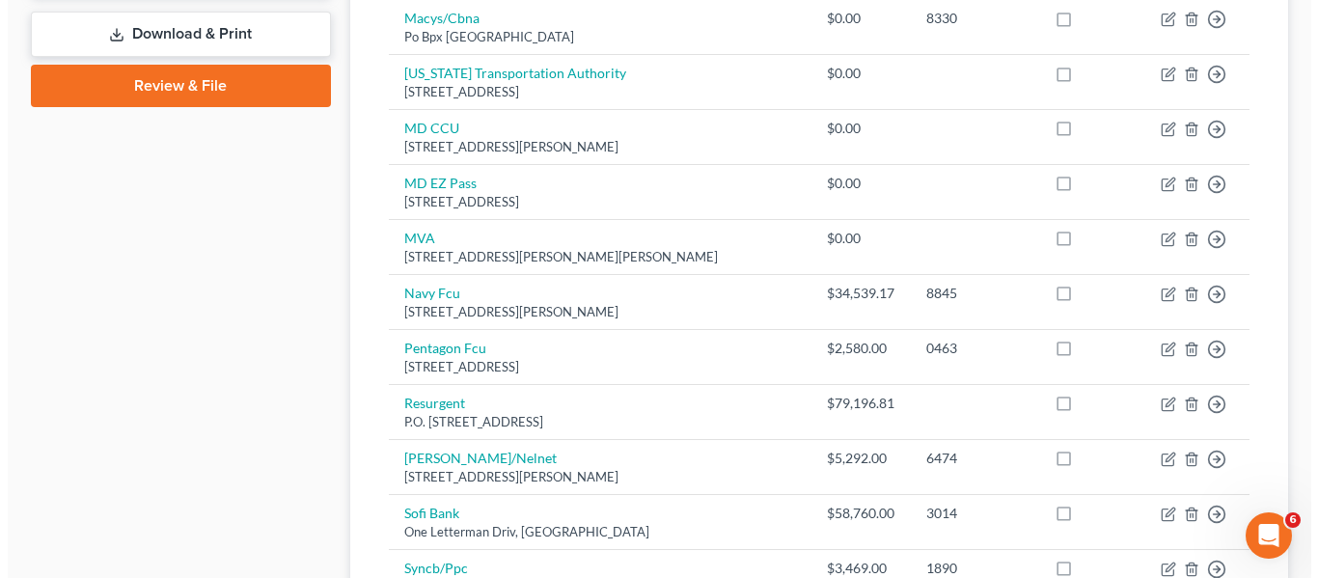
scroll to position [916, 0]
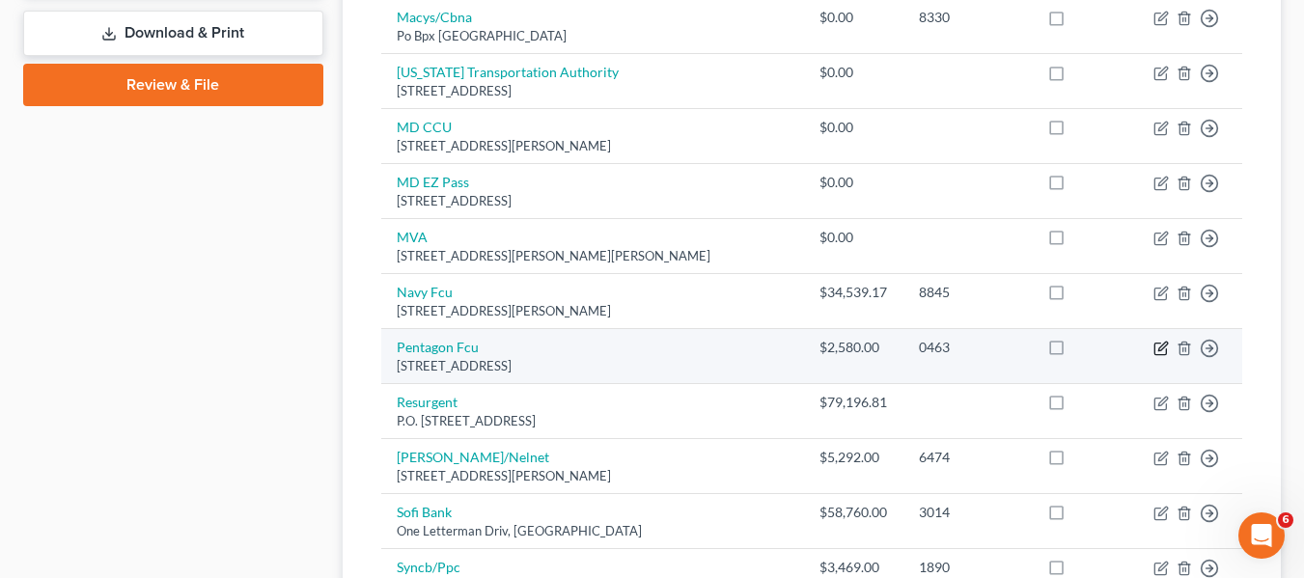
click at [1154, 351] on icon "button" at bounding box center [1160, 350] width 12 height 12
select select "48"
select select "2"
select select "0"
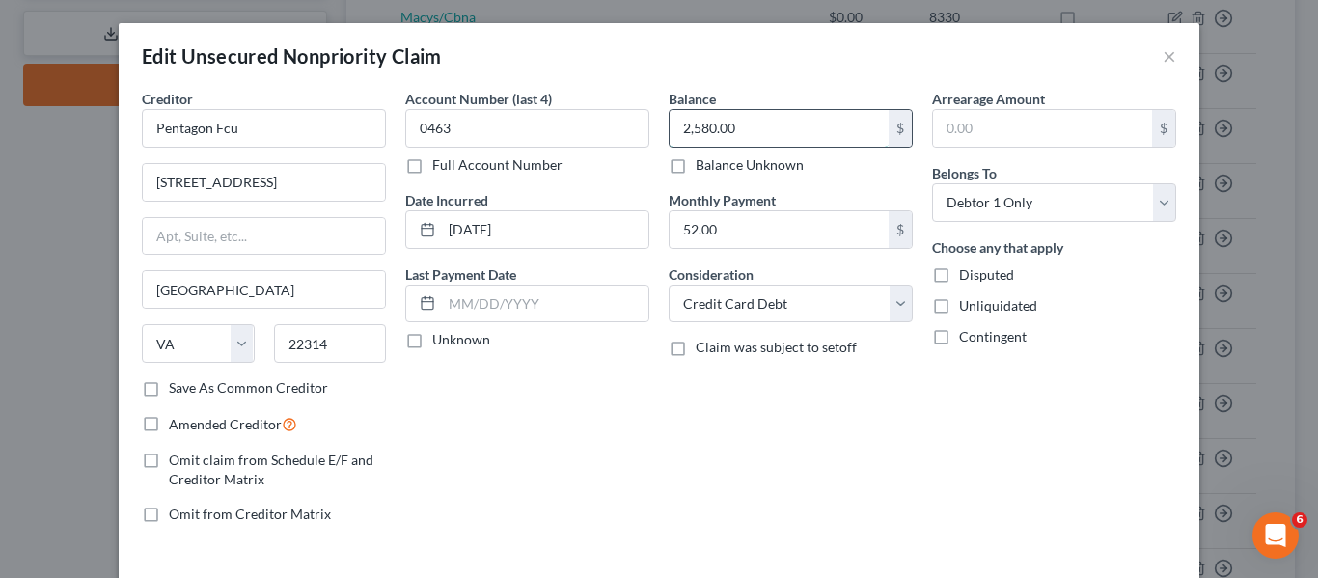
click at [765, 132] on input "2,580.00" at bounding box center [779, 128] width 219 height 37
type input "4,925.07"
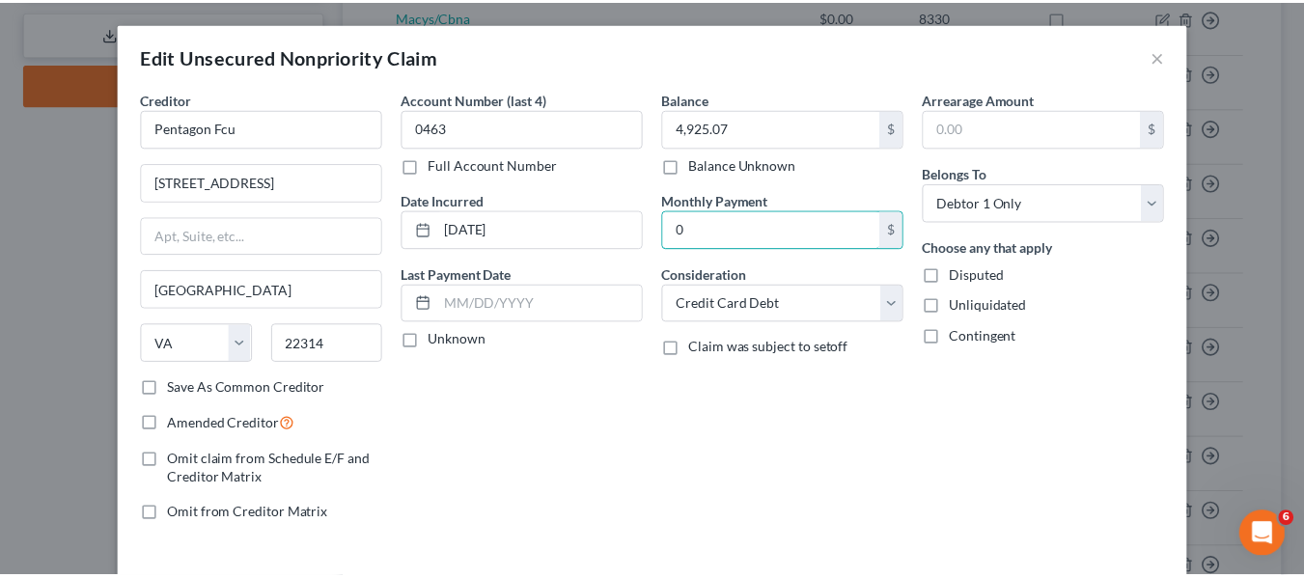
scroll to position [138, 0]
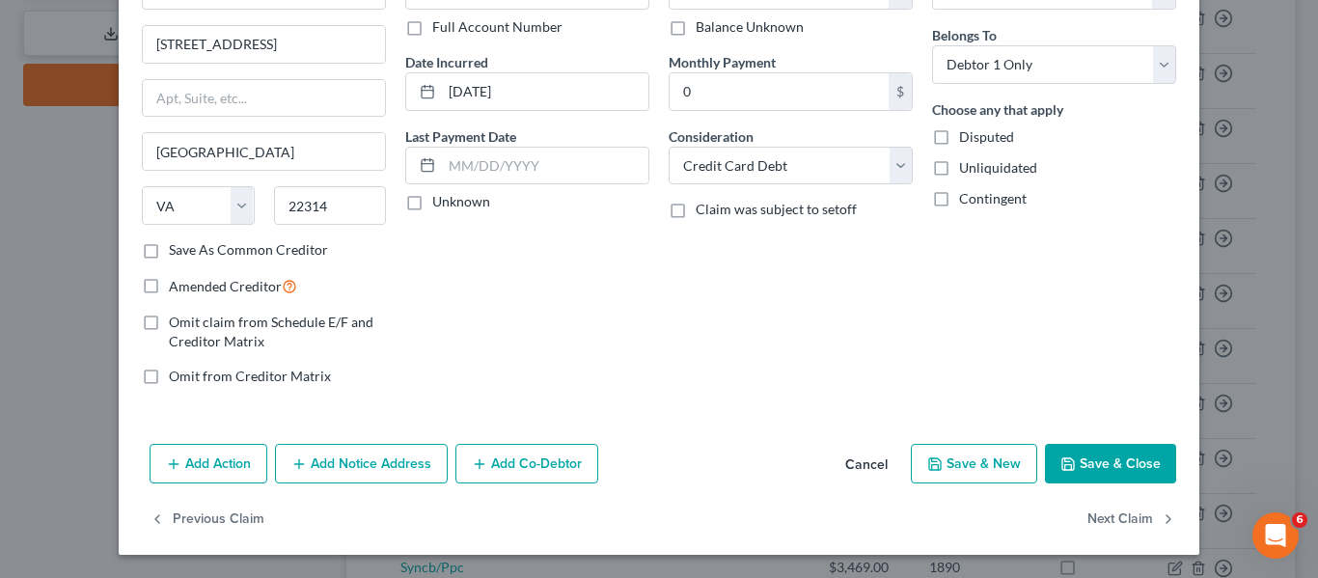
click at [1063, 459] on icon "button" at bounding box center [1068, 463] width 15 height 15
type input "0.00"
type input "0"
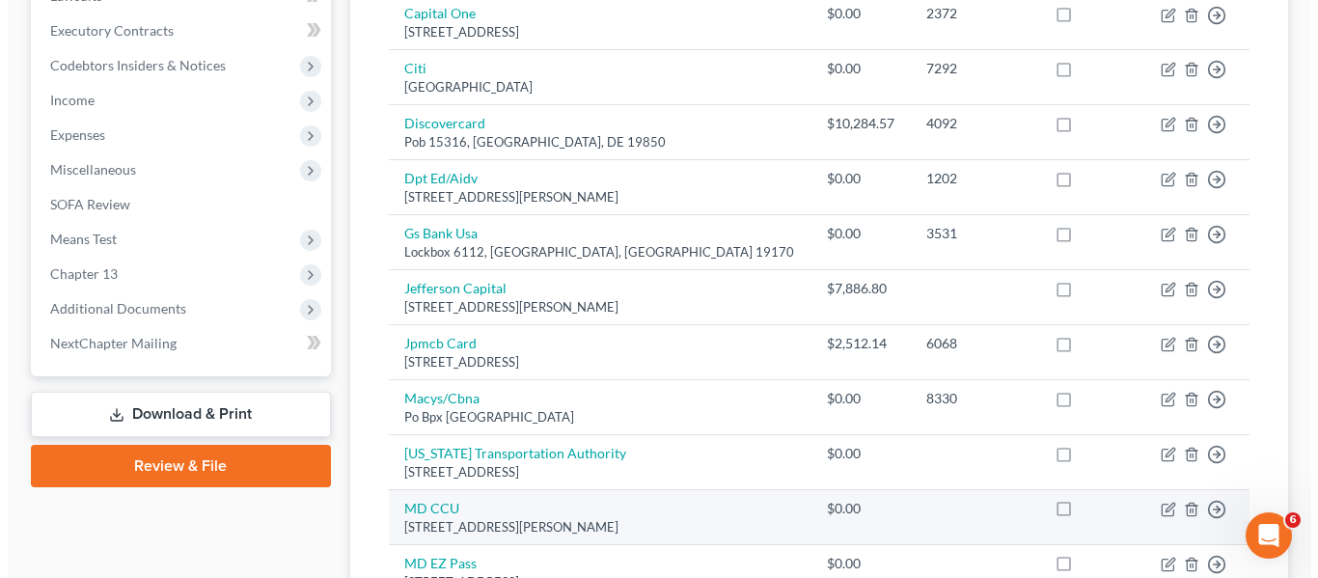
scroll to position [539, 0]
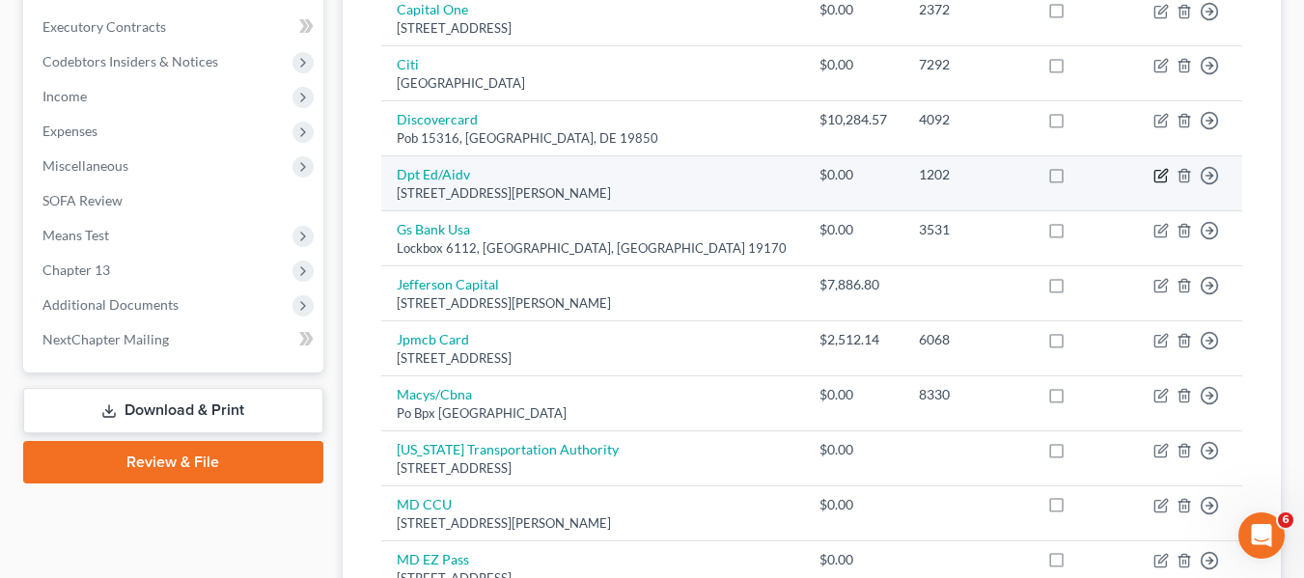
click at [1159, 174] on icon "button" at bounding box center [1160, 175] width 15 height 15
select select "39"
select select "17"
select select "0"
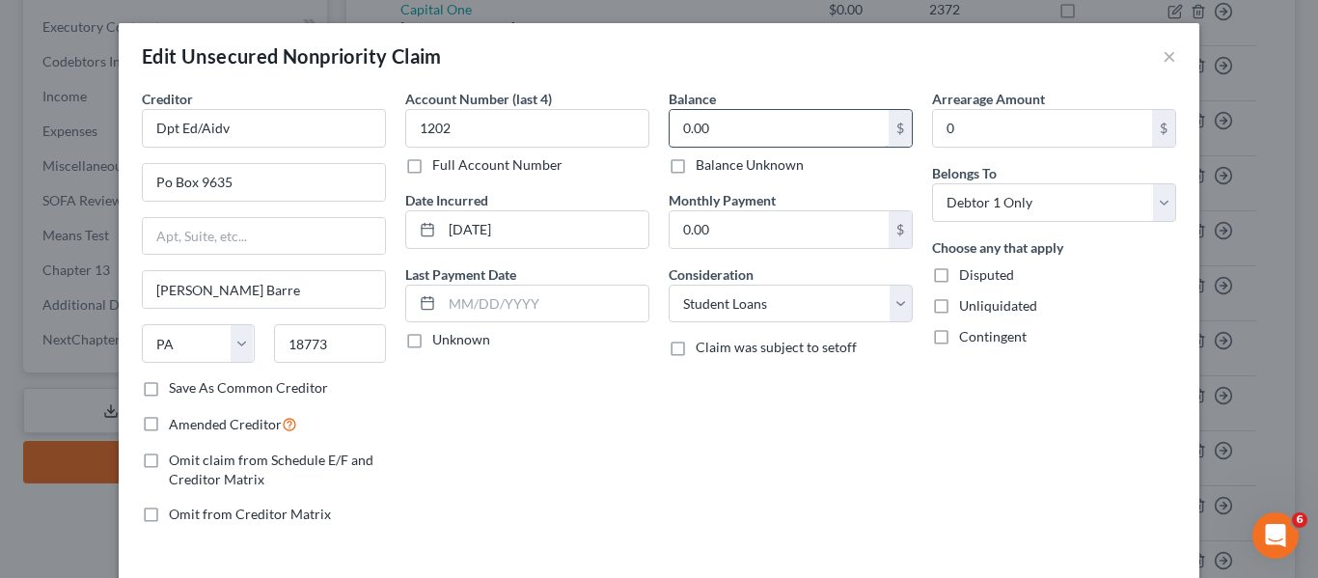
click at [710, 124] on input "0.00" at bounding box center [779, 128] width 219 height 37
type input "160,818.29"
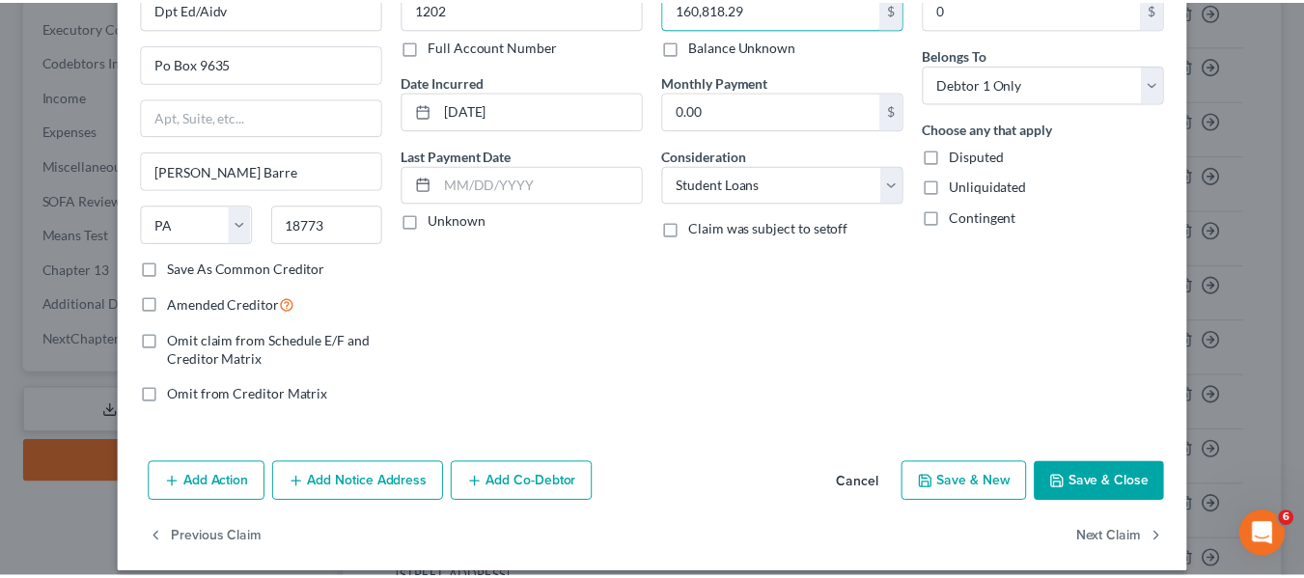
scroll to position [138, 0]
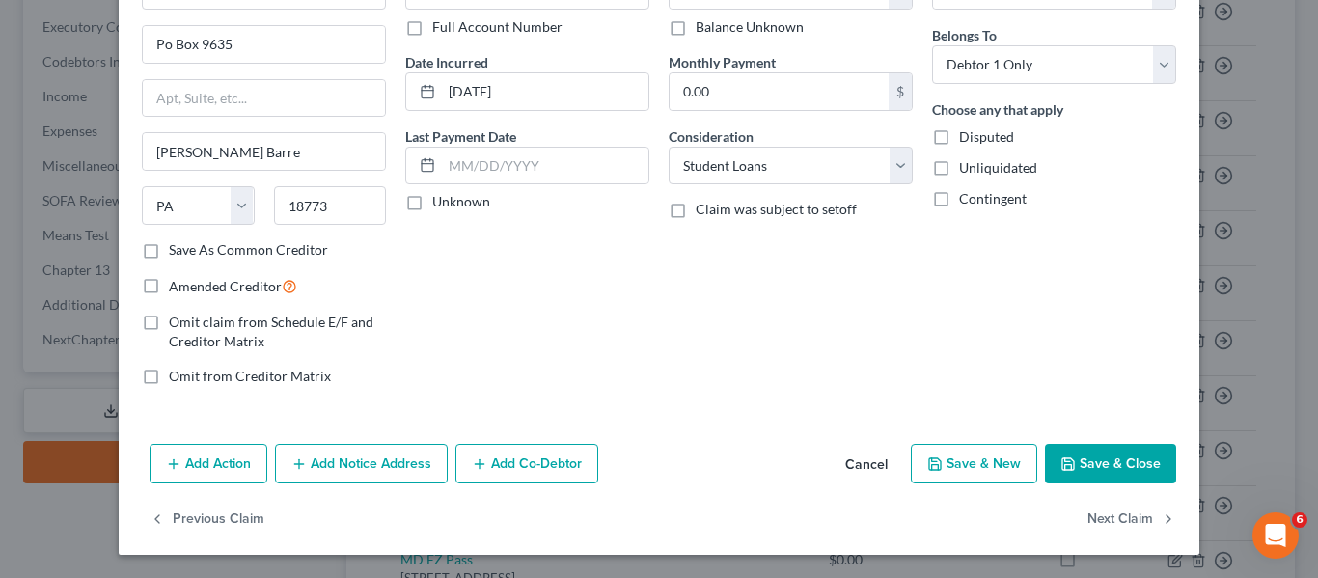
click at [1075, 463] on button "Save & Close" at bounding box center [1110, 464] width 131 height 41
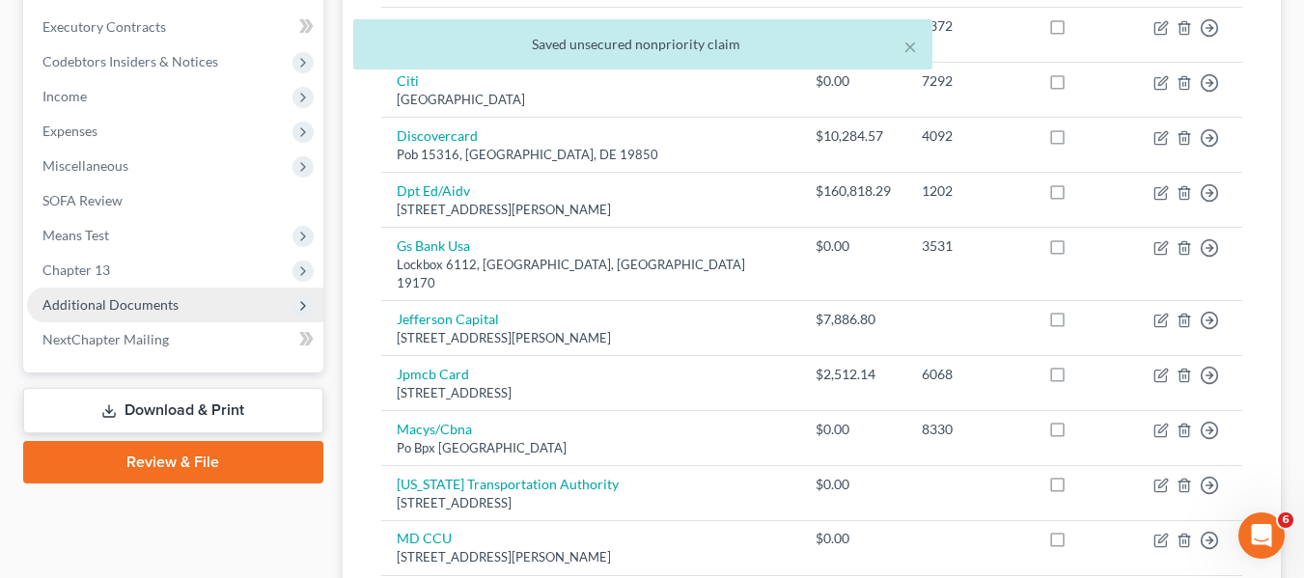
click at [115, 296] on span "Additional Documents" at bounding box center [110, 304] width 136 height 16
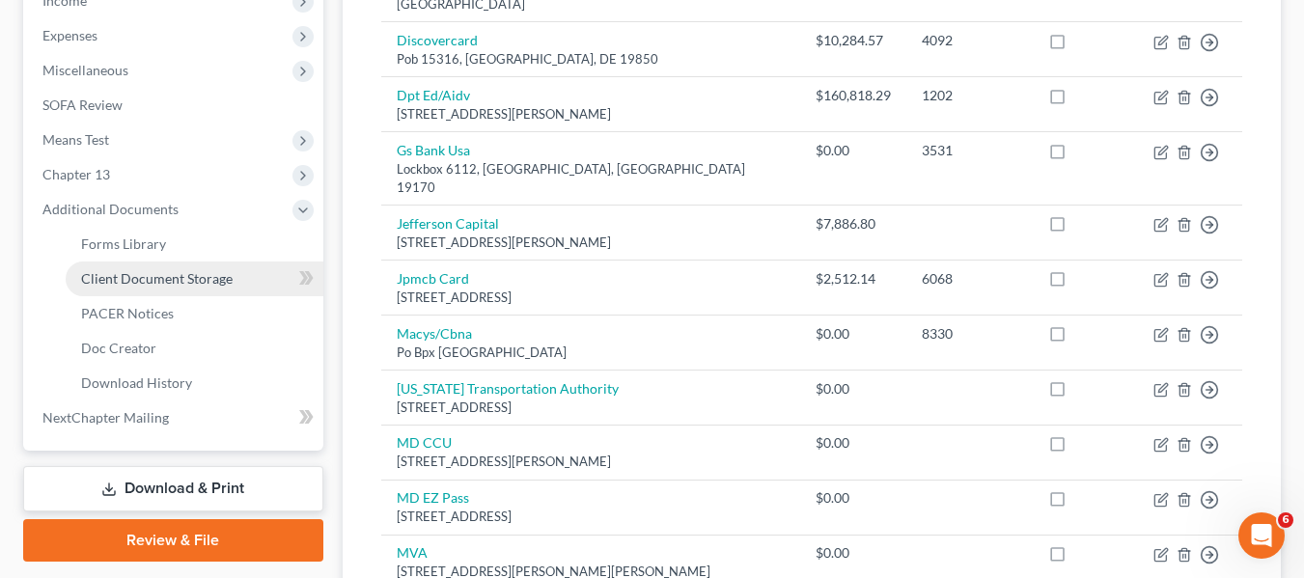
scroll to position [644, 0]
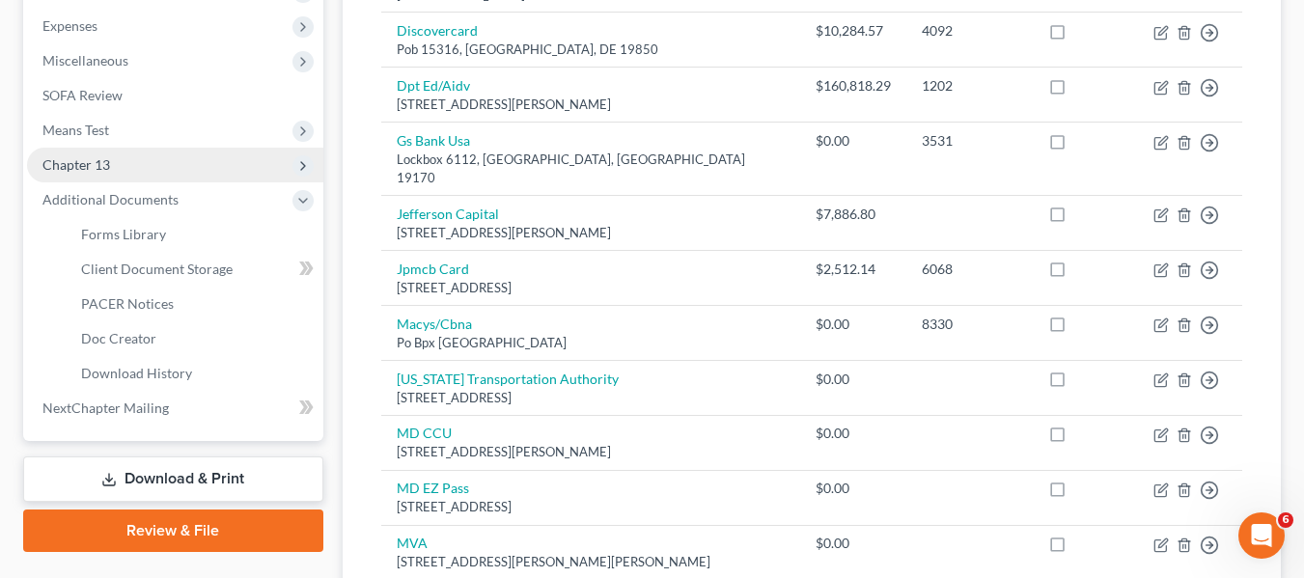
click at [69, 168] on span "Chapter 13" at bounding box center [76, 164] width 68 height 16
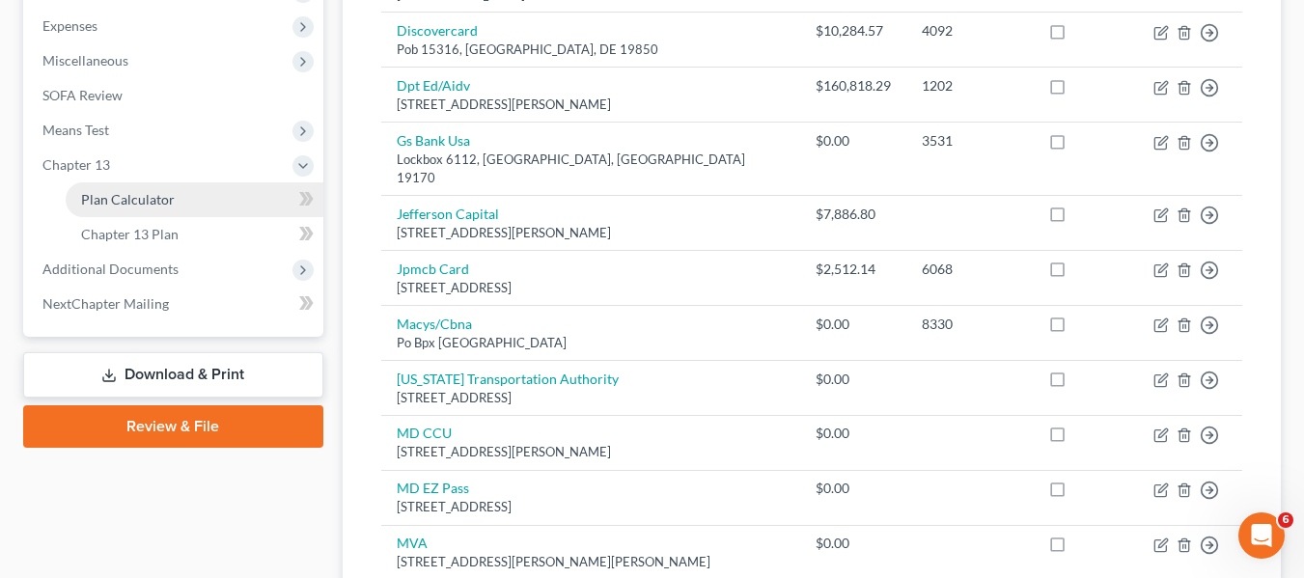
click at [87, 193] on span "Plan Calculator" at bounding box center [128, 199] width 94 height 16
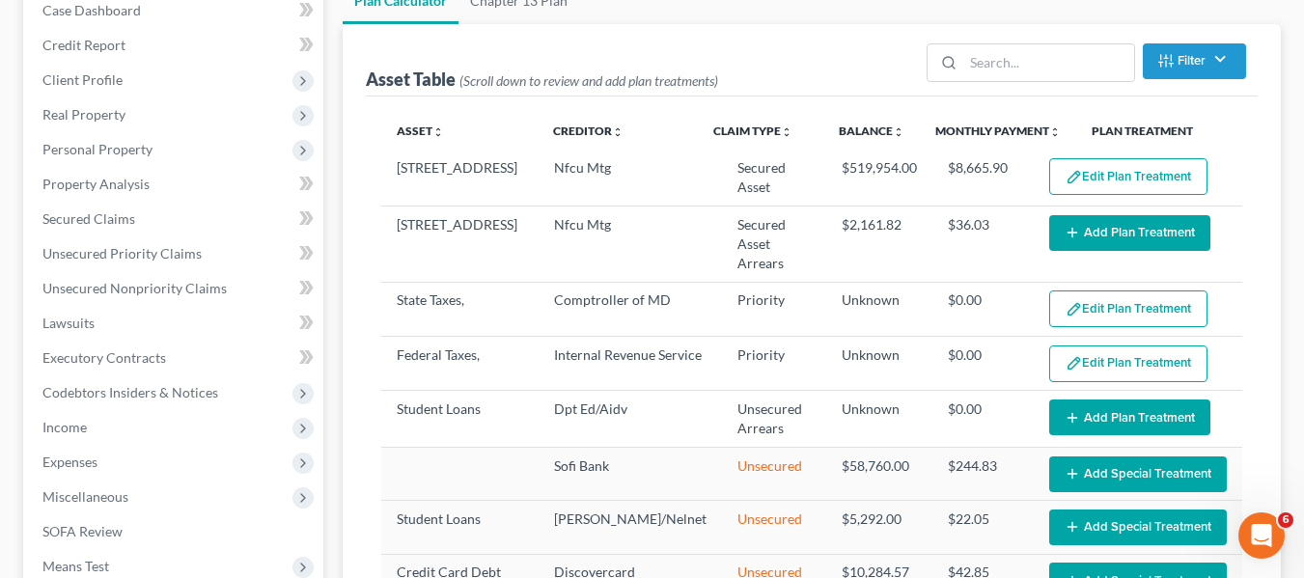
scroll to position [208, 0]
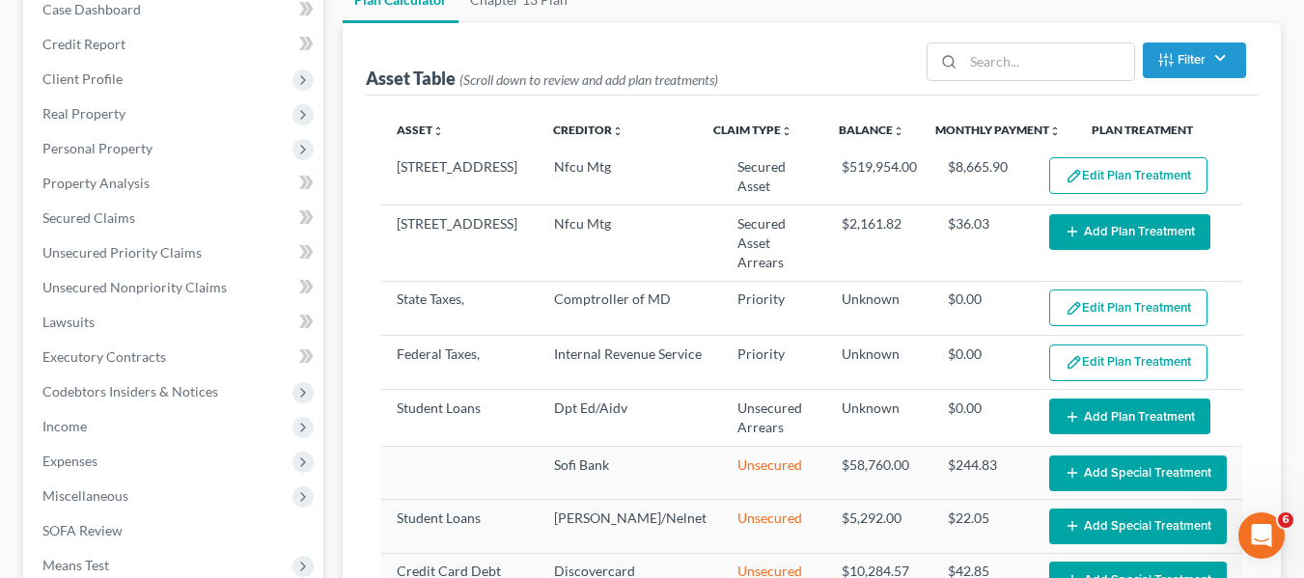
select select "59"
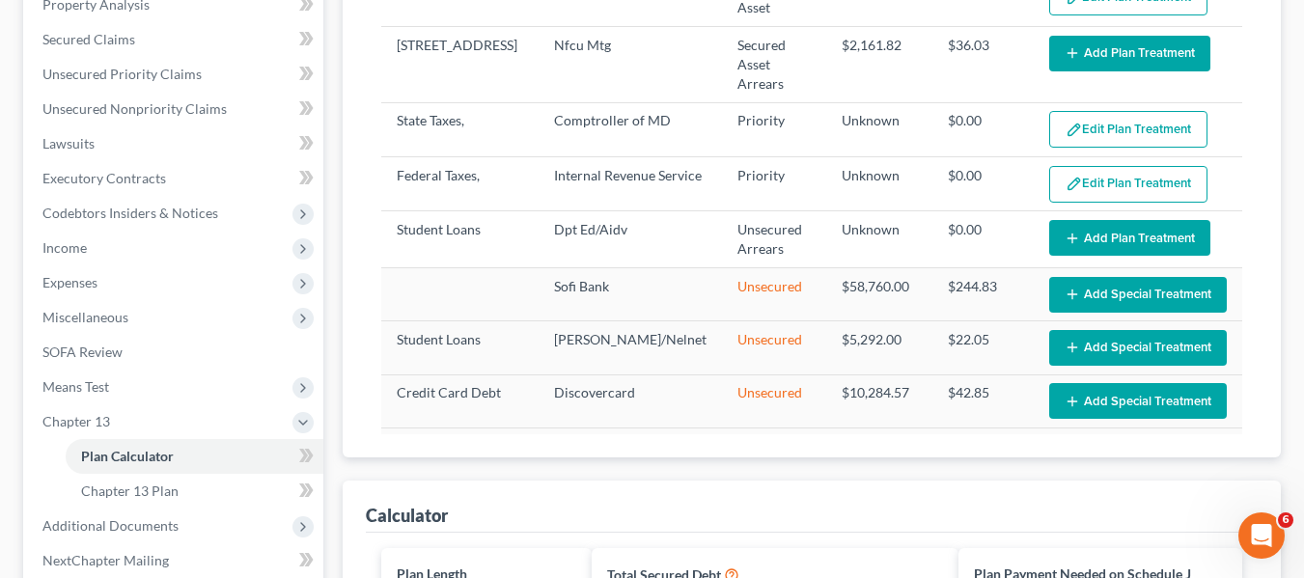
scroll to position [0, 0]
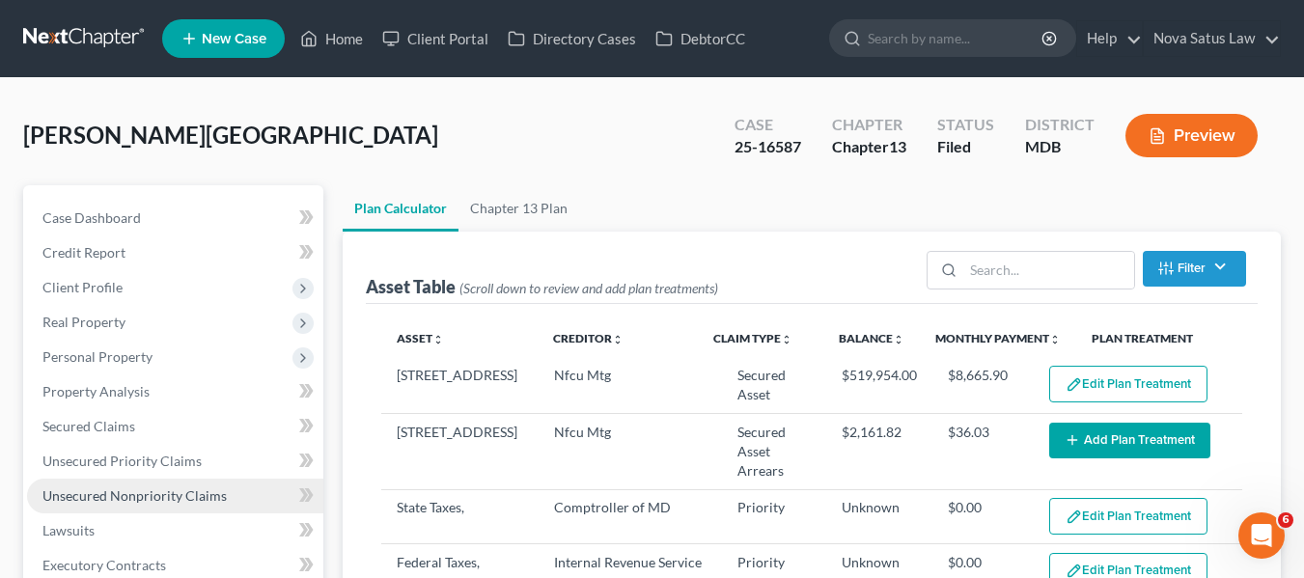
click at [97, 487] on span "Unsecured Nonpriority Claims" at bounding box center [134, 495] width 184 height 16
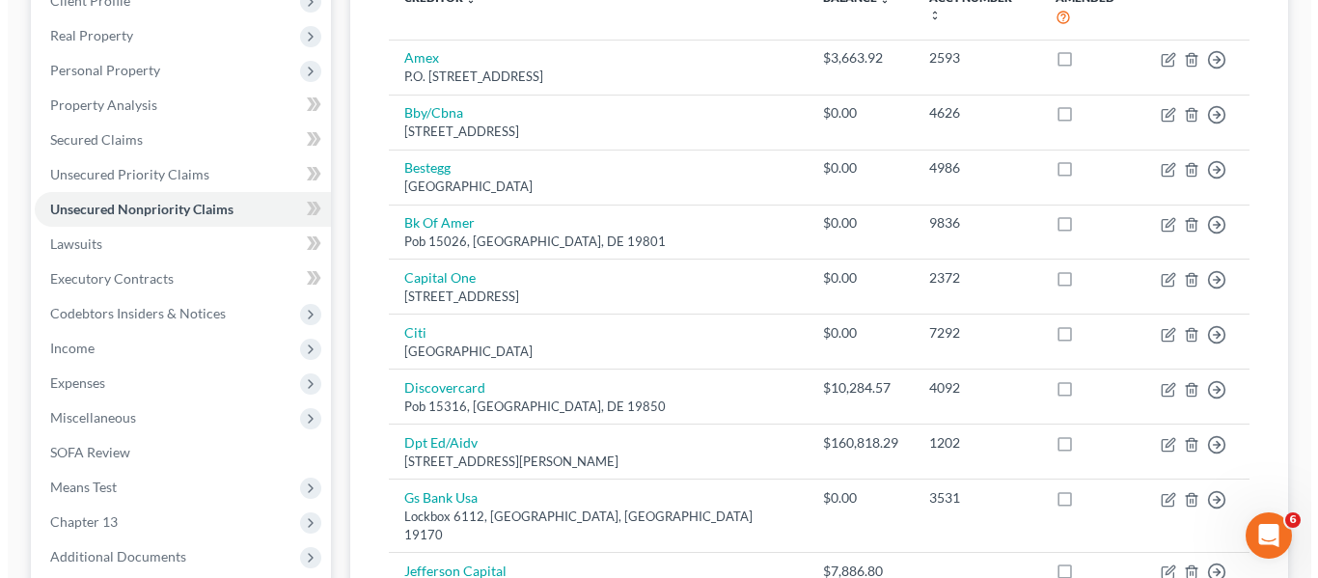
scroll to position [288, 0]
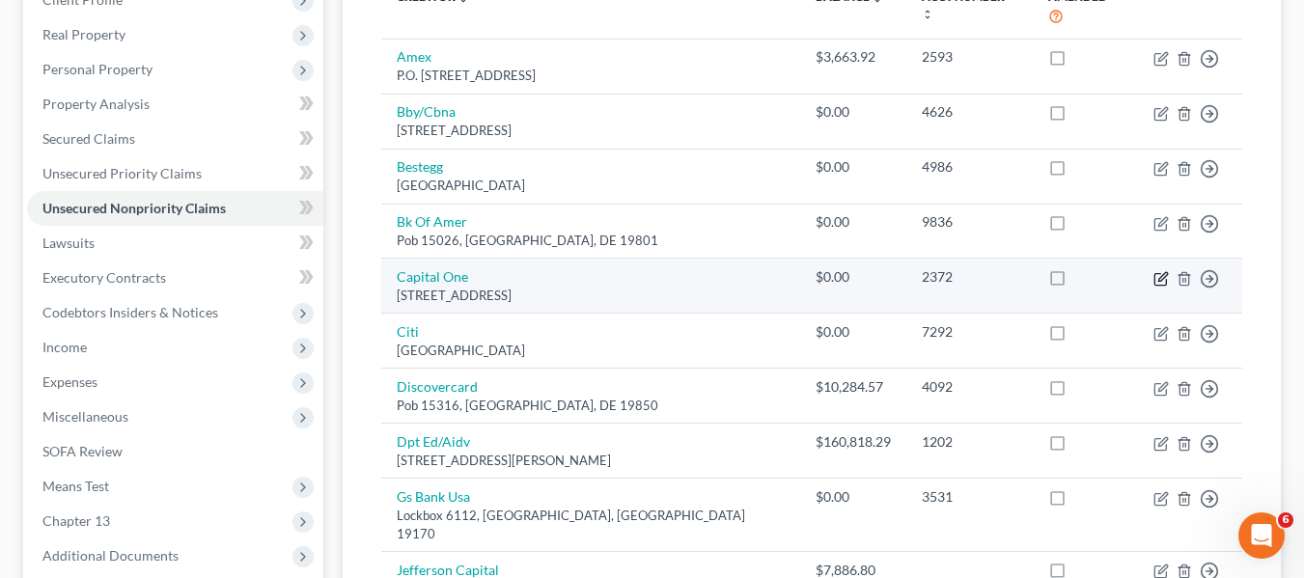
click at [1159, 272] on icon "button" at bounding box center [1162, 276] width 9 height 9
select select "48"
select select "2"
select select "0"
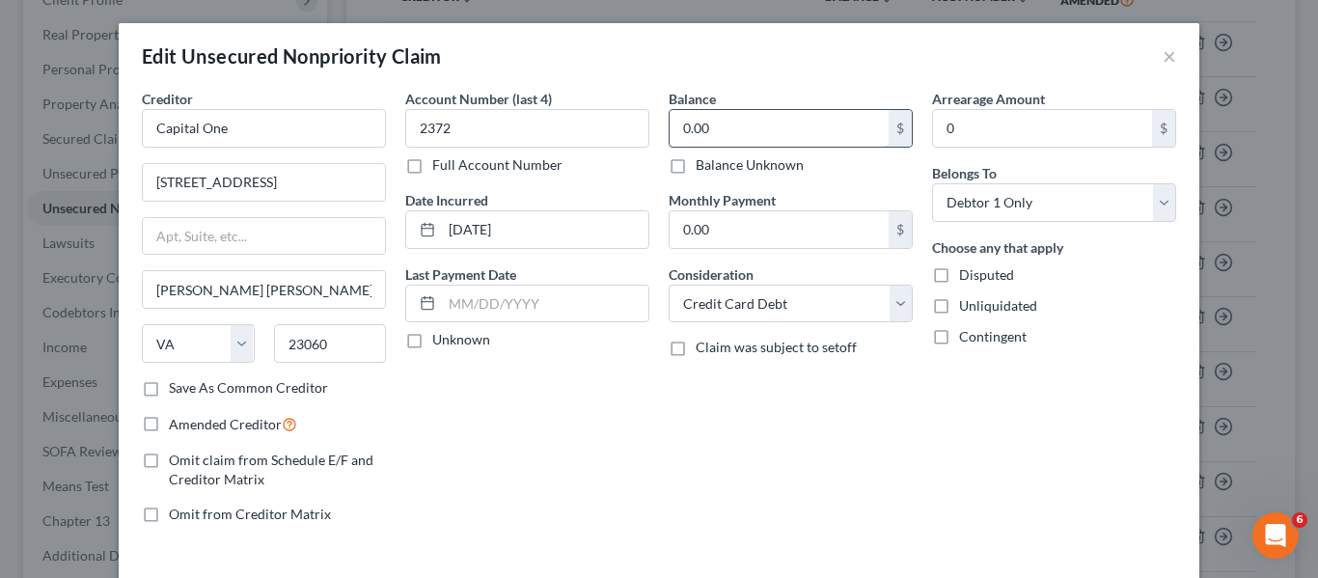
click at [810, 129] on input "0.00" at bounding box center [779, 128] width 219 height 37
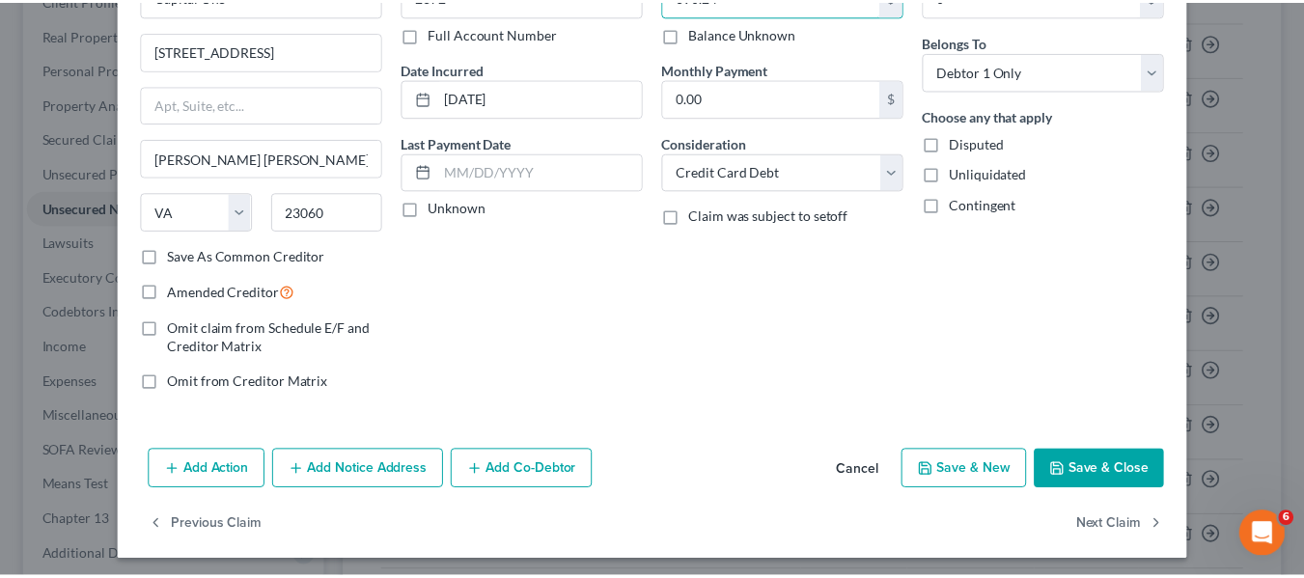
scroll to position [138, 0]
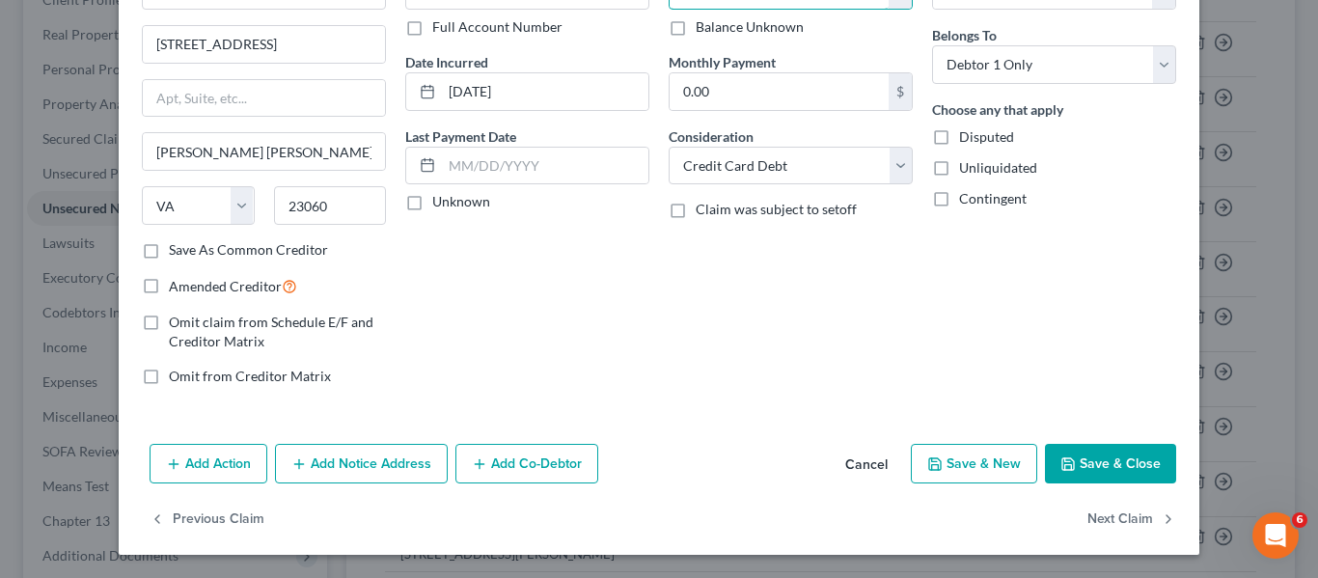
type input "690.24"
click at [1055, 479] on button "Save & Close" at bounding box center [1110, 464] width 131 height 41
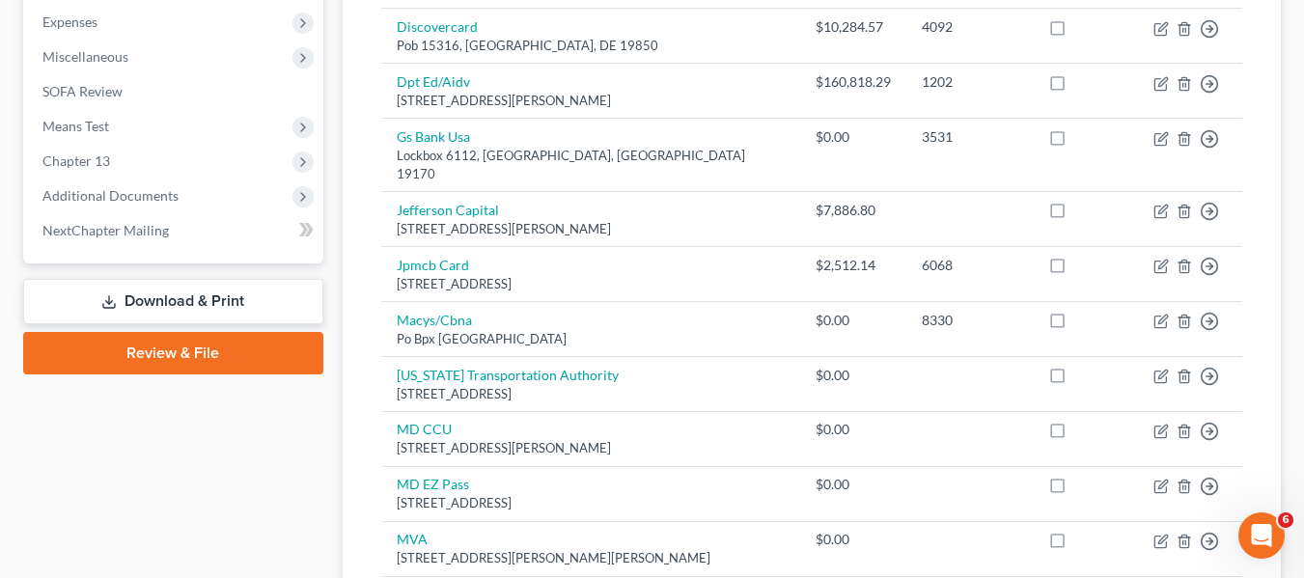
scroll to position [538, 0]
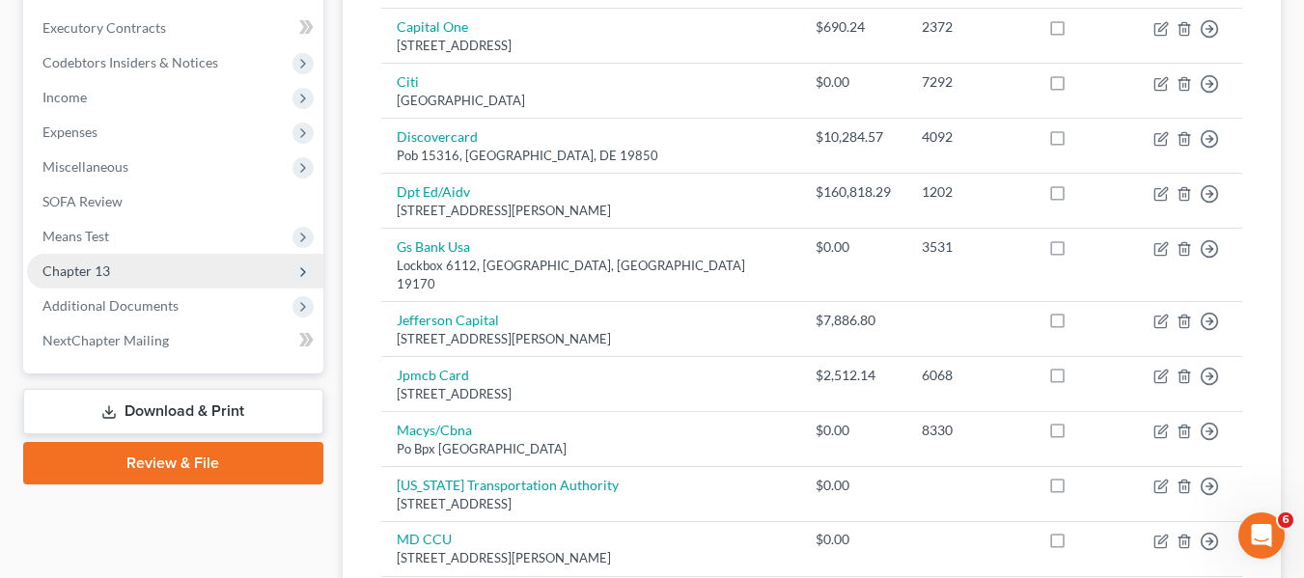
click at [81, 265] on span "Chapter 13" at bounding box center [76, 270] width 68 height 16
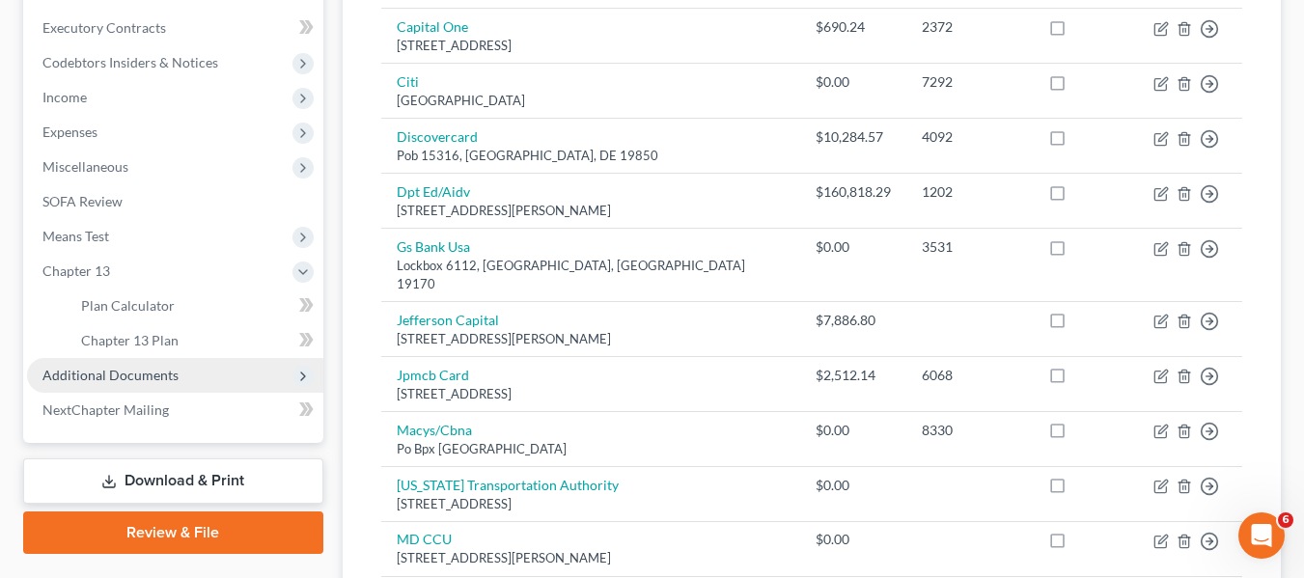
click at [121, 369] on span "Additional Documents" at bounding box center [110, 375] width 136 height 16
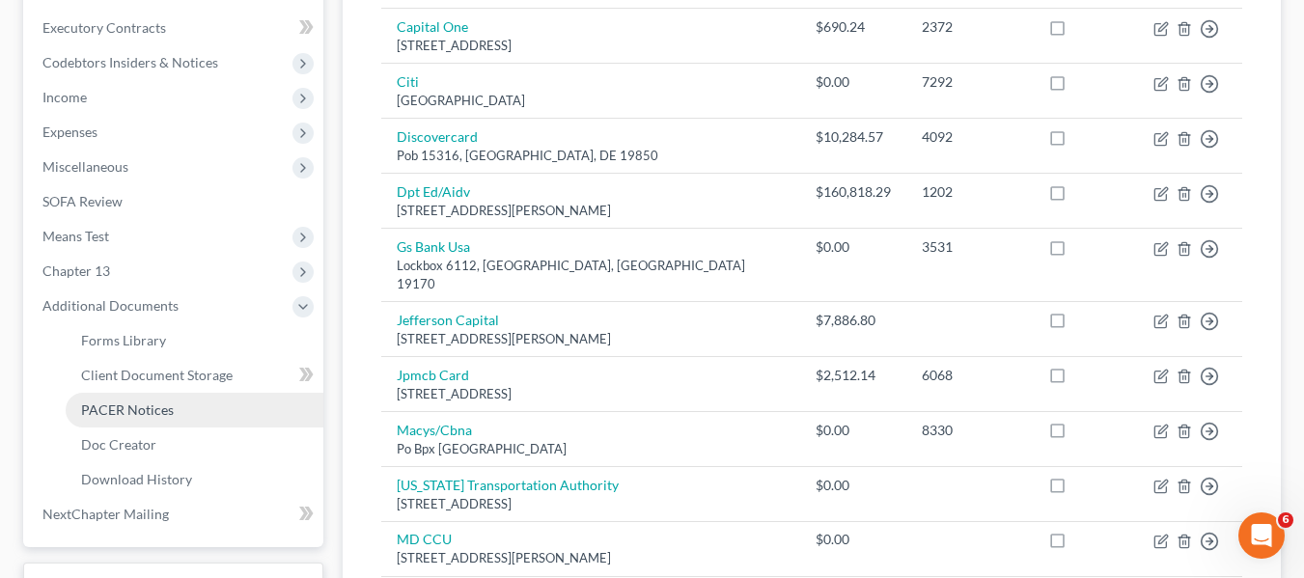
click at [130, 409] on span "PACER Notices" at bounding box center [127, 409] width 93 height 16
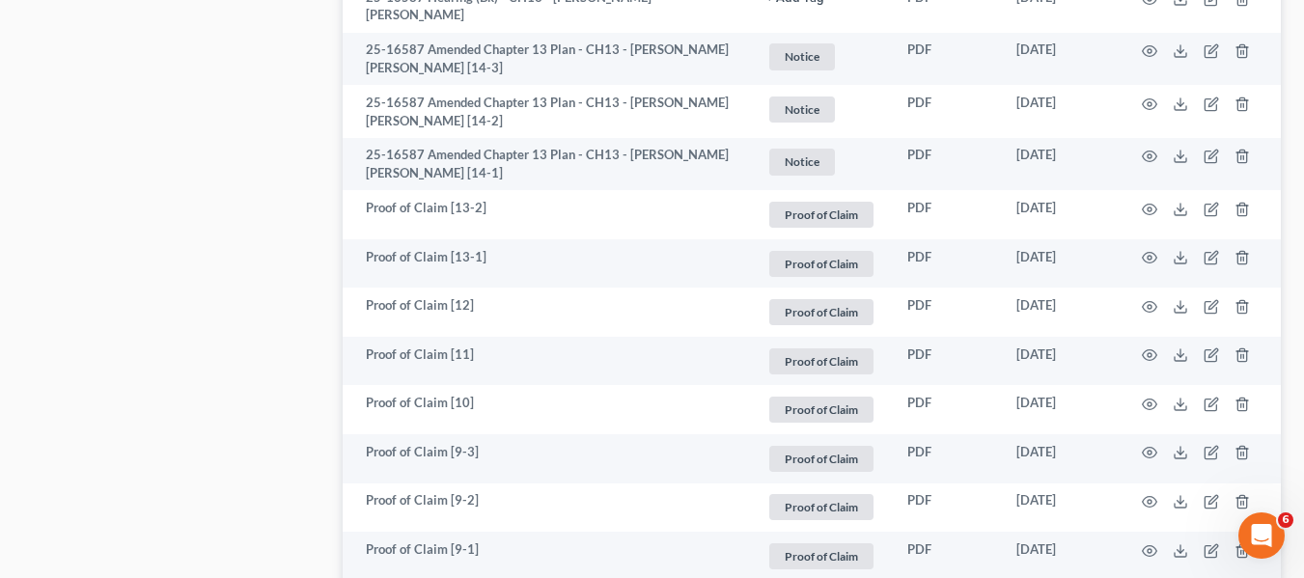
scroll to position [1374, 0]
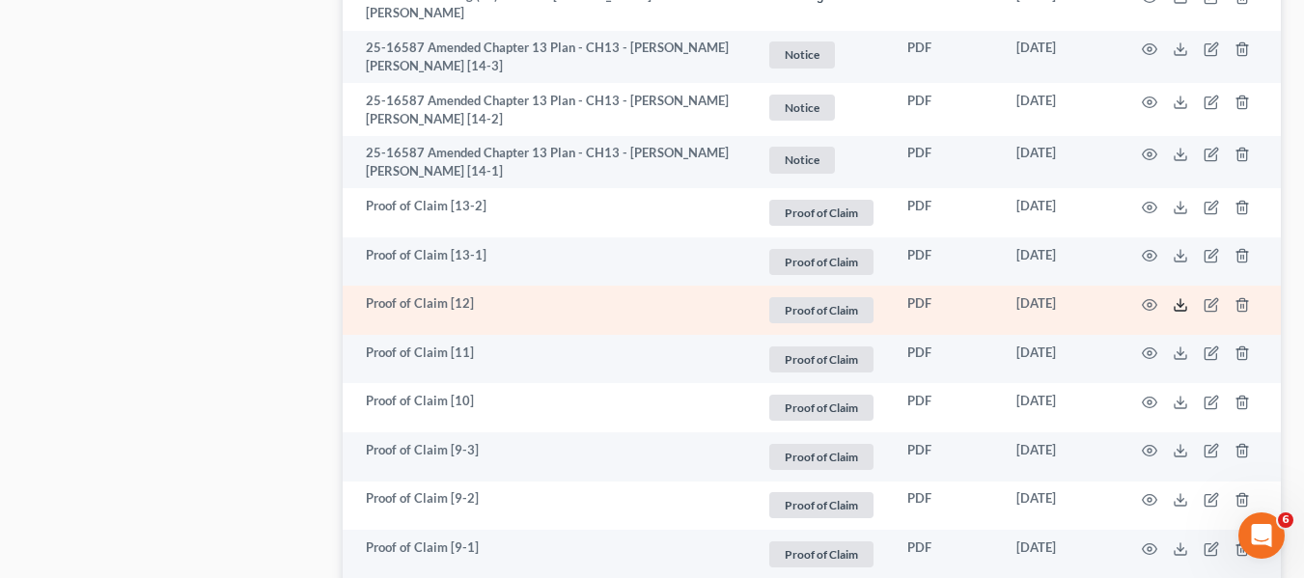
click at [1176, 297] on icon at bounding box center [1180, 304] width 15 height 15
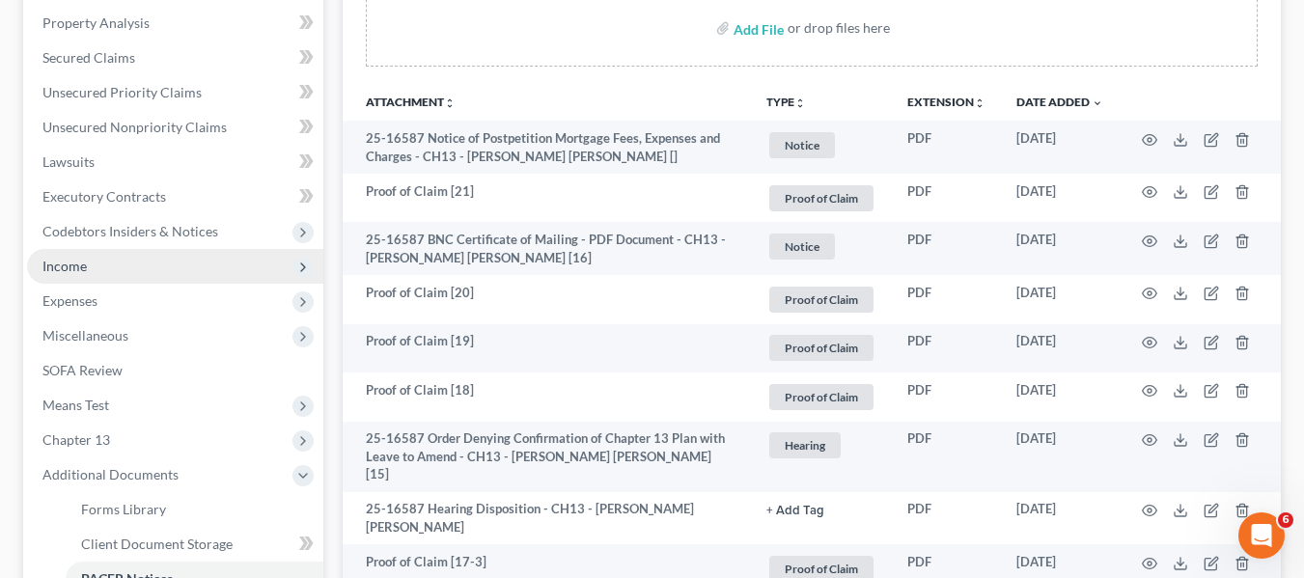
scroll to position [368, 0]
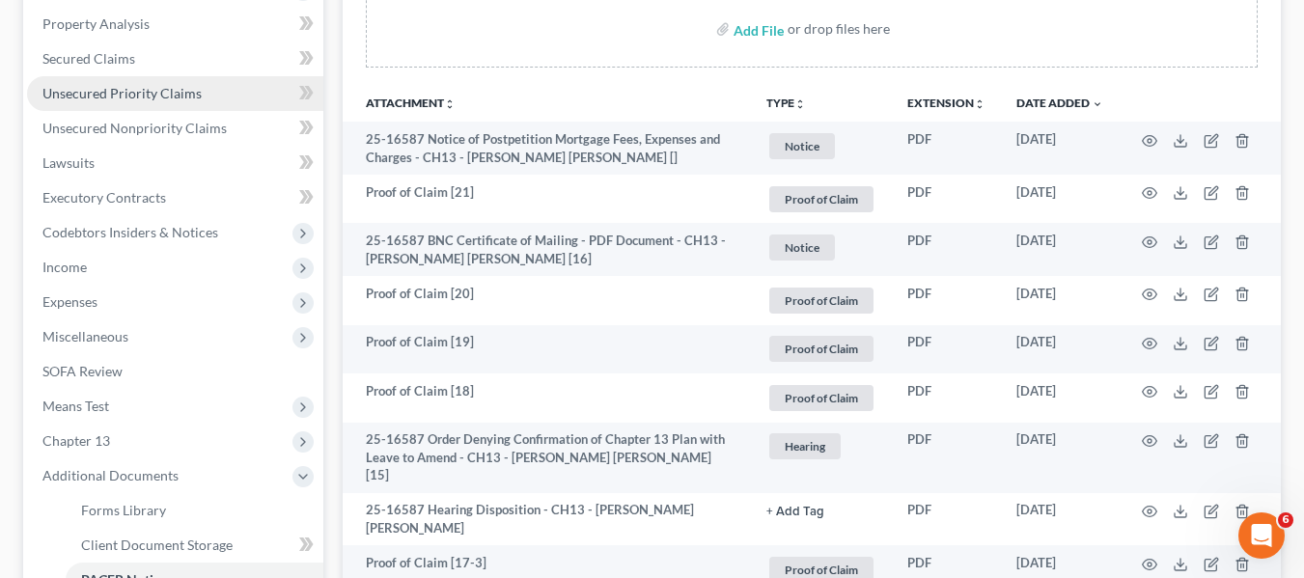
click at [124, 85] on span "Unsecured Priority Claims" at bounding box center [121, 93] width 159 height 16
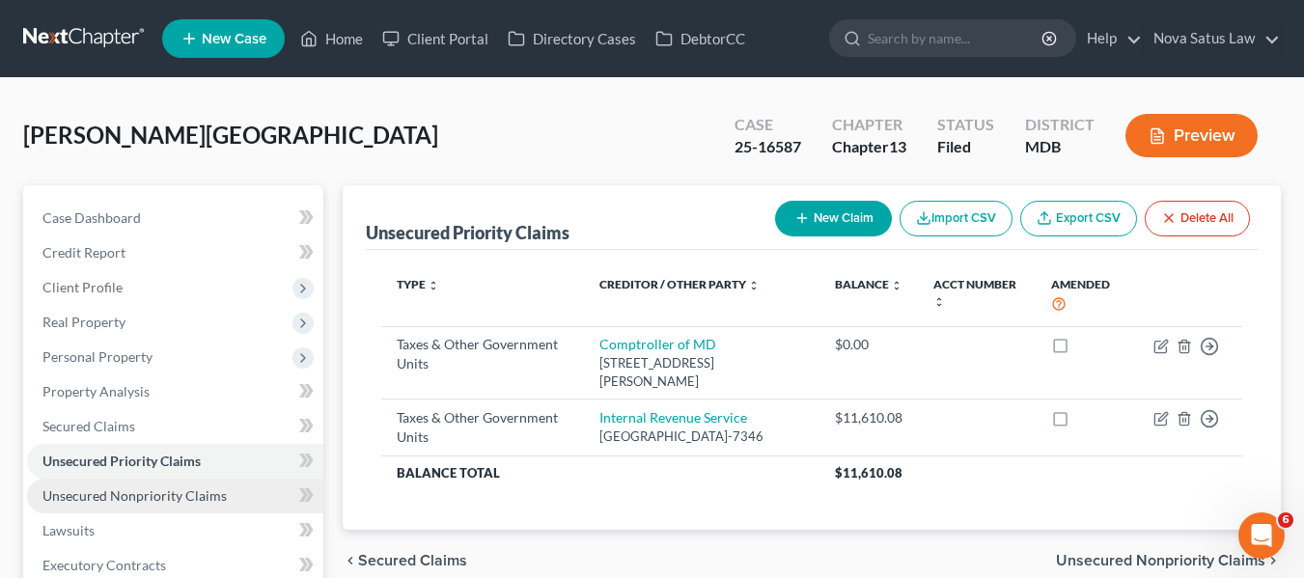
click at [124, 496] on span "Unsecured Nonpriority Claims" at bounding box center [134, 495] width 184 height 16
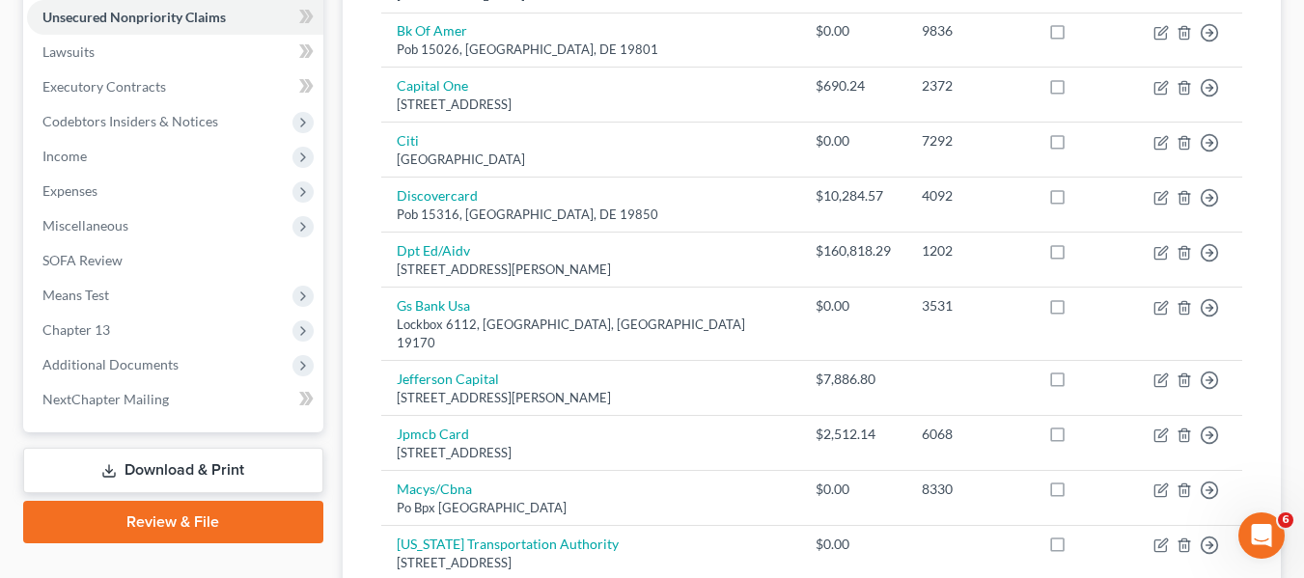
scroll to position [481, 0]
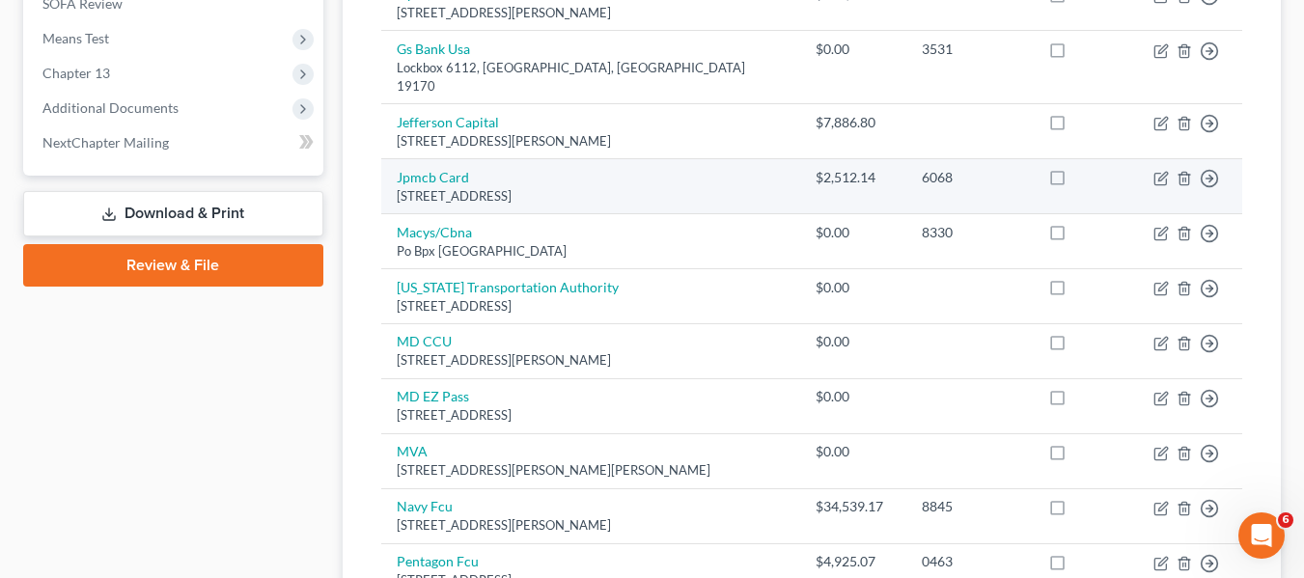
click at [800, 389] on td "$0.00" at bounding box center [853, 405] width 106 height 55
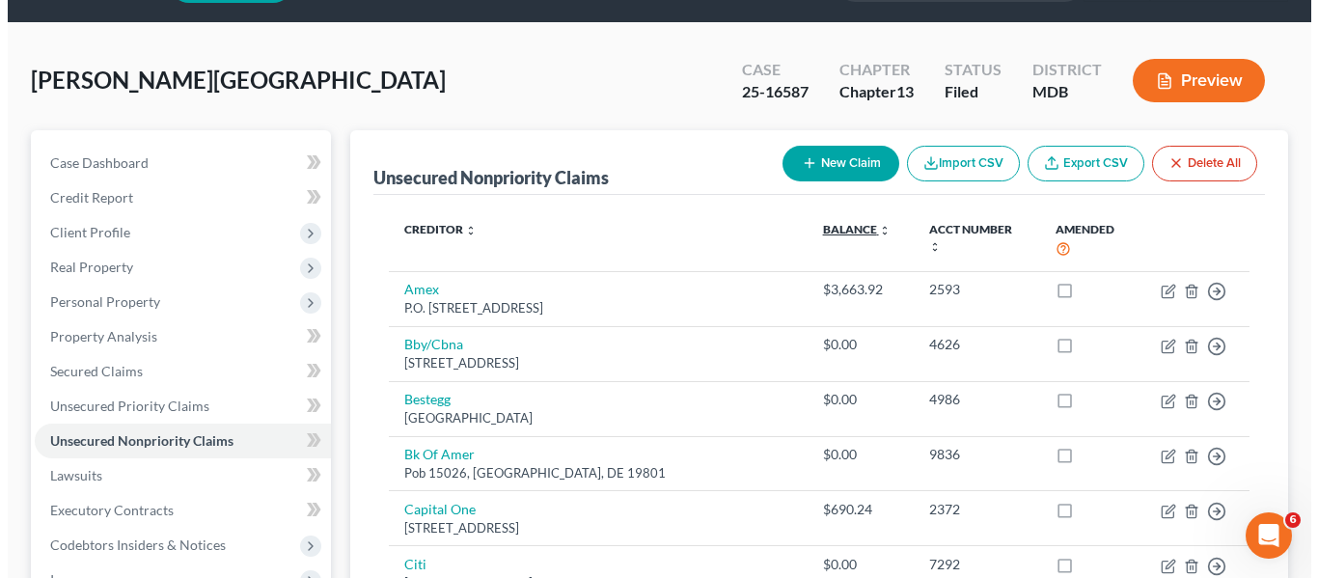
scroll to position [41, 0]
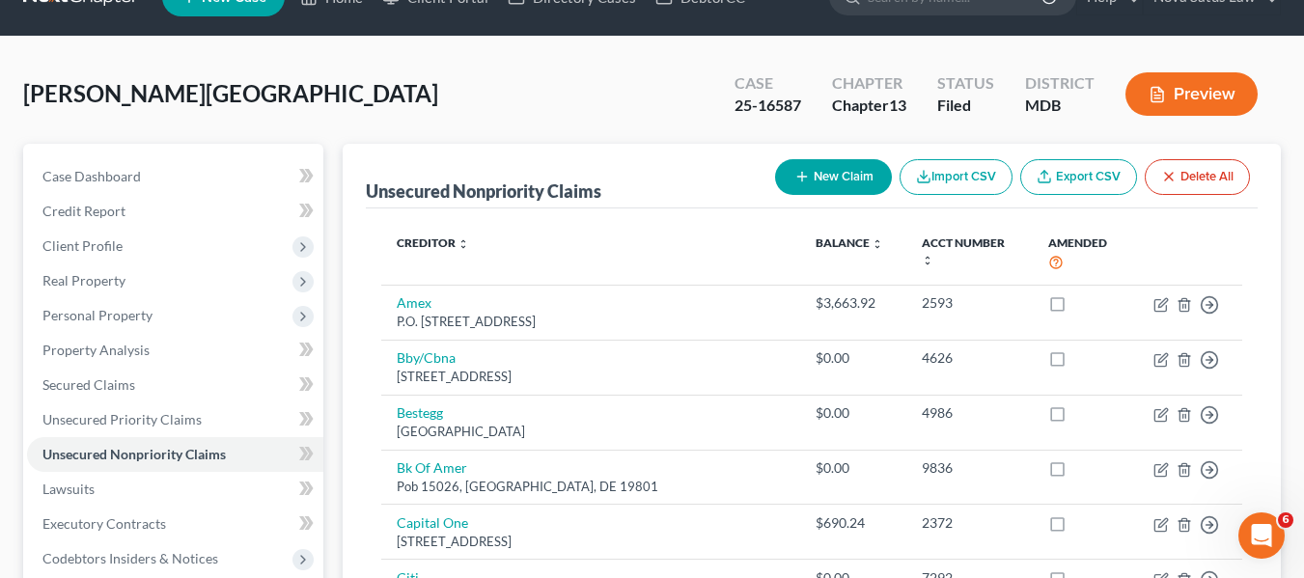
click at [834, 171] on button "New Claim" at bounding box center [833, 177] width 117 height 36
select select "0"
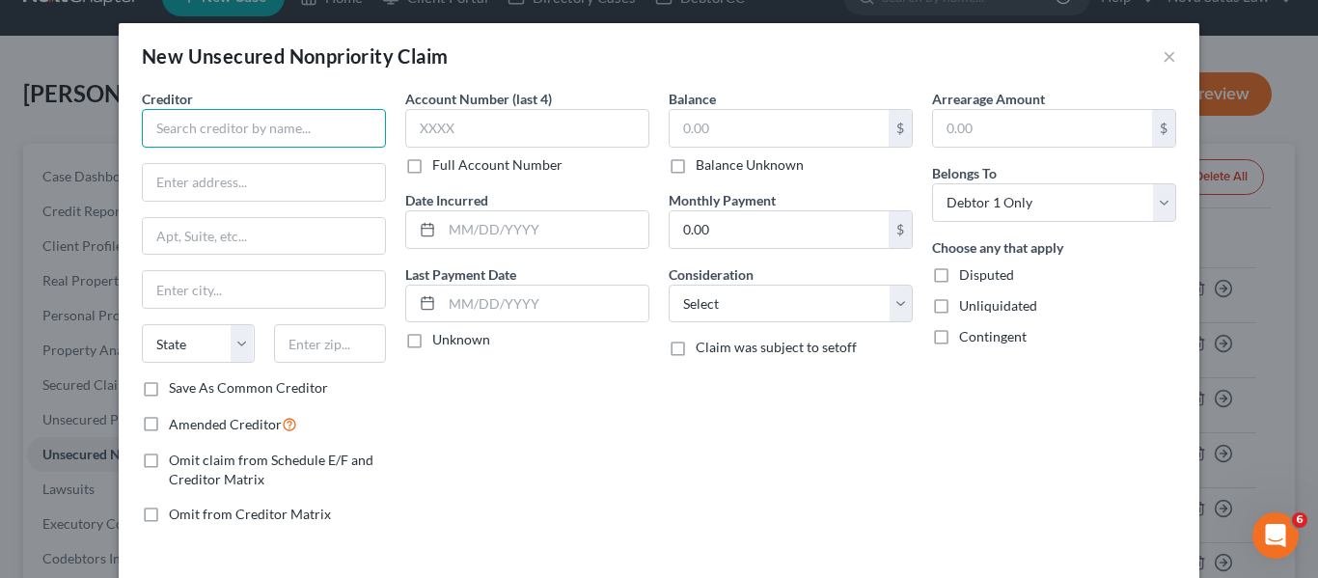
click at [230, 127] on input "text" at bounding box center [264, 128] width 244 height 39
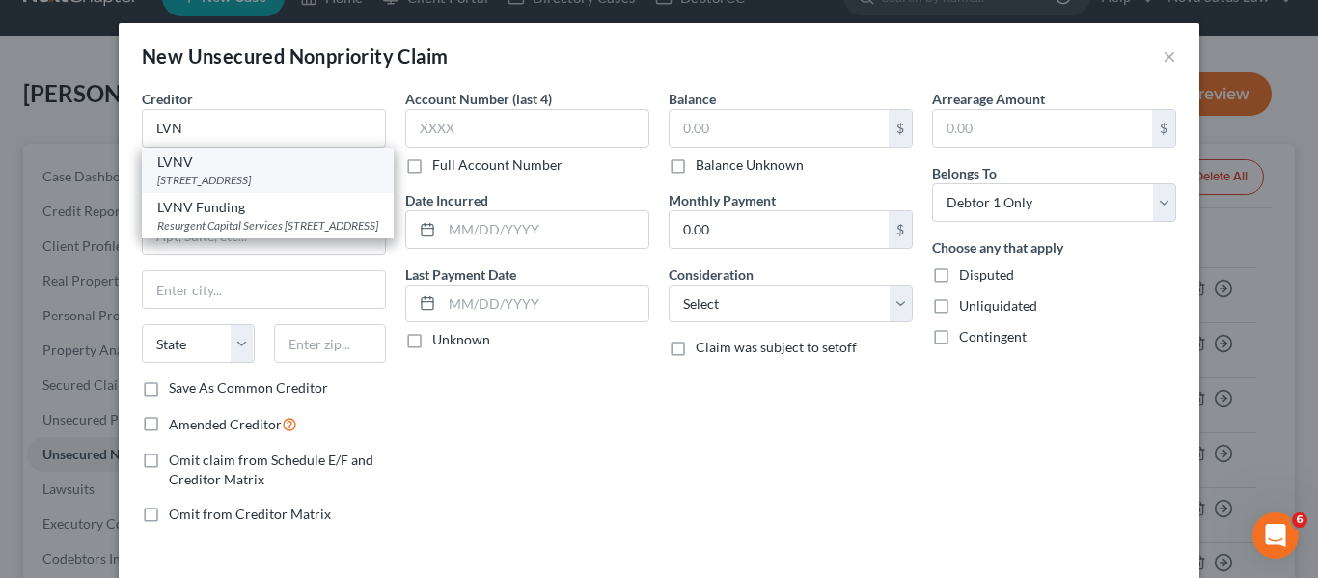
click at [235, 167] on div "LVNV" at bounding box center [267, 161] width 221 height 19
type input "LVNV"
type input "[STREET_ADDRESS]"
type input "[GEOGRAPHIC_DATA]"
select select "42"
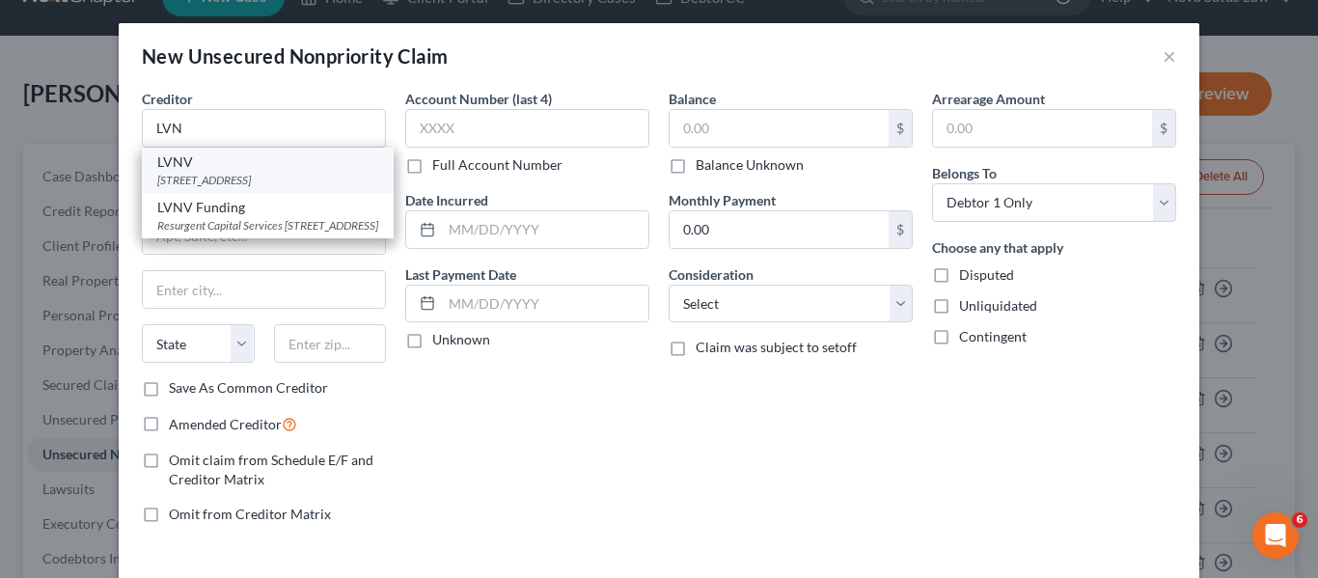
type input "29601"
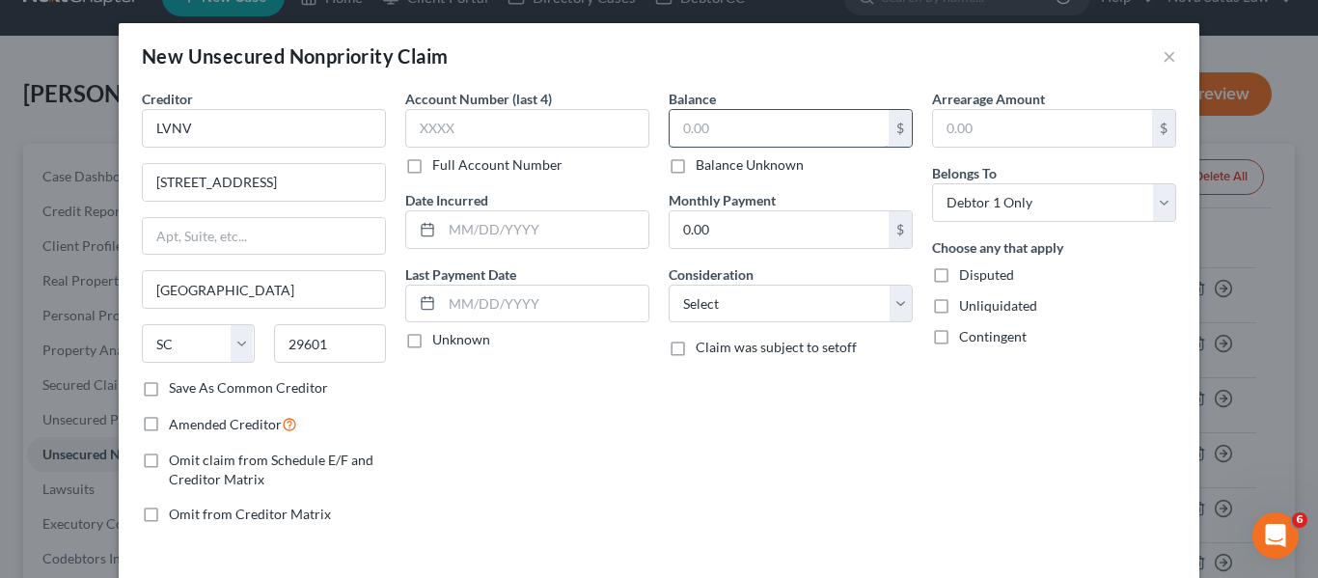
click at [714, 110] on input "text" at bounding box center [779, 128] width 219 height 37
click at [708, 124] on input "text" at bounding box center [779, 128] width 219 height 37
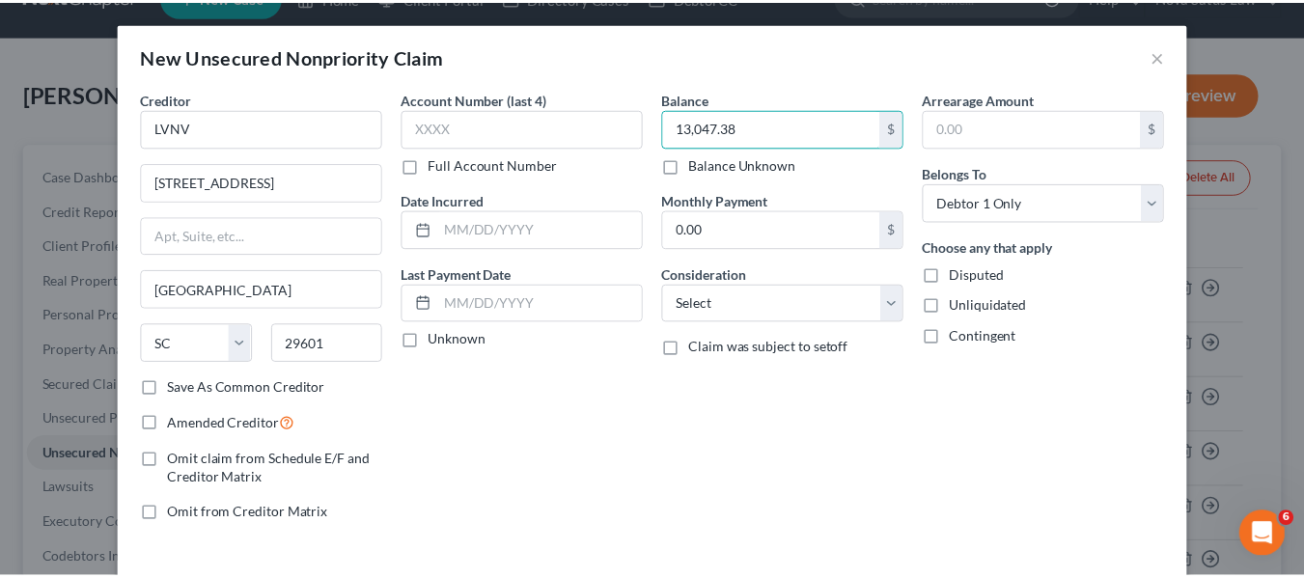
scroll to position [82, 0]
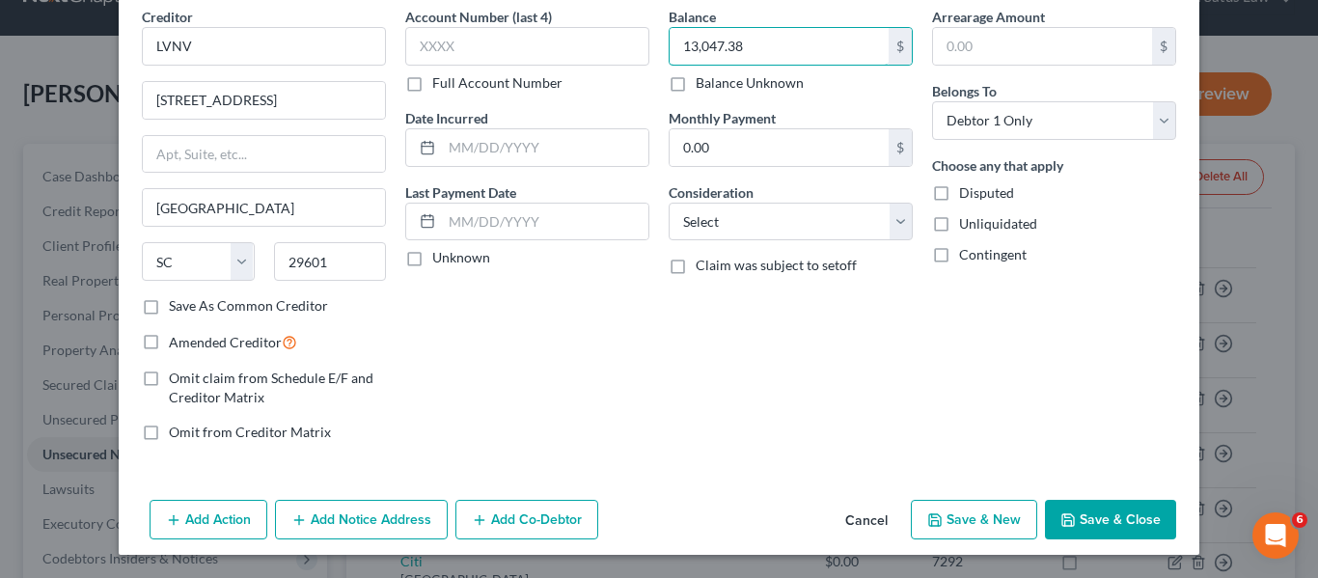
type input "13,047.38"
click at [1061, 515] on icon "button" at bounding box center [1068, 519] width 15 height 15
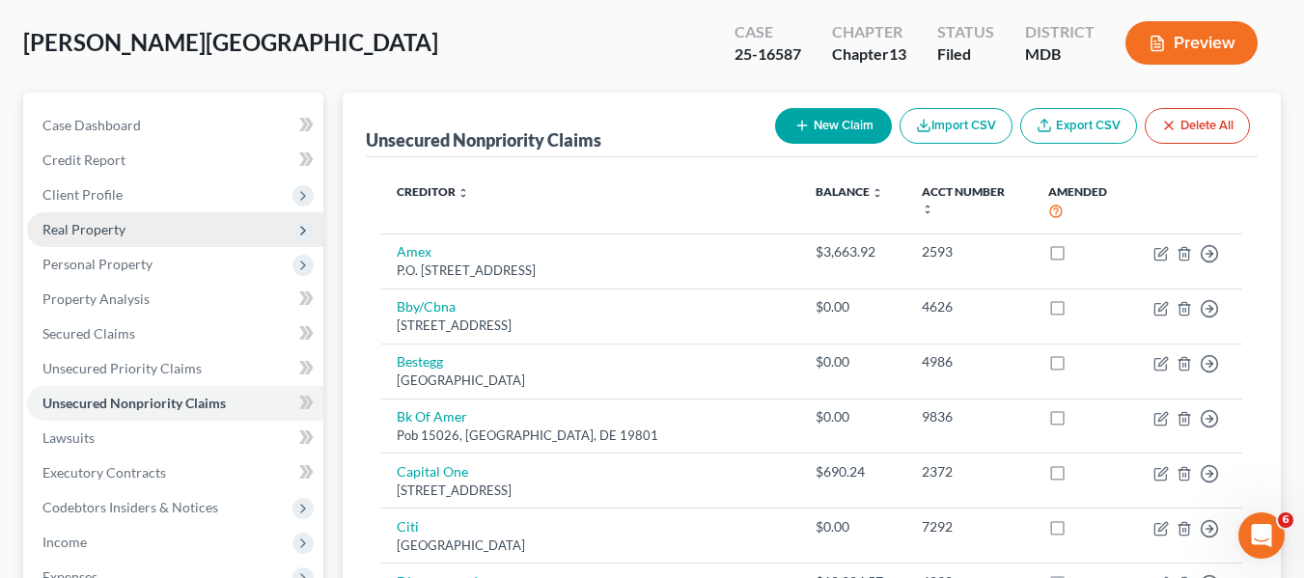
scroll to position [86, 0]
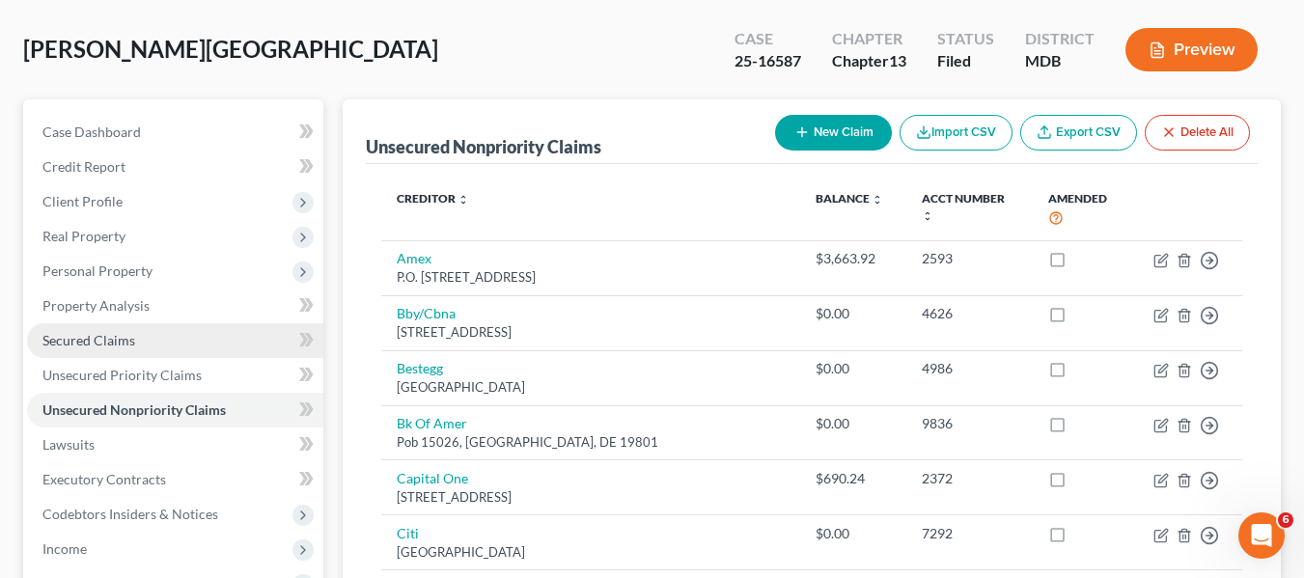
click at [113, 340] on span "Secured Claims" at bounding box center [88, 340] width 93 height 16
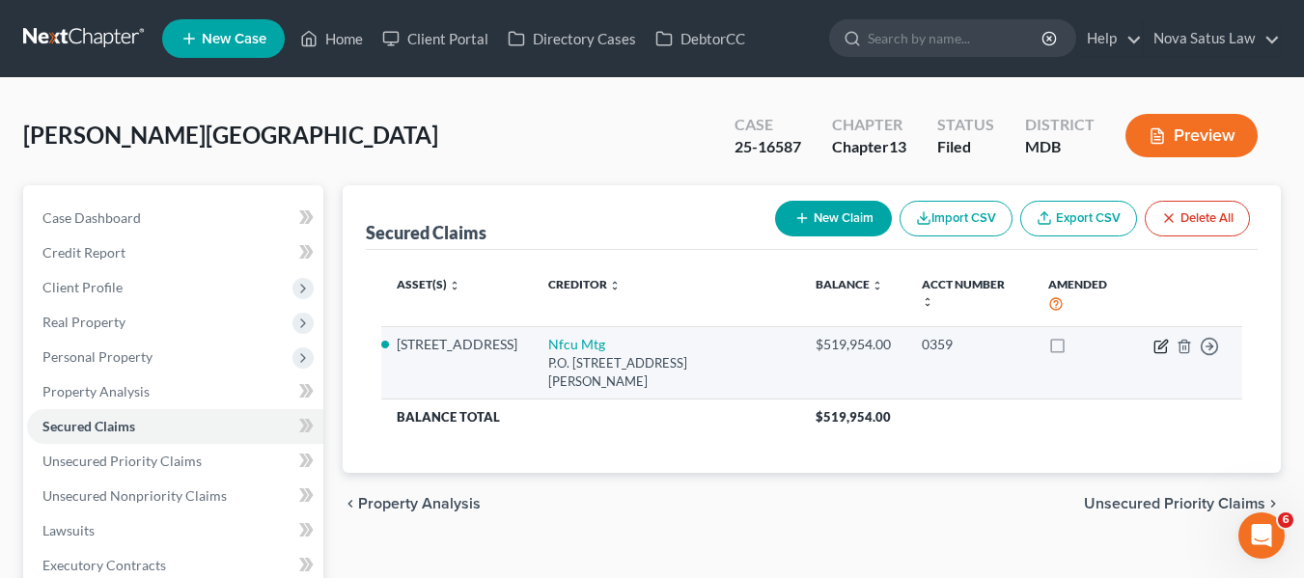
click at [1157, 339] on icon "button" at bounding box center [1160, 346] width 15 height 15
select select "48"
select select "6"
select select "0"
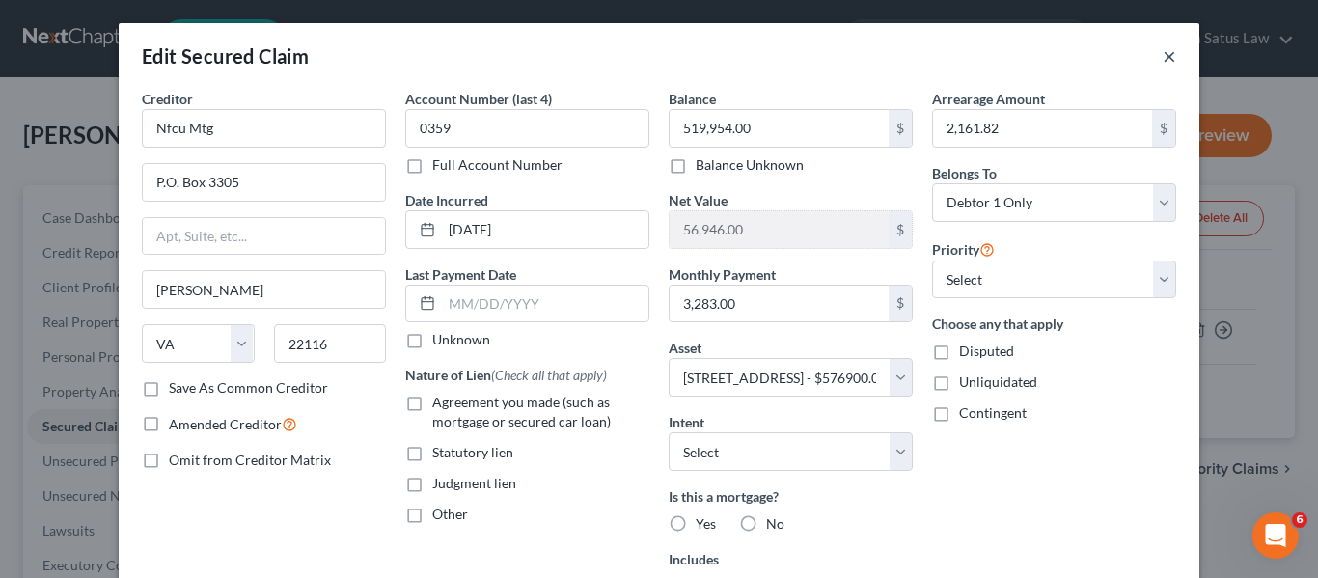
click at [1166, 51] on button "×" at bounding box center [1170, 55] width 14 height 23
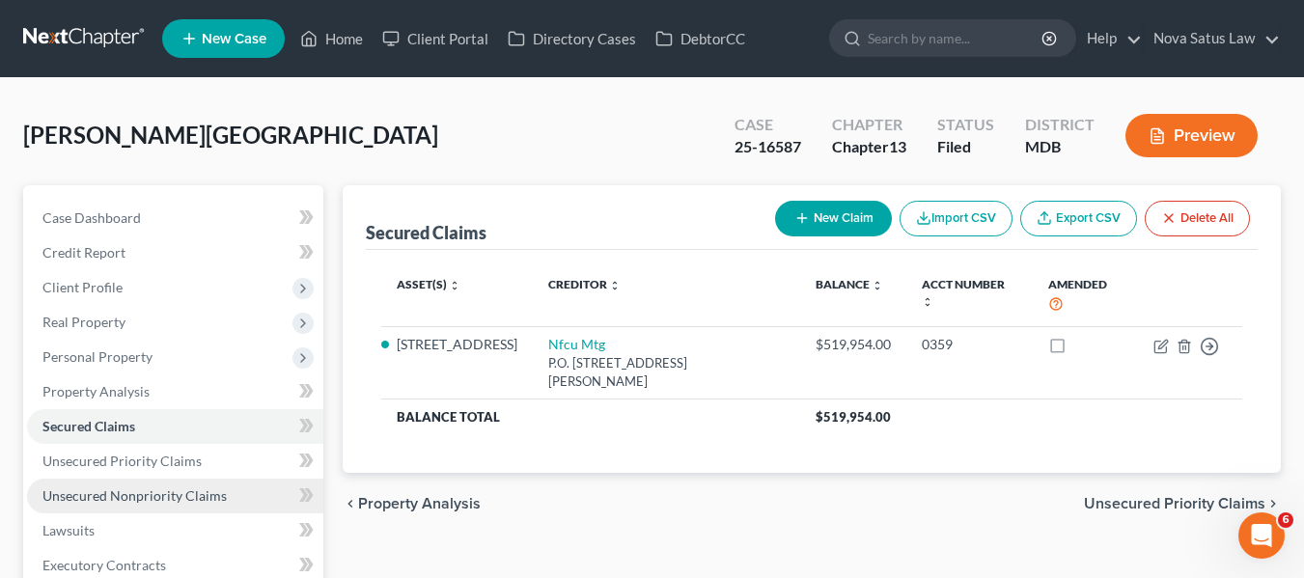
click at [136, 483] on link "Unsecured Nonpriority Claims" at bounding box center [175, 496] width 296 height 35
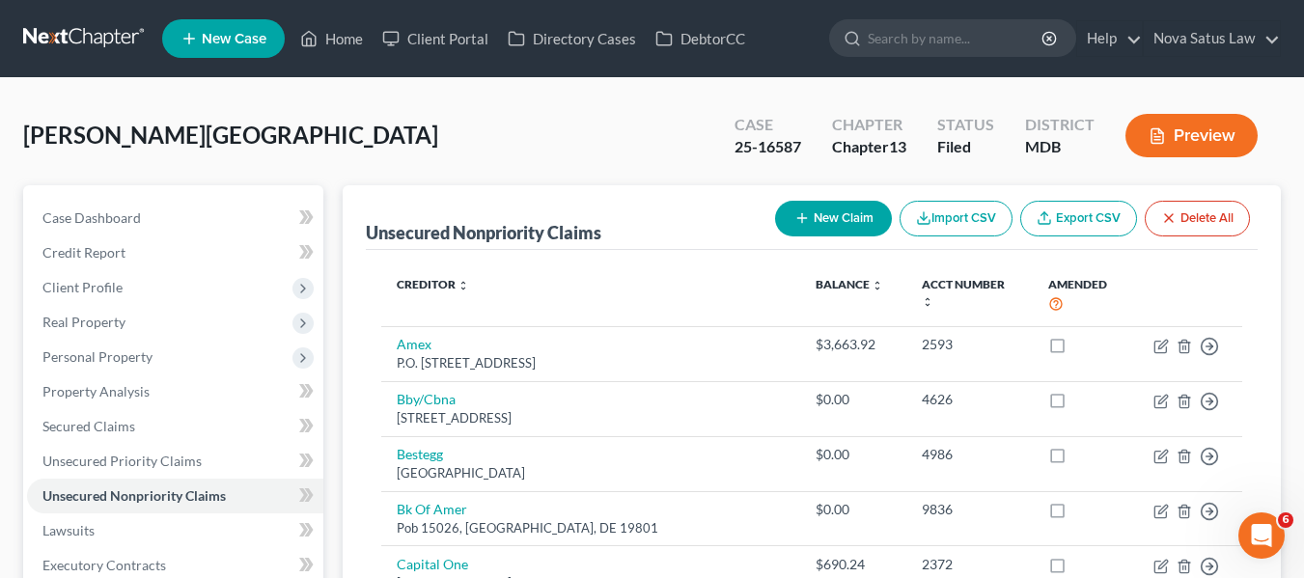
click at [833, 227] on button "New Claim" at bounding box center [833, 219] width 117 height 36
select select "0"
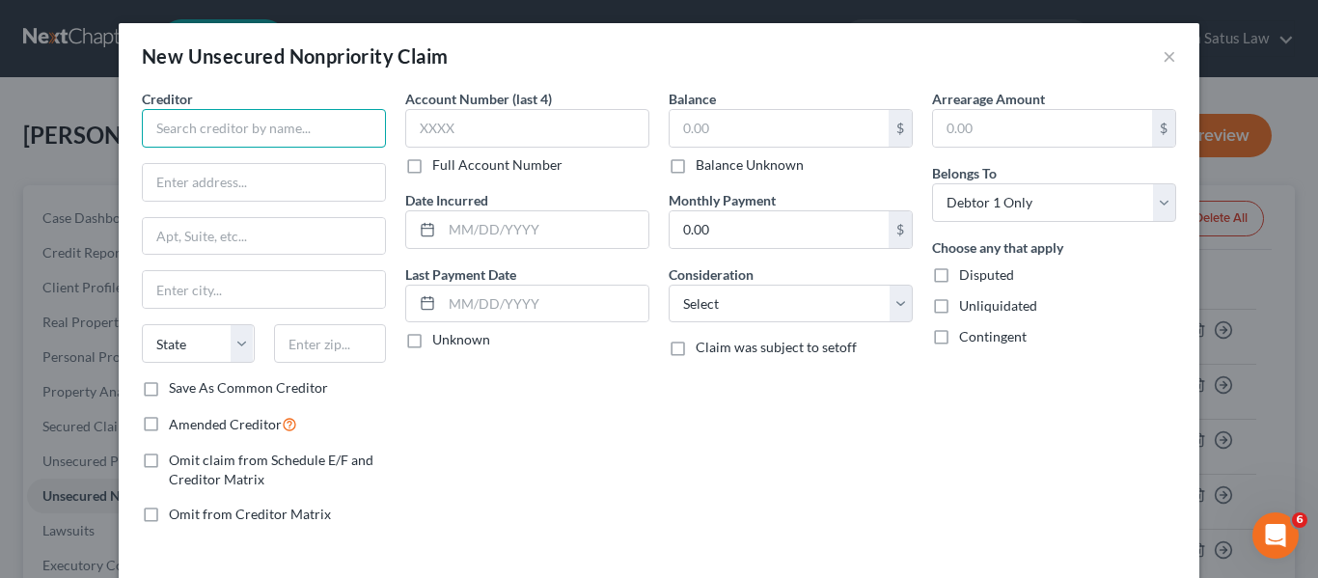
click at [298, 128] on input "text" at bounding box center [264, 128] width 244 height 39
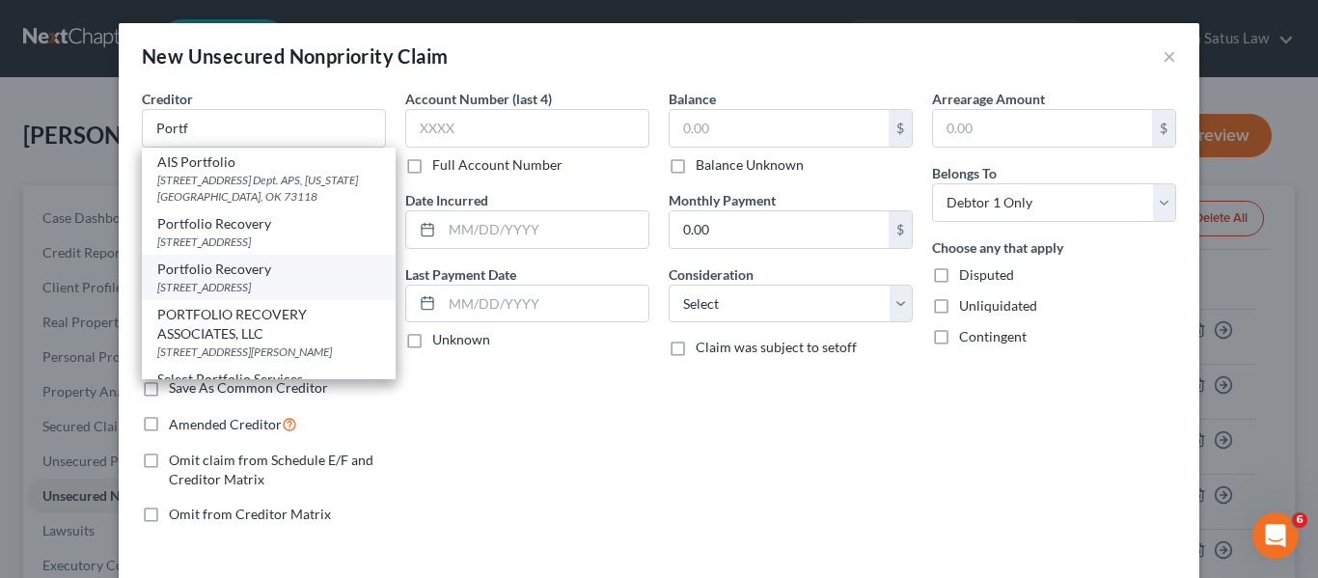
click at [247, 295] on div "[STREET_ADDRESS]" at bounding box center [268, 287] width 223 height 16
type input "Portfolio Recovery"
type input "[STREET_ADDRESS]"
type input "[GEOGRAPHIC_DATA]"
select select "48"
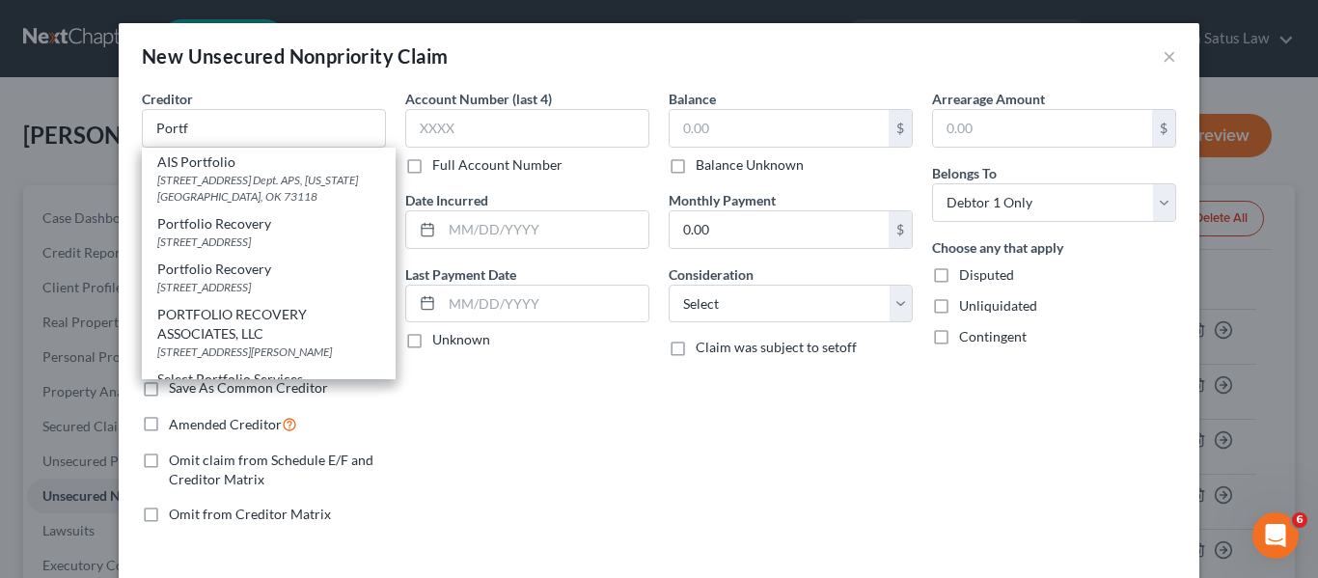
type input "23502"
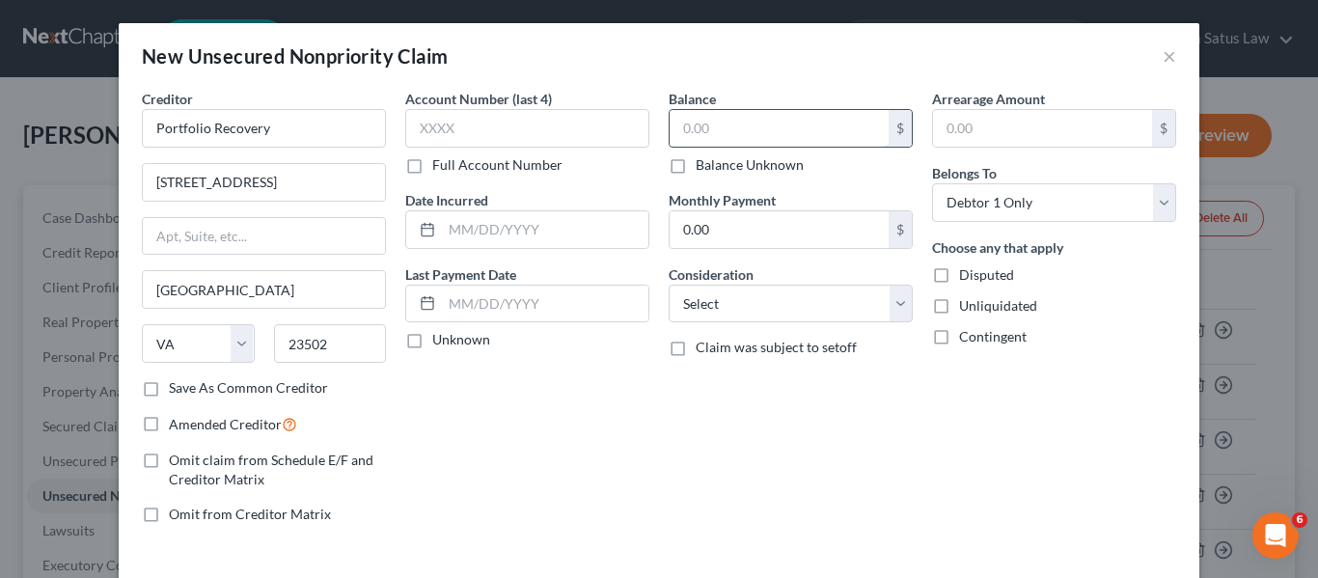
click at [725, 140] on input "text" at bounding box center [779, 128] width 219 height 37
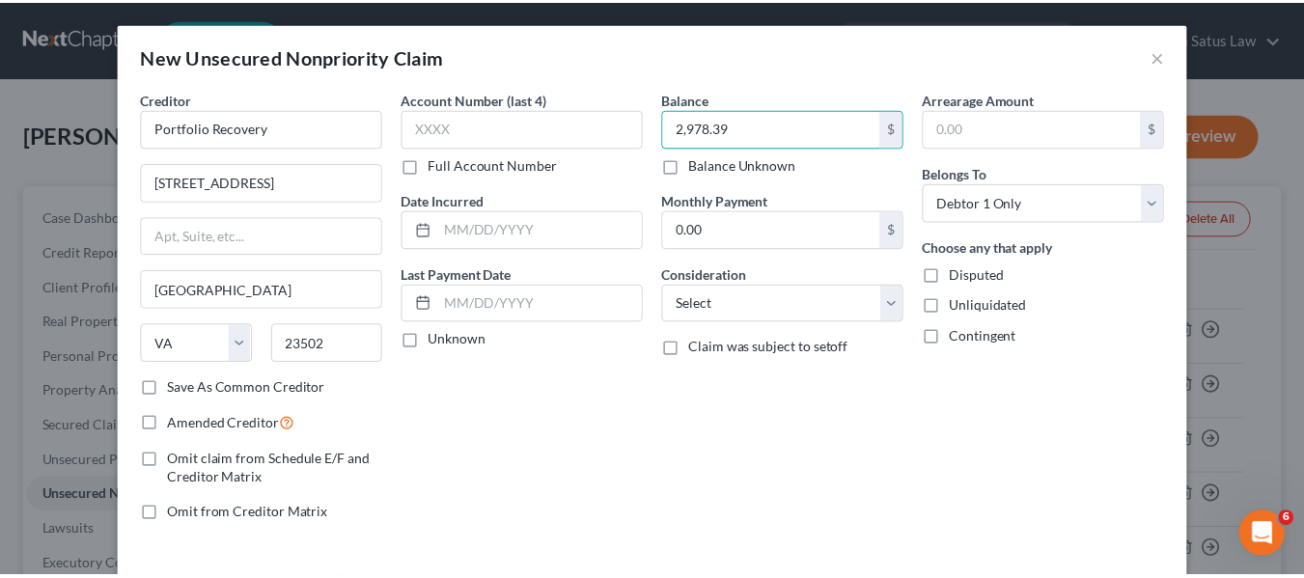
scroll to position [82, 0]
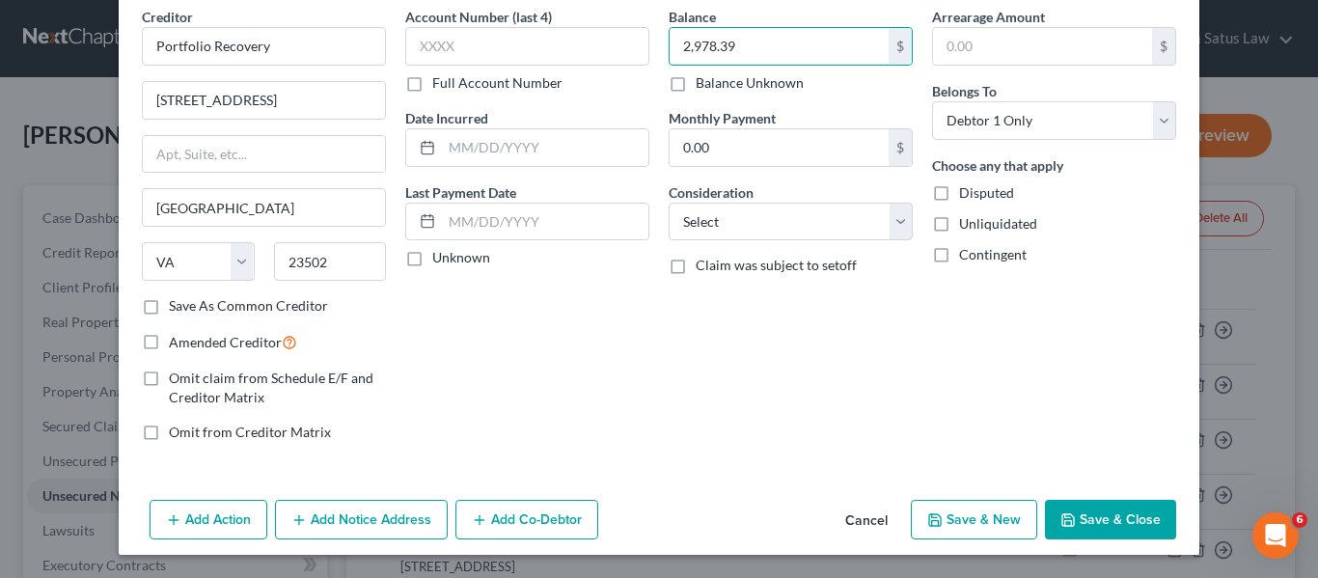
type input "2,978.39"
click at [1113, 524] on button "Save & Close" at bounding box center [1110, 520] width 131 height 41
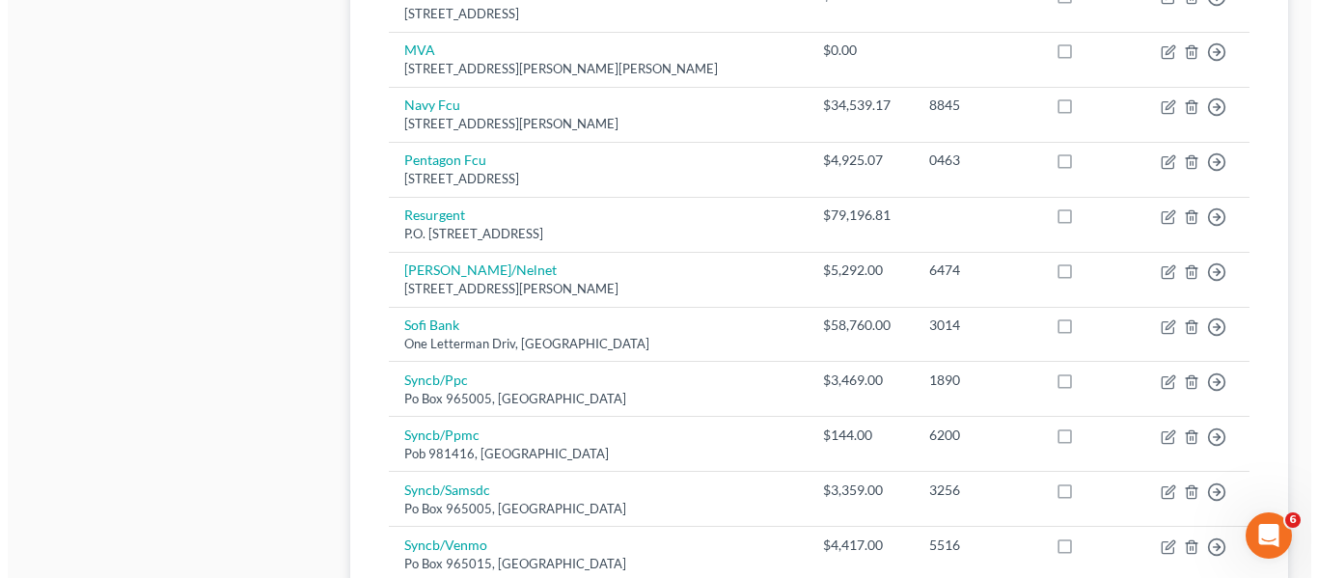
scroll to position [1201, 0]
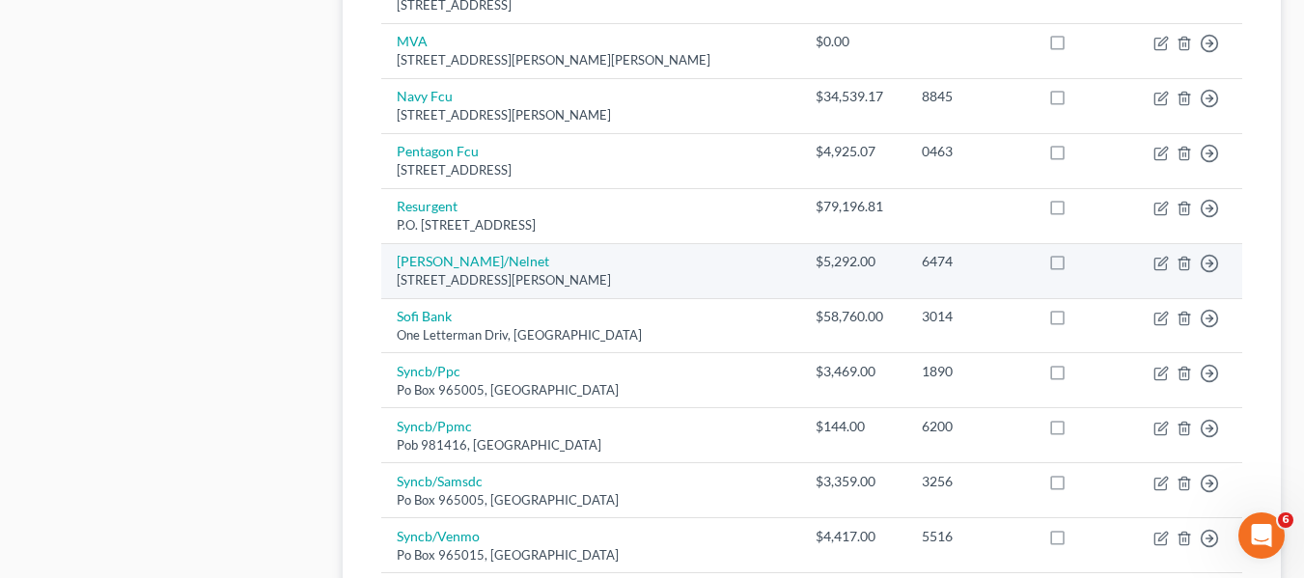
click at [1152, 243] on td "Move to D Move to E Move to G Move to Notice Only" at bounding box center [1190, 270] width 104 height 55
click at [1160, 257] on icon "button" at bounding box center [1162, 261] width 9 height 9
select select "5"
select select "17"
select select "0"
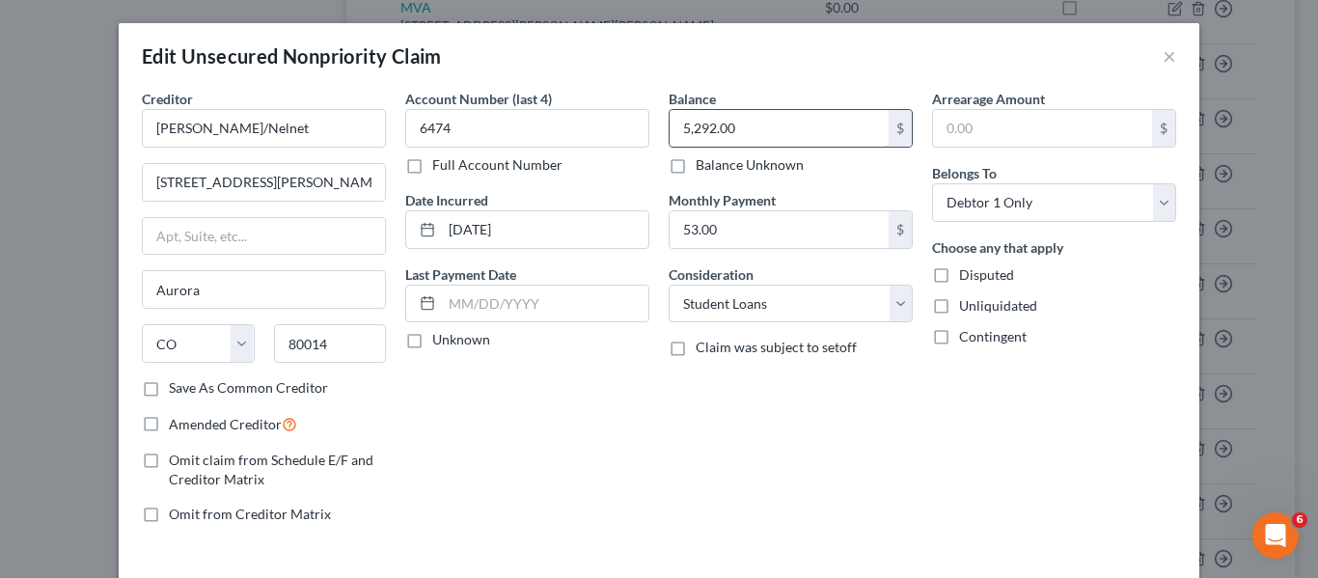
click at [811, 134] on input "5,292.00" at bounding box center [779, 128] width 219 height 37
type input "0"
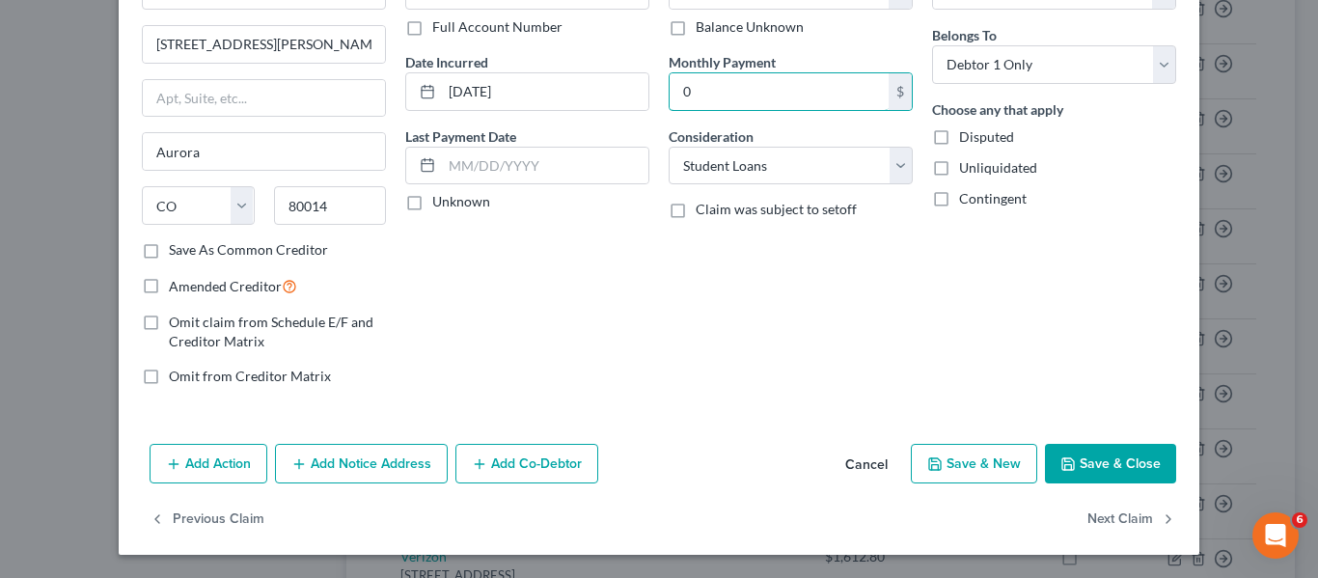
type input "0"
click at [1092, 453] on button "Save & Close" at bounding box center [1110, 464] width 131 height 41
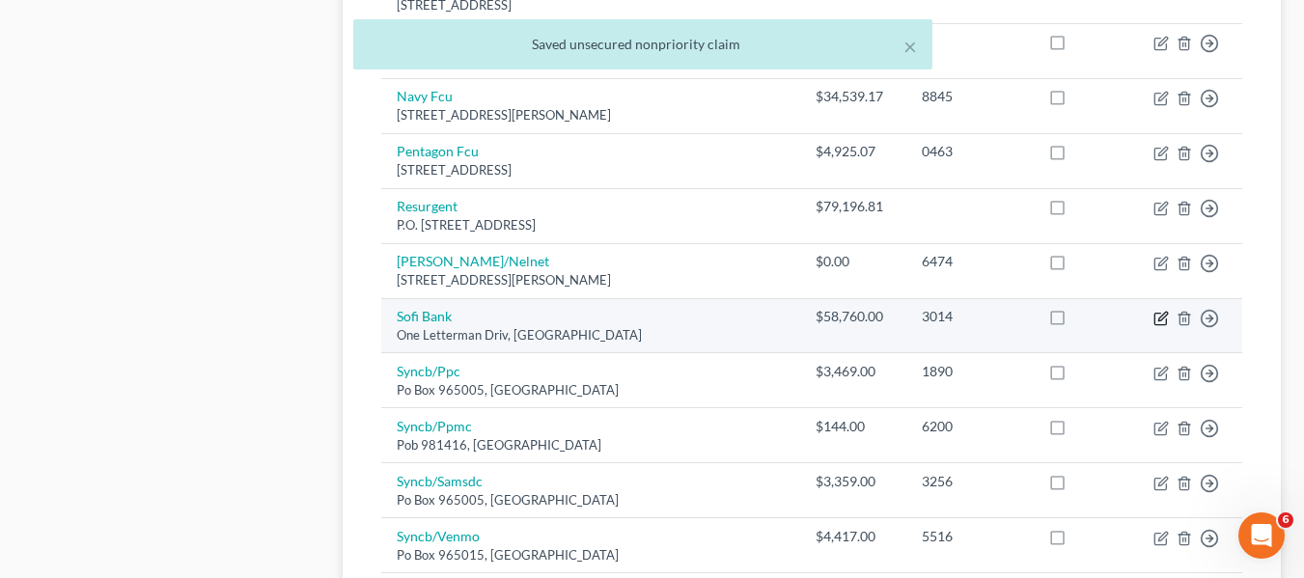
click at [1162, 311] on icon "button" at bounding box center [1160, 318] width 15 height 15
select select "4"
select select "0"
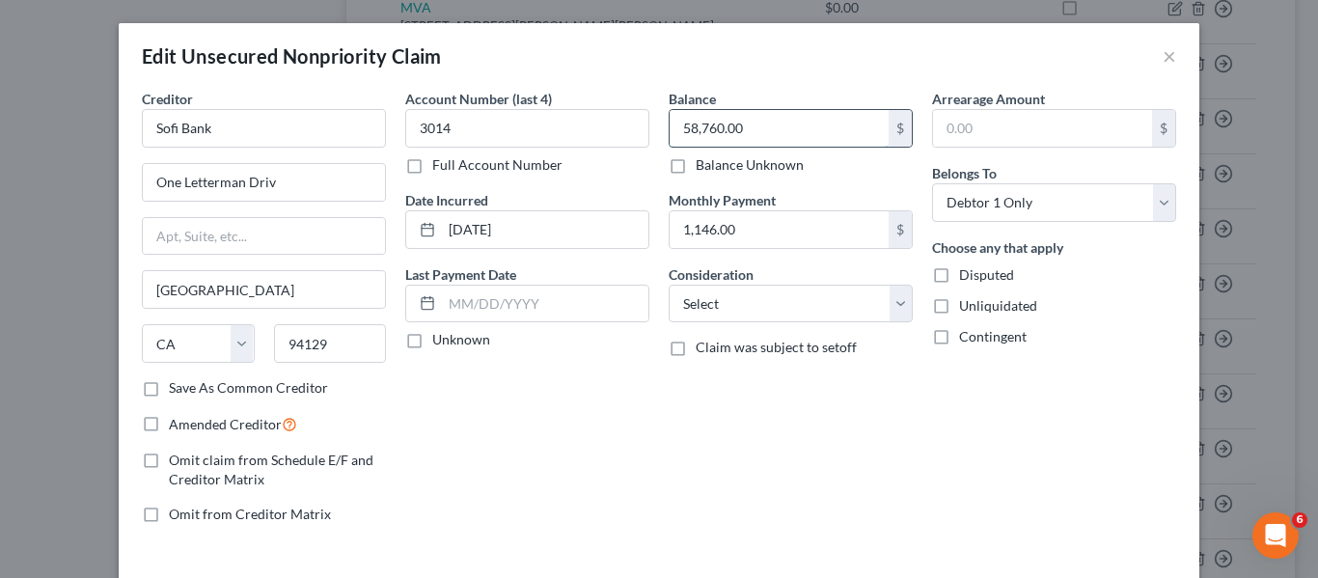
click at [767, 128] on input "58,760.00" at bounding box center [779, 128] width 219 height 37
type input "0"
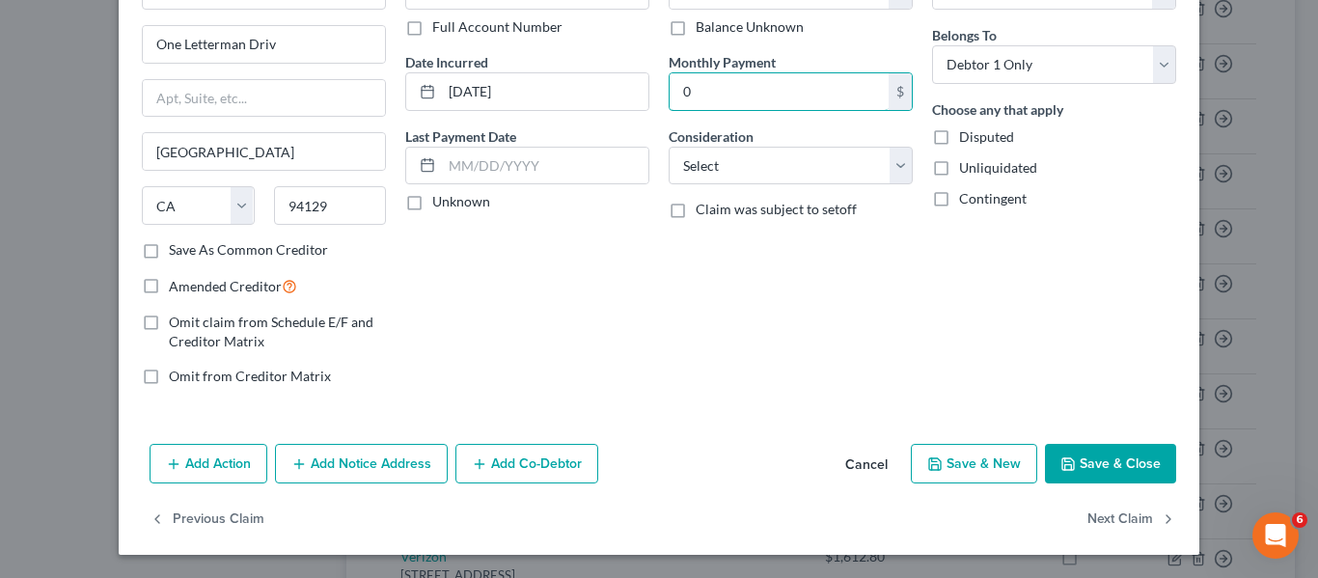
type input "0"
click at [1088, 458] on button "Save & Close" at bounding box center [1110, 464] width 131 height 41
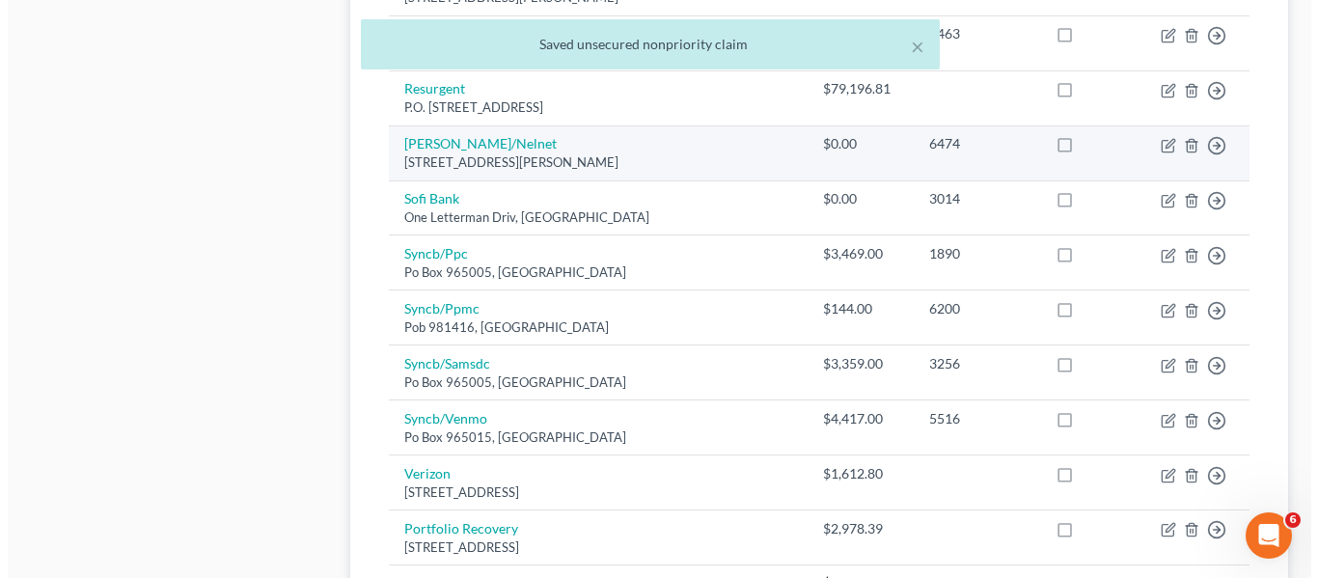
scroll to position [1319, 0]
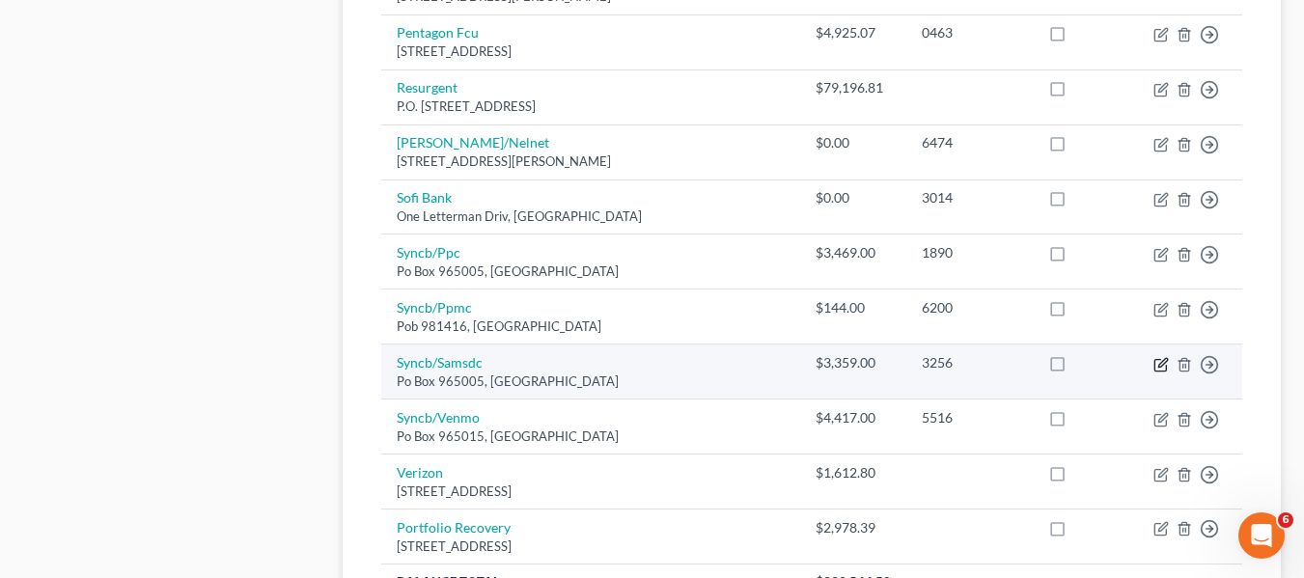
click at [1159, 359] on icon "button" at bounding box center [1160, 365] width 12 height 12
select select "9"
select select "2"
select select "0"
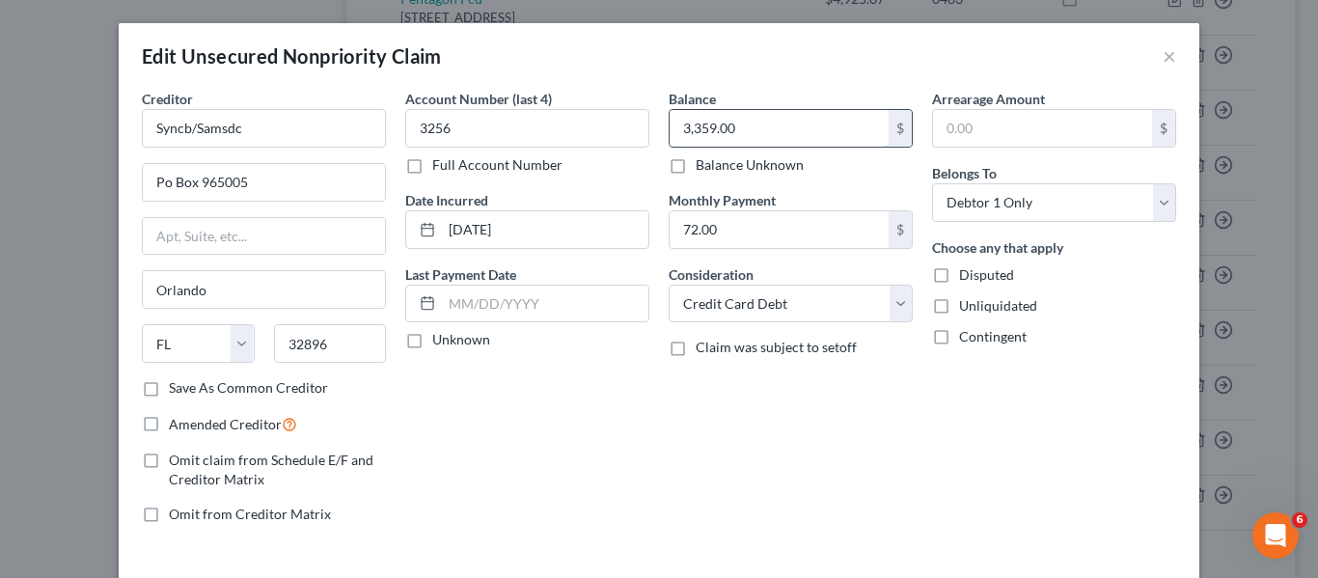
click at [781, 145] on input "3,359.00" at bounding box center [779, 128] width 219 height 37
type input "5,841.76"
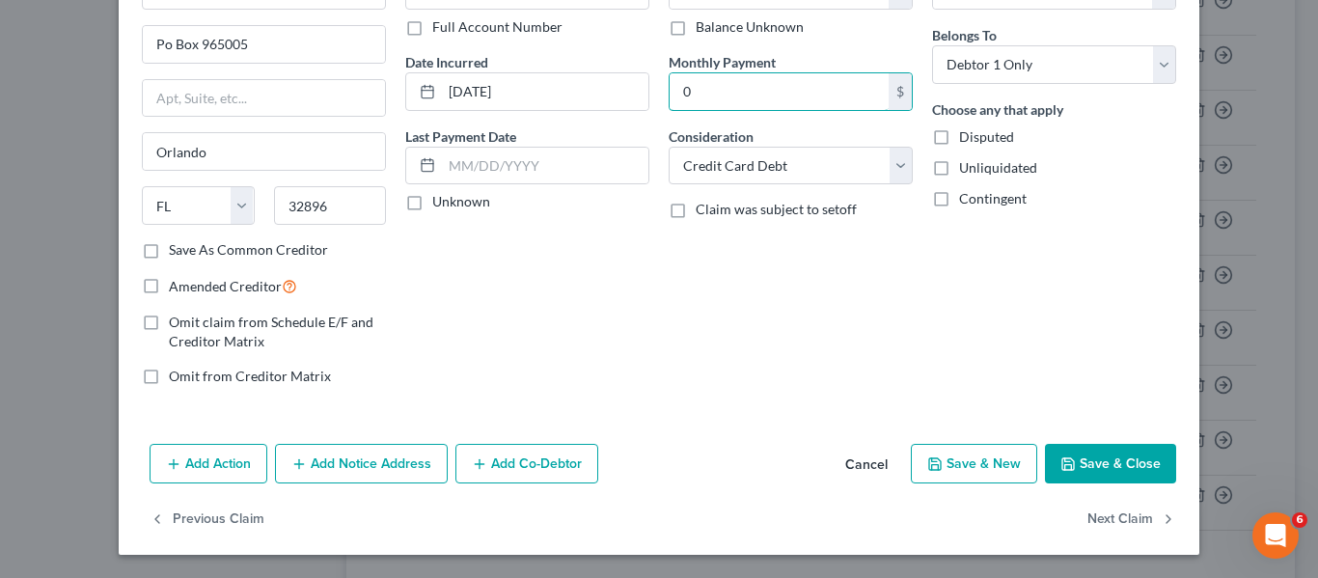
type input "0"
click at [1063, 467] on icon "button" at bounding box center [1068, 463] width 15 height 15
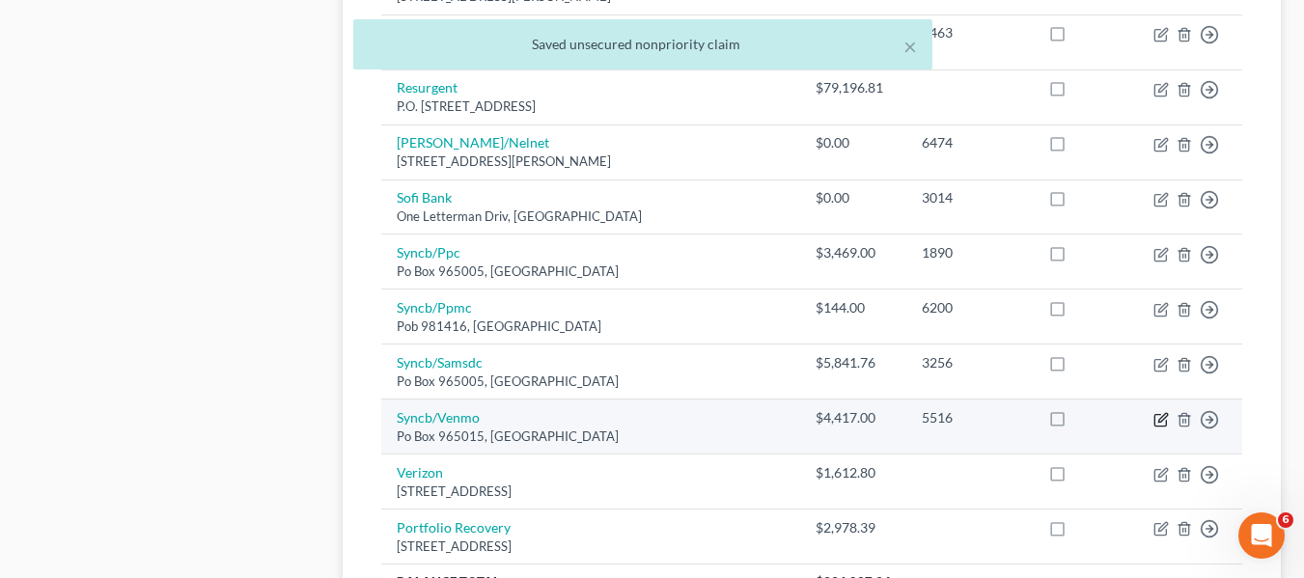
click at [1158, 412] on icon "button" at bounding box center [1160, 419] width 15 height 15
select select "9"
select select "2"
select select "0"
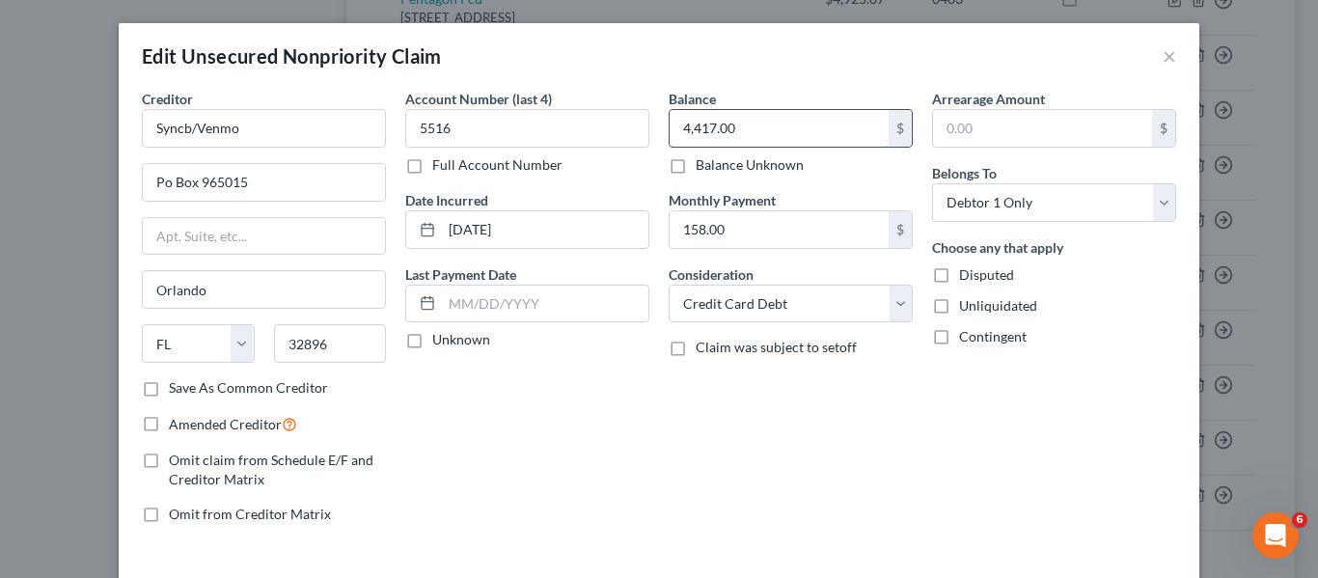
click at [767, 112] on input "4,417.00" at bounding box center [779, 128] width 219 height 37
type input "0"
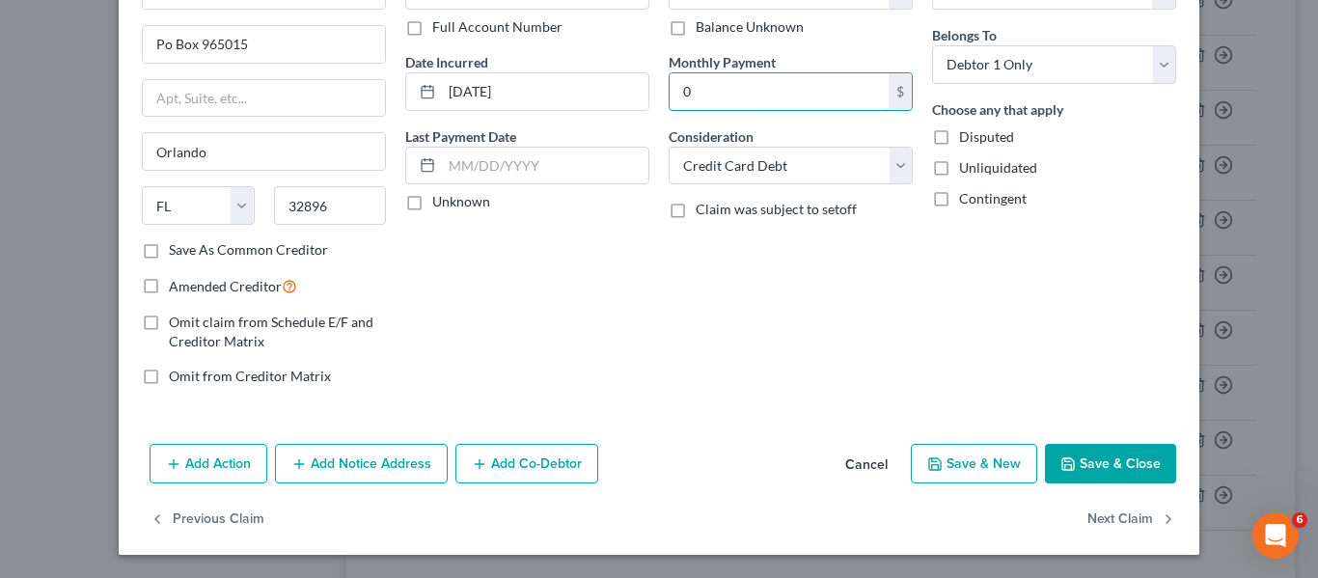
type input "0"
click at [1061, 474] on button "Save & Close" at bounding box center [1110, 464] width 131 height 41
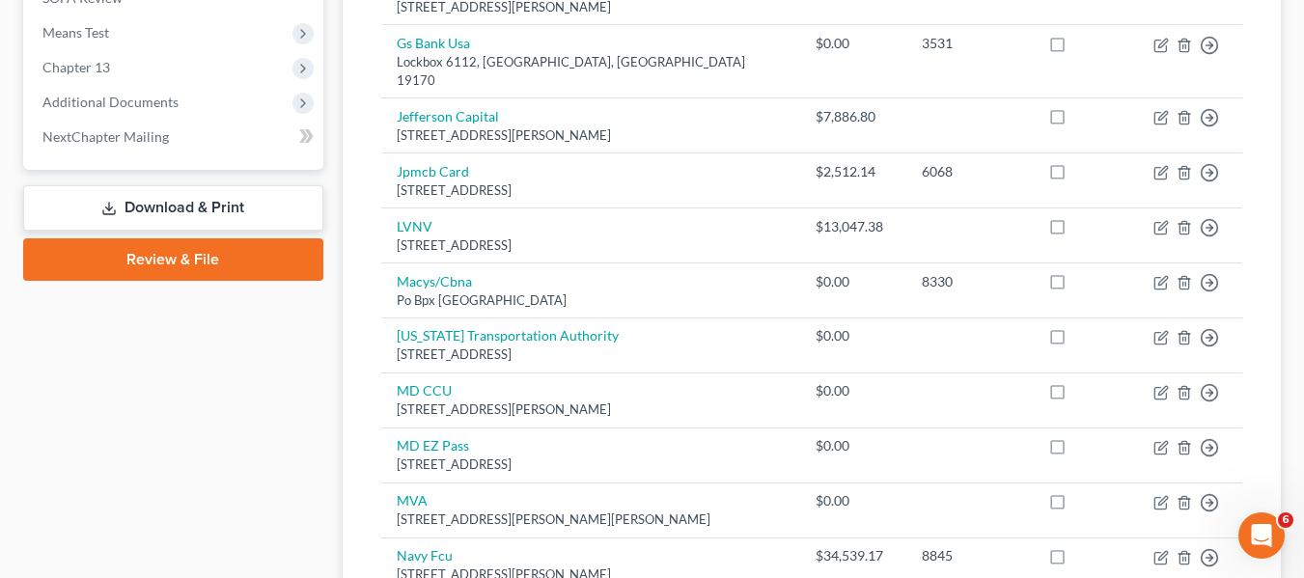
scroll to position [738, 0]
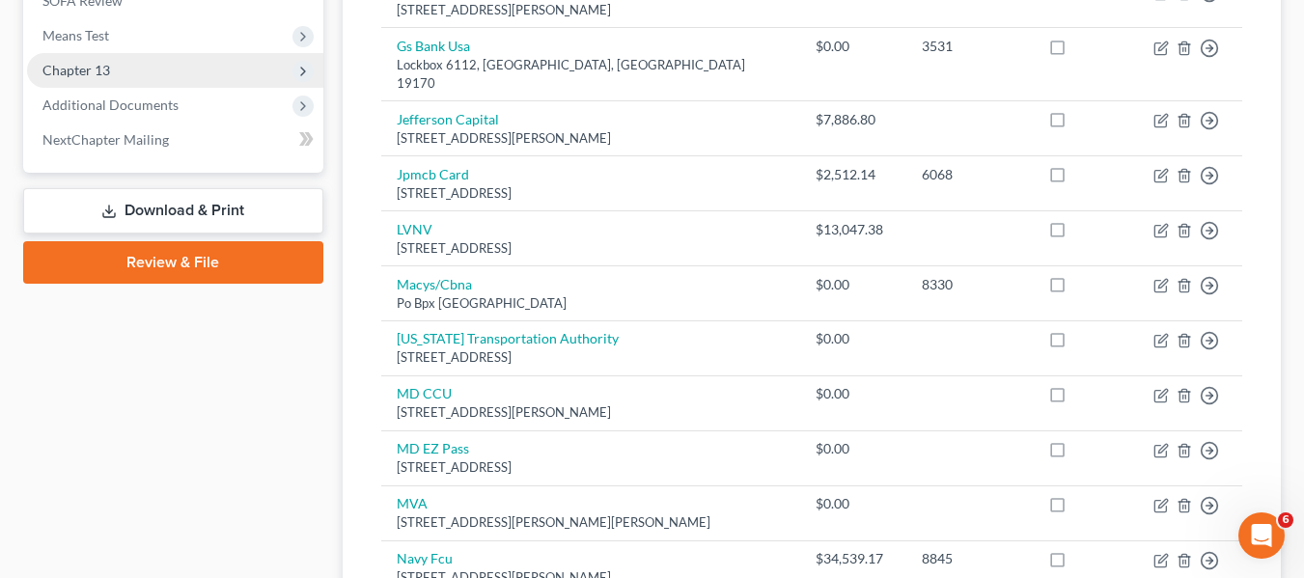
click at [74, 74] on span "Chapter 13" at bounding box center [76, 70] width 68 height 16
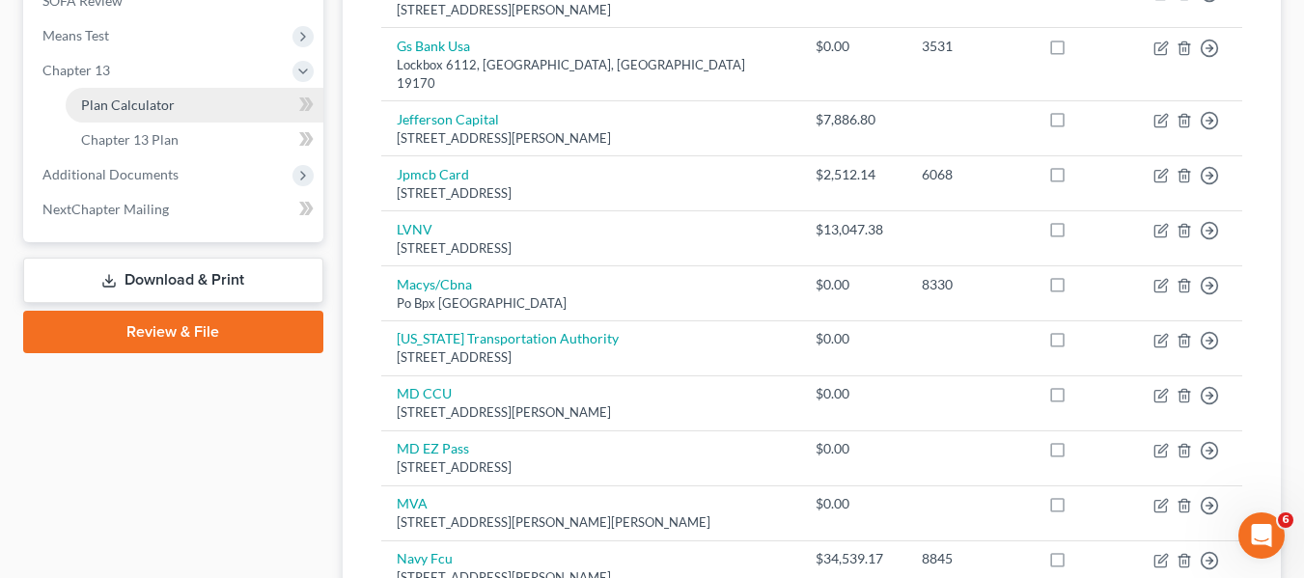
click at [99, 97] on span "Plan Calculator" at bounding box center [128, 105] width 94 height 16
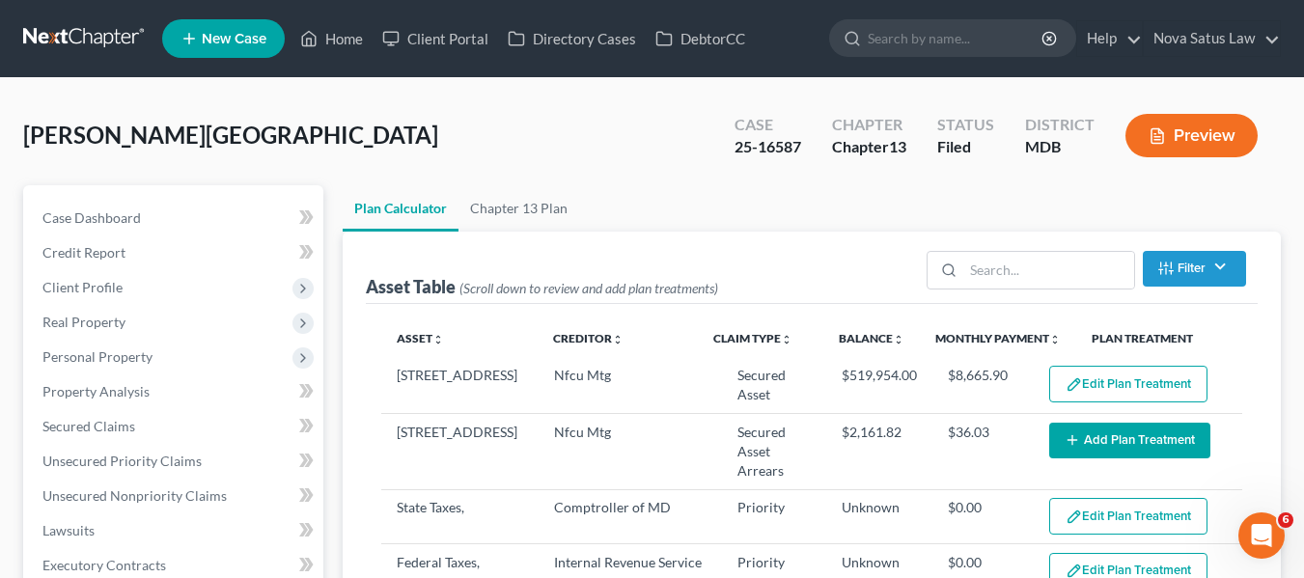
select select "59"
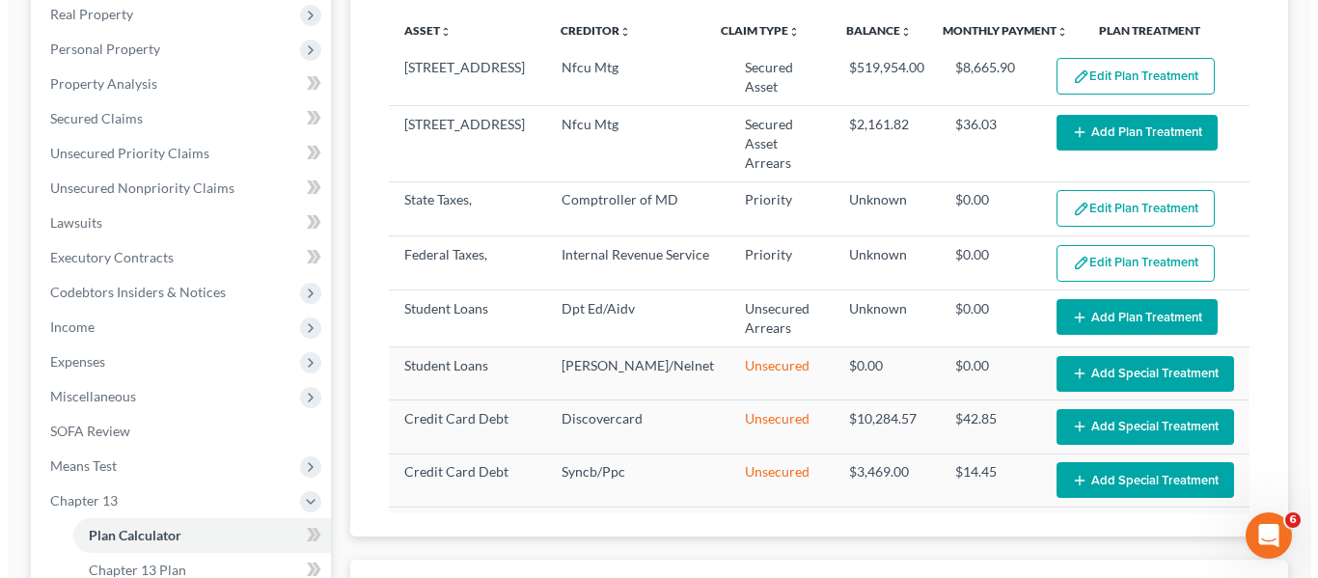
scroll to position [307, 0]
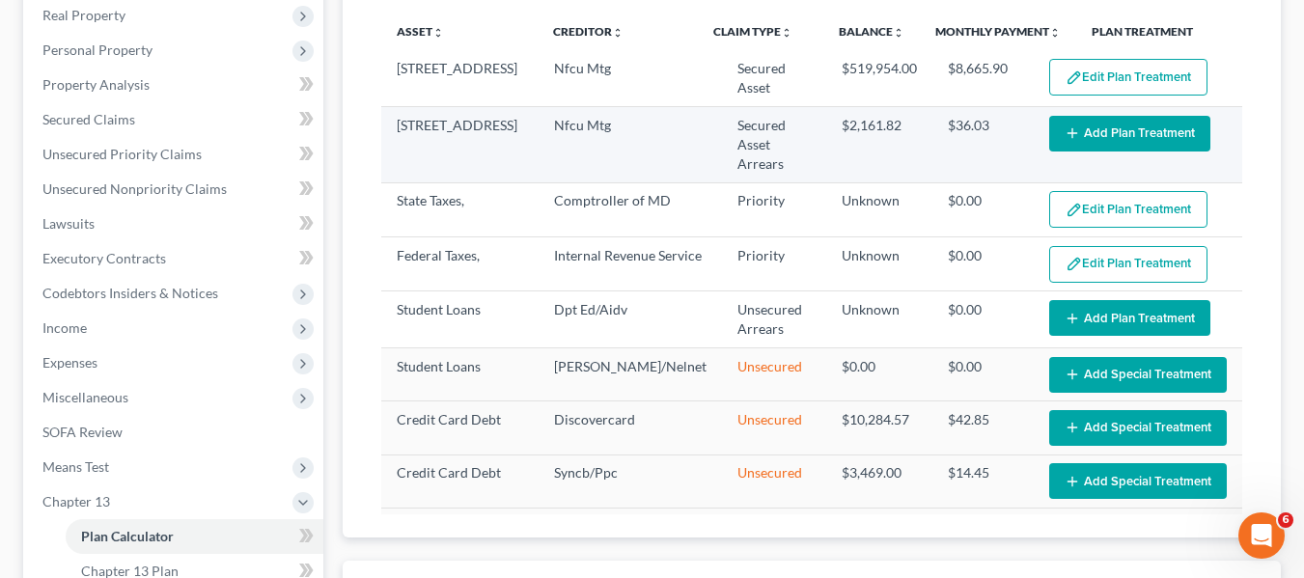
click at [1072, 143] on button "Add Plan Treatment" at bounding box center [1129, 134] width 161 height 36
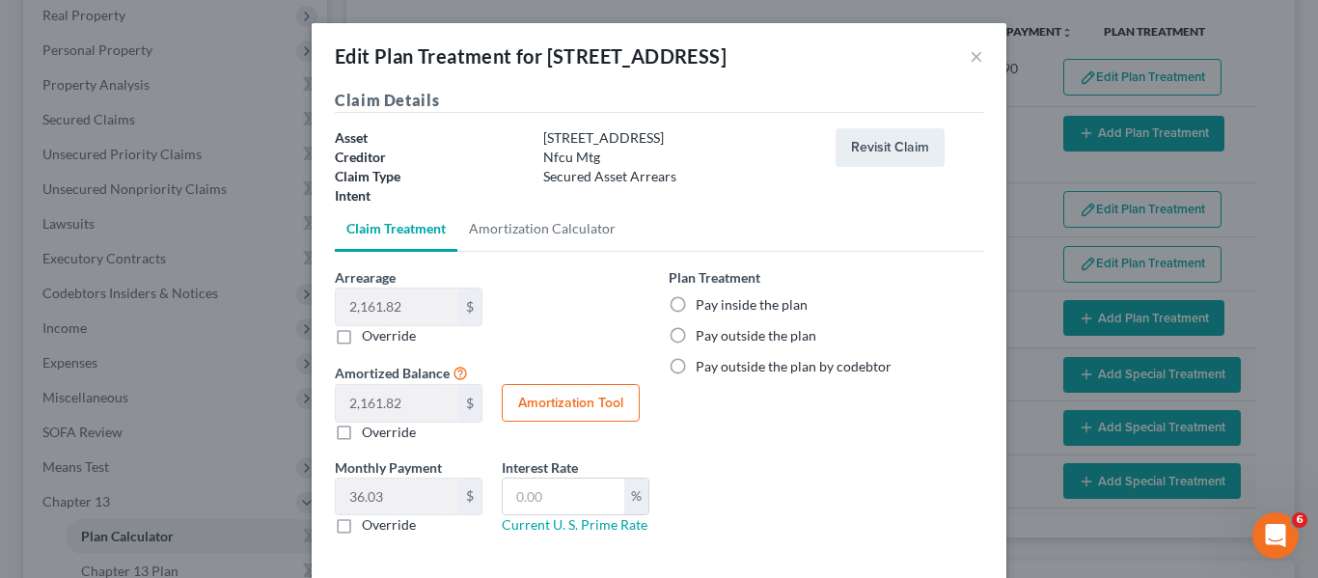
click at [696, 303] on label "Pay inside the plan" at bounding box center [752, 304] width 112 height 19
click at [704, 303] on input "Pay inside the plan" at bounding box center [710, 301] width 13 height 13
radio input "true"
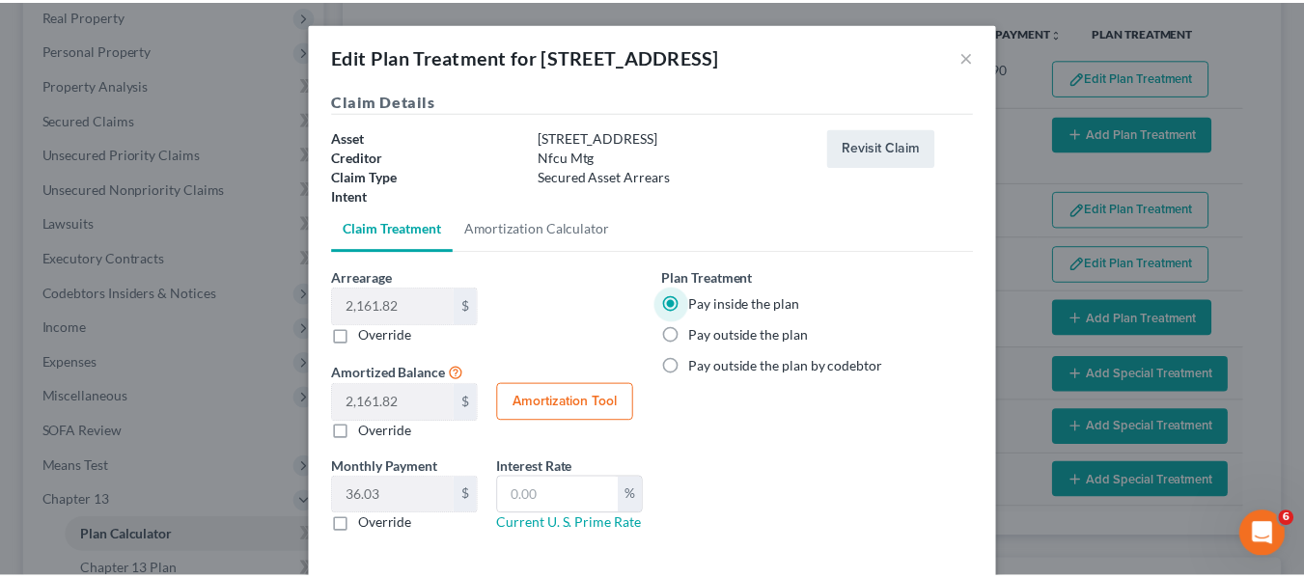
scroll to position [94, 0]
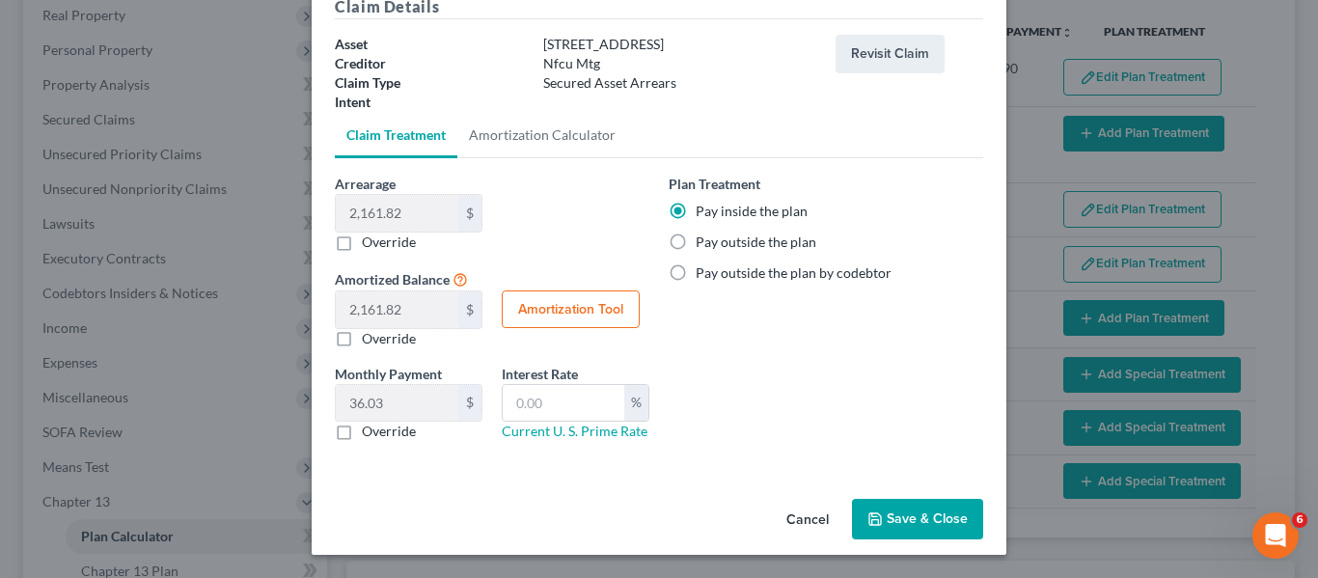
click at [883, 514] on button "Save & Close" at bounding box center [917, 519] width 131 height 41
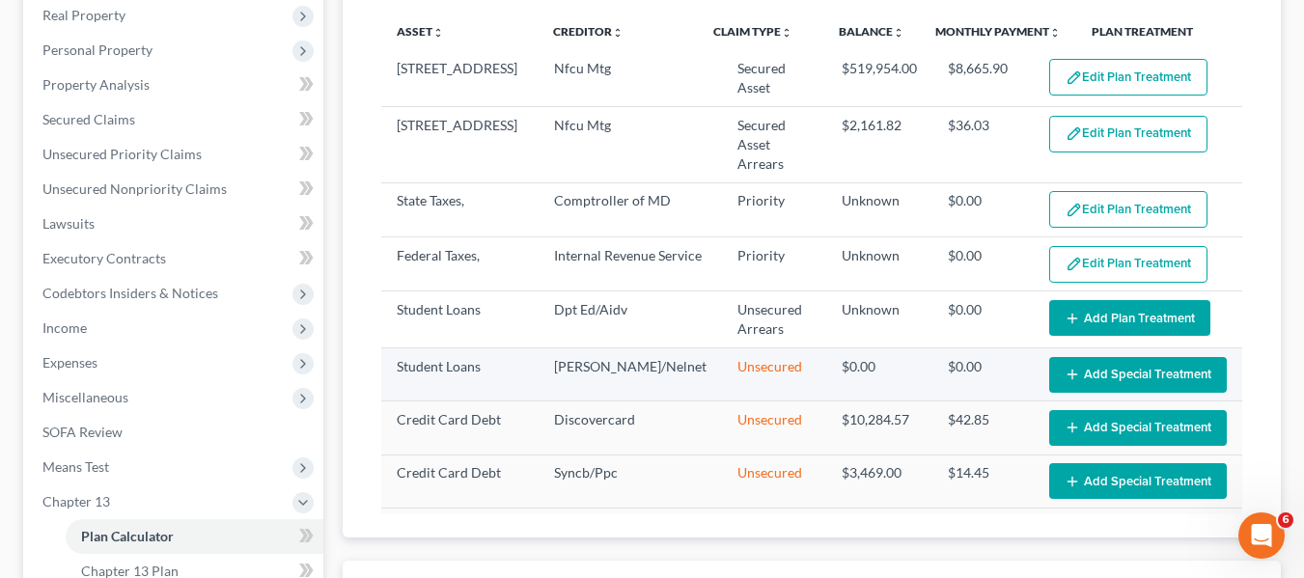
select select "59"
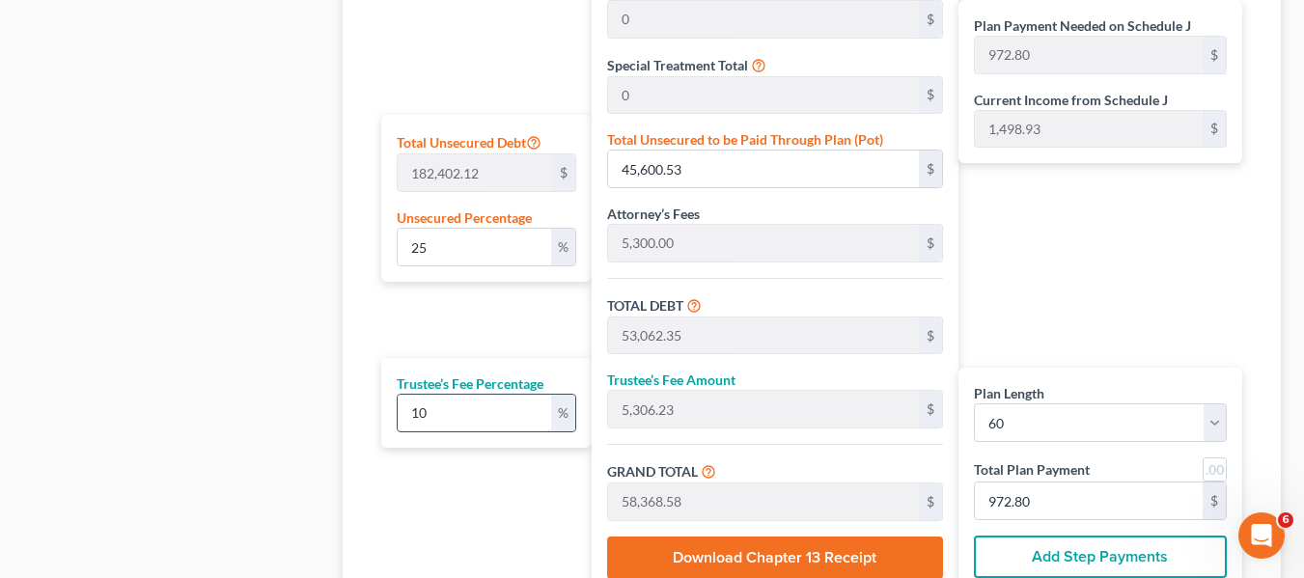
scroll to position [1123, 0]
click at [515, 256] on input "25" at bounding box center [474, 248] width 153 height 37
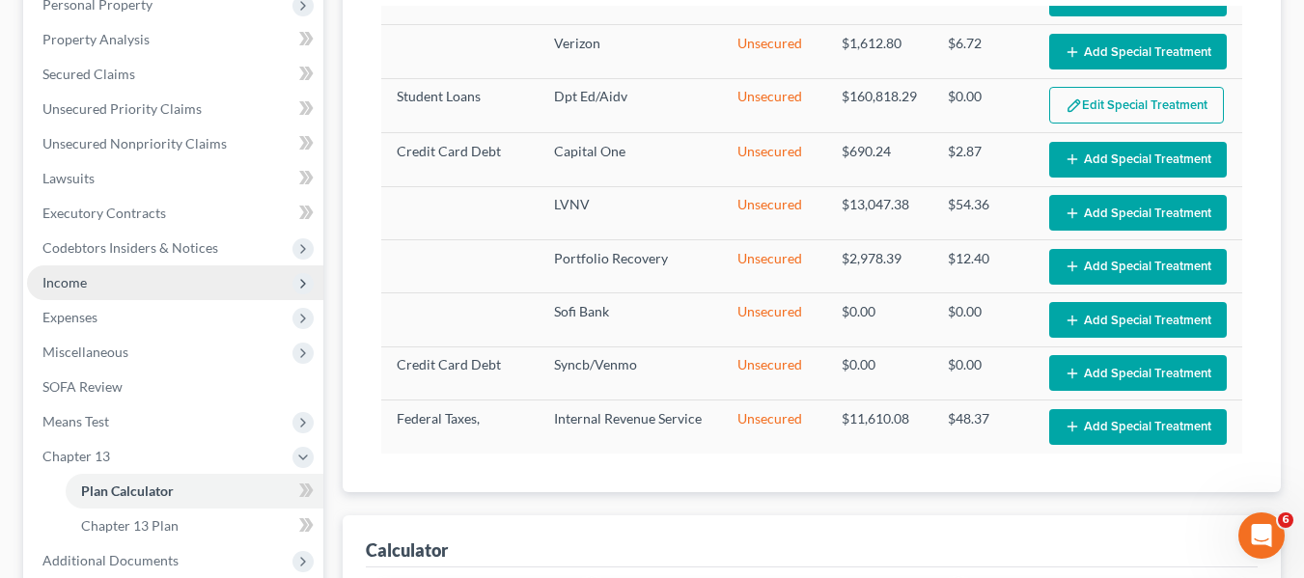
scroll to position [345, 0]
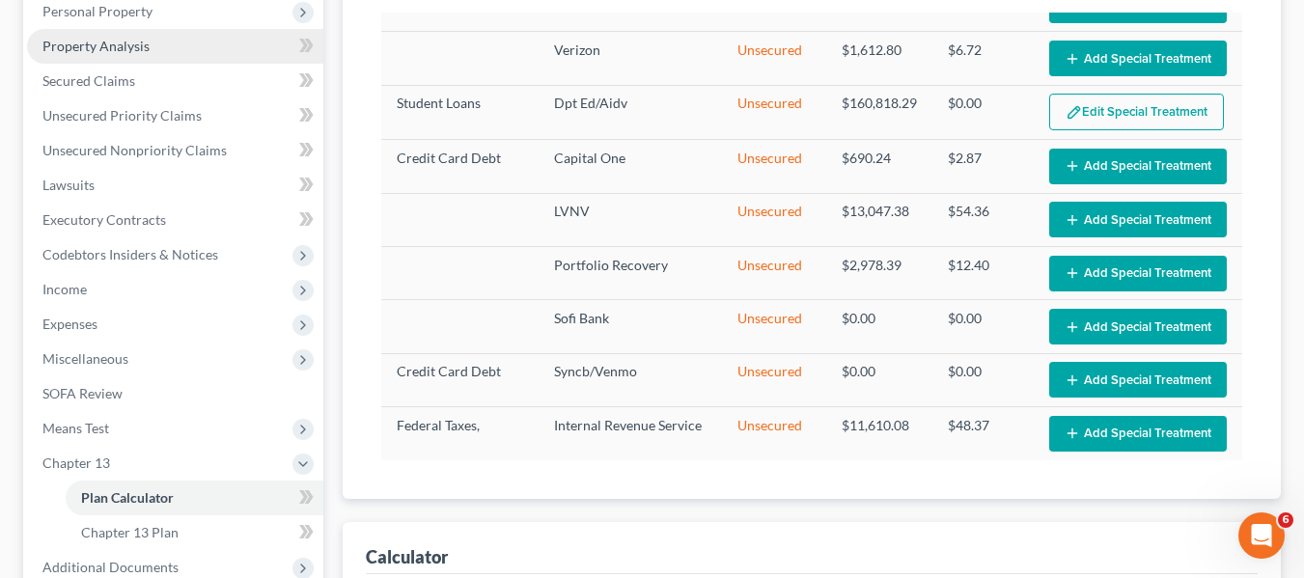
click at [82, 46] on span "Property Analysis" at bounding box center [95, 46] width 107 height 16
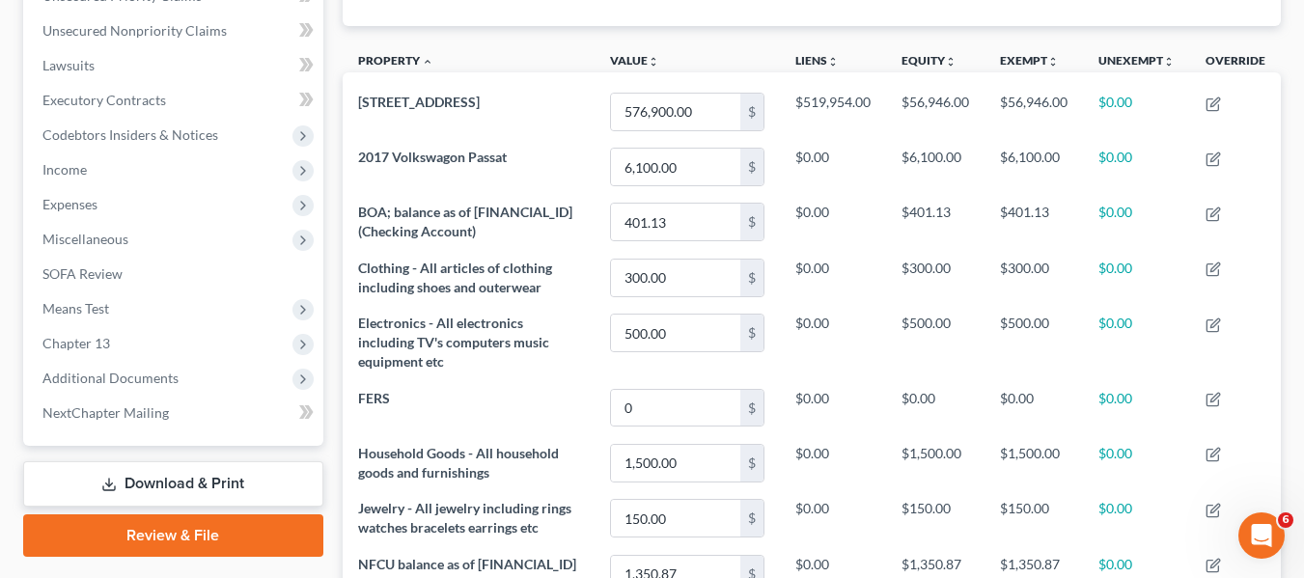
scroll to position [460, 0]
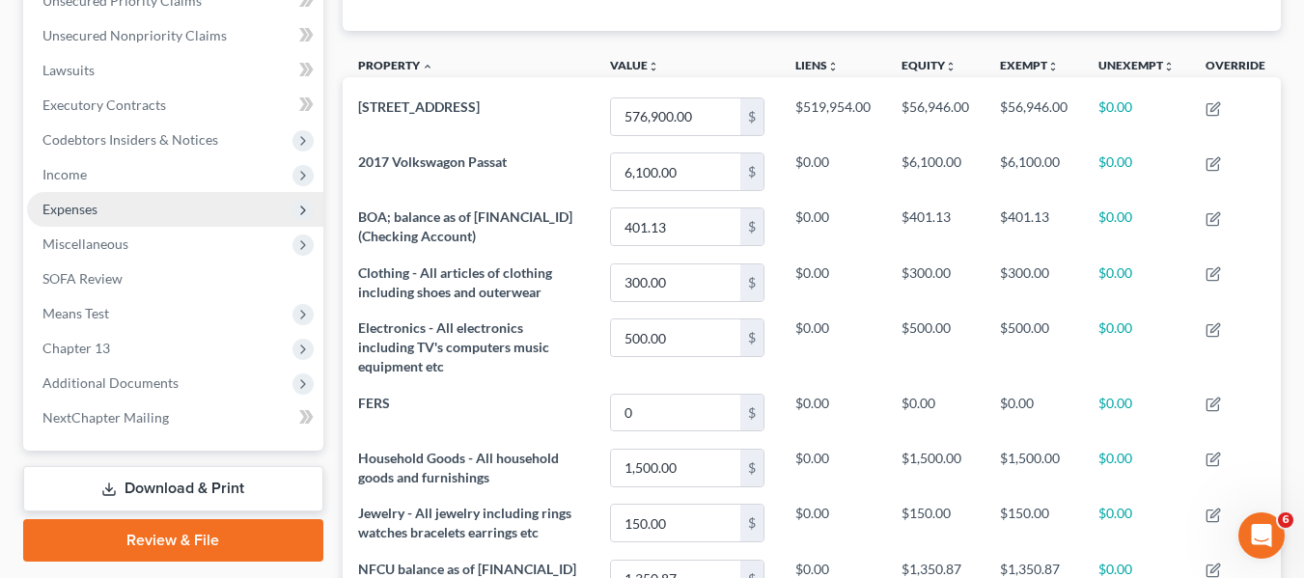
click at [84, 201] on span "Expenses" at bounding box center [69, 209] width 55 height 16
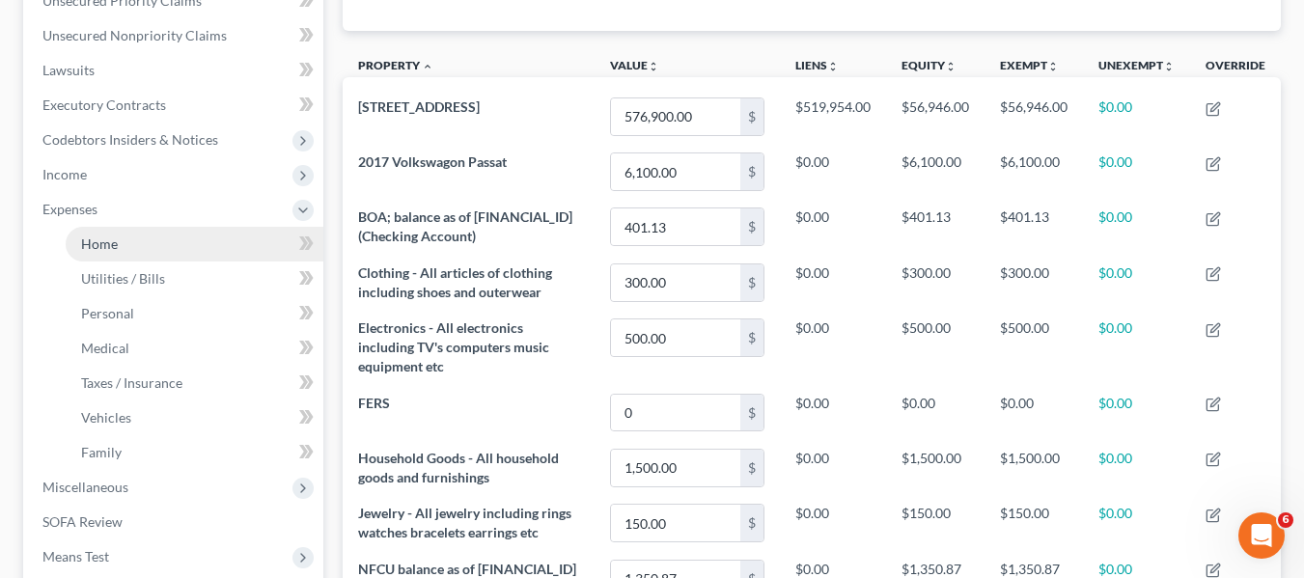
click at [104, 242] on span "Home" at bounding box center [99, 243] width 37 height 16
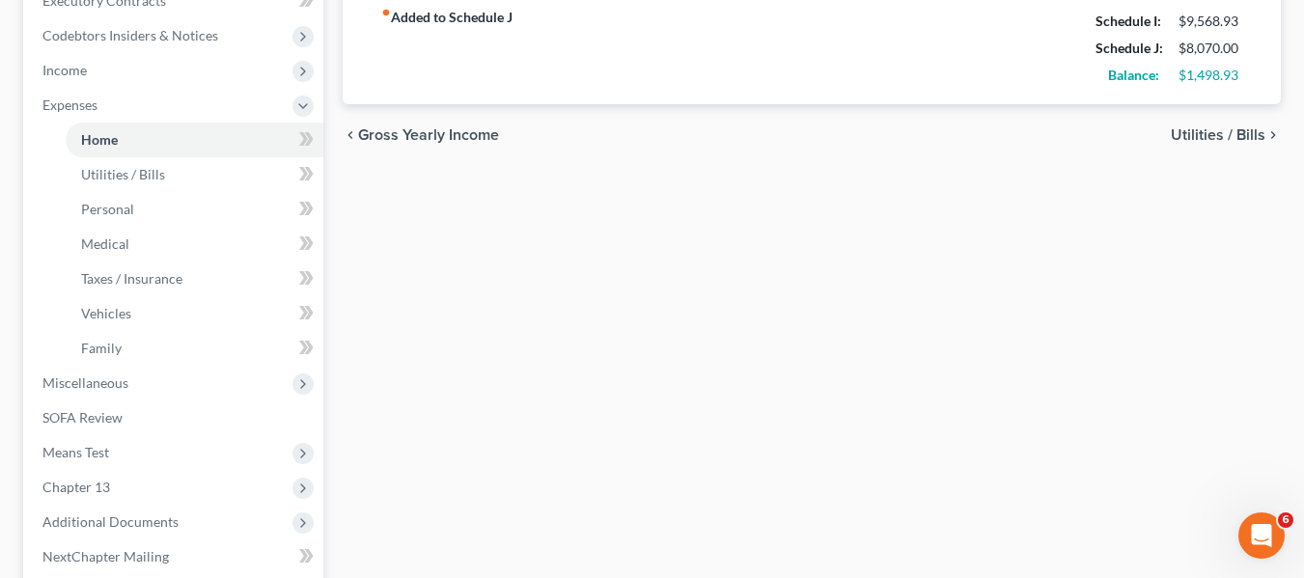
scroll to position [566, 0]
click at [88, 480] on span "Chapter 13" at bounding box center [76, 486] width 68 height 16
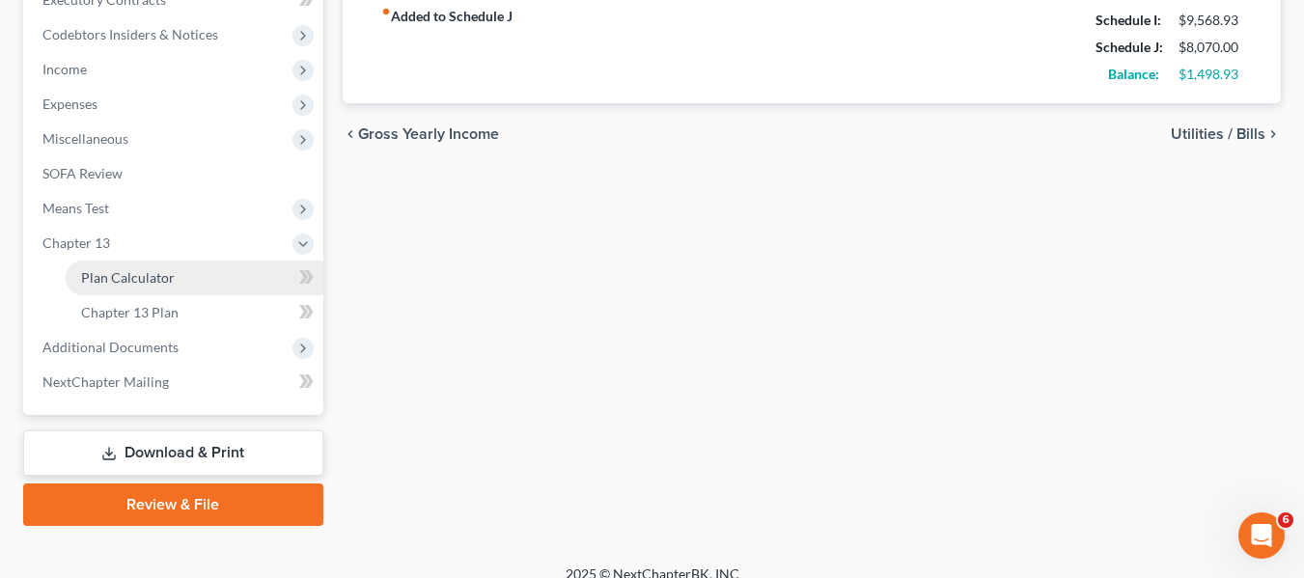
click at [160, 285] on span "Plan Calculator" at bounding box center [128, 277] width 94 height 16
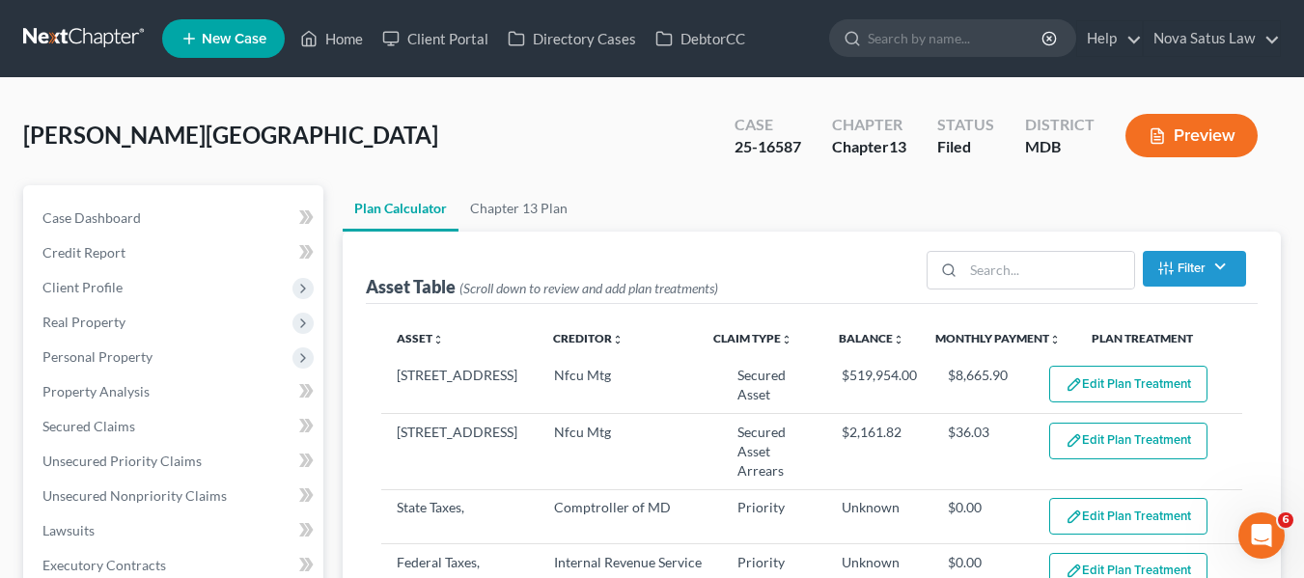
select select "59"
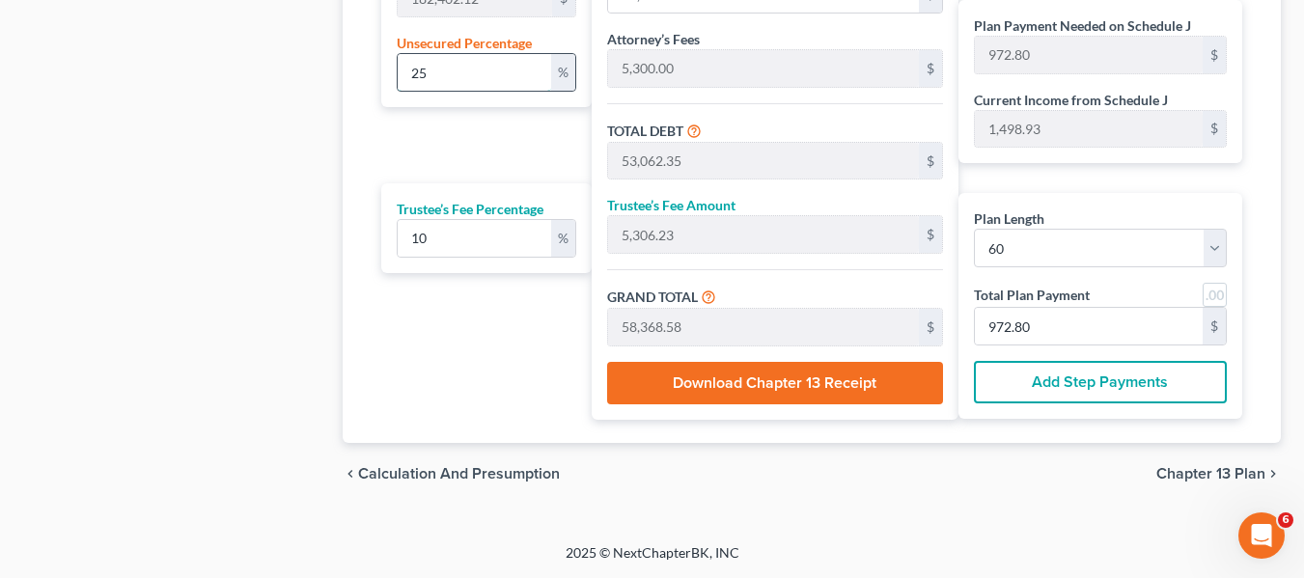
click at [435, 75] on input "25" at bounding box center [474, 72] width 153 height 37
type input "5"
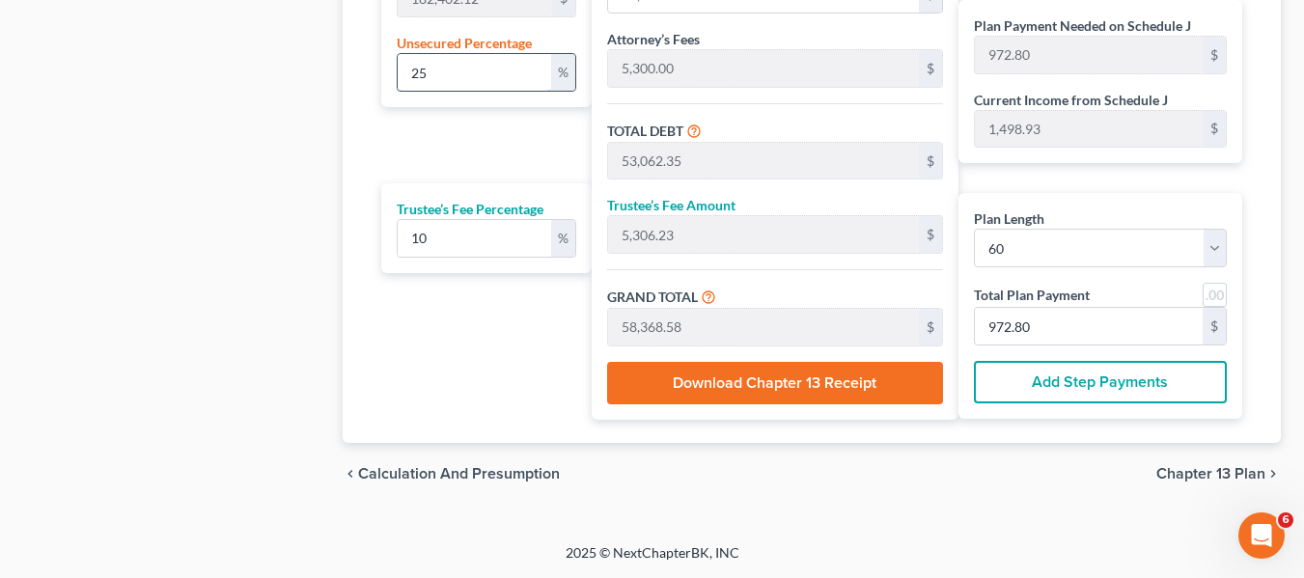
type input "9,120.10"
type input "16,581.92"
type input "1,658.19"
type input "18,240.11"
type input "304.00"
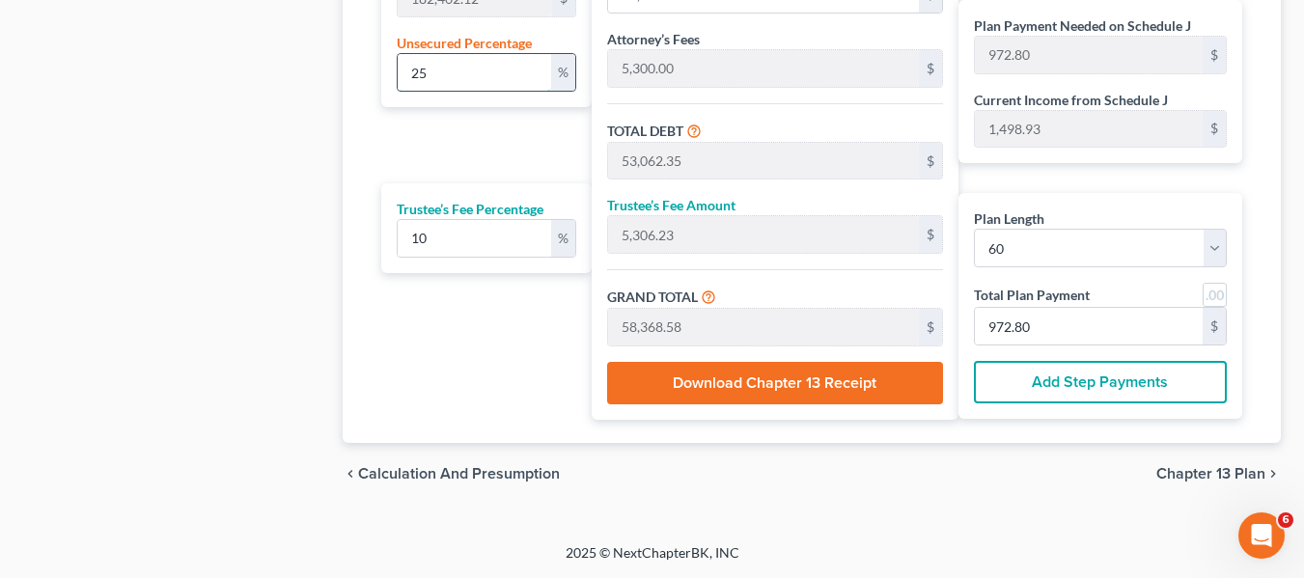
type input "304.00"
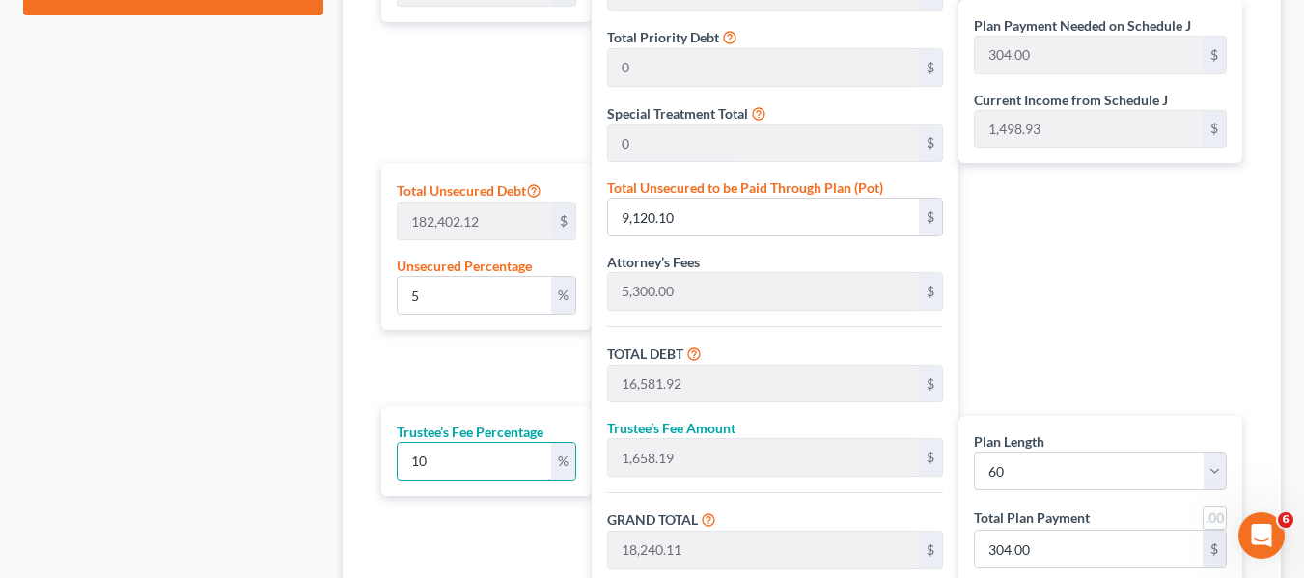
scroll to position [1075, 0]
click at [477, 294] on input "5" at bounding box center [474, 296] width 153 height 37
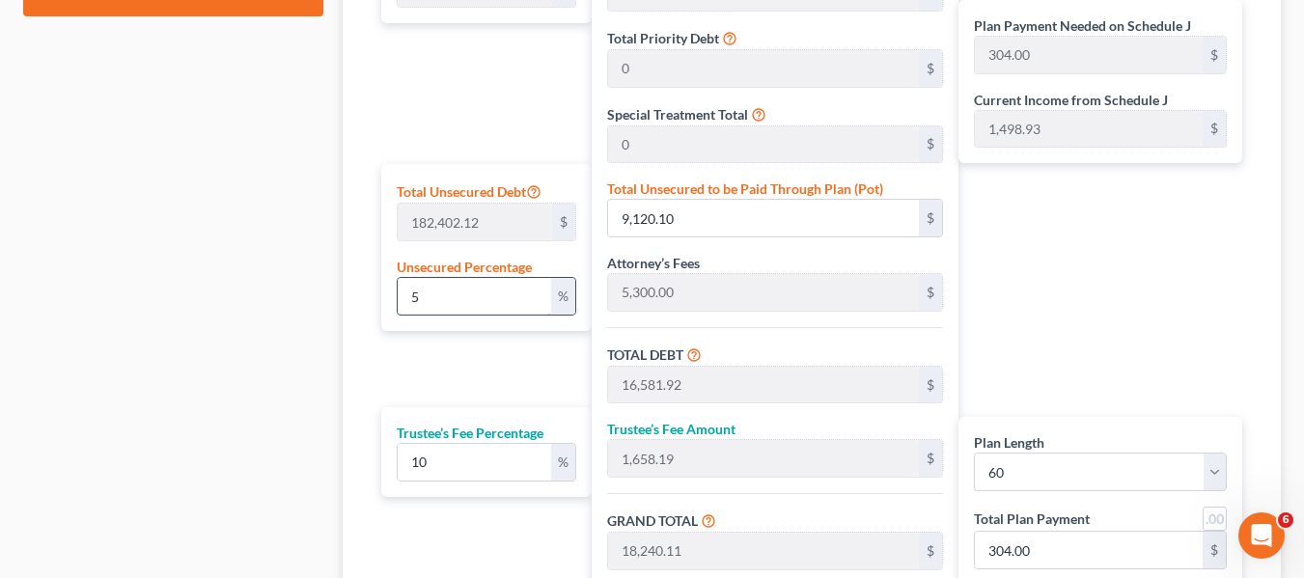
click at [477, 294] on input "5" at bounding box center [474, 296] width 153 height 37
type input "1"
type input "1,824.02"
type input "9,285.84"
type input "928.58"
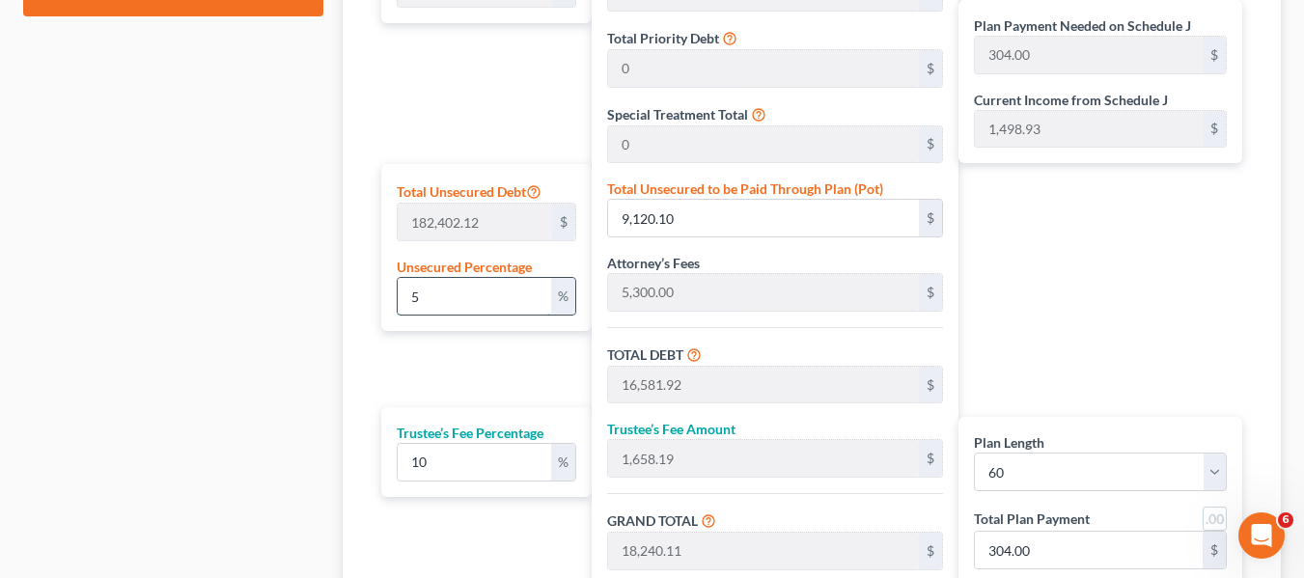
type input "10,214.42"
type input "170.24"
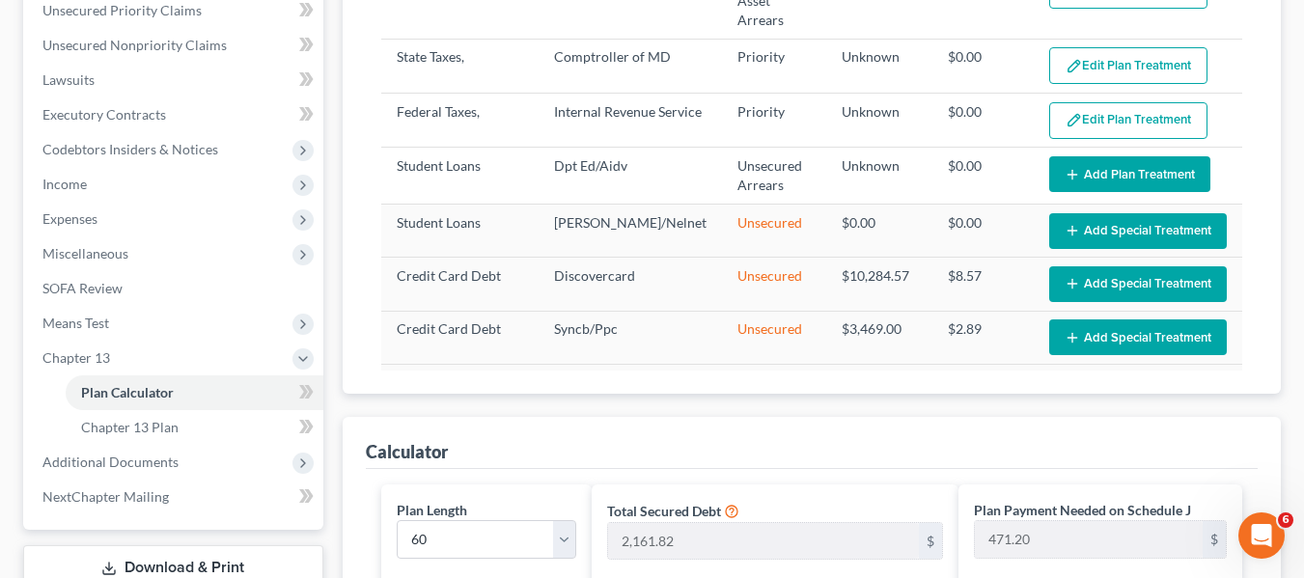
scroll to position [326, 0]
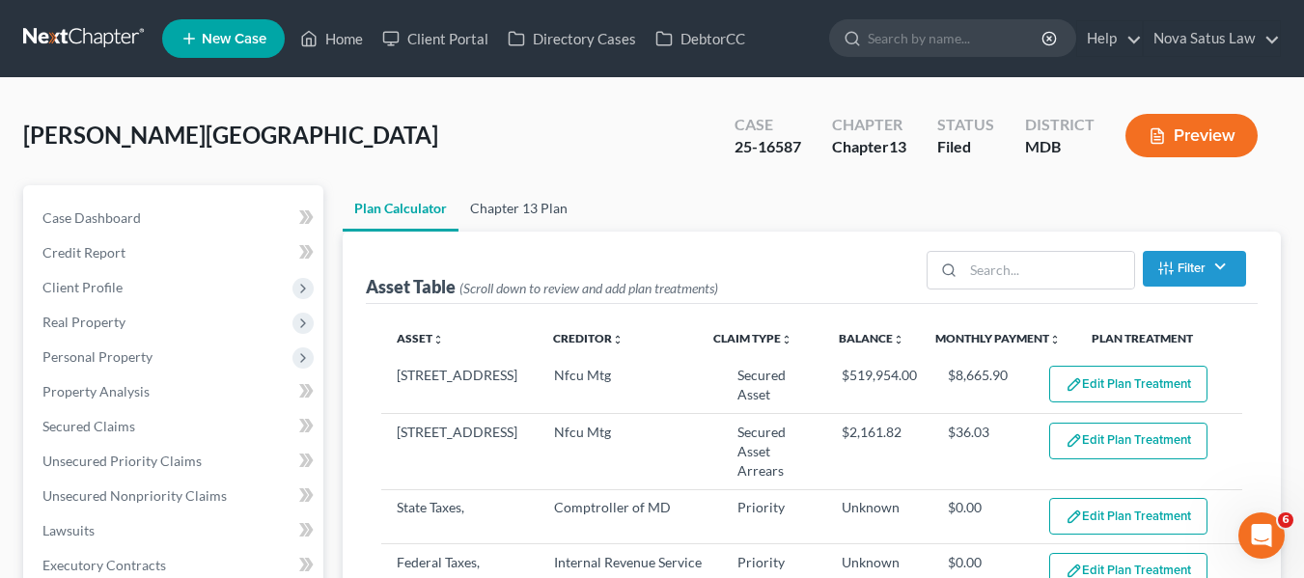
click at [509, 214] on link "Chapter 13 Plan" at bounding box center [518, 208] width 121 height 46
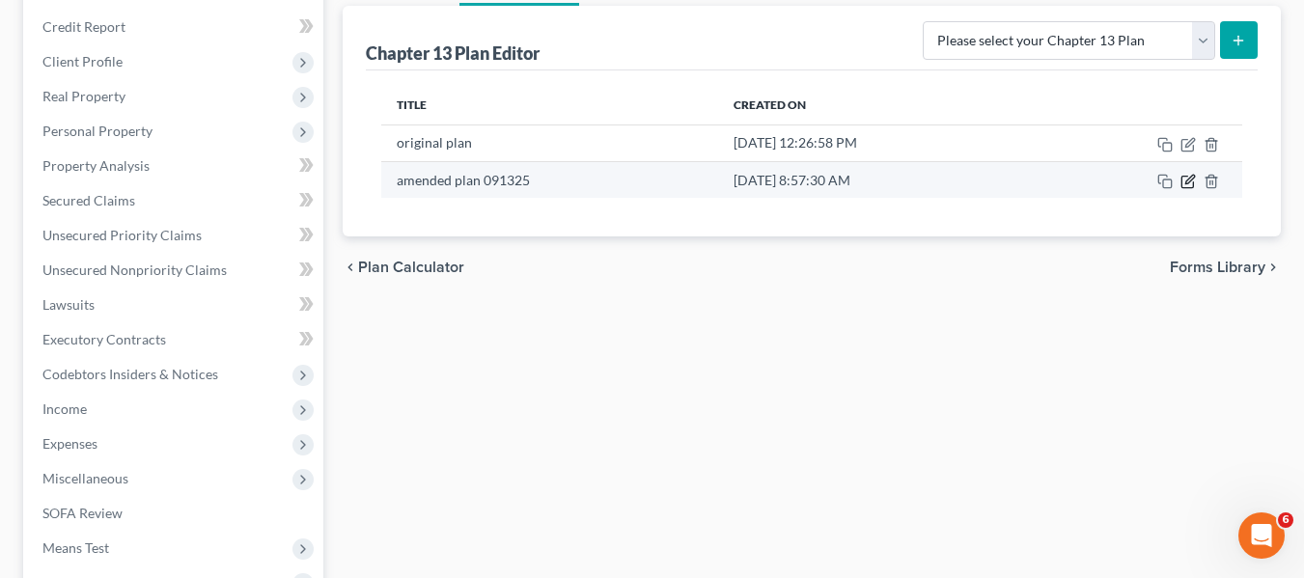
click at [1191, 182] on icon "button" at bounding box center [1187, 181] width 15 height 15
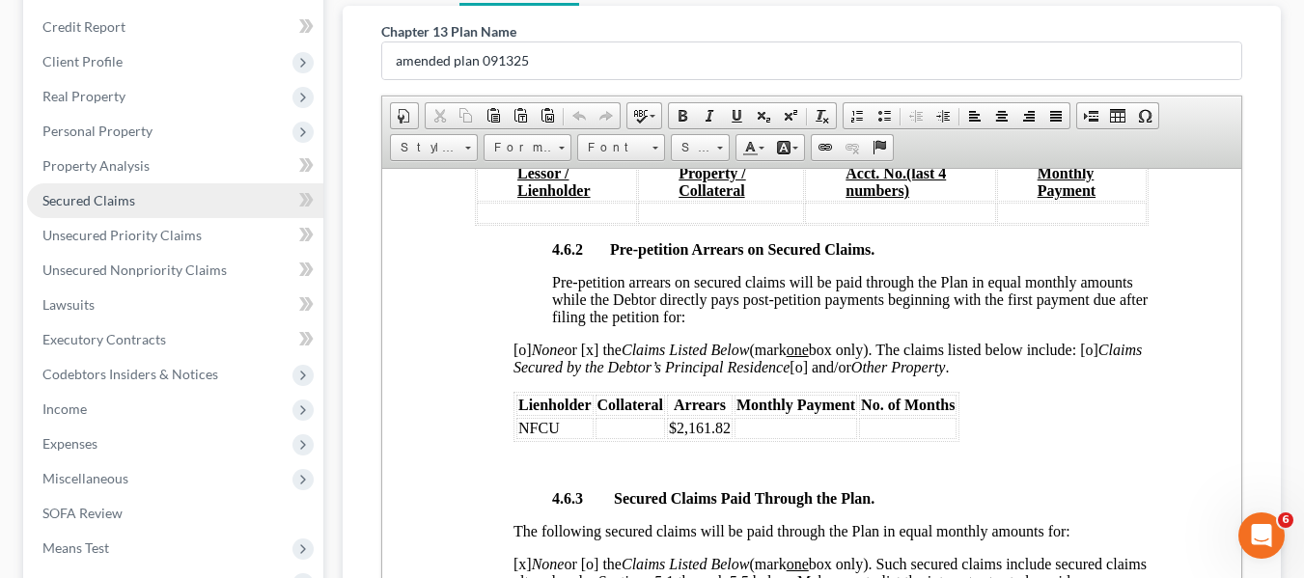
click at [64, 188] on link "Secured Claims" at bounding box center [175, 200] width 296 height 35
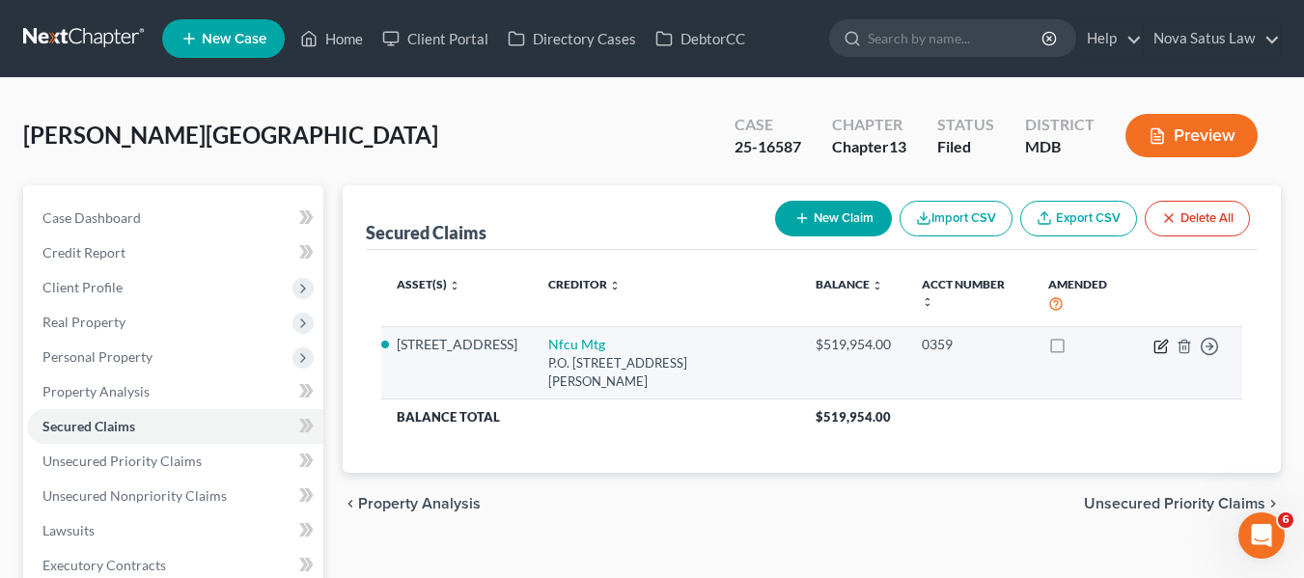
click at [1160, 339] on icon "button" at bounding box center [1160, 346] width 15 height 15
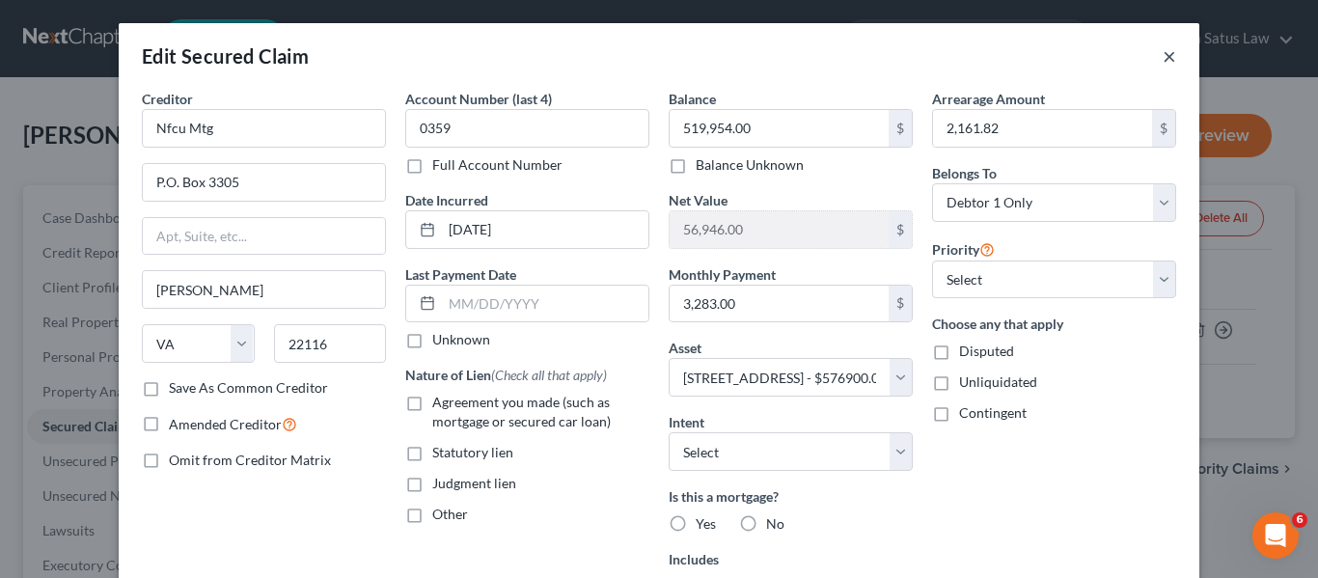
click at [1163, 57] on button "×" at bounding box center [1170, 55] width 14 height 23
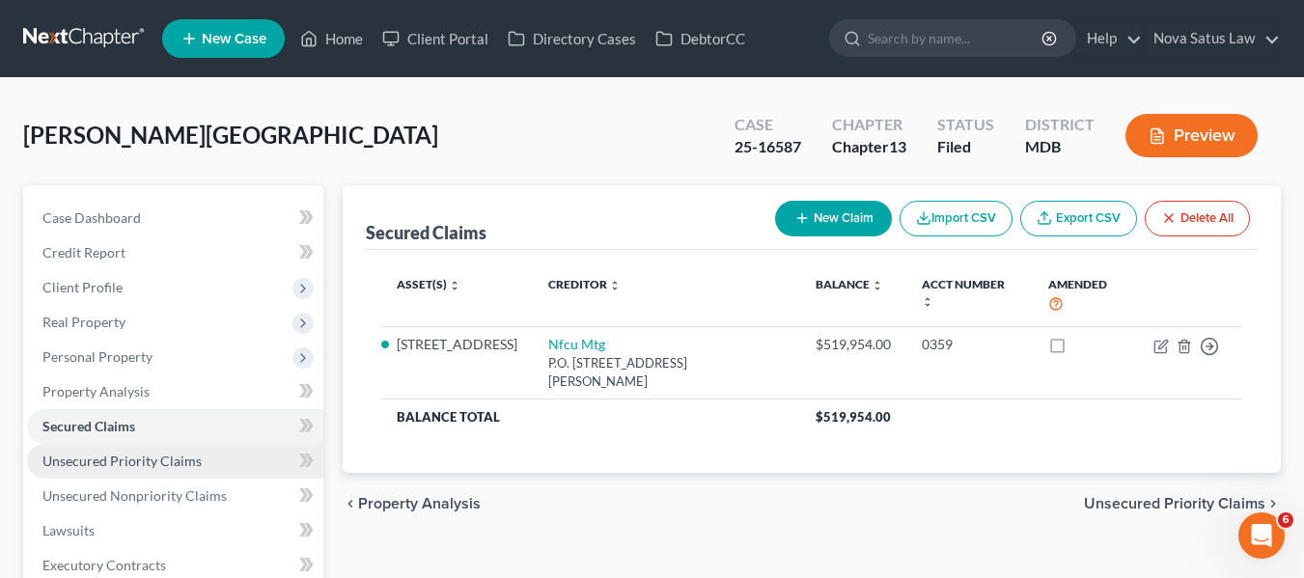
click at [126, 476] on link "Unsecured Priority Claims" at bounding box center [175, 461] width 296 height 35
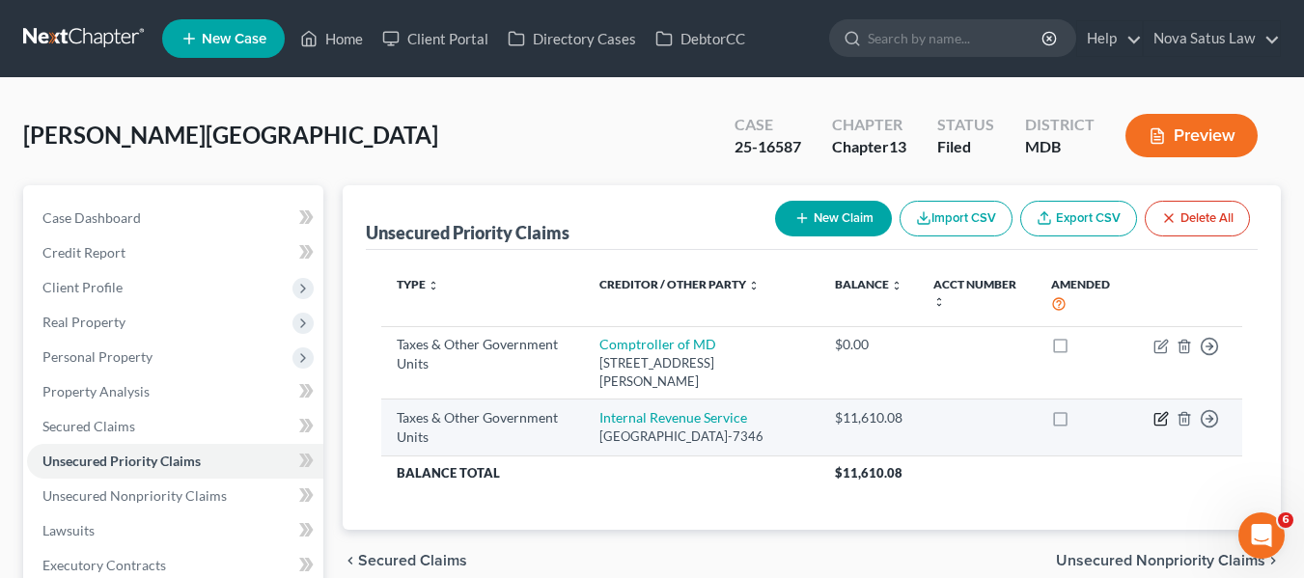
click at [1156, 413] on icon "button" at bounding box center [1160, 418] width 15 height 15
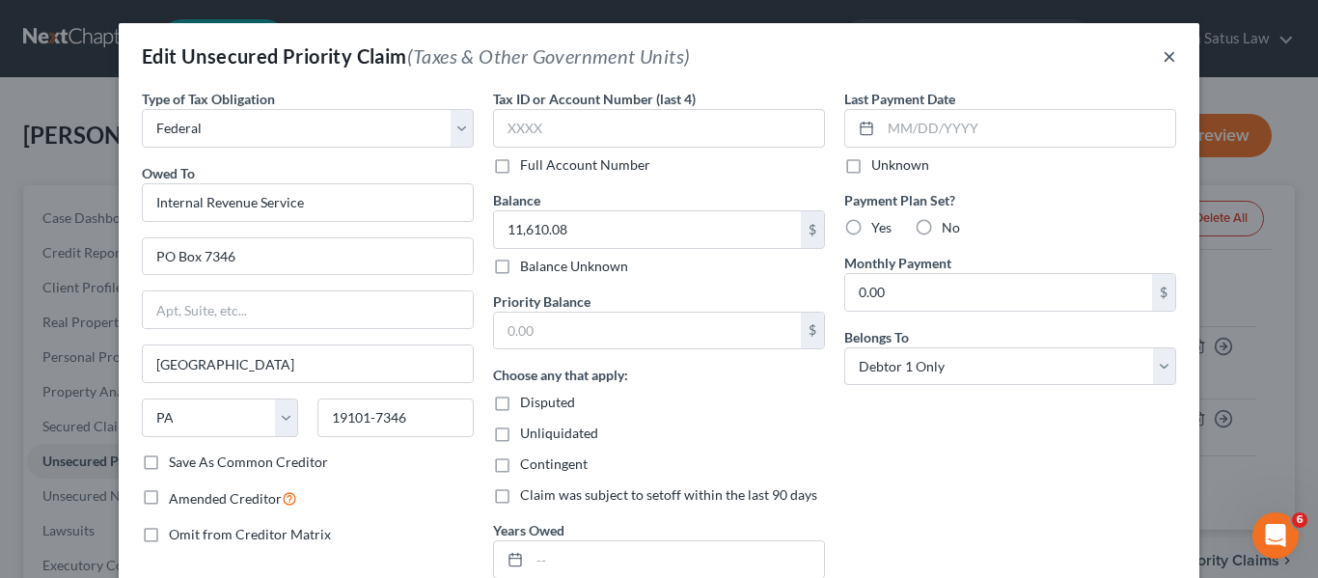
click at [1163, 58] on button "×" at bounding box center [1170, 55] width 14 height 23
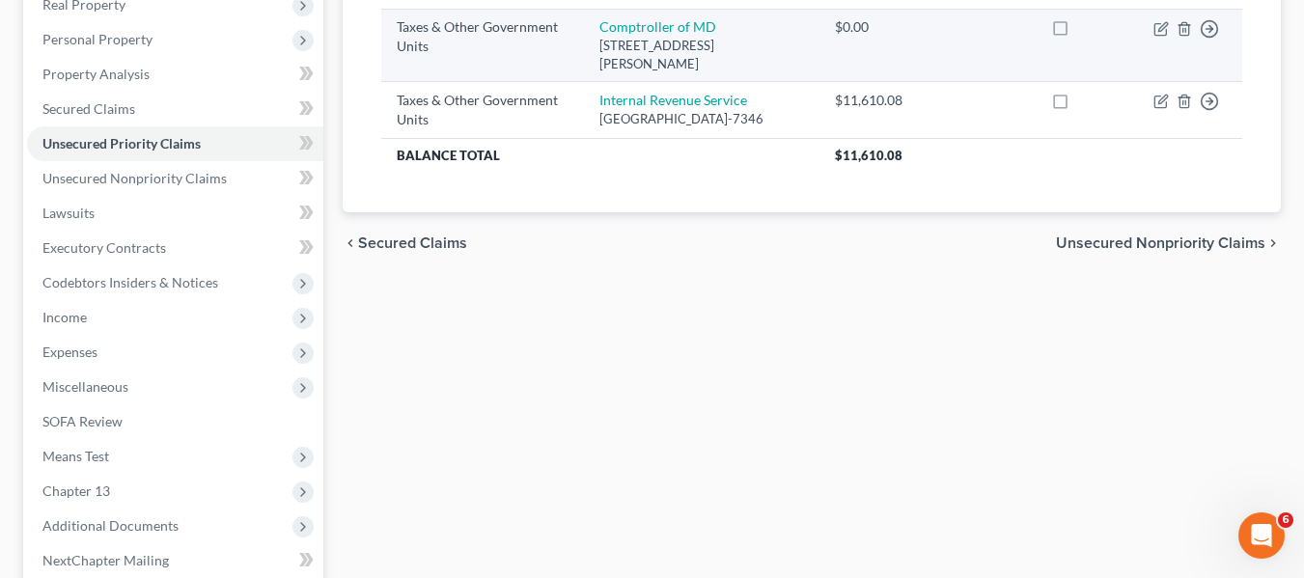
scroll to position [517, 0]
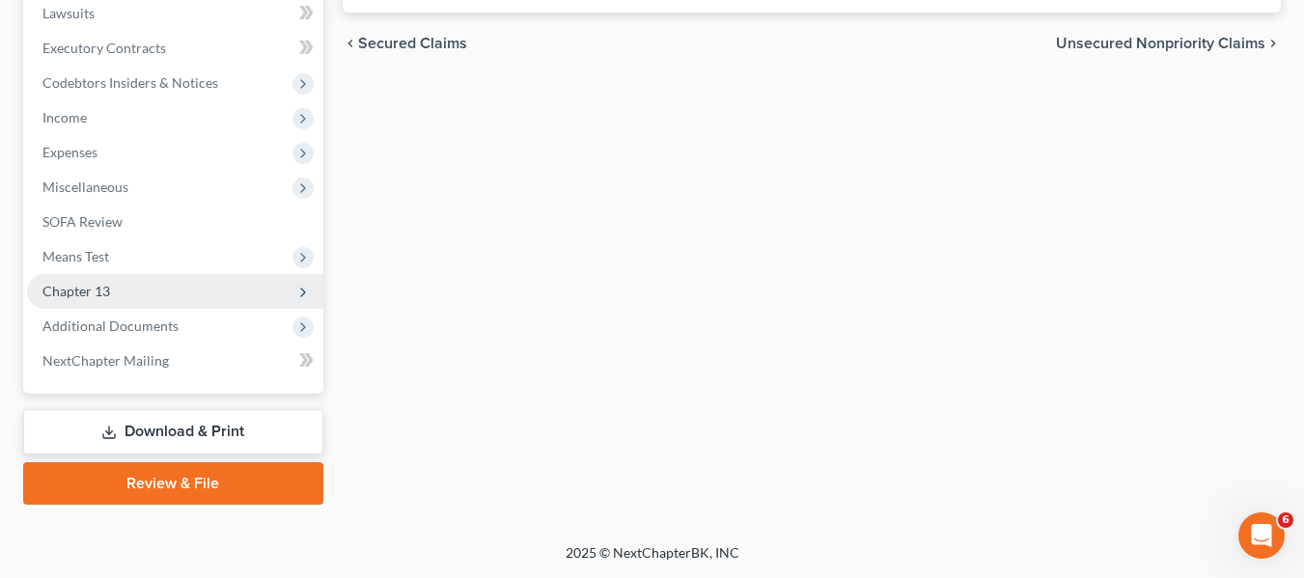
click at [145, 294] on span "Chapter 13" at bounding box center [175, 291] width 296 height 35
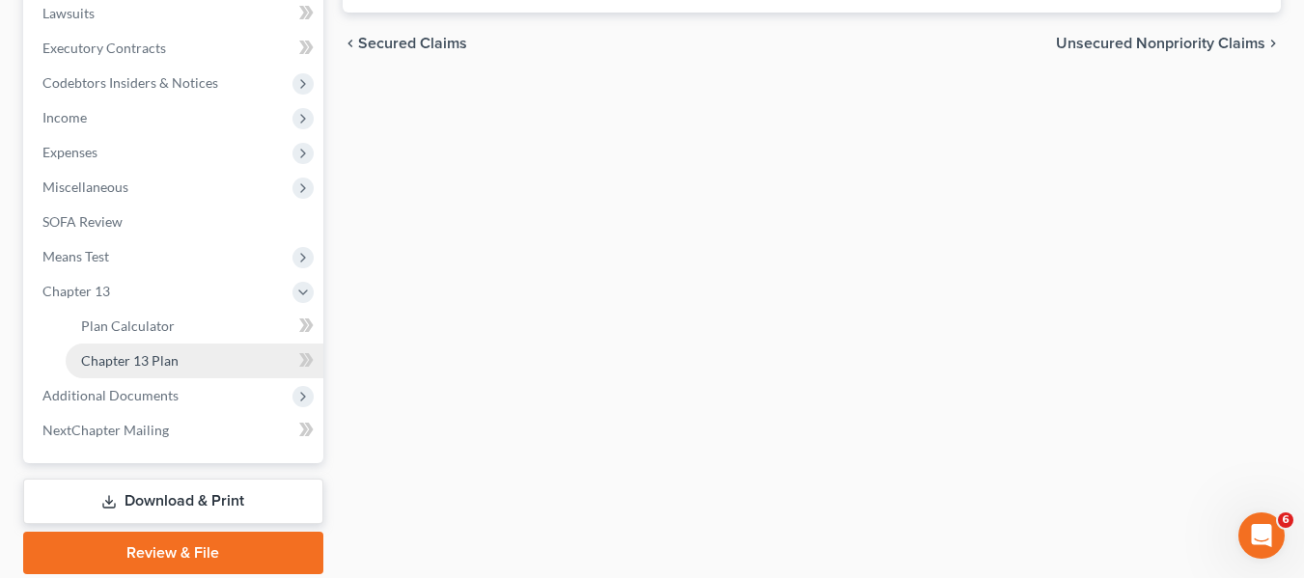
click at [164, 353] on span "Chapter 13 Plan" at bounding box center [129, 360] width 97 height 16
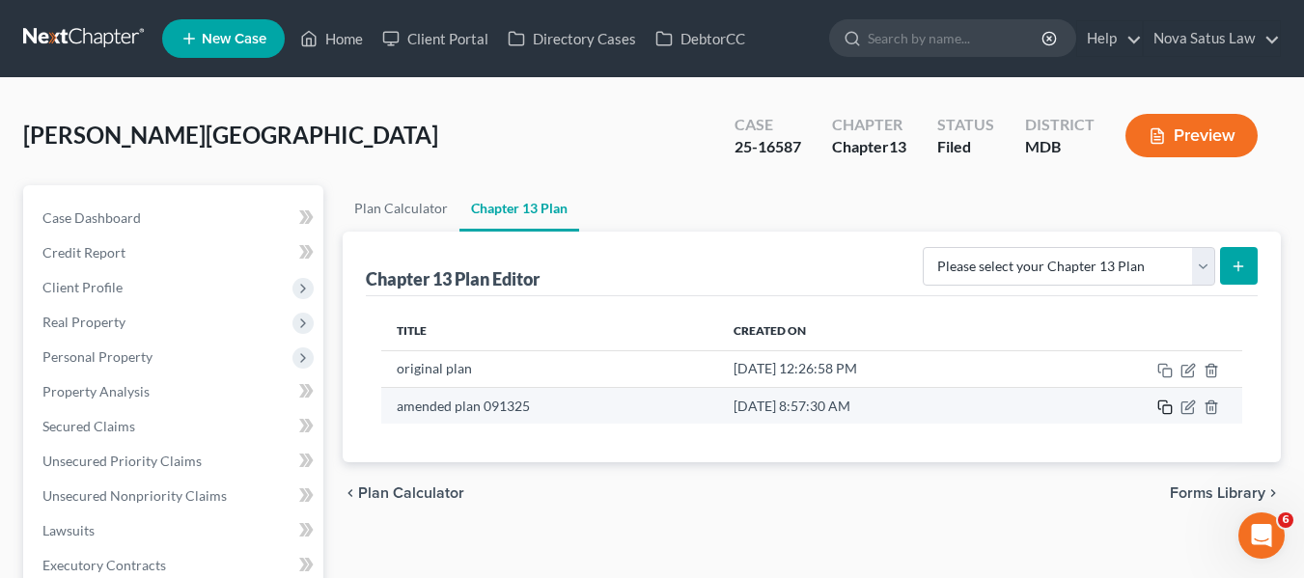
click at [1169, 413] on icon "button" at bounding box center [1164, 407] width 15 height 15
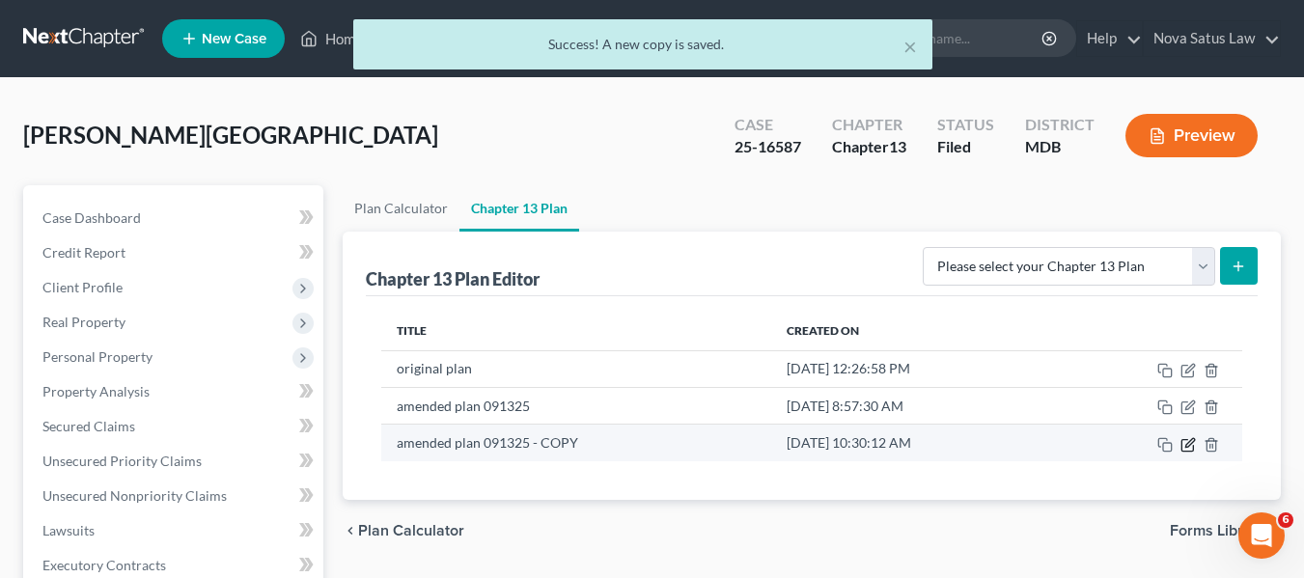
click at [1191, 441] on icon "button" at bounding box center [1187, 444] width 15 height 15
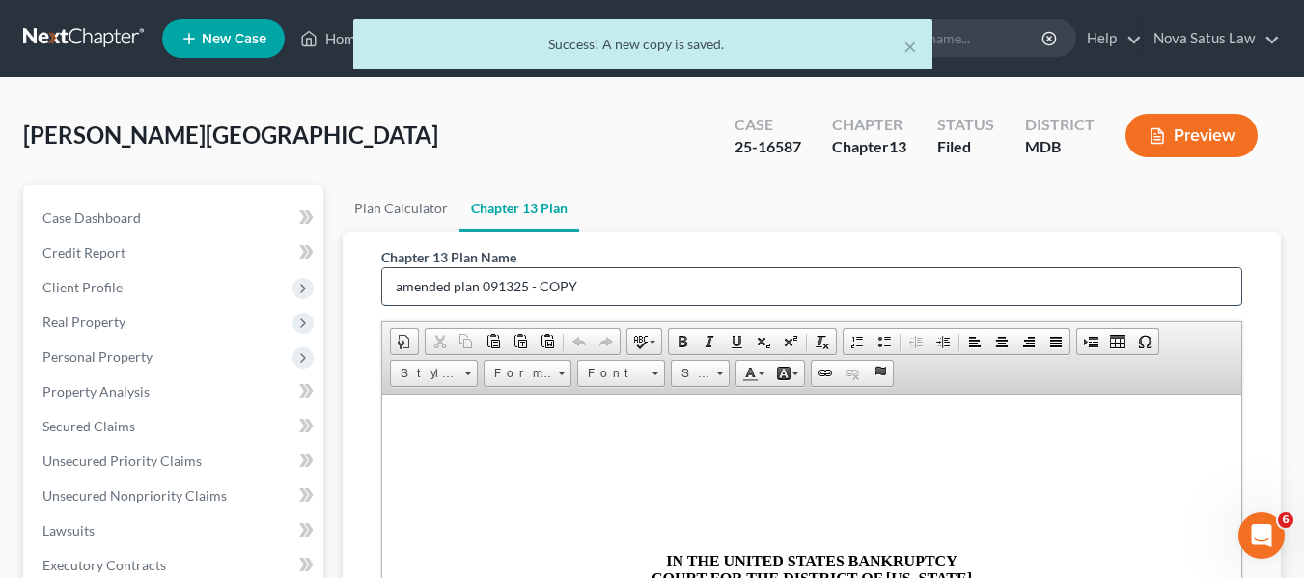
click at [638, 276] on input "amended plan 091325 - COPY" at bounding box center [811, 286] width 859 height 37
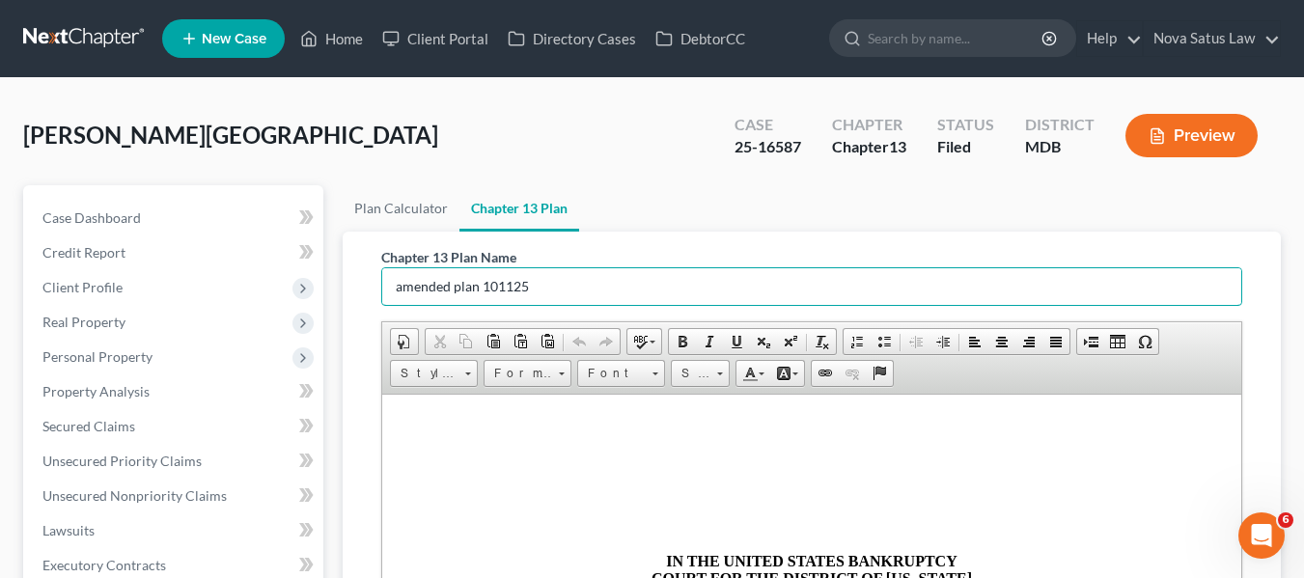
scroll to position [506, 0]
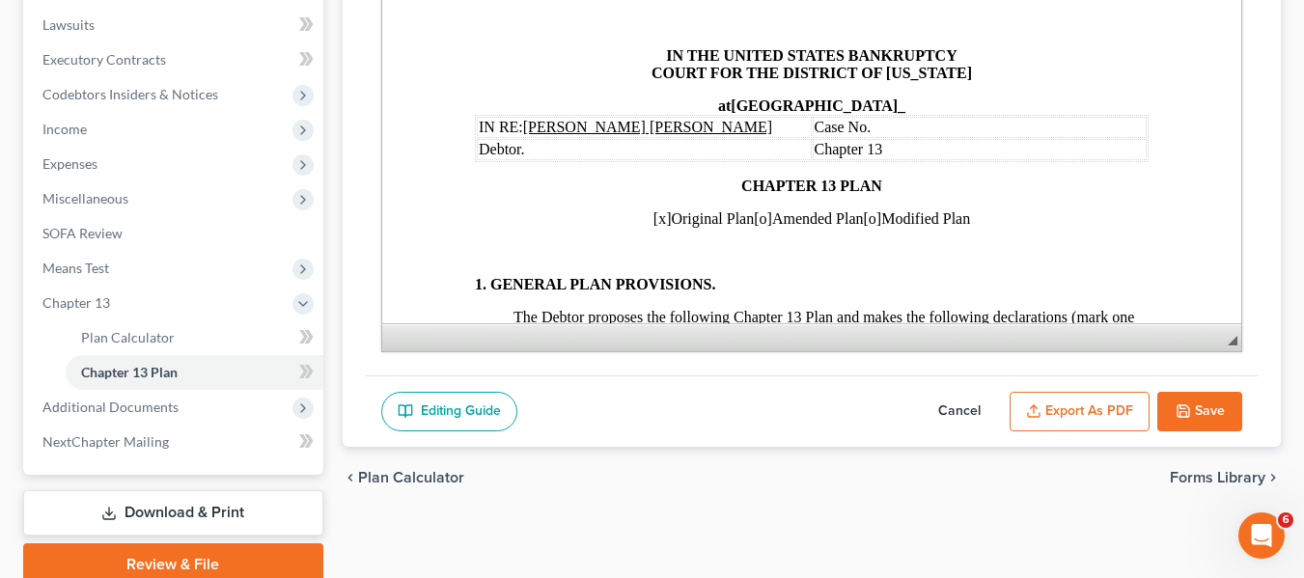
click at [652, 222] on span "[x]" at bounding box center [661, 218] width 18 height 16
click at [753, 219] on span "[o]" at bounding box center [762, 218] width 18 height 16
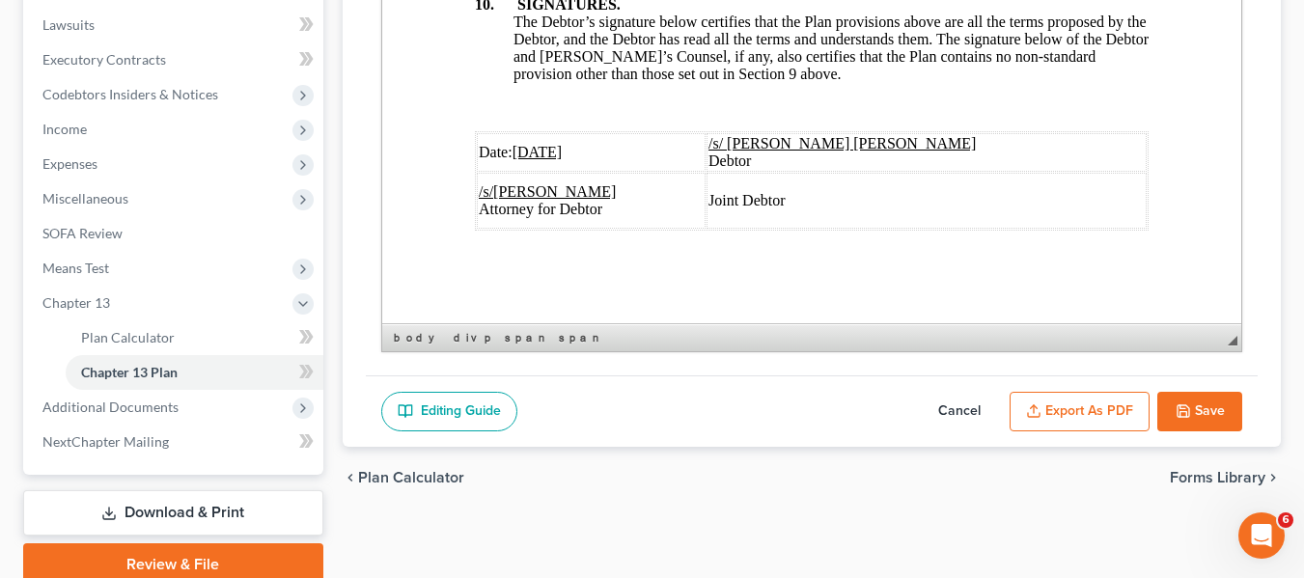
scroll to position [7489, 0]
click at [517, 133] on td "Date: [DATE]" at bounding box center [590, 152] width 229 height 39
click at [1043, 401] on button "Export as PDF" at bounding box center [1079, 412] width 140 height 41
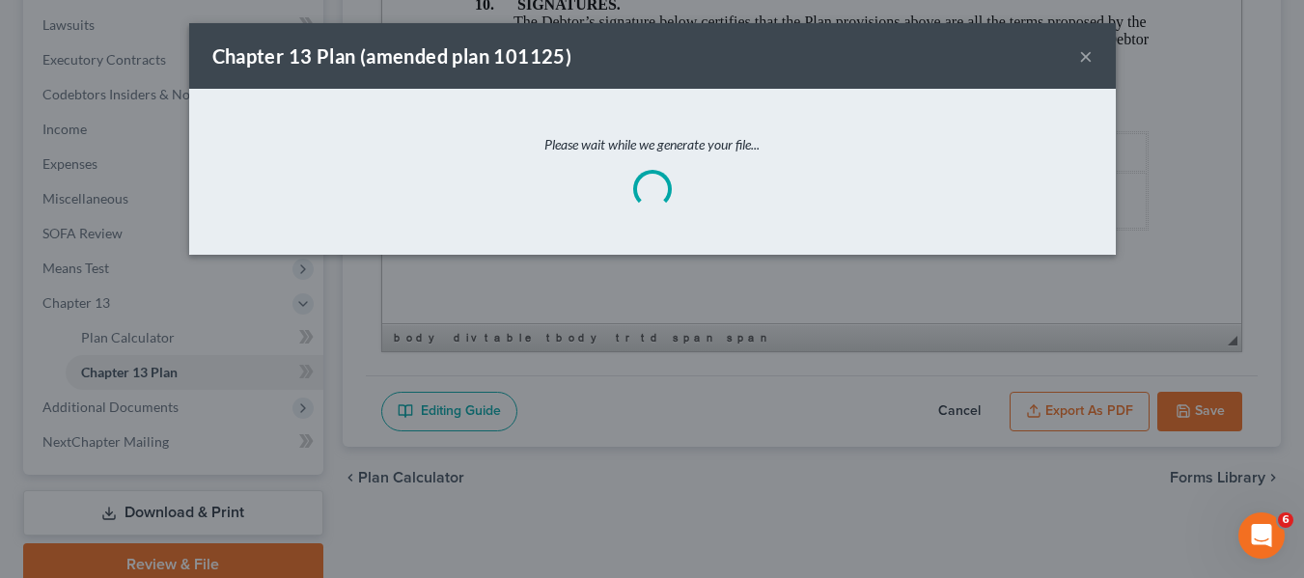
scroll to position [7419, 0]
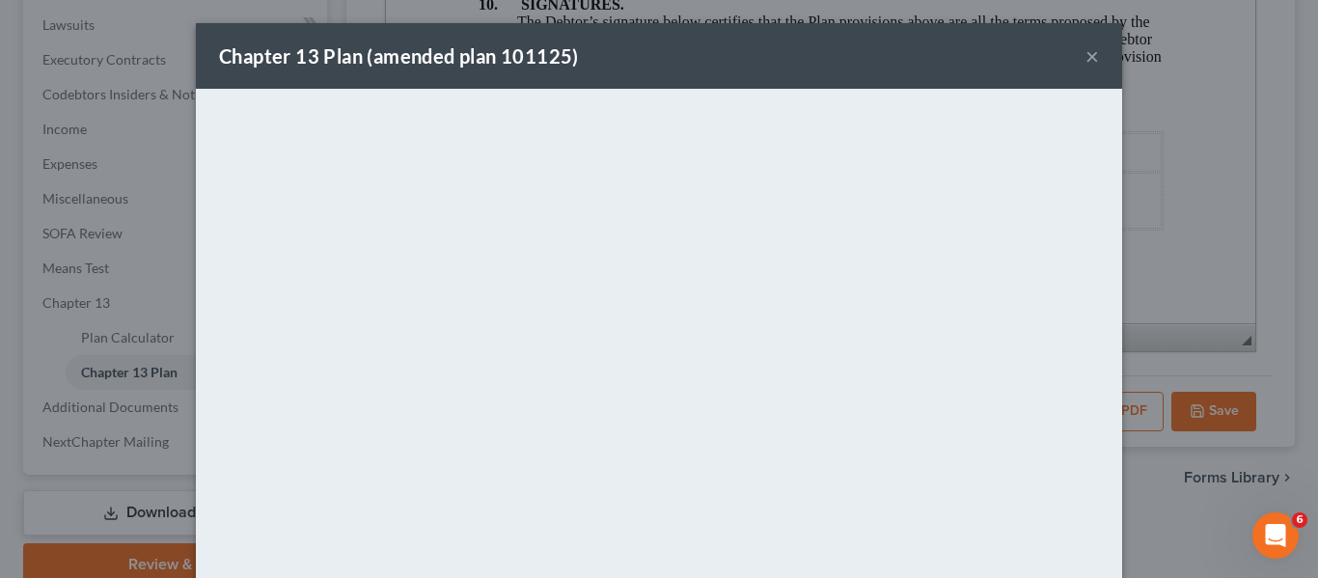
drag, startPoint x: 688, startPoint y: 71, endPoint x: 1077, endPoint y: 41, distance: 390.1
click at [688, 71] on div "Chapter 13 Plan (amended plan 101125) ×" at bounding box center [659, 56] width 926 height 66
click at [1088, 56] on button "×" at bounding box center [1093, 55] width 14 height 23
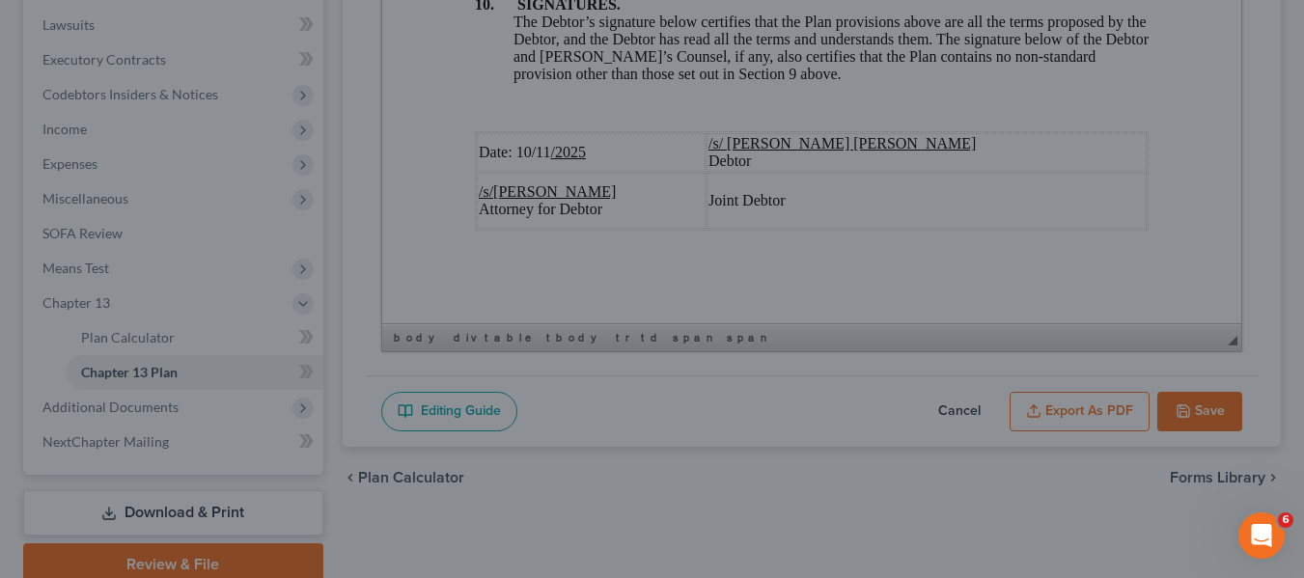
scroll to position [7489, 0]
